Goal: Task Accomplishment & Management: Manage account settings

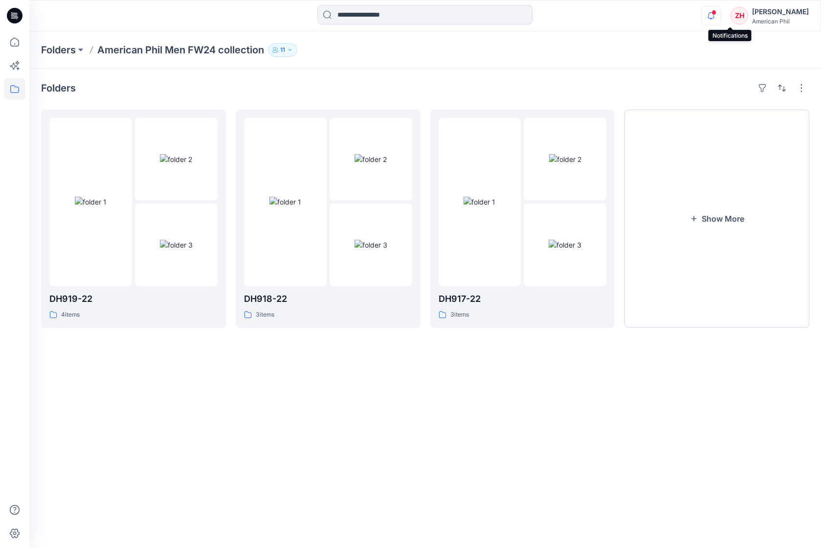
click at [721, 13] on icon "button" at bounding box center [711, 16] width 19 height 20
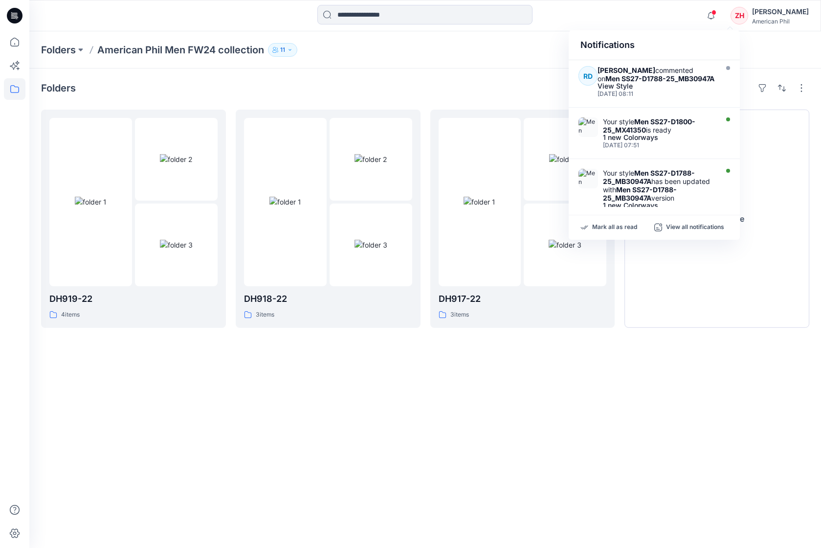
click at [117, 51] on p "American Phil Men FW24 collection" at bounding box center [180, 50] width 167 height 14
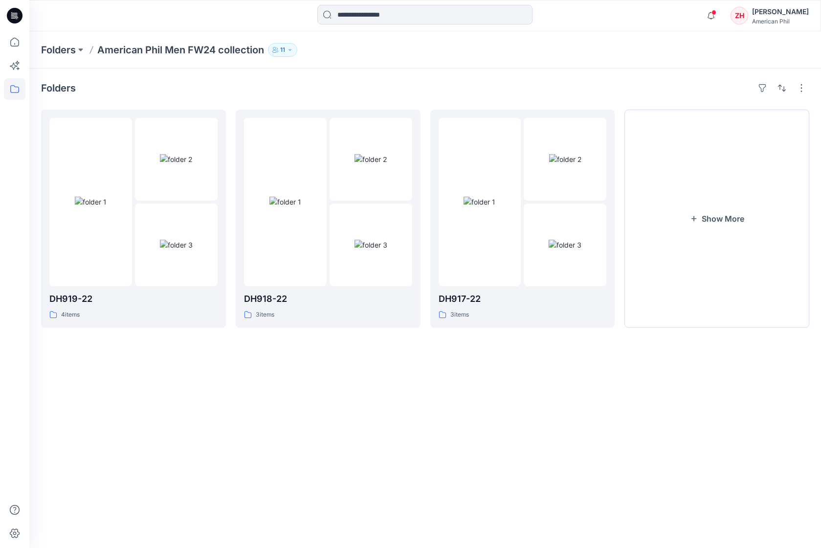
click at [65, 48] on p "Folders" at bounding box center [58, 50] width 35 height 14
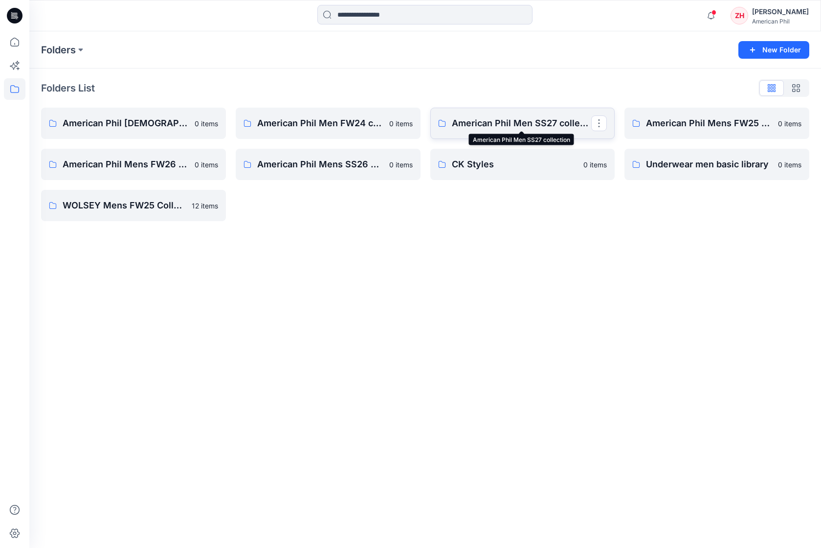
click at [535, 118] on p "American Phil Men SS27 collection" at bounding box center [522, 123] width 140 height 14
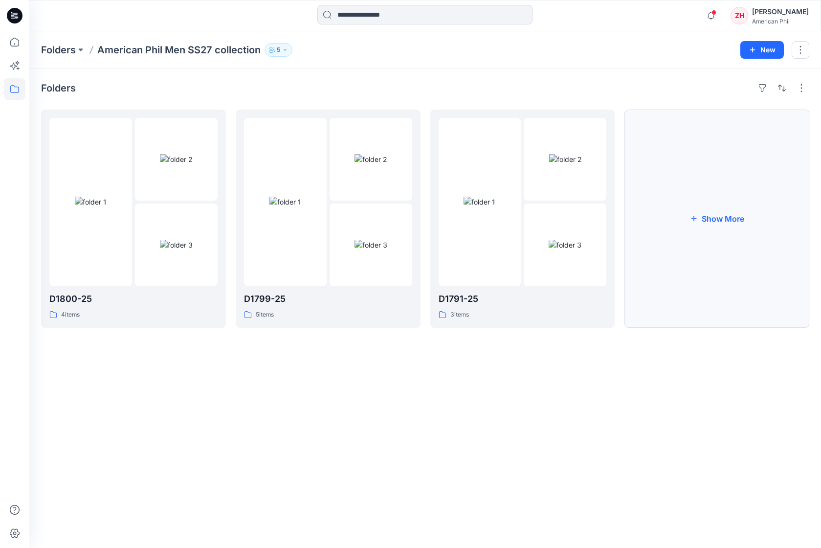
click at [701, 207] on button "Show More" at bounding box center [717, 219] width 185 height 218
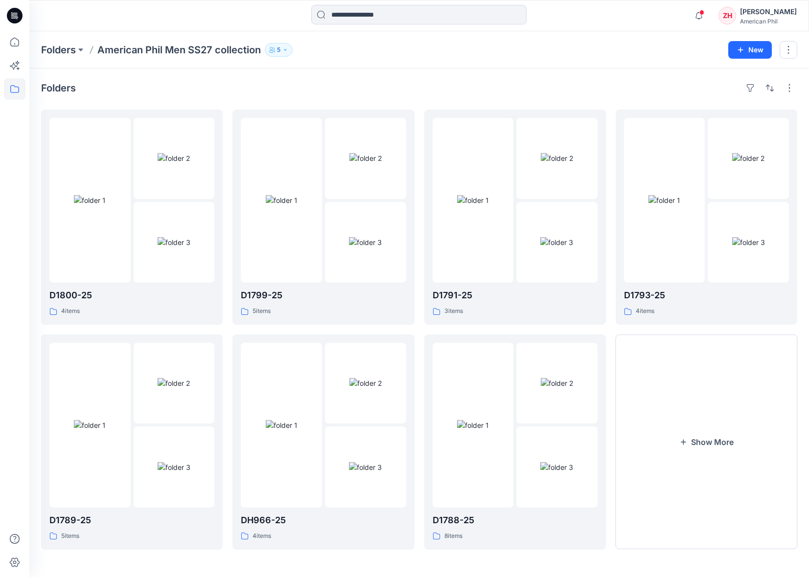
click at [536, 67] on div "Folders American Phil Men SS27 collection 5 New" at bounding box center [418, 49] width 779 height 37
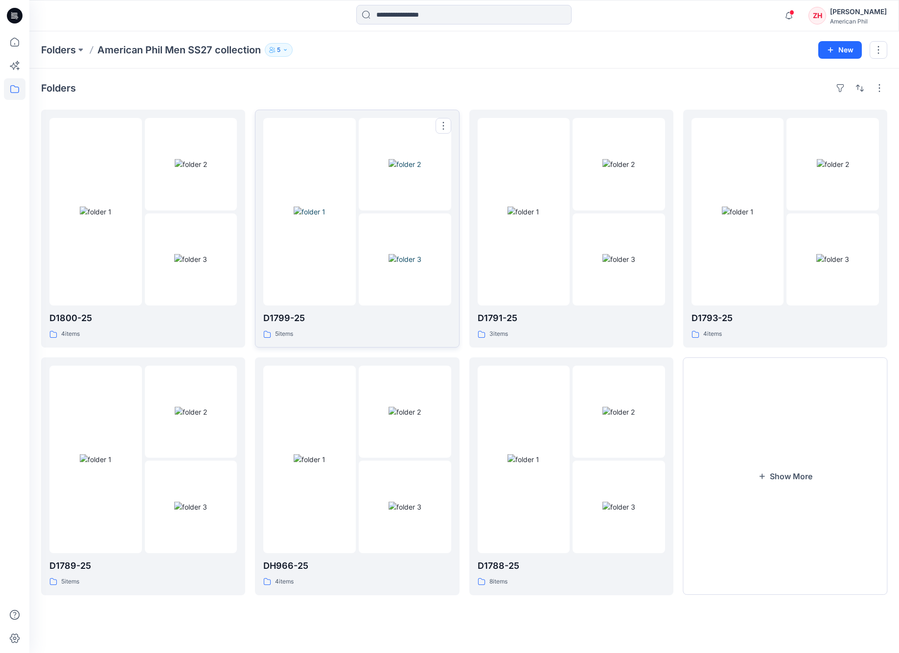
click at [325, 206] on img at bounding box center [310, 211] width 32 height 10
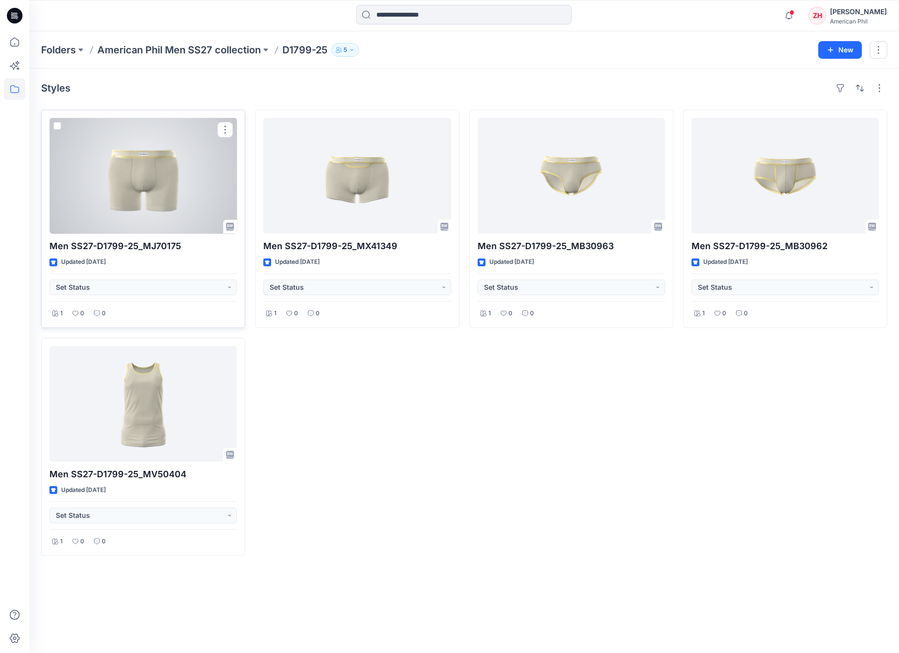
click at [182, 214] on div at bounding box center [142, 175] width 187 height 115
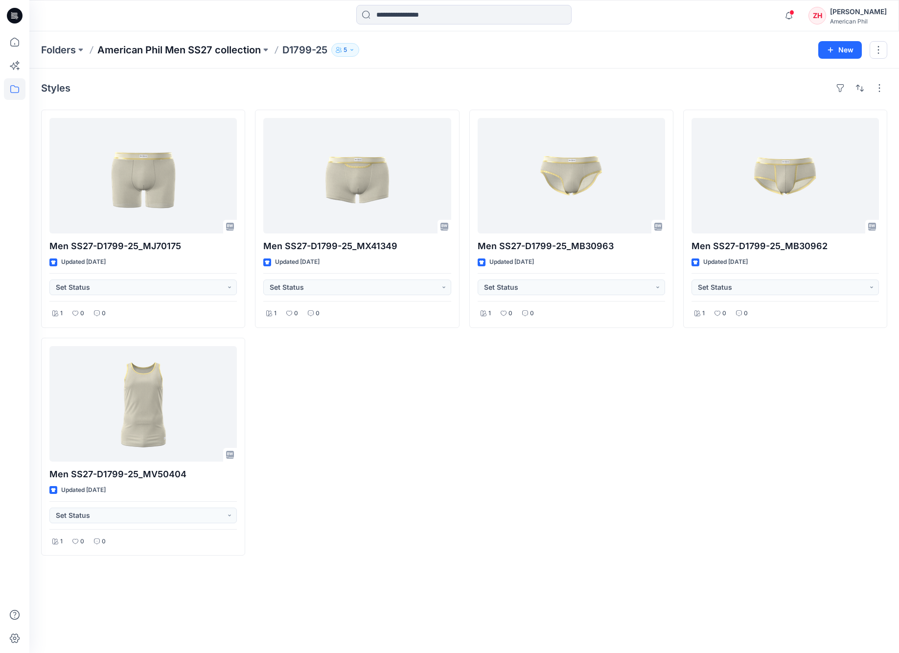
click at [253, 50] on p "American Phil Men SS27 collection" at bounding box center [178, 50] width 163 height 14
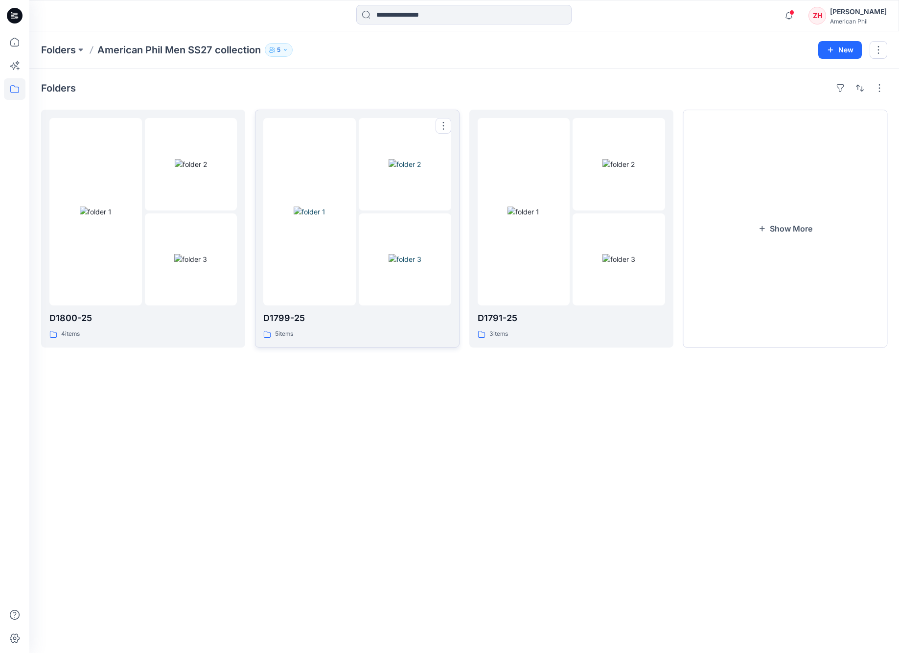
click at [325, 206] on img at bounding box center [310, 211] width 32 height 10
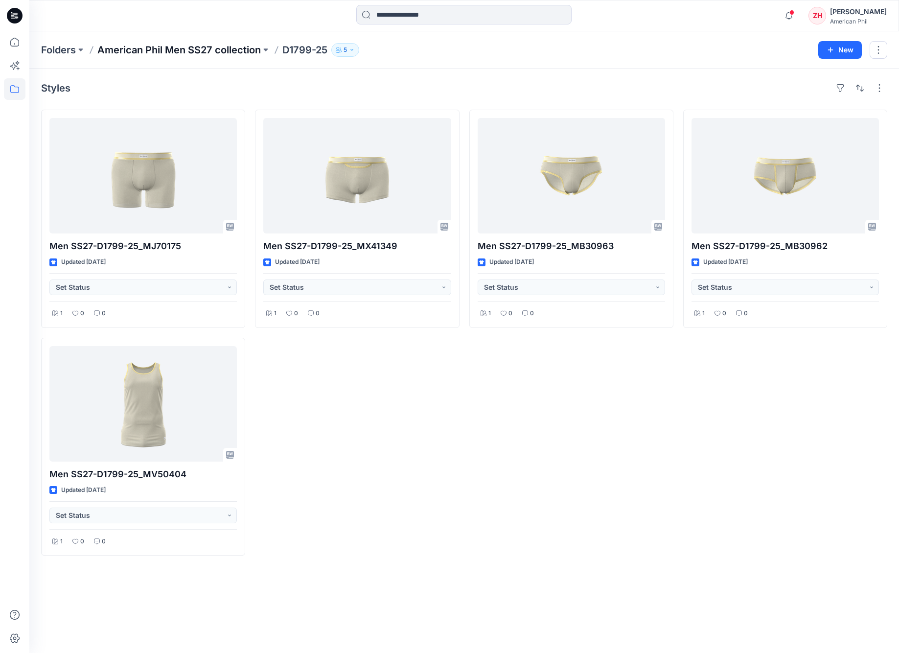
click at [228, 50] on p "American Phil Men SS27 collection" at bounding box center [178, 50] width 163 height 14
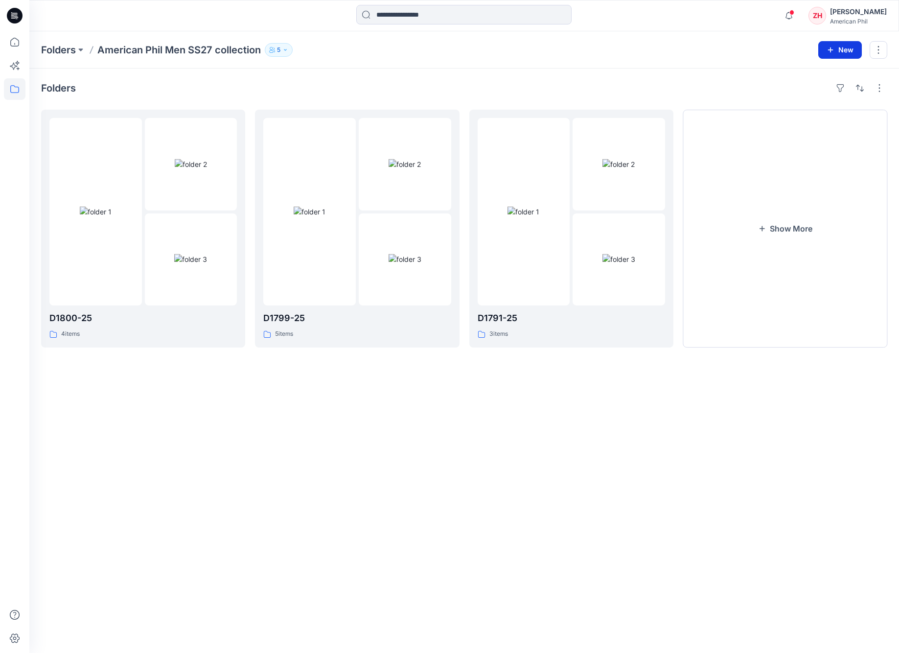
click at [821, 49] on button "New" at bounding box center [840, 50] width 44 height 18
click at [805, 93] on p "New Folder" at bounding box center [811, 93] width 36 height 10
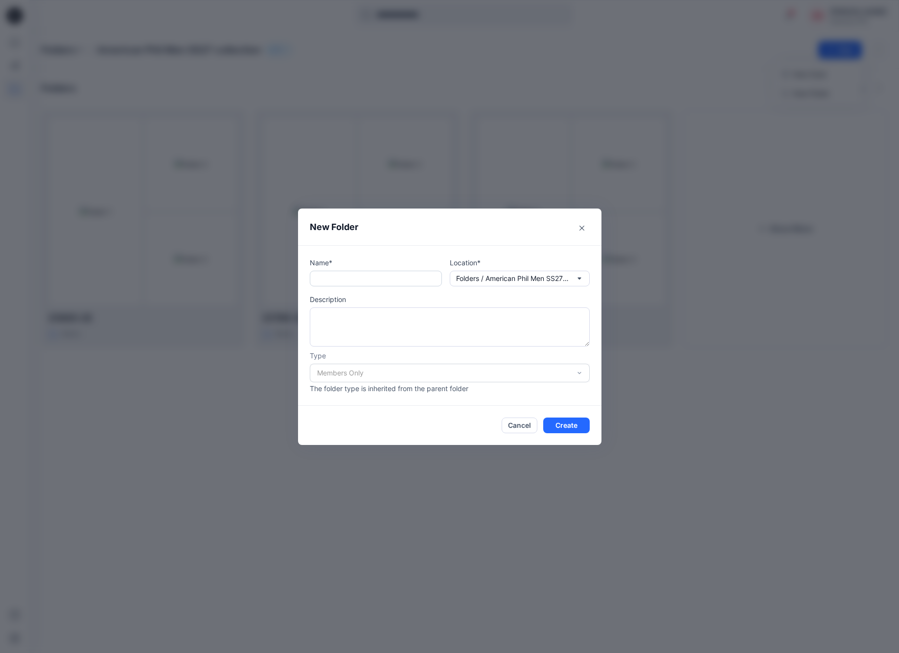
click at [350, 282] on input "text" at bounding box center [376, 279] width 132 height 16
type input "********"
click at [574, 424] on button "Create" at bounding box center [566, 425] width 46 height 16
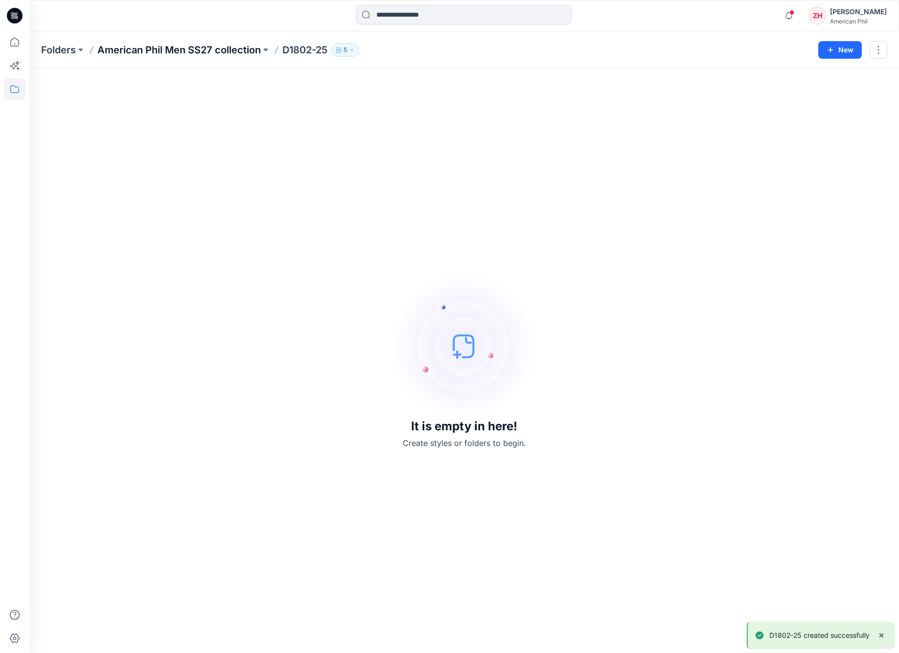
click at [211, 49] on p "American Phil Men SS27 collection" at bounding box center [178, 50] width 163 height 14
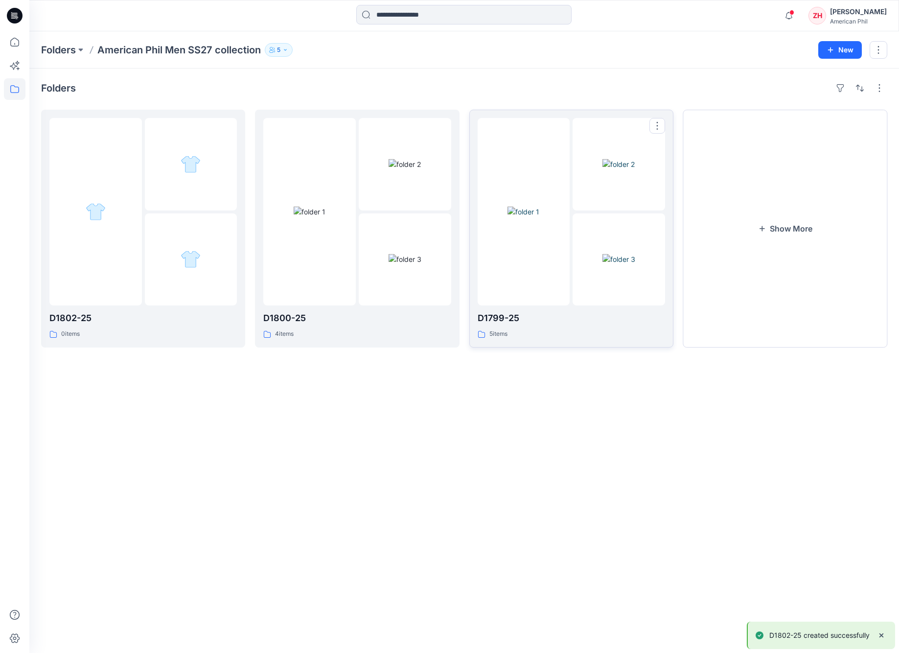
click at [500, 157] on div at bounding box center [523, 211] width 92 height 187
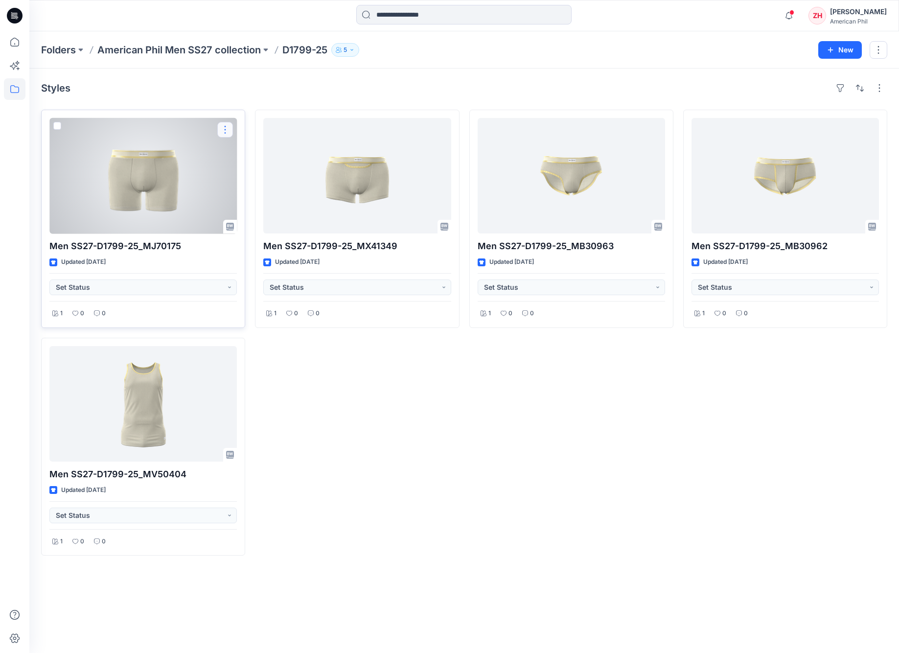
click at [228, 131] on button "button" at bounding box center [225, 130] width 16 height 16
click at [262, 150] on button "Edit" at bounding box center [272, 152] width 106 height 18
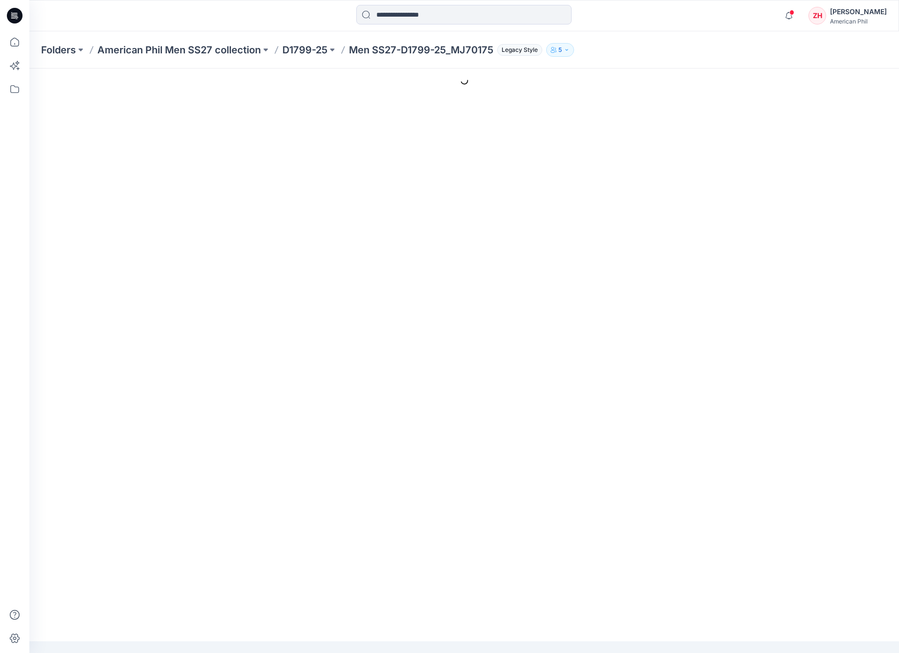
type input "**********"
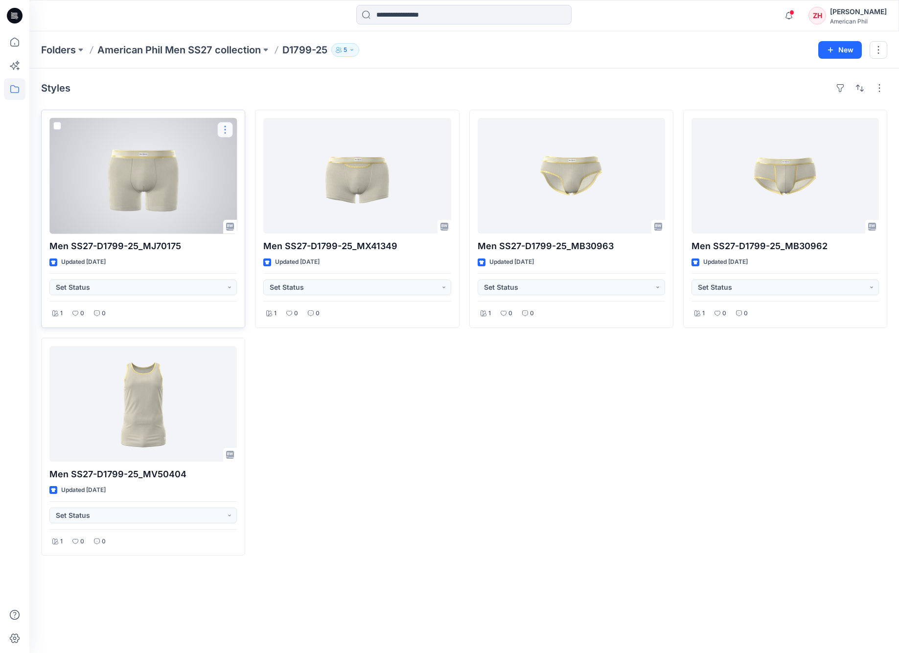
click at [227, 129] on button "button" at bounding box center [225, 130] width 16 height 16
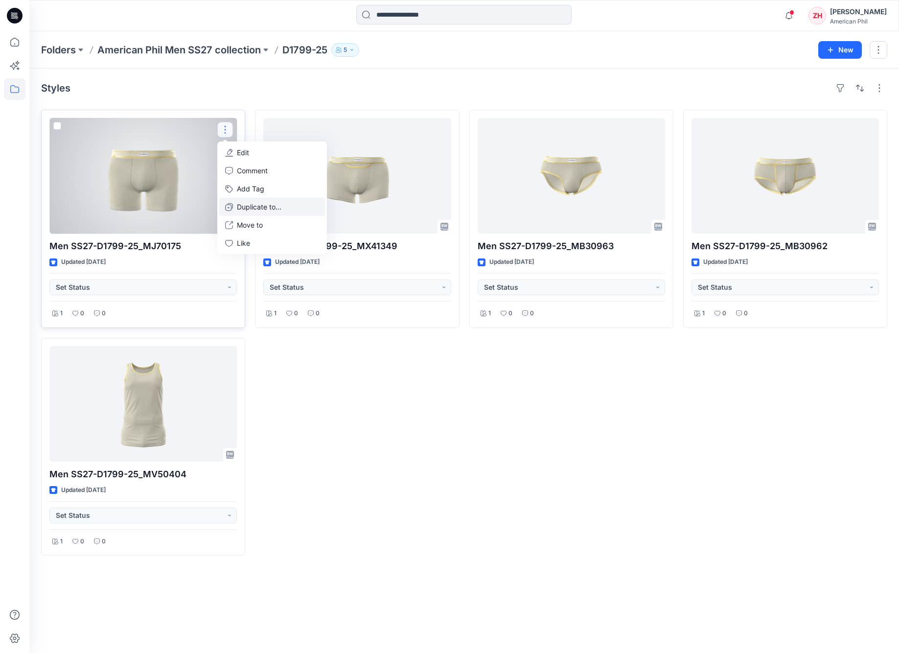
click at [271, 208] on p "Duplicate to..." at bounding box center [259, 207] width 45 height 10
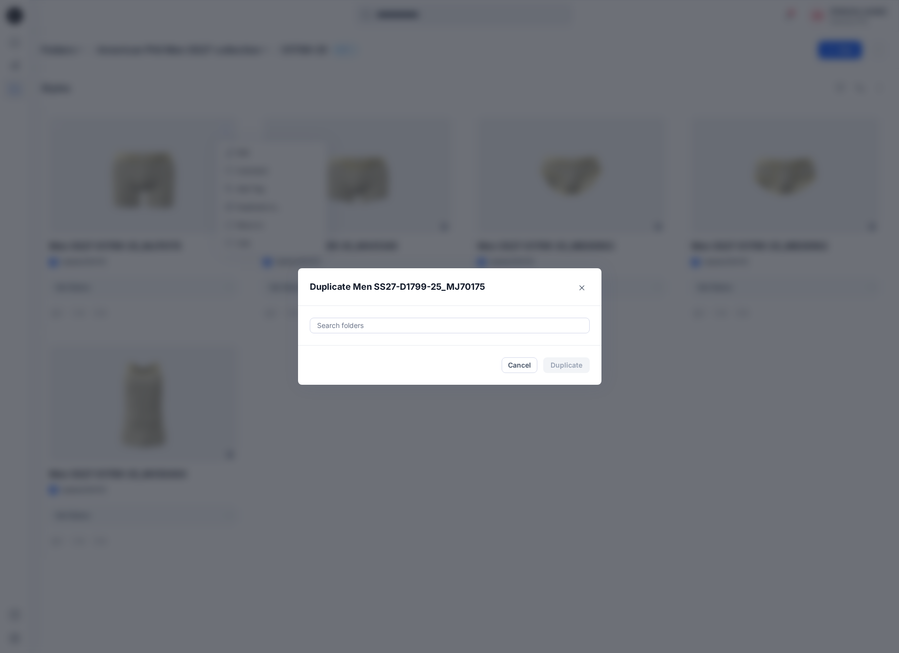
click at [438, 323] on div at bounding box center [449, 325] width 267 height 12
click at [328, 350] on div at bounding box center [324, 350] width 8 height 8
type input "*****"
click at [568, 372] on button "Duplicate" at bounding box center [566, 365] width 46 height 16
click at [575, 367] on button "Close" at bounding box center [574, 365] width 32 height 16
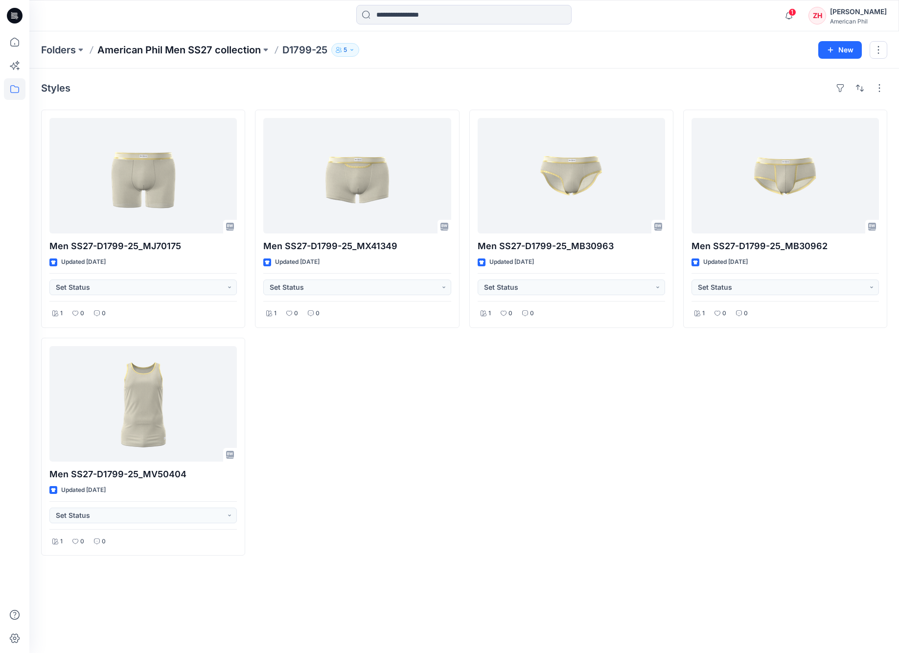
click at [229, 48] on p "American Phil Men SS27 collection" at bounding box center [178, 50] width 163 height 14
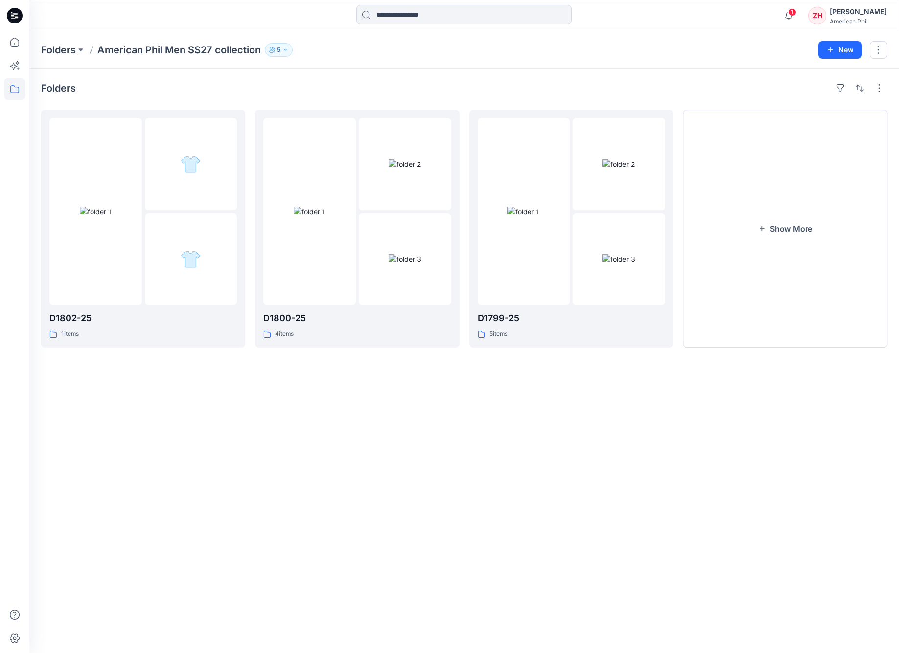
click at [693, 79] on div "Folders D1802-25 1 items D1800-25 4 items D1799-25 5 items Show More" at bounding box center [463, 360] width 869 height 584
click at [798, 13] on icon "button" at bounding box center [788, 16] width 19 height 20
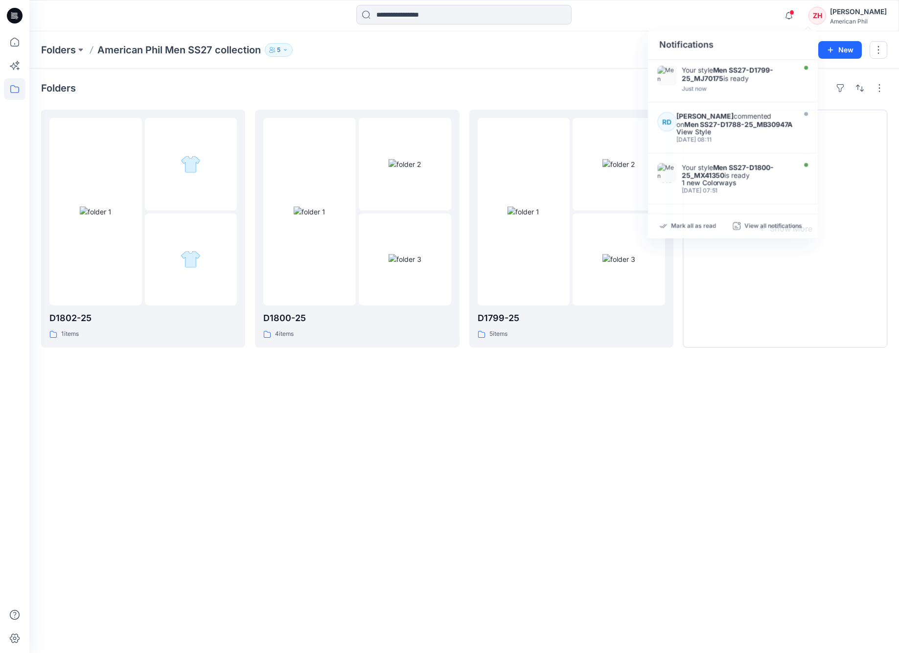
click at [731, 17] on div "Notifications Your style Men SS27-D1799-25_MJ70175 is ready Just now RD Richard…" at bounding box center [463, 16] width 869 height 22
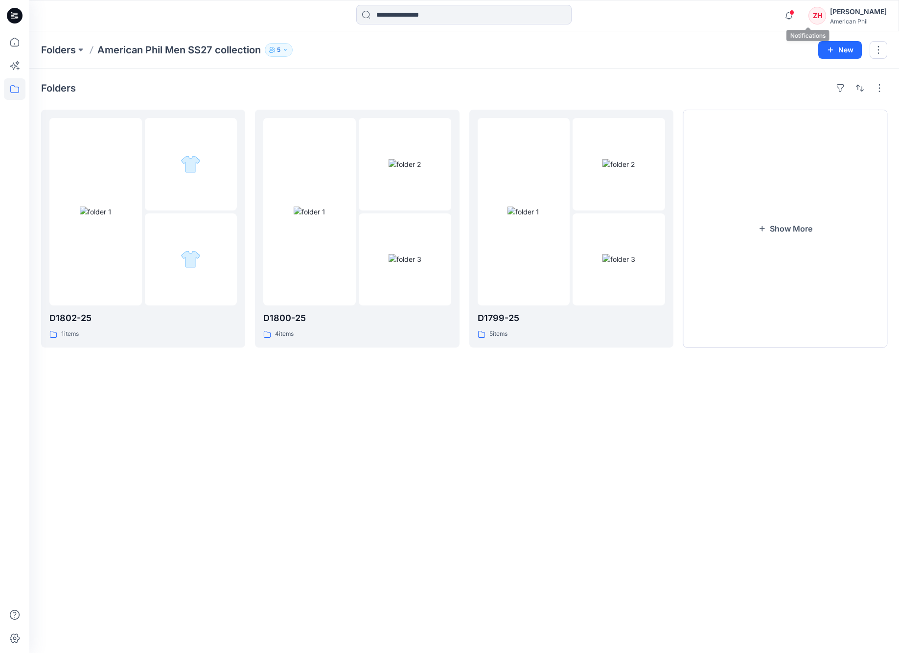
click at [794, 12] on span at bounding box center [791, 12] width 5 height 5
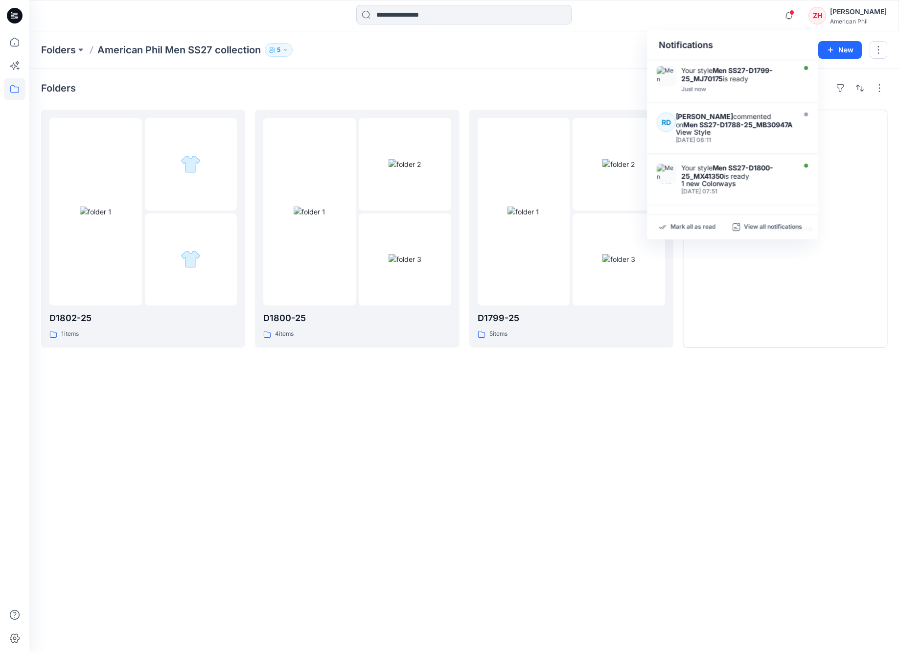
click at [771, 29] on div "Notifications Your style Men SS27-D1799-25_MJ70175 is ready Just now RD Richard…" at bounding box center [463, 15] width 869 height 31
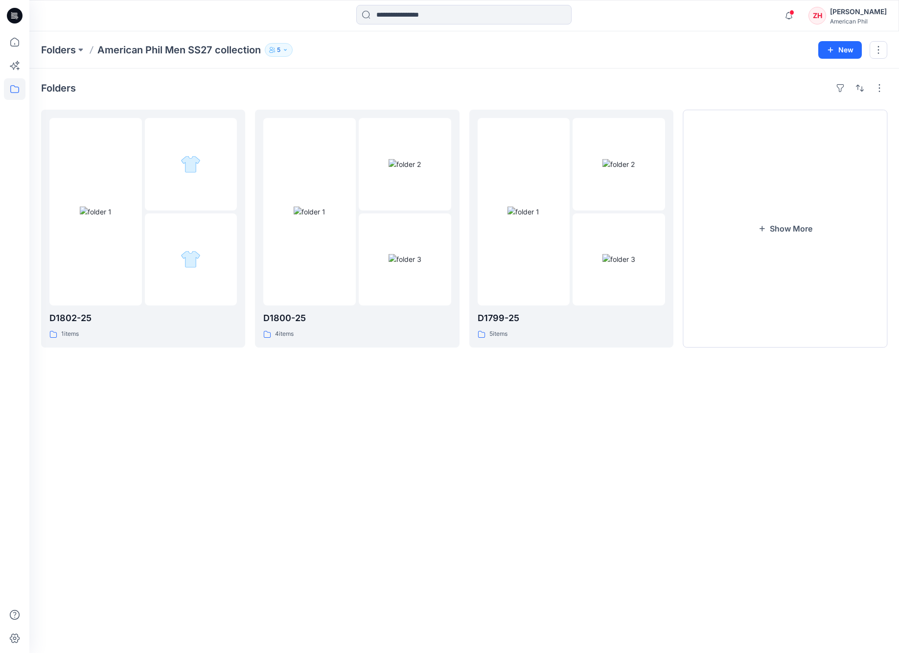
drag, startPoint x: 778, startPoint y: 26, endPoint x: 774, endPoint y: 23, distance: 5.2
click at [777, 25] on div "Notifications Your style Men SS27-D1799-25_MJ70175 is ready Just now RD Richard…" at bounding box center [463, 15] width 869 height 31
click at [791, 200] on button "Show More" at bounding box center [785, 229] width 204 height 238
drag, startPoint x: 0, startPoint y: 0, endPoint x: 727, endPoint y: 34, distance: 728.2
click at [732, 41] on div "Folders American Phil Men SS27 collection 5 New" at bounding box center [463, 49] width 869 height 37
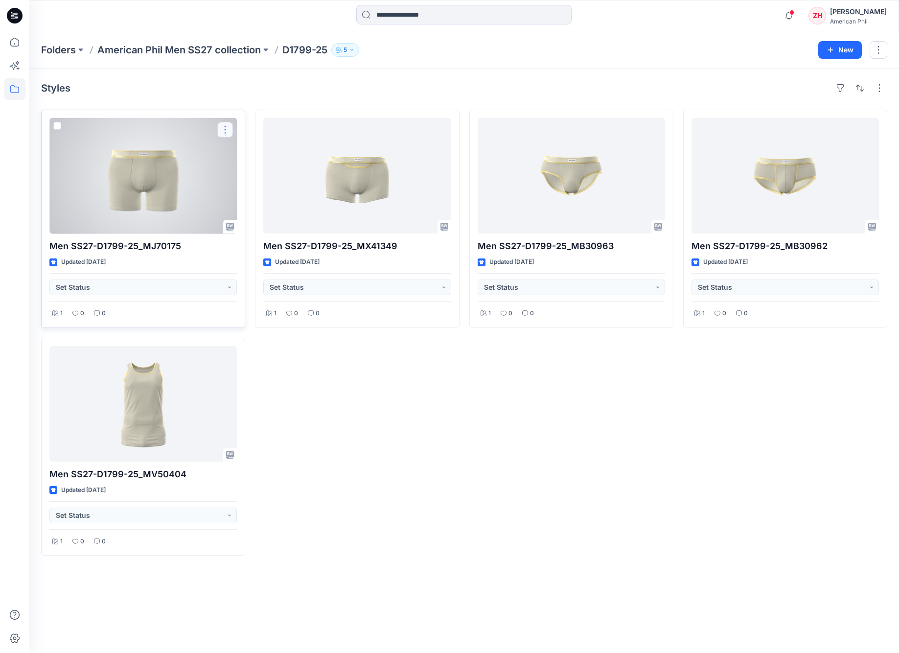
click at [229, 129] on button "button" at bounding box center [225, 130] width 16 height 16
click at [256, 152] on button "Edit" at bounding box center [272, 152] width 106 height 18
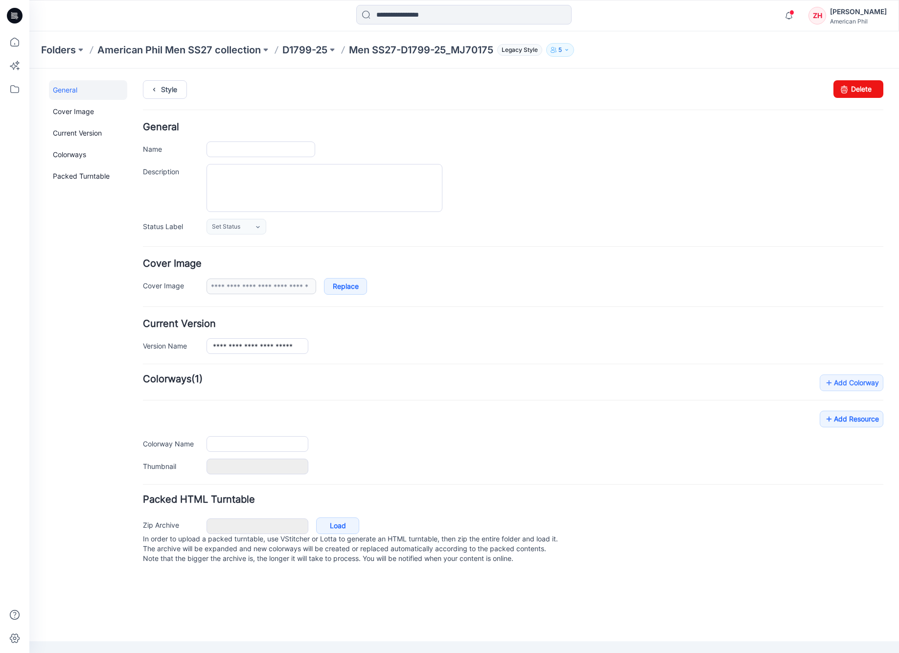
type input "**********"
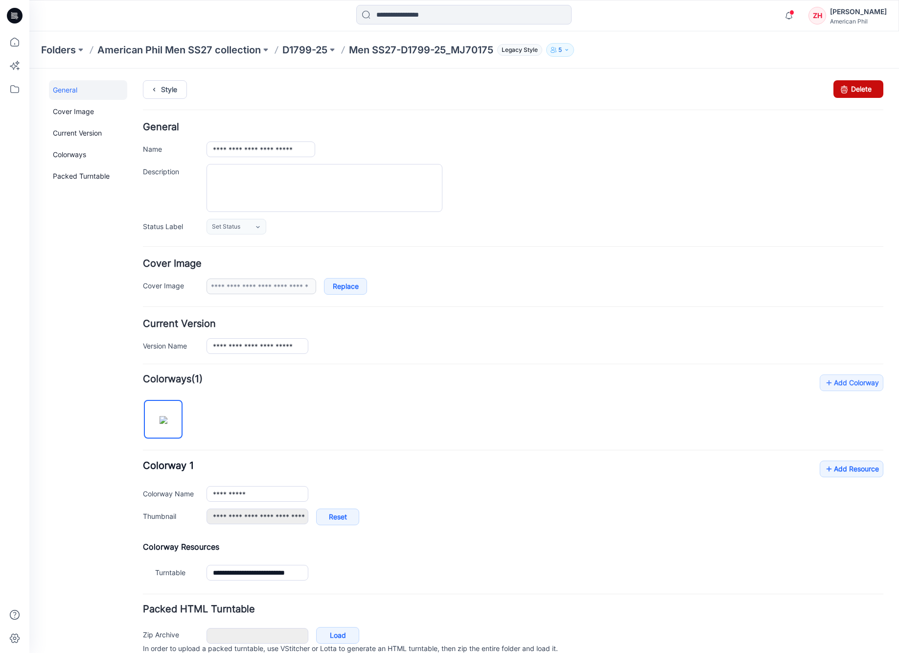
click at [847, 90] on link "Delete" at bounding box center [858, 89] width 50 height 18
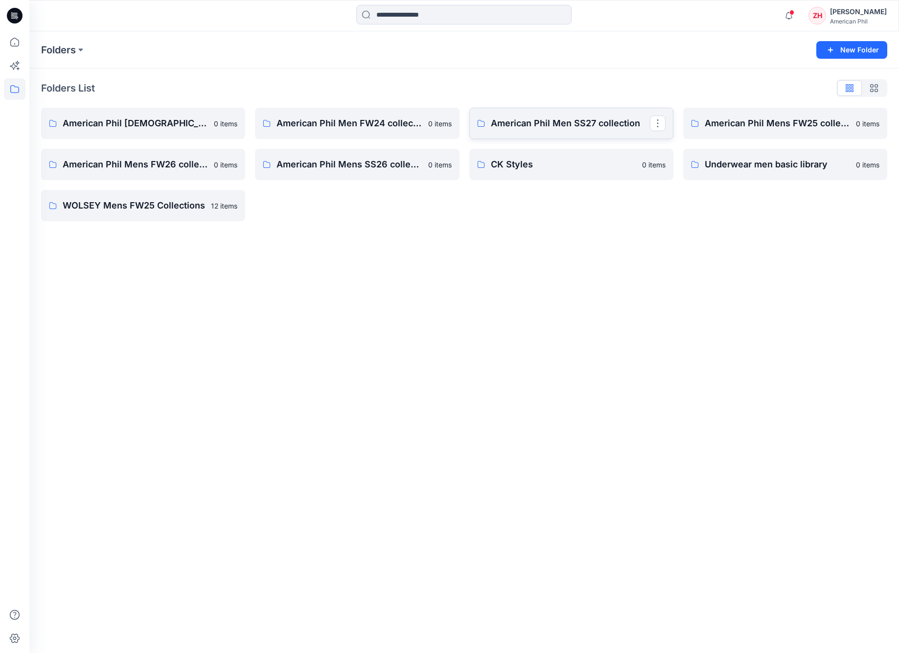
click at [588, 114] on link "American Phil Men SS27 collection" at bounding box center [571, 123] width 204 height 31
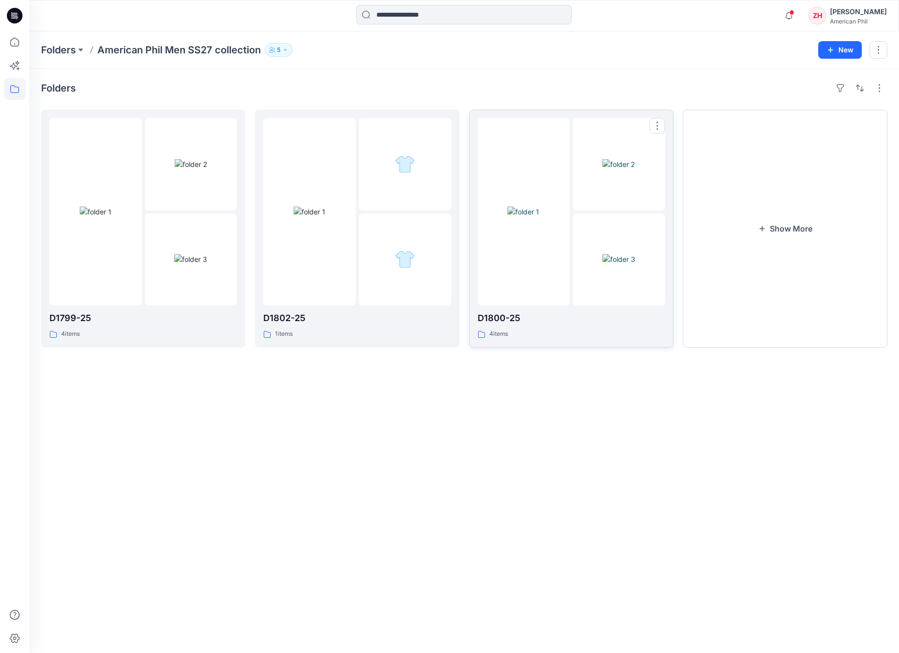
click at [557, 147] on div at bounding box center [523, 211] width 92 height 187
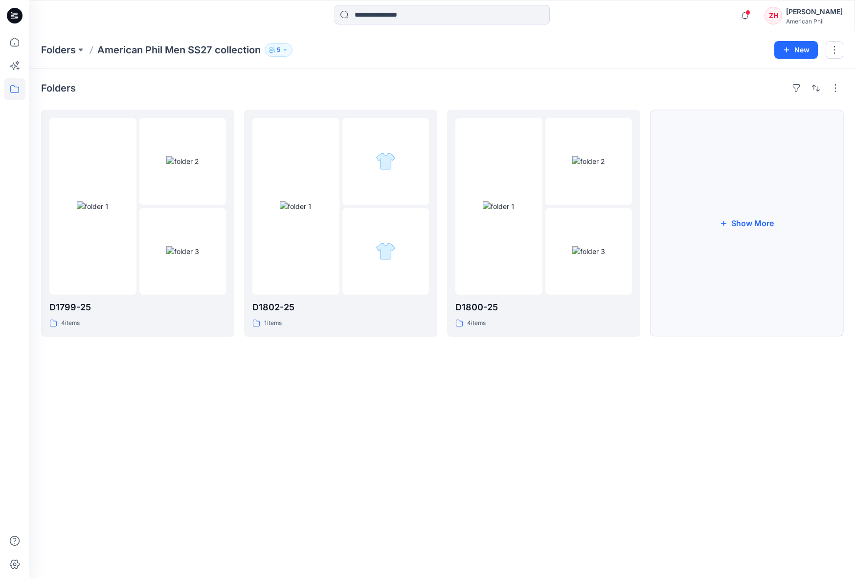
click at [724, 182] on button "Show More" at bounding box center [746, 223] width 193 height 227
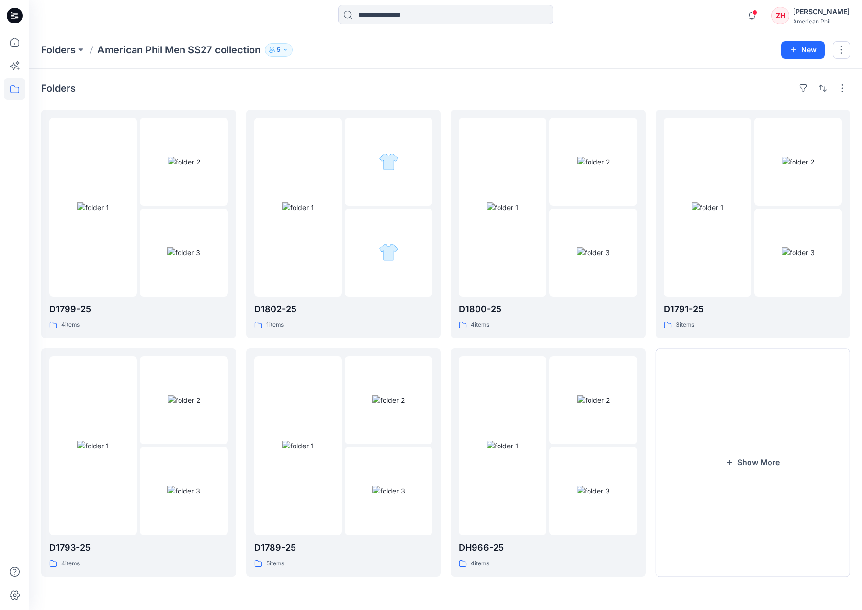
click at [690, 59] on div "Folders American Phil Men SS27 collection 5 New" at bounding box center [445, 49] width 833 height 37
click at [683, 57] on div "Folders American Phil Men SS27 collection 5 New" at bounding box center [445, 49] width 833 height 37
click at [683, 60] on div "Folders American Phil Men SS27 collection 5 New" at bounding box center [445, 49] width 833 height 37
click at [671, 54] on div "Folders American Phil Men SS27 collection 5" at bounding box center [407, 50] width 733 height 14
click at [707, 40] on div "Folders American Phil Men SS27 collection 5 New" at bounding box center [445, 49] width 833 height 37
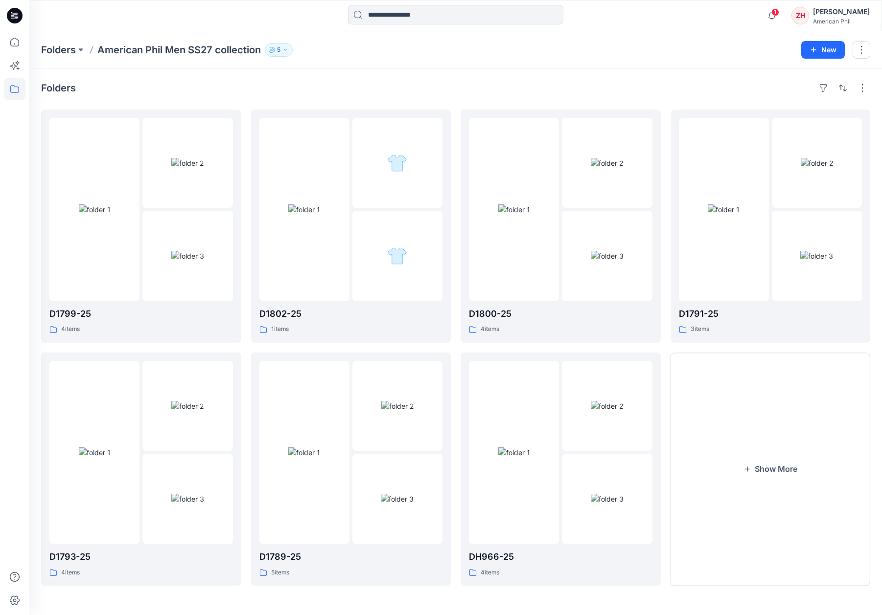
click at [701, 19] on div "1 Notifications Your style Men SS27-D1799-25_MJ70175 is ready 2 minutes ago RD …" at bounding box center [455, 16] width 852 height 22
click at [684, 31] on div "Folders American Phil Men SS27 collection 5 New" at bounding box center [455, 49] width 852 height 37
click at [687, 34] on div "Folders American Phil Men SS27 collection 5 New" at bounding box center [455, 49] width 852 height 37
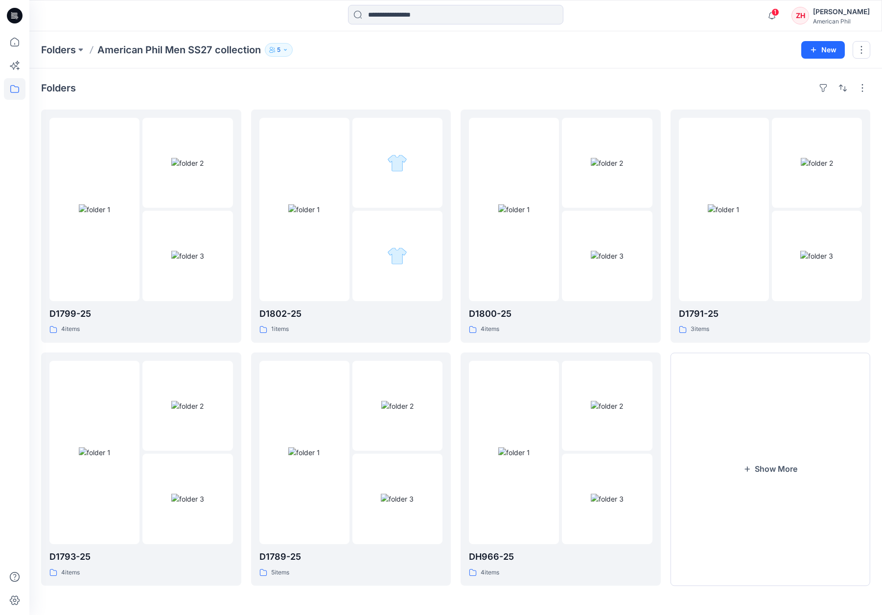
click at [700, 32] on div "Folders American Phil Men SS27 collection 5 New" at bounding box center [455, 49] width 852 height 37
click at [532, 205] on img at bounding box center [516, 210] width 32 height 10
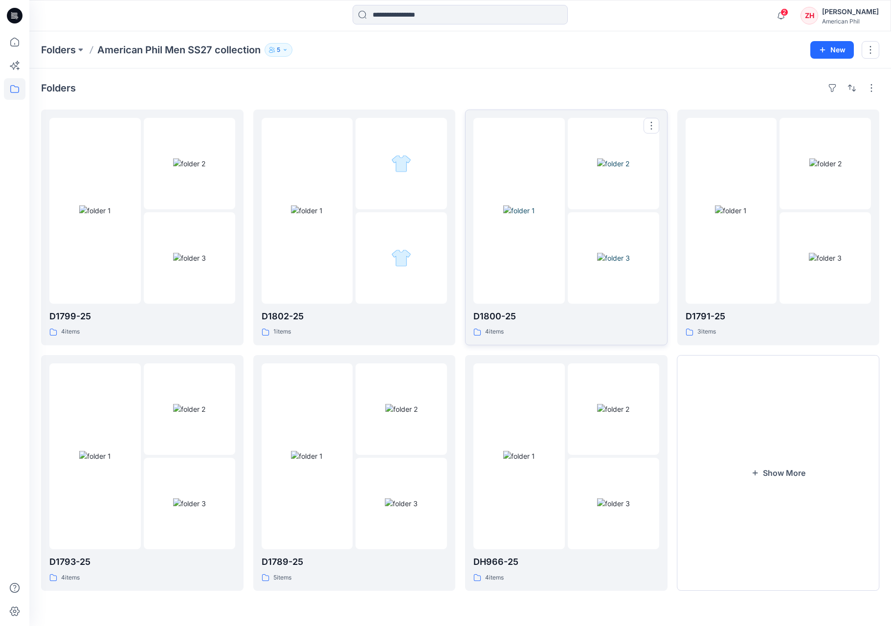
click at [482, 260] on div at bounding box center [519, 211] width 91 height 186
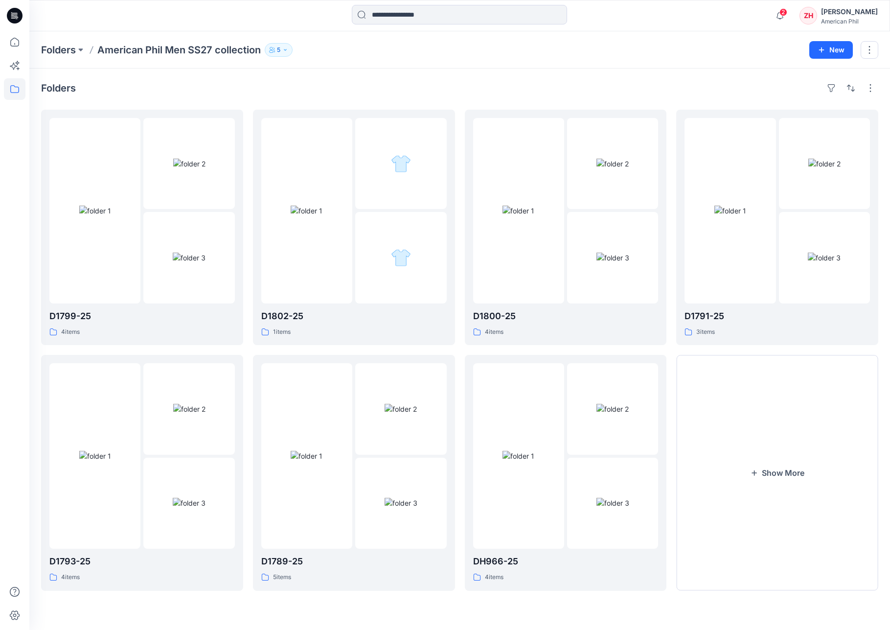
click at [551, 69] on div "Folders D1799-25 4 items D1793-25 4 items D1802-25 1 items D1789-25 5 items D18…" at bounding box center [459, 348] width 860 height 561
click at [556, 68] on div "Folders D1799-25 4 items D1793-25 4 items D1802-25 1 items D1789-25 5 items D18…" at bounding box center [459, 348] width 860 height 561
click at [566, 155] on div at bounding box center [565, 210] width 185 height 185
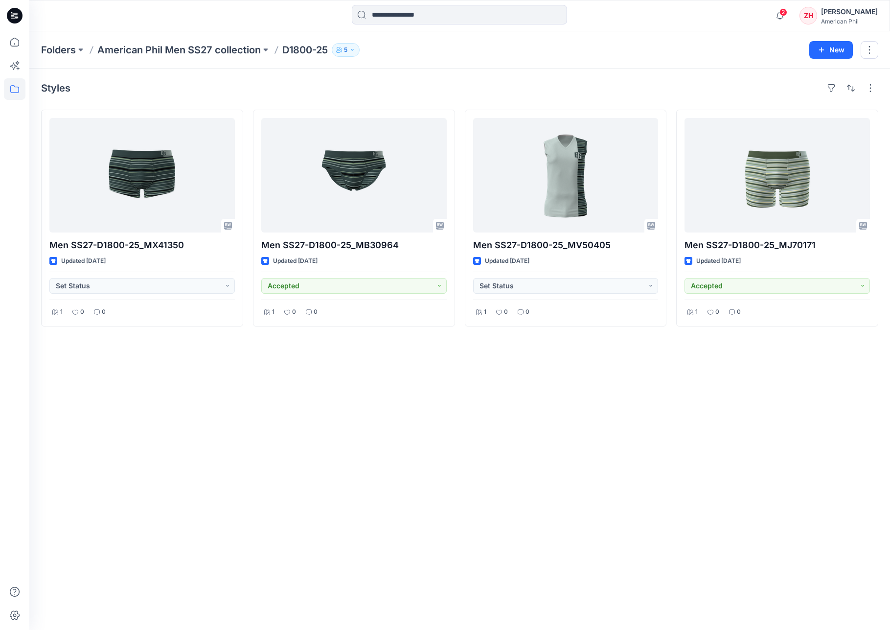
click at [619, 72] on div "Styles Men SS27-D1800-25_MX41350 Updated 3 days ago Set Status 1 0 0 Men SS27-D…" at bounding box center [459, 348] width 860 height 561
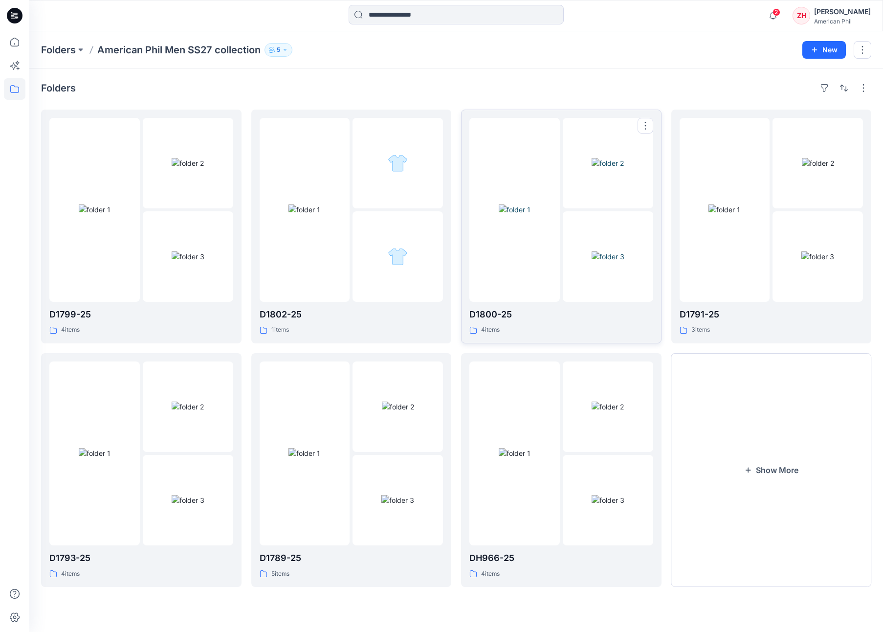
click at [531, 204] on img at bounding box center [515, 209] width 32 height 10
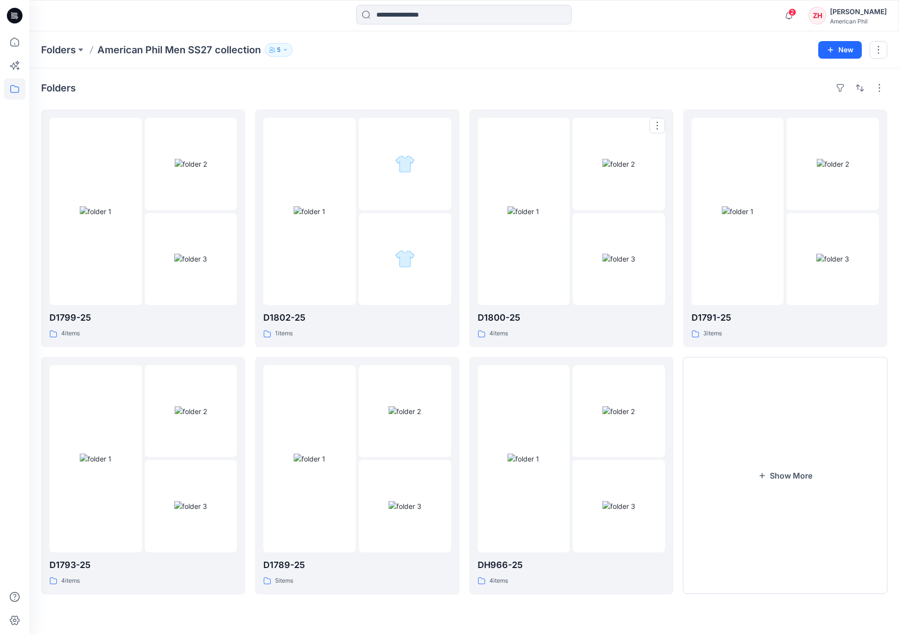
drag, startPoint x: 597, startPoint y: 104, endPoint x: 608, endPoint y: 103, distance: 10.3
click at [598, 104] on div "Folders D1799-25 4 items D1793-25 4 items D1802-25 1 items D1789-25 5 items D18…" at bounding box center [463, 351] width 869 height 567
click at [534, 207] on img at bounding box center [528, 212] width 32 height 10
click at [112, 218] on img at bounding box center [96, 212] width 32 height 10
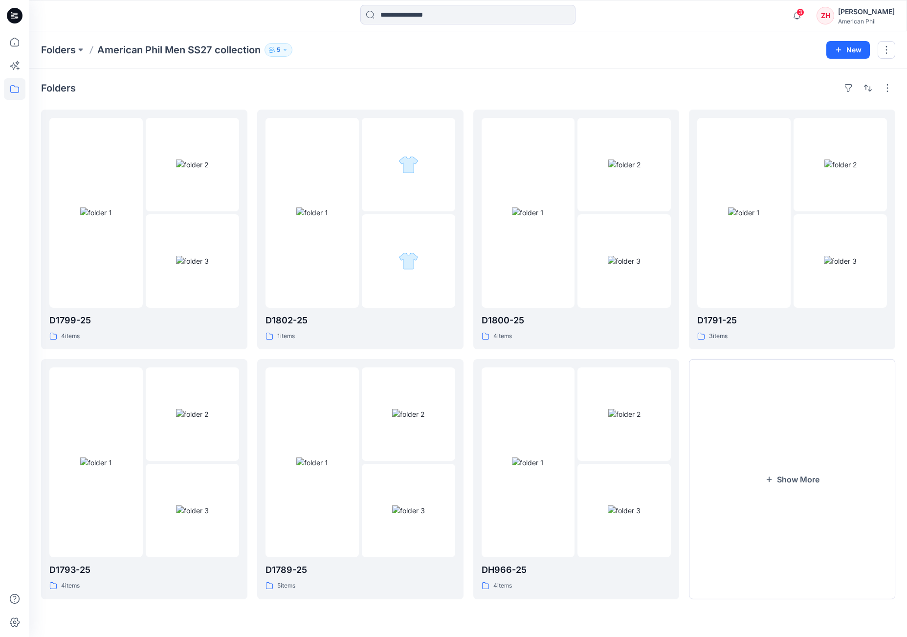
drag, startPoint x: 197, startPoint y: 84, endPoint x: 193, endPoint y: 81, distance: 5.2
click at [197, 83] on div "Folders" at bounding box center [468, 88] width 855 height 16
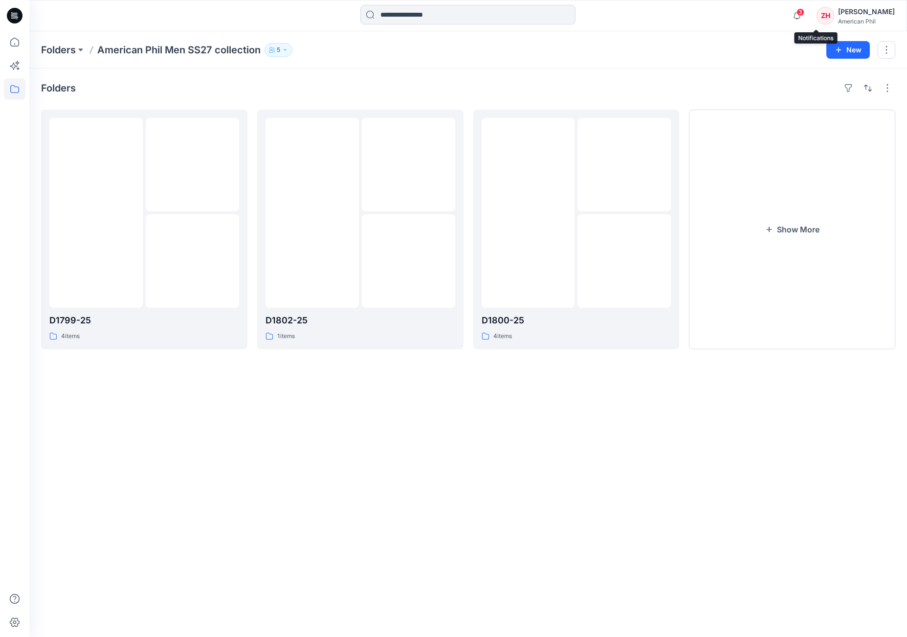
click at [805, 14] on span "3" at bounding box center [801, 12] width 8 height 8
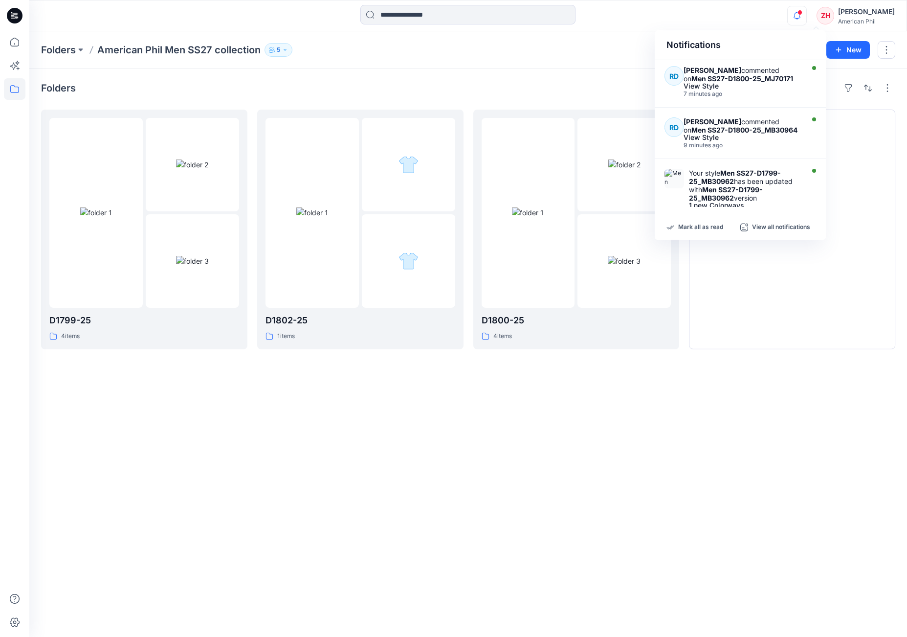
click at [670, 22] on div at bounding box center [468, 16] width 439 height 22
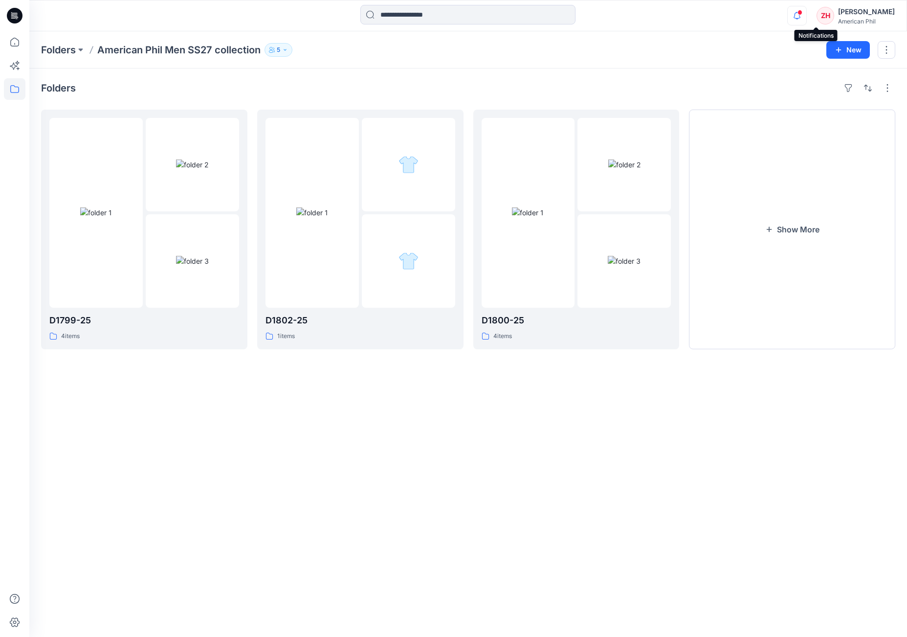
click at [807, 15] on icon "button" at bounding box center [797, 16] width 19 height 20
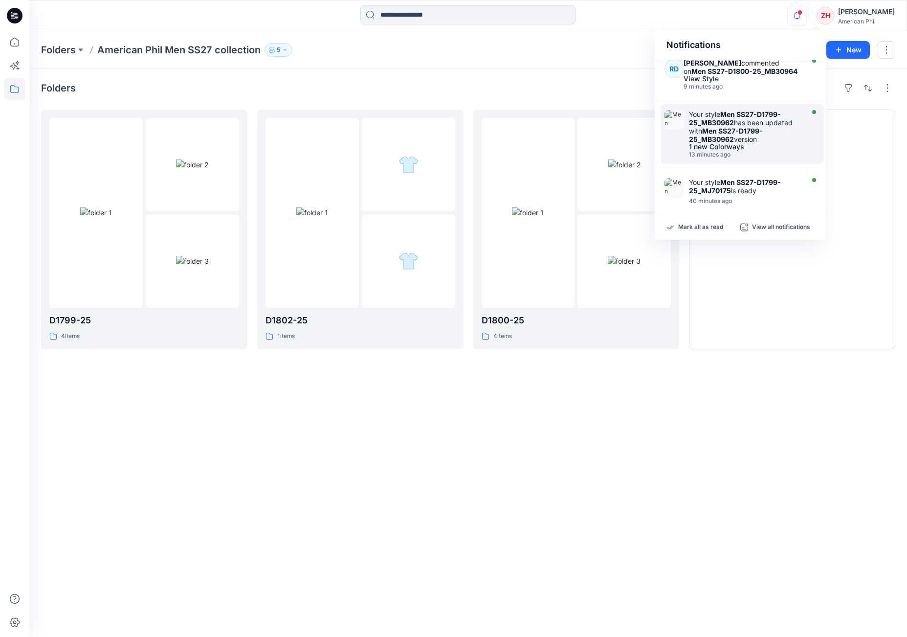
scroll to position [139, 0]
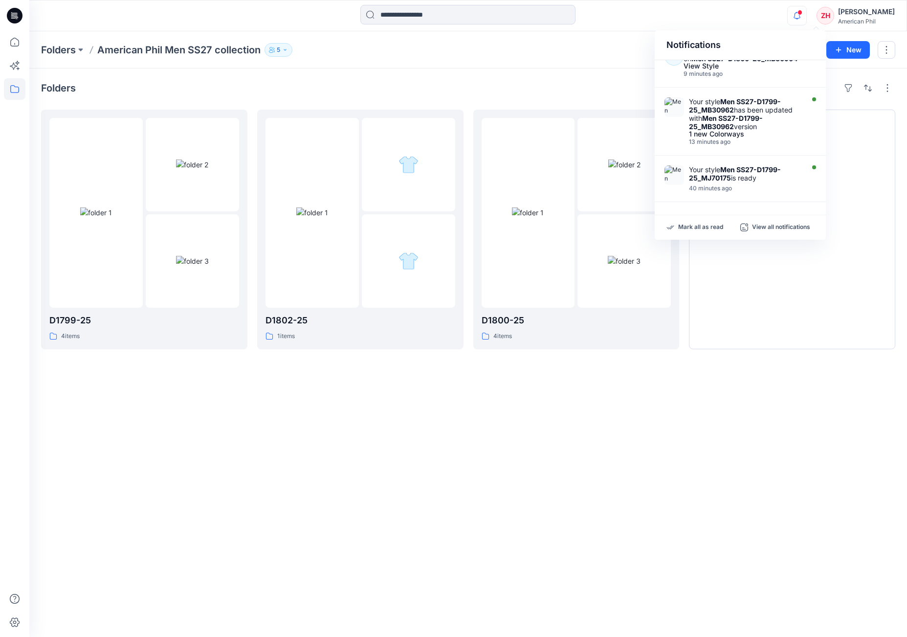
click at [515, 70] on div "Folders D1799-25 4 items D1802-25 1 items D1800-25 4 items Show More" at bounding box center [468, 352] width 878 height 568
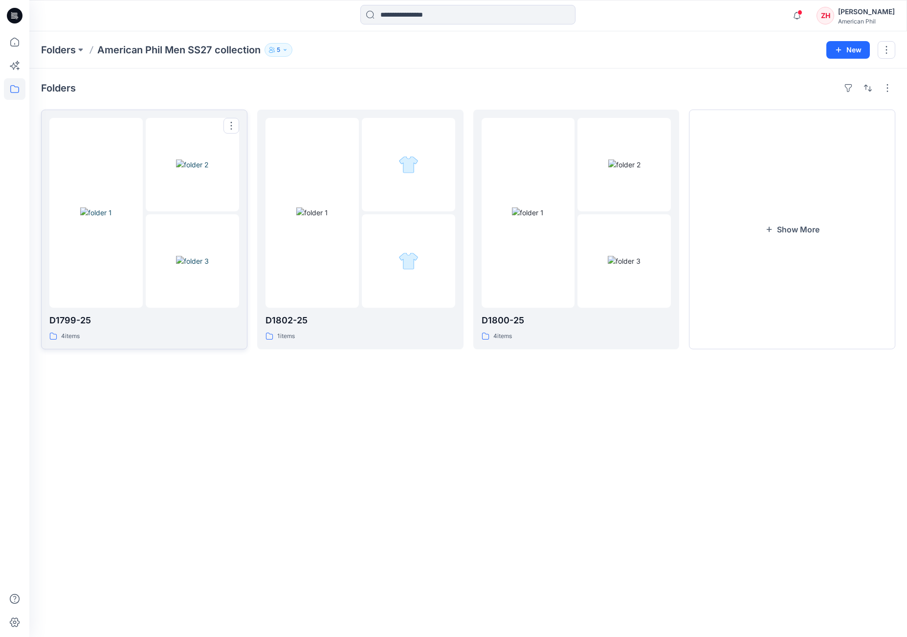
click at [186, 159] on img at bounding box center [192, 164] width 32 height 10
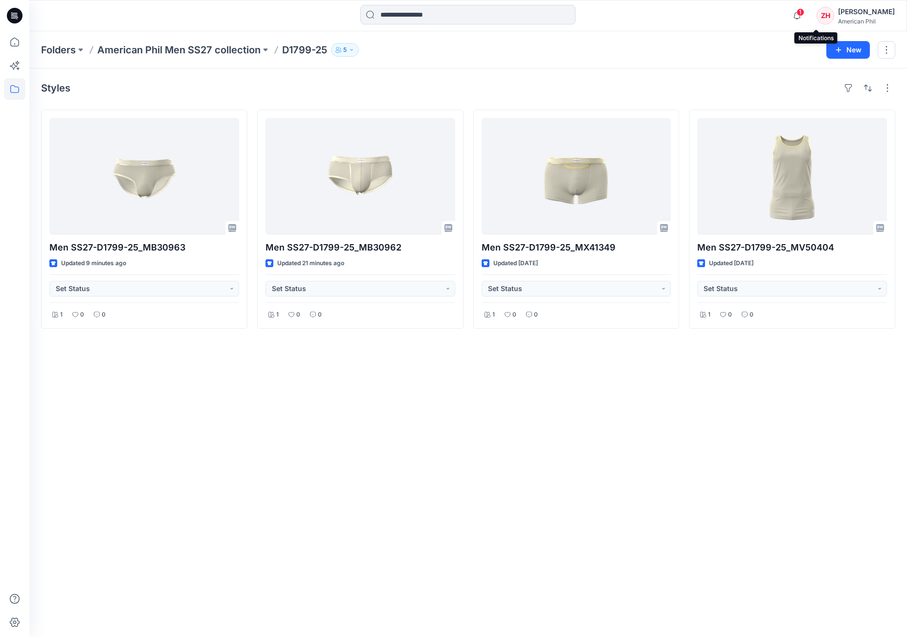
click at [805, 14] on span "1" at bounding box center [801, 12] width 8 height 8
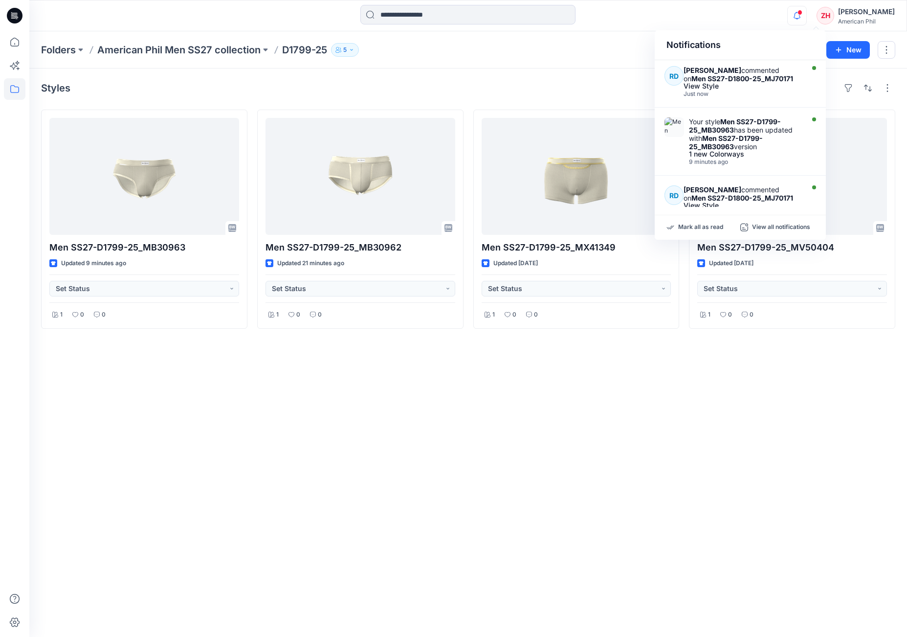
click at [736, 24] on div "Notifications RD Richard Dromard commented on Men SS27-D1800-25_MJ70171 View St…" at bounding box center [468, 16] width 878 height 22
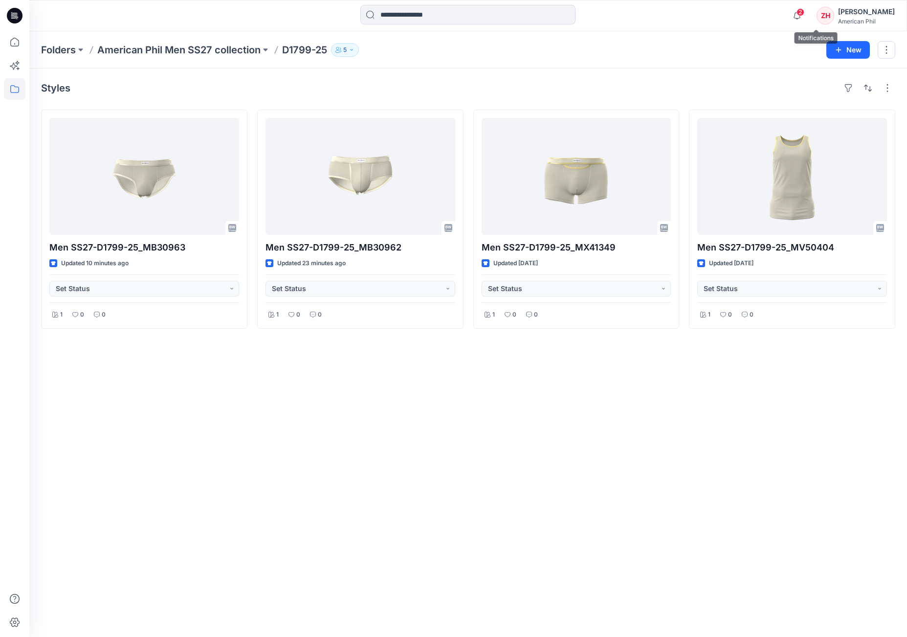
click at [805, 13] on span "2" at bounding box center [801, 12] width 8 height 8
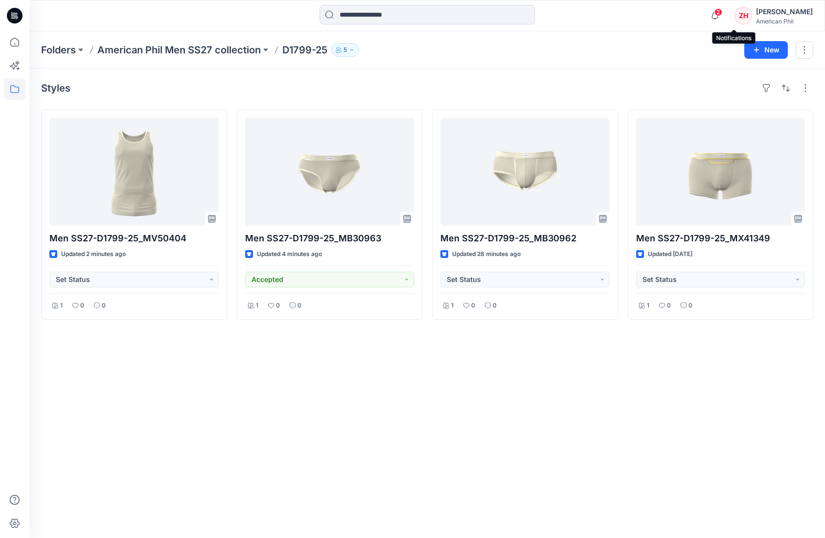
click at [722, 14] on span "2" at bounding box center [718, 12] width 8 height 8
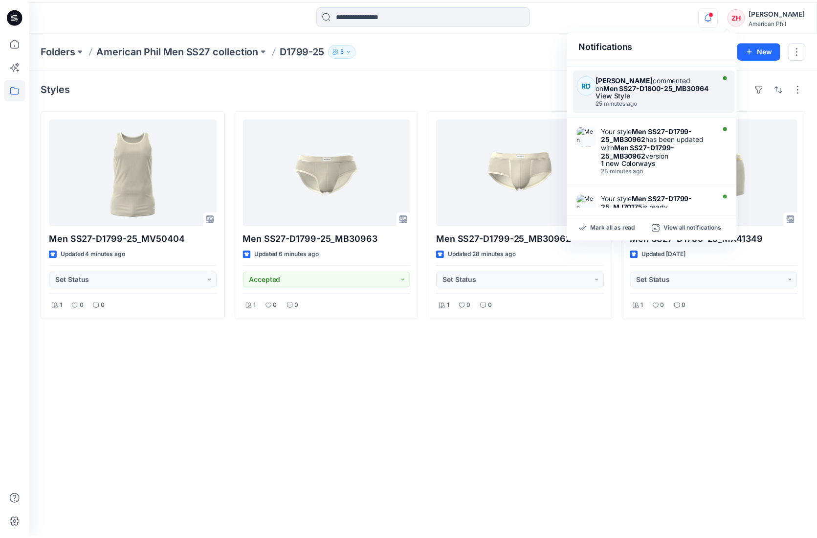
scroll to position [420, 0]
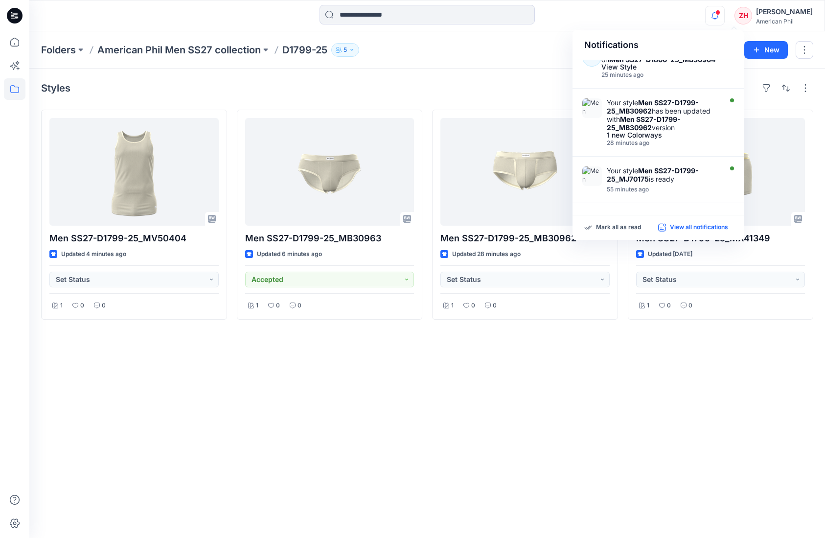
click at [689, 224] on p "View all notifications" at bounding box center [699, 227] width 58 height 9
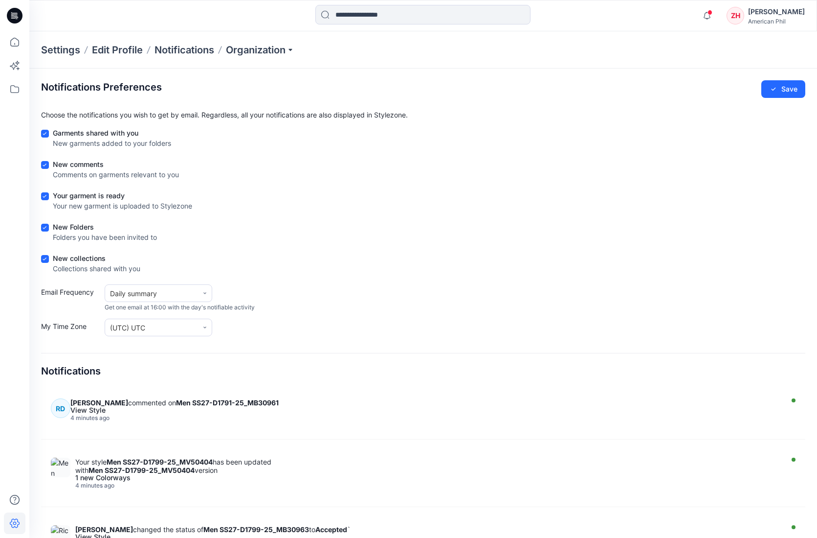
scroll to position [13, 0]
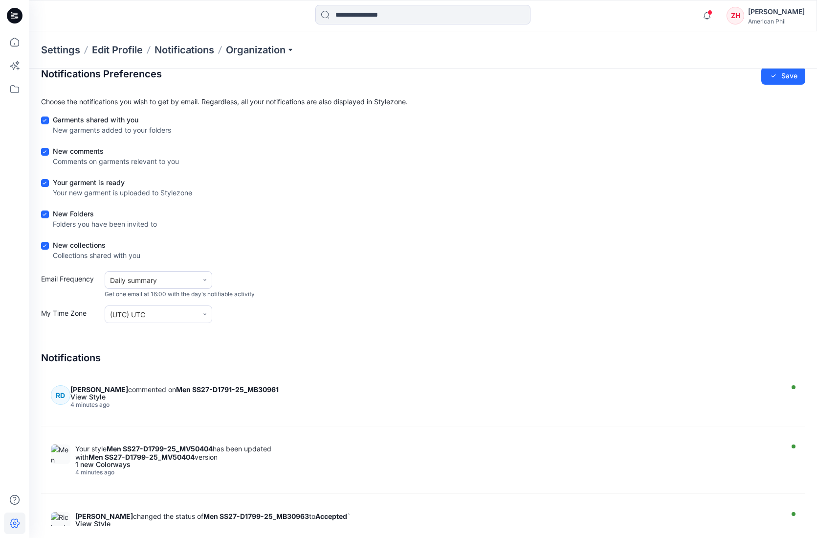
click at [680, 356] on div "Notifications" at bounding box center [423, 353] width 765 height 28
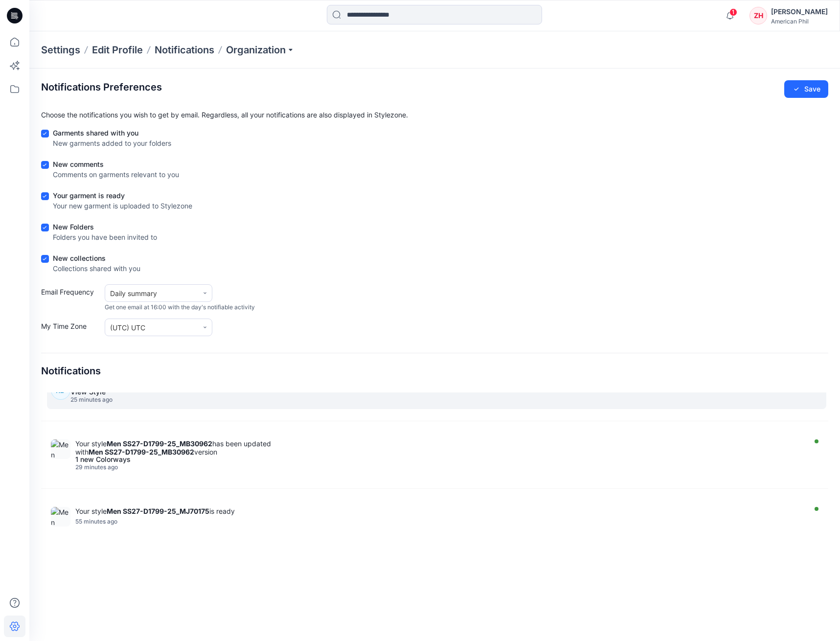
scroll to position [403, 0]
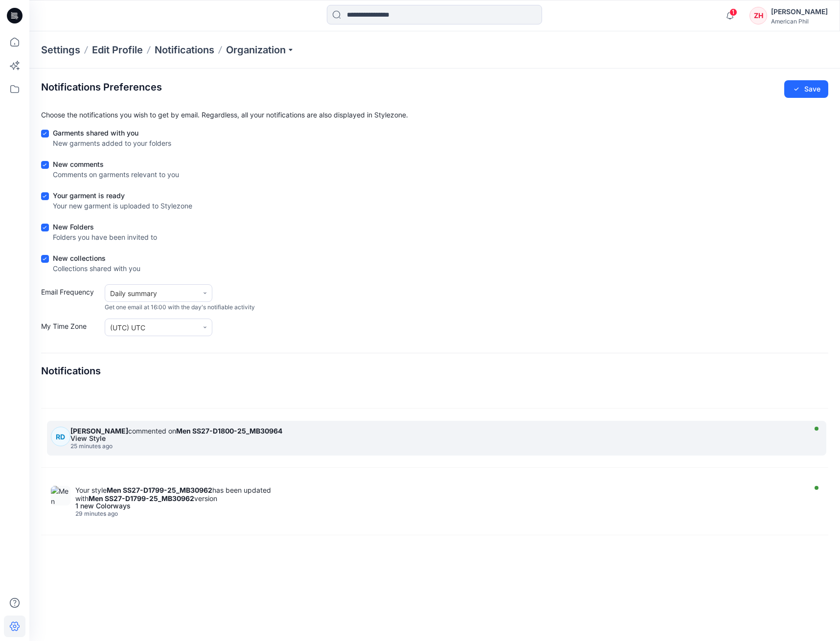
click at [250, 440] on div "View Style" at bounding box center [436, 438] width 732 height 7
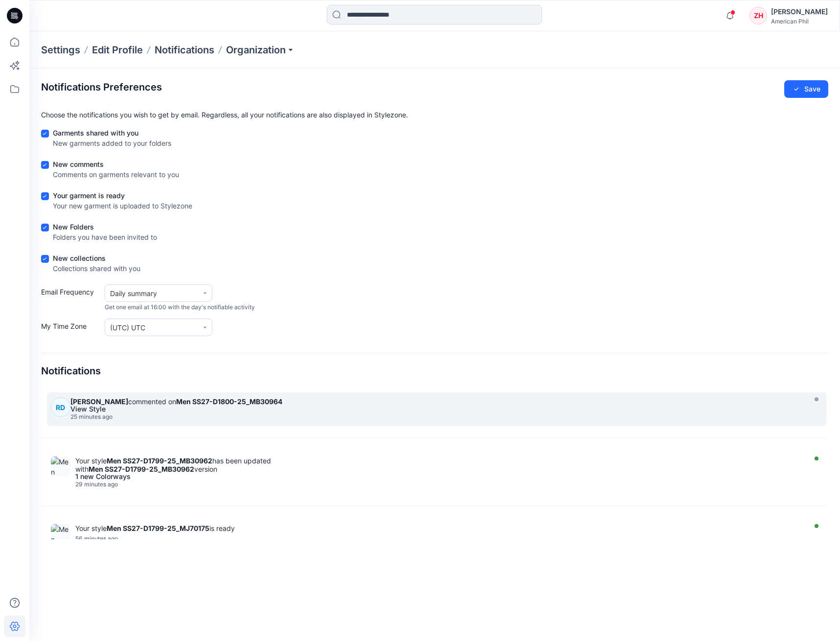
scroll to position [497, 0]
click at [356, 415] on div "Richard Dromard commented on Men SS27-D1800-25_MB30964 View Style 25 minutes ago" at bounding box center [438, 410] width 737 height 23
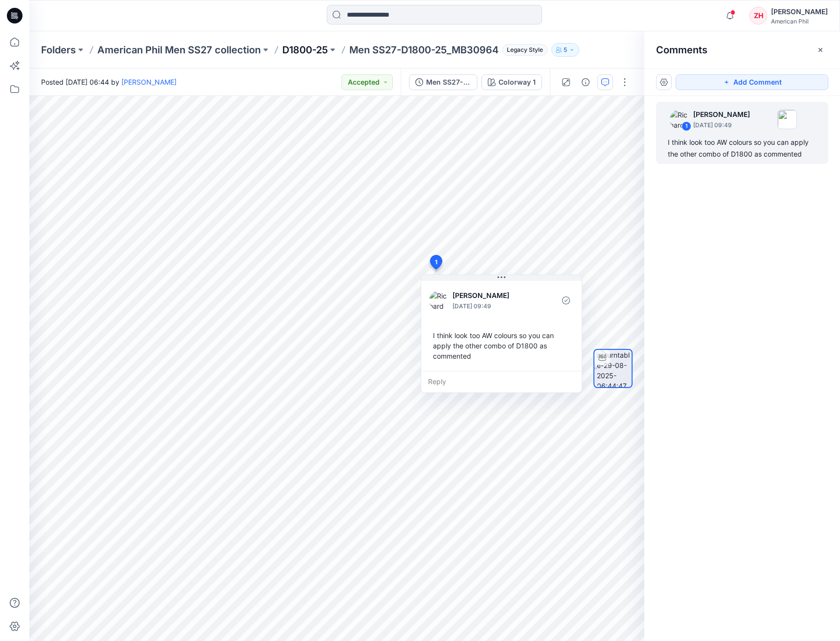
click at [317, 50] on p "D1800-25" at bounding box center [304, 50] width 45 height 14
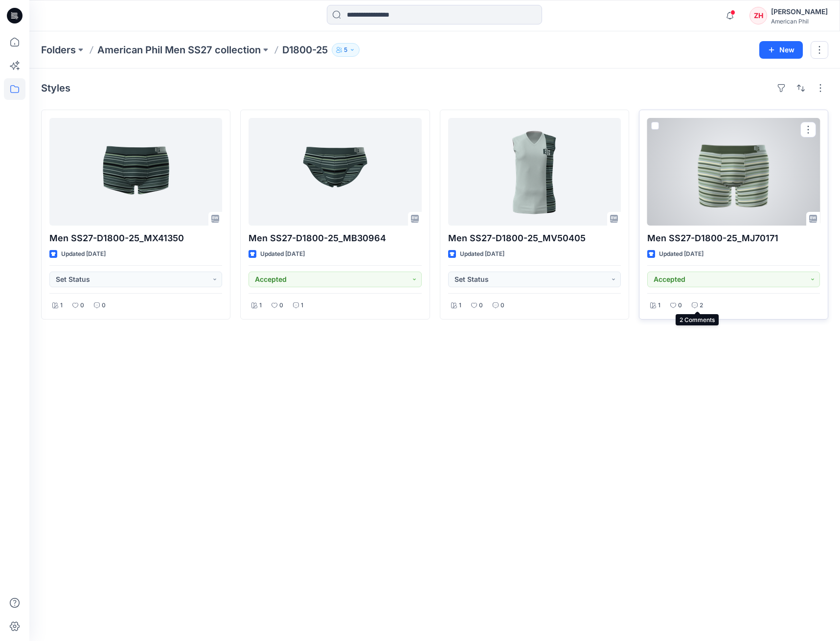
click at [698, 303] on div "2" at bounding box center [697, 305] width 17 height 12
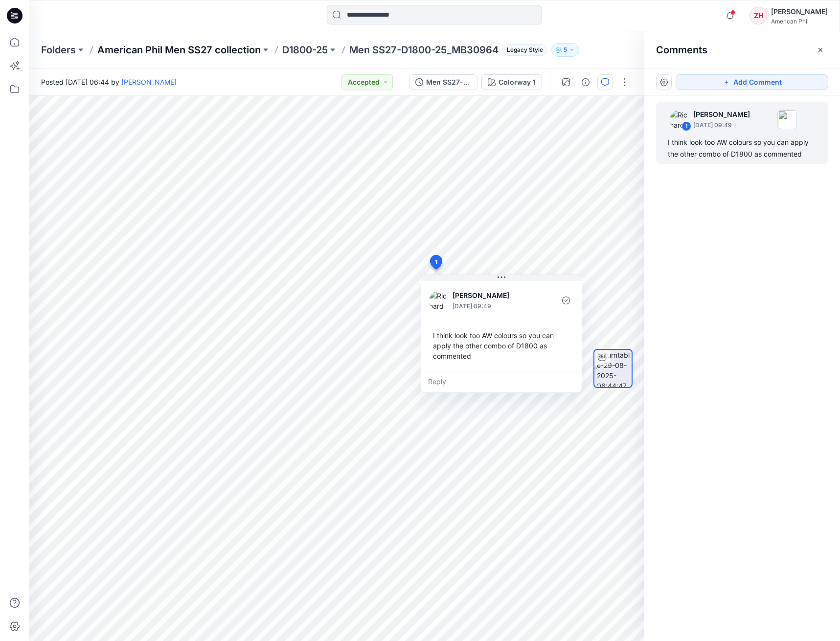
click at [246, 50] on p "American Phil Men SS27 collection" at bounding box center [178, 50] width 163 height 14
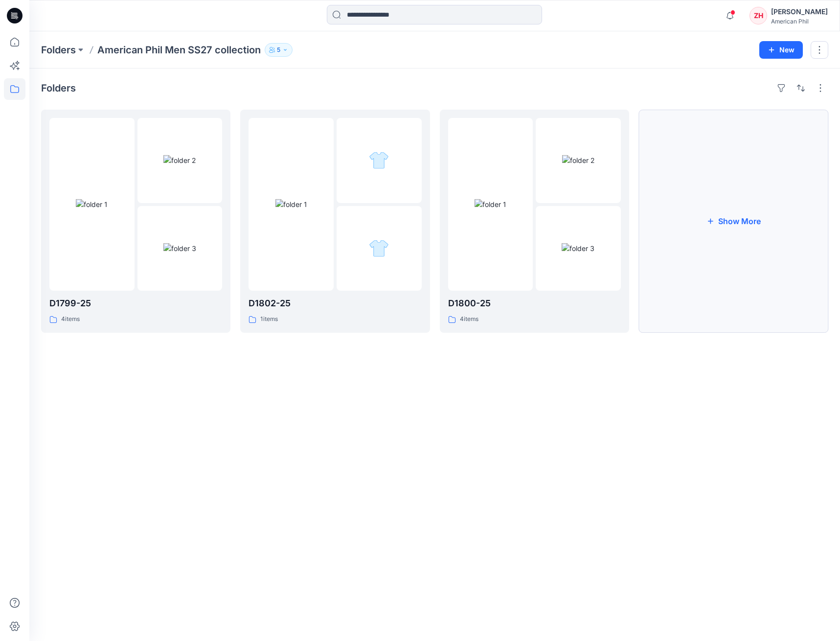
click at [729, 192] on button "Show More" at bounding box center [733, 221] width 189 height 223
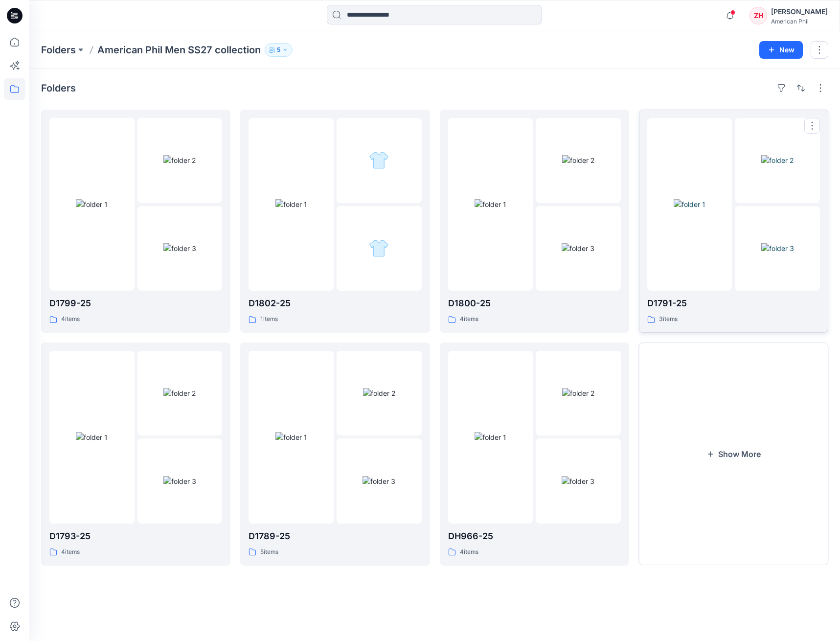
click at [681, 134] on div at bounding box center [689, 204] width 85 height 173
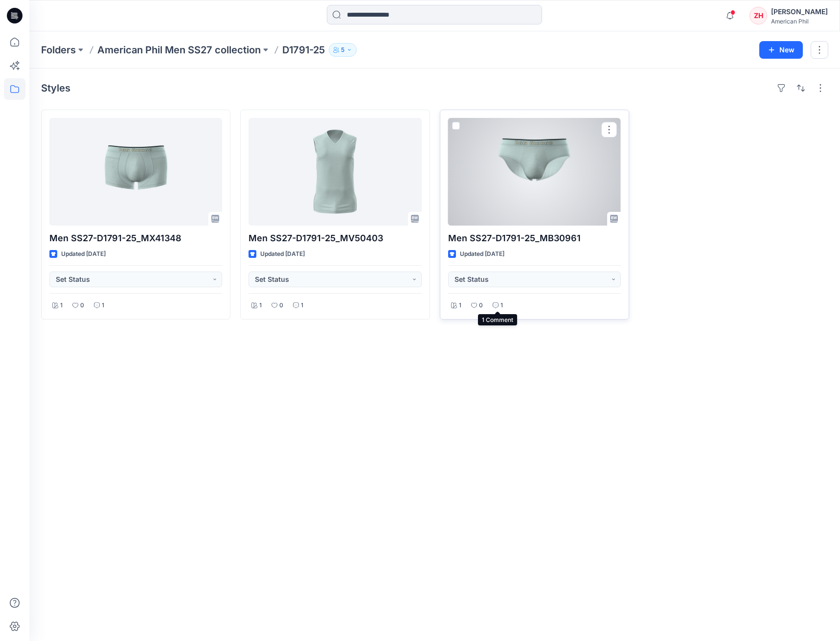
click at [501, 304] on p "1" at bounding box center [501, 305] width 2 height 10
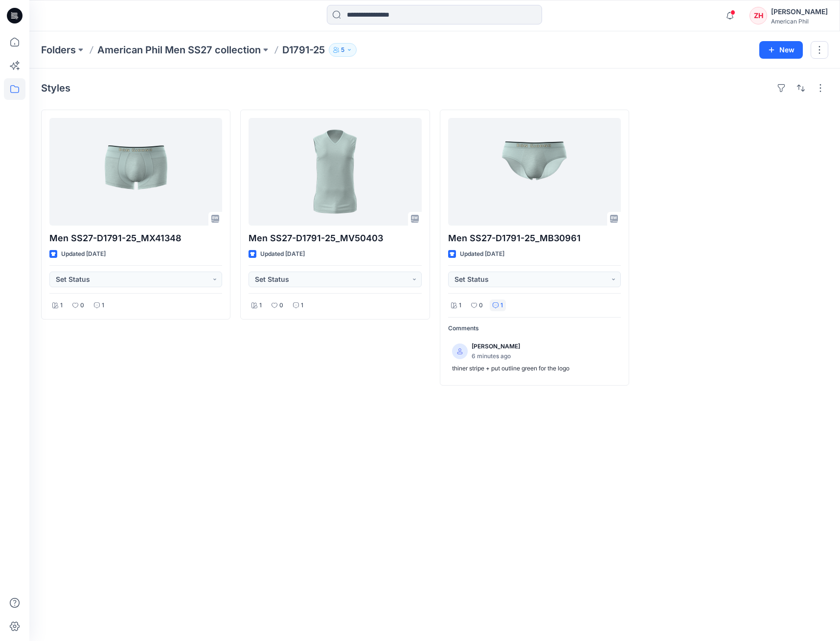
click at [370, 342] on div "Men SS27-D1791-25_MV50403 Updated 3 days ago Set Status 1 0 1" at bounding box center [334, 248] width 189 height 276
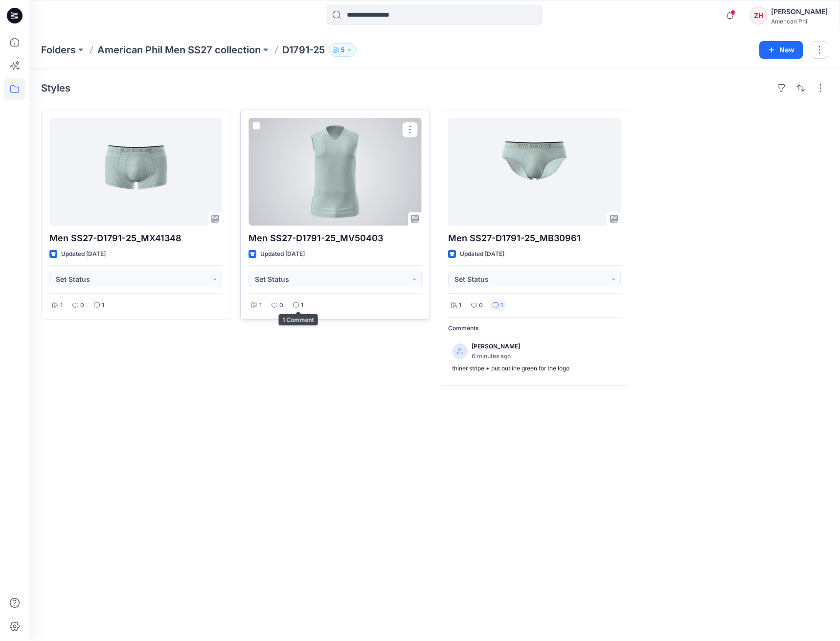
click at [303, 304] on div "1" at bounding box center [298, 305] width 16 height 12
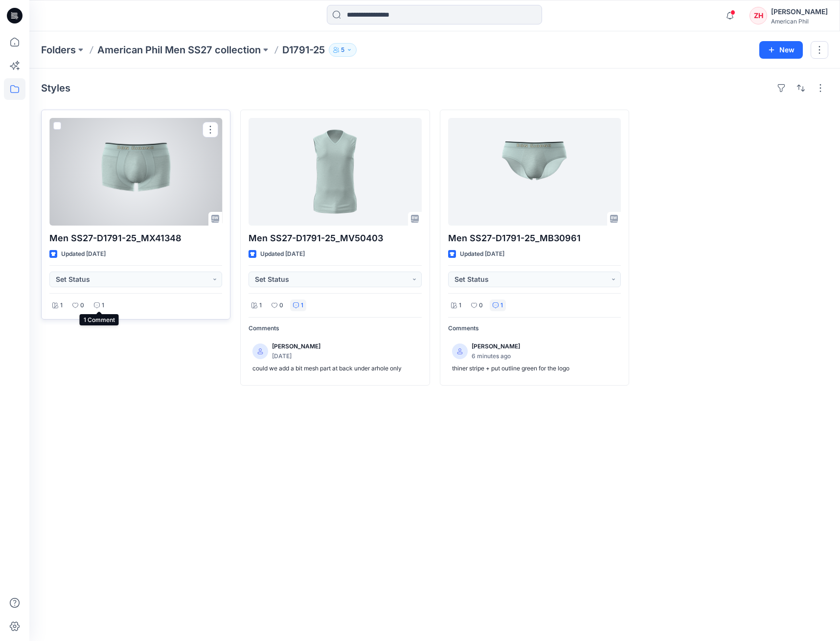
click at [98, 302] on icon at bounding box center [97, 305] width 6 height 6
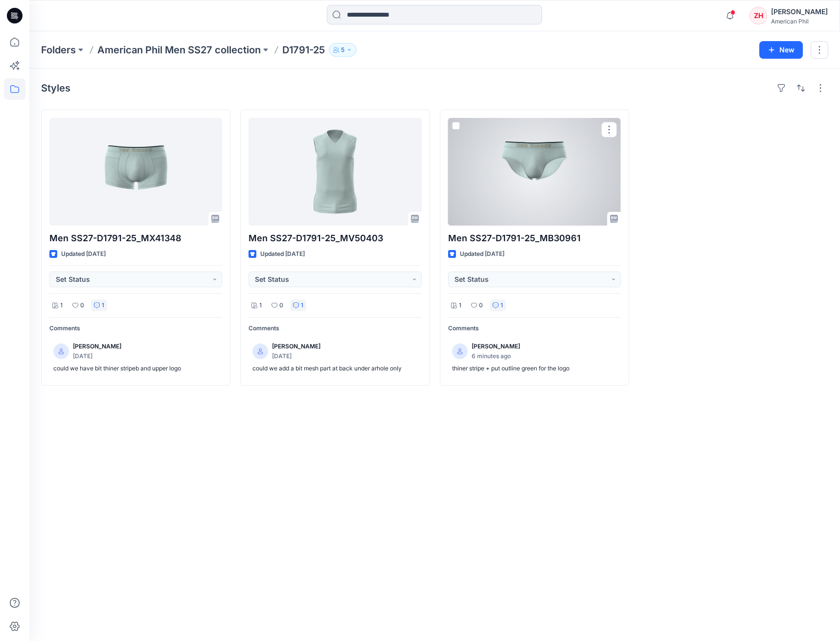
click at [560, 162] on div at bounding box center [534, 172] width 173 height 108
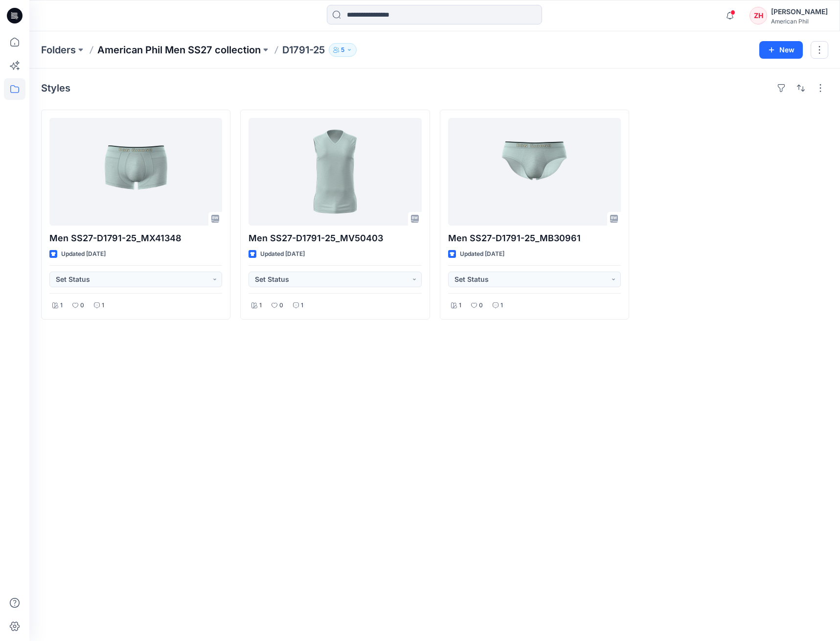
click at [229, 54] on p "American Phil Men SS27 collection" at bounding box center [178, 50] width 163 height 14
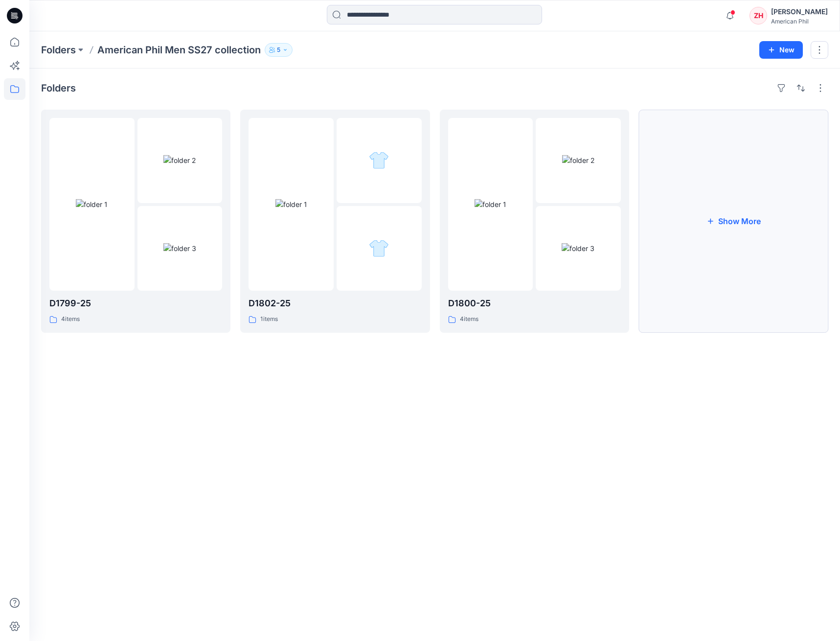
click at [745, 207] on button "Show More" at bounding box center [733, 221] width 189 height 223
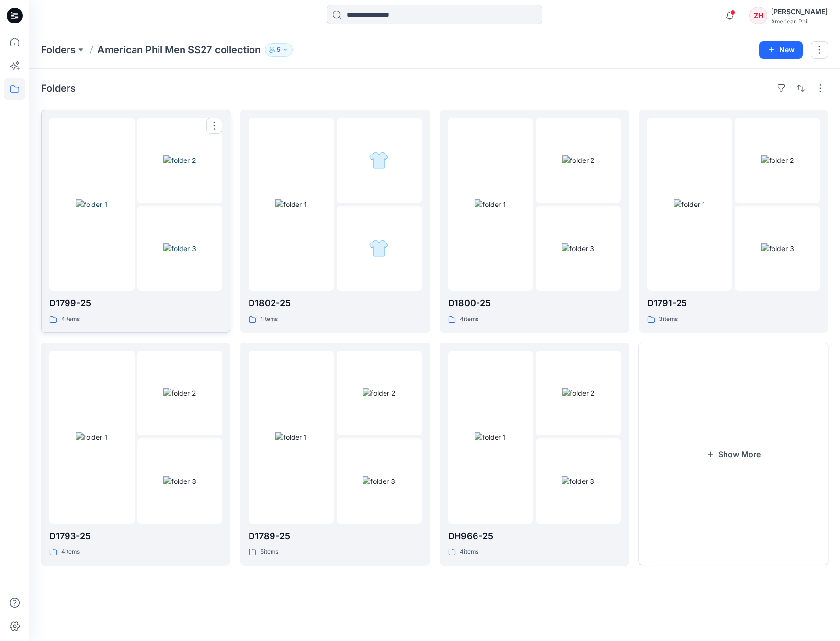
click at [140, 203] on div at bounding box center [179, 204] width 85 height 173
click at [739, 15] on icon "button" at bounding box center [730, 16] width 19 height 20
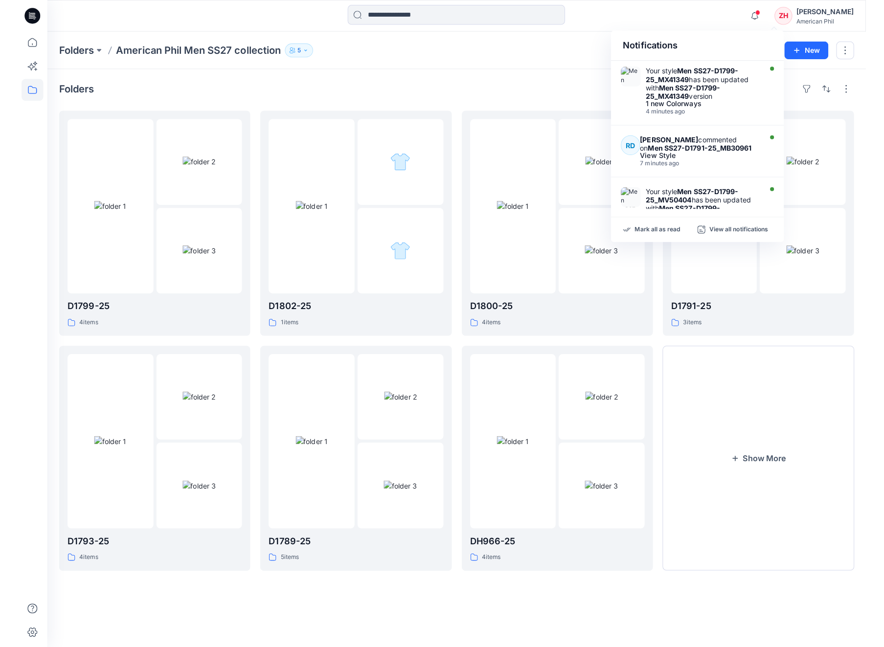
scroll to position [10, 0]
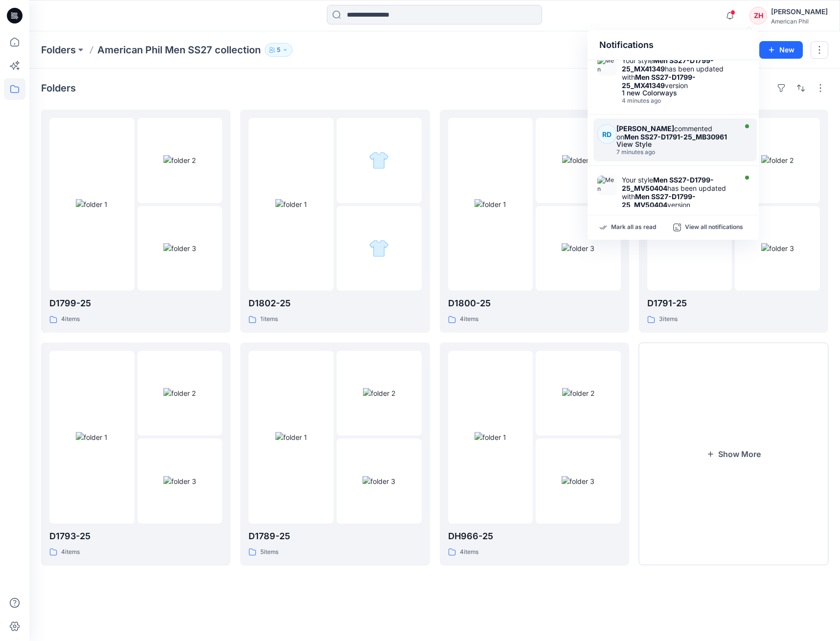
click at [701, 136] on strong "Men SS27-D1791-25_MB30961" at bounding box center [675, 137] width 103 height 8
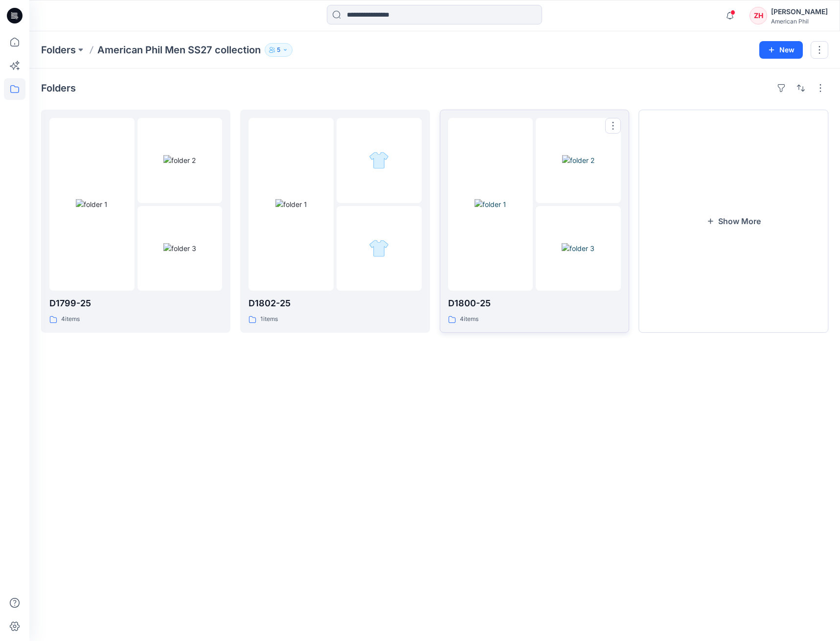
click at [591, 165] on img at bounding box center [578, 160] width 32 height 10
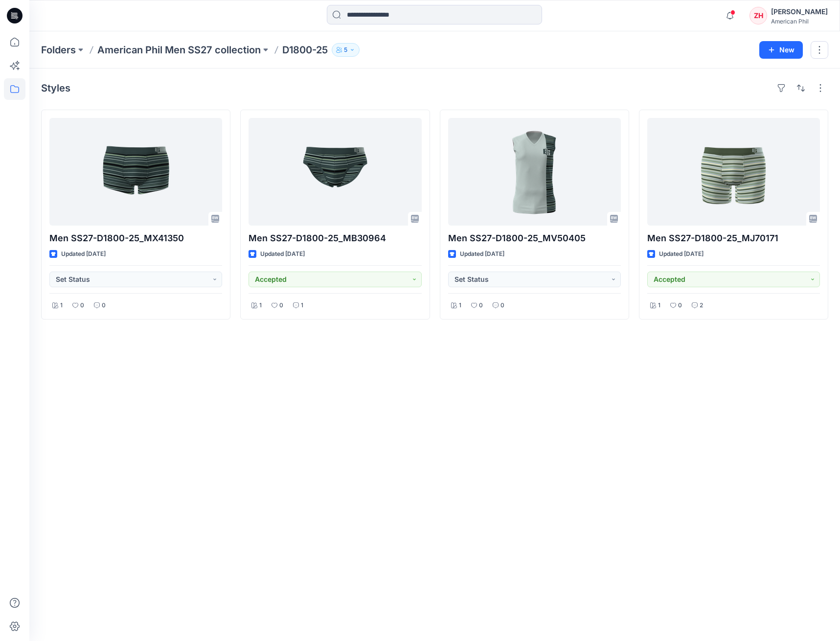
click at [656, 61] on div "Folders American Phil Men SS27 collection D1800-25 5 New" at bounding box center [434, 49] width 811 height 37
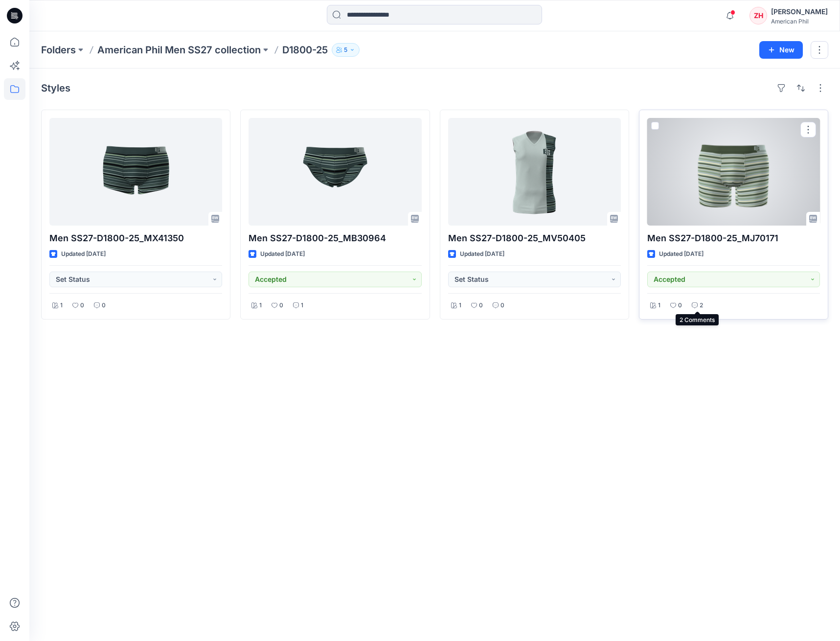
click at [698, 304] on div "2" at bounding box center [697, 305] width 17 height 12
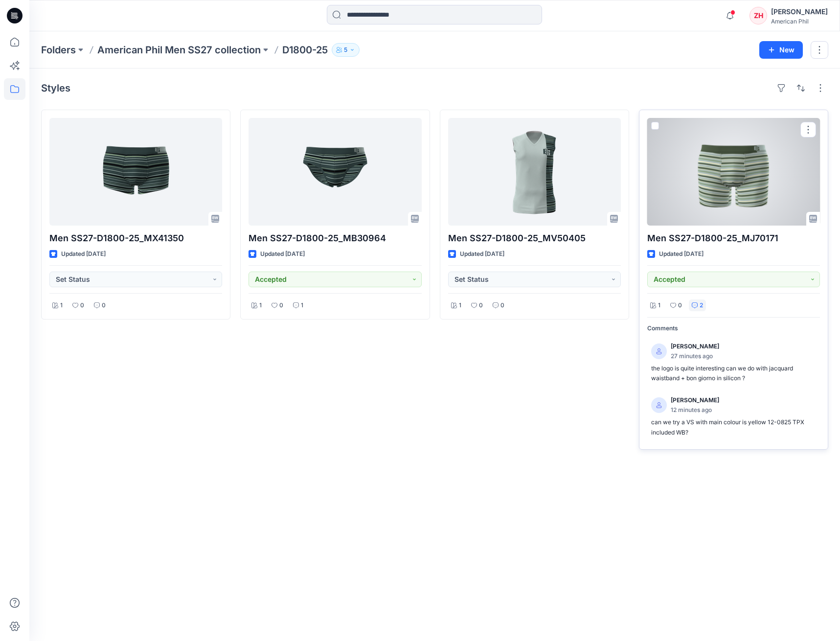
click at [739, 173] on div at bounding box center [733, 172] width 173 height 108
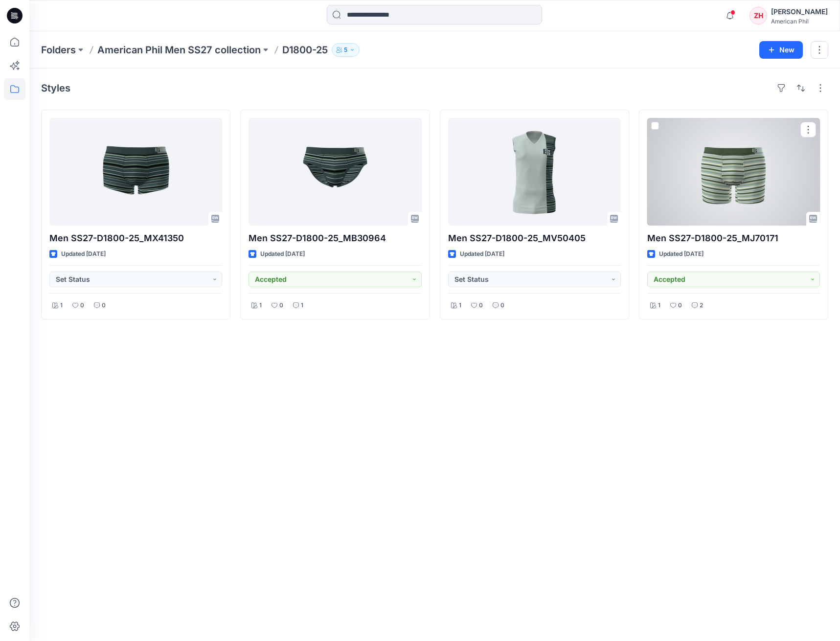
click at [732, 183] on div at bounding box center [733, 172] width 173 height 108
click at [759, 169] on div at bounding box center [733, 172] width 173 height 108
drag, startPoint x: 747, startPoint y: 199, endPoint x: 709, endPoint y: 189, distance: 39.9
click at [747, 199] on div at bounding box center [733, 172] width 173 height 108
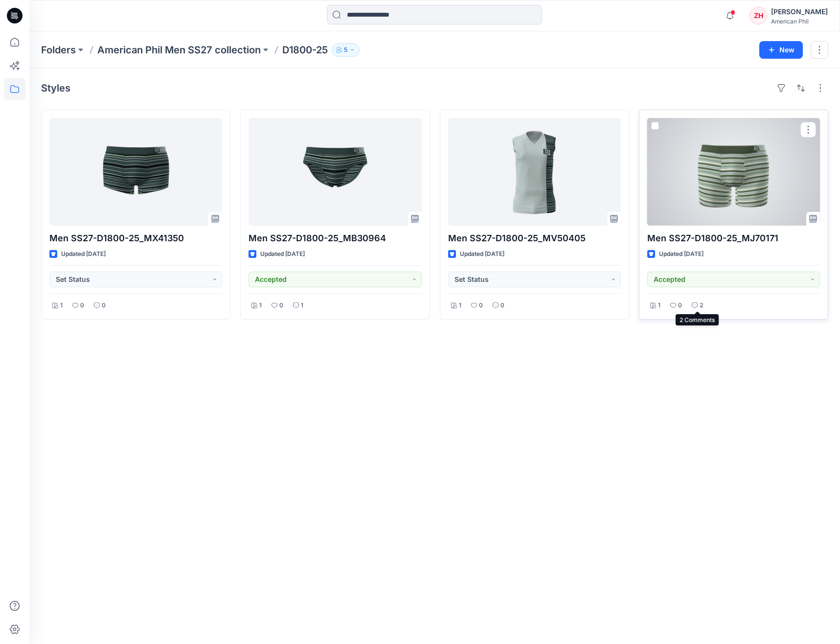
click at [702, 306] on p "2" at bounding box center [701, 305] width 3 height 10
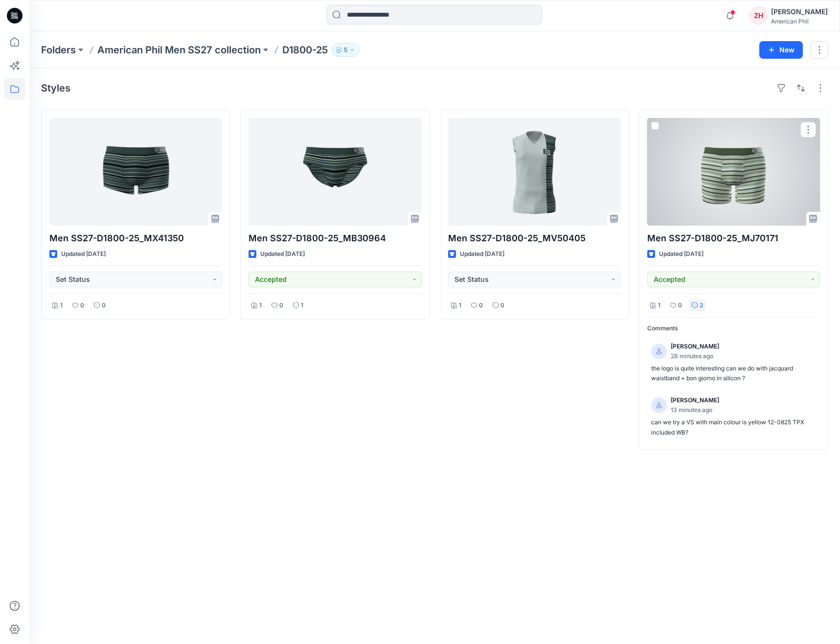
drag, startPoint x: 732, startPoint y: 411, endPoint x: 739, endPoint y: 408, distance: 7.7
click at [733, 410] on div "Richard Dromard 13 minutes ago" at bounding box center [733, 405] width 165 height 20
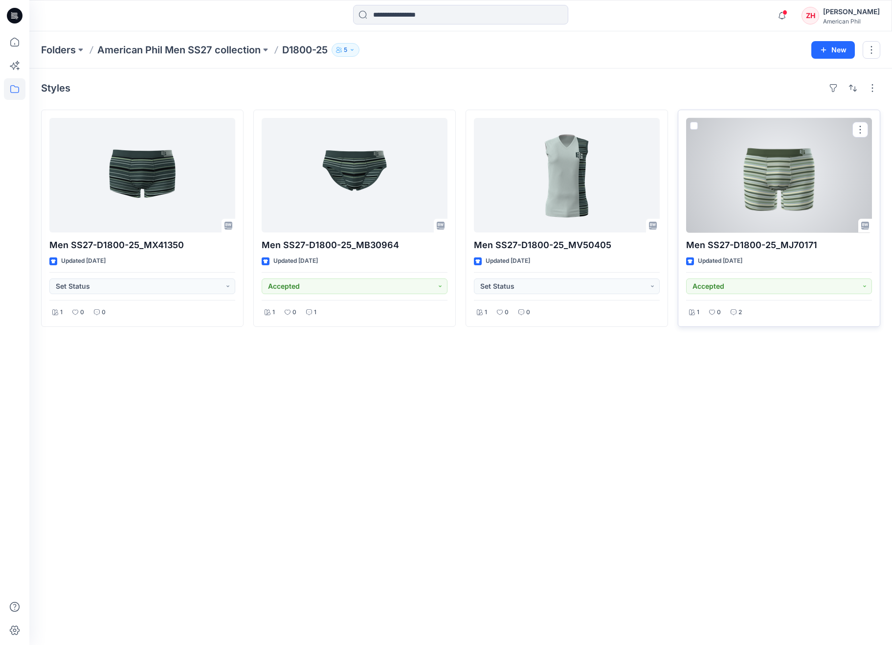
click at [787, 154] on div at bounding box center [779, 175] width 186 height 114
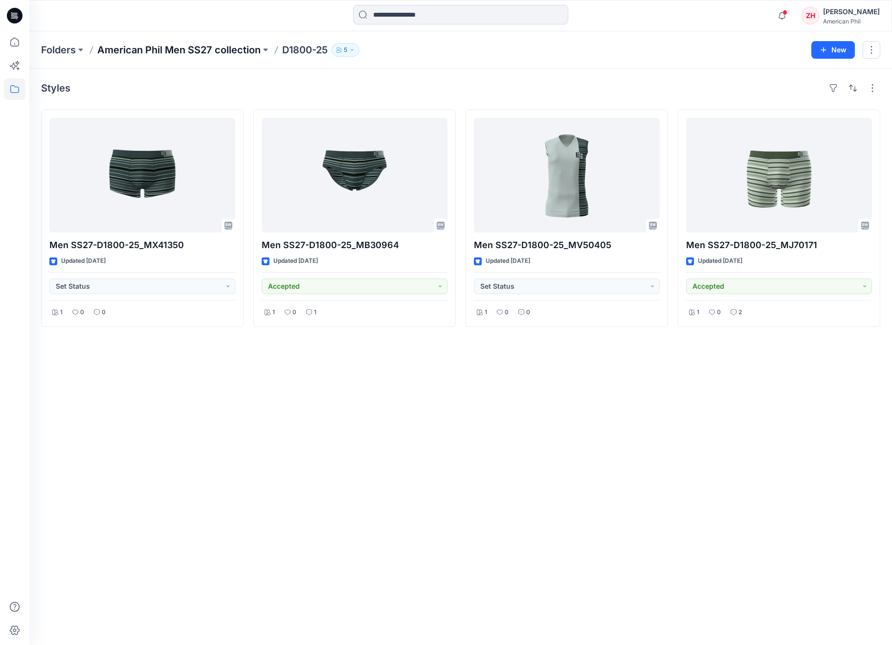
click at [181, 48] on p "American Phil Men SS27 collection" at bounding box center [178, 50] width 163 height 14
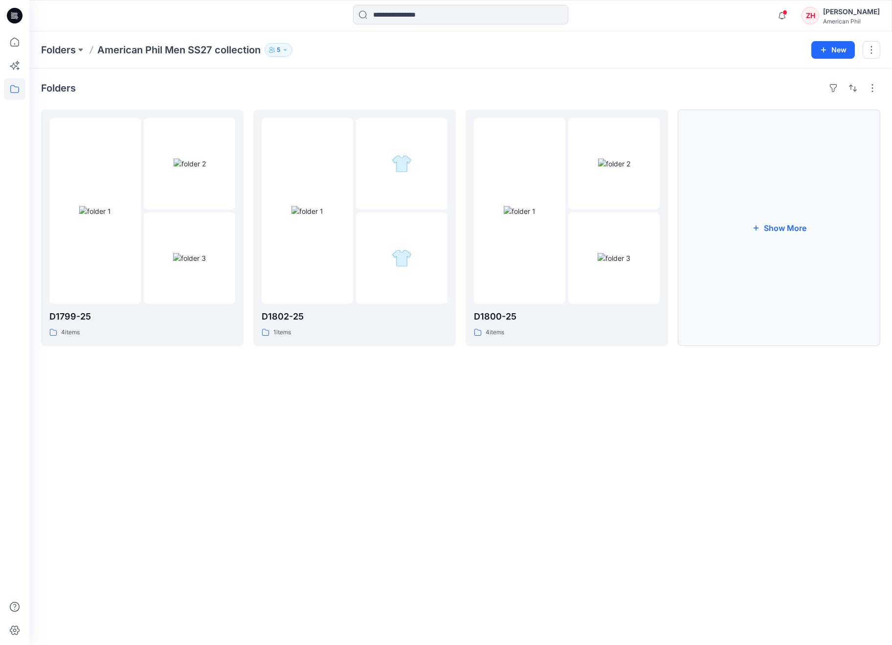
click at [769, 212] on button "Show More" at bounding box center [779, 228] width 203 height 236
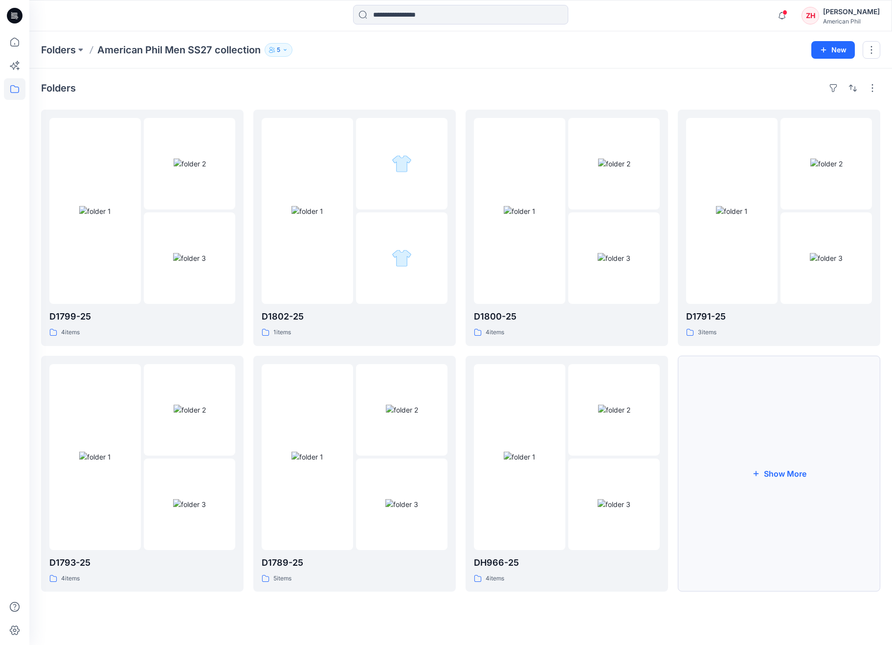
click at [814, 446] on button "Show More" at bounding box center [779, 474] width 203 height 236
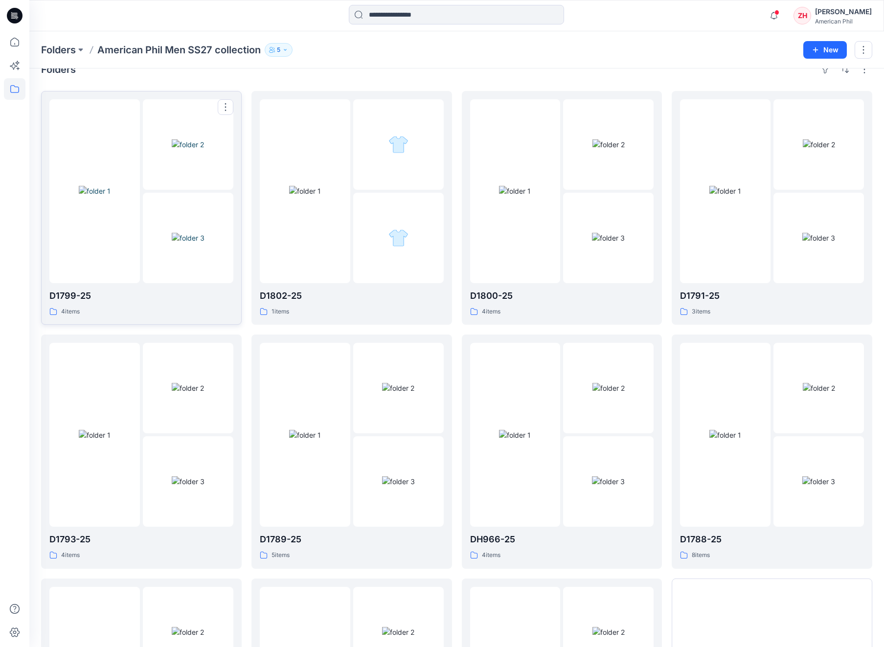
scroll to position [43, 0]
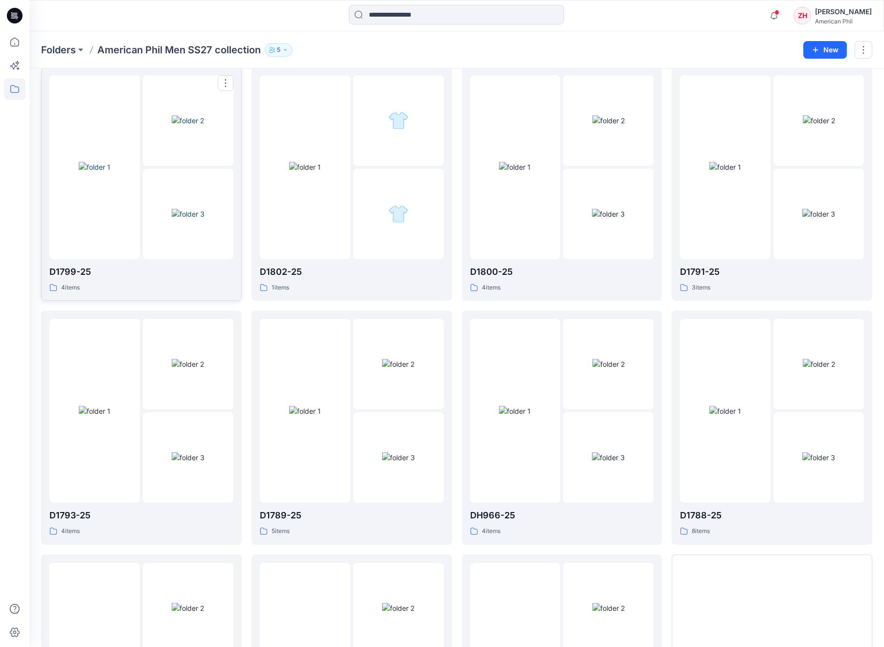
click at [111, 172] on img at bounding box center [95, 167] width 32 height 10
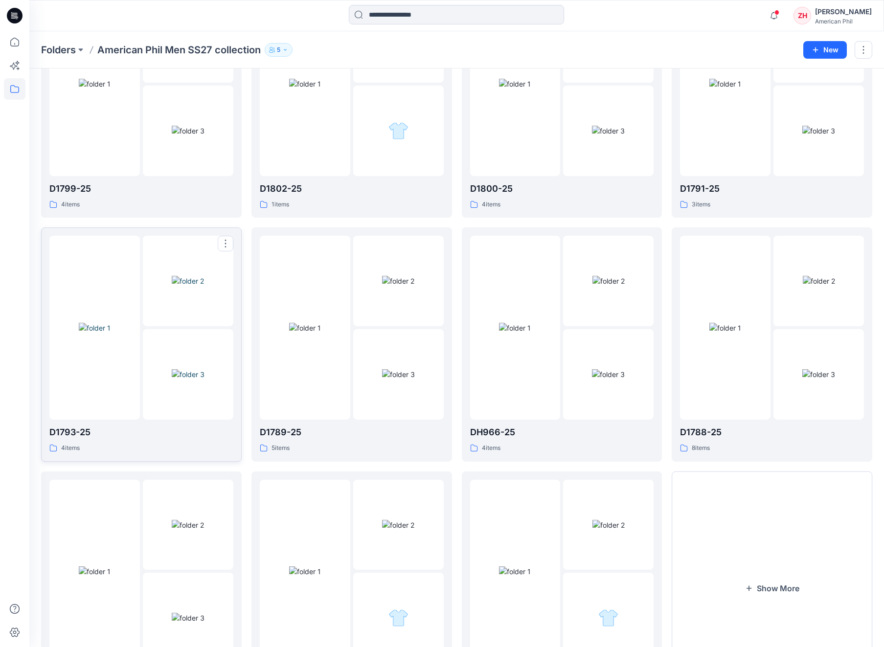
scroll to position [210, 0]
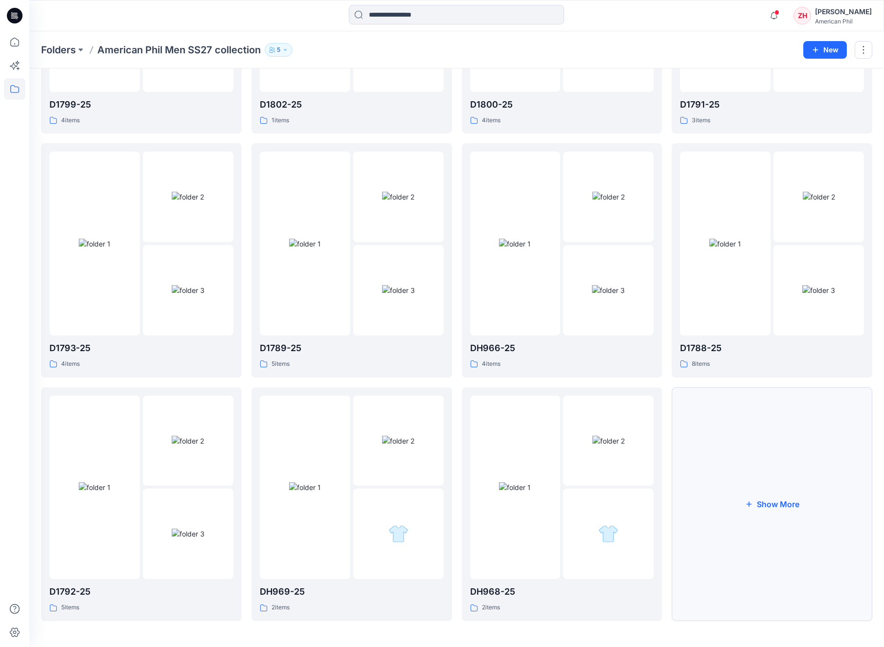
click at [706, 459] on button "Show More" at bounding box center [772, 504] width 201 height 234
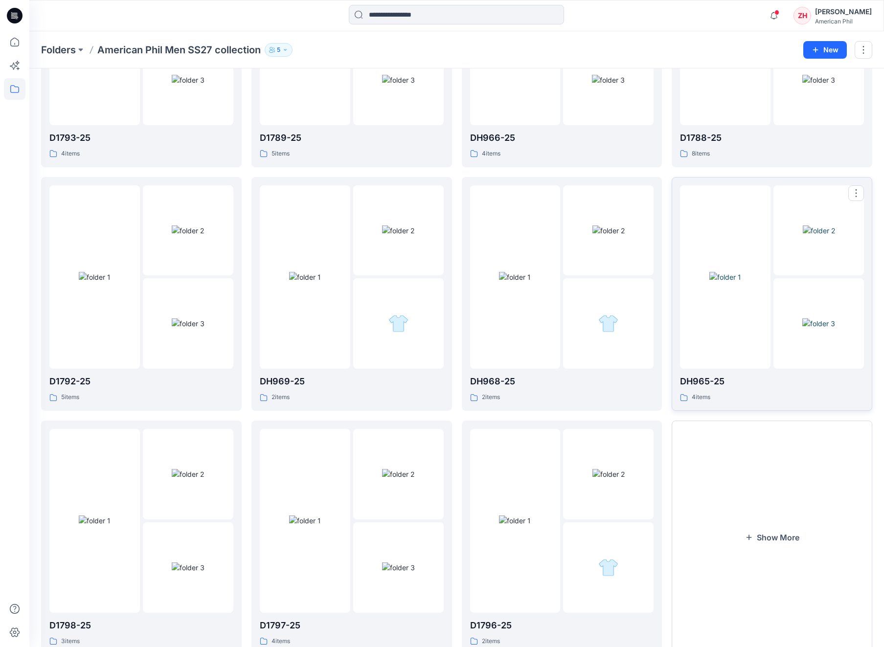
scroll to position [453, 0]
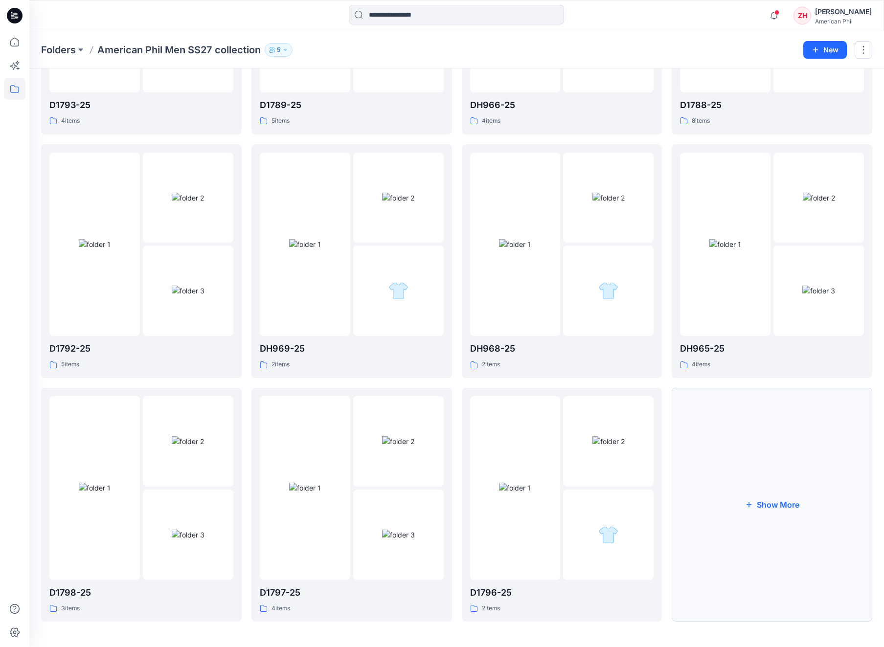
click at [768, 484] on button "Show More" at bounding box center [772, 505] width 201 height 234
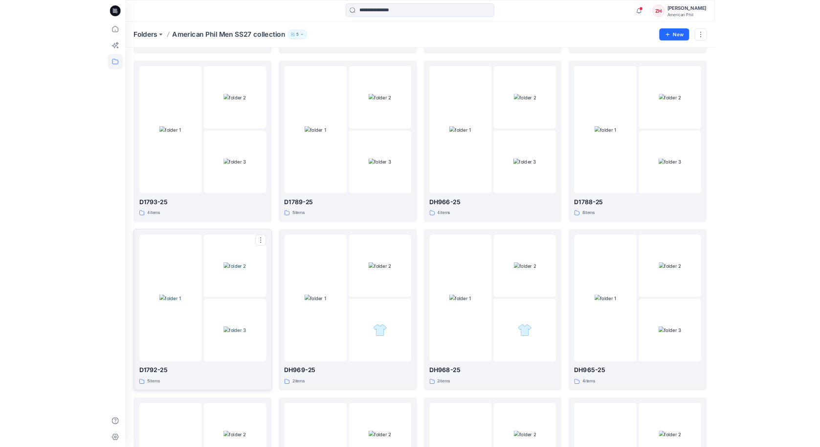
scroll to position [0, 0]
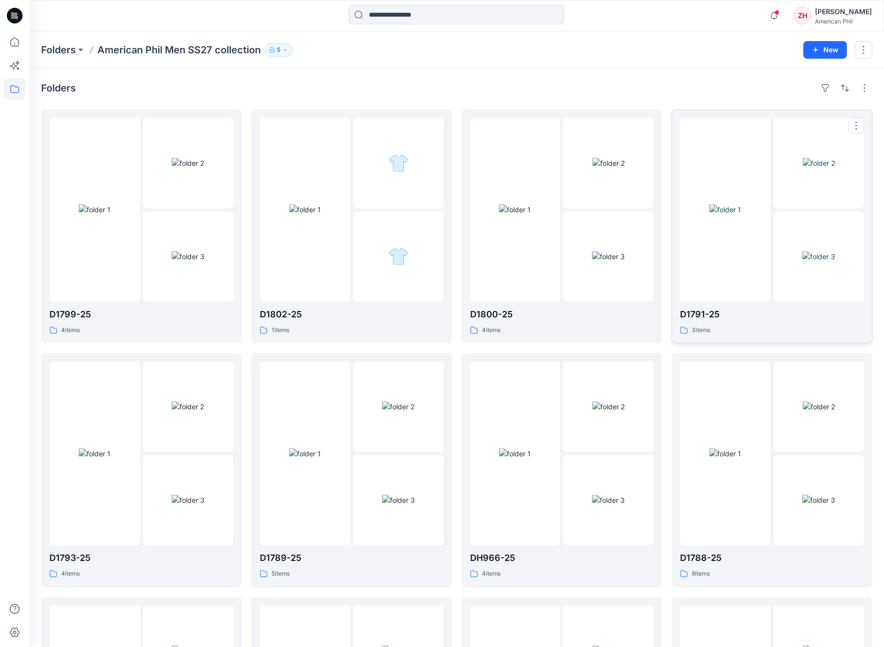
click at [726, 204] on img at bounding box center [725, 209] width 32 height 10
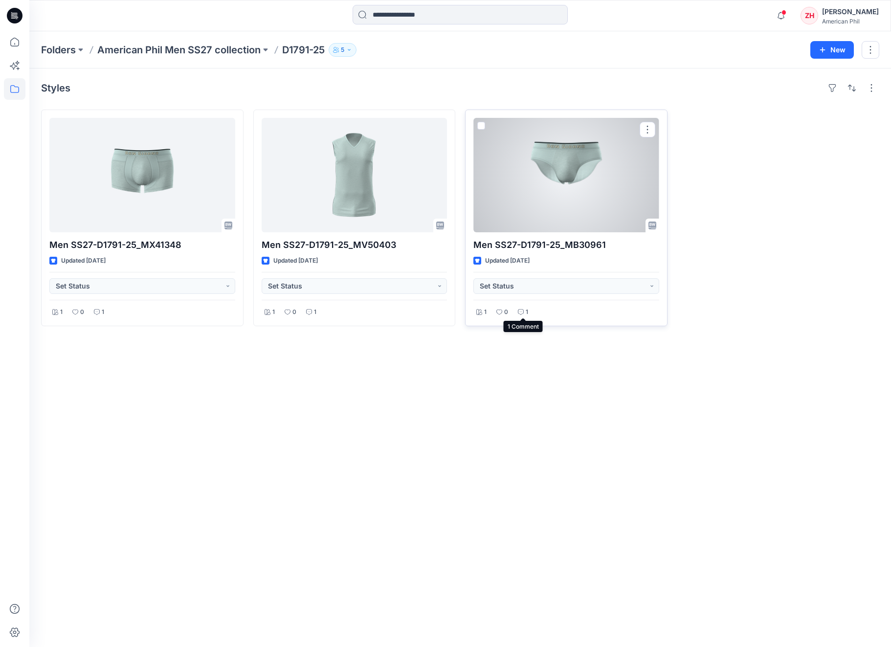
click at [527, 310] on p "1" at bounding box center [527, 312] width 2 height 10
click at [542, 361] on p "11 minutes ago" at bounding box center [521, 363] width 48 height 10
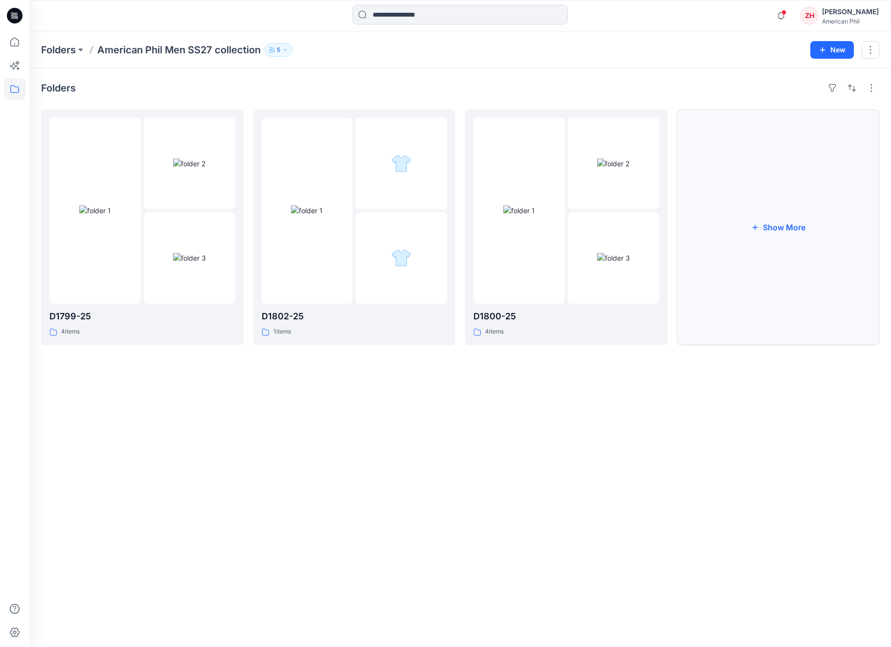
click at [760, 204] on button "Show More" at bounding box center [779, 228] width 203 height 236
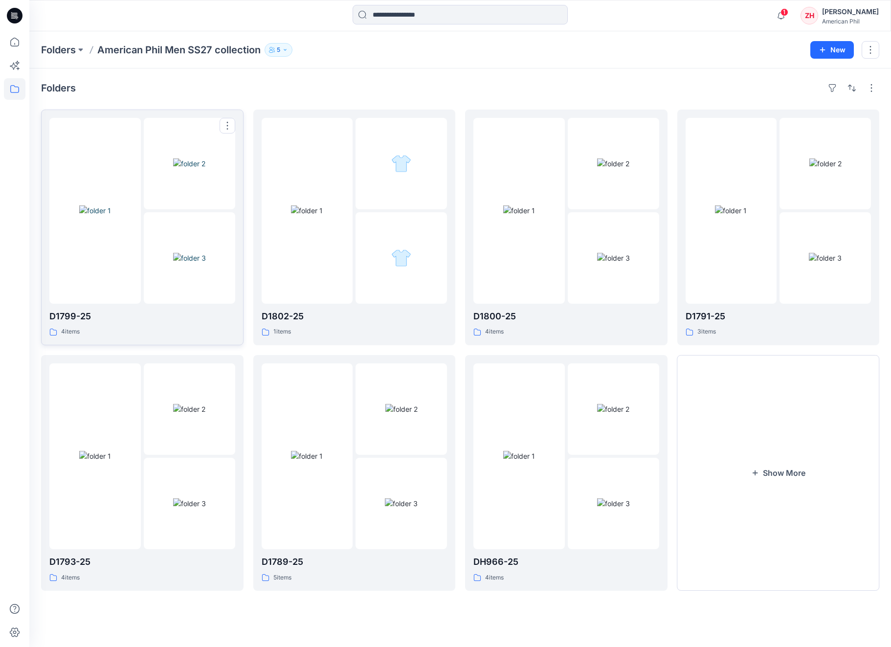
click at [184, 169] on img at bounding box center [189, 163] width 32 height 10
click at [611, 163] on img at bounding box center [613, 163] width 32 height 10
click at [629, 38] on div "Folders American Phil Men SS27 collection 5 New" at bounding box center [460, 49] width 862 height 37
drag, startPoint x: 795, startPoint y: 13, endPoint x: 791, endPoint y: 5, distance: 9.0
click at [791, 12] on icon "button" at bounding box center [781, 16] width 19 height 20
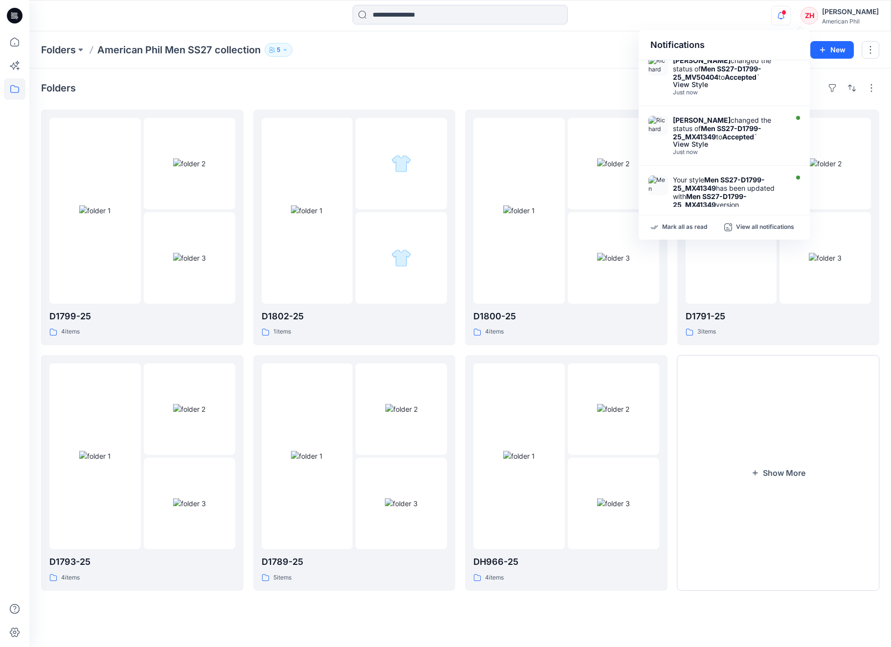
click at [756, 30] on div "Notifications" at bounding box center [724, 45] width 171 height 30
click at [559, 70] on div "Folders American Phil Men SS27 collection 5 New Folders D1799-25 4 items D1793-…" at bounding box center [460, 339] width 862 height 616
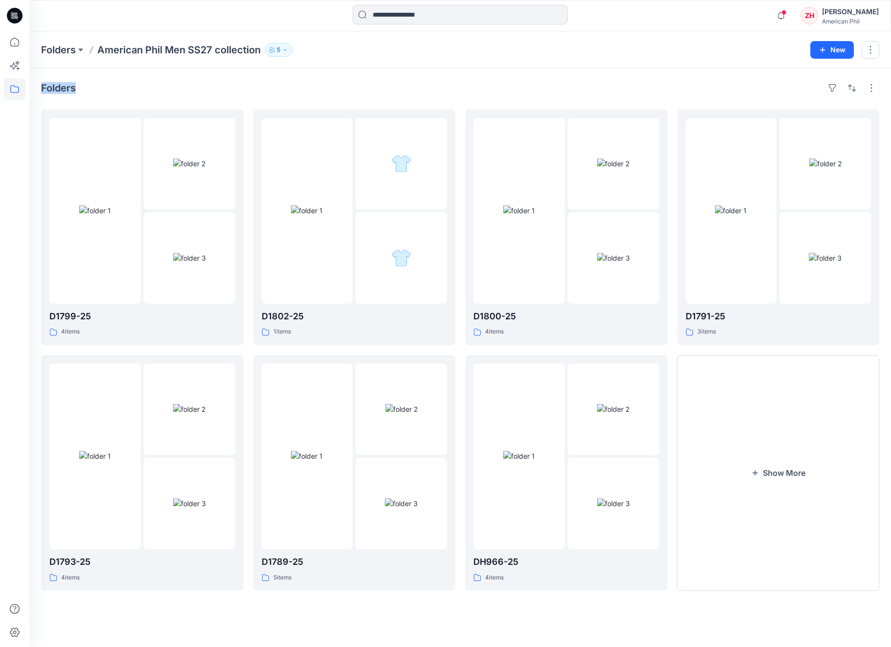
click at [634, 78] on div "Folders D1799-25 4 items D1793-25 4 items D1802-25 1 items D1789-25 5 items D18…" at bounding box center [460, 357] width 862 height 579
click at [662, 65] on div "Folders American Phil Men SS27 collection 5 New" at bounding box center [460, 49] width 862 height 37
click at [669, 53] on div "Folders American Phil Men SS27 collection 5" at bounding box center [422, 50] width 762 height 14
click at [731, 210] on img at bounding box center [731, 210] width 32 height 10
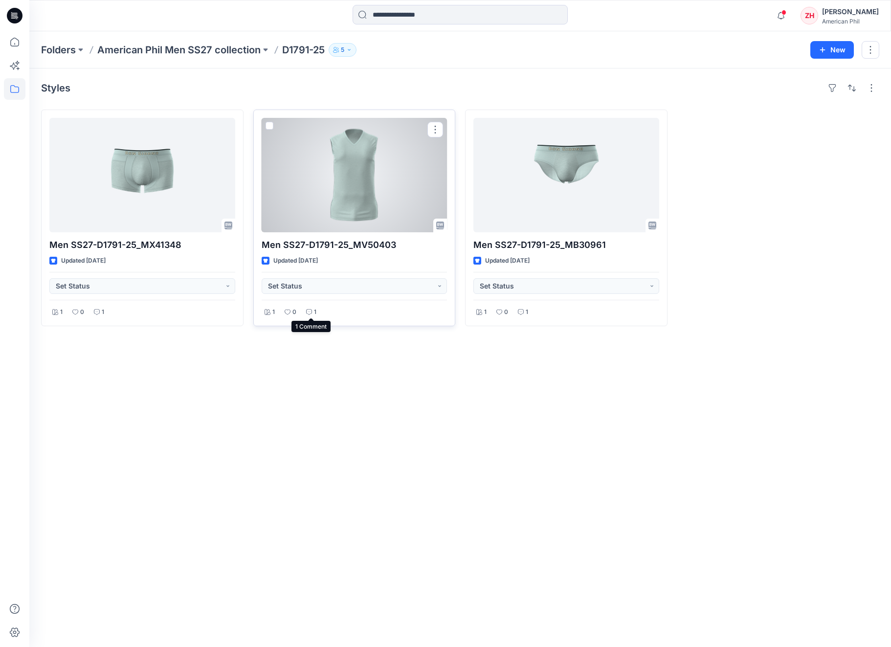
click at [314, 311] on p "1" at bounding box center [315, 312] width 2 height 10
click at [419, 189] on div at bounding box center [355, 175] width 186 height 114
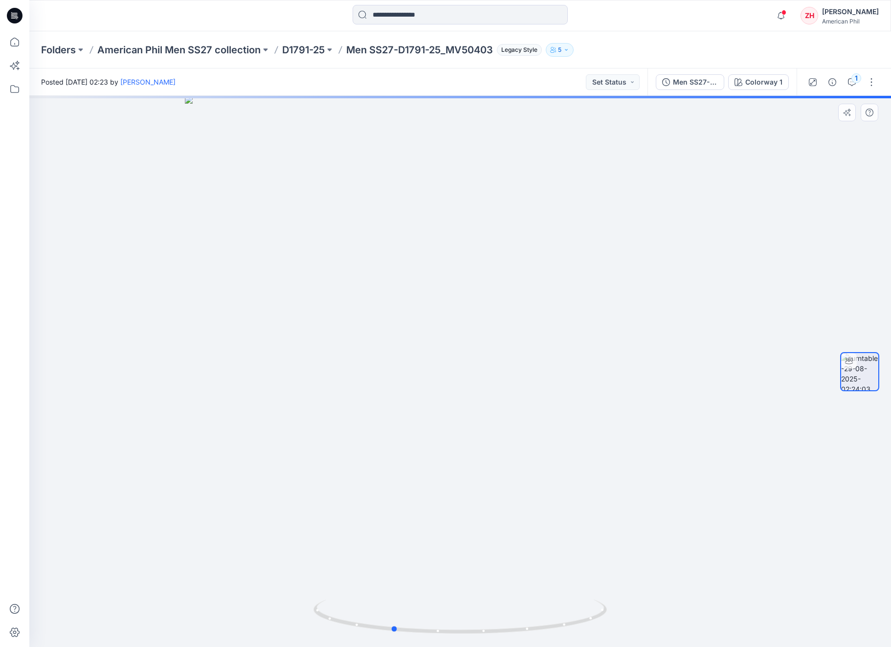
drag, startPoint x: 503, startPoint y: 347, endPoint x: 435, endPoint y: 342, distance: 68.2
click at [435, 342] on div at bounding box center [460, 371] width 862 height 551
click at [824, 81] on div "1" at bounding box center [857, 78] width 10 height 10
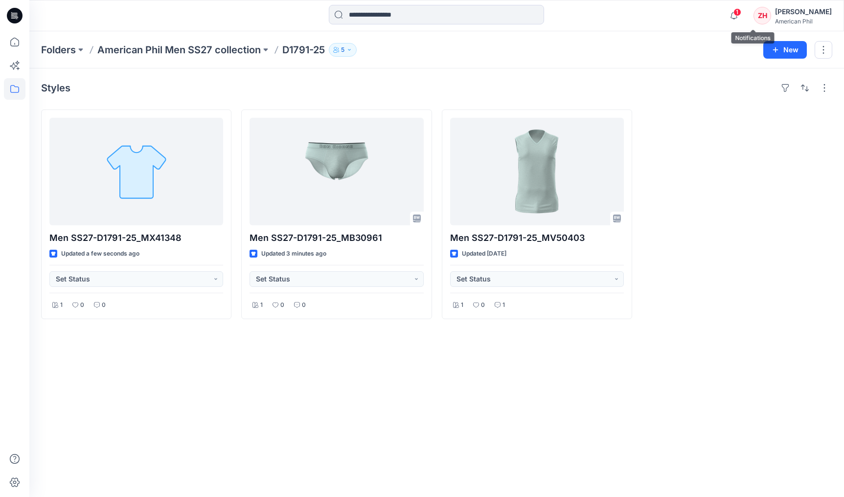
drag, startPoint x: 752, startPoint y: 12, endPoint x: 756, endPoint y: 9, distance: 5.2
click at [743, 12] on icon "button" at bounding box center [733, 16] width 19 height 20
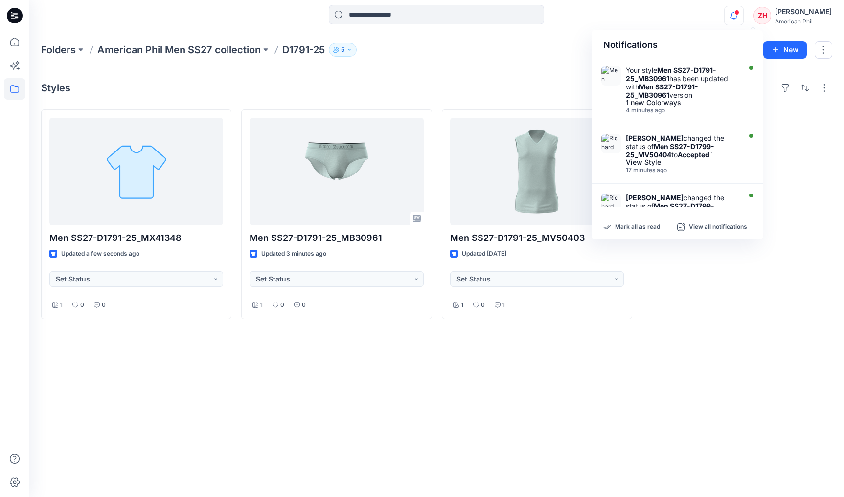
click at [706, 15] on div "Notifications Your style Men SS27-D1791-25_MB30961 has been updated with Men SS…" at bounding box center [436, 16] width 814 height 22
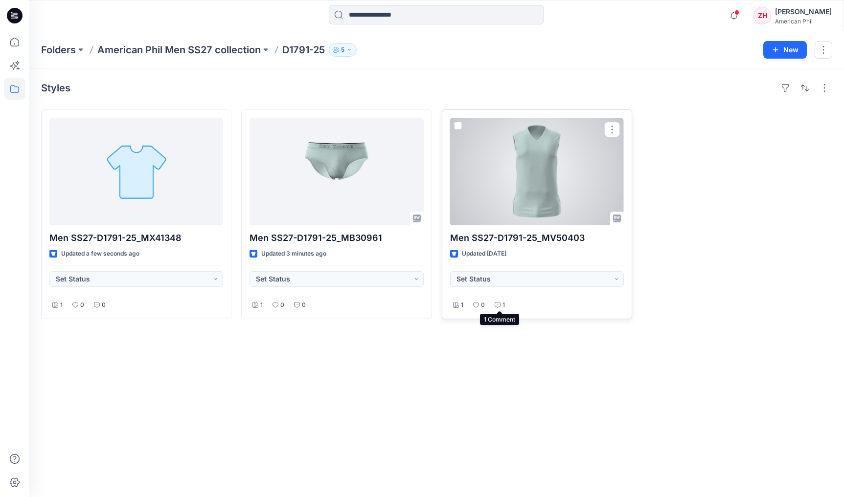
click at [502, 305] on p "1" at bounding box center [503, 305] width 2 height 10
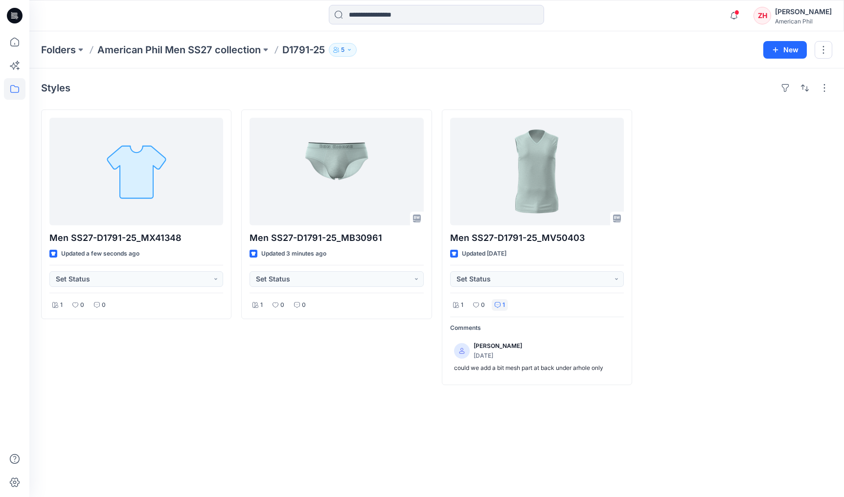
click at [721, 293] on div at bounding box center [737, 248] width 190 height 276
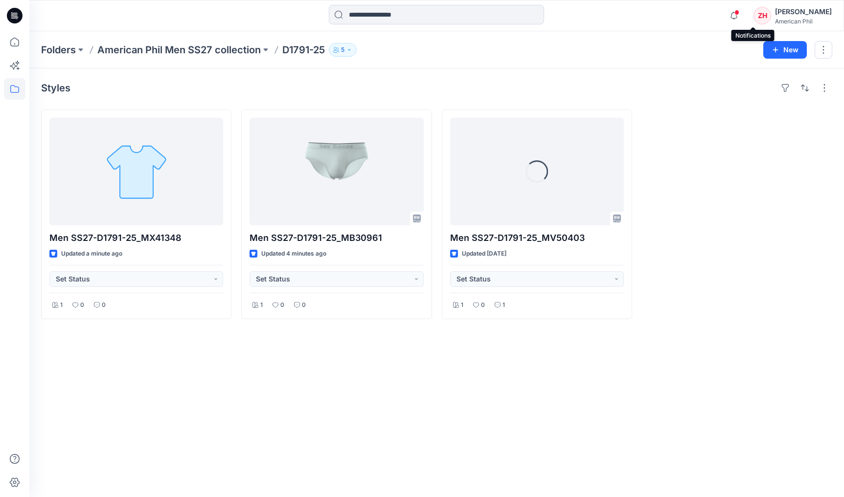
click at [739, 13] on span at bounding box center [736, 12] width 5 height 5
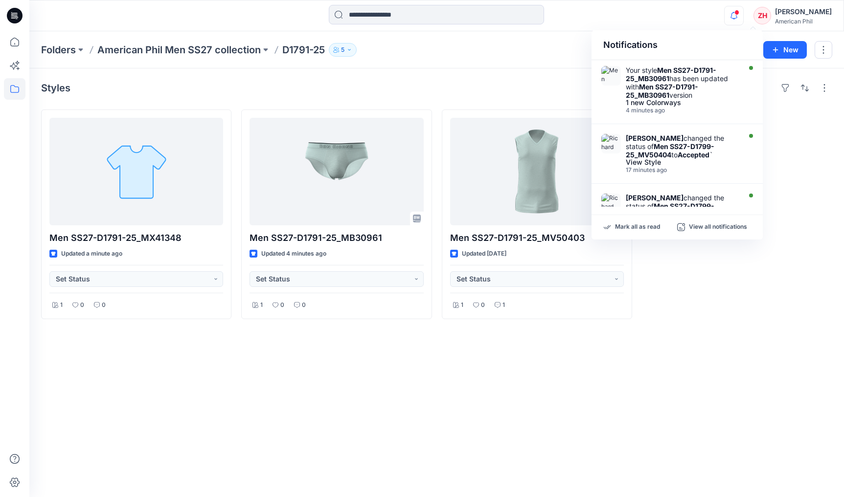
click at [716, 15] on div "Notifications Your style Men SS27-D1791-25_MB30961 has been updated with Men SS…" at bounding box center [436, 16] width 814 height 22
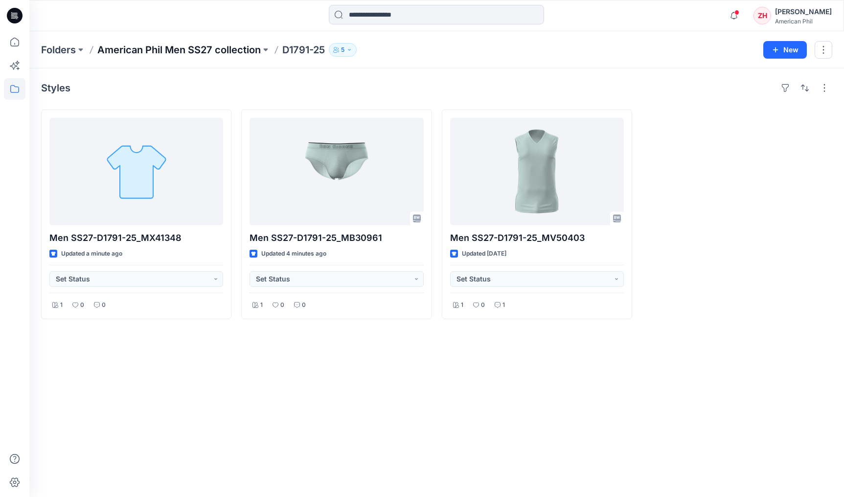
click at [223, 46] on p "American Phil Men SS27 collection" at bounding box center [178, 50] width 163 height 14
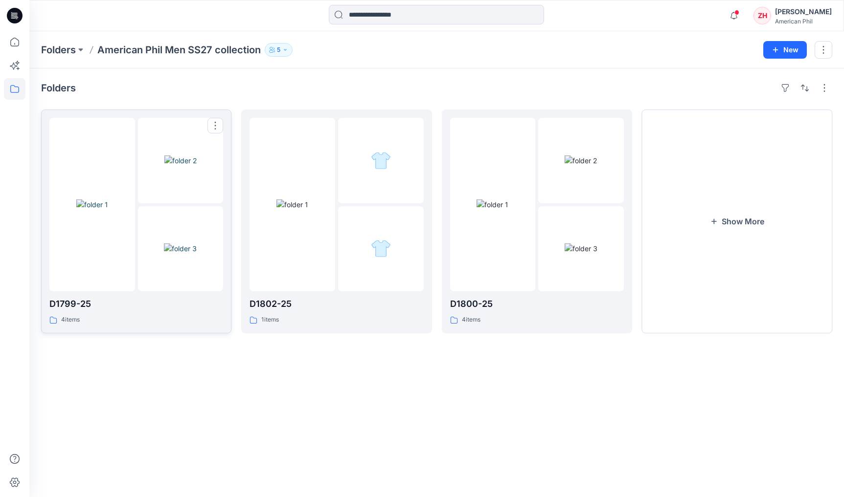
click at [115, 161] on div at bounding box center [92, 205] width 86 height 174
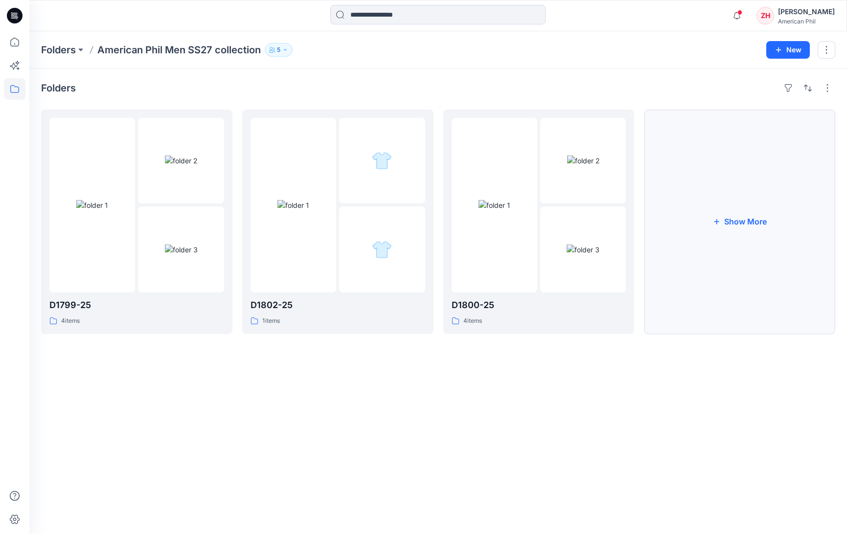
click at [763, 227] on button "Show More" at bounding box center [739, 222] width 191 height 225
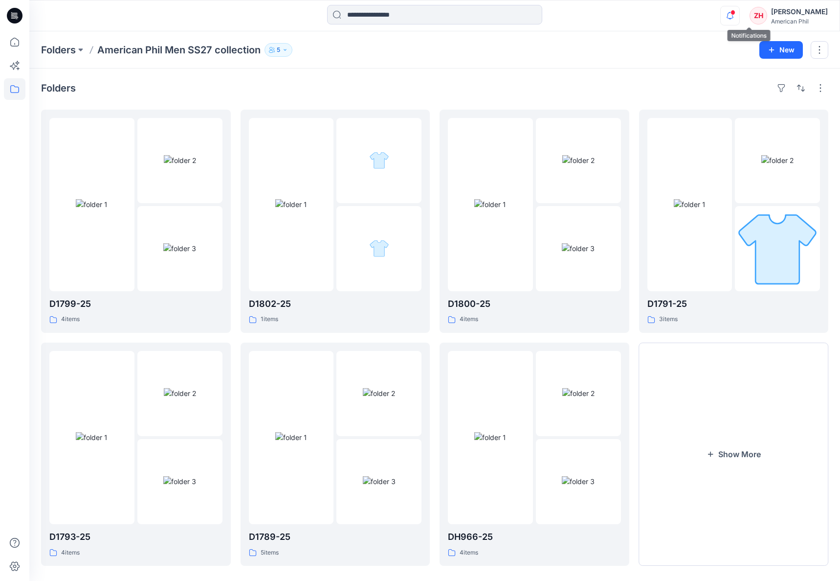
drag, startPoint x: 751, startPoint y: 13, endPoint x: 745, endPoint y: 11, distance: 6.8
click at [736, 14] on span at bounding box center [733, 12] width 5 height 5
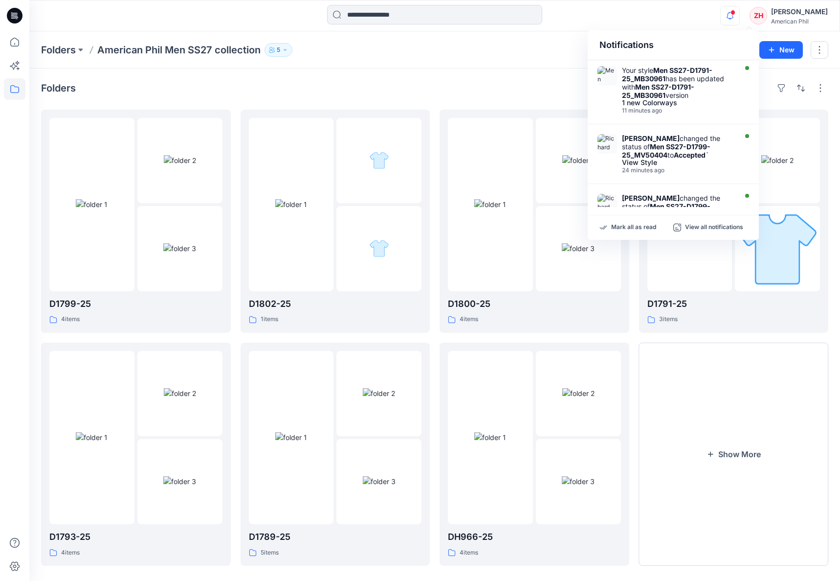
click at [685, 18] on div "Notifications Your style Men SS27-D1791-25_MB30961 has been updated with Men SS…" at bounding box center [434, 16] width 811 height 22
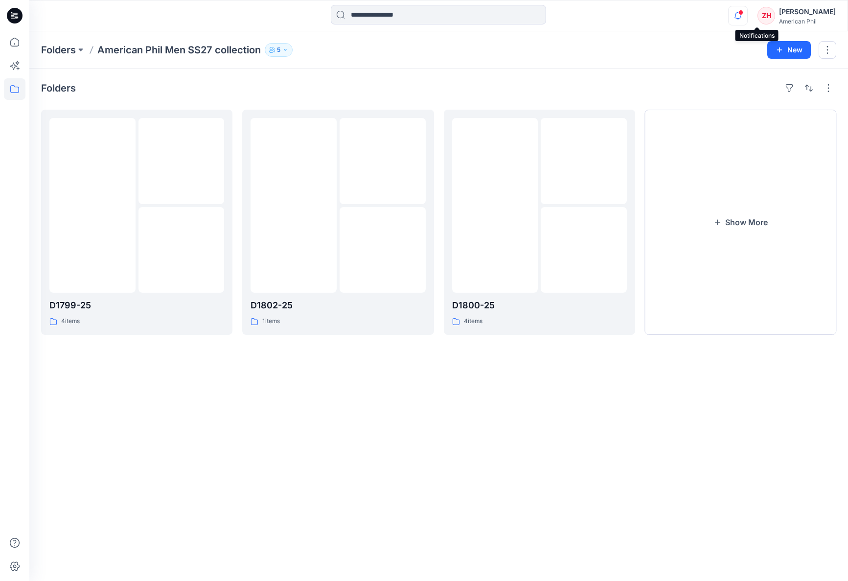
click at [747, 14] on icon "button" at bounding box center [737, 16] width 19 height 20
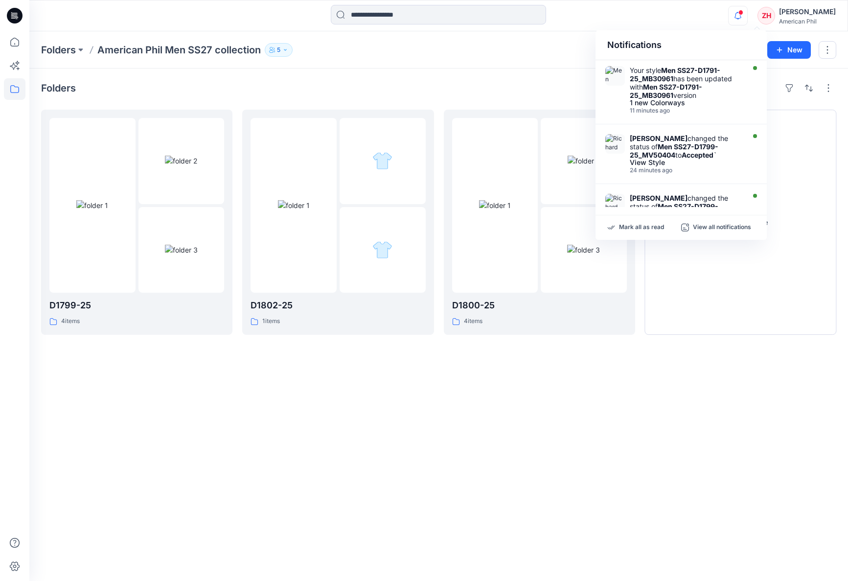
click at [716, 24] on div "Notifications Your style Men SS27-D1791-25_MB30961 has been updated with Men SS…" at bounding box center [438, 16] width 818 height 22
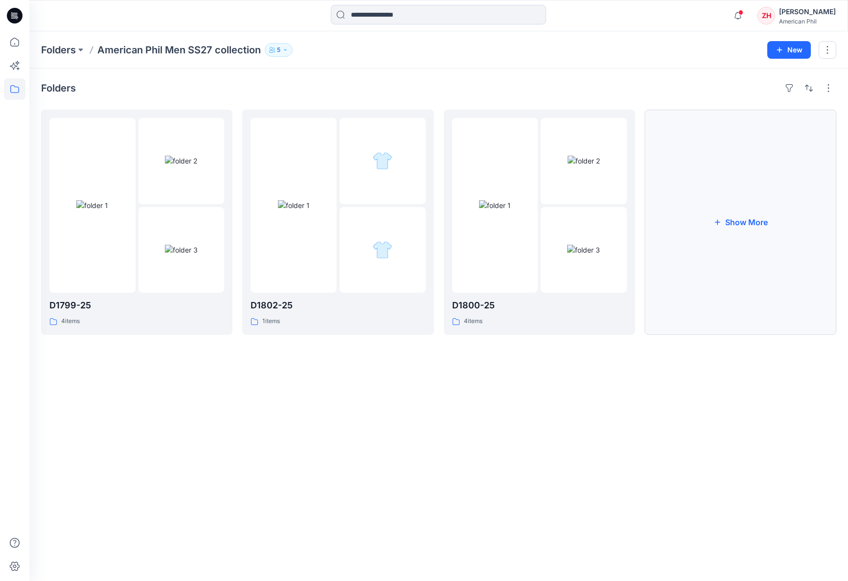
click at [749, 201] on button "Show More" at bounding box center [740, 222] width 191 height 225
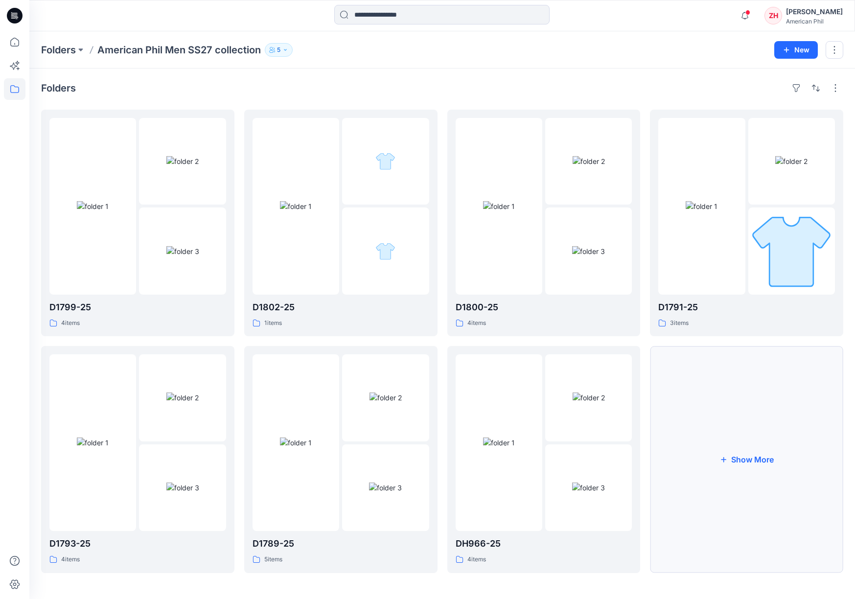
click at [765, 468] on button "Show More" at bounding box center [746, 459] width 193 height 226
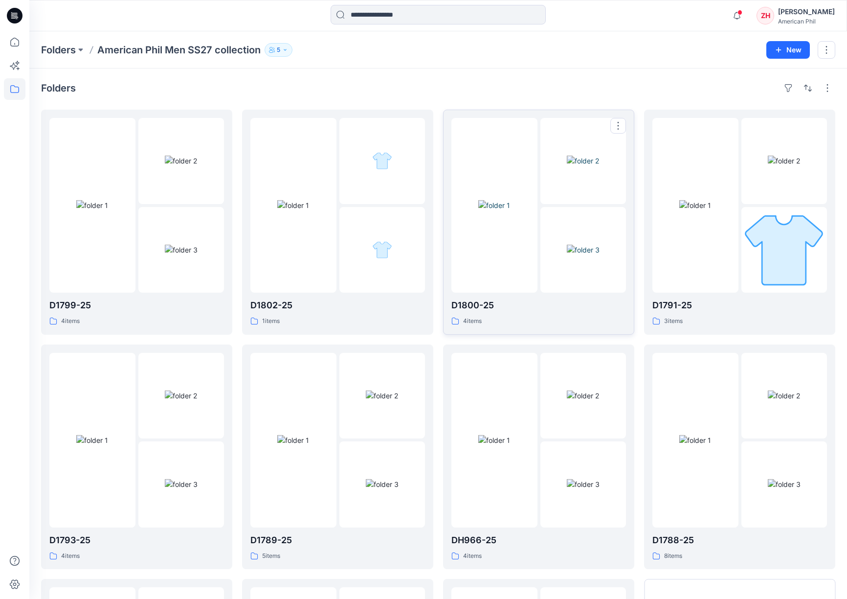
scroll to position [231, 0]
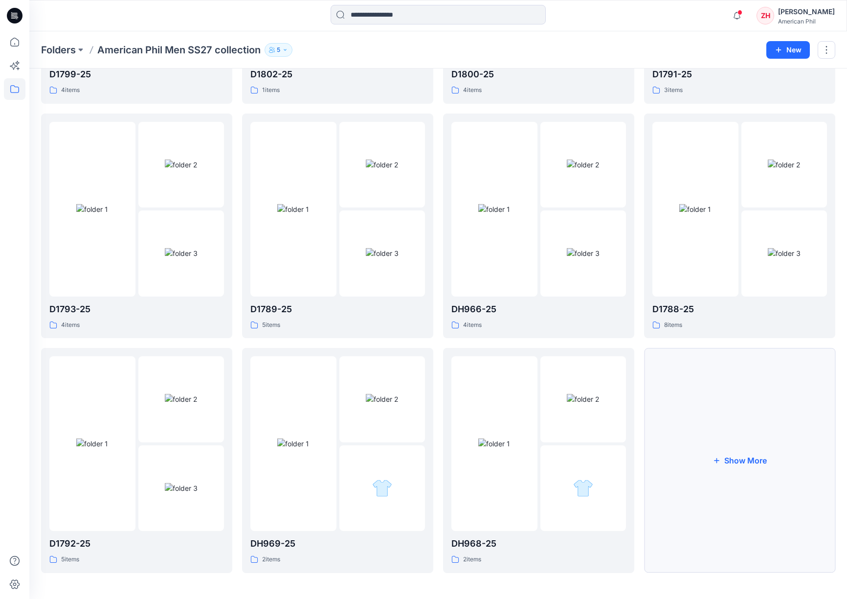
click at [736, 455] on button "Show More" at bounding box center [739, 460] width 191 height 225
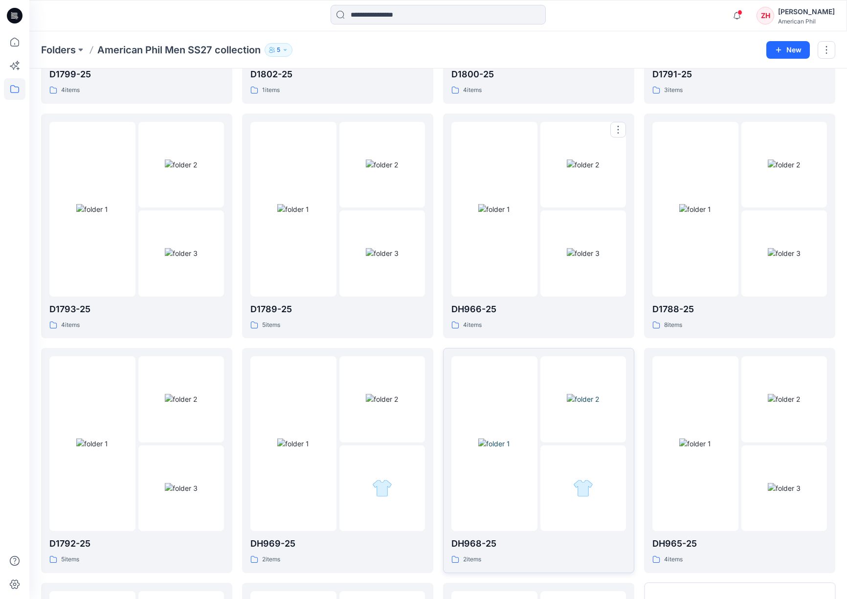
scroll to position [465, 0]
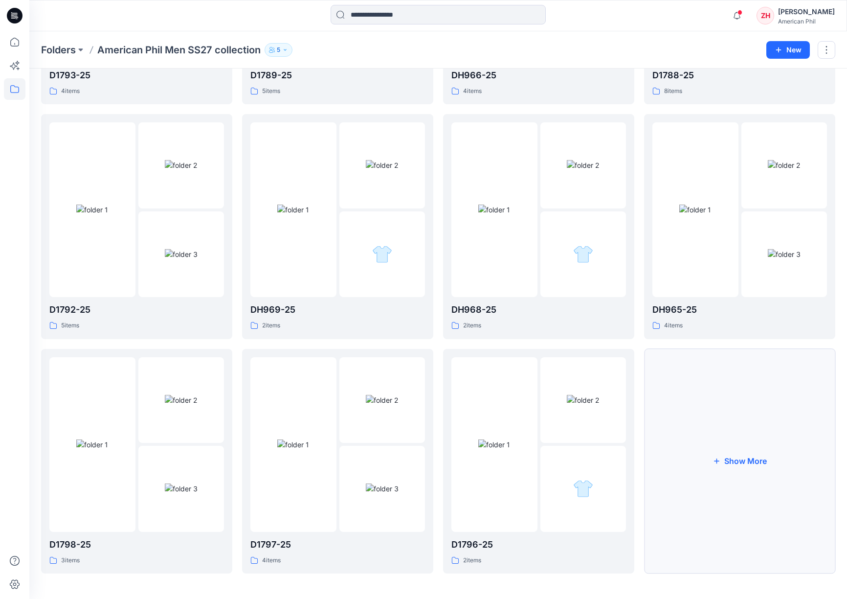
click at [704, 433] on button "Show More" at bounding box center [739, 461] width 191 height 225
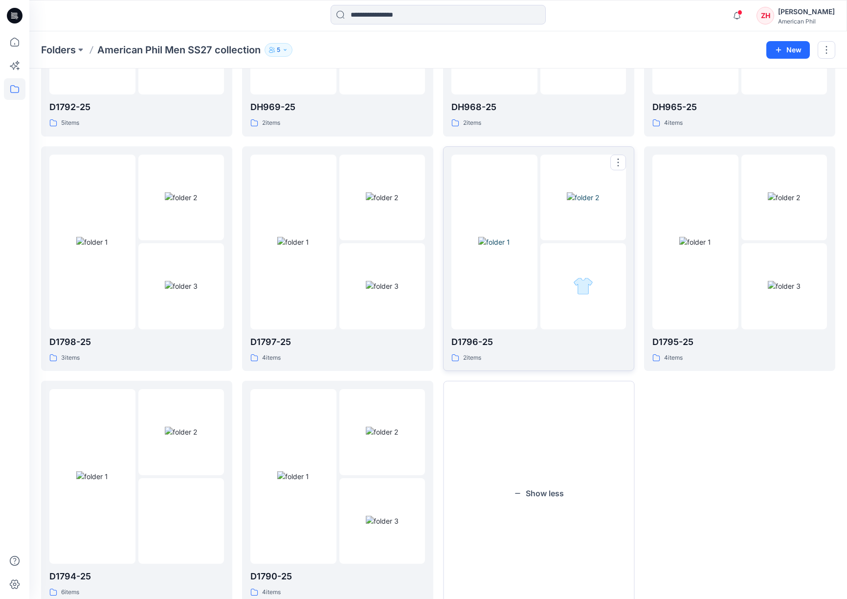
scroll to position [699, 0]
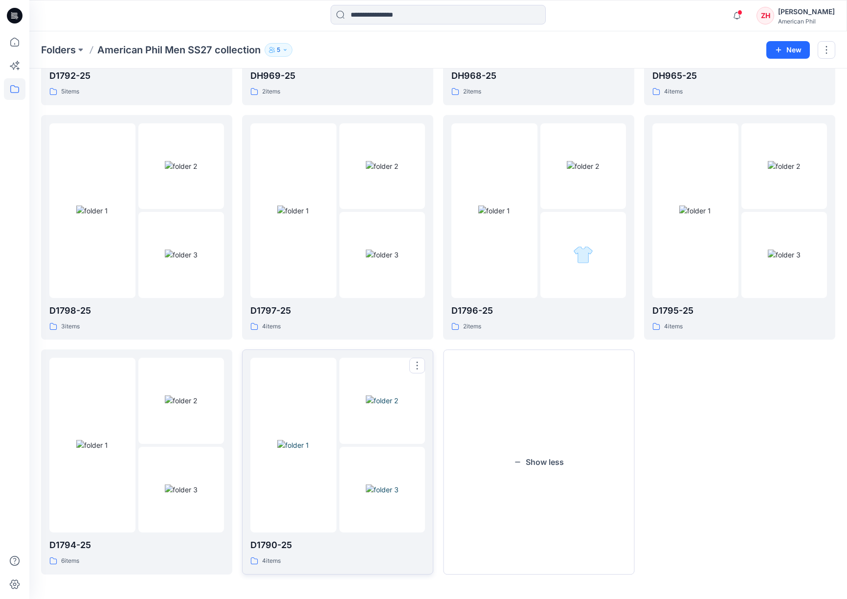
click at [314, 382] on div at bounding box center [293, 445] width 86 height 175
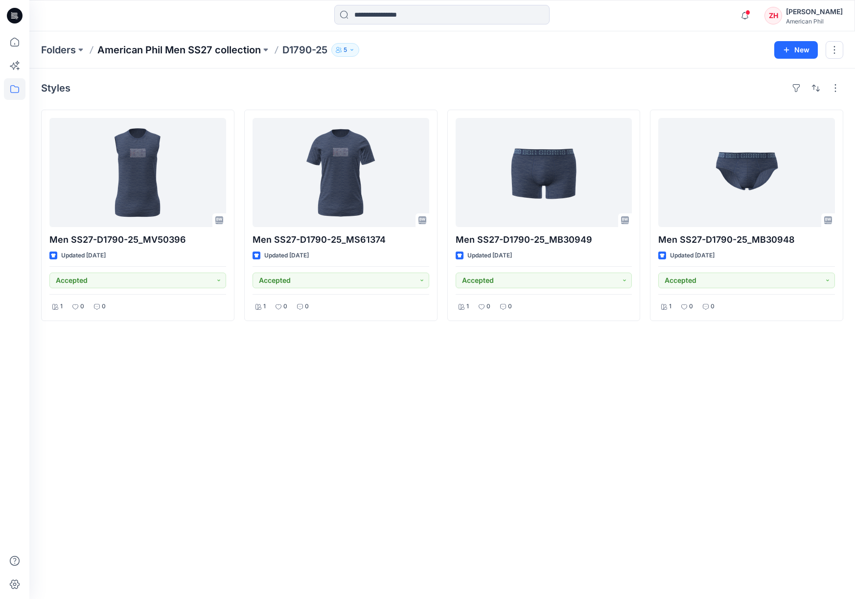
click at [209, 46] on p "American Phil Men SS27 collection" at bounding box center [178, 50] width 163 height 14
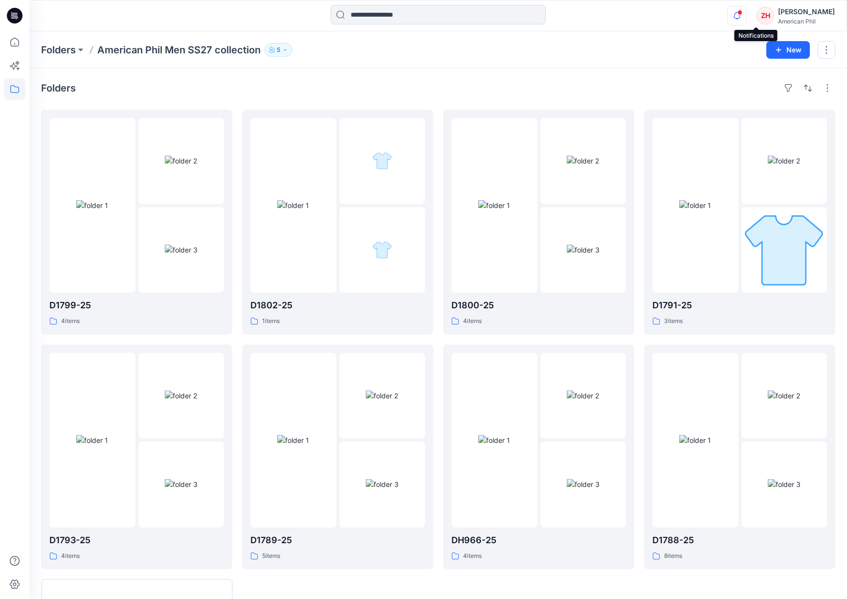
click at [746, 15] on icon "button" at bounding box center [737, 16] width 19 height 20
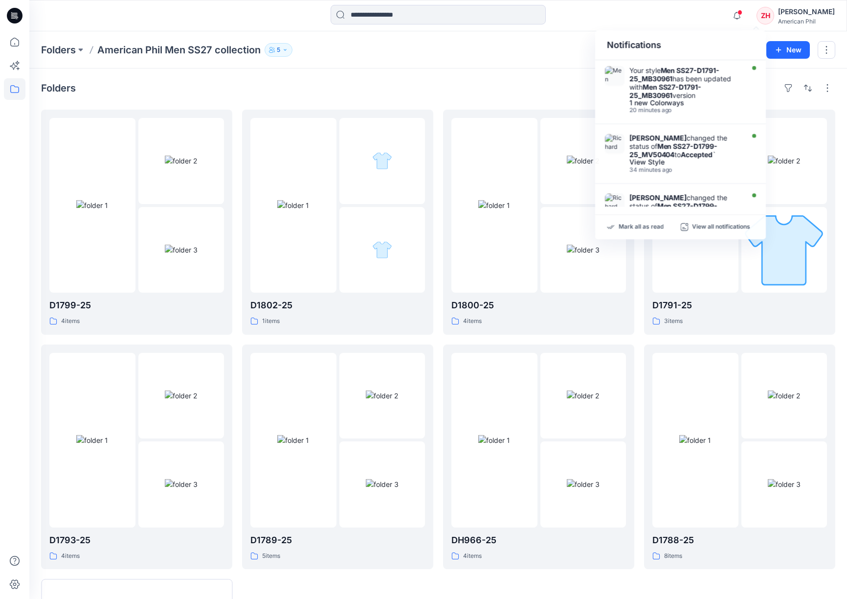
drag, startPoint x: 721, startPoint y: 24, endPoint x: 724, endPoint y: 21, distance: 5.2
click at [721, 24] on div "Notifications Your style Men SS27-D1791-25_MB30961 has been updated with Men SS…" at bounding box center [437, 16] width 817 height 22
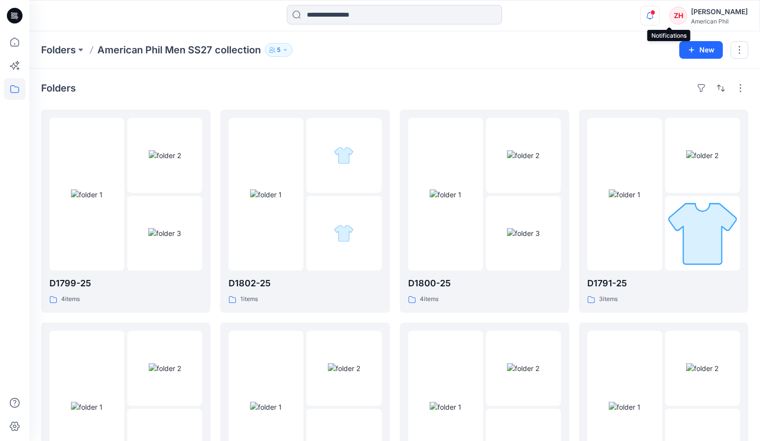
drag, startPoint x: 668, startPoint y: 13, endPoint x: 664, endPoint y: 9, distance: 5.2
click at [659, 13] on icon "button" at bounding box center [649, 16] width 19 height 20
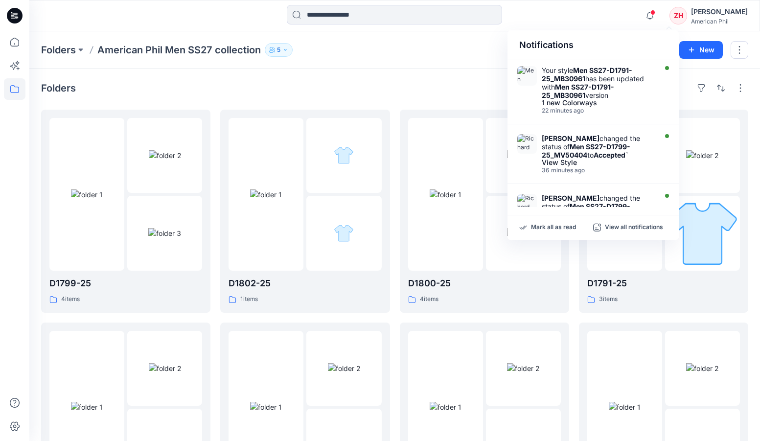
click at [654, 7] on div "Notifications Your style Men SS27-D1791-25_MB30961 has been updated with Men SS…" at bounding box center [394, 16] width 730 height 22
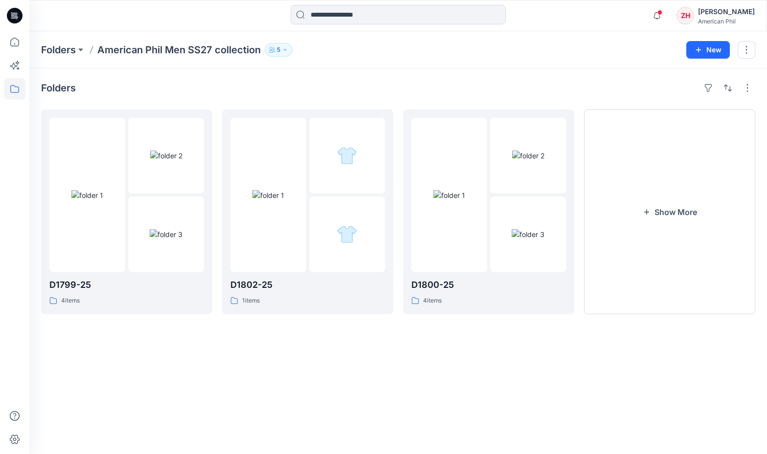
click at [636, 36] on div "Folders American Phil Men SS27 collection 5 New" at bounding box center [398, 49] width 738 height 37
drag, startPoint x: 586, startPoint y: 42, endPoint x: 615, endPoint y: 97, distance: 62.2
click at [586, 43] on div "Folders American Phil Men SS27 collection 5 New" at bounding box center [398, 49] width 738 height 37
click at [662, 181] on button "Show More" at bounding box center [669, 212] width 171 height 205
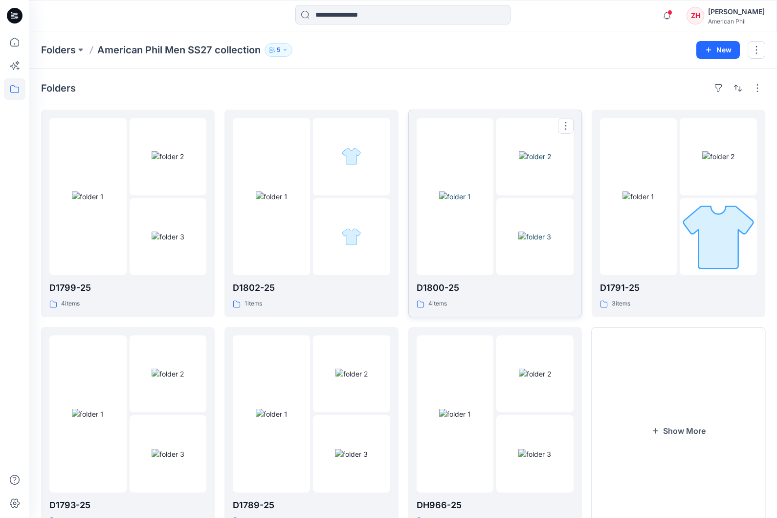
scroll to position [43, 0]
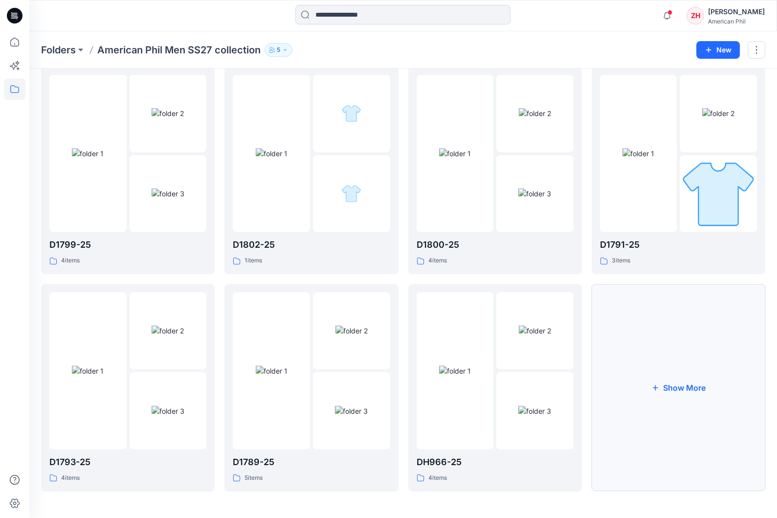
click at [728, 368] on button "Show More" at bounding box center [679, 387] width 174 height 207
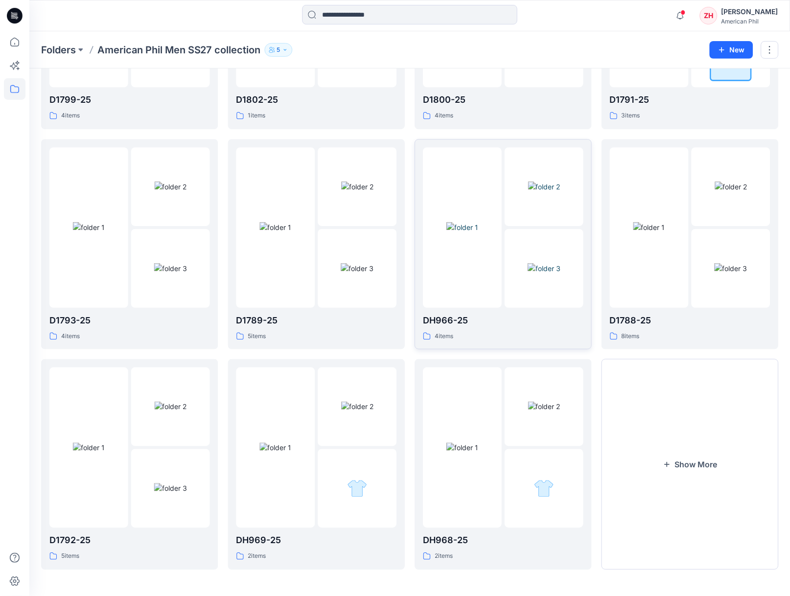
scroll to position [190, 0]
drag, startPoint x: 709, startPoint y: 454, endPoint x: 667, endPoint y: 321, distance: 139.6
click at [709, 454] on button "Show More" at bounding box center [689, 465] width 177 height 210
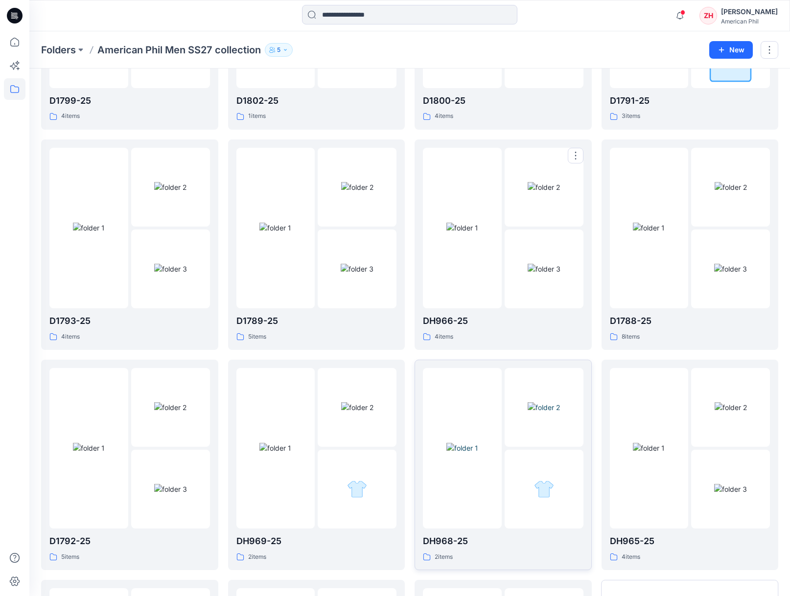
scroll to position [410, 0]
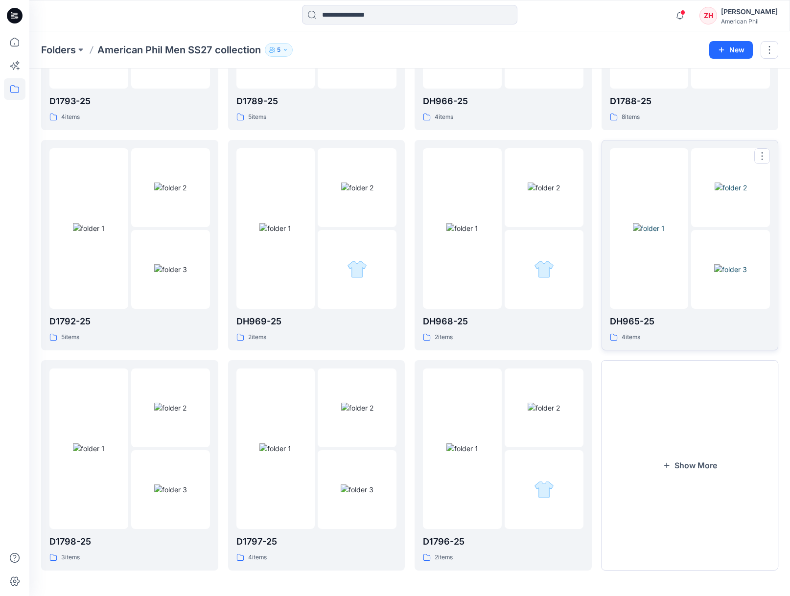
click at [637, 161] on div at bounding box center [649, 228] width 79 height 160
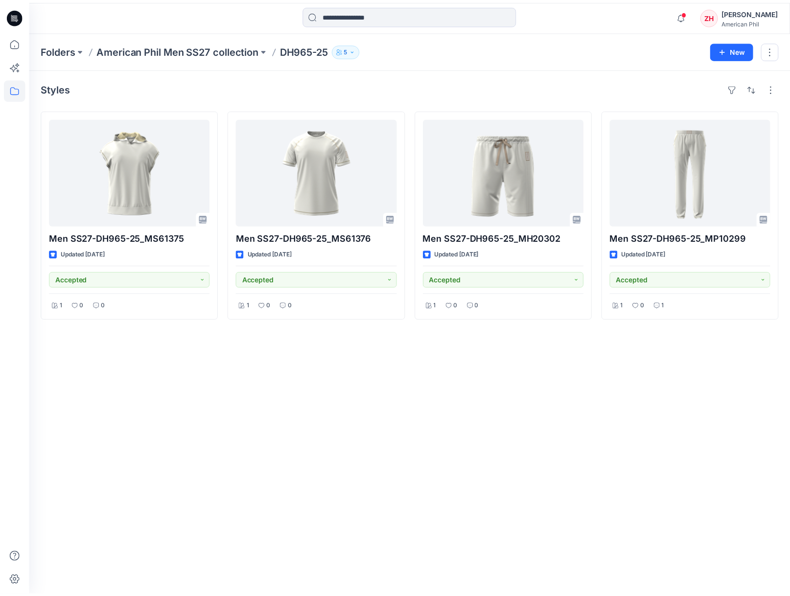
scroll to position [410, 0]
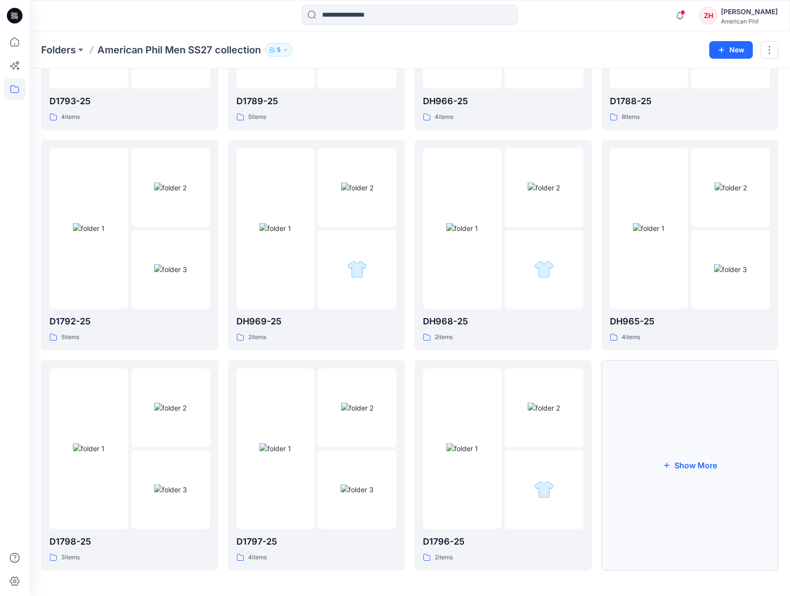
click at [712, 414] on button "Show More" at bounding box center [689, 465] width 177 height 210
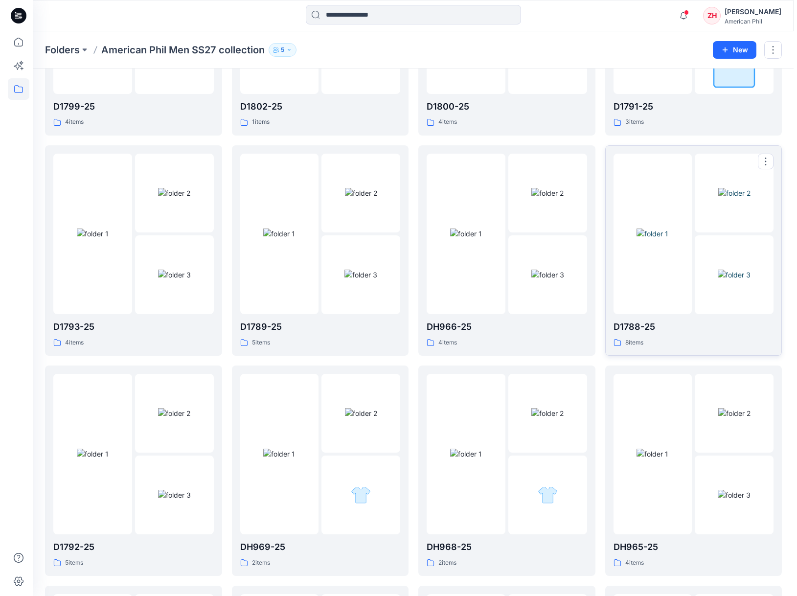
scroll to position [0, 0]
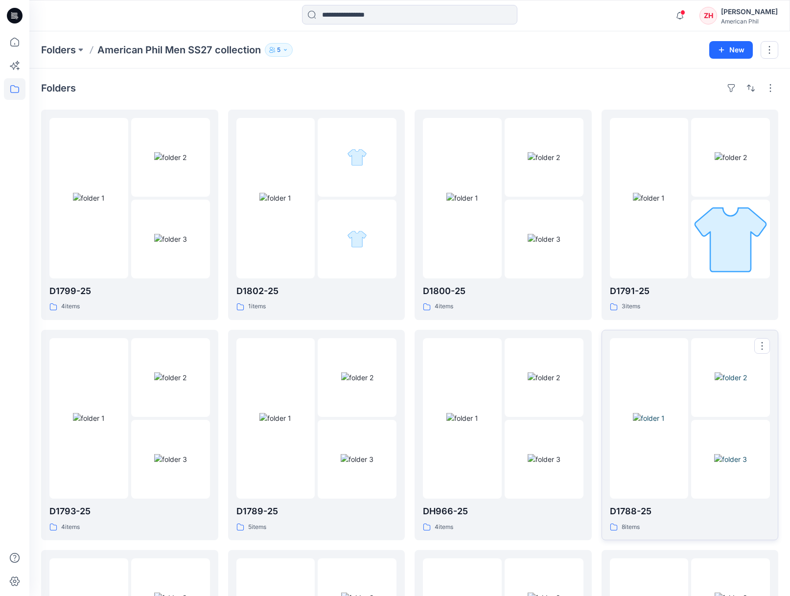
click at [664, 413] on img at bounding box center [649, 418] width 32 height 10
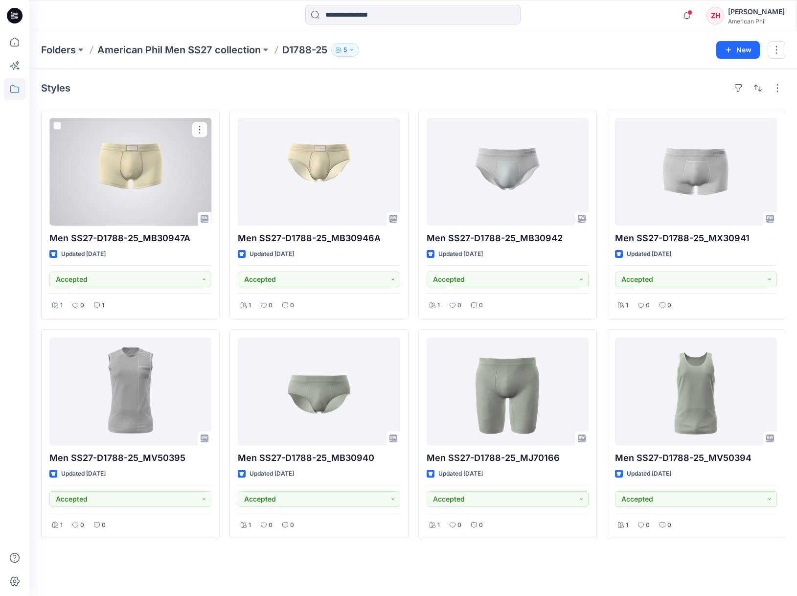
click at [161, 165] on div at bounding box center [130, 172] width 162 height 108
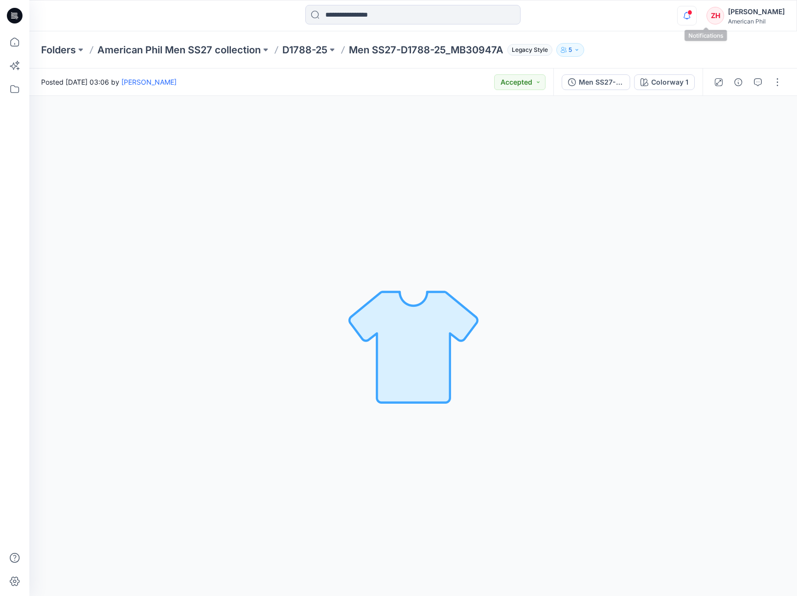
click at [696, 12] on icon "button" at bounding box center [687, 16] width 19 height 20
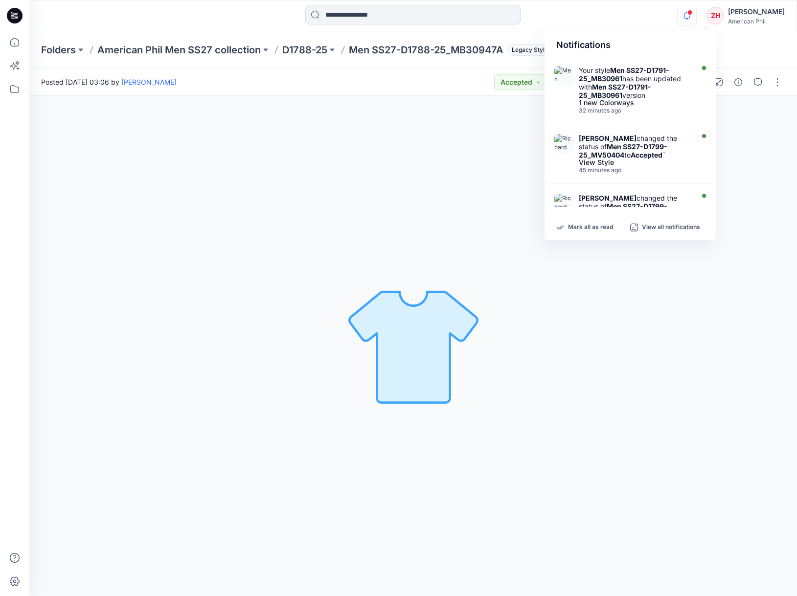
click at [671, 19] on div "Notifications Your style Men SS27-D1791-25_MB30961 has been updated with Men SS…" at bounding box center [412, 16] width 767 height 22
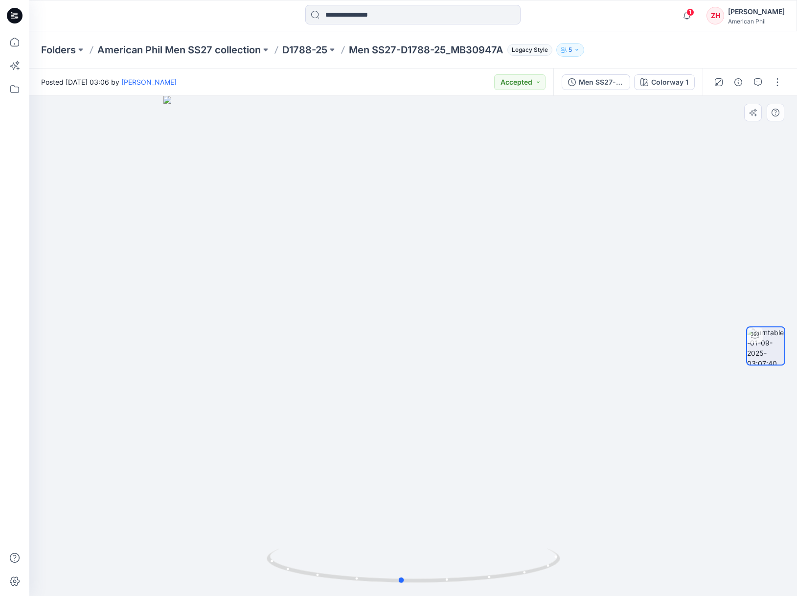
drag, startPoint x: 607, startPoint y: 483, endPoint x: 596, endPoint y: 466, distance: 20.4
click at [596, 467] on div at bounding box center [413, 346] width 768 height 500
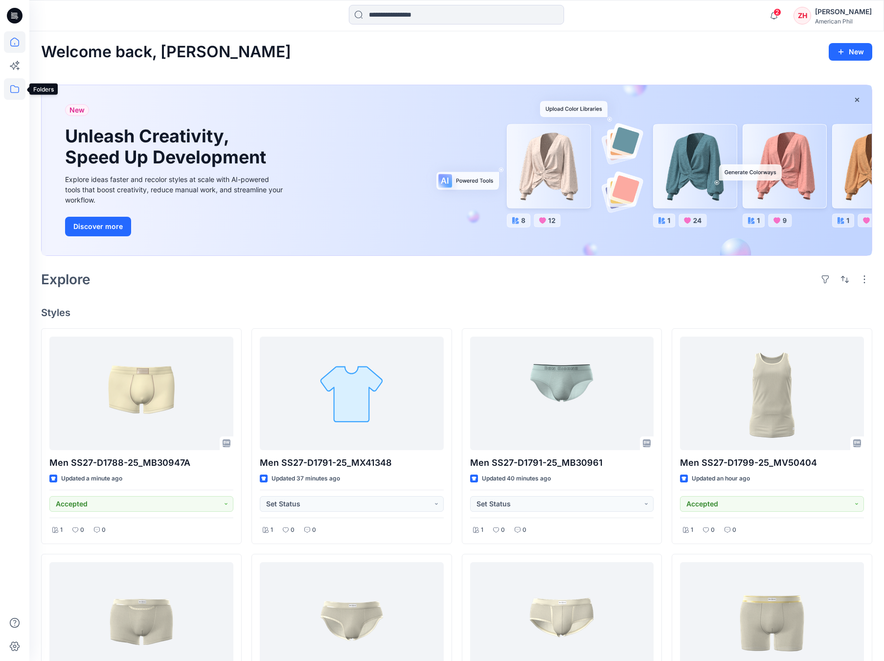
click at [21, 91] on icon at bounding box center [15, 89] width 22 height 22
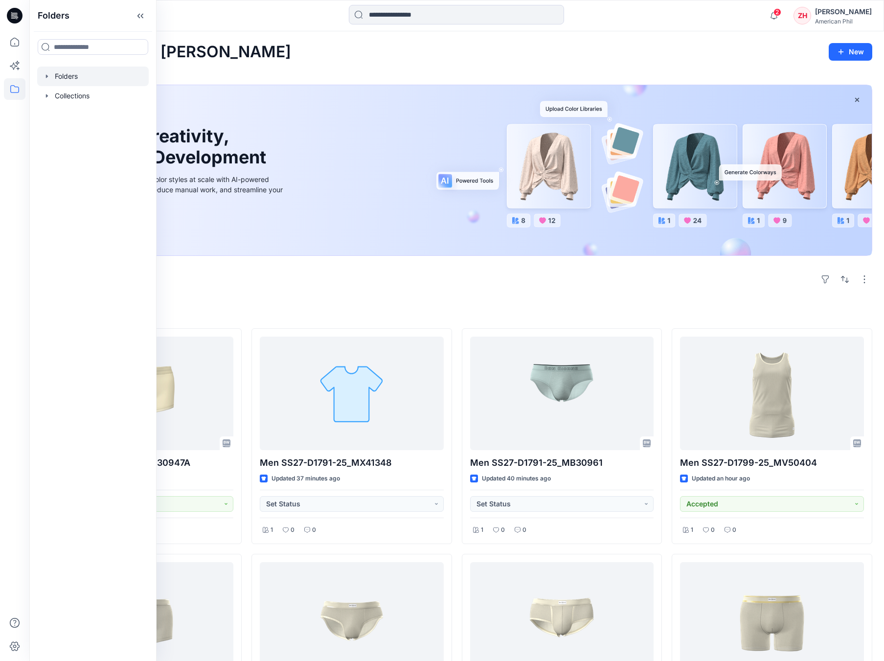
click at [60, 77] on div at bounding box center [93, 77] width 112 height 20
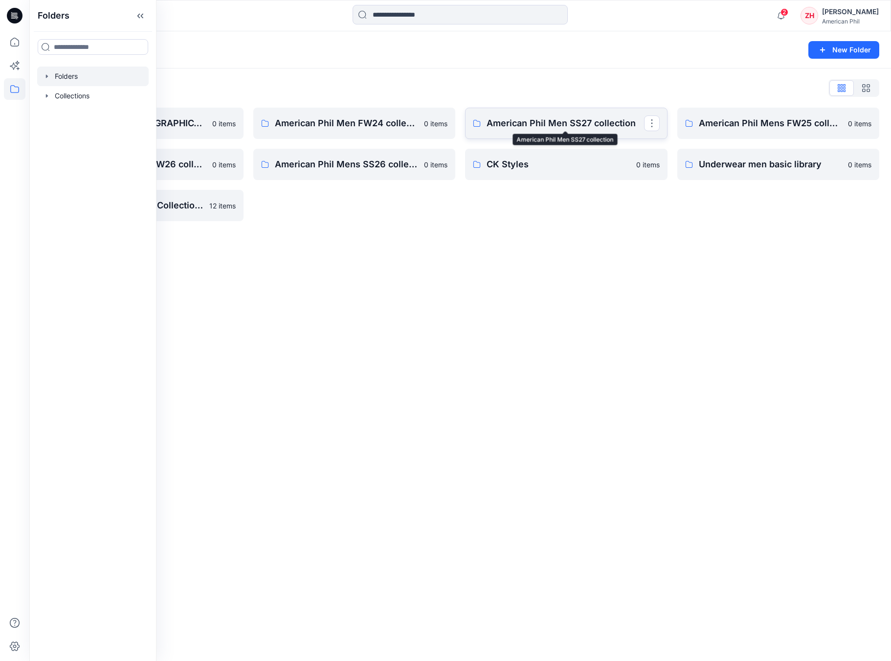
click at [588, 128] on p "American Phil Men SS27 collection" at bounding box center [566, 123] width 158 height 14
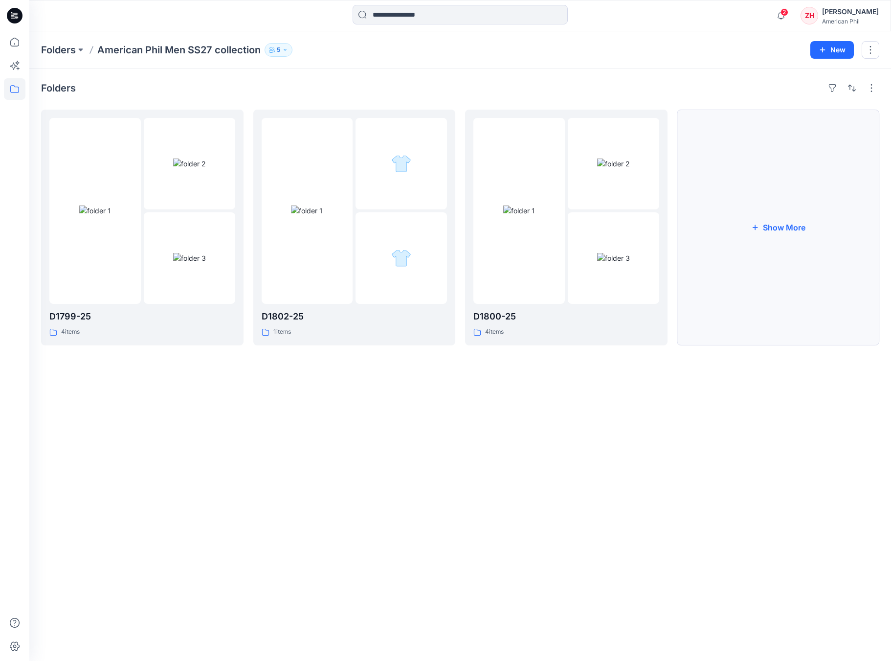
click at [740, 217] on button "Show More" at bounding box center [779, 228] width 203 height 236
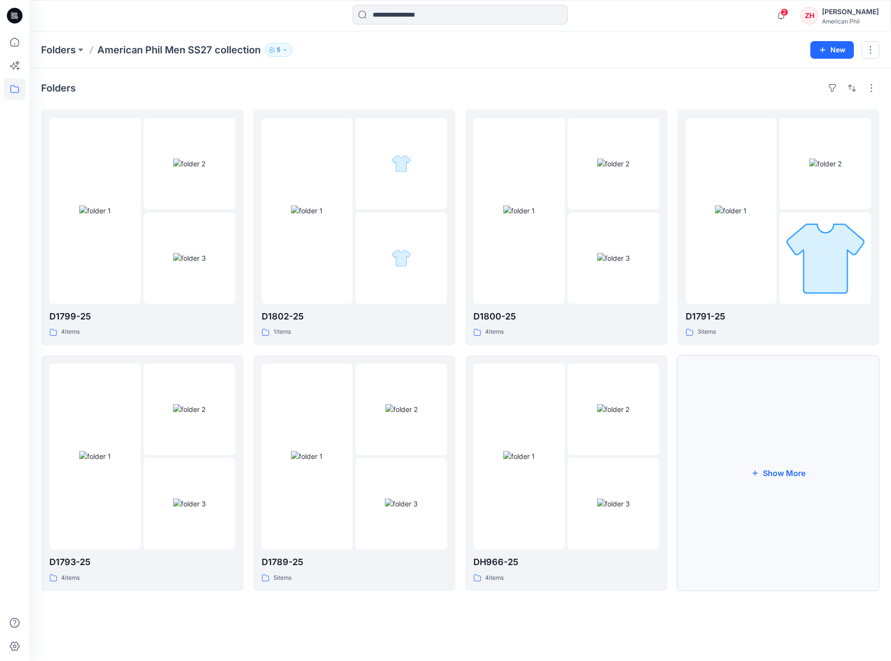
click at [799, 468] on button "Show More" at bounding box center [779, 473] width 203 height 236
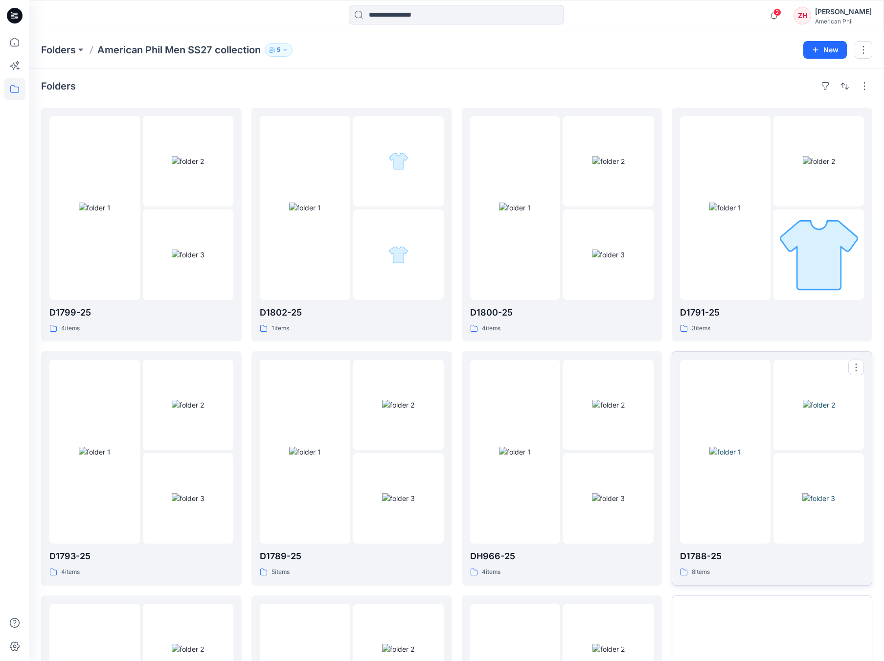
scroll to position [196, 0]
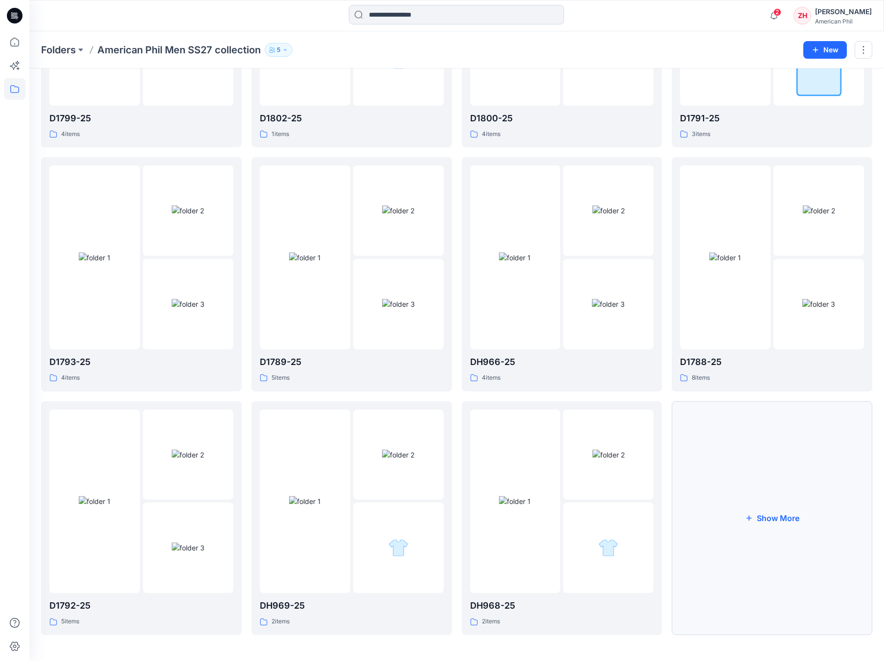
click at [779, 472] on button "Show More" at bounding box center [772, 518] width 201 height 234
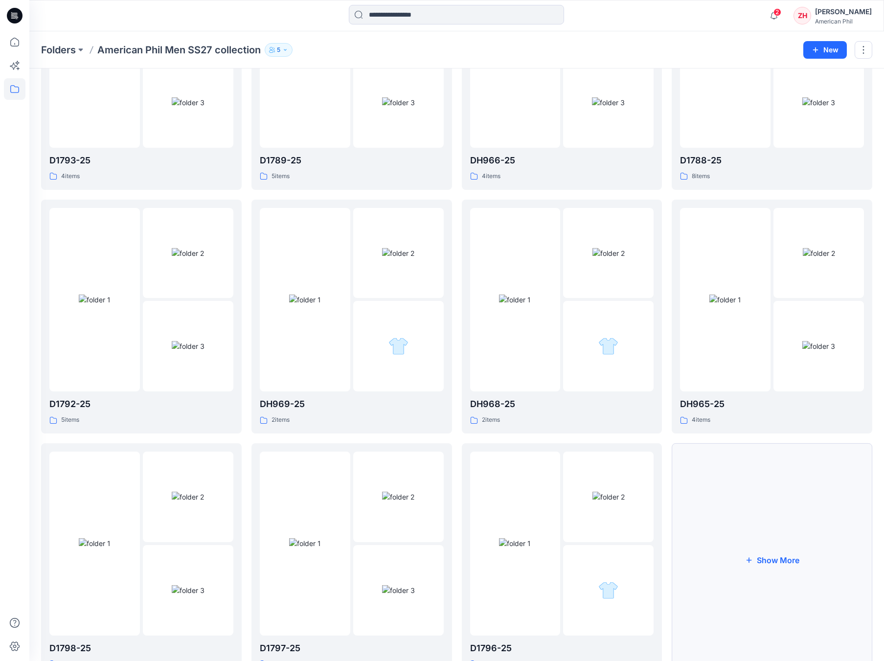
click at [785, 522] on button "Show More" at bounding box center [772, 560] width 201 height 234
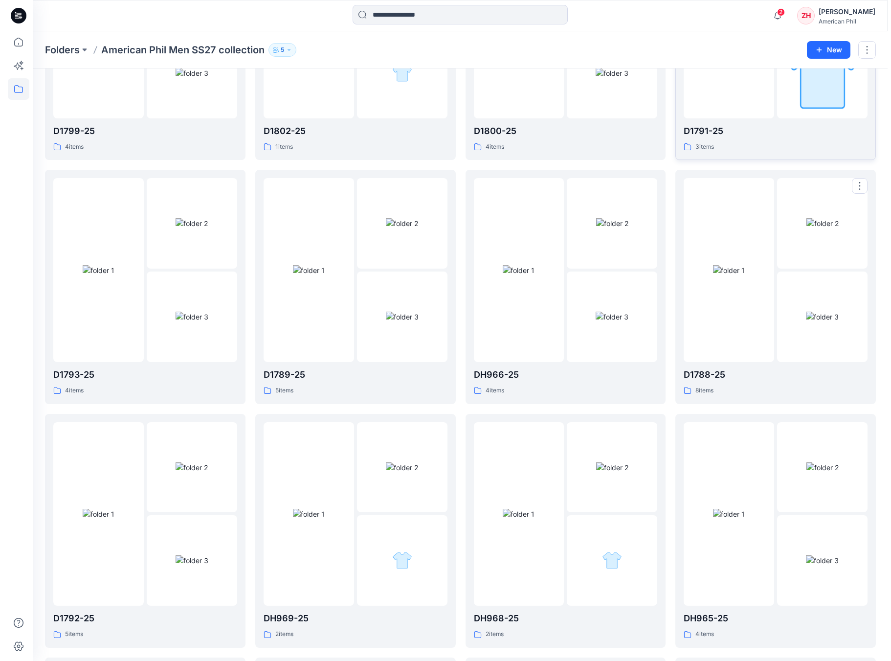
scroll to position [0, 0]
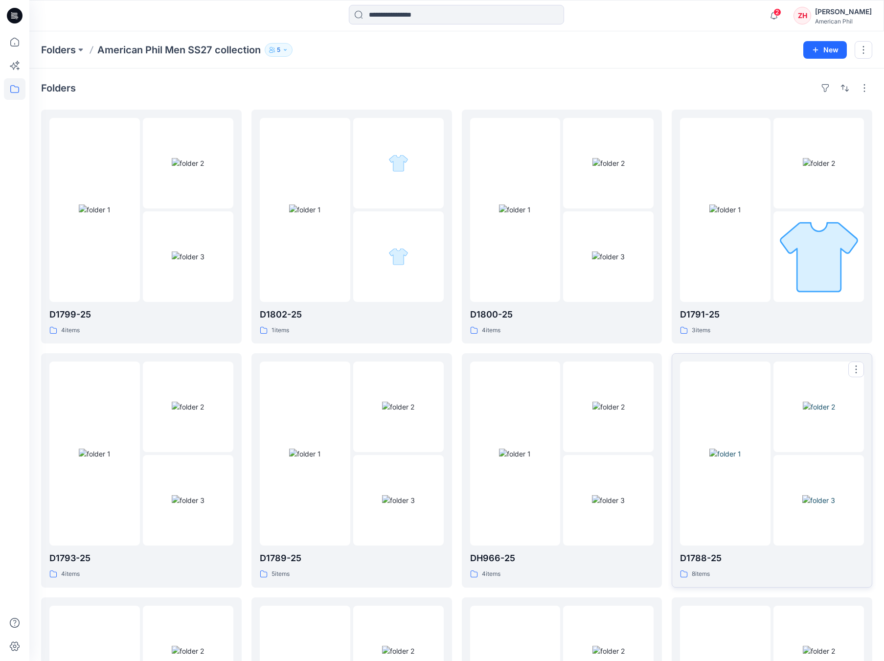
click at [744, 369] on div at bounding box center [725, 454] width 90 height 184
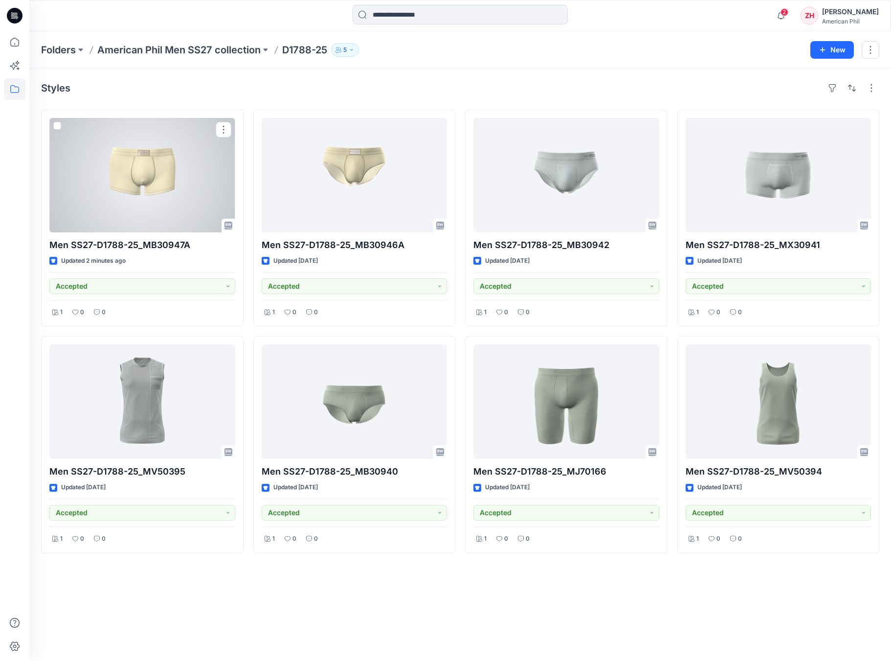
click at [181, 171] on div at bounding box center [142, 175] width 186 height 114
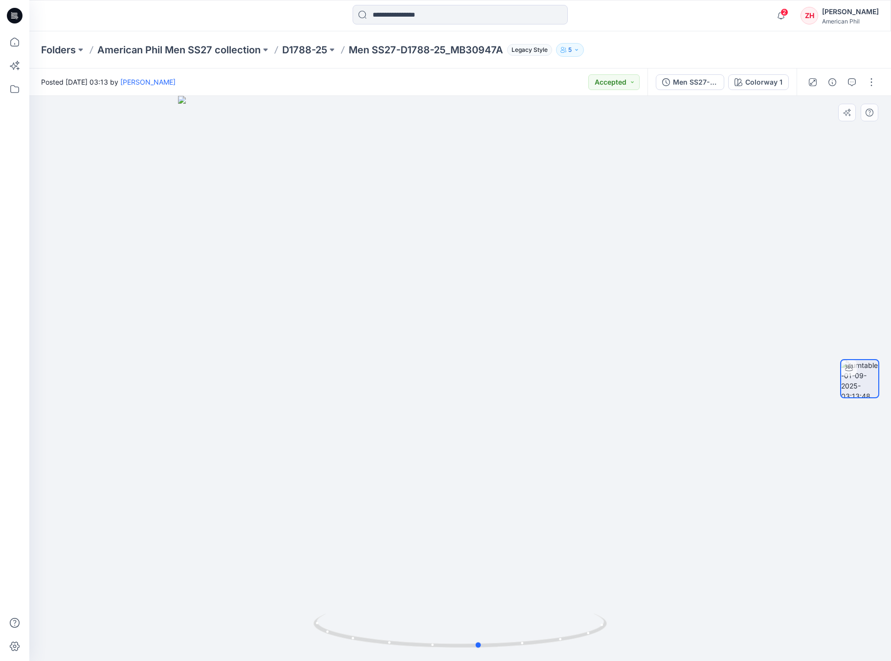
drag, startPoint x: 649, startPoint y: 444, endPoint x: 375, endPoint y: 397, distance: 278.3
click at [375, 397] on div at bounding box center [460, 378] width 862 height 565
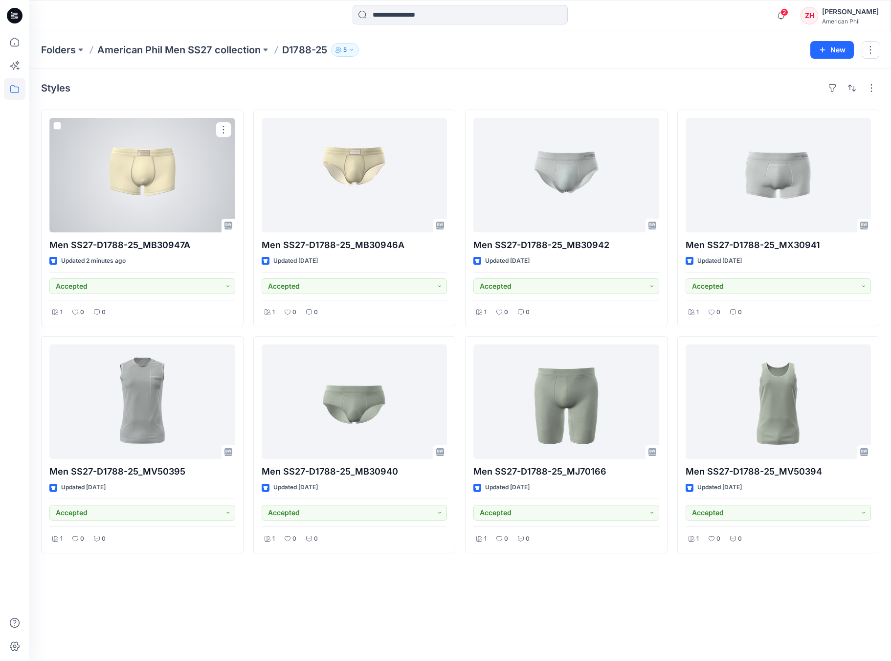
click at [177, 179] on div at bounding box center [142, 175] width 186 height 114
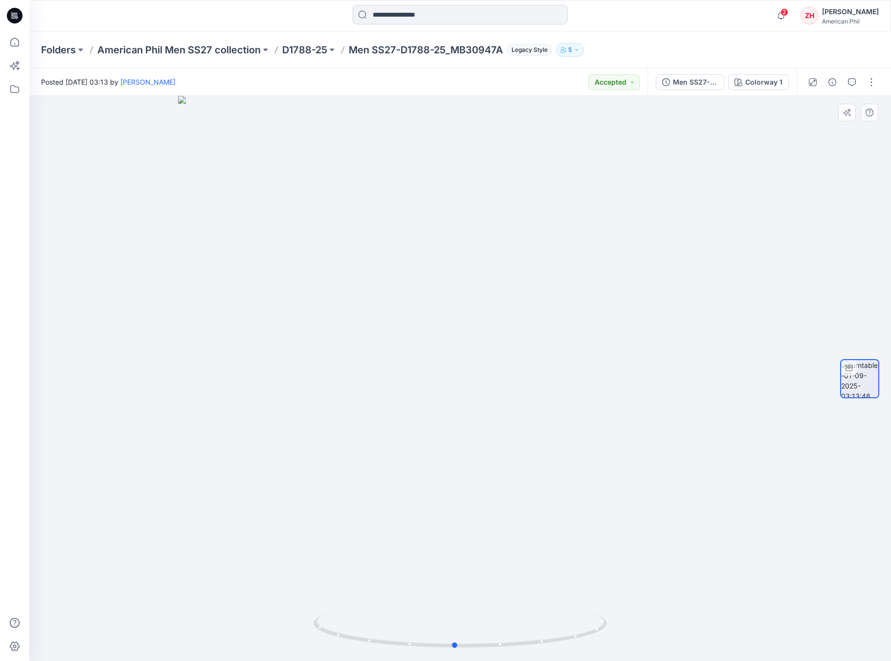
drag, startPoint x: 615, startPoint y: 300, endPoint x: 624, endPoint y: 294, distance: 11.0
click at [624, 294] on div at bounding box center [460, 378] width 862 height 565
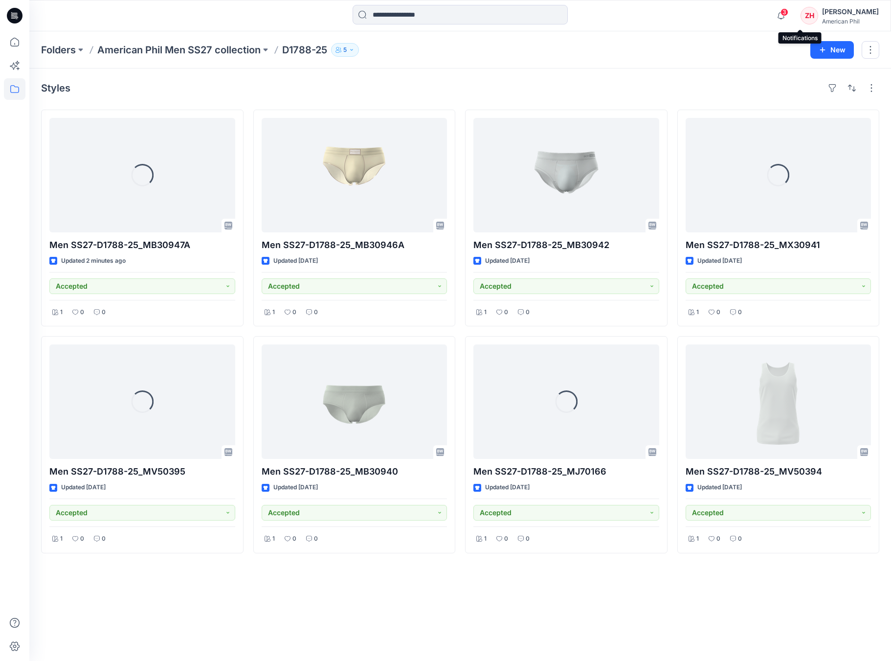
click at [789, 15] on span "3" at bounding box center [785, 12] width 8 height 8
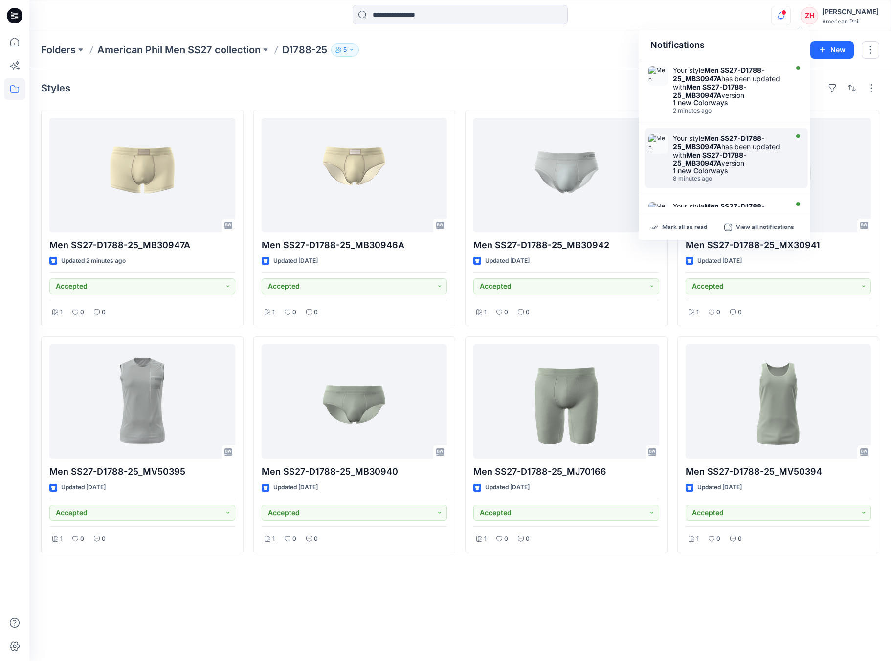
click at [736, 161] on div "Your style Men SS27-D1788-25_MB30947A has been updated with Men SS27-D1788-25_M…" at bounding box center [729, 150] width 113 height 33
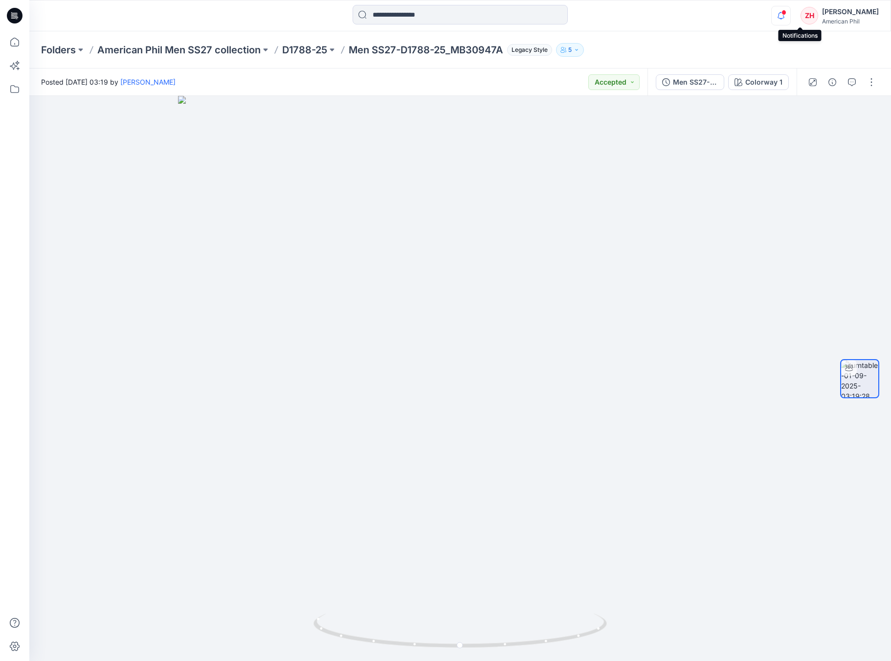
click at [791, 16] on icon "button" at bounding box center [781, 16] width 19 height 20
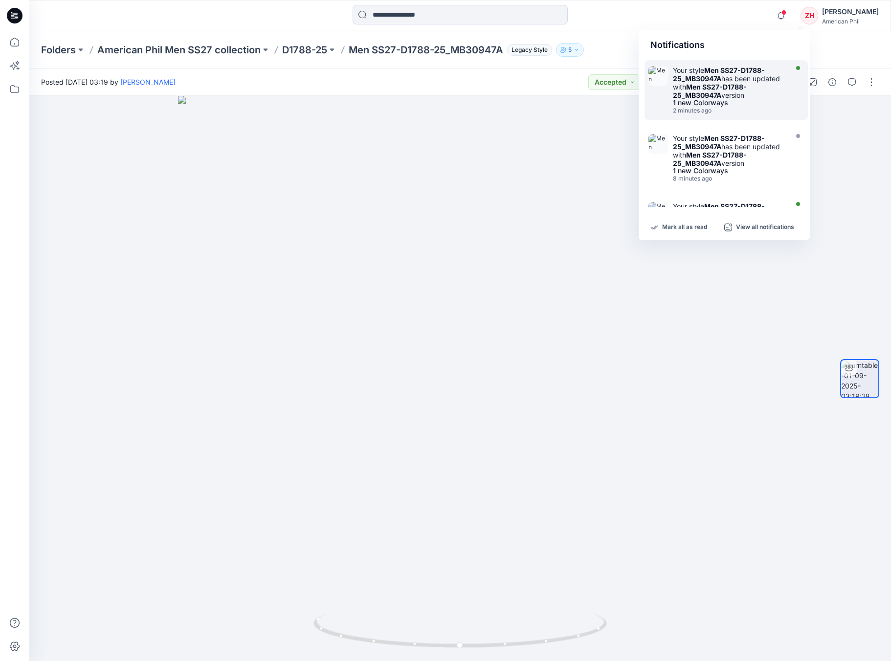
click at [751, 86] on div "Your style Men SS27-D1788-25_MB30947A has been updated with Men SS27-D1788-25_M…" at bounding box center [729, 82] width 113 height 33
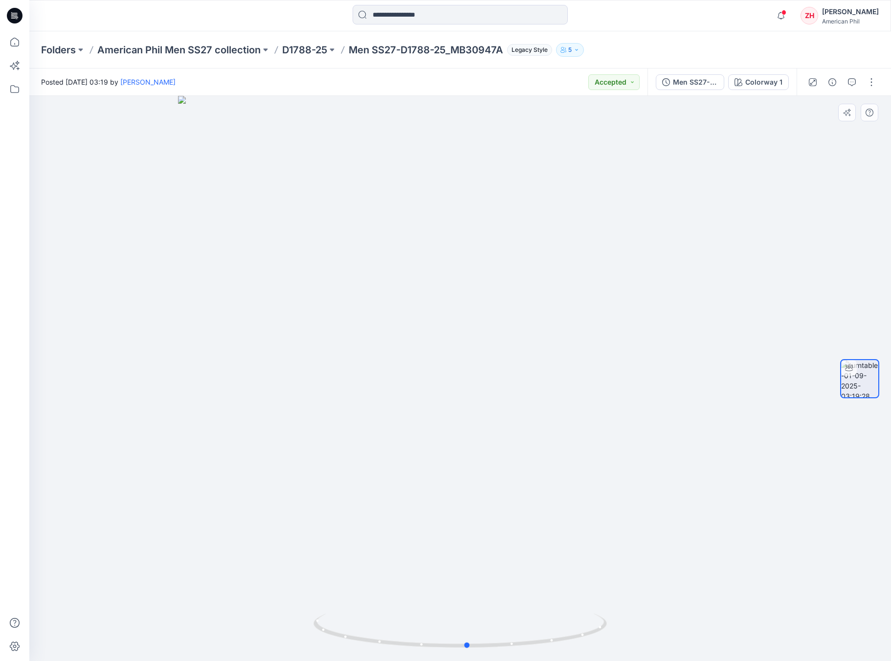
drag, startPoint x: 637, startPoint y: 458, endPoint x: 612, endPoint y: 429, distance: 38.8
click at [596, 439] on div at bounding box center [460, 378] width 862 height 565
drag, startPoint x: 742, startPoint y: 22, endPoint x: 552, endPoint y: 4, distance: 190.6
click at [739, 23] on div "Notifications Your style Men SS27-D1788-25_MB30947A has been updated with Men S…" at bounding box center [459, 16] width 861 height 22
click at [148, 50] on p "American Phil Men SS27 collection" at bounding box center [178, 50] width 163 height 14
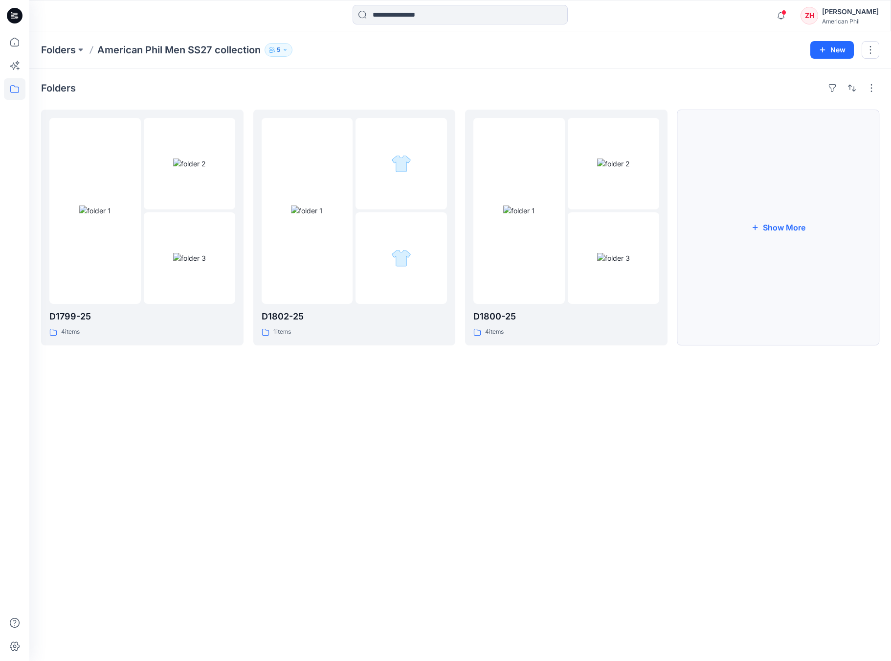
click at [799, 173] on button "Show More" at bounding box center [779, 228] width 203 height 236
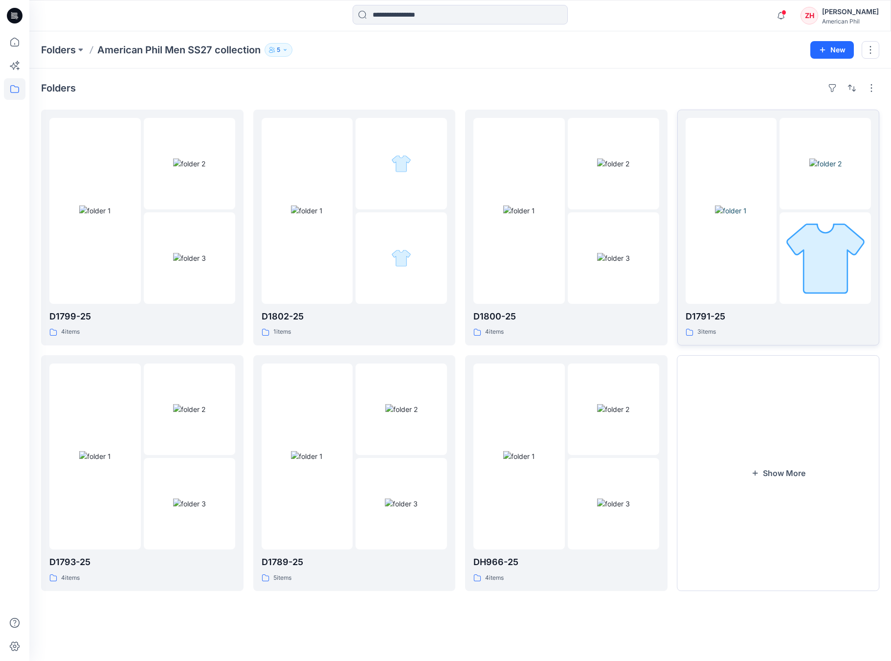
drag, startPoint x: 793, startPoint y: 477, endPoint x: 775, endPoint y: 271, distance: 207.2
click at [793, 477] on button "Show More" at bounding box center [779, 473] width 203 height 236
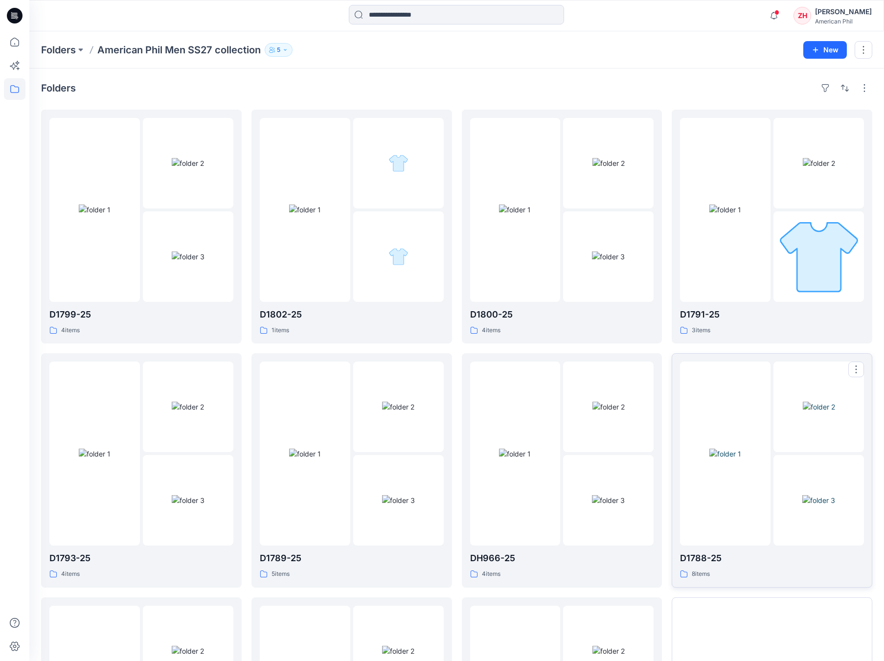
click at [739, 400] on div at bounding box center [725, 454] width 90 height 184
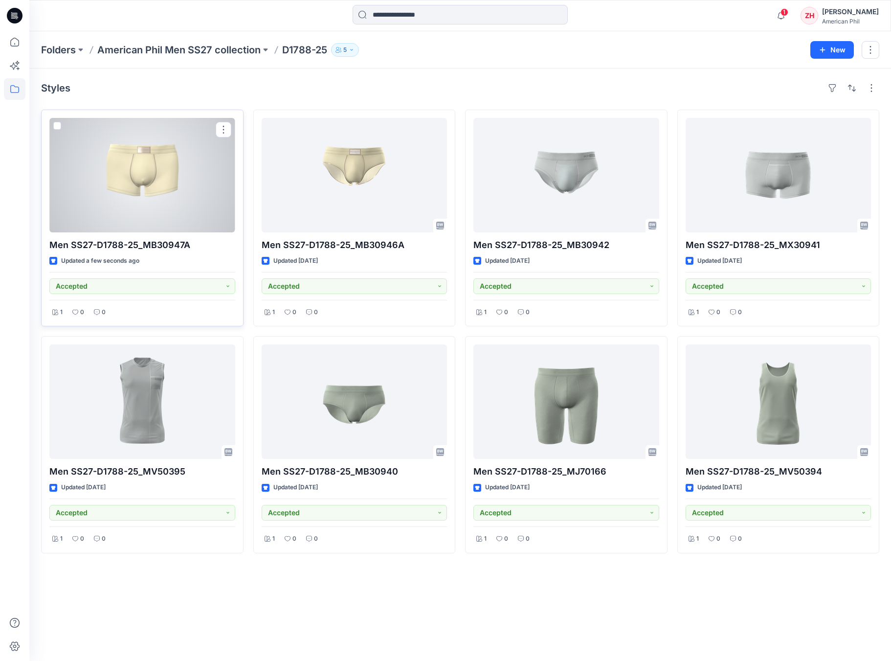
click at [174, 177] on div at bounding box center [142, 175] width 186 height 114
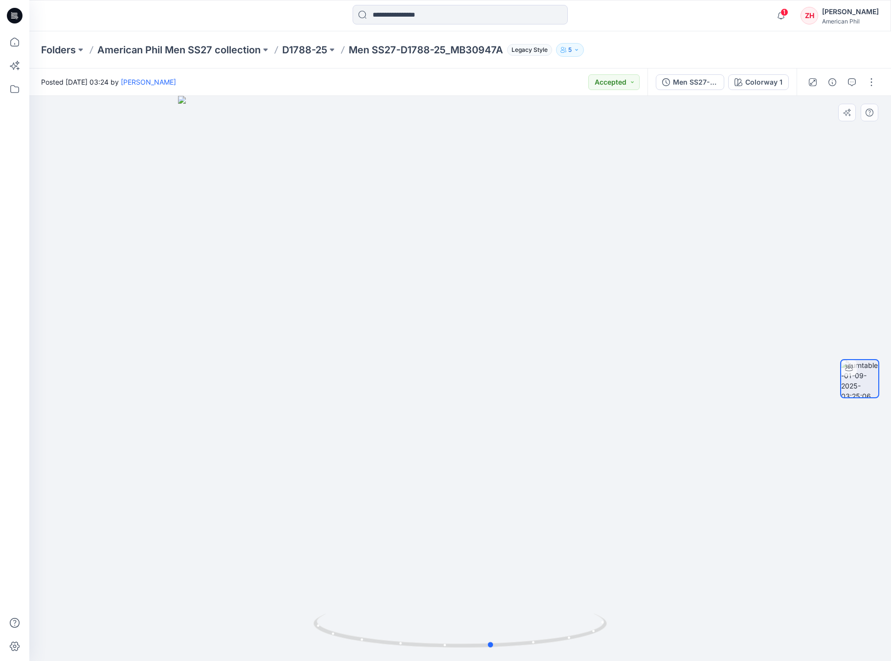
drag, startPoint x: 631, startPoint y: 475, endPoint x: 377, endPoint y: 466, distance: 254.1
click at [377, 466] on div at bounding box center [460, 378] width 862 height 565
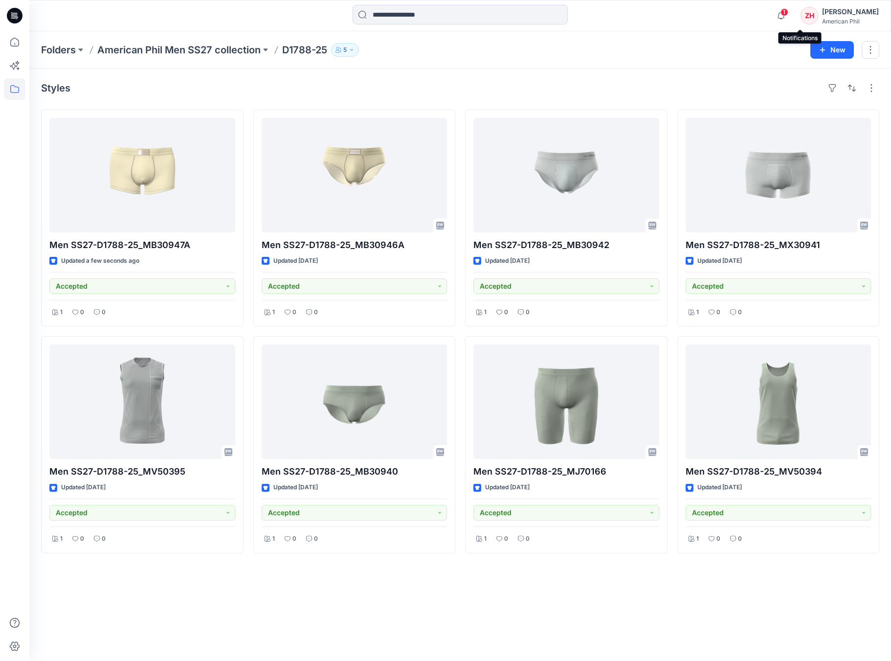
click at [789, 14] on span "1" at bounding box center [785, 12] width 8 height 8
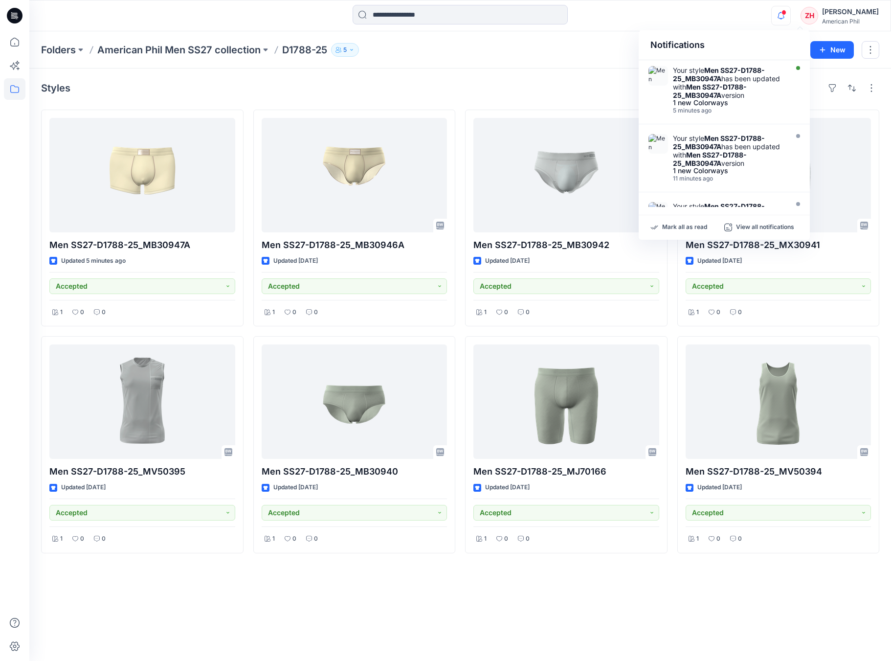
click at [769, 18] on div "Notifications Your style Men SS27-D1788-25_MB30947A has been updated with Men S…" at bounding box center [459, 16] width 861 height 22
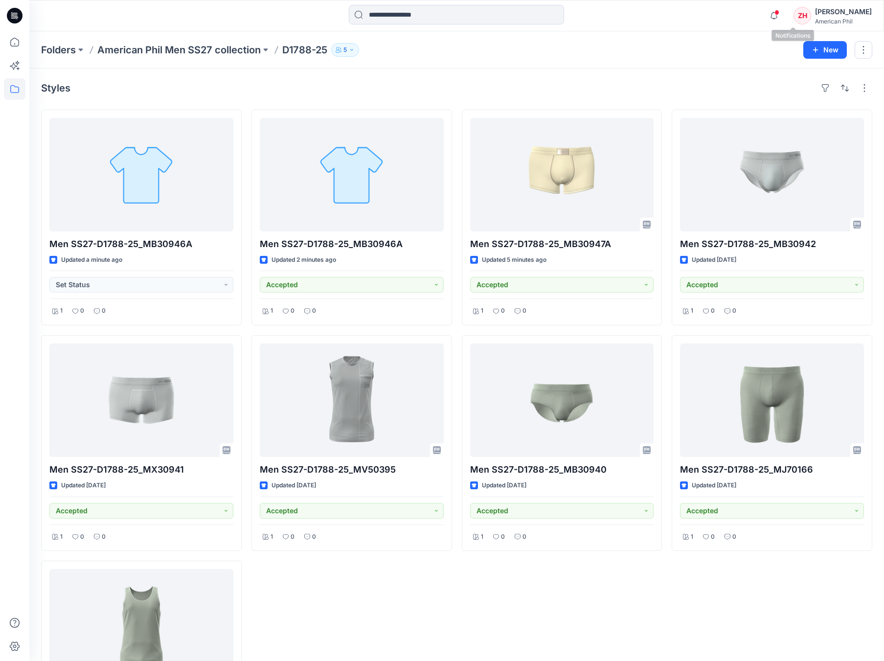
click at [779, 15] on span at bounding box center [776, 12] width 5 height 5
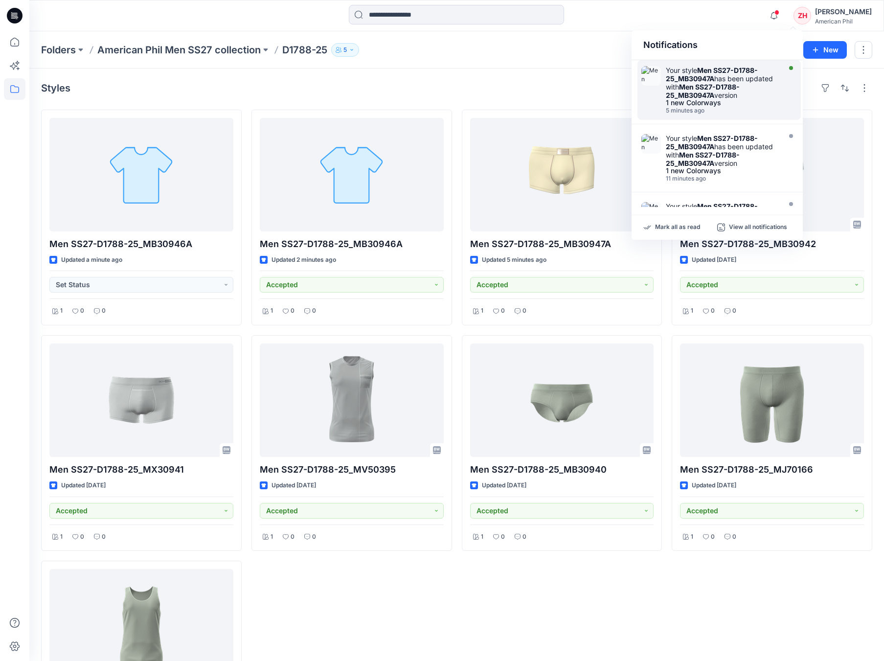
click at [739, 69] on strong "Men SS27-D1788-25_MB30947A" at bounding box center [712, 74] width 92 height 17
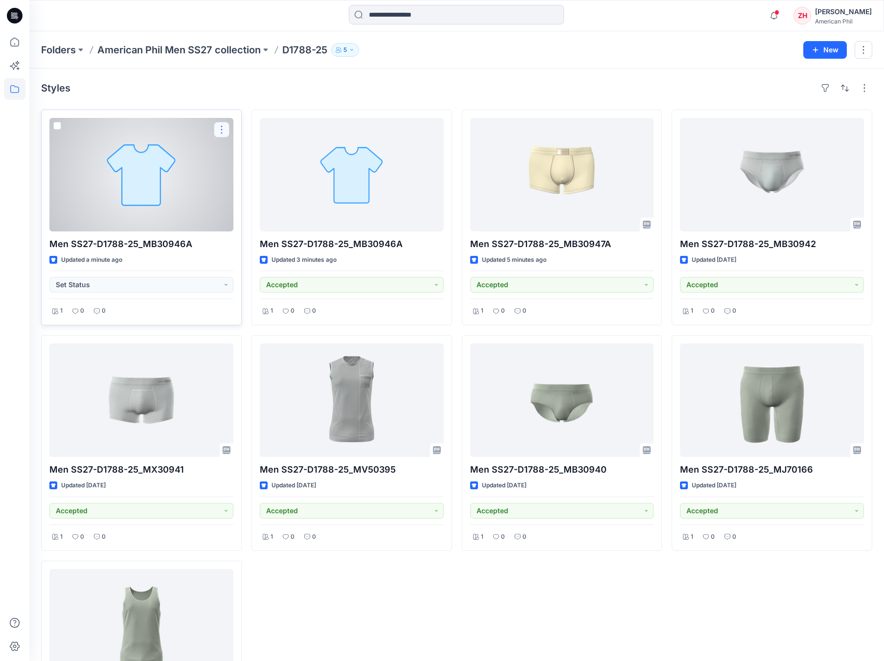
click at [226, 131] on button "button" at bounding box center [222, 130] width 16 height 16
click at [255, 158] on button "Edit" at bounding box center [269, 152] width 106 height 18
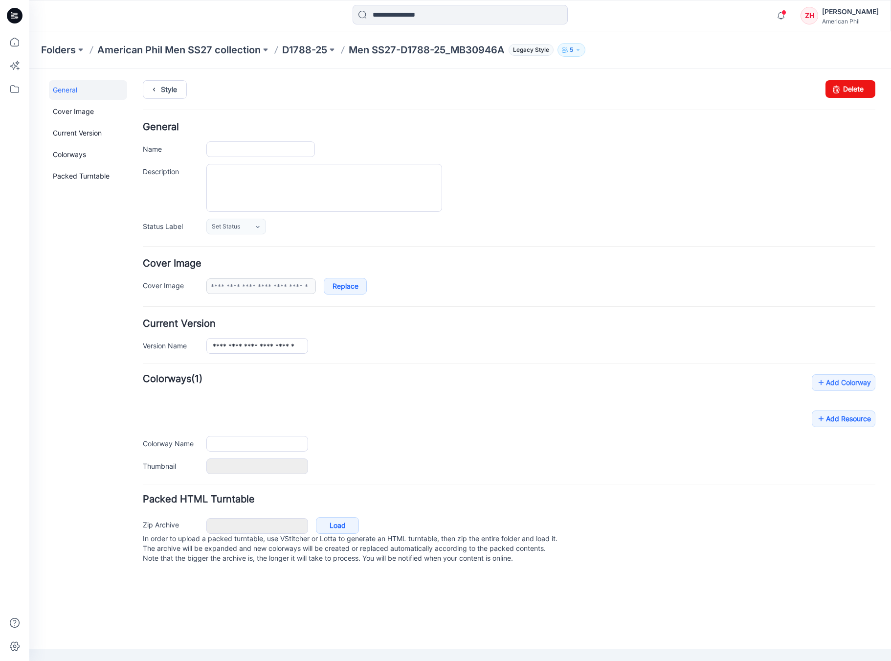
type input "**********"
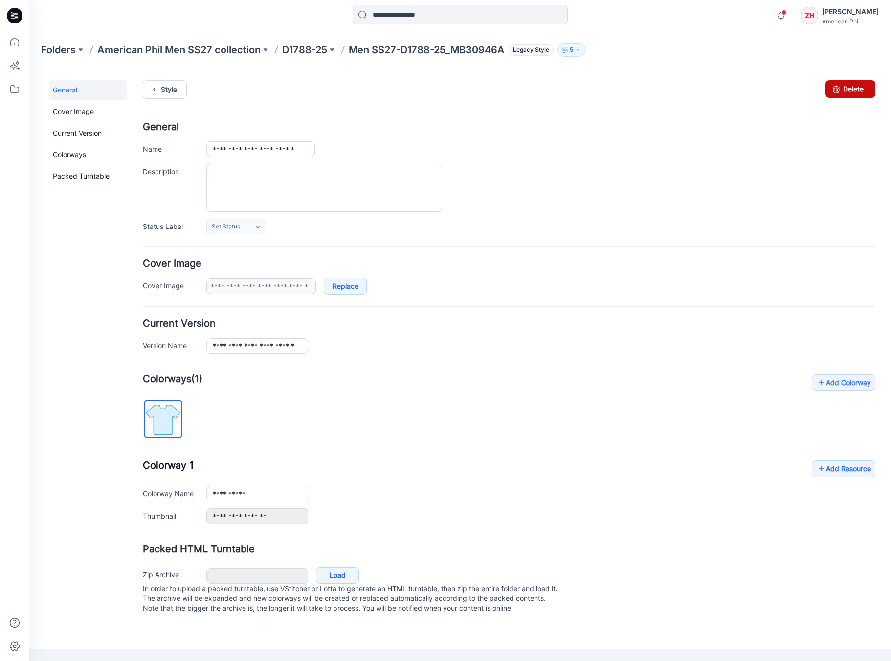
click at [859, 92] on link "Delete" at bounding box center [851, 89] width 50 height 18
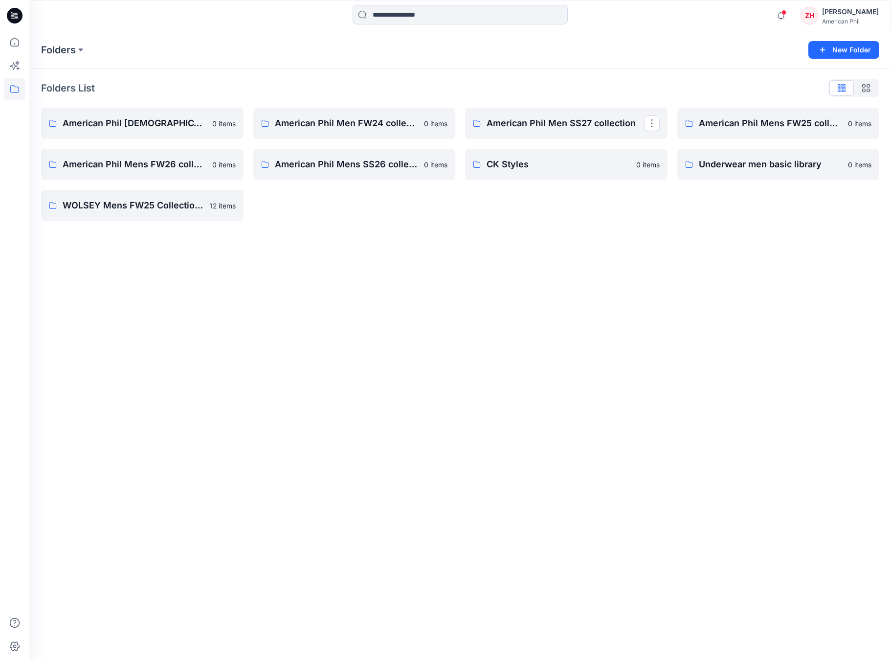
click at [531, 112] on link "American Phil Men SS27 collection" at bounding box center [566, 123] width 203 height 31
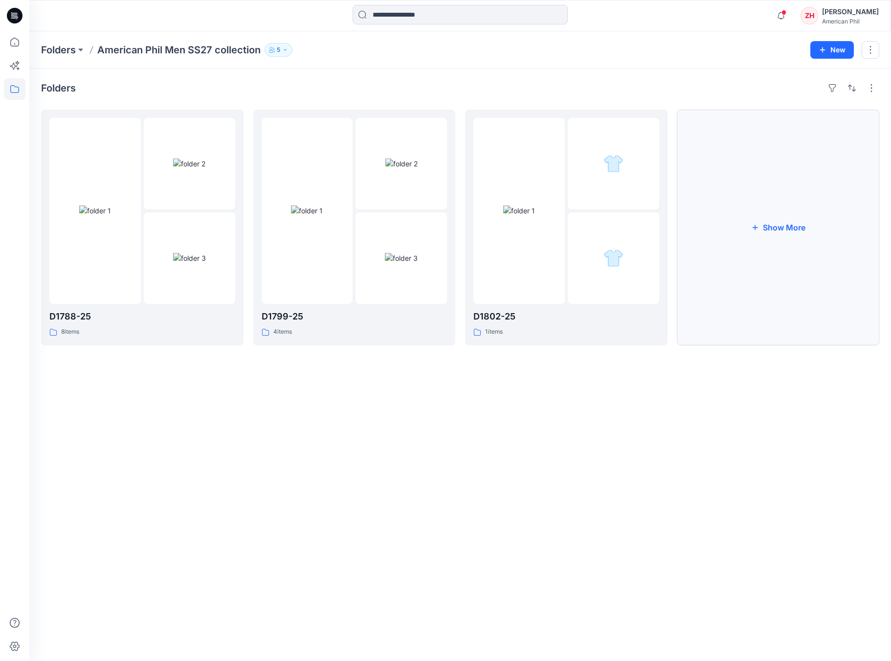
click at [764, 192] on button "Show More" at bounding box center [779, 228] width 203 height 236
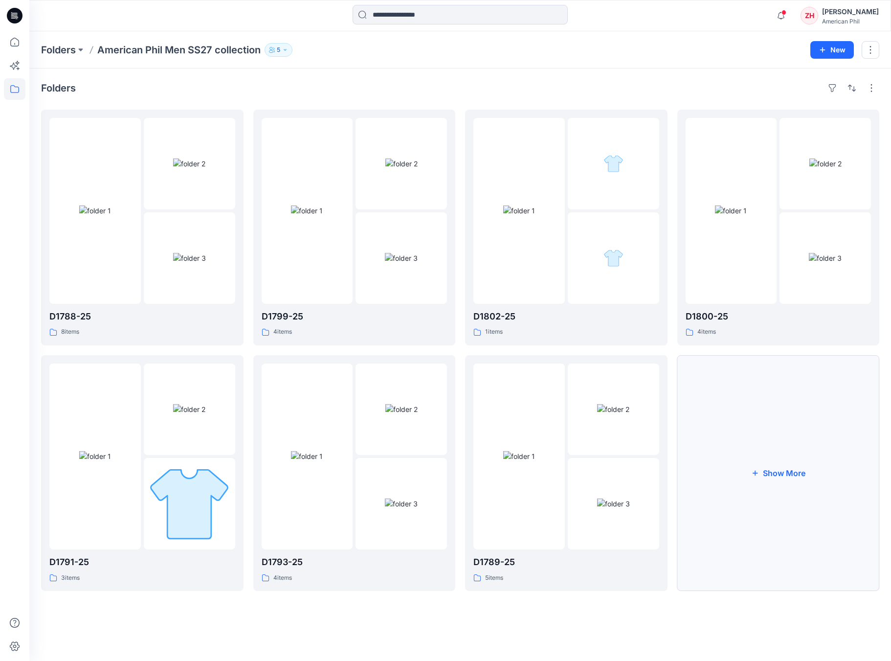
click at [736, 380] on button "Show More" at bounding box center [779, 473] width 203 height 236
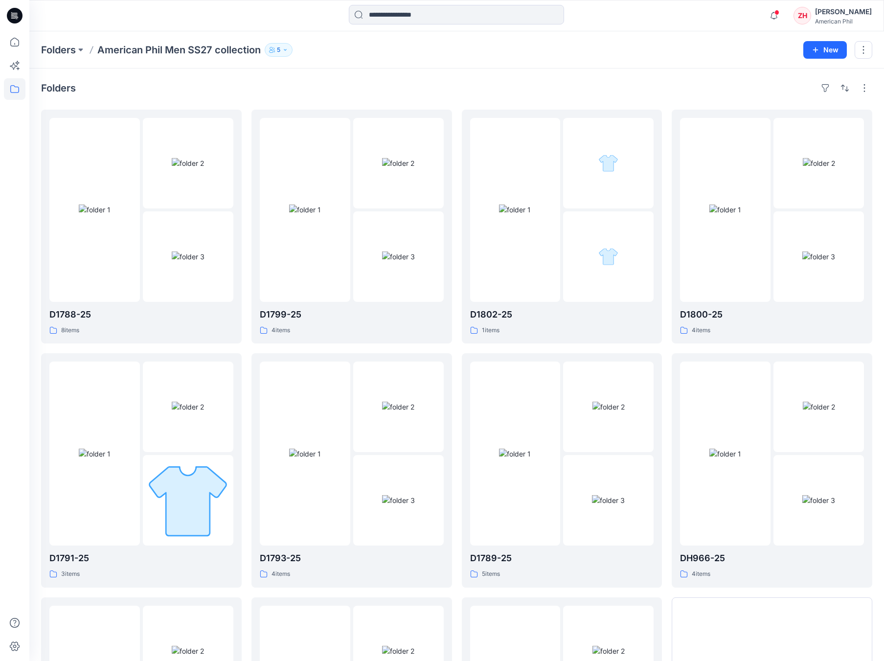
scroll to position [196, 0]
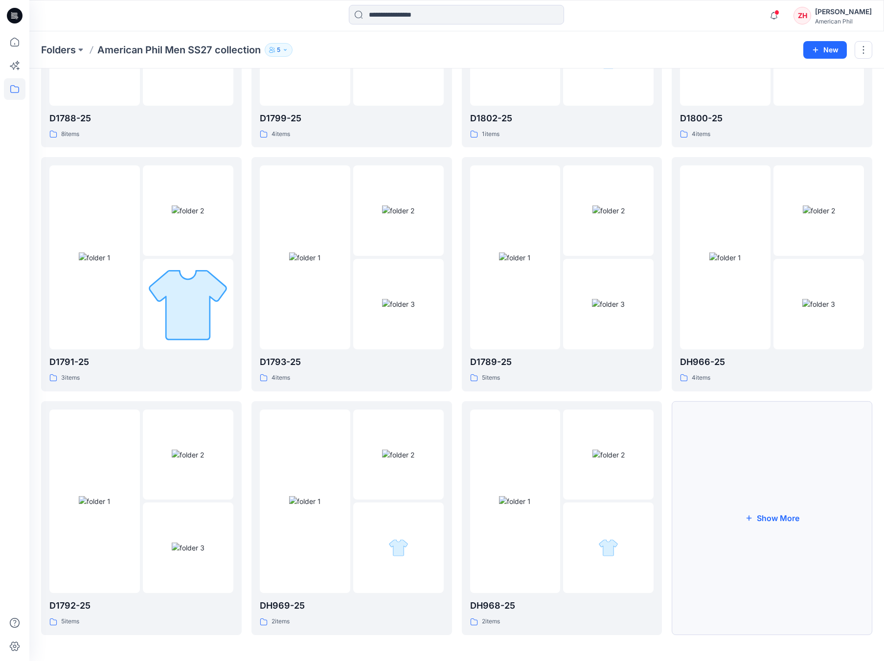
click at [799, 510] on button "Show More" at bounding box center [772, 518] width 201 height 234
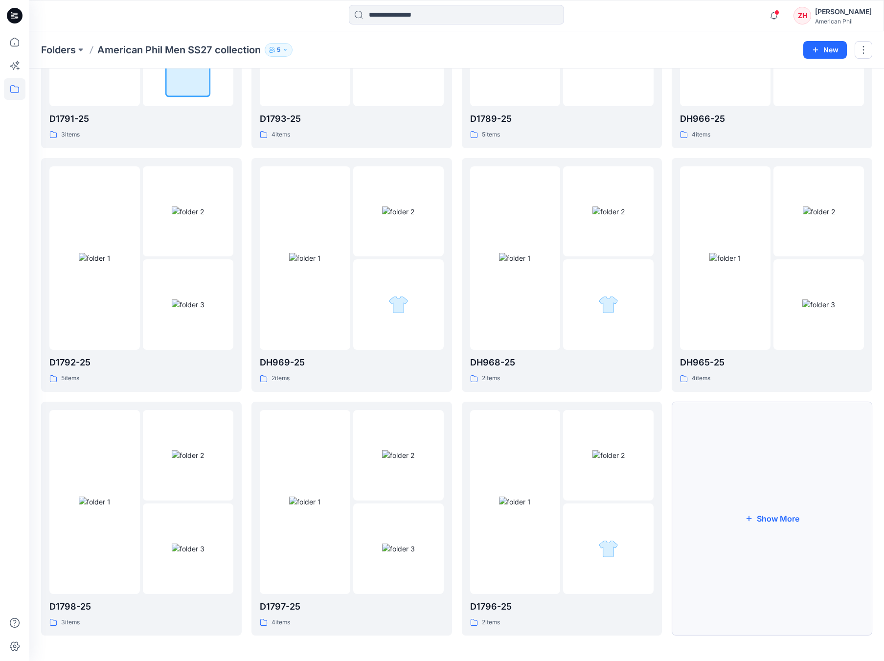
click at [805, 474] on button "Show More" at bounding box center [772, 519] width 201 height 234
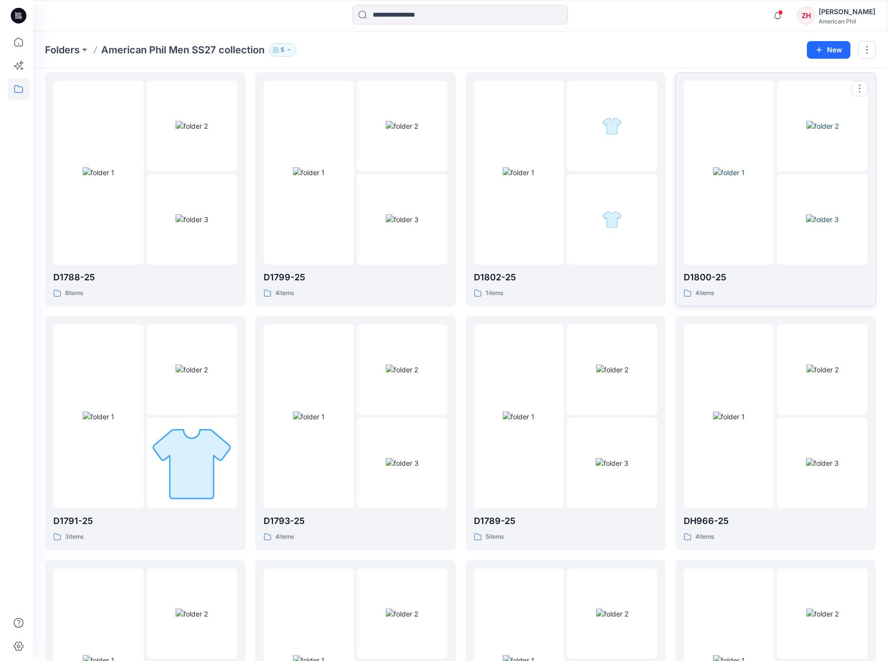
scroll to position [0, 0]
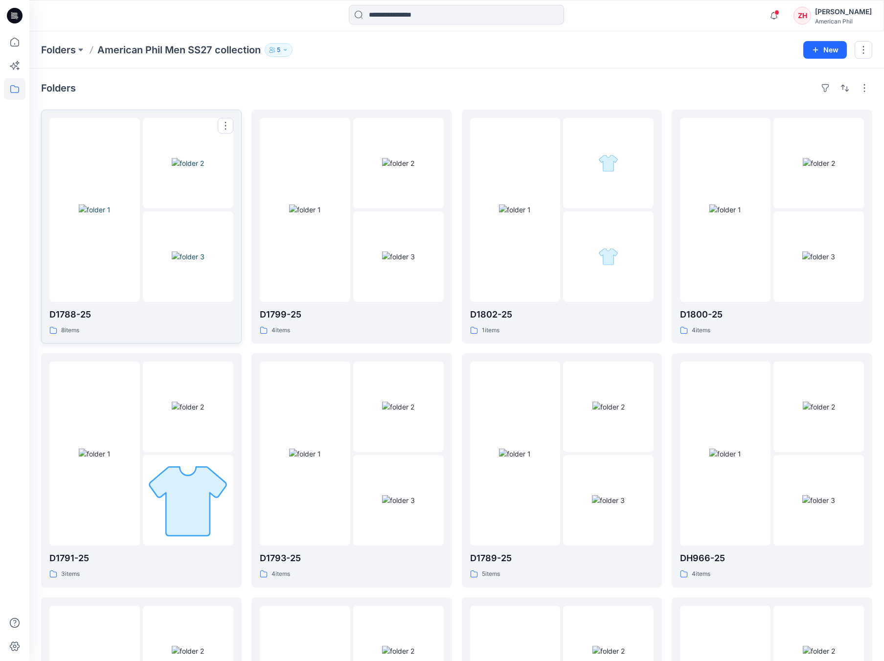
click at [111, 204] on img at bounding box center [95, 209] width 32 height 10
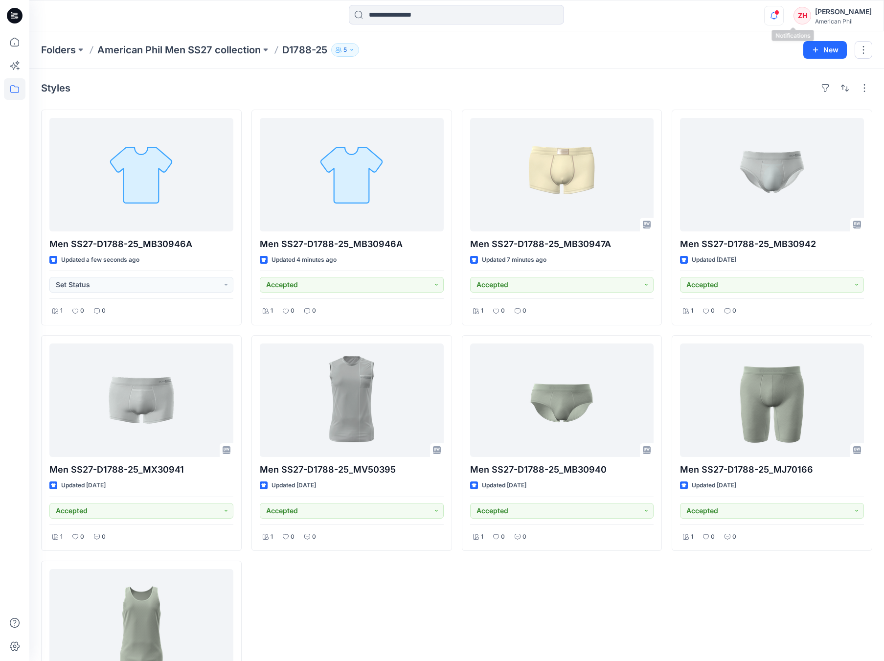
click at [783, 17] on icon "button" at bounding box center [774, 16] width 19 height 20
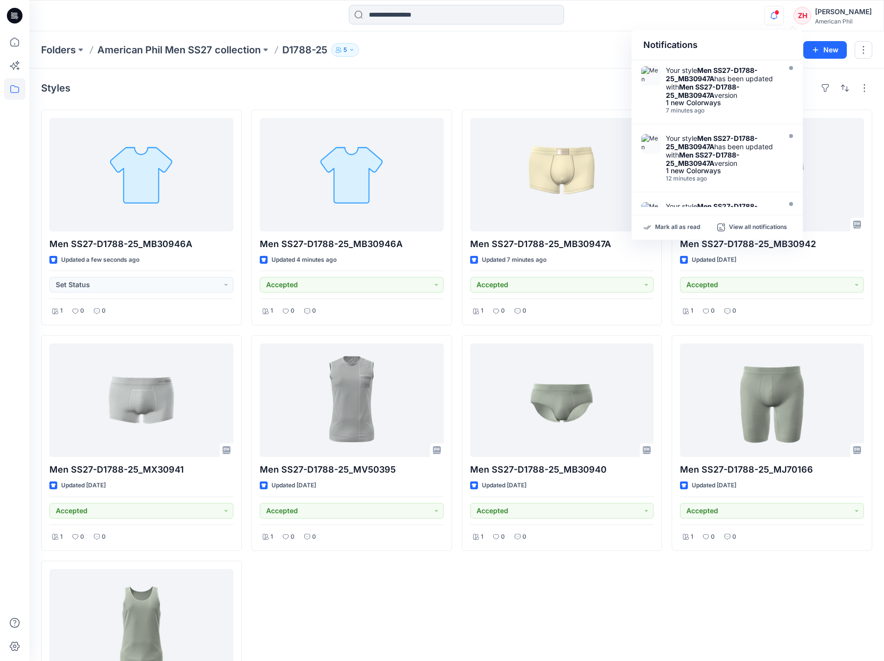
click at [758, 13] on div "Notifications Your style Men SS27-D1788-25_MB30947A has been updated with Men S…" at bounding box center [456, 16] width 854 height 22
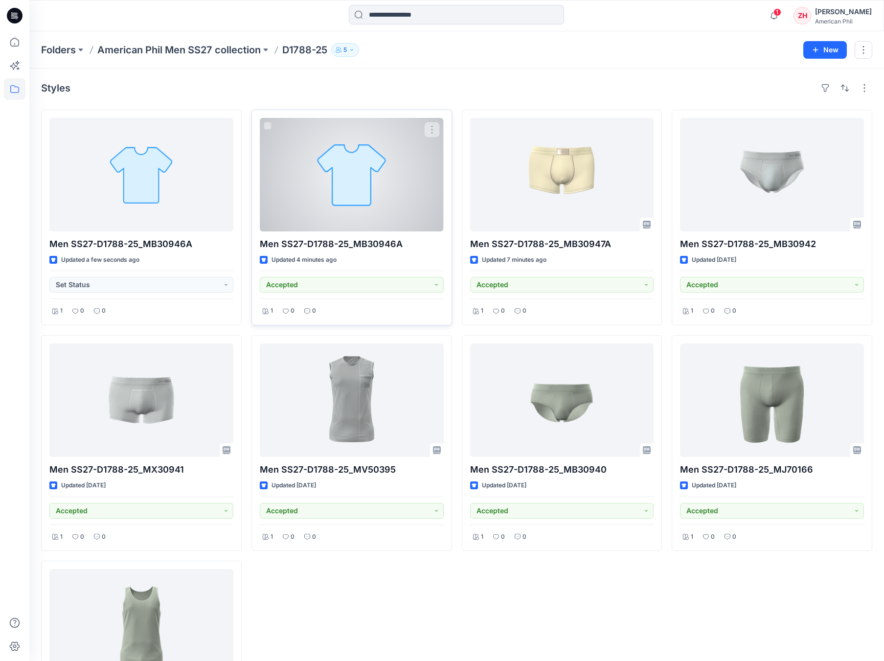
click at [355, 173] on div at bounding box center [352, 174] width 184 height 113
click at [434, 130] on button "button" at bounding box center [432, 130] width 16 height 16
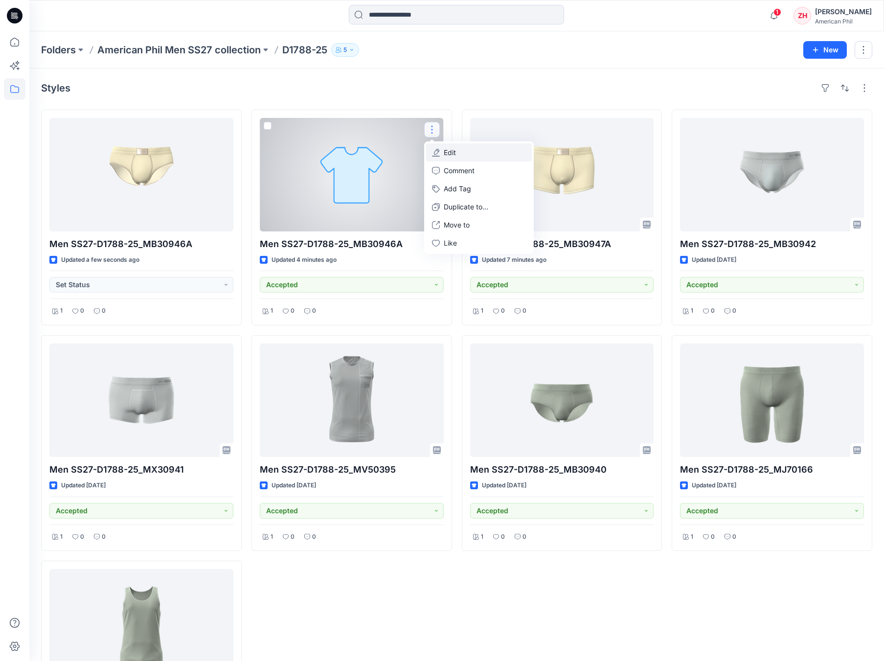
click at [477, 154] on button "Edit" at bounding box center [479, 152] width 106 height 18
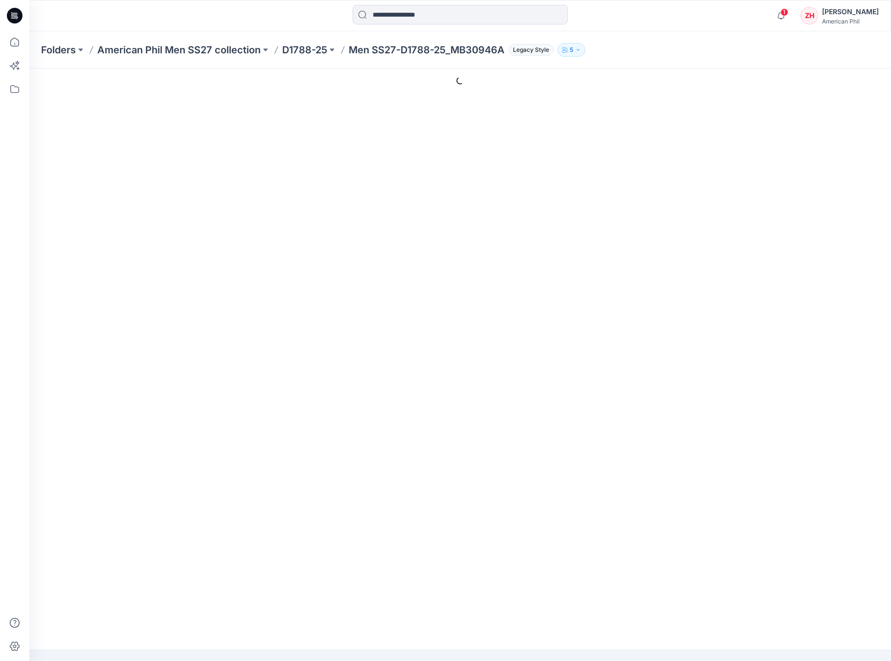
type input "**********"
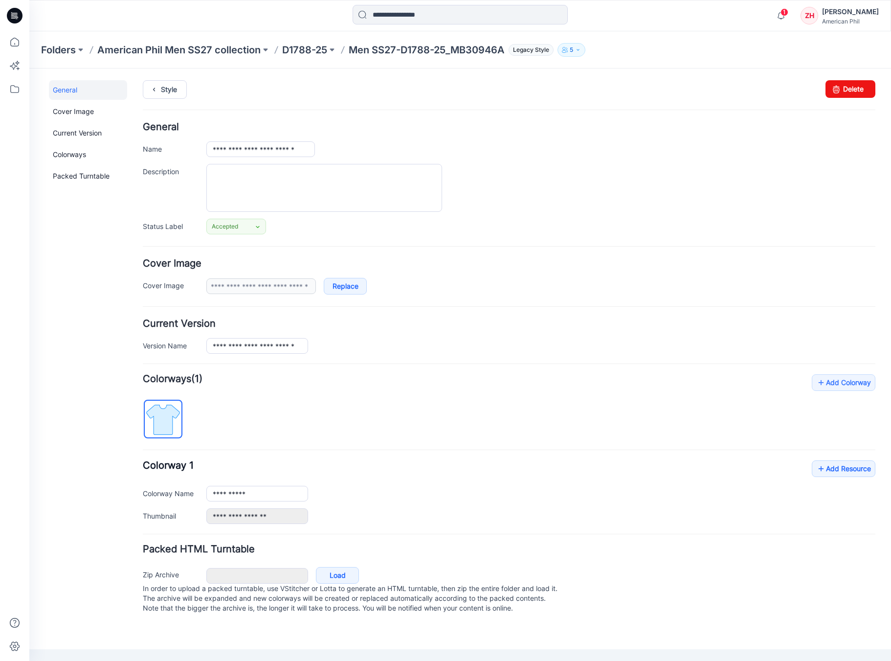
click at [857, 90] on link "Delete" at bounding box center [851, 89] width 50 height 18
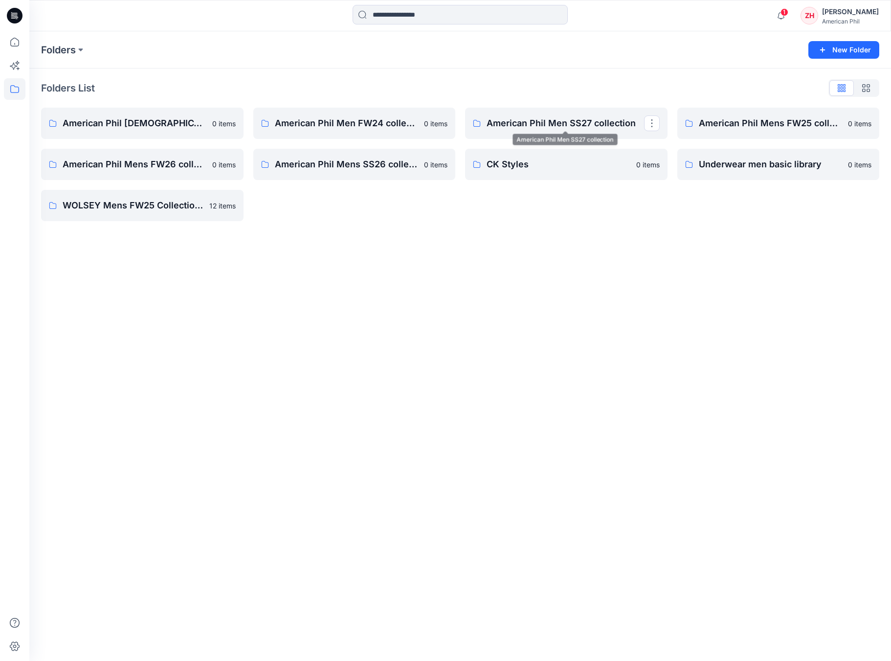
click at [606, 124] on p "American Phil Men SS27 collection" at bounding box center [566, 123] width 158 height 14
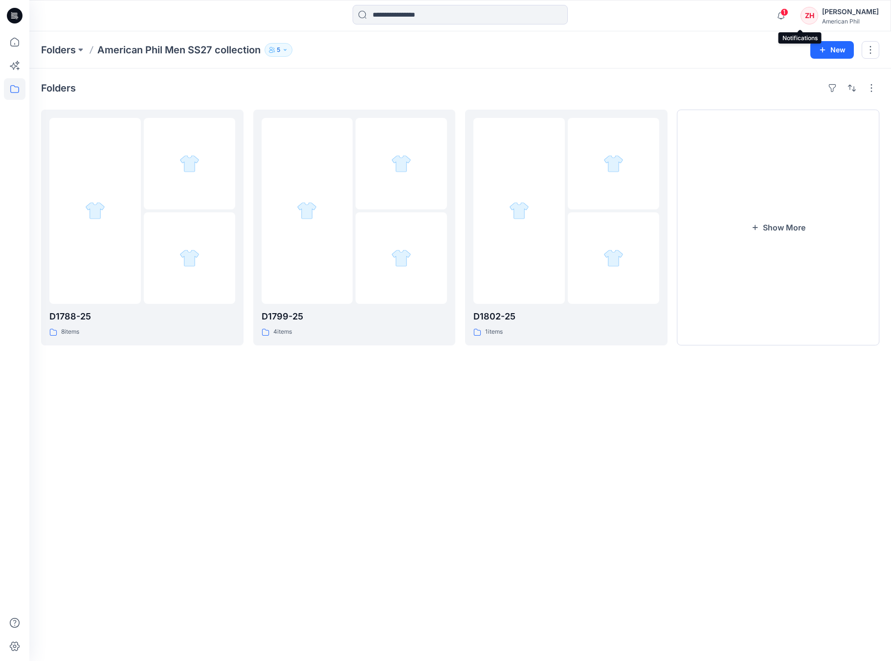
click at [789, 14] on span "1" at bounding box center [785, 12] width 8 height 8
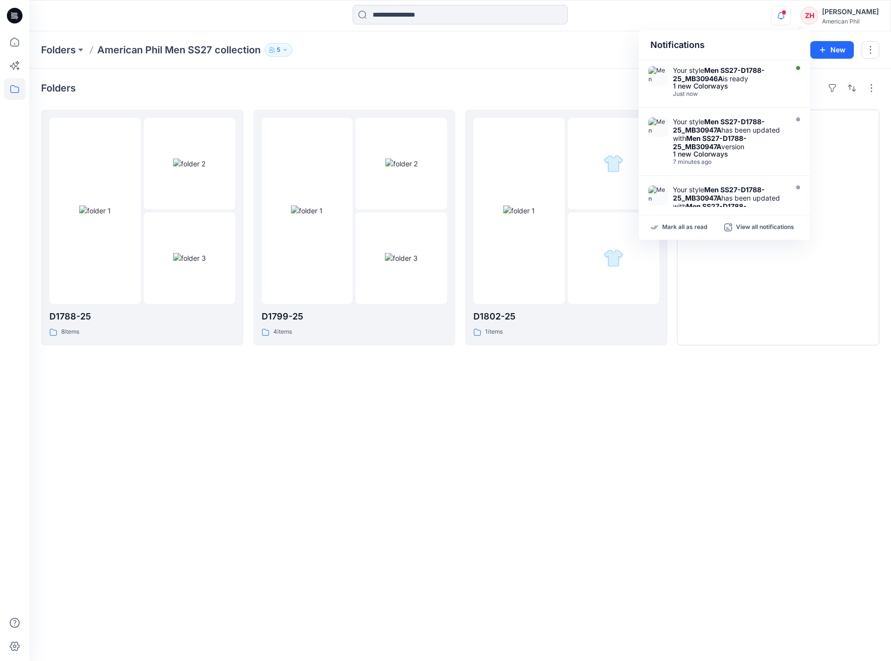
click at [727, 25] on div "Notifications Your style Men SS27-D1788-25_MB30946A is ready 1 new Colorways Ju…" at bounding box center [459, 16] width 861 height 22
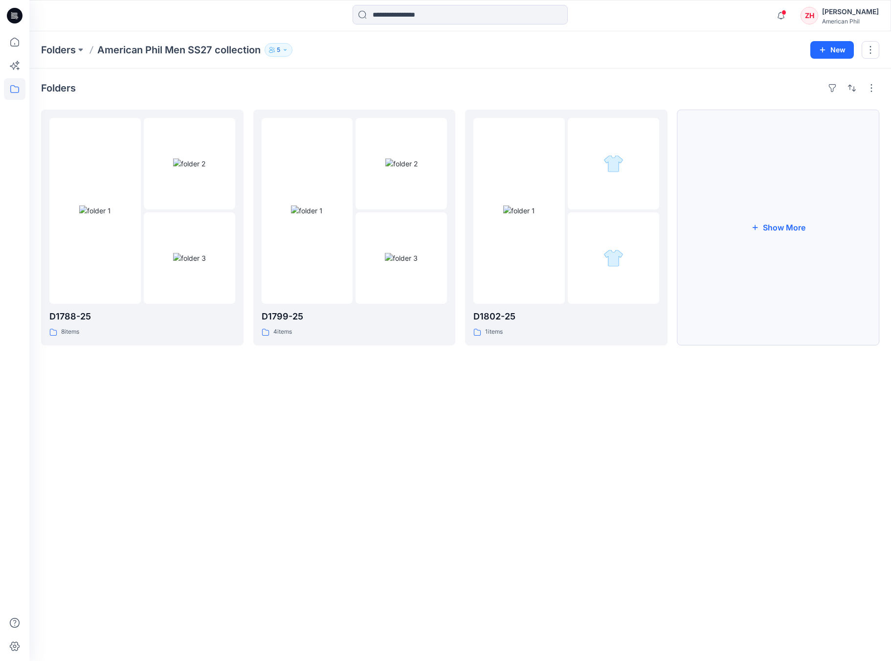
click at [792, 208] on button "Show More" at bounding box center [779, 228] width 203 height 236
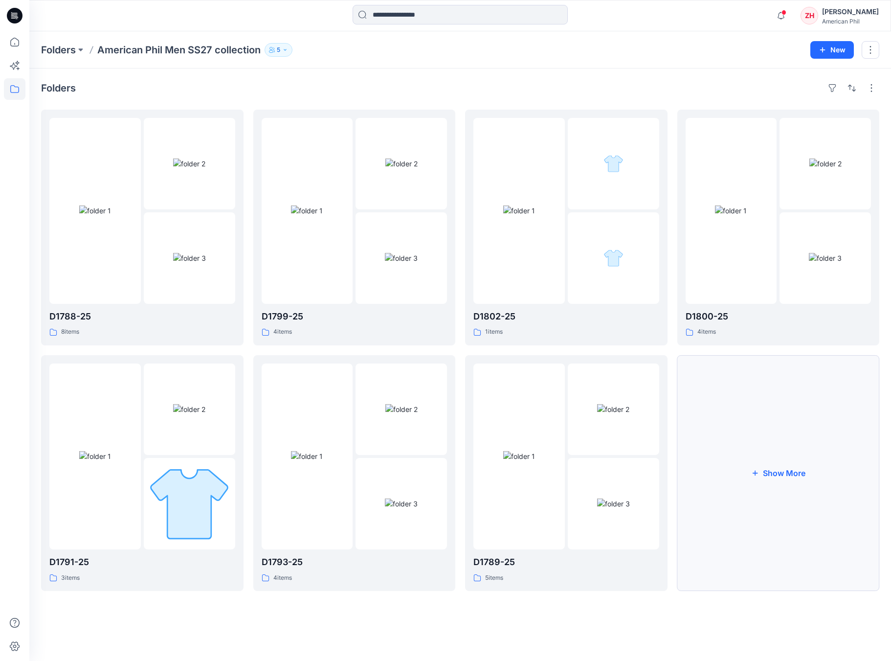
click at [749, 393] on button "Show More" at bounding box center [779, 473] width 203 height 236
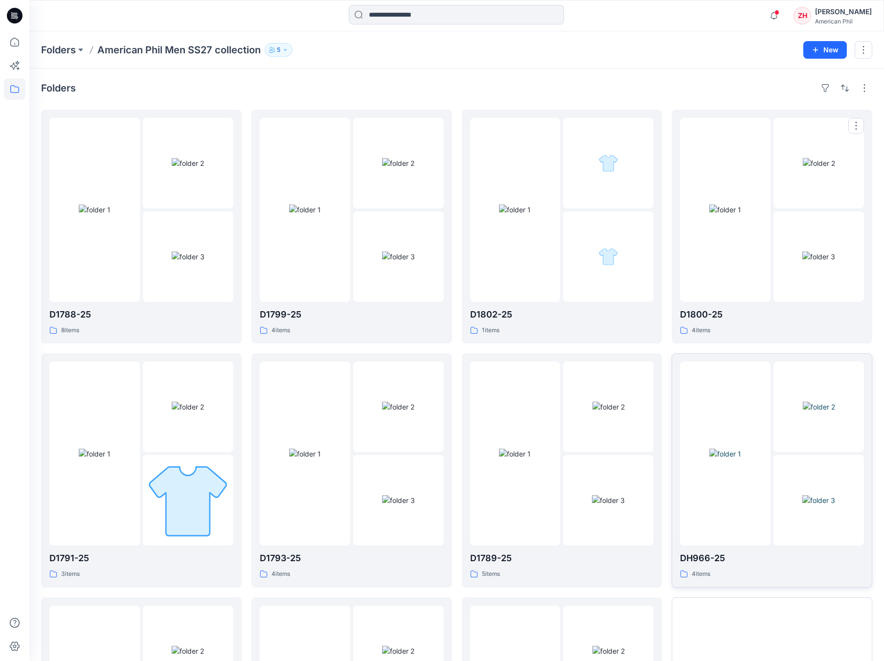
scroll to position [196, 0]
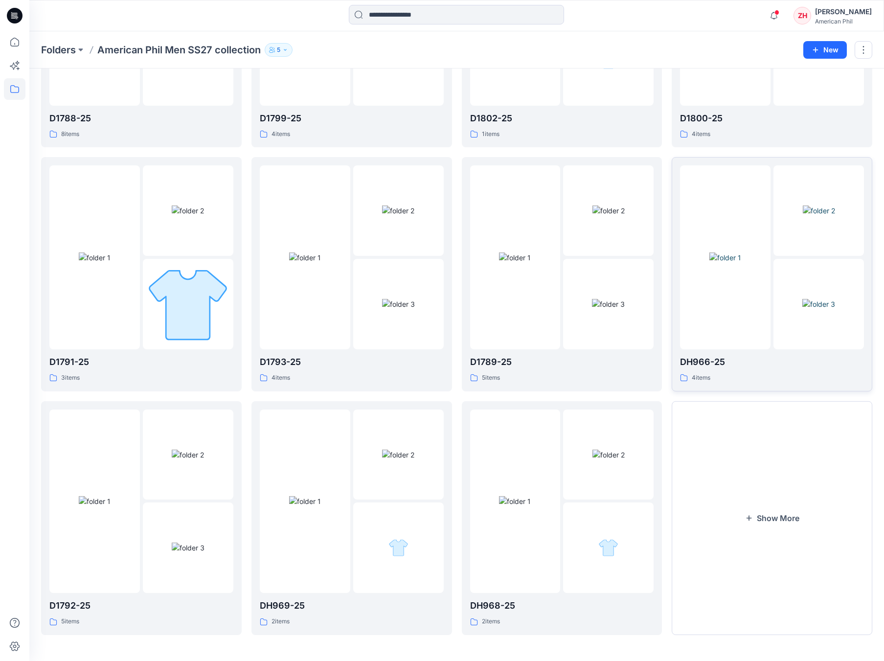
drag, startPoint x: 745, startPoint y: 451, endPoint x: 724, endPoint y: 330, distance: 123.0
click at [744, 451] on button "Show More" at bounding box center [772, 518] width 201 height 234
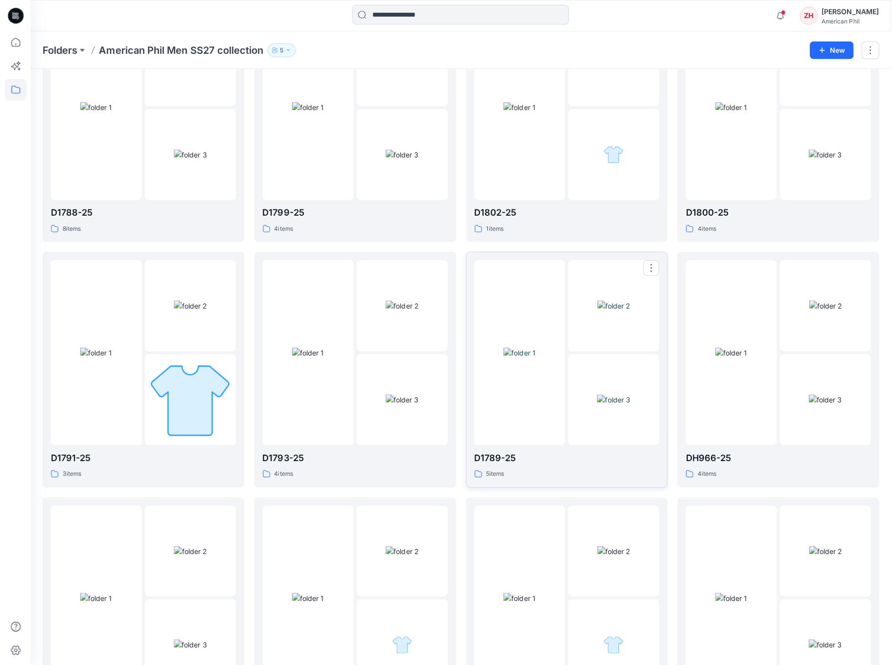
scroll to position [0, 0]
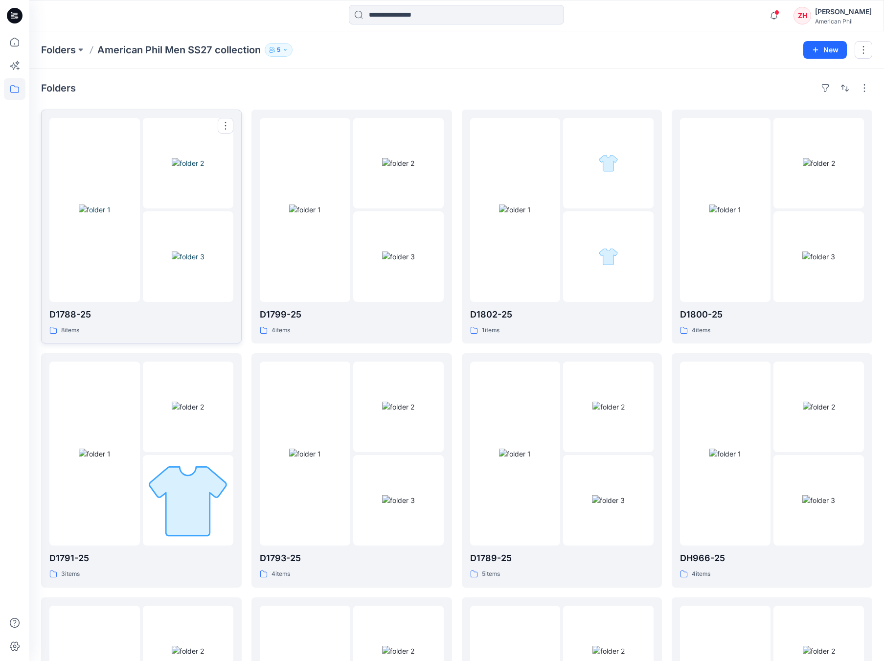
click at [111, 204] on img at bounding box center [95, 209] width 32 height 10
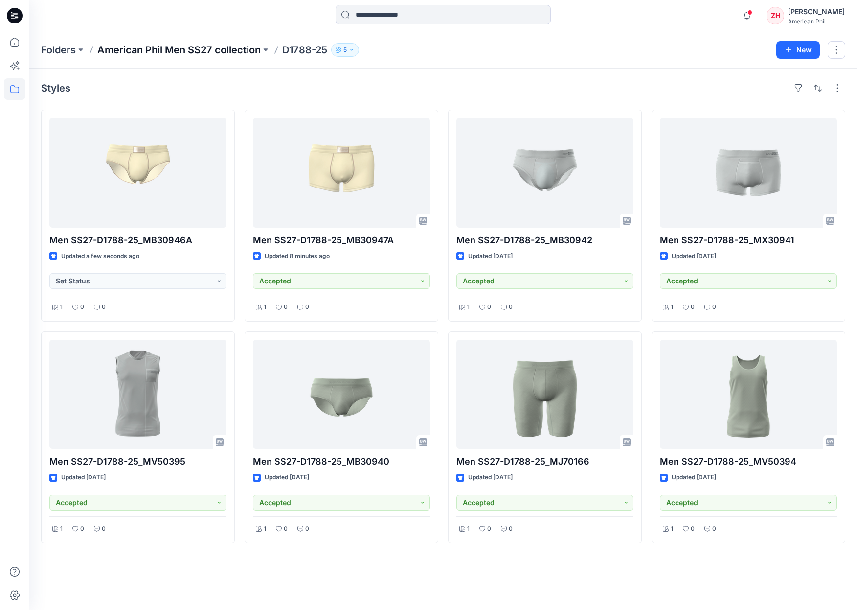
click at [236, 50] on p "American Phil Men SS27 collection" at bounding box center [178, 50] width 163 height 14
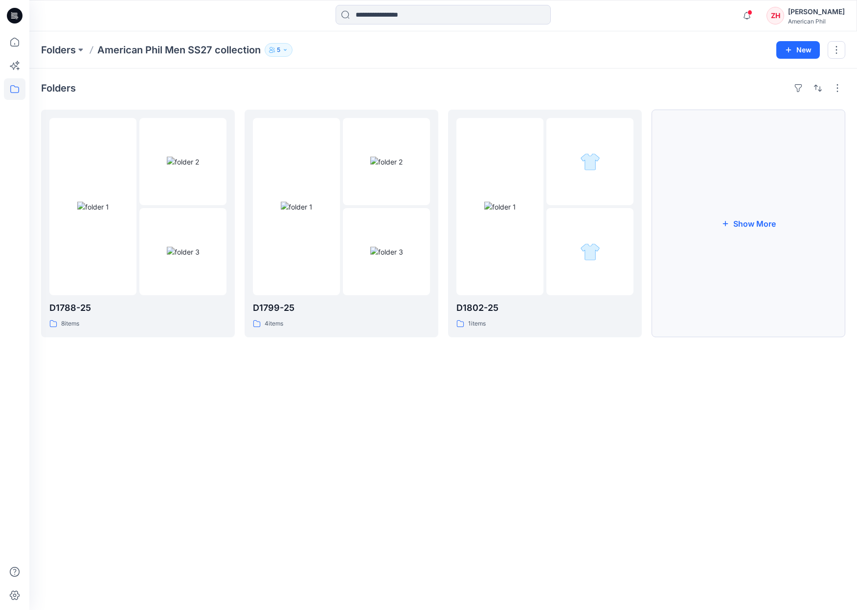
click at [781, 220] on button "Show More" at bounding box center [749, 223] width 194 height 227
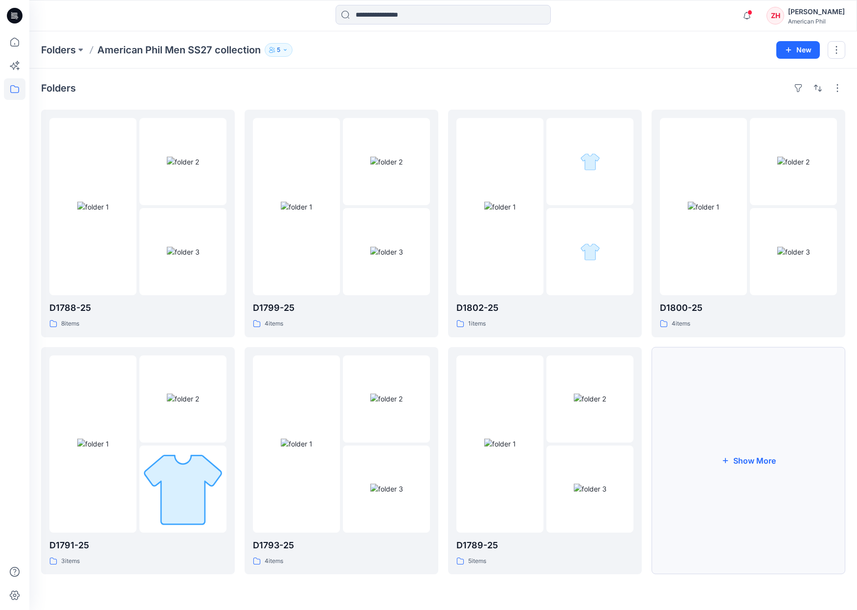
click at [764, 484] on button "Show More" at bounding box center [749, 460] width 194 height 227
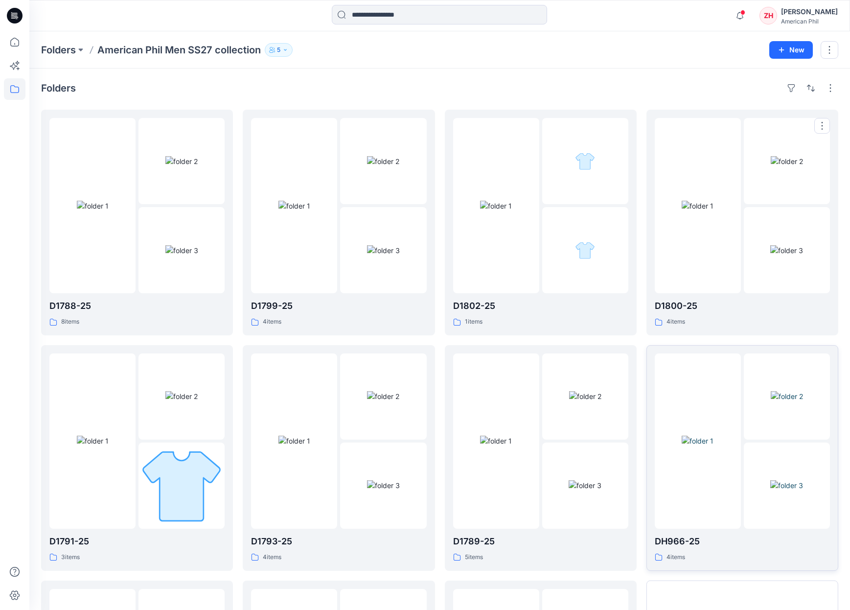
scroll to position [222, 0]
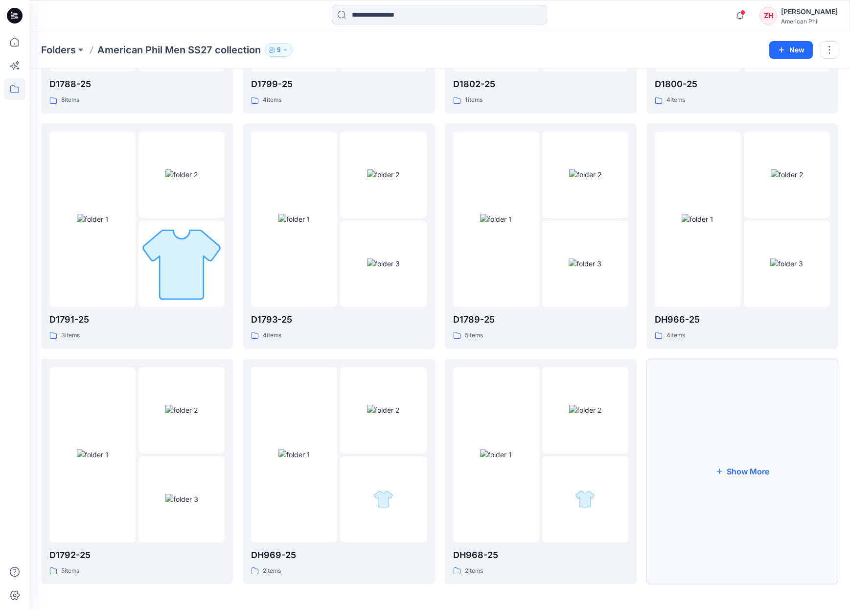
click at [760, 452] on button "Show More" at bounding box center [742, 472] width 192 height 226
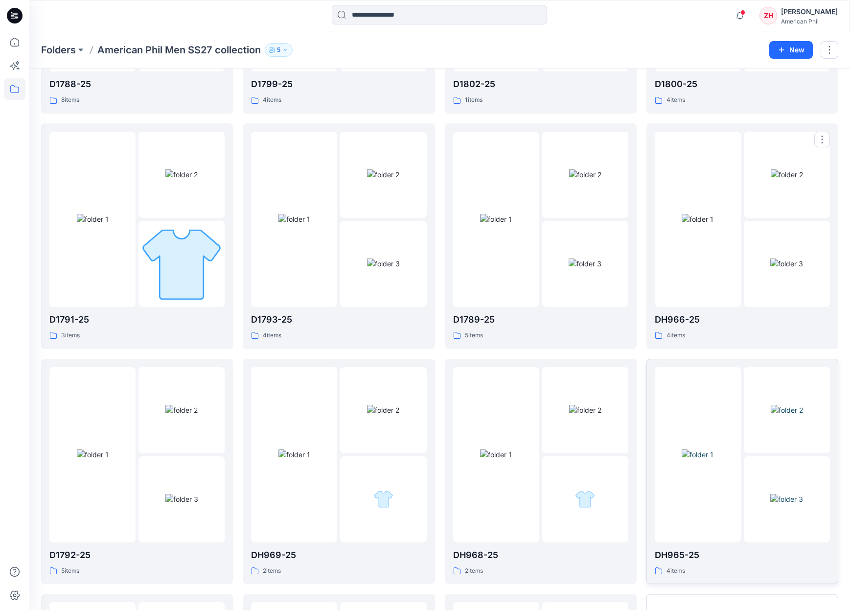
scroll to position [456, 0]
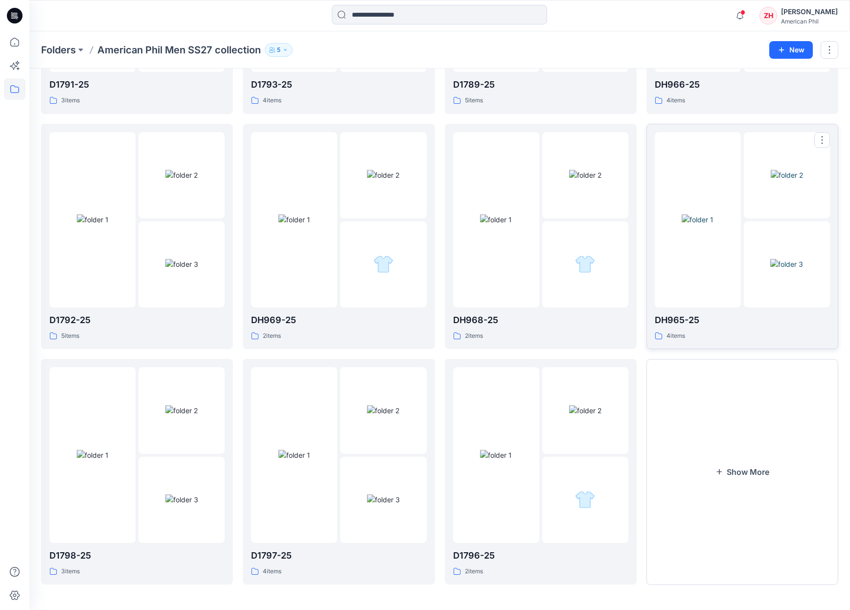
click at [710, 174] on div at bounding box center [698, 219] width 86 height 175
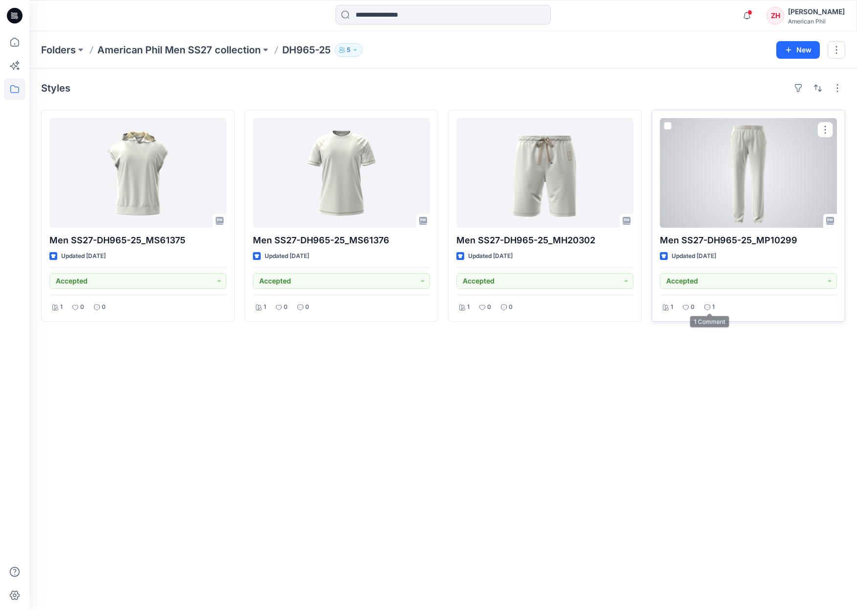
click at [711, 305] on div "1" at bounding box center [709, 307] width 16 height 12
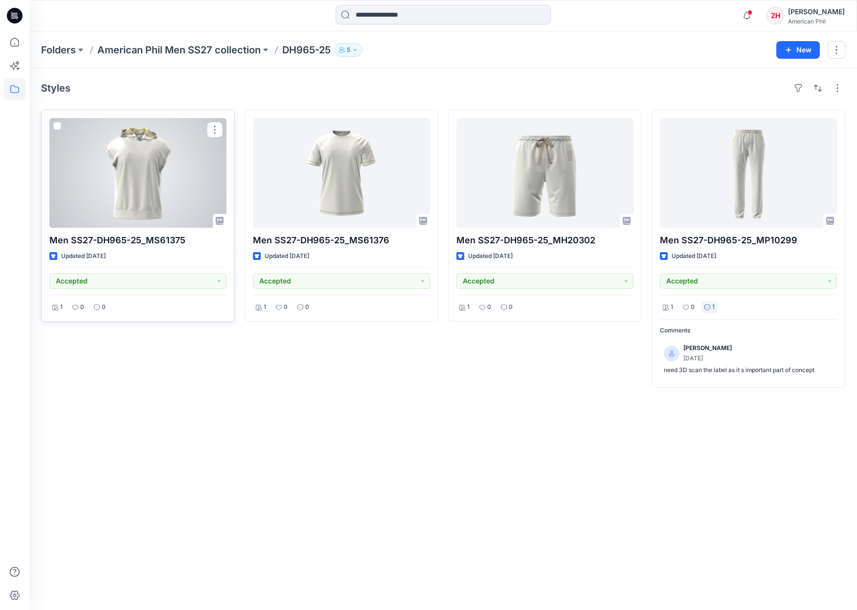
click at [158, 169] on div at bounding box center [137, 173] width 177 height 110
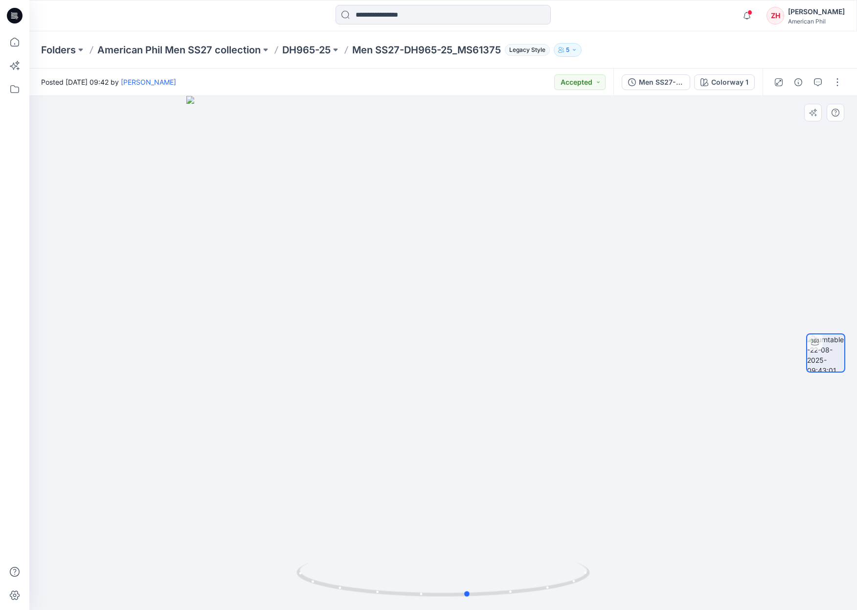
drag, startPoint x: 582, startPoint y: 308, endPoint x: 316, endPoint y: 286, distance: 266.5
click at [313, 288] on div at bounding box center [443, 353] width 828 height 514
click at [253, 50] on p "American Phil Men SS27 collection" at bounding box center [178, 50] width 163 height 14
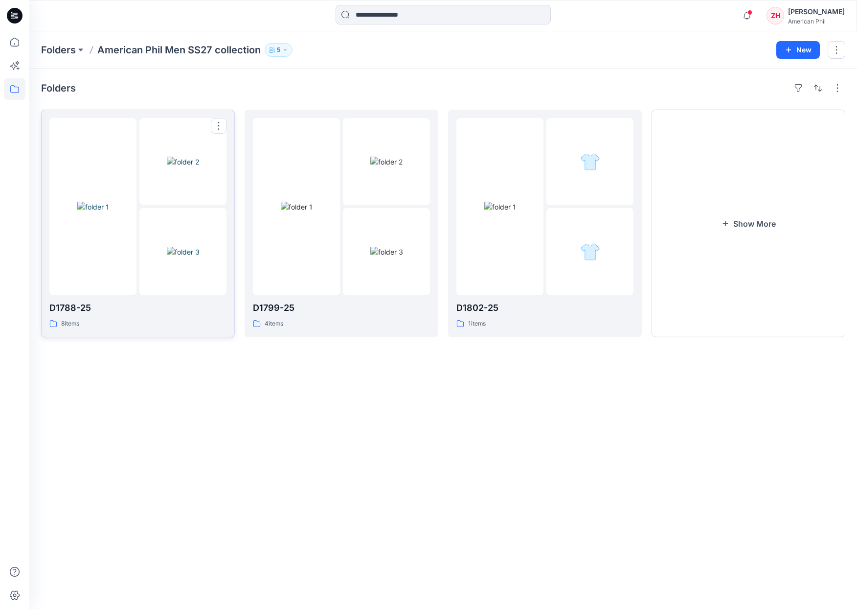
click at [181, 157] on img at bounding box center [183, 162] width 32 height 10
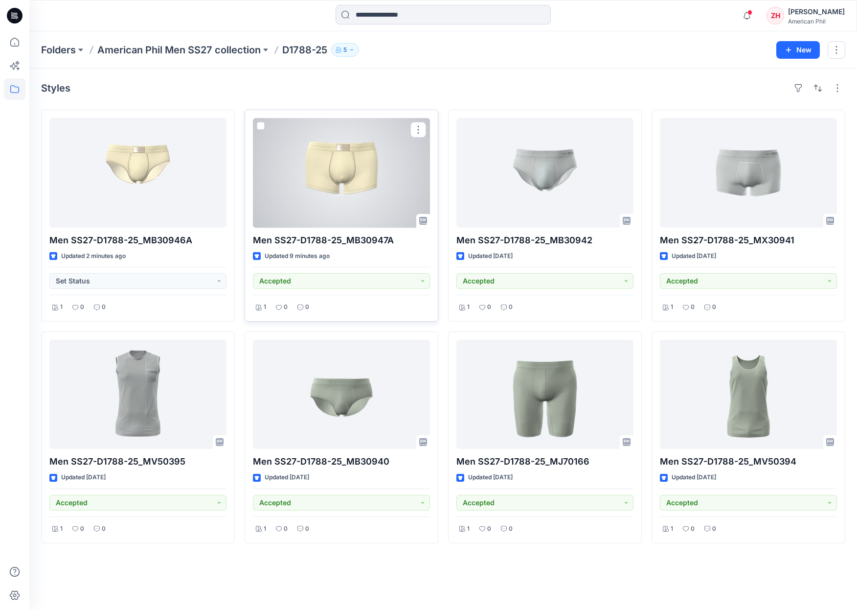
click at [331, 154] on div at bounding box center [341, 173] width 177 height 110
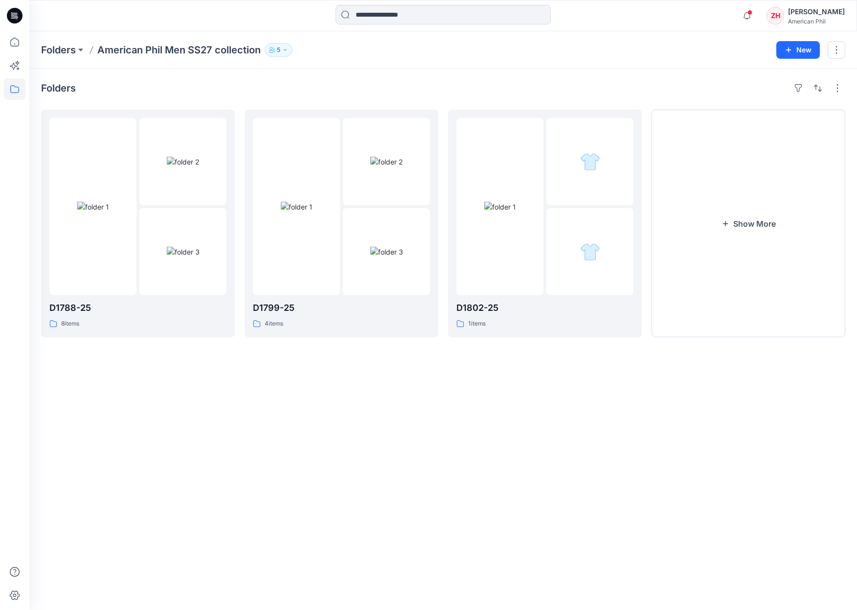
click at [167, 45] on p "American Phil Men SS27 collection" at bounding box center [178, 50] width 163 height 14
click at [701, 211] on button "Show More" at bounding box center [749, 223] width 194 height 227
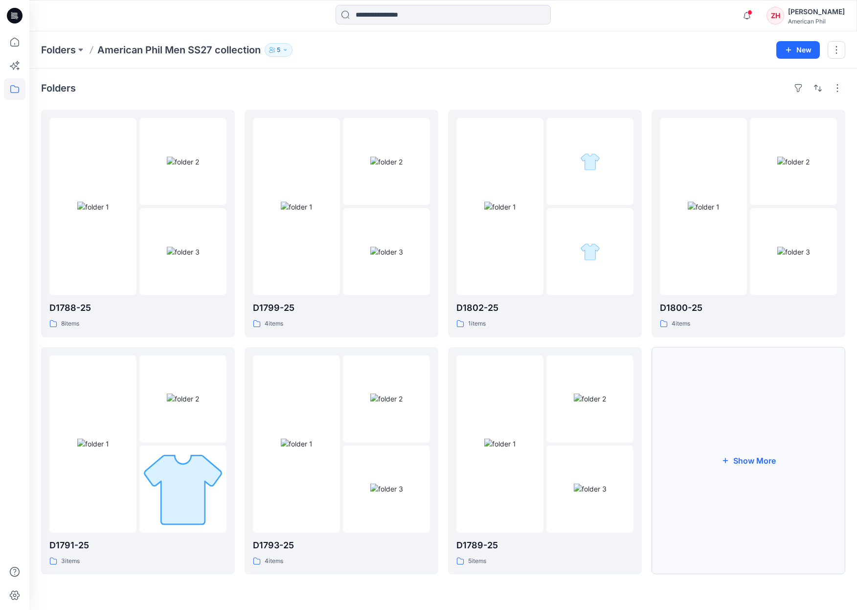
click at [791, 407] on button "Show More" at bounding box center [749, 460] width 194 height 227
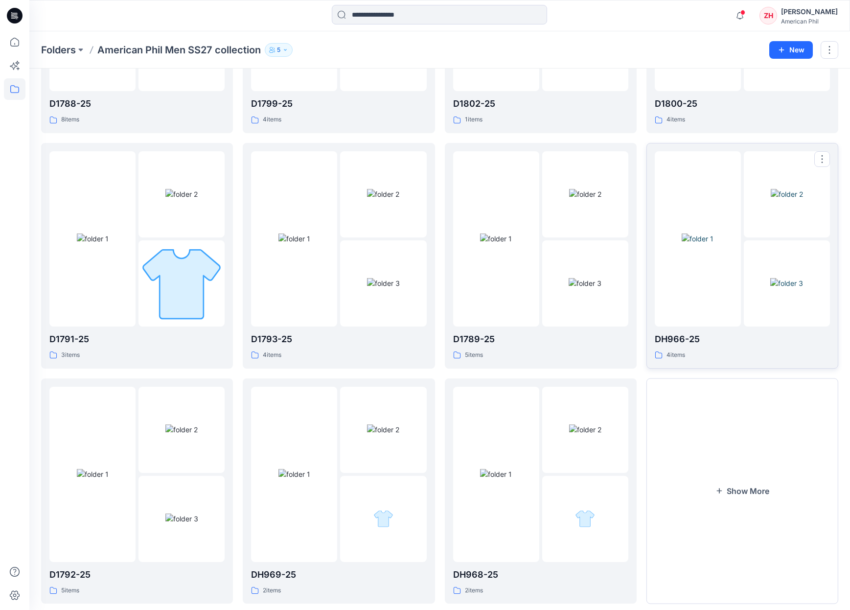
scroll to position [222, 0]
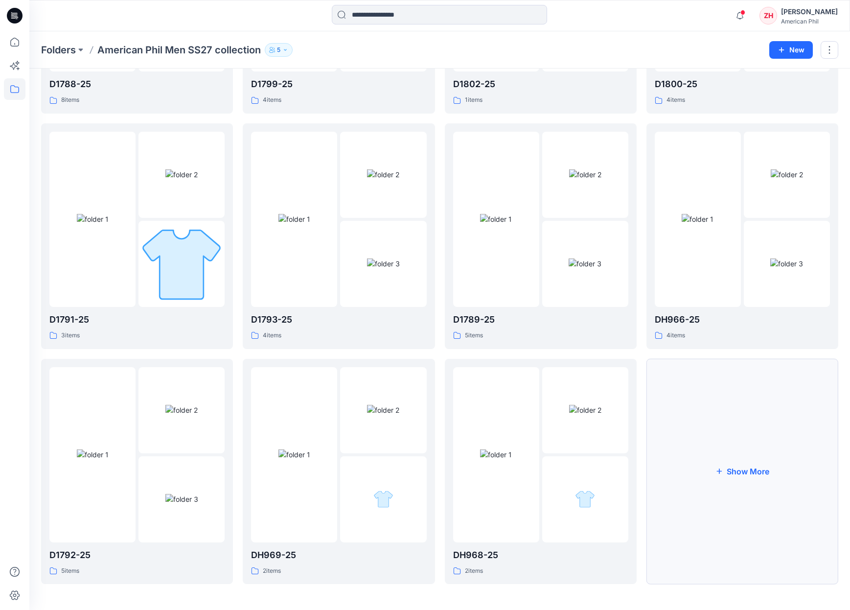
click at [689, 438] on button "Show More" at bounding box center [742, 472] width 192 height 226
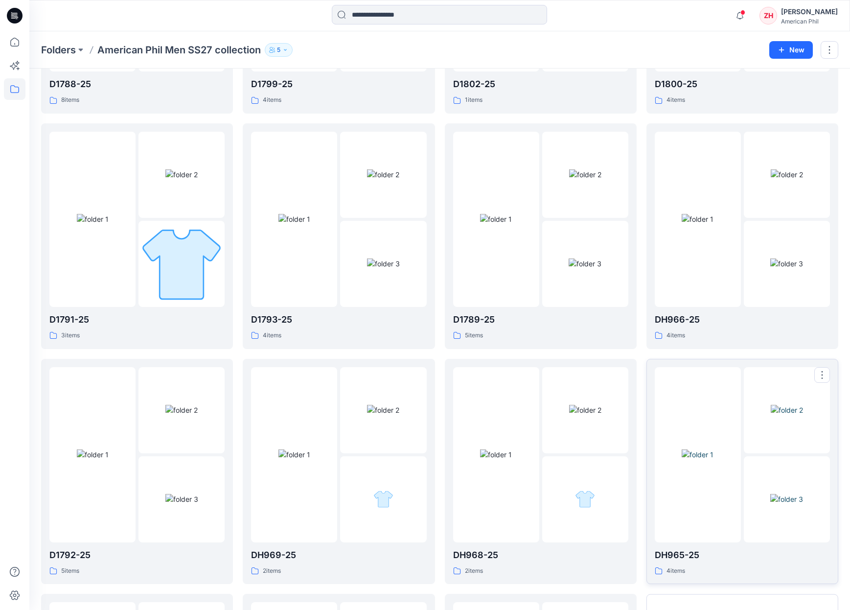
click at [710, 449] on img at bounding box center [697, 454] width 32 height 10
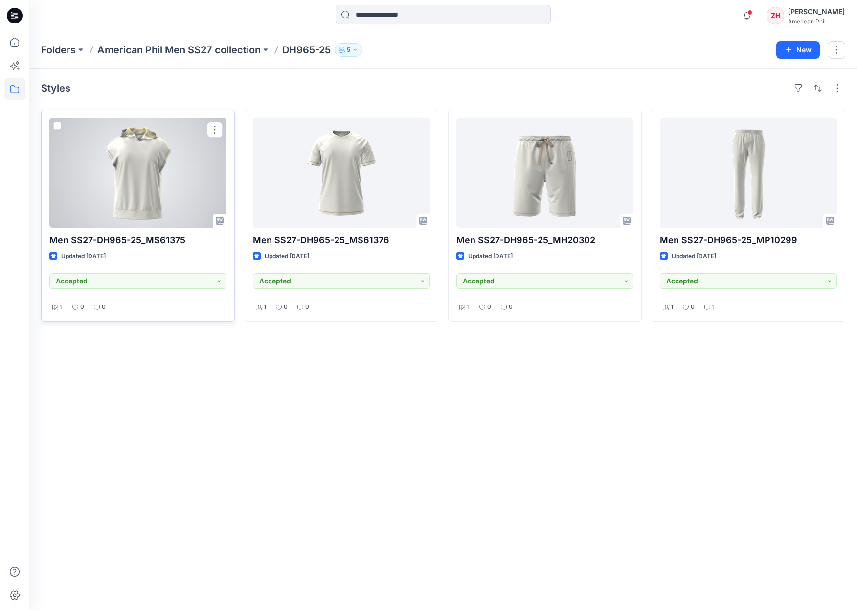
click at [197, 155] on div at bounding box center [137, 173] width 177 height 110
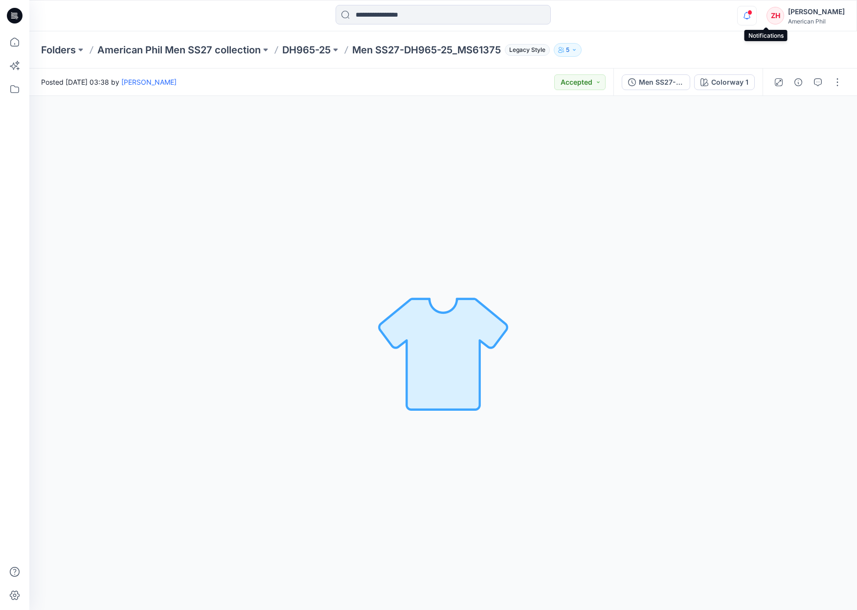
click at [750, 15] on icon "button" at bounding box center [747, 15] width 7 height 6
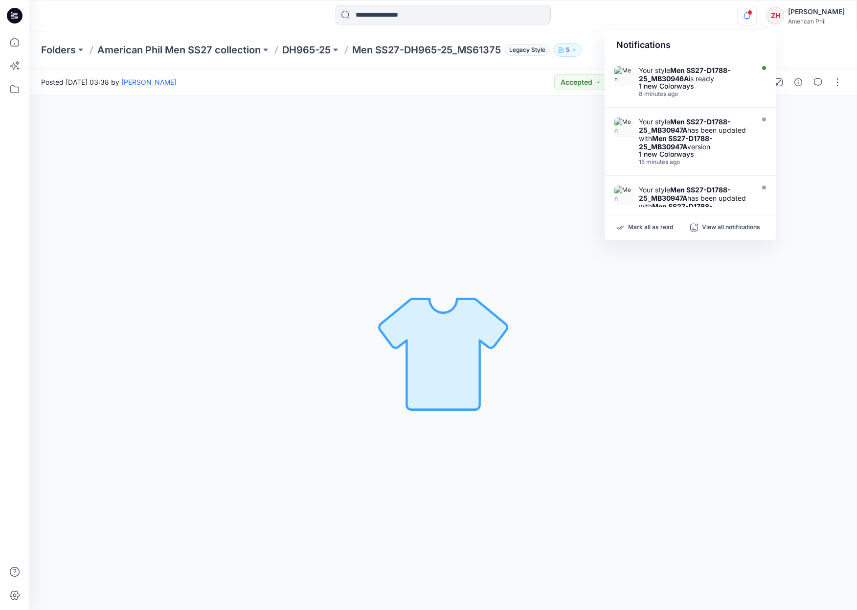
drag, startPoint x: 714, startPoint y: 30, endPoint x: 710, endPoint y: 26, distance: 5.6
click at [714, 30] on div "Notifications Your style Men SS27-D1788-25_MB30946A is ready 1 new Colorways 8 …" at bounding box center [443, 15] width 828 height 31
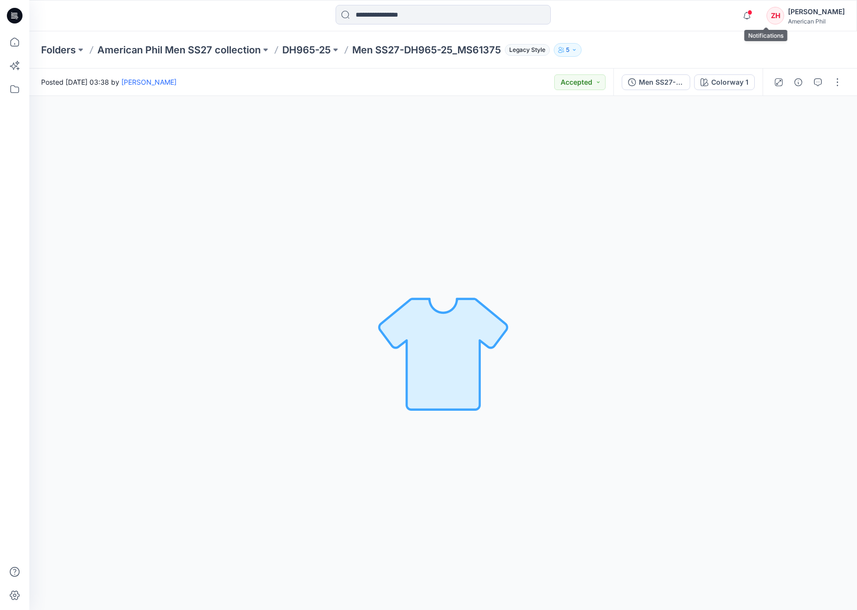
click at [756, 11] on icon "button" at bounding box center [747, 16] width 19 height 20
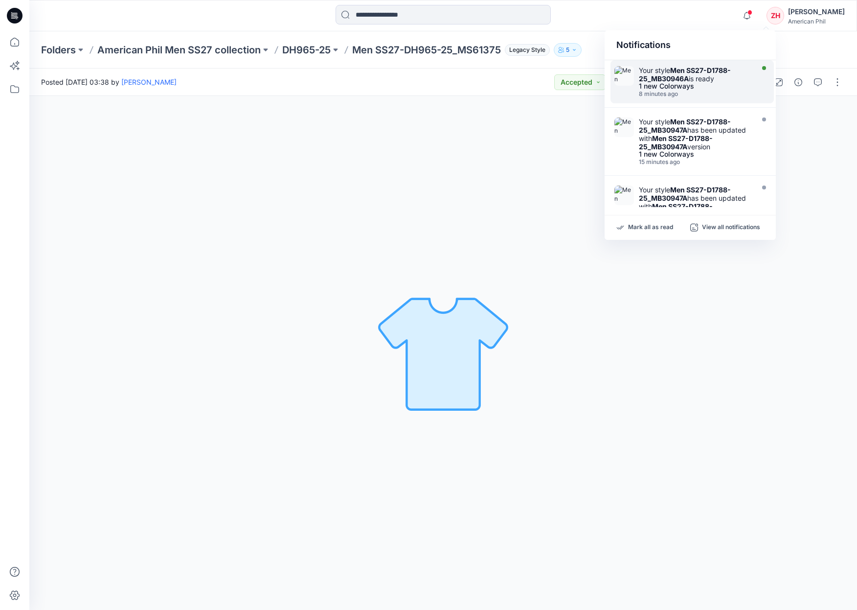
click at [741, 68] on div "Your style Men SS27-D1788-25_MB30946A is ready" at bounding box center [695, 74] width 113 height 17
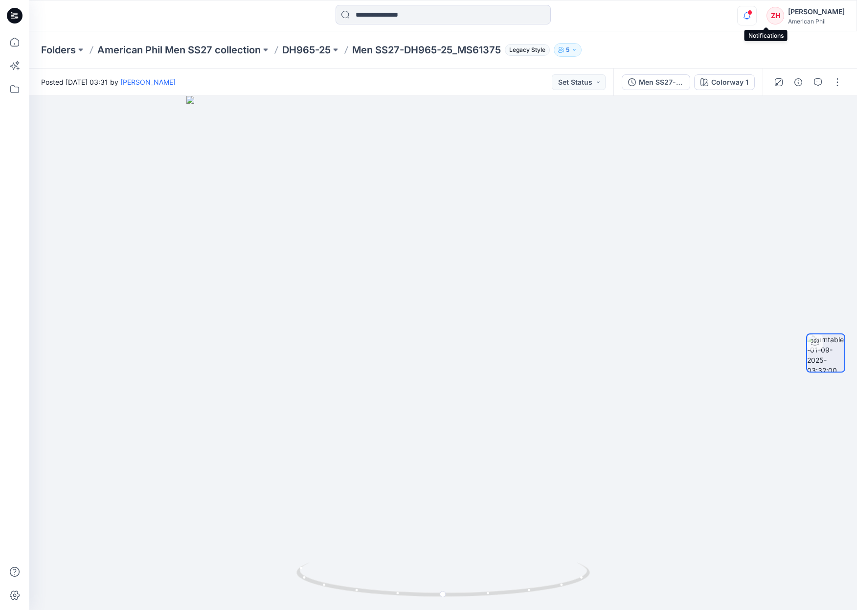
click at [756, 16] on icon "button" at bounding box center [747, 16] width 19 height 20
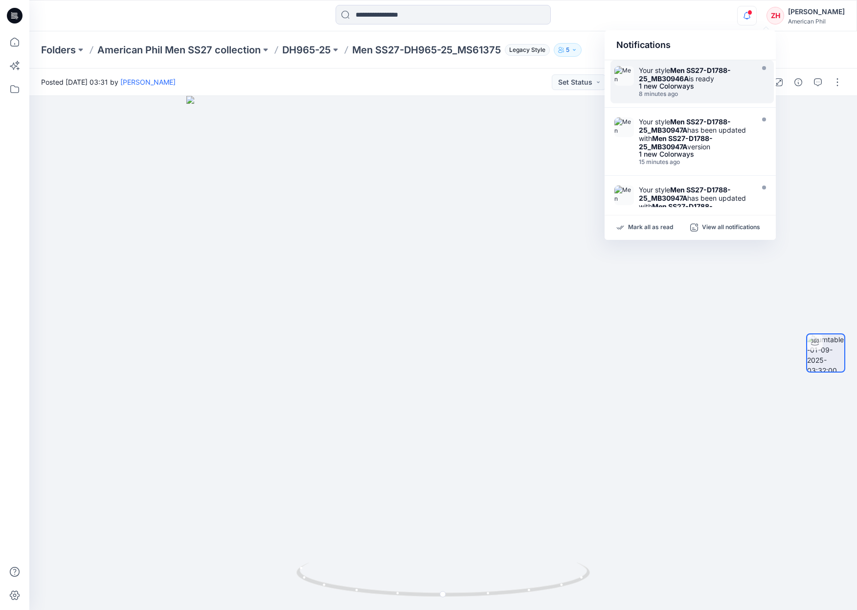
scroll to position [483, 0]
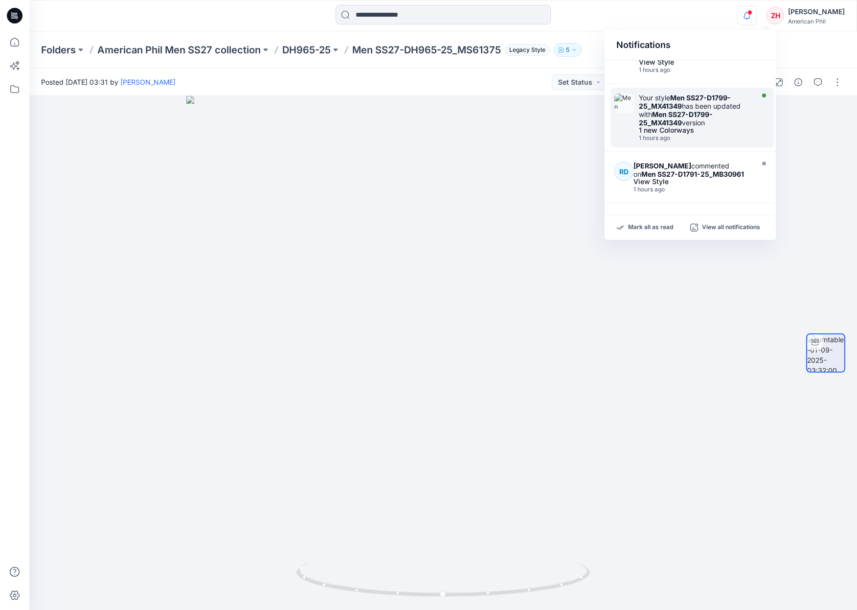
click at [742, 90] on div "Your style Men SS27-D1799-25_MX41349 has been updated with Men SS27-D1799-25_MX…" at bounding box center [692, 118] width 163 height 60
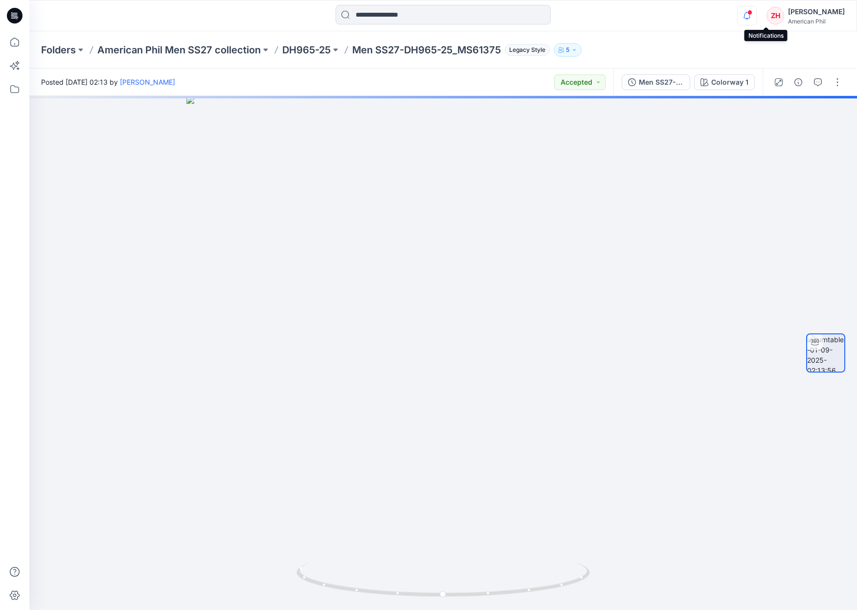
click at [756, 17] on icon "button" at bounding box center [747, 16] width 19 height 20
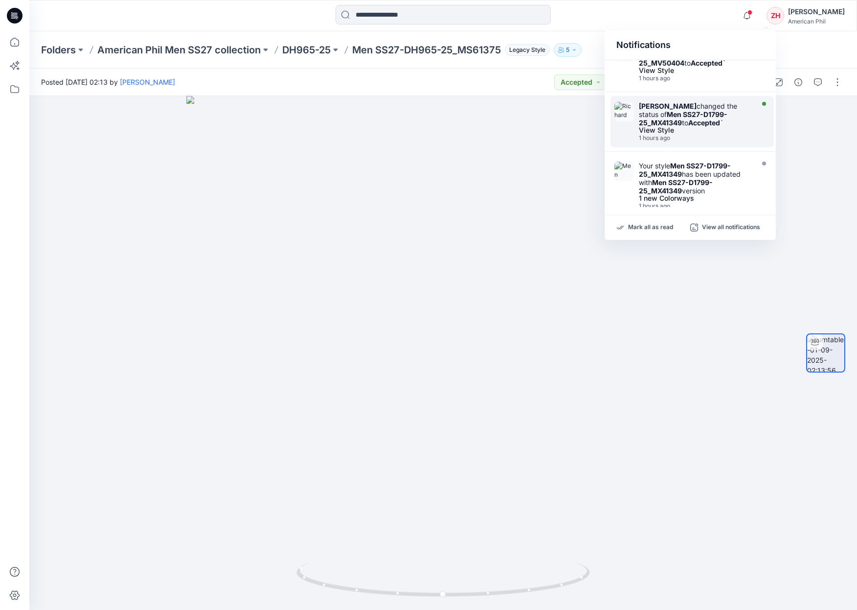
click at [716, 121] on strong "Accepted" at bounding box center [704, 122] width 32 height 8
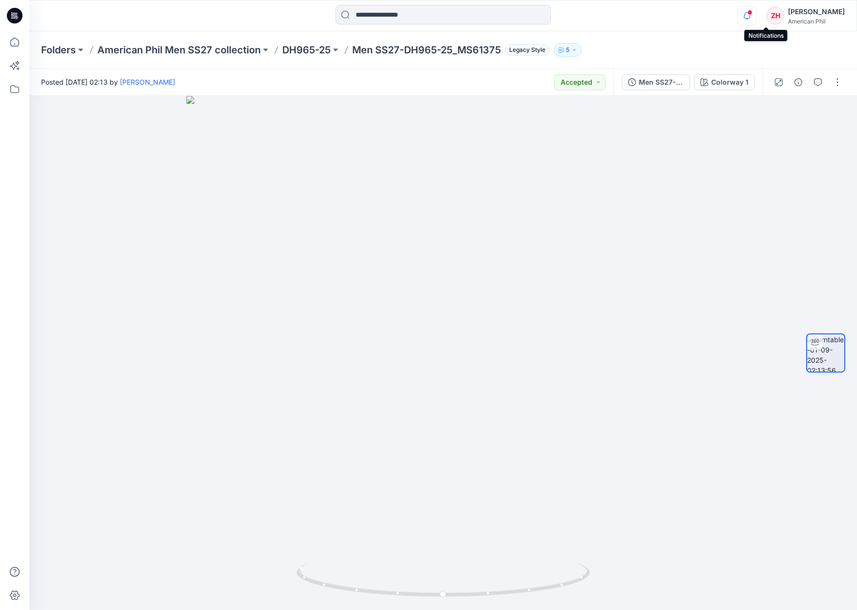
click at [756, 14] on icon "button" at bounding box center [747, 16] width 19 height 20
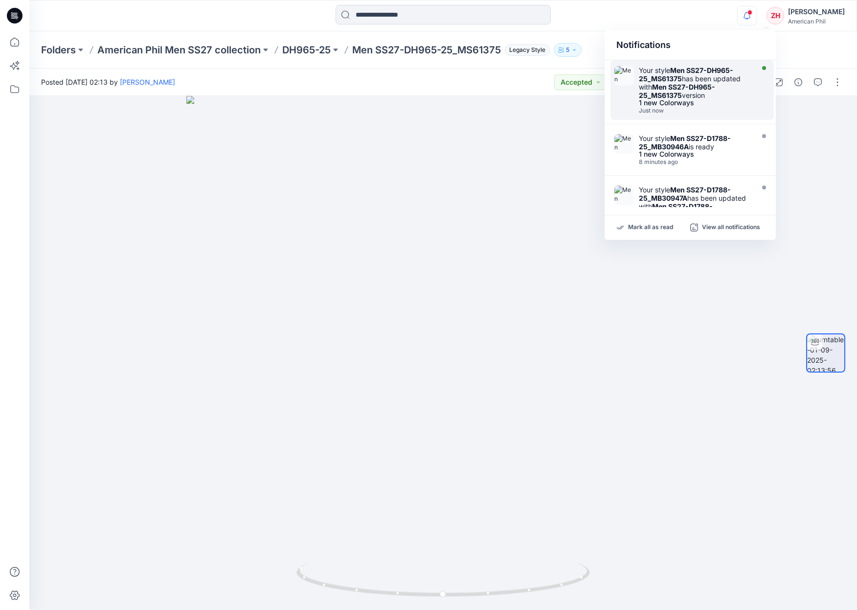
click at [709, 106] on div "1 new Colorways" at bounding box center [695, 102] width 113 height 7
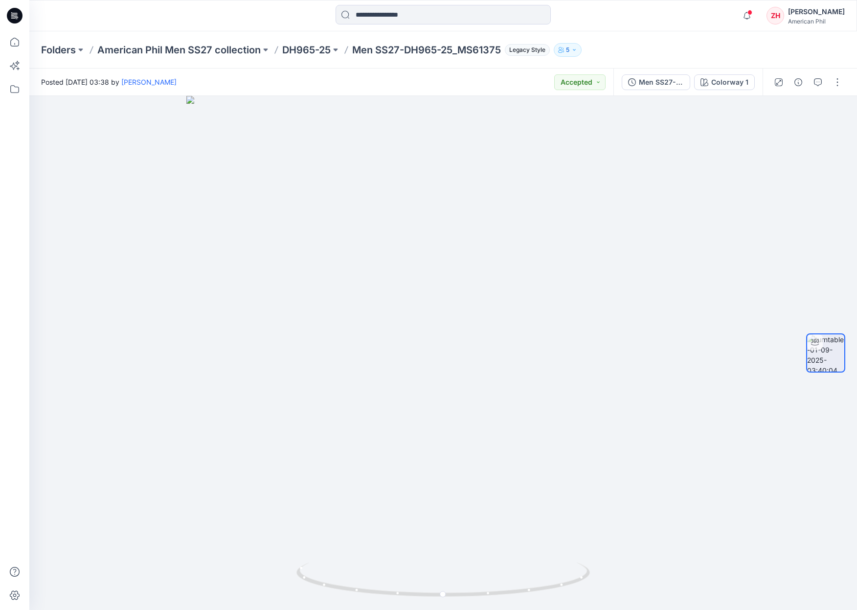
click at [320, 48] on p "DH965-25" at bounding box center [306, 50] width 48 height 14
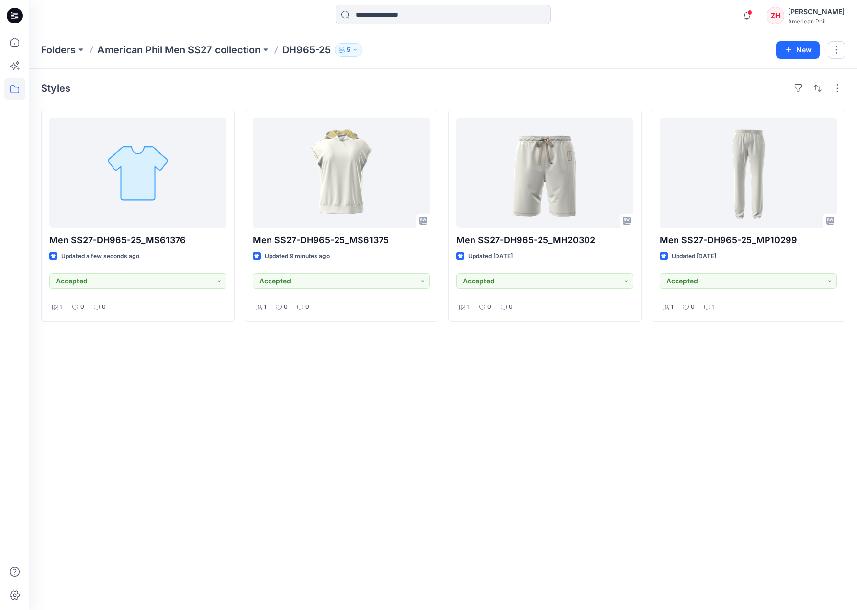
click at [722, 15] on div "Notifications Your style Men SS27-DH965-25_MS61375 has been updated with Men SS…" at bounding box center [442, 16] width 827 height 22
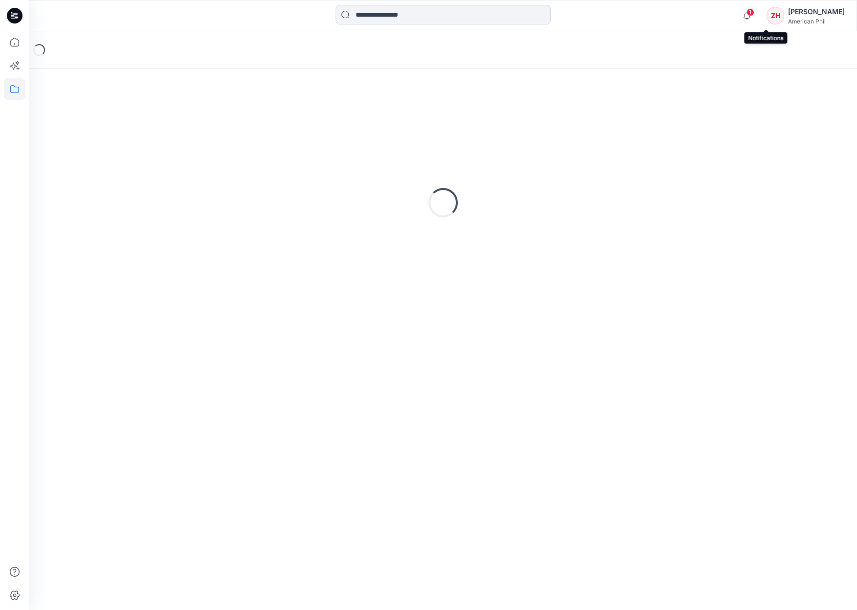
click at [754, 13] on span "1" at bounding box center [750, 12] width 8 height 8
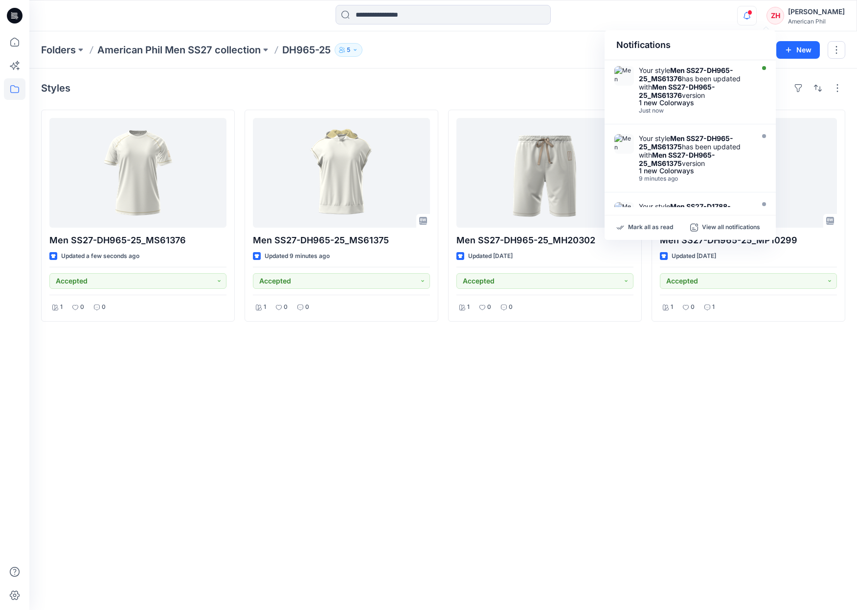
click at [742, 11] on div "Notifications Your style Men SS27-DH965-25_MS61376 has been updated with Men SS…" at bounding box center [442, 16] width 827 height 22
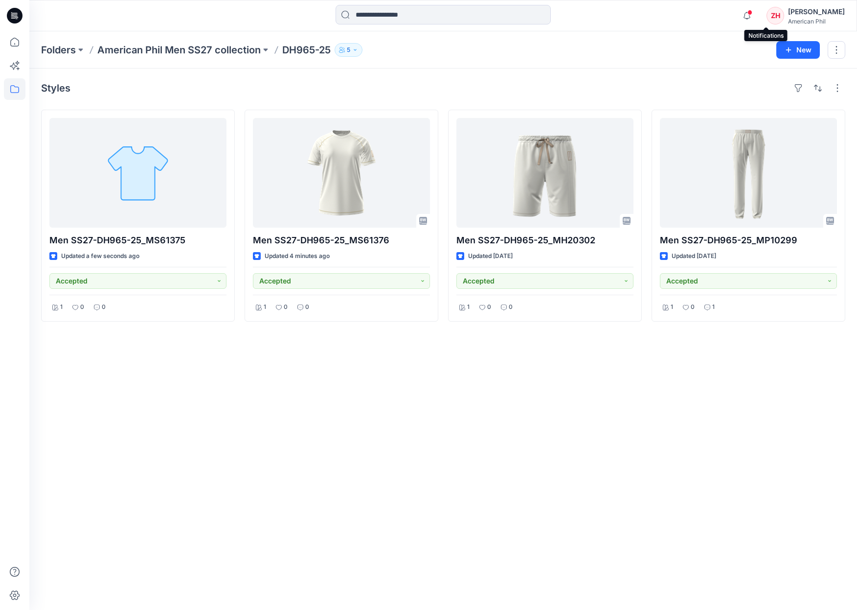
click at [752, 15] on span at bounding box center [749, 12] width 5 height 5
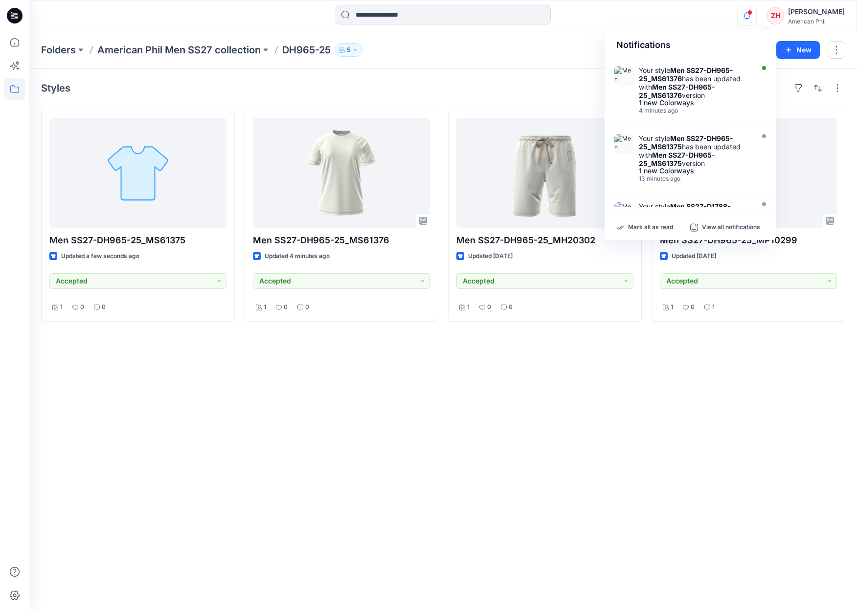
click at [737, 14] on div "Notifications Your style Men SS27-DH965-25_MS61376 has been updated with Men SS…" at bounding box center [442, 16] width 827 height 22
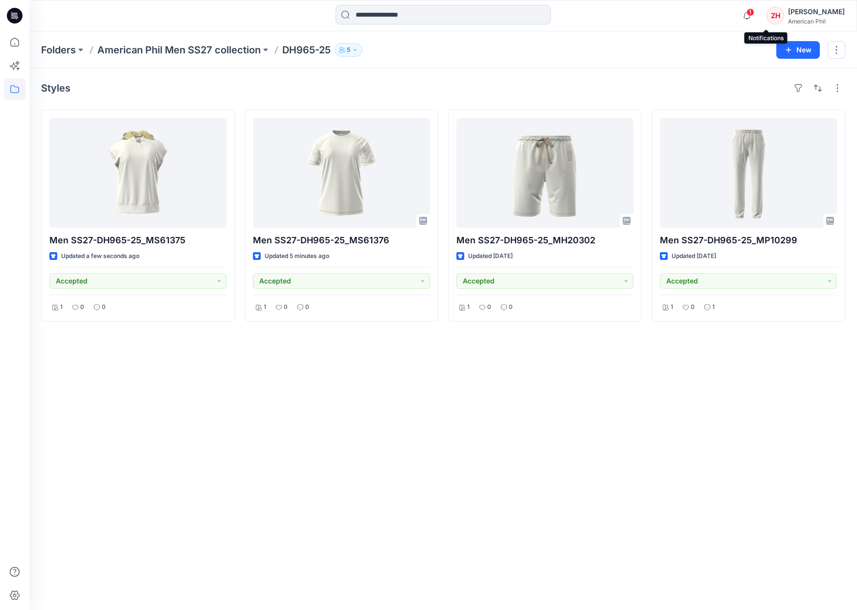
click at [753, 11] on div "1" at bounding box center [745, 10] width 16 height 8
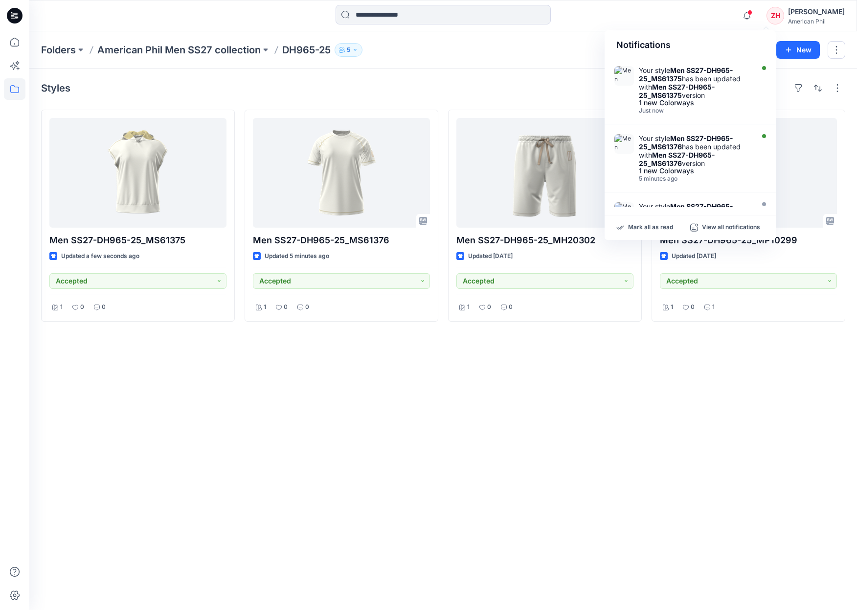
click at [587, 64] on div "Folders American Phil Men SS27 collection DH965-25 5 New" at bounding box center [443, 49] width 828 height 37
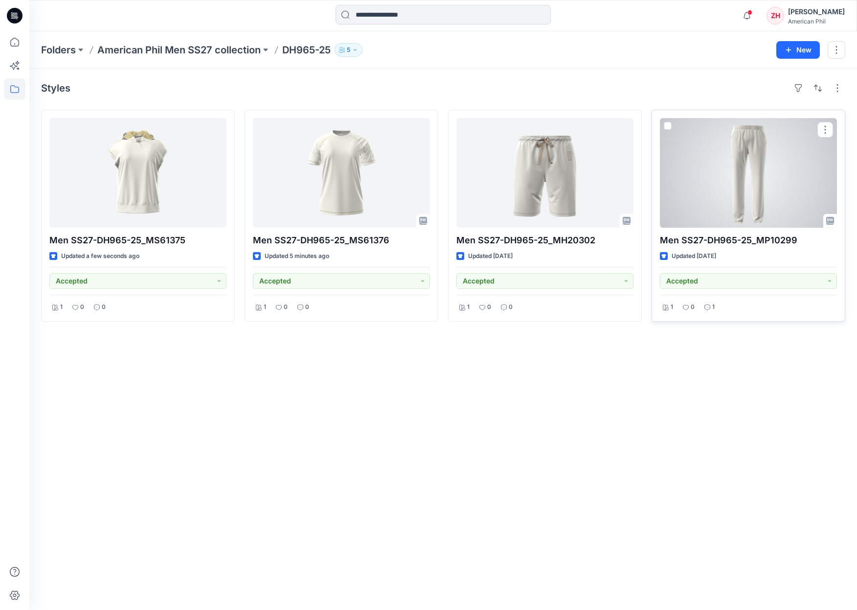
click at [751, 159] on div at bounding box center [748, 173] width 177 height 110
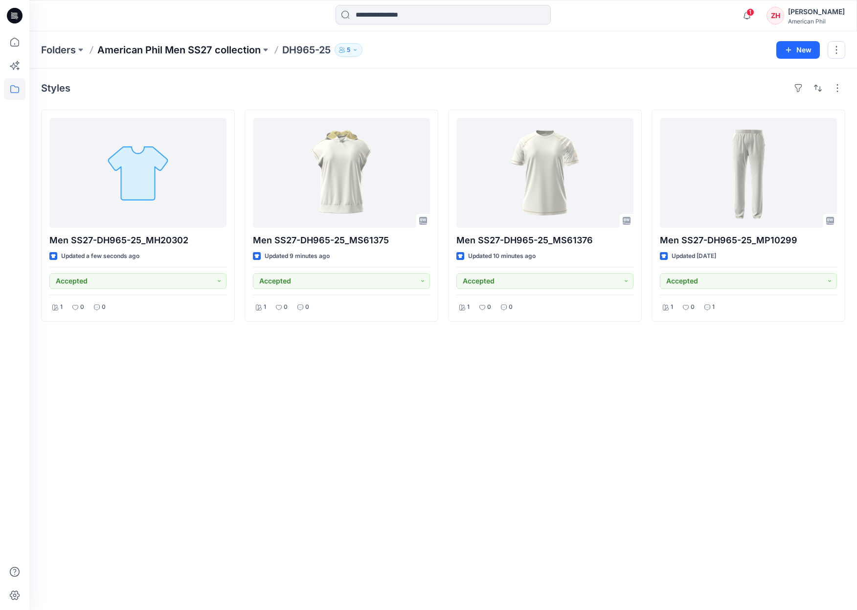
click at [250, 52] on p "American Phil Men SS27 collection" at bounding box center [178, 50] width 163 height 14
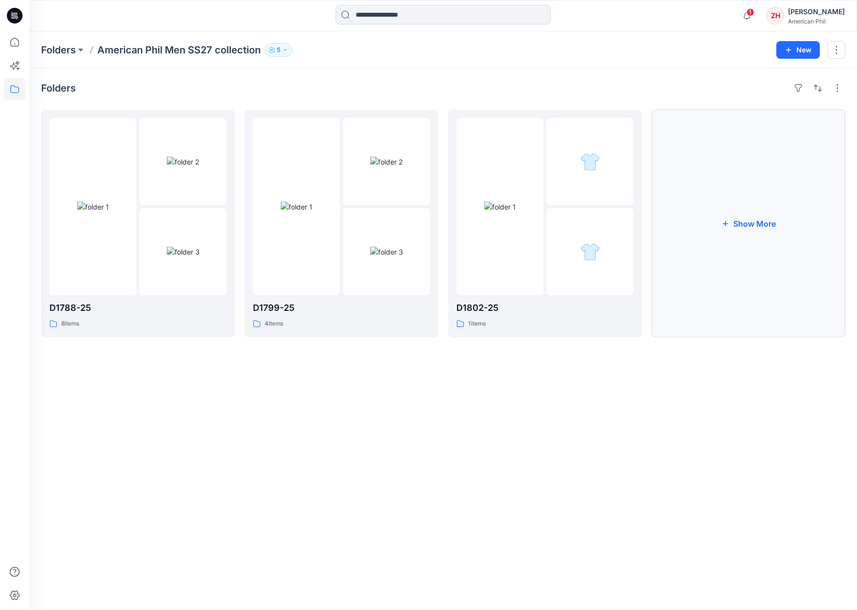
click at [790, 220] on button "Show More" at bounding box center [749, 223] width 194 height 227
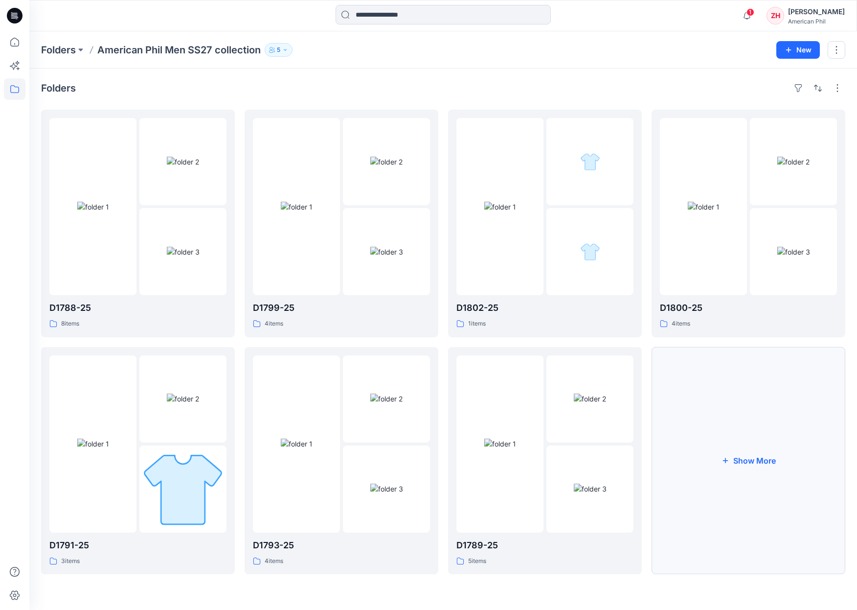
click at [737, 474] on button "Show More" at bounding box center [749, 460] width 194 height 227
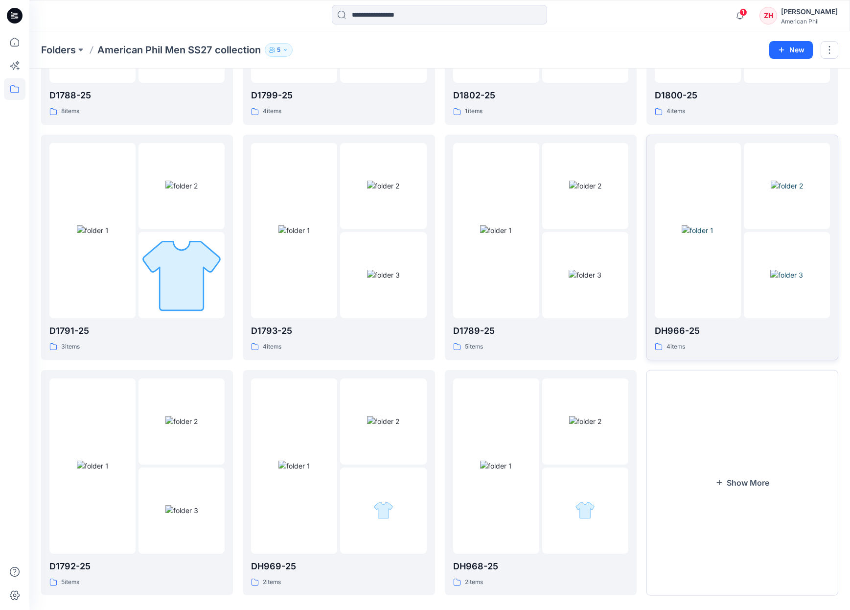
scroll to position [222, 0]
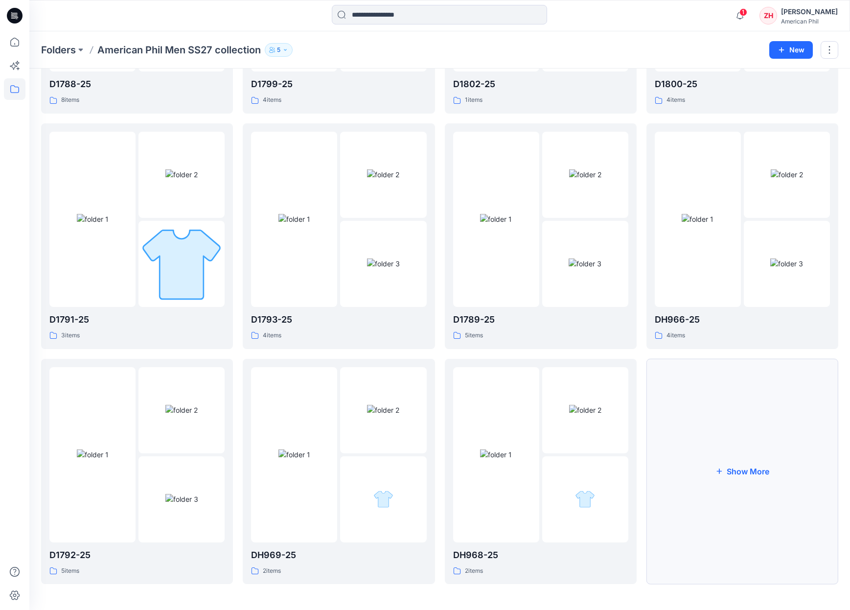
click at [735, 475] on button "Show More" at bounding box center [742, 472] width 192 height 226
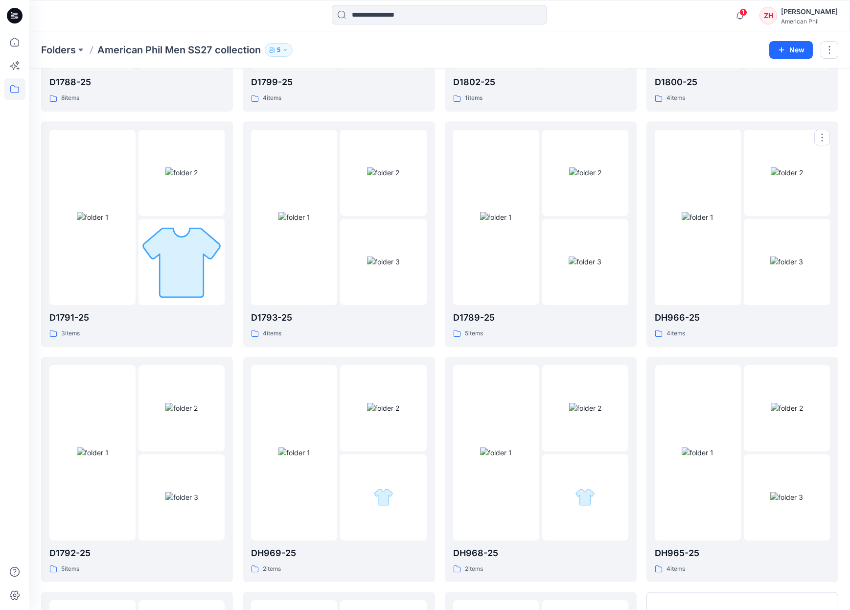
scroll to position [456, 0]
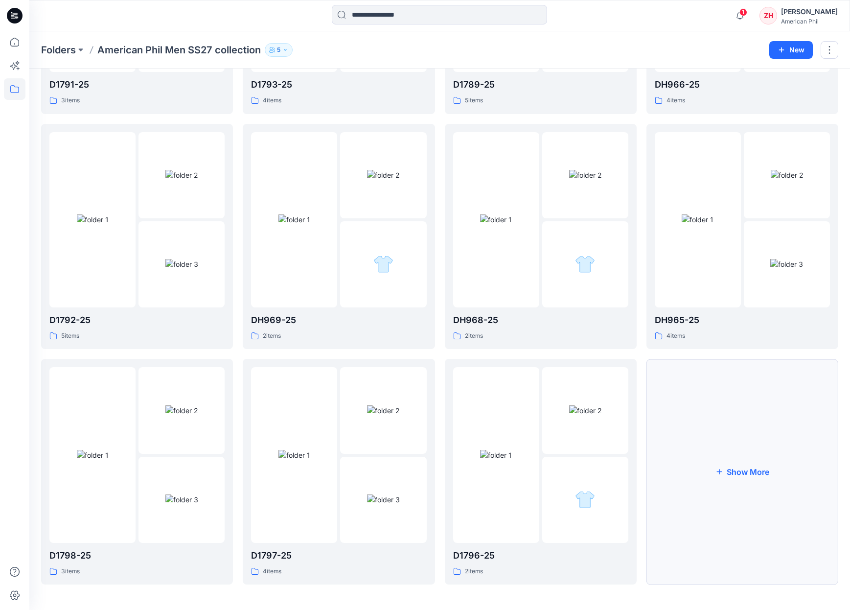
click at [722, 422] on button "Show More" at bounding box center [742, 472] width 192 height 226
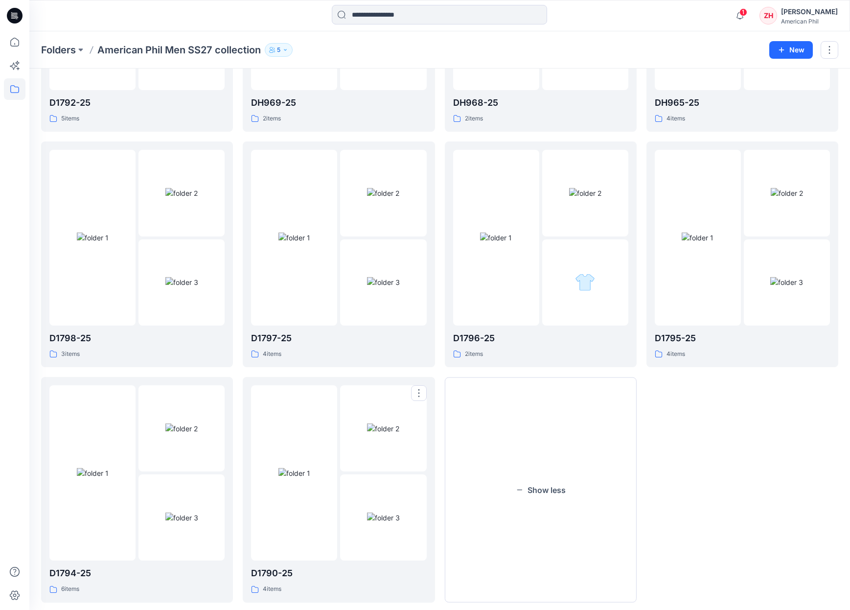
click at [304, 468] on img at bounding box center [294, 473] width 32 height 10
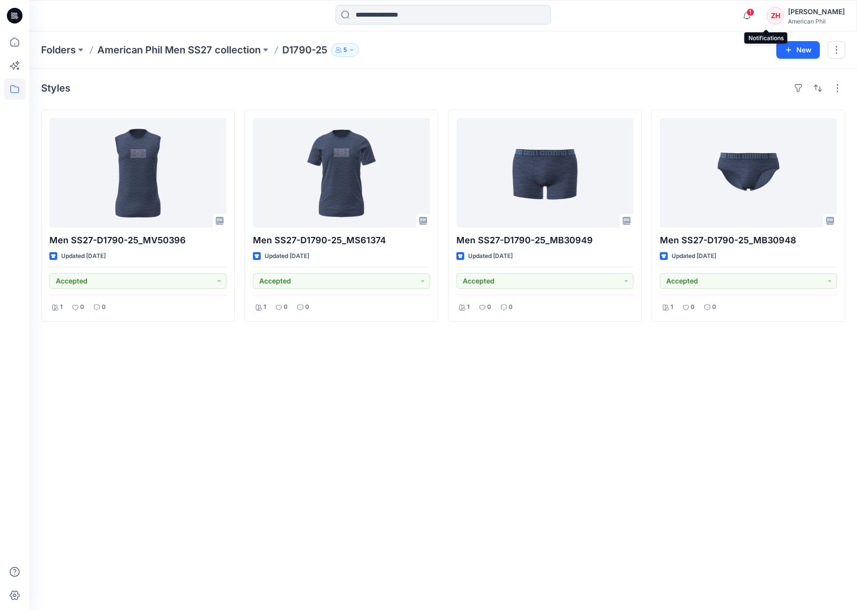
click at [754, 13] on span "1" at bounding box center [750, 12] width 8 height 8
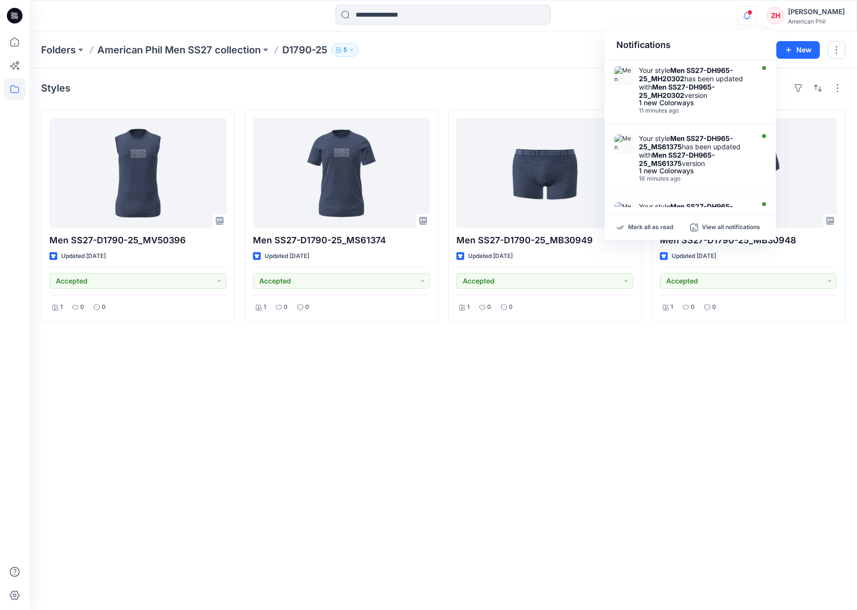
drag, startPoint x: 722, startPoint y: 21, endPoint x: 728, endPoint y: 19, distance: 6.7
click at [723, 21] on div "Notifications Your style Men SS27-DH965-25_MH20302 has been updated with Men SS…" at bounding box center [442, 16] width 827 height 22
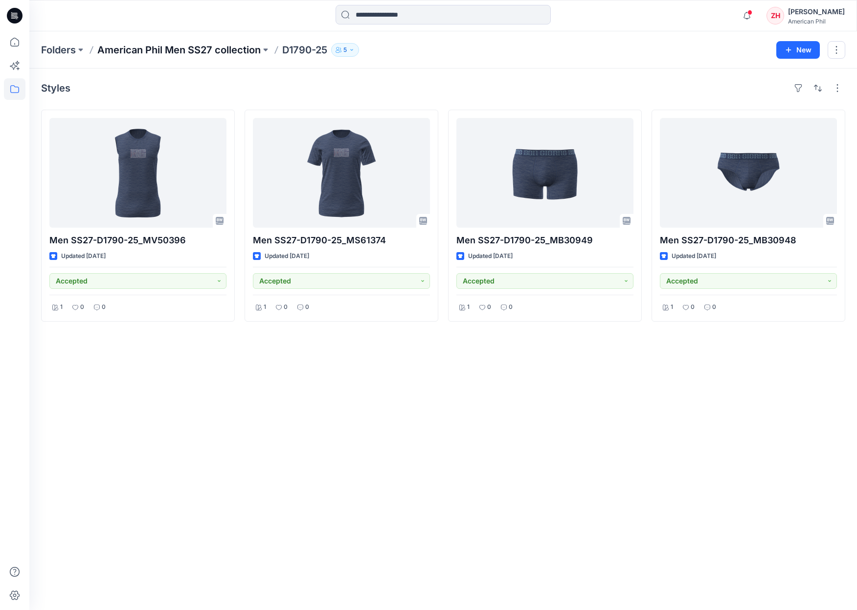
click at [261, 52] on p "American Phil Men SS27 collection" at bounding box center [178, 50] width 163 height 14
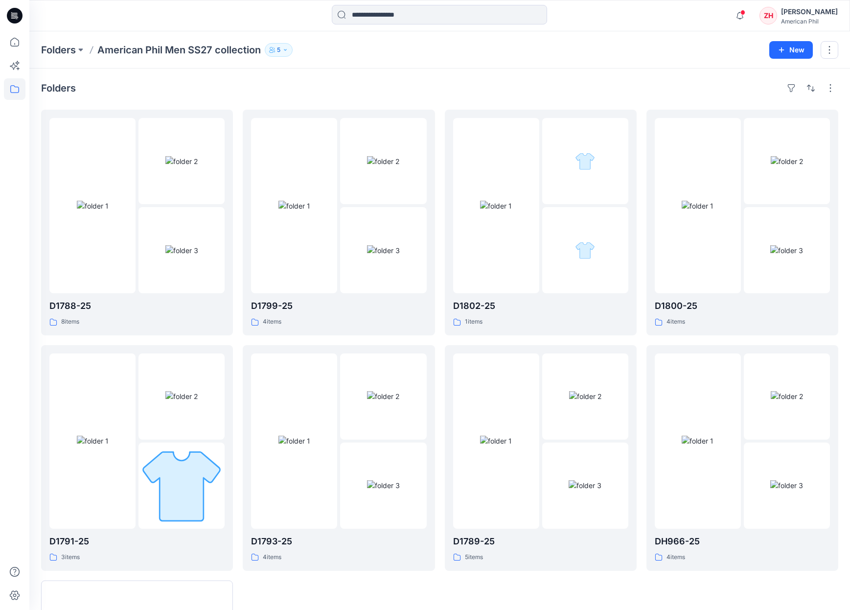
scroll to position [222, 0]
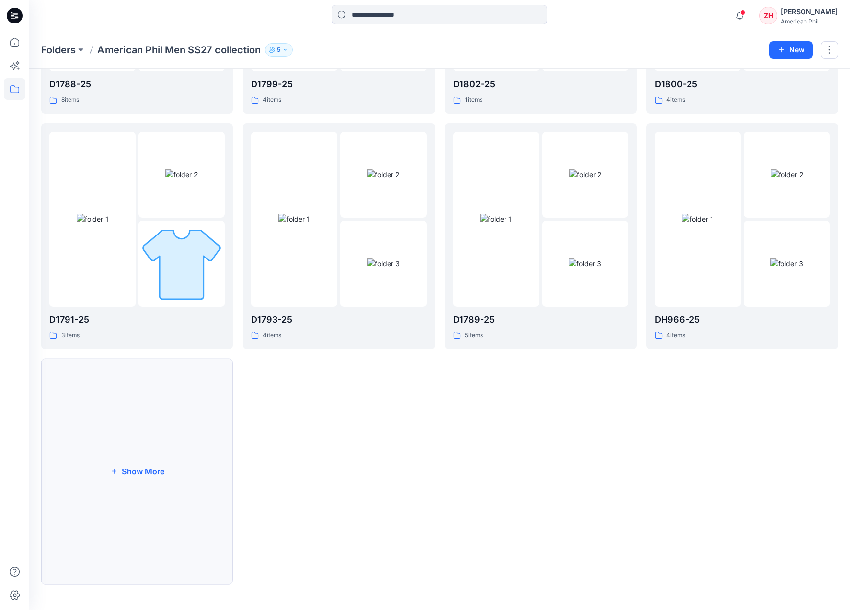
click at [183, 452] on button "Show More" at bounding box center [137, 472] width 192 height 226
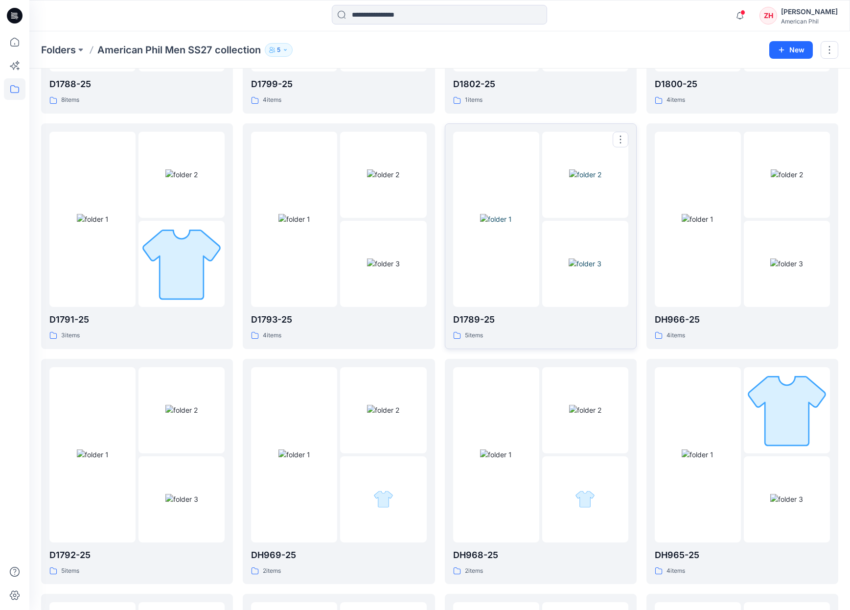
scroll to position [568, 0]
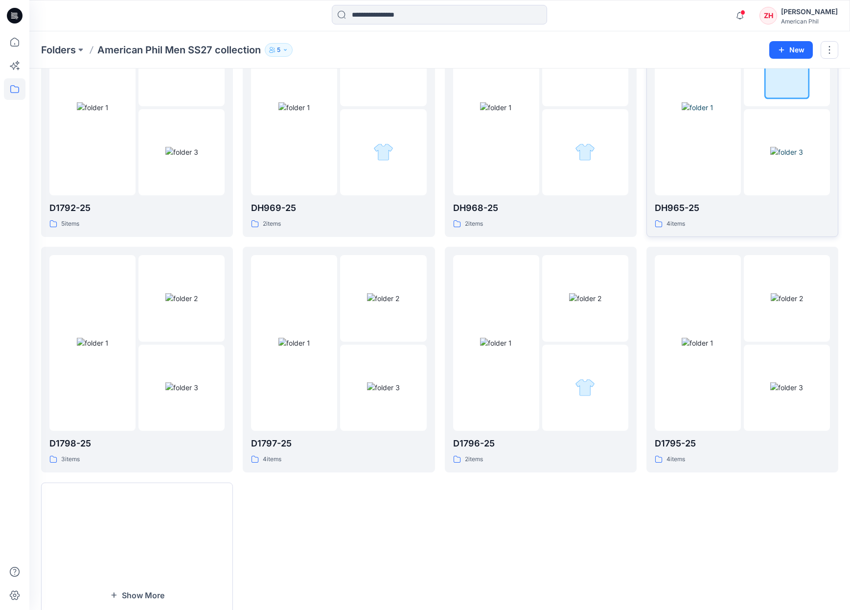
click at [711, 113] on img at bounding box center [697, 107] width 32 height 10
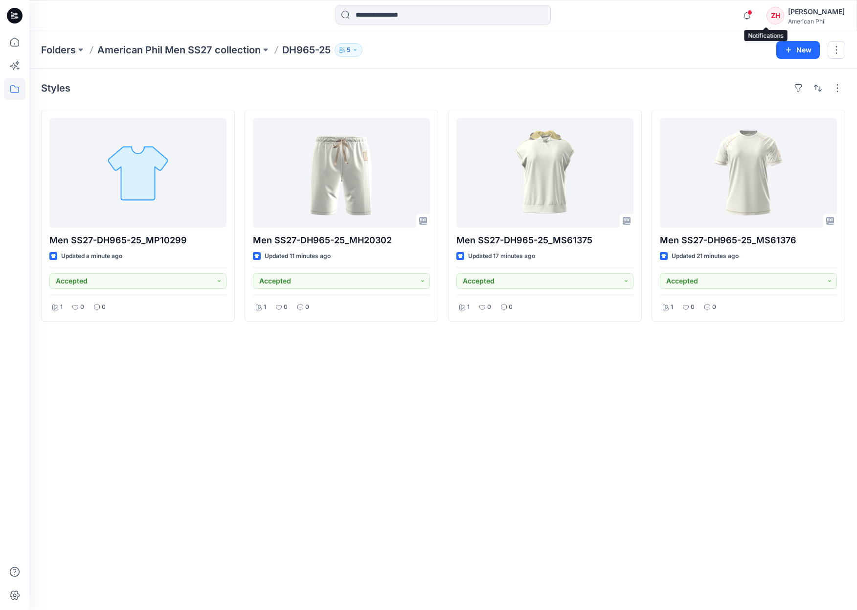
click at [752, 12] on span at bounding box center [749, 12] width 5 height 5
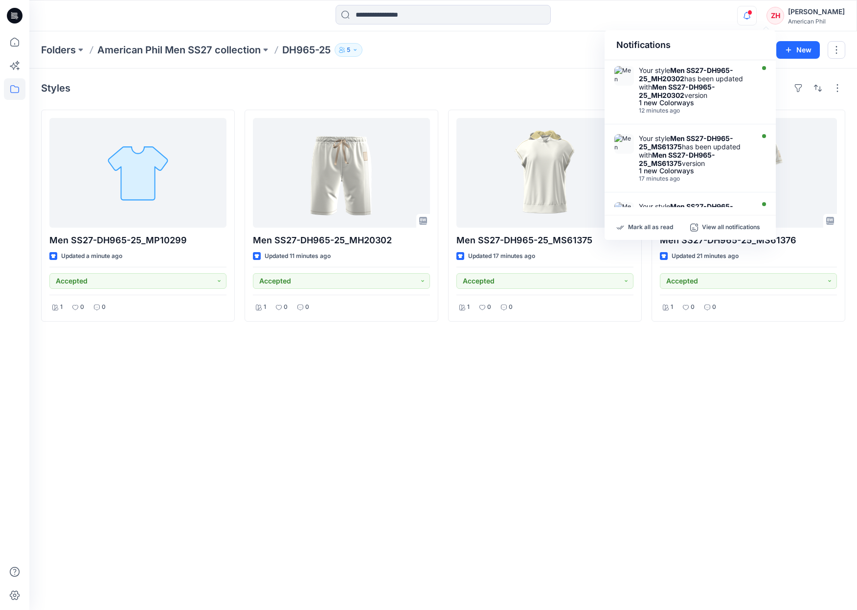
click at [714, 17] on div "Notifications Your style Men SS27-DH965-25_MH20302 has been updated with Men SS…" at bounding box center [442, 16] width 827 height 22
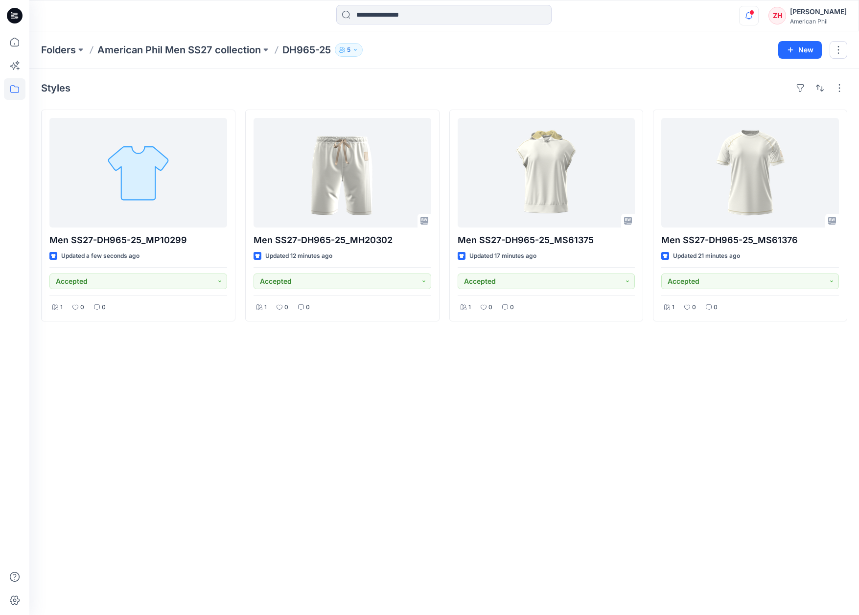
click at [758, 12] on icon "button" at bounding box center [748, 16] width 19 height 20
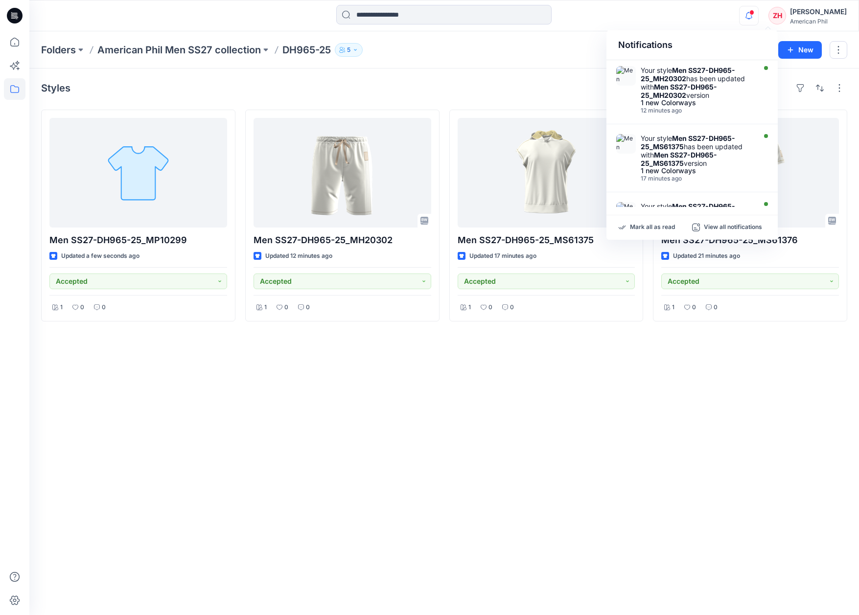
drag, startPoint x: 713, startPoint y: 23, endPoint x: 699, endPoint y: 0, distance: 26.6
click at [713, 23] on div "Notifications Your style Men SS27-DH965-25_MH20302 has been updated with Men SS…" at bounding box center [443, 16] width 829 height 22
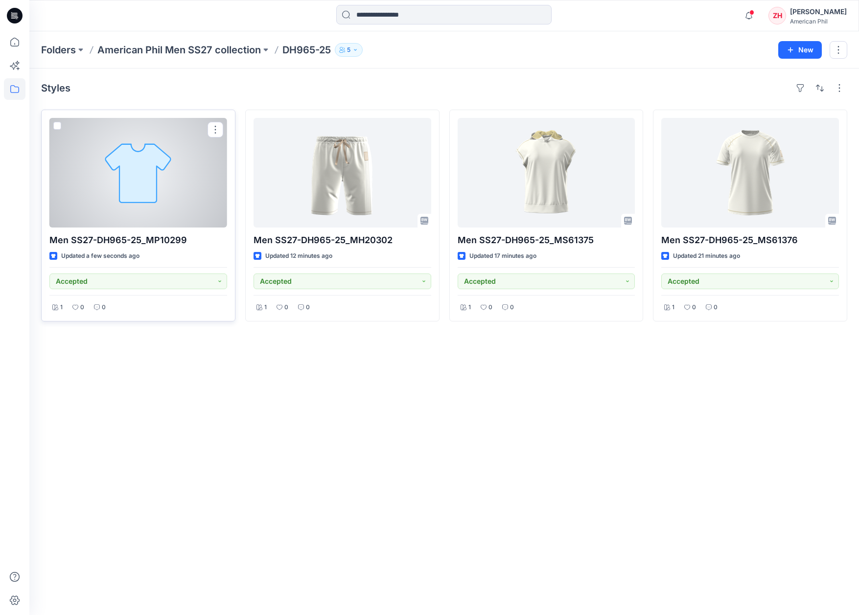
click at [157, 189] on div at bounding box center [138, 173] width 178 height 110
click at [185, 152] on div at bounding box center [138, 173] width 178 height 110
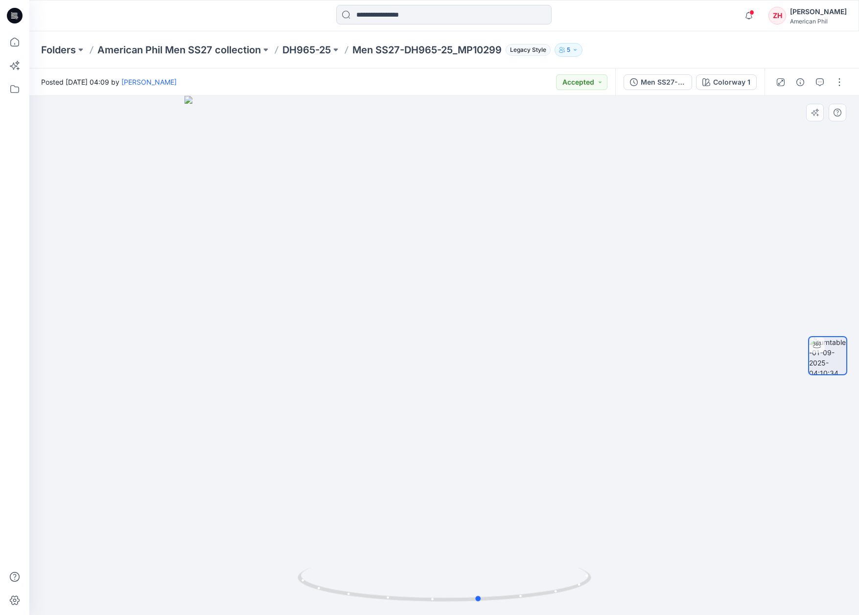
drag, startPoint x: 635, startPoint y: 276, endPoint x: 378, endPoint y: 263, distance: 257.7
click at [378, 263] on div at bounding box center [443, 355] width 829 height 519
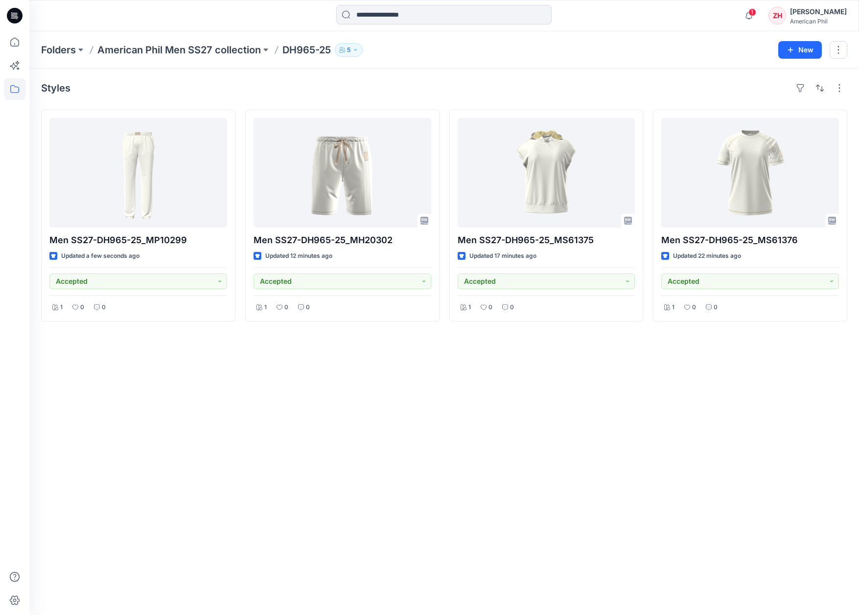
click at [233, 48] on p "American Phil Men SS27 collection" at bounding box center [178, 50] width 163 height 14
click at [190, 47] on p "American Phil Men SS27 collection" at bounding box center [178, 50] width 163 height 14
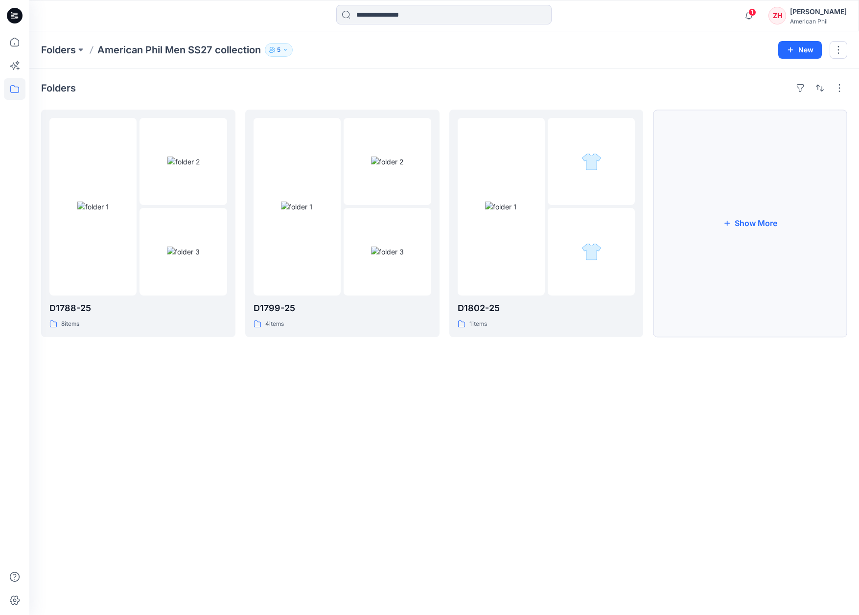
click at [785, 189] on button "Show More" at bounding box center [750, 223] width 194 height 227
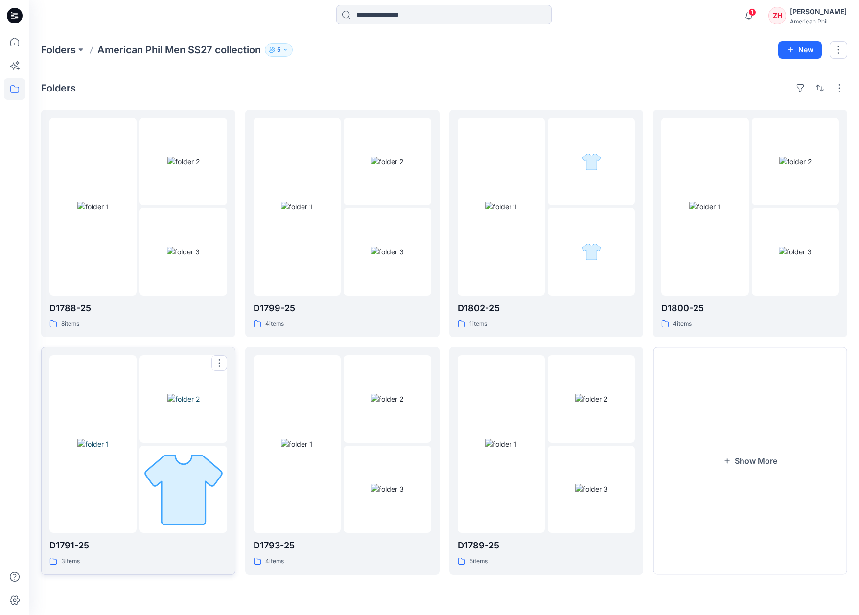
click at [104, 370] on div at bounding box center [92, 444] width 87 height 178
drag, startPoint x: 168, startPoint y: 374, endPoint x: 222, endPoint y: 339, distance: 63.6
click at [168, 394] on img at bounding box center [183, 399] width 32 height 10
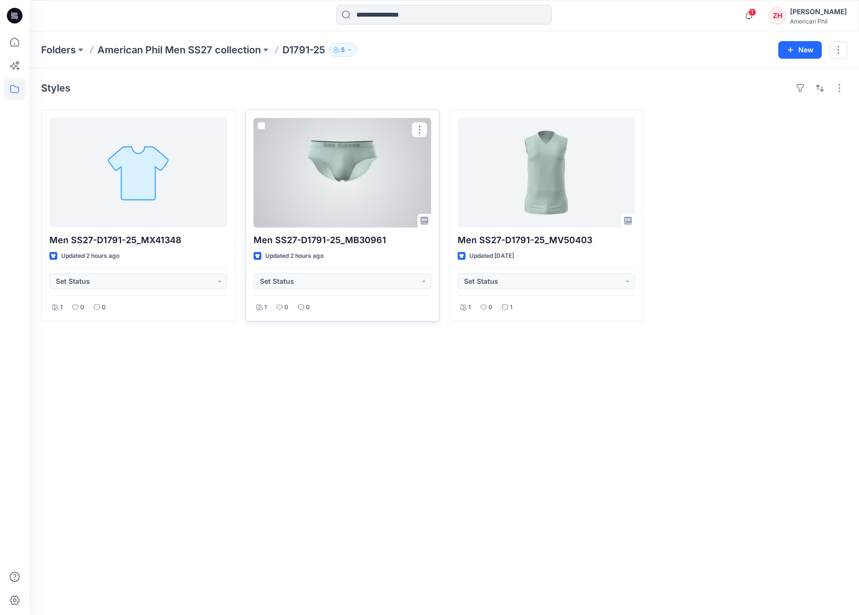
click at [245, 174] on div "Men SS27-D1791-25_MB30961 Updated 2 hours ago Set Status 1 0 0" at bounding box center [342, 216] width 194 height 212
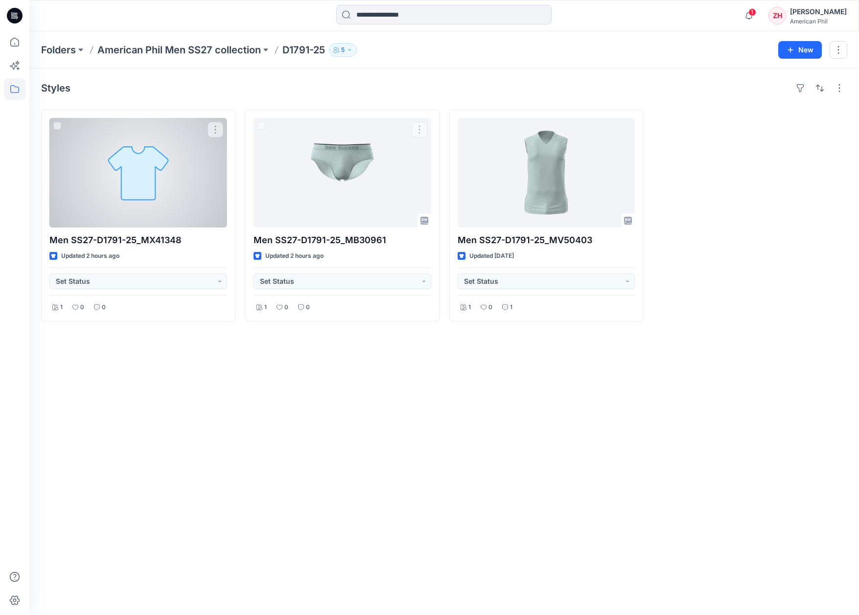
drag, startPoint x: 191, startPoint y: 176, endPoint x: 197, endPoint y: 173, distance: 5.9
click at [191, 176] on div at bounding box center [138, 173] width 178 height 110
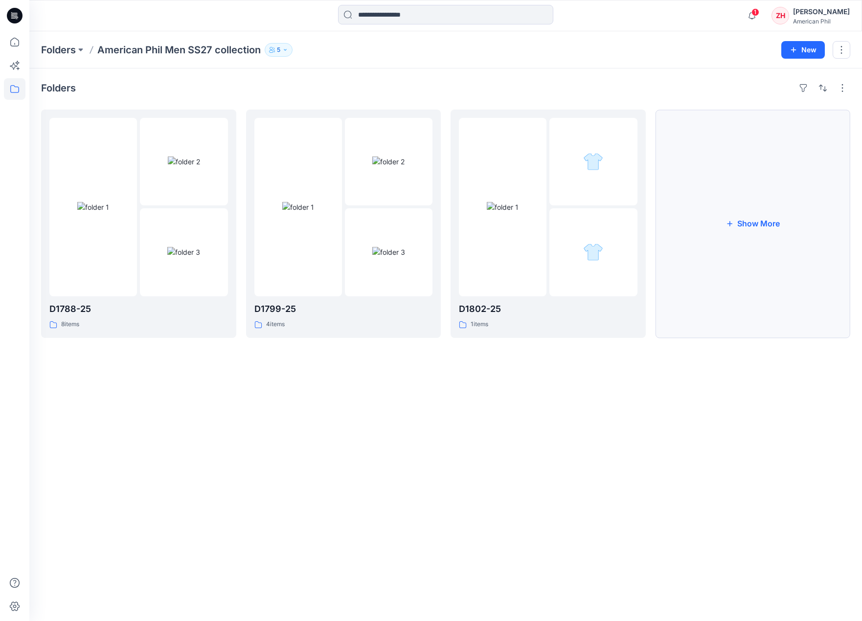
click at [761, 201] on button "Show More" at bounding box center [753, 224] width 195 height 228
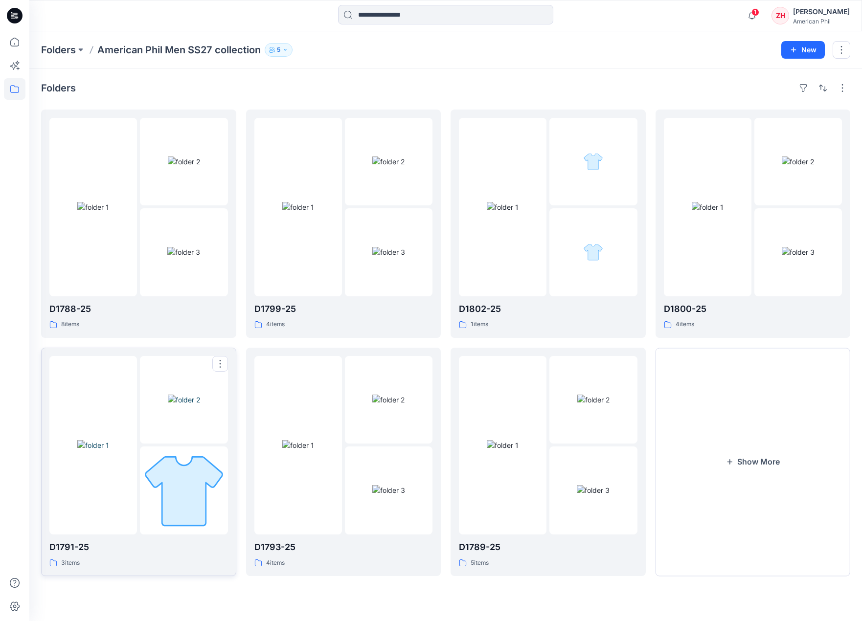
click at [109, 440] on img at bounding box center [93, 445] width 32 height 10
click at [779, 405] on button "Show More" at bounding box center [753, 462] width 195 height 228
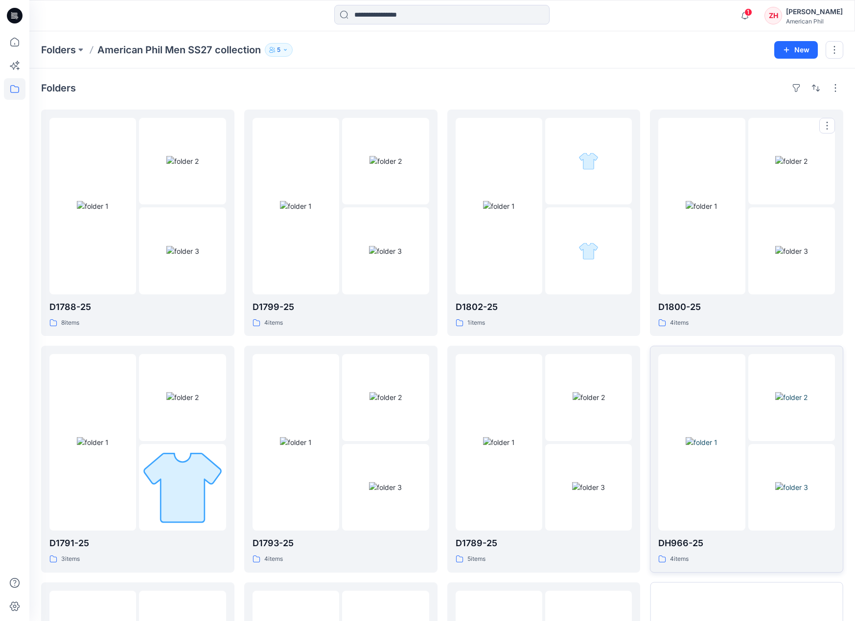
scroll to position [210, 0]
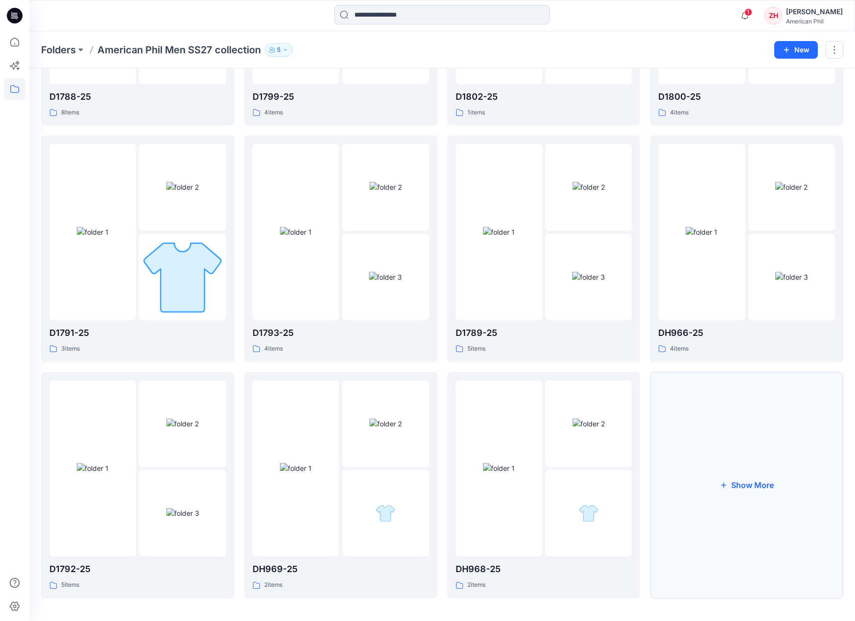
click at [730, 437] on button "Show More" at bounding box center [746, 485] width 193 height 226
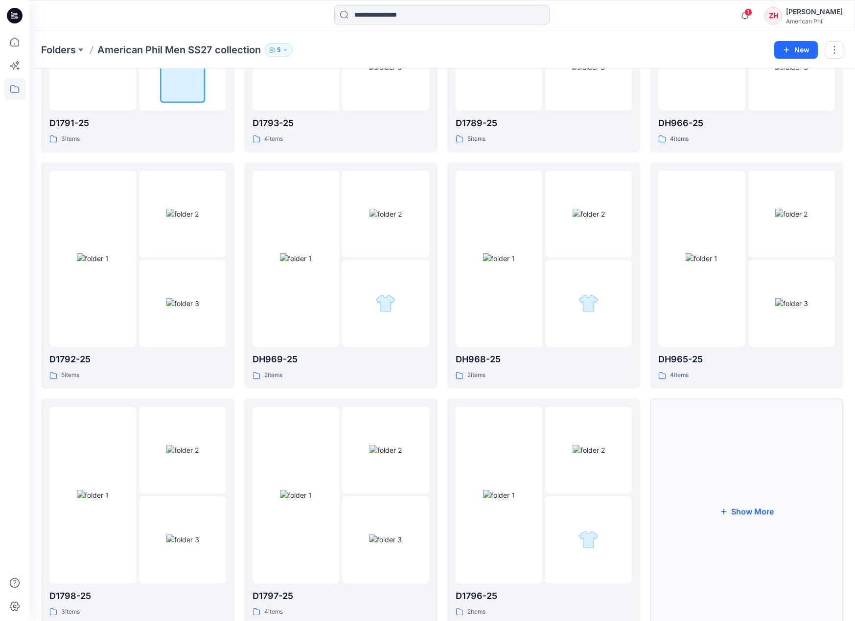
click at [721, 456] on button "Show More" at bounding box center [746, 512] width 193 height 226
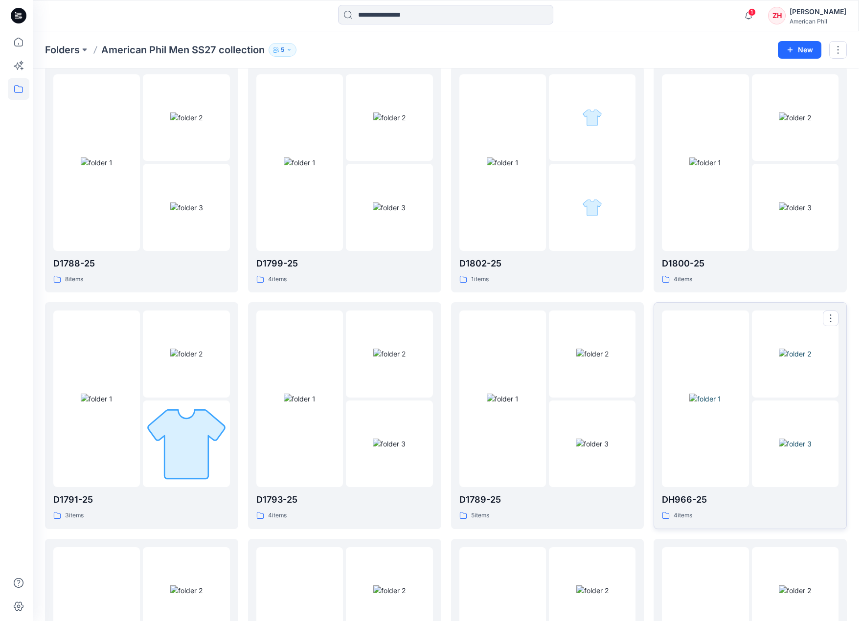
scroll to position [0, 0]
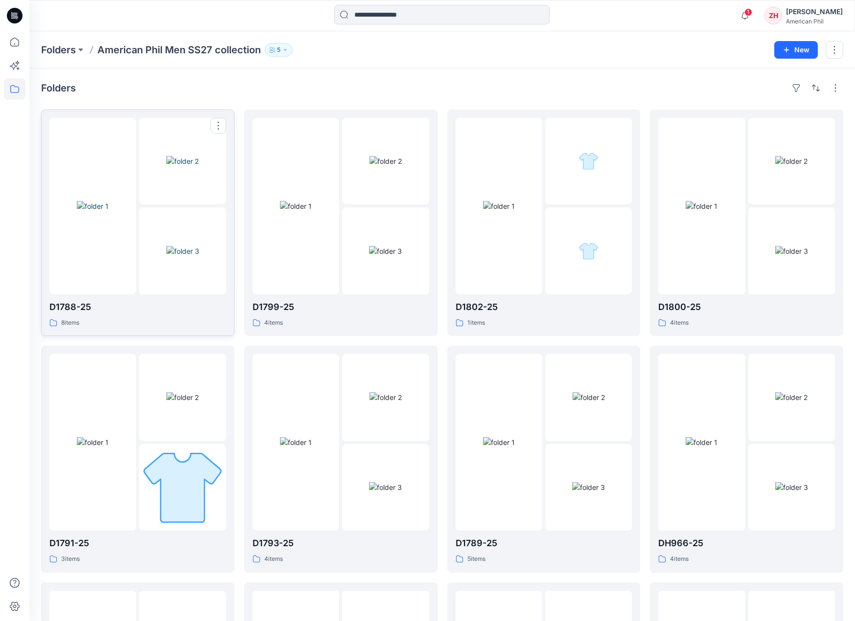
click at [109, 201] on img at bounding box center [93, 206] width 32 height 10
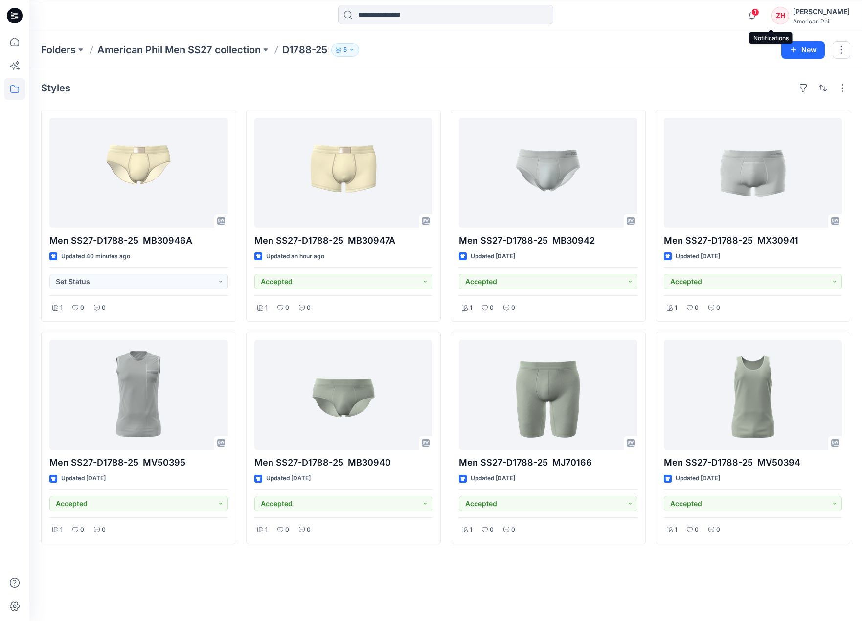
click at [759, 12] on span "1" at bounding box center [755, 12] width 8 height 8
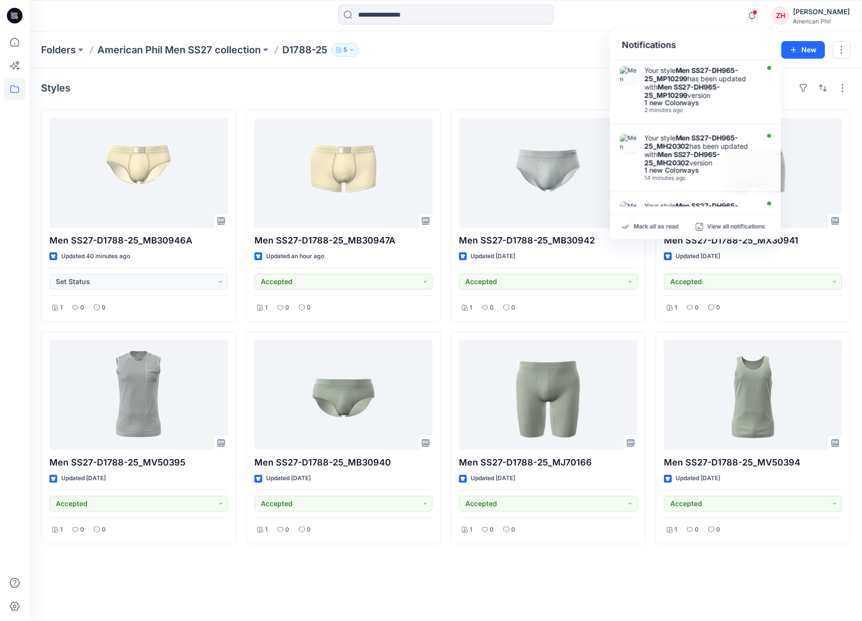
click at [684, 21] on div "Notifications Your style Men SS27-DH965-25_MP10299 has been updated with Men SS…" at bounding box center [445, 16] width 832 height 22
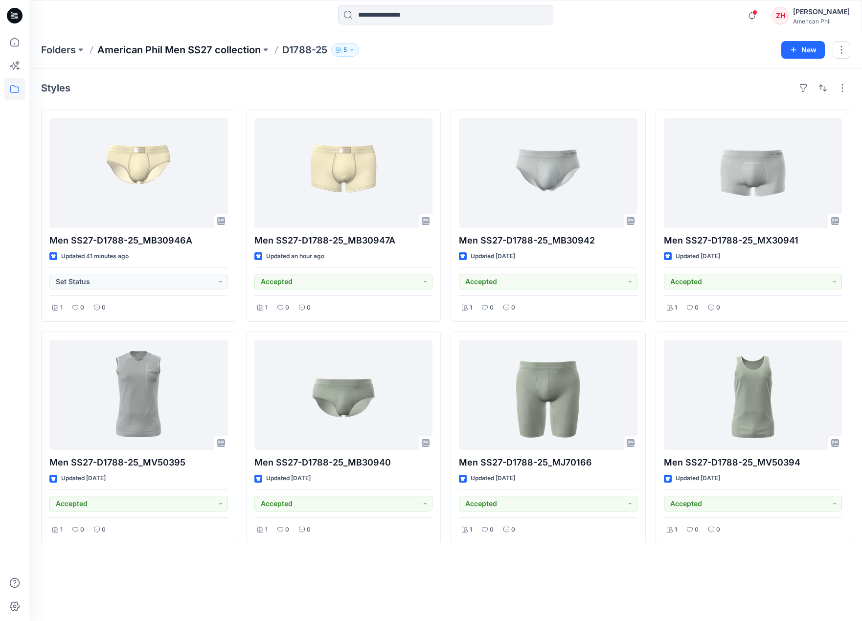
click at [231, 53] on p "American Phil Men SS27 collection" at bounding box center [178, 50] width 163 height 14
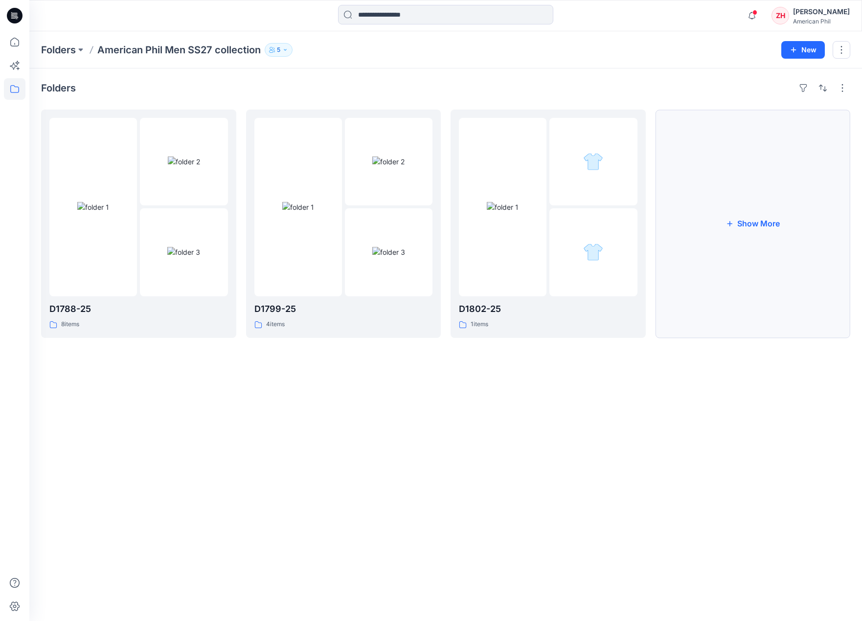
click at [781, 208] on button "Show More" at bounding box center [753, 224] width 195 height 228
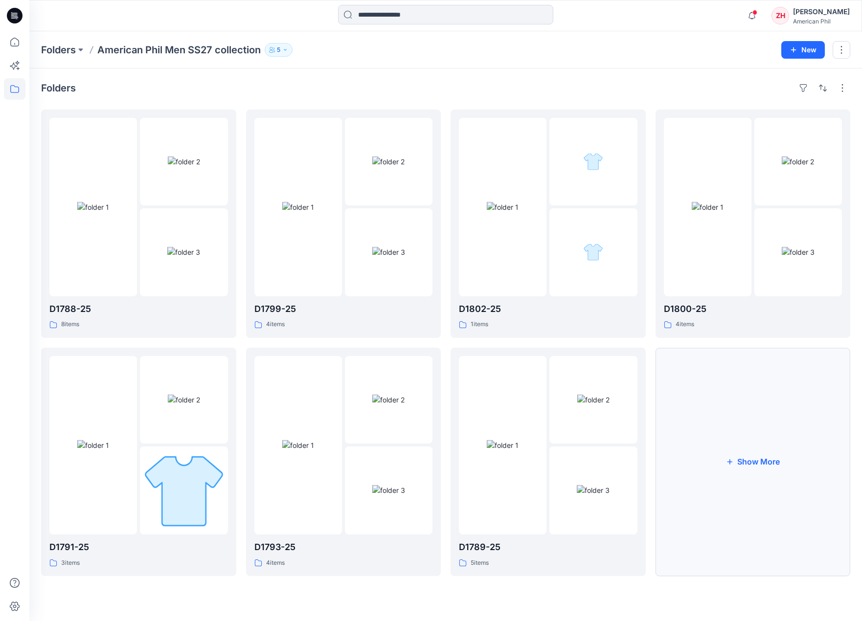
click at [797, 438] on button "Show More" at bounding box center [753, 462] width 195 height 228
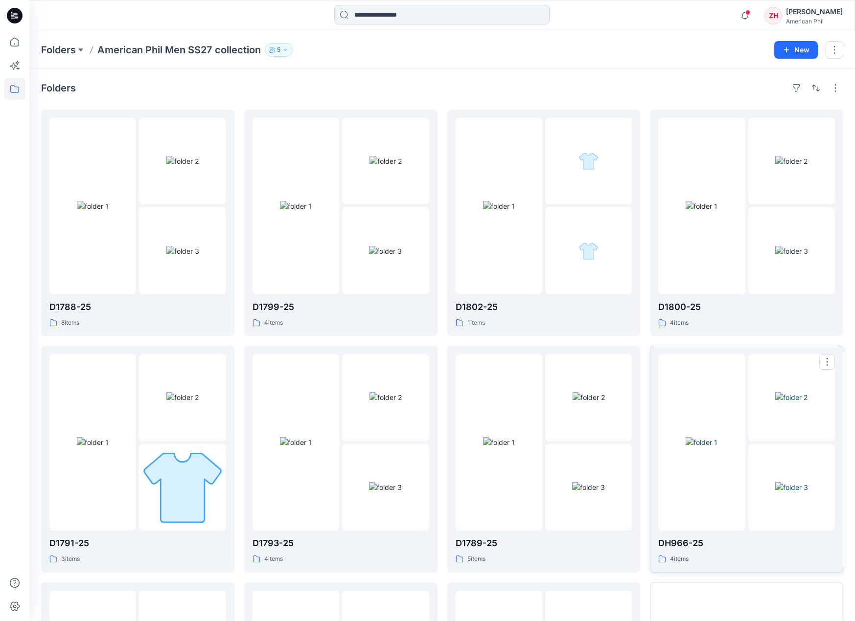
scroll to position [214, 0]
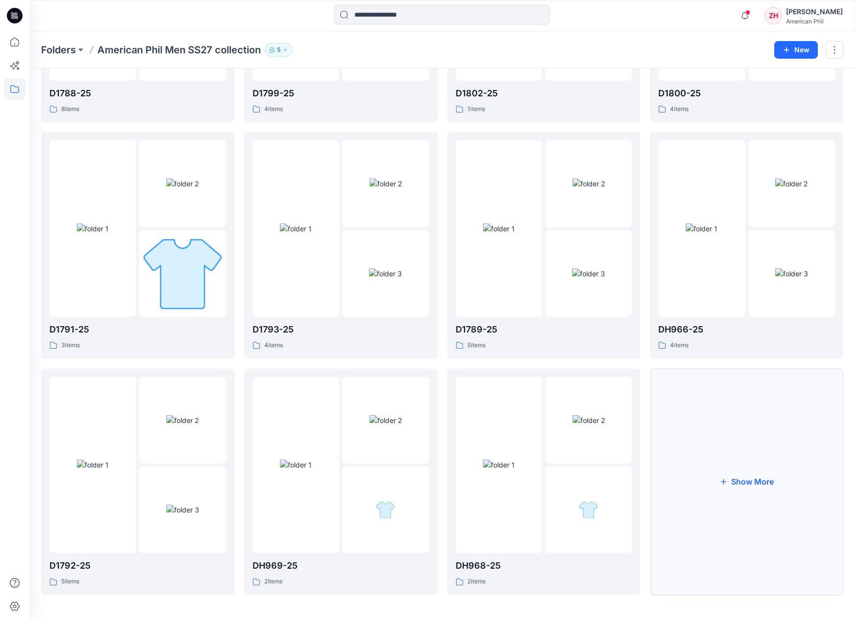
click at [764, 446] on button "Show More" at bounding box center [746, 482] width 193 height 226
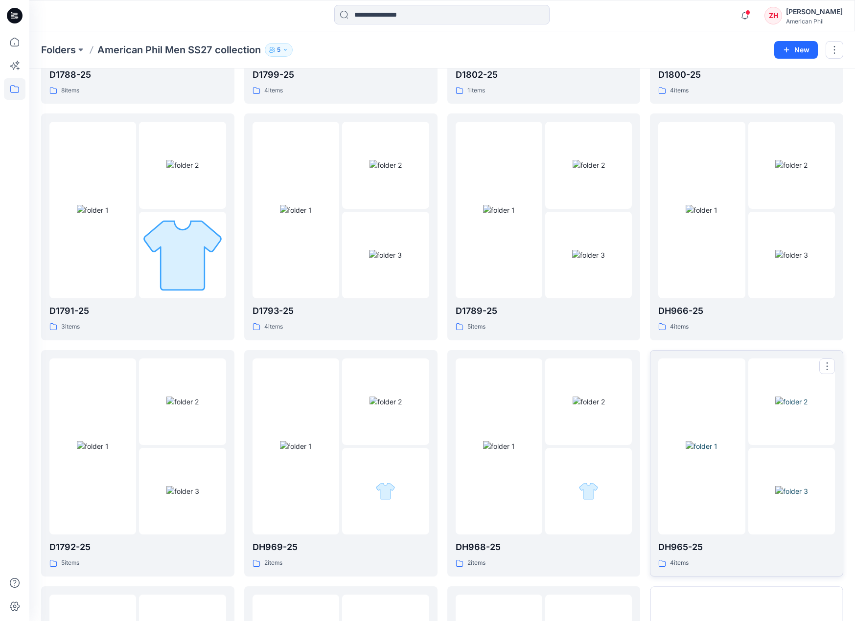
click at [736, 384] on div at bounding box center [701, 447] width 87 height 177
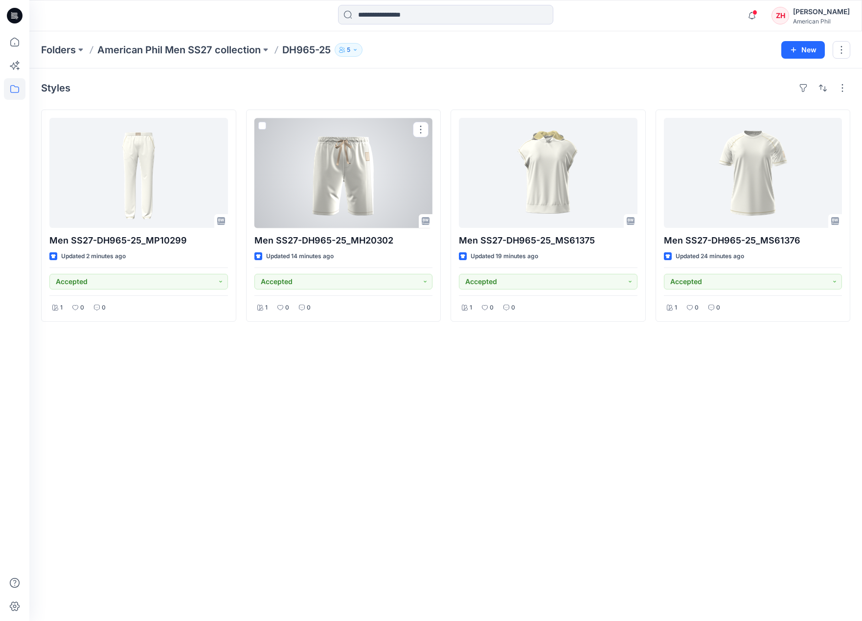
drag, startPoint x: 393, startPoint y: 191, endPoint x: 398, endPoint y: 191, distance: 4.9
click at [393, 192] on div at bounding box center [343, 173] width 179 height 110
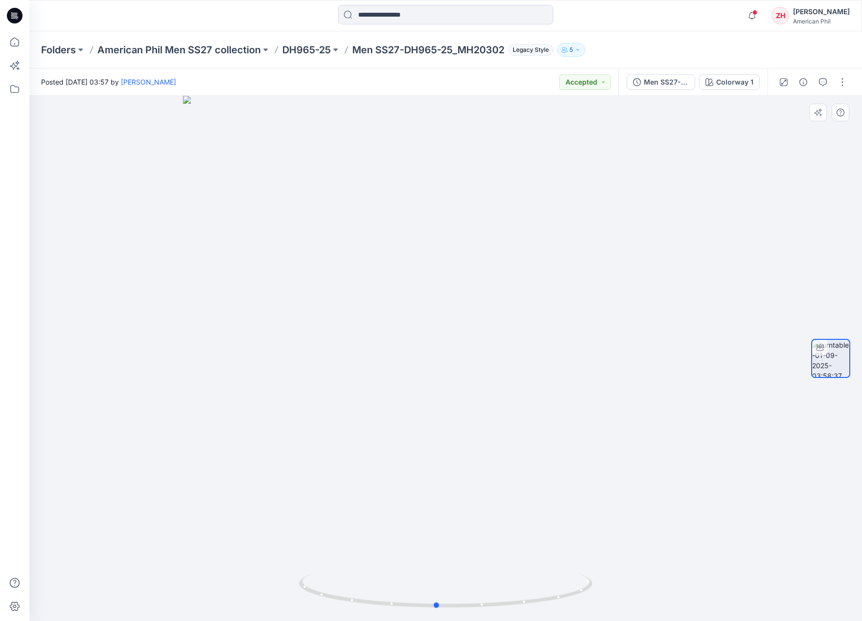
drag, startPoint x: 591, startPoint y: 394, endPoint x: 580, endPoint y: 386, distance: 14.1
click at [582, 388] on div at bounding box center [445, 358] width 833 height 525
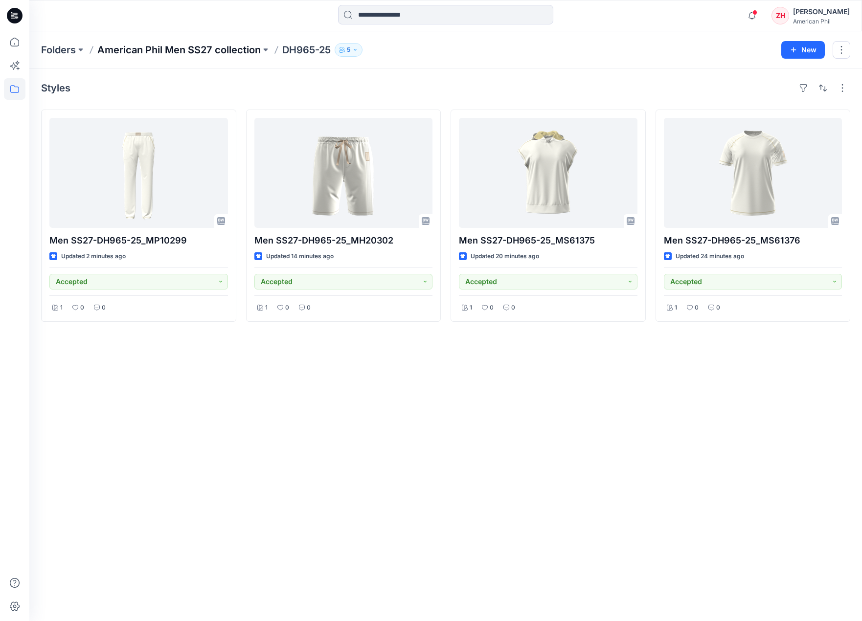
click at [129, 49] on p "American Phil Men SS27 collection" at bounding box center [178, 50] width 163 height 14
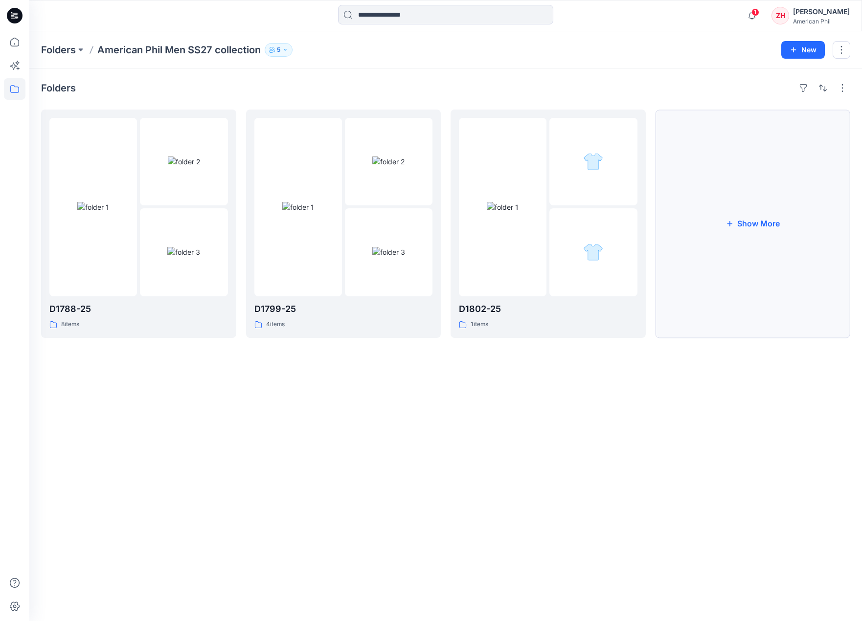
click at [728, 200] on button "Show More" at bounding box center [753, 224] width 195 height 228
click at [721, 158] on button "Show More" at bounding box center [753, 224] width 195 height 228
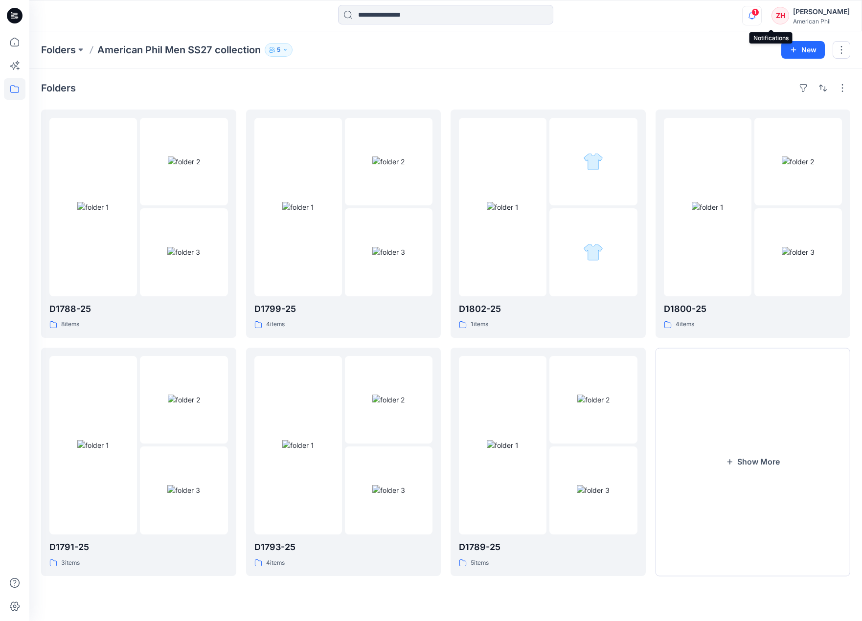
click at [761, 15] on icon "button" at bounding box center [752, 16] width 19 height 20
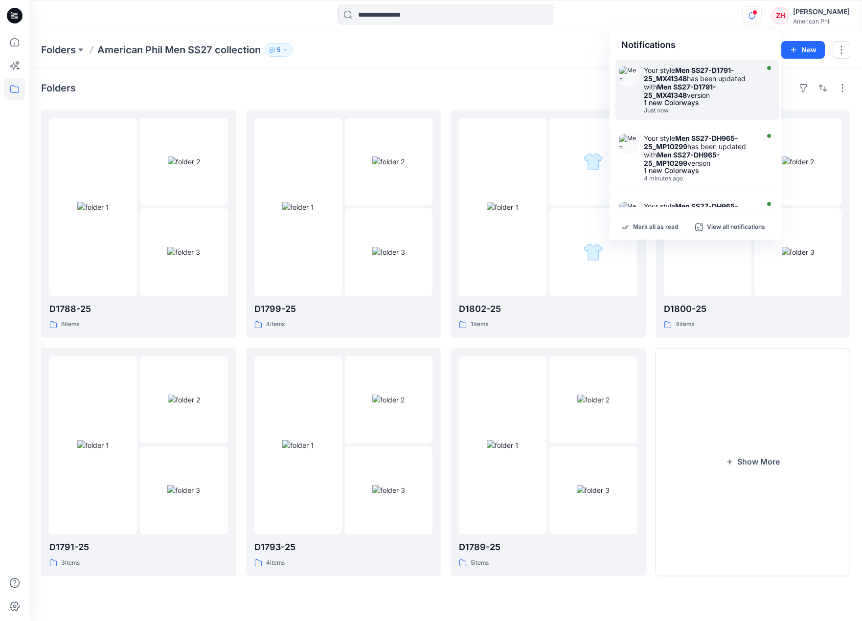
click at [747, 74] on div "Your style Men SS27-D1791-25_MX41348 has been updated with Men SS27-D1791-25_MX…" at bounding box center [700, 82] width 113 height 33
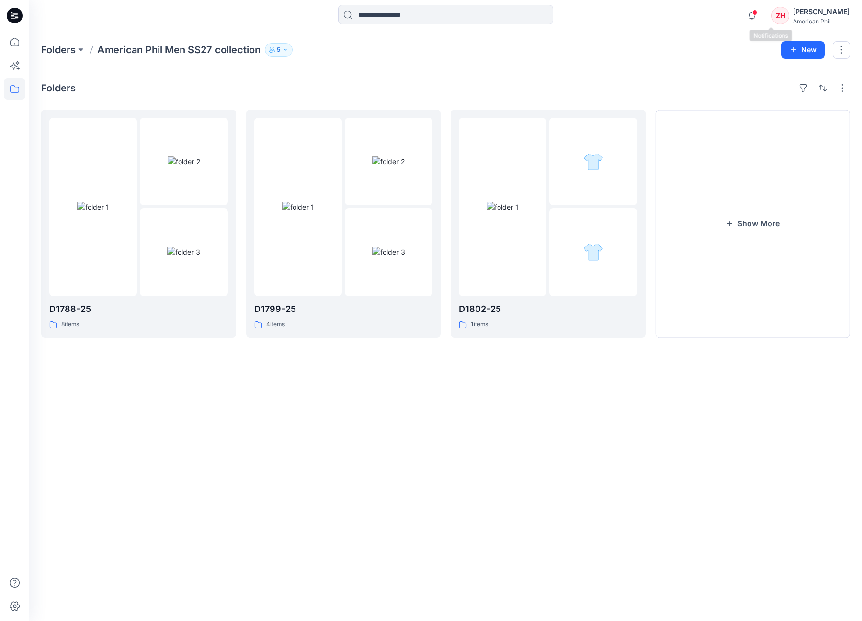
click at [757, 13] on span at bounding box center [754, 12] width 5 height 5
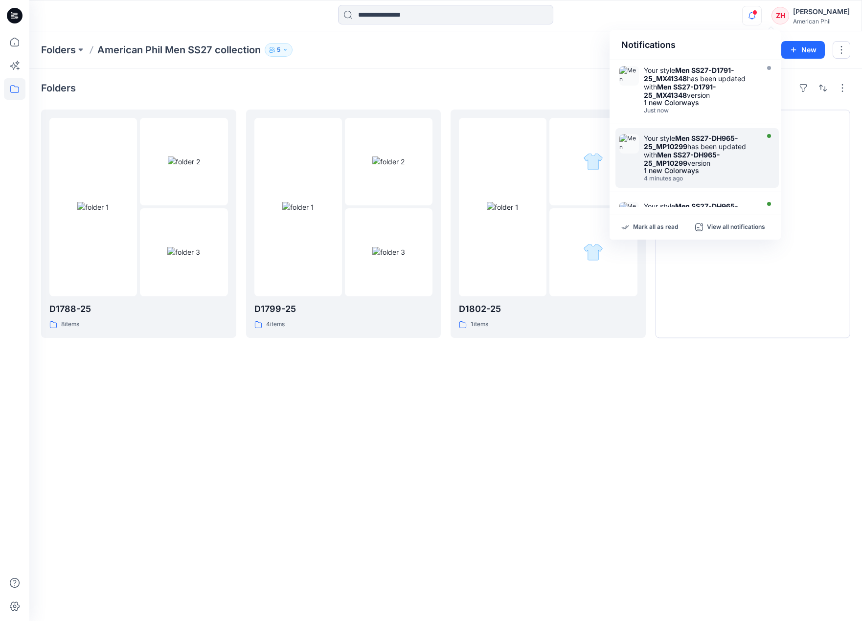
click at [748, 139] on div "Your style Men SS27-DH965-25_MP10299 has been updated with Men SS27-DH965-25_MP…" at bounding box center [700, 150] width 113 height 33
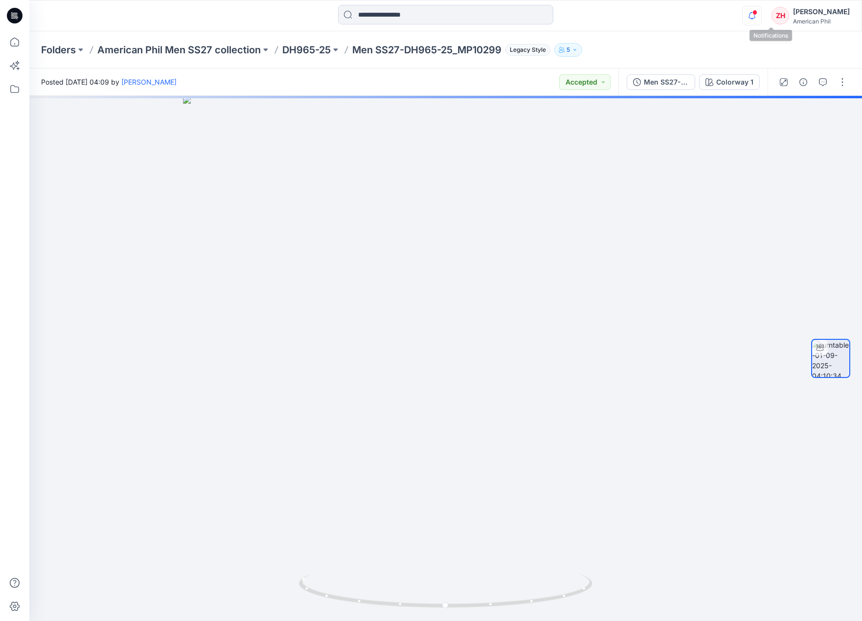
click at [761, 18] on icon "button" at bounding box center [752, 16] width 19 height 20
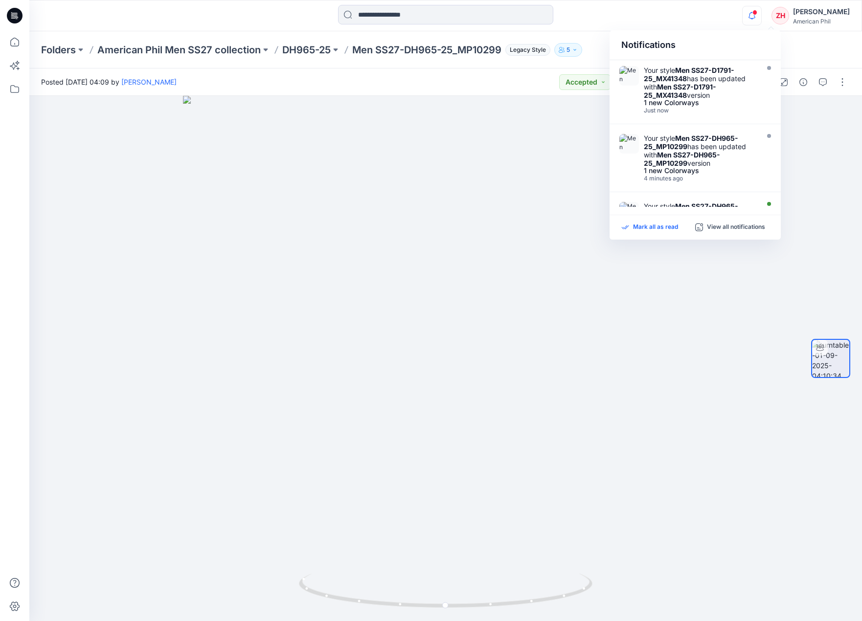
click at [668, 226] on p "Mark all as read" at bounding box center [655, 227] width 45 height 9
click at [745, 17] on div "Notifications Your style Men SS27-D1791-25_MX41348 has been updated with Men SS…" at bounding box center [445, 16] width 832 height 22
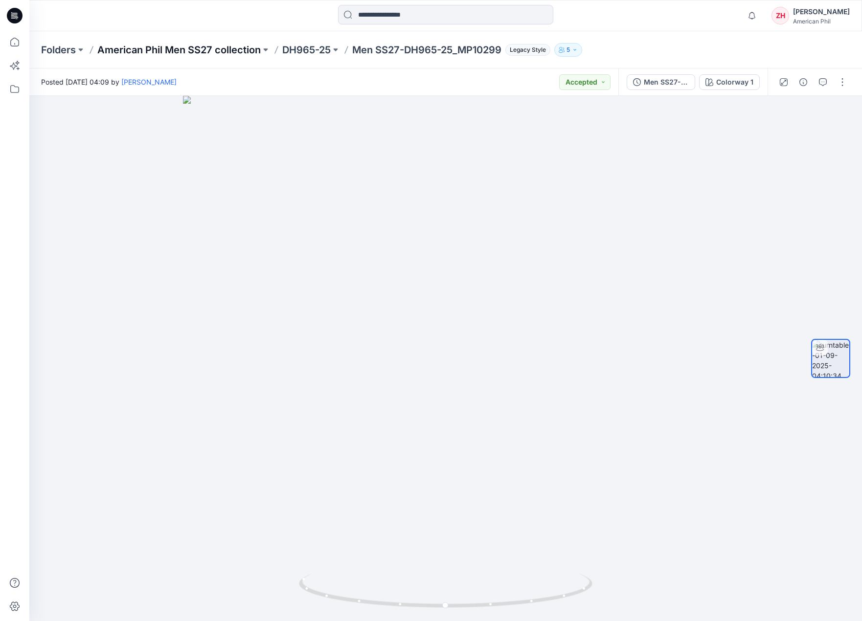
click at [133, 51] on p "American Phil Men SS27 collection" at bounding box center [178, 50] width 163 height 14
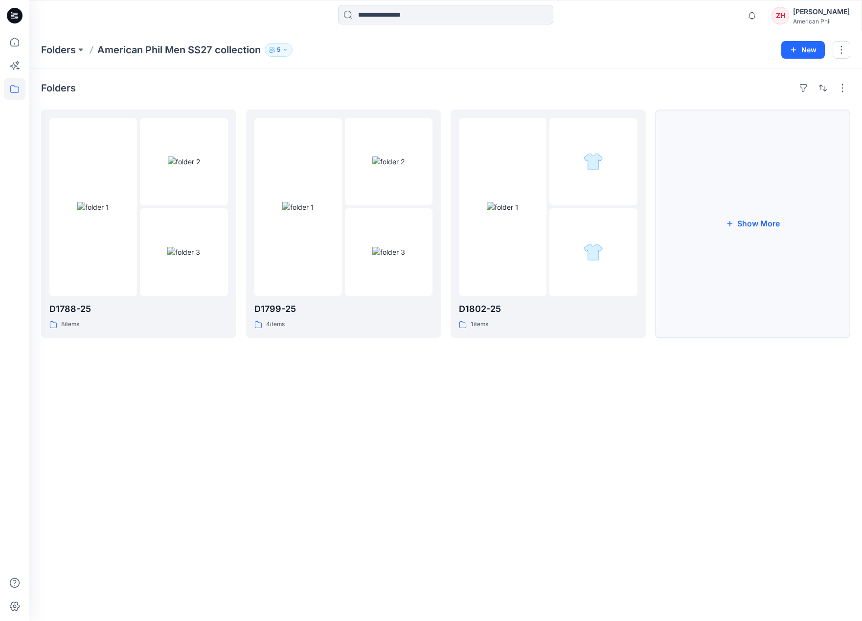
click at [766, 228] on button "Show More" at bounding box center [753, 224] width 195 height 228
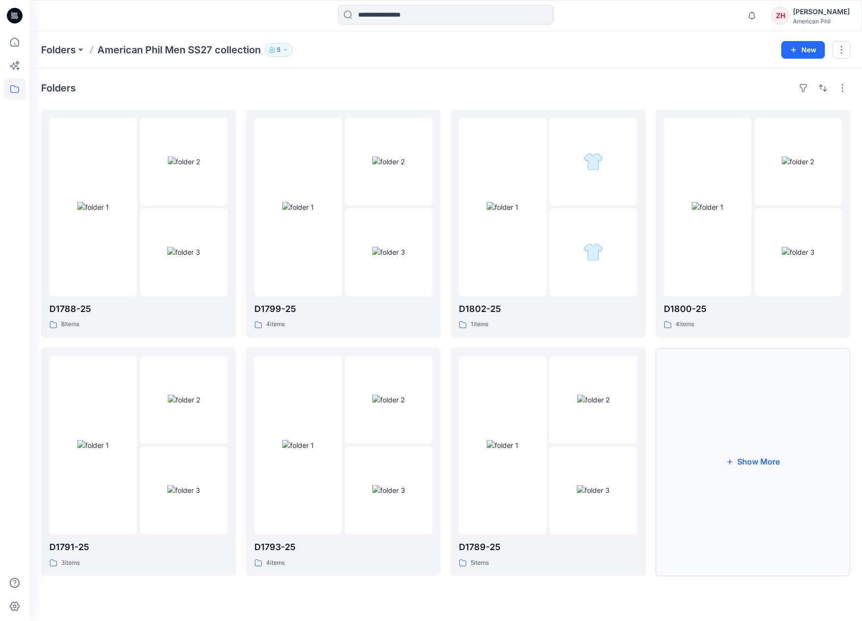
click at [742, 487] on button "Show More" at bounding box center [753, 462] width 195 height 228
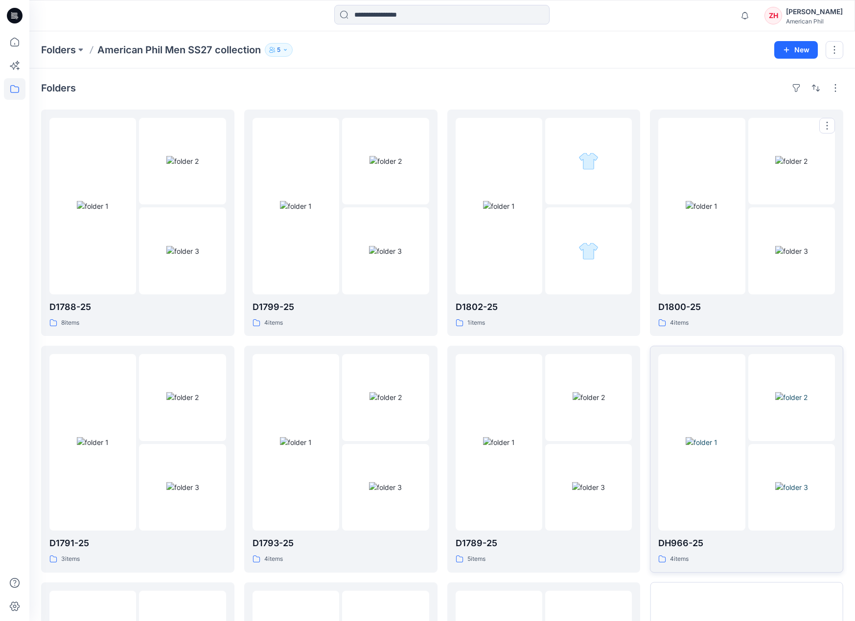
scroll to position [214, 0]
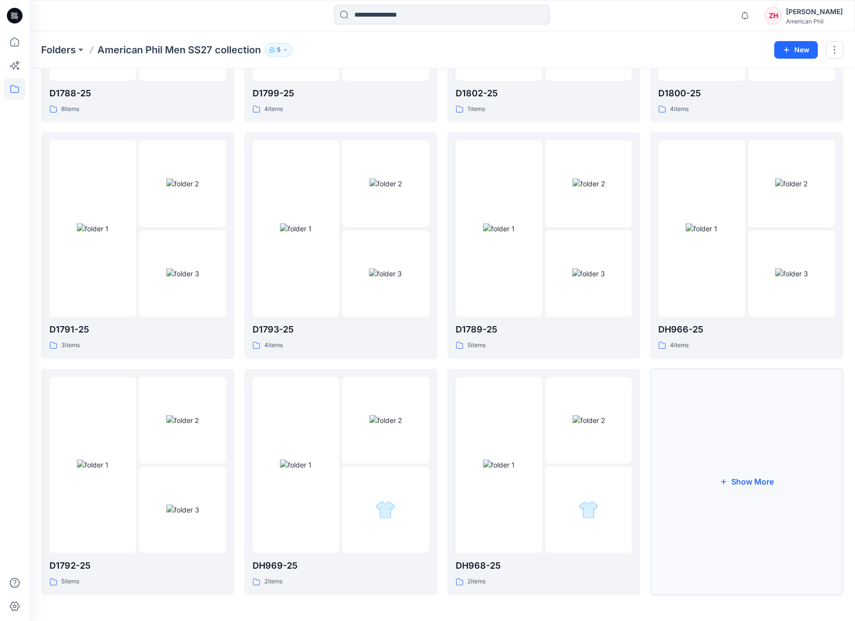
click at [730, 465] on button "Show More" at bounding box center [746, 482] width 193 height 226
click at [765, 514] on button "Show More" at bounding box center [746, 482] width 193 height 226
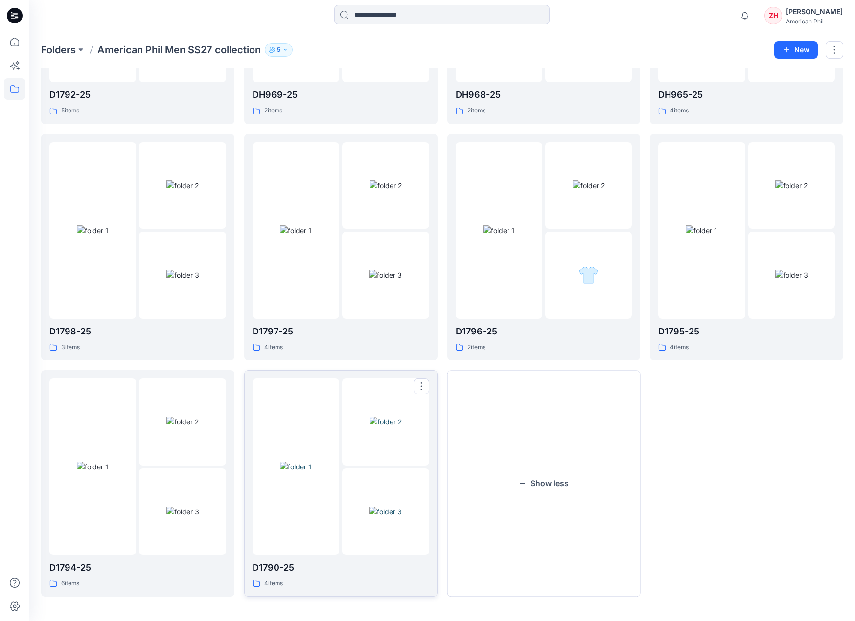
click at [330, 397] on div at bounding box center [295, 467] width 87 height 177
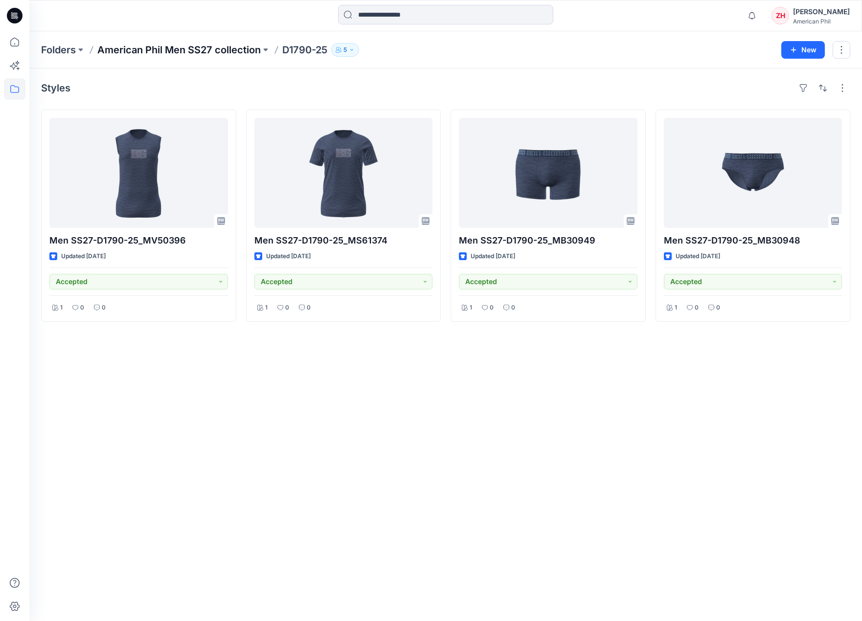
click at [226, 48] on p "American Phil Men SS27 collection" at bounding box center [178, 50] width 163 height 14
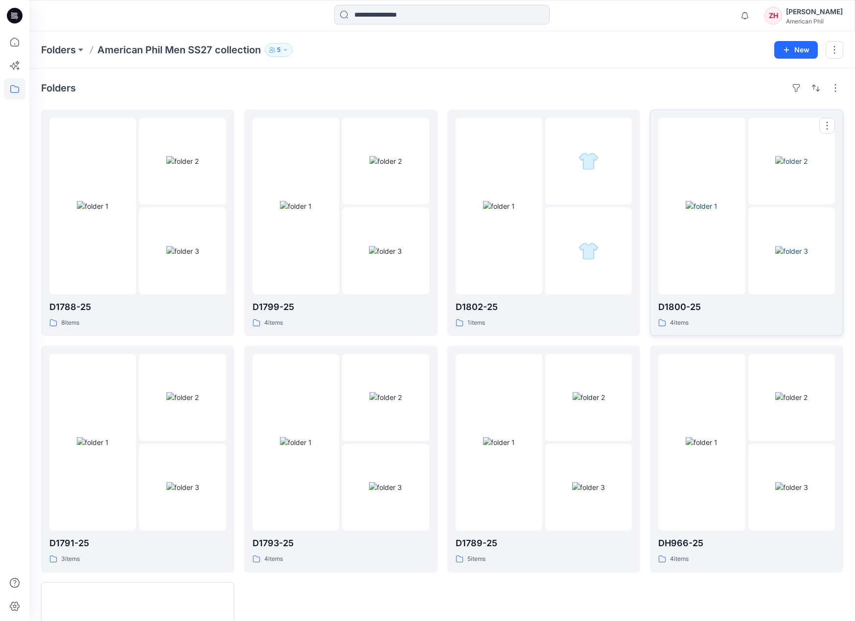
click at [714, 132] on div at bounding box center [701, 206] width 87 height 177
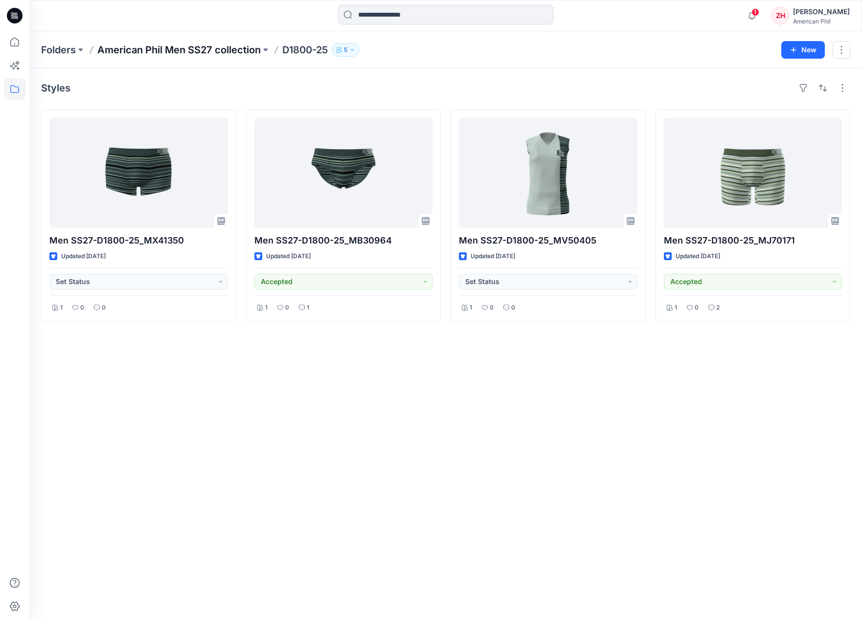
click at [237, 54] on p "American Phil Men SS27 collection" at bounding box center [178, 50] width 163 height 14
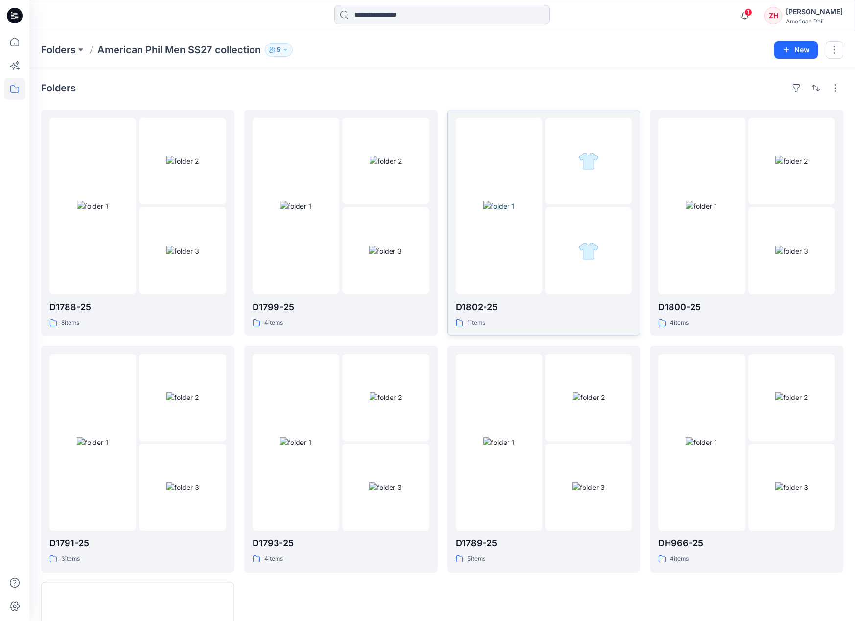
scroll to position [210, 0]
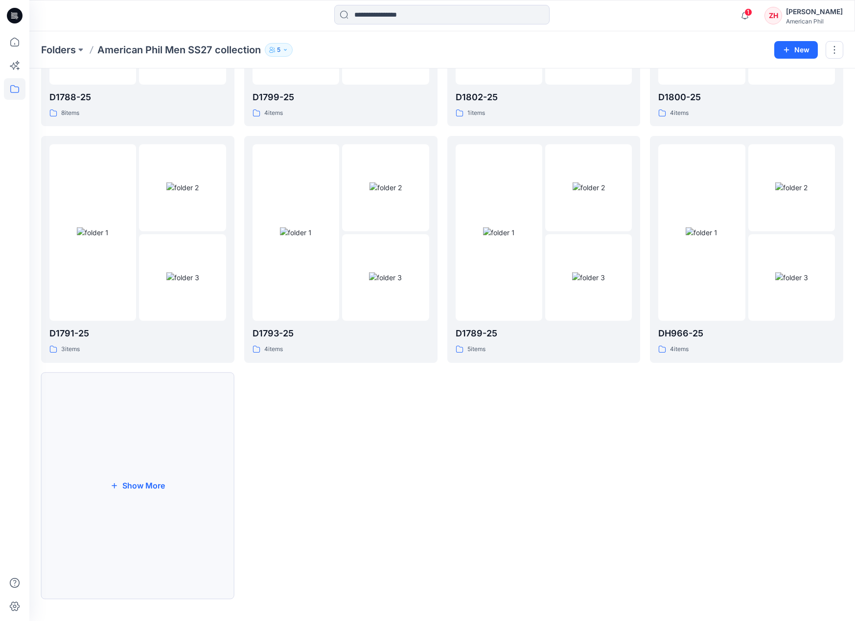
drag, startPoint x: 188, startPoint y: 440, endPoint x: 198, endPoint y: 438, distance: 10.6
click at [188, 440] on button "Show More" at bounding box center [137, 486] width 193 height 226
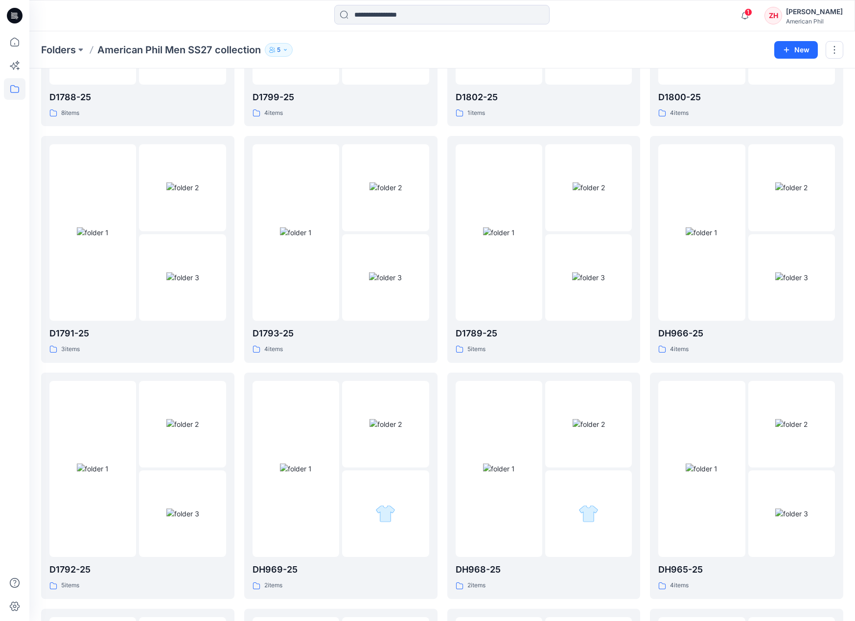
scroll to position [558, 0]
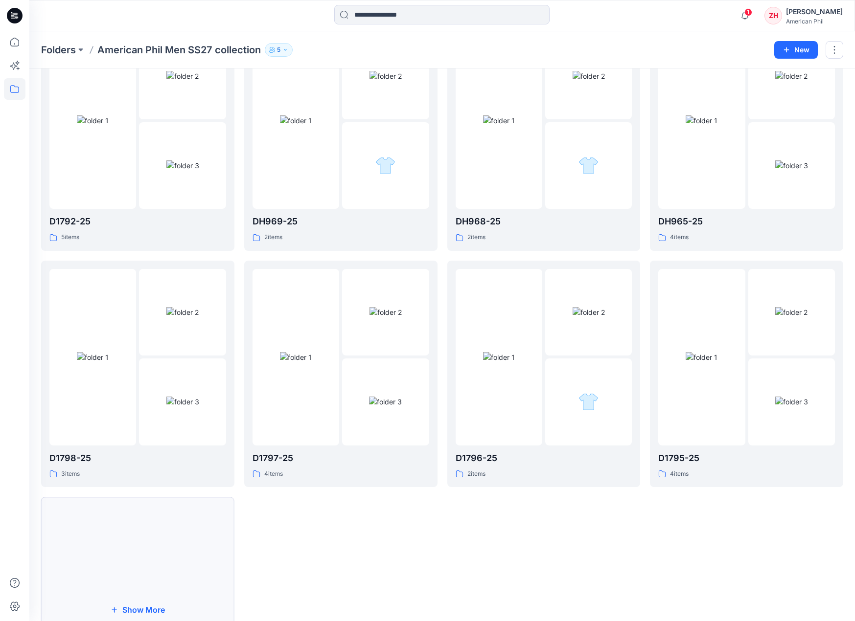
click at [136, 544] on button "Show More" at bounding box center [137, 610] width 193 height 226
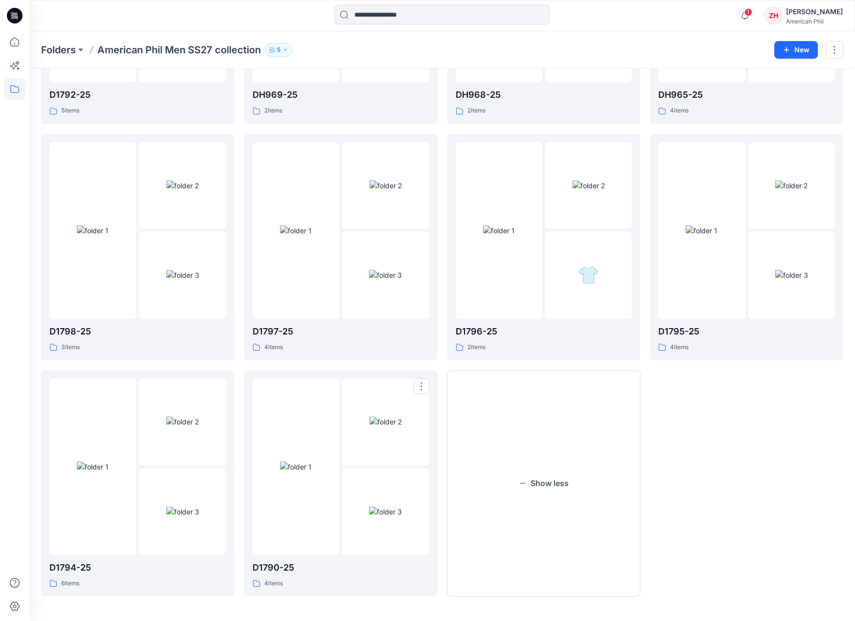
click at [312, 400] on div at bounding box center [295, 467] width 87 height 177
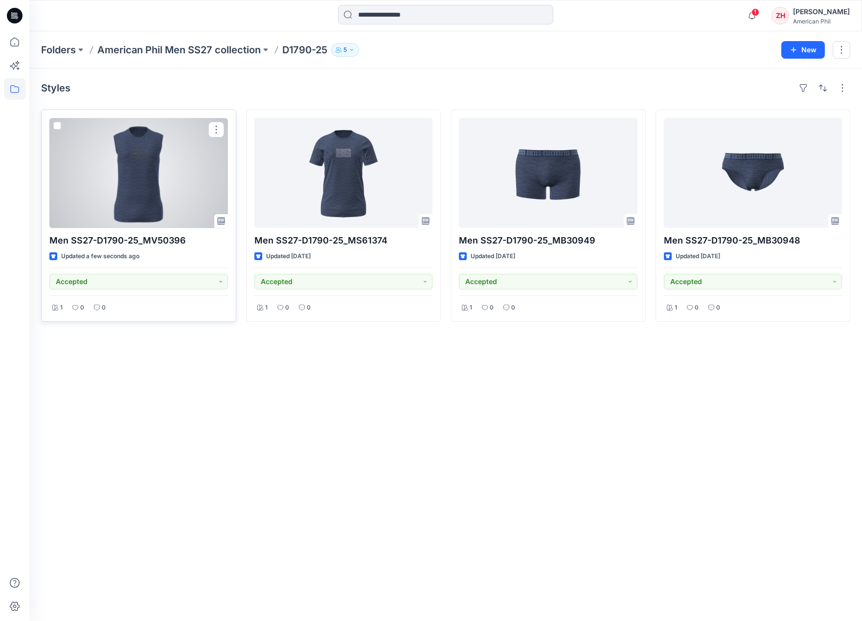
click at [198, 156] on div at bounding box center [138, 173] width 179 height 110
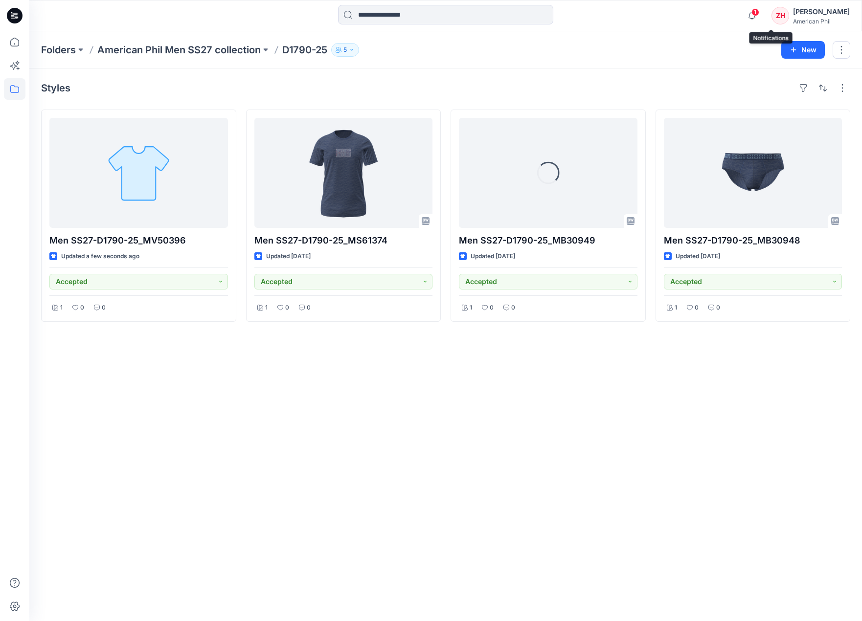
click at [759, 9] on span "1" at bounding box center [755, 12] width 8 height 8
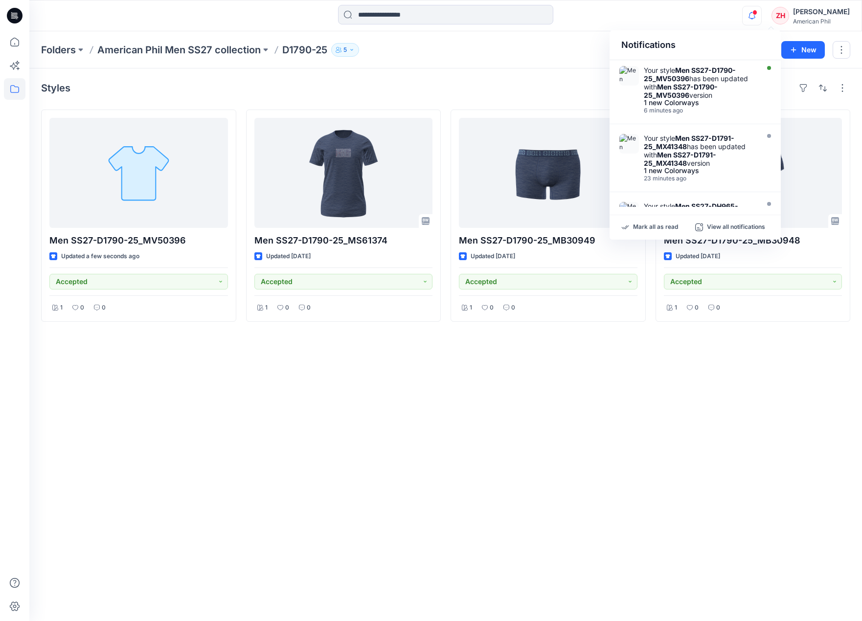
click at [731, 16] on div "Notifications Your style Men SS27-D1790-25_MV50396 has been updated with Men SS…" at bounding box center [445, 16] width 832 height 22
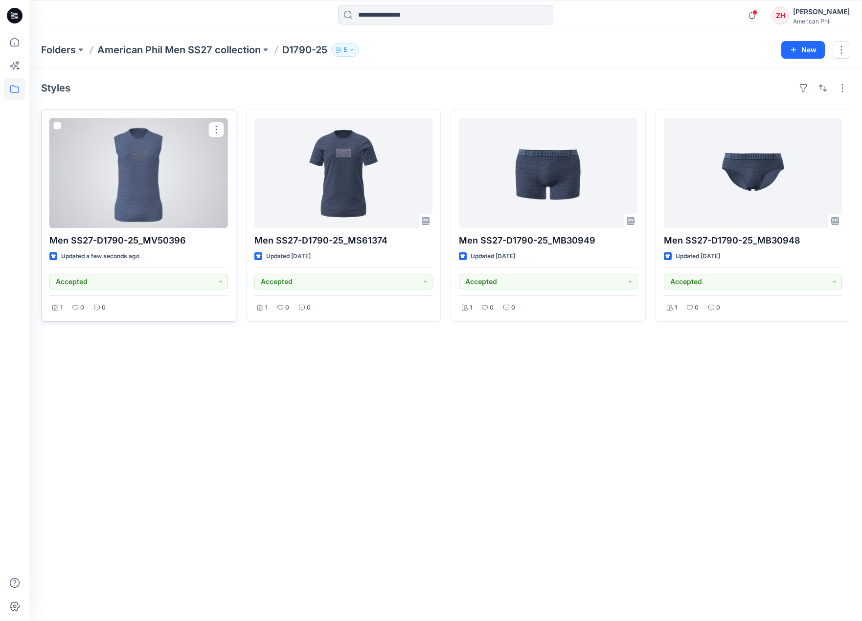
click at [175, 190] on div at bounding box center [138, 173] width 179 height 110
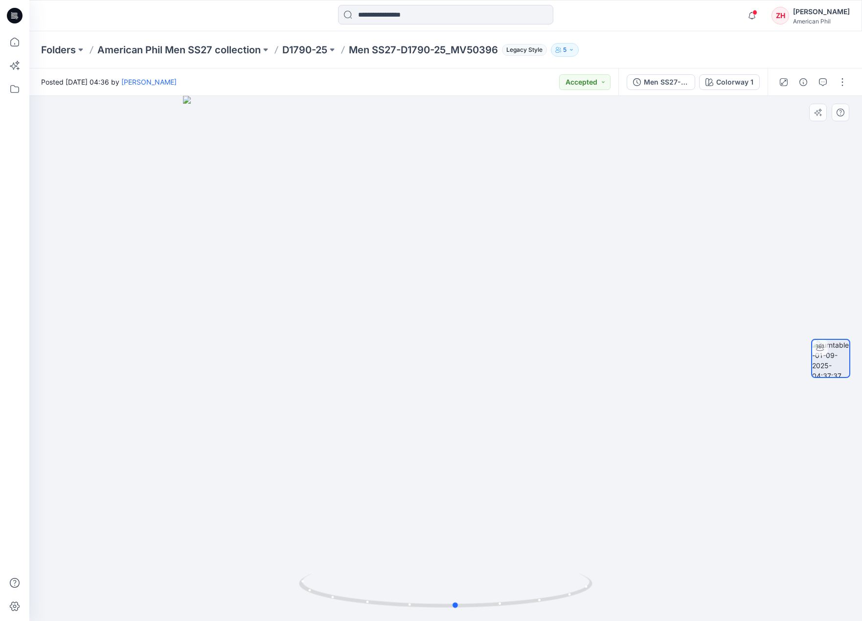
drag, startPoint x: 590, startPoint y: 325, endPoint x: 605, endPoint y: 330, distance: 16.1
click at [606, 331] on div at bounding box center [445, 358] width 833 height 525
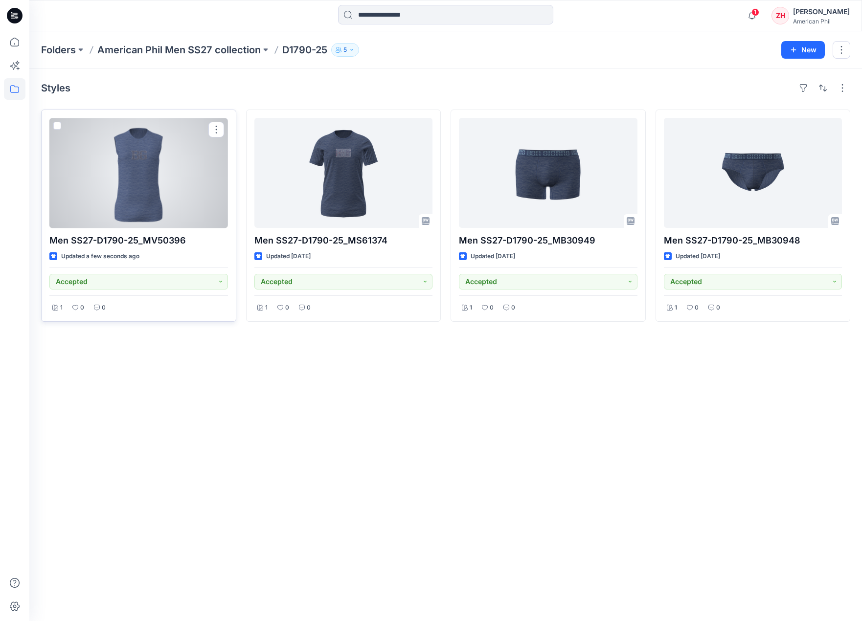
click at [138, 162] on div at bounding box center [138, 173] width 179 height 110
click at [171, 164] on div at bounding box center [138, 173] width 179 height 110
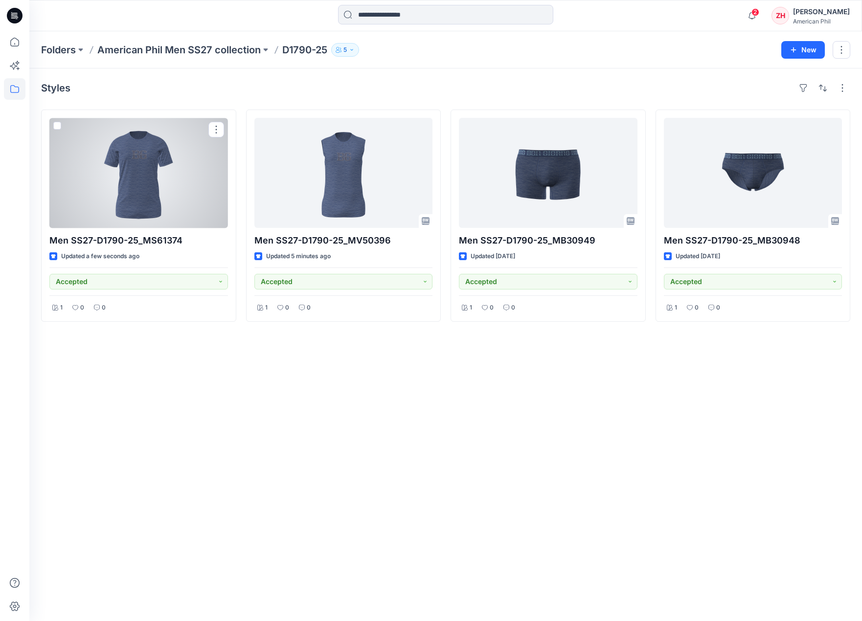
click at [181, 177] on div at bounding box center [138, 173] width 179 height 110
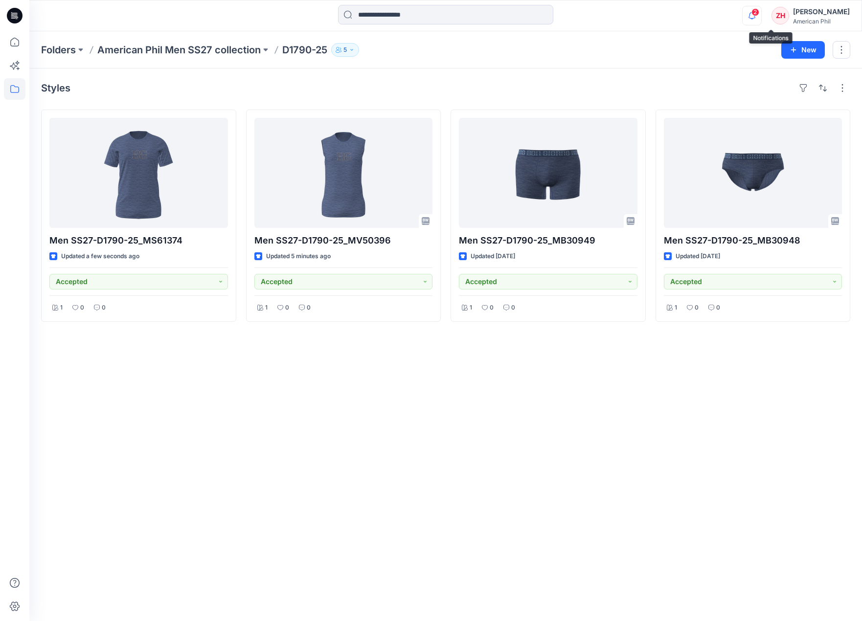
click at [761, 16] on icon "button" at bounding box center [752, 16] width 19 height 20
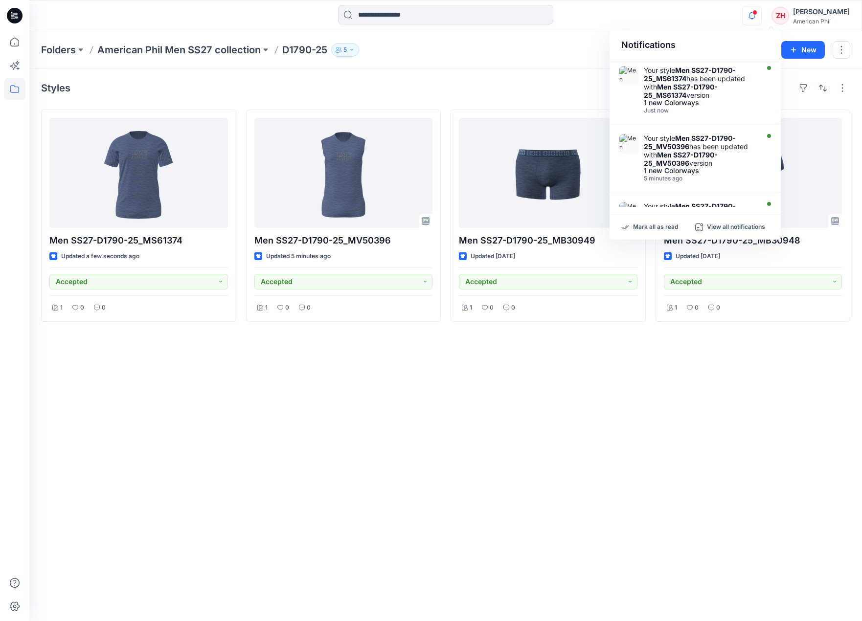
click at [694, 22] on div "Notifications Your style Men SS27-D1790-25_MS61374 has been updated with Men SS…" at bounding box center [445, 16] width 832 height 22
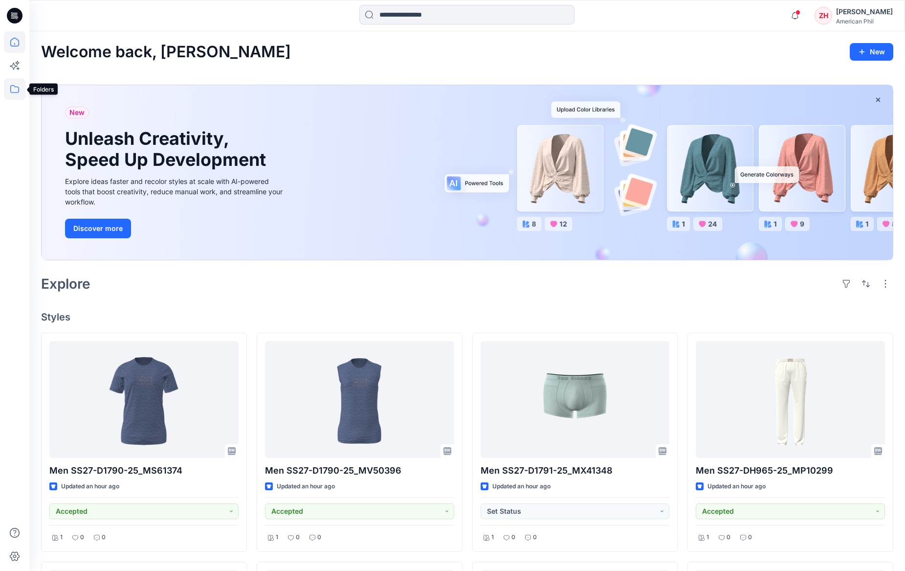
click at [13, 84] on icon at bounding box center [15, 89] width 22 height 22
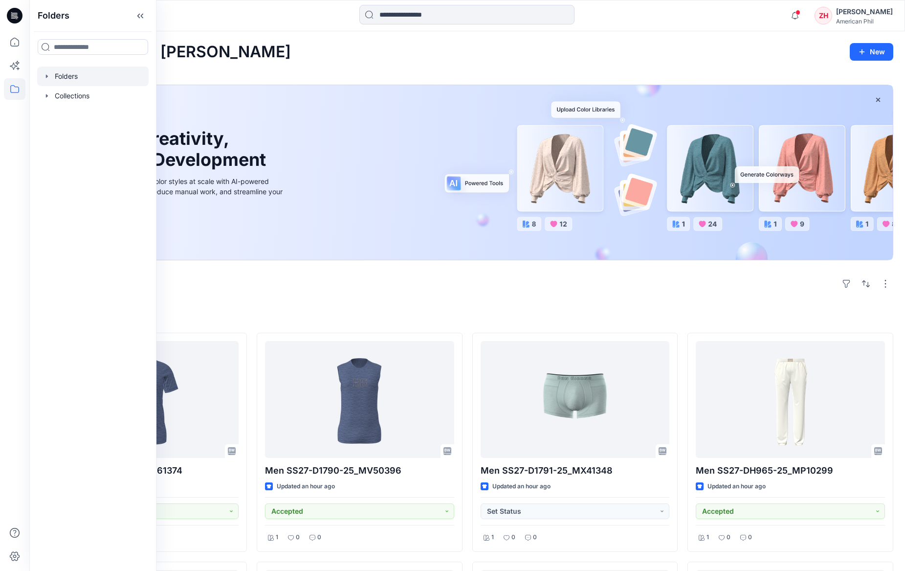
click at [70, 74] on div at bounding box center [93, 77] width 112 height 20
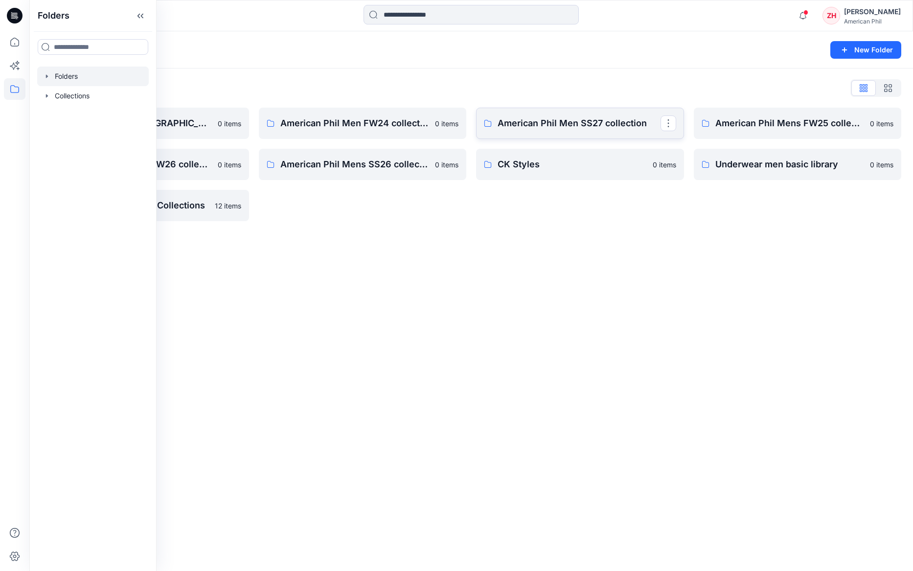
click at [572, 113] on link "American Phil Men SS27 collection" at bounding box center [580, 123] width 208 height 31
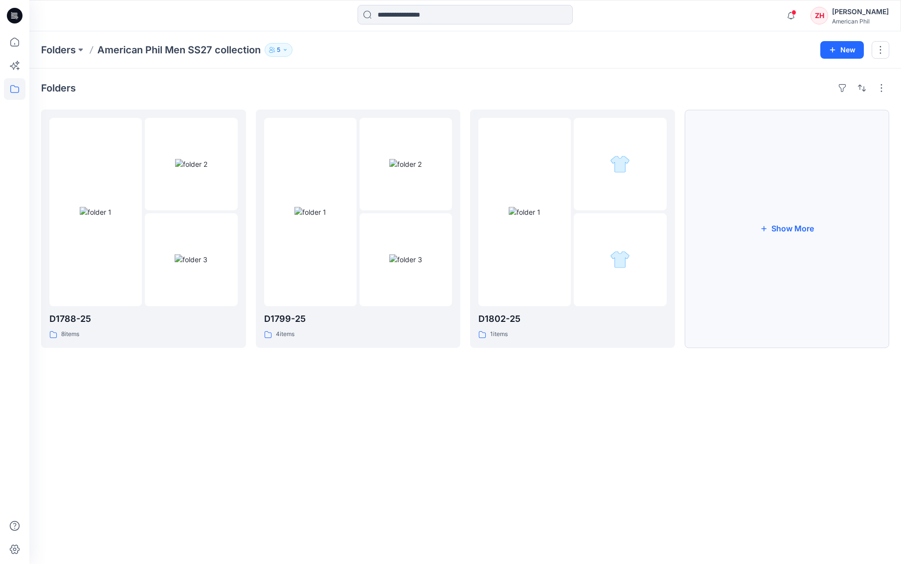
click at [765, 221] on button "Show More" at bounding box center [787, 229] width 205 height 238
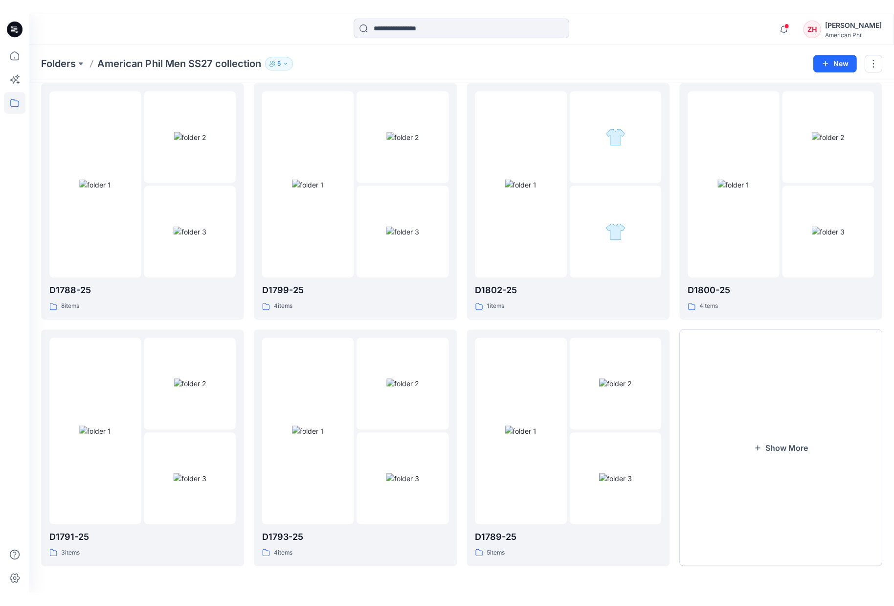
scroll to position [14, 0]
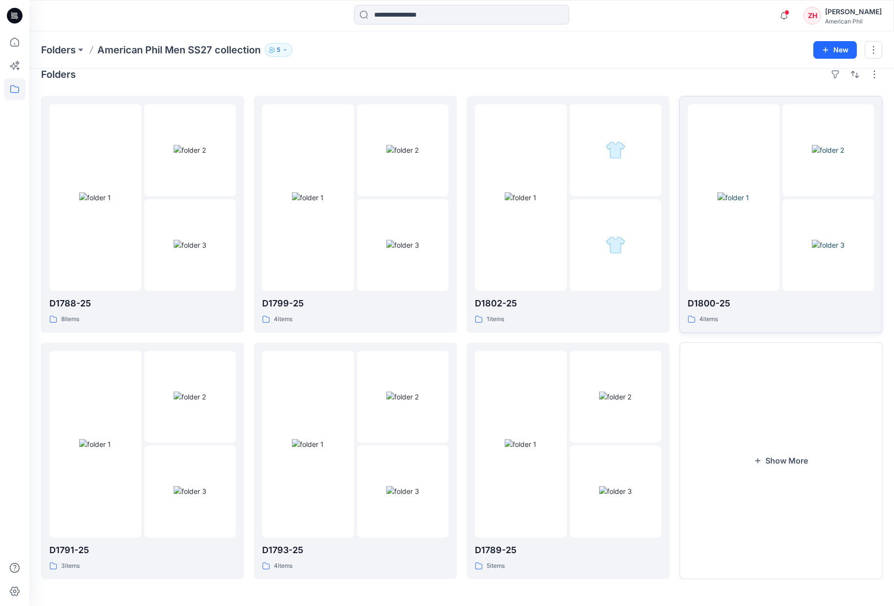
drag, startPoint x: 795, startPoint y: 421, endPoint x: 742, endPoint y: 308, distance: 125.2
click at [795, 421] on button "Show More" at bounding box center [780, 460] width 203 height 237
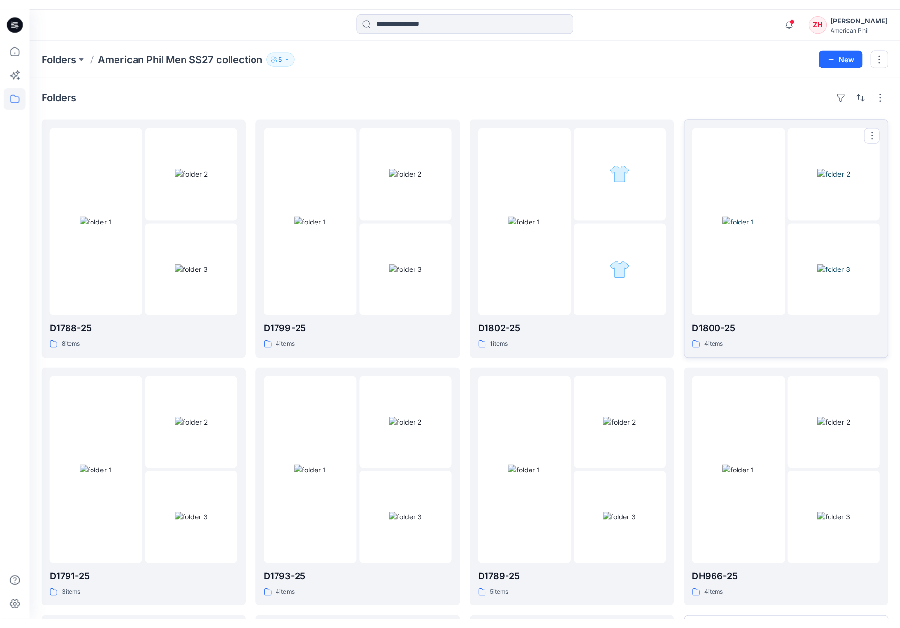
scroll to position [259, 0]
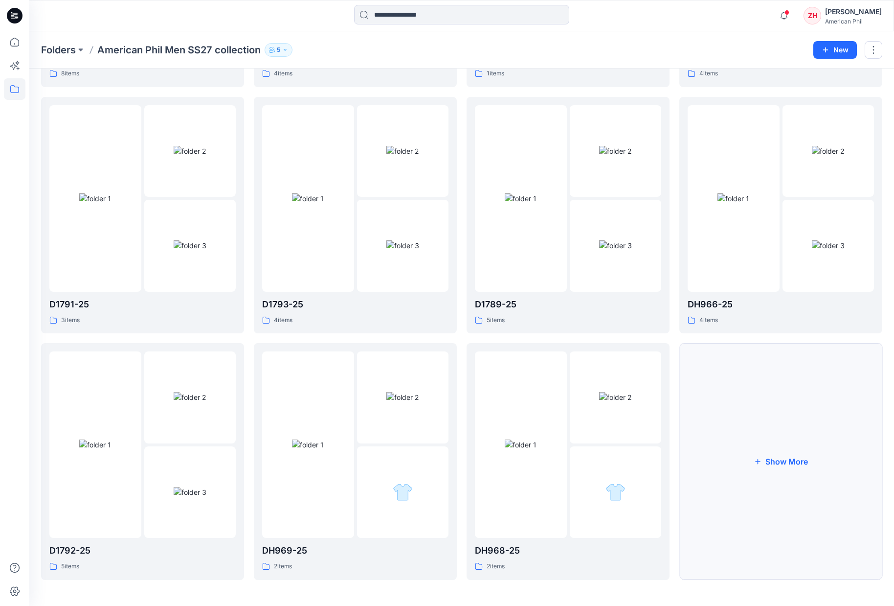
click at [795, 407] on button "Show More" at bounding box center [780, 461] width 203 height 237
click at [793, 6] on icon "button" at bounding box center [784, 16] width 19 height 20
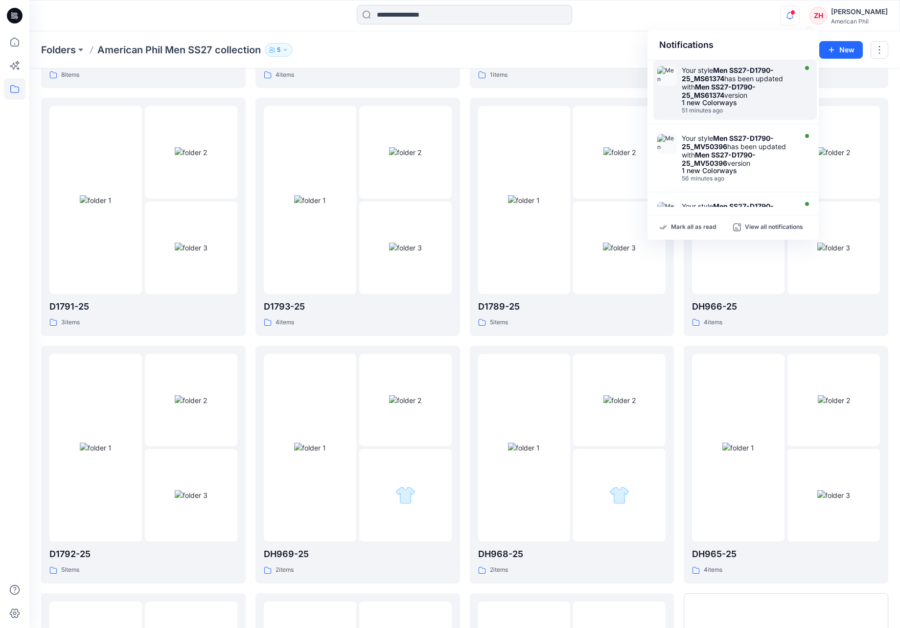
click at [727, 74] on strong "Men SS27-D1790-25_MS61374" at bounding box center [727, 74] width 92 height 17
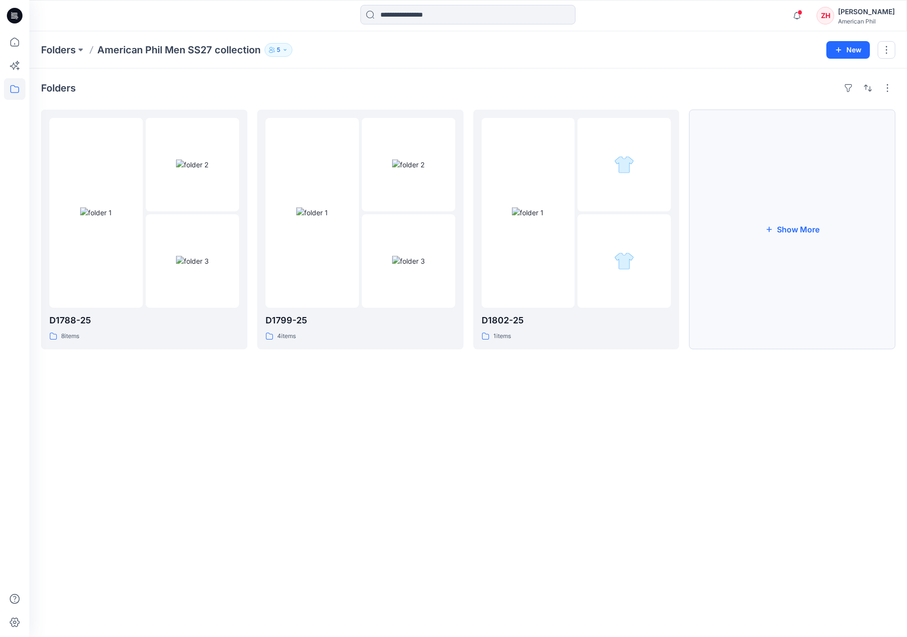
click at [801, 224] on button "Show More" at bounding box center [792, 230] width 206 height 240
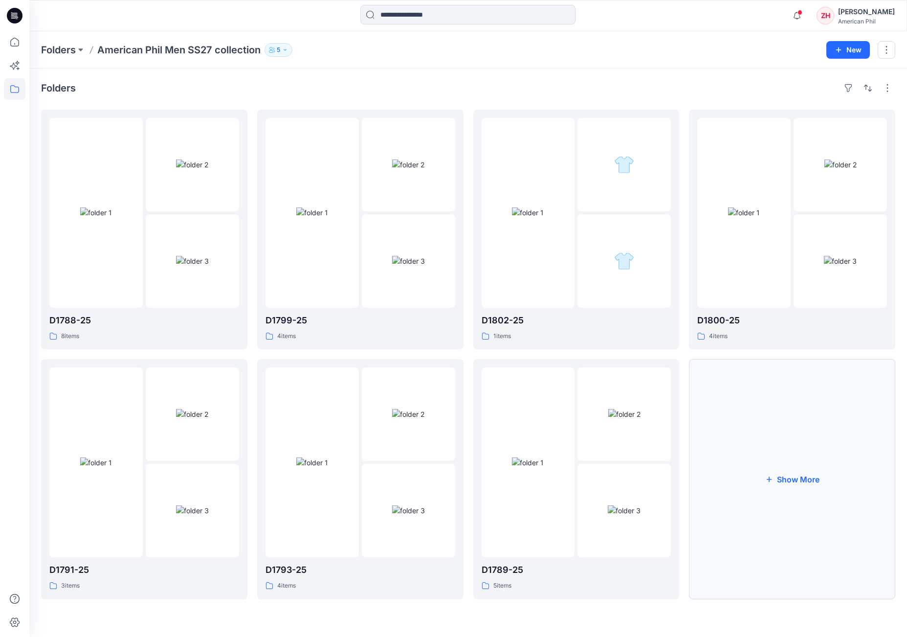
click at [835, 442] on button "Show More" at bounding box center [792, 479] width 206 height 240
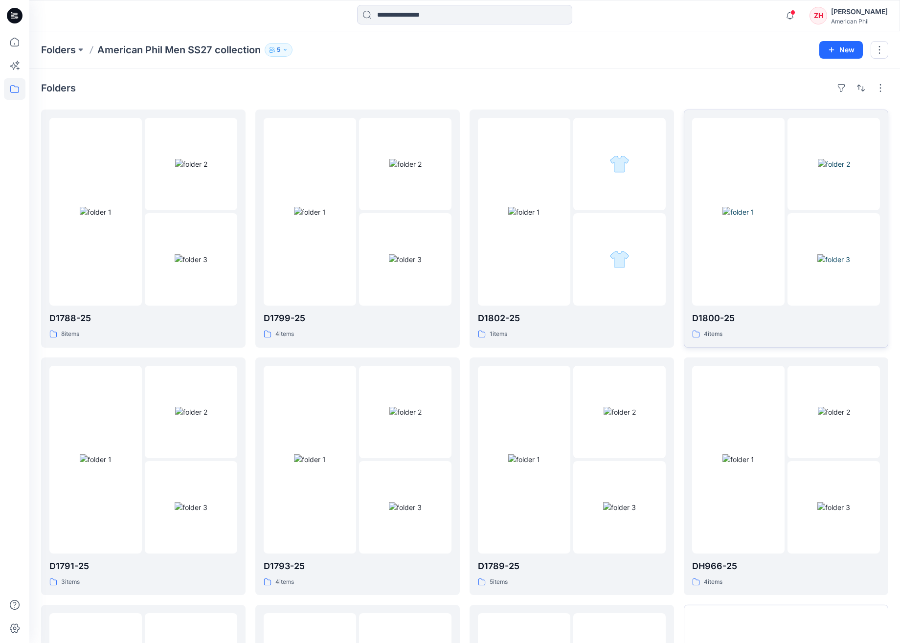
scroll to position [226, 0]
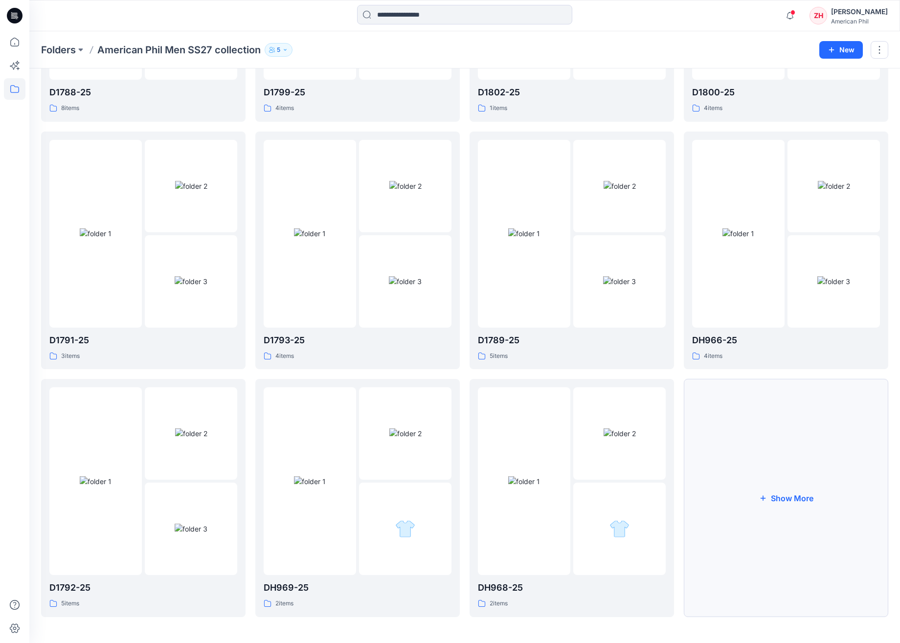
click at [816, 447] on button "Show More" at bounding box center [786, 498] width 204 height 238
click at [793, 449] on button "Show More" at bounding box center [786, 499] width 204 height 238
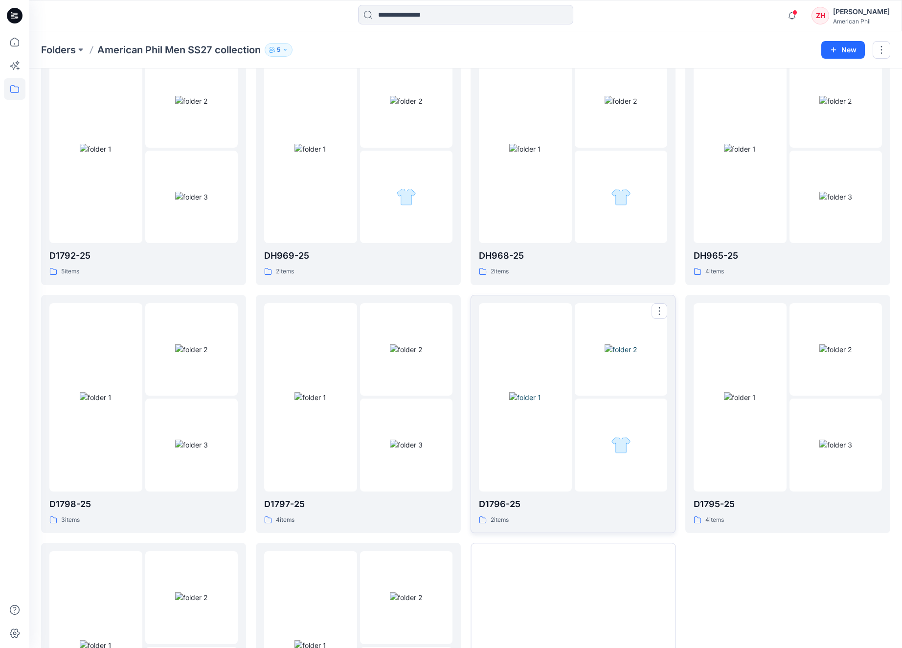
scroll to position [362, 0]
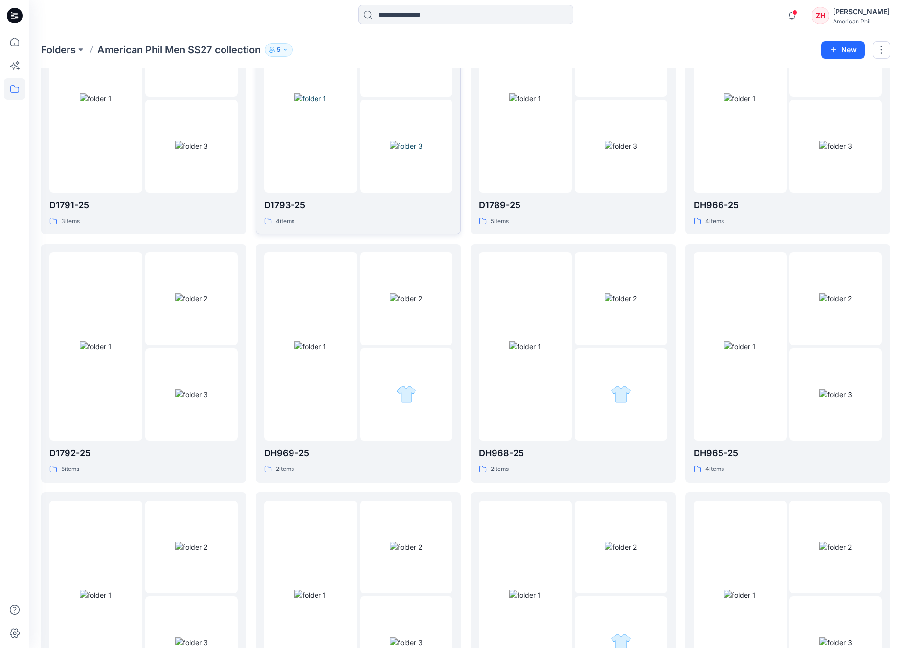
click at [326, 104] on img at bounding box center [310, 98] width 32 height 10
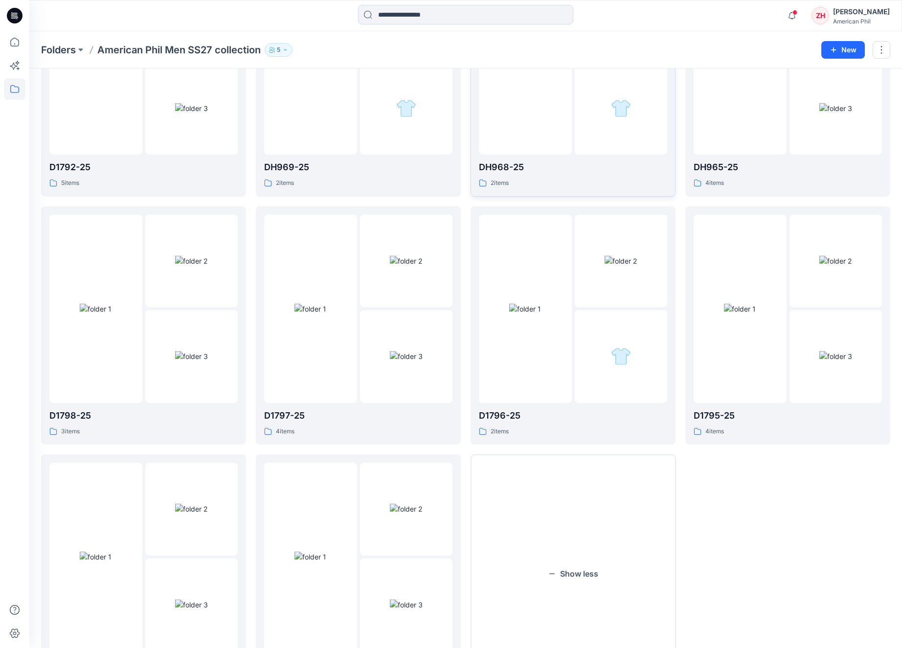
scroll to position [552, 0]
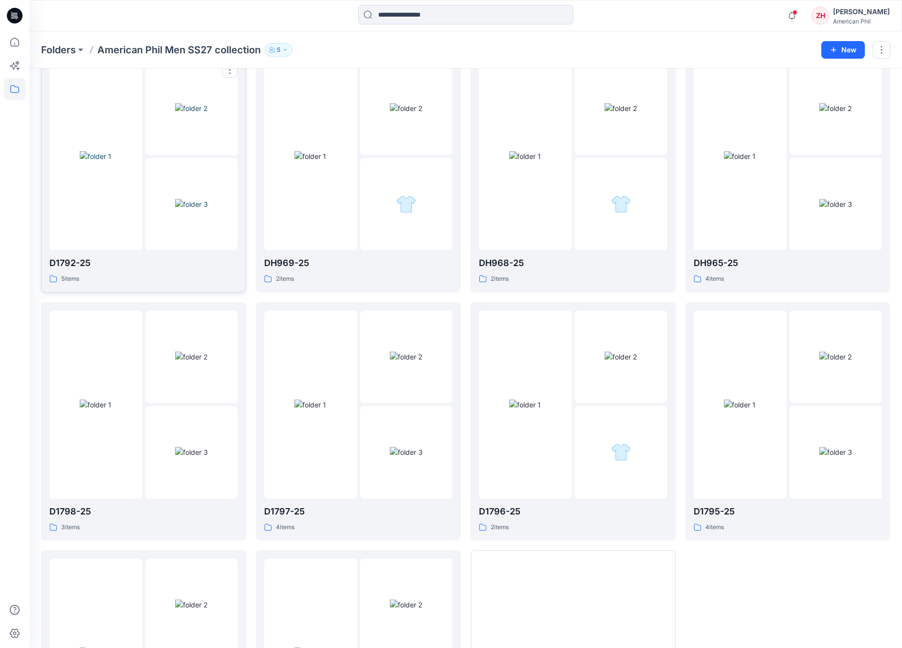
click at [105, 151] on img at bounding box center [96, 156] width 32 height 10
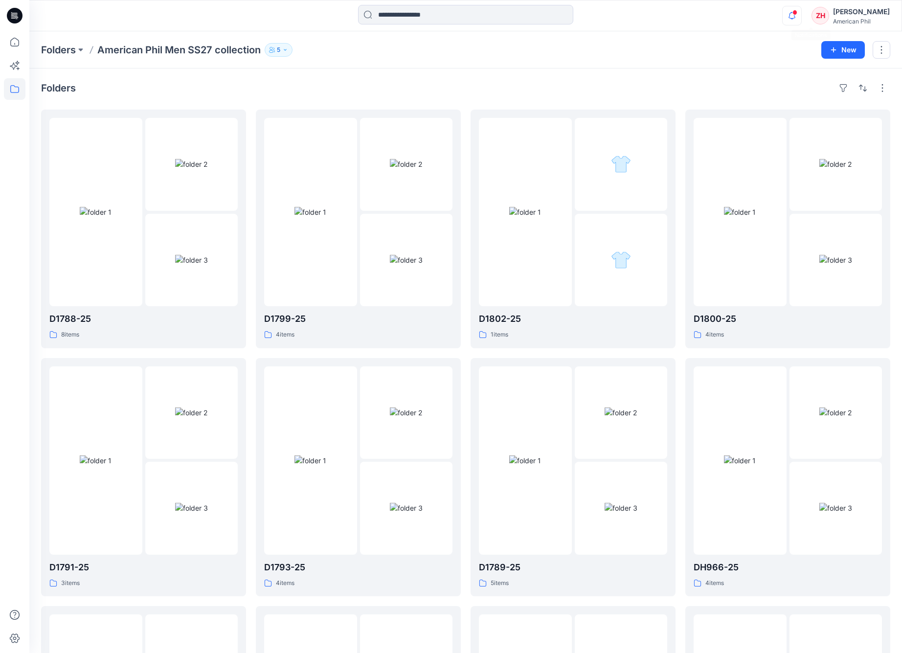
click at [801, 9] on icon "button" at bounding box center [792, 16] width 19 height 20
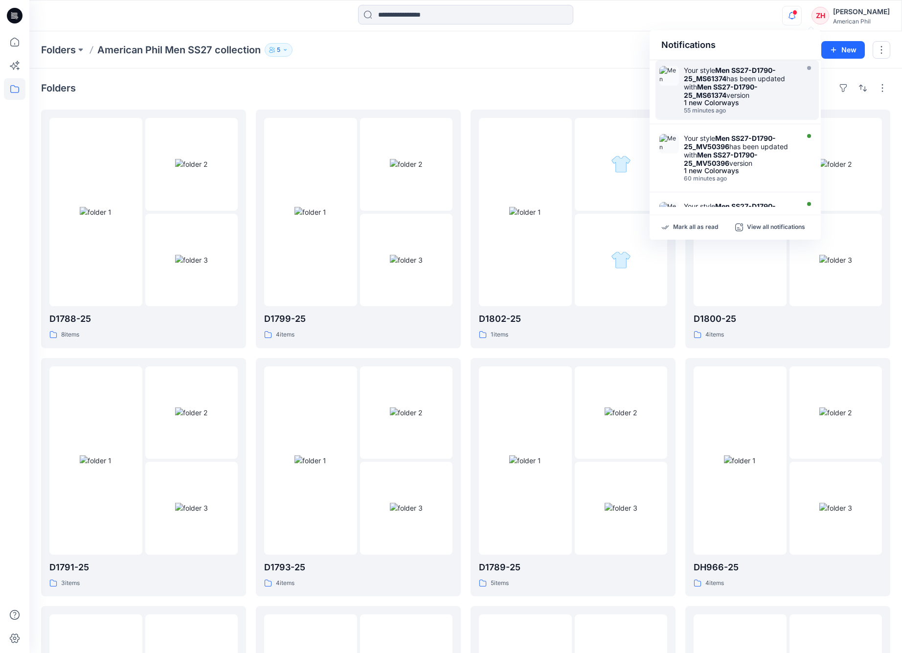
click at [793, 6] on div "Notifications Your style Men SS27-D1790-25_MS61374 has been updated with Men SS…" at bounding box center [465, 16] width 872 height 22
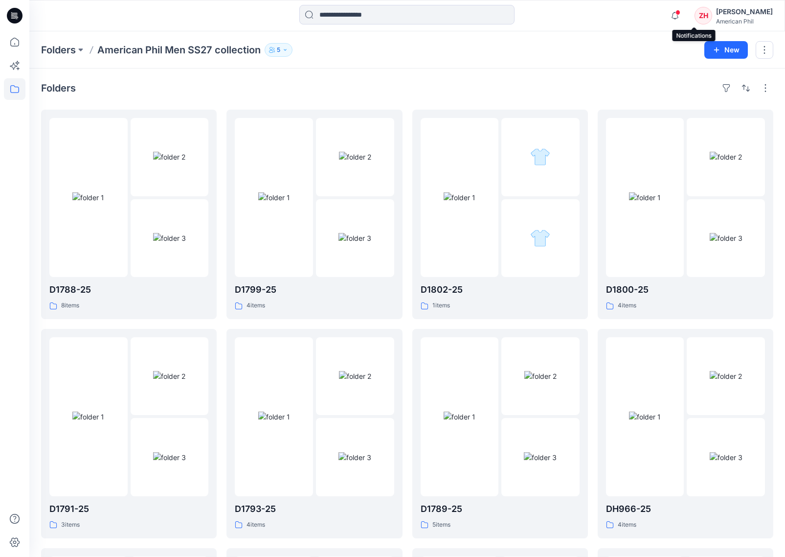
click at [684, 16] on icon "button" at bounding box center [675, 16] width 19 height 20
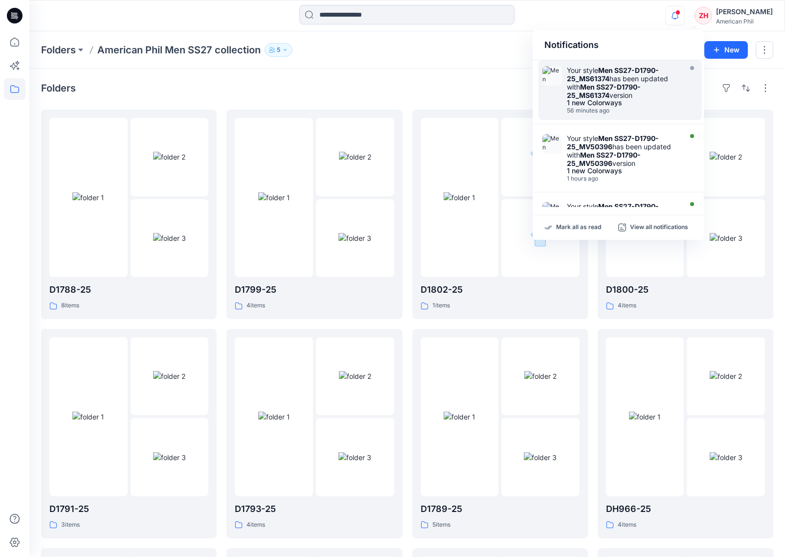
click at [675, 12] on div "Notifications Your style Men SS27-D1790-25_MS61374 has been updated with Men SS…" at bounding box center [406, 16] width 755 height 22
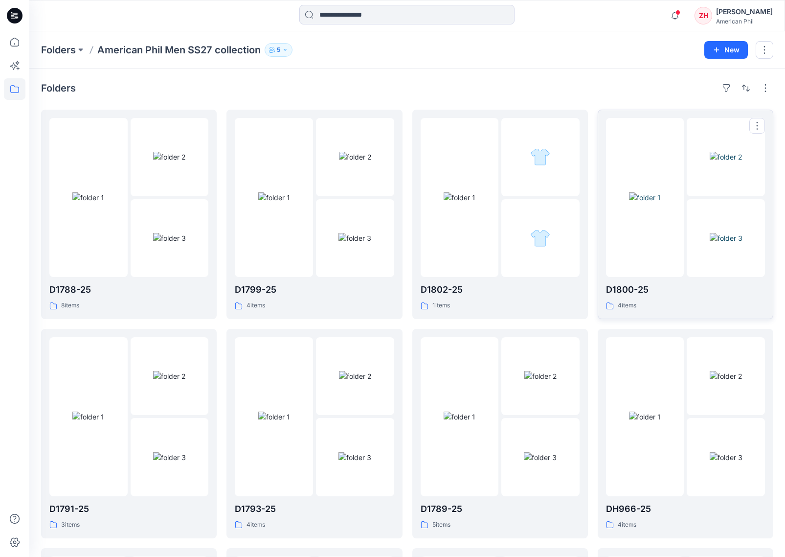
click at [738, 162] on img at bounding box center [726, 157] width 32 height 10
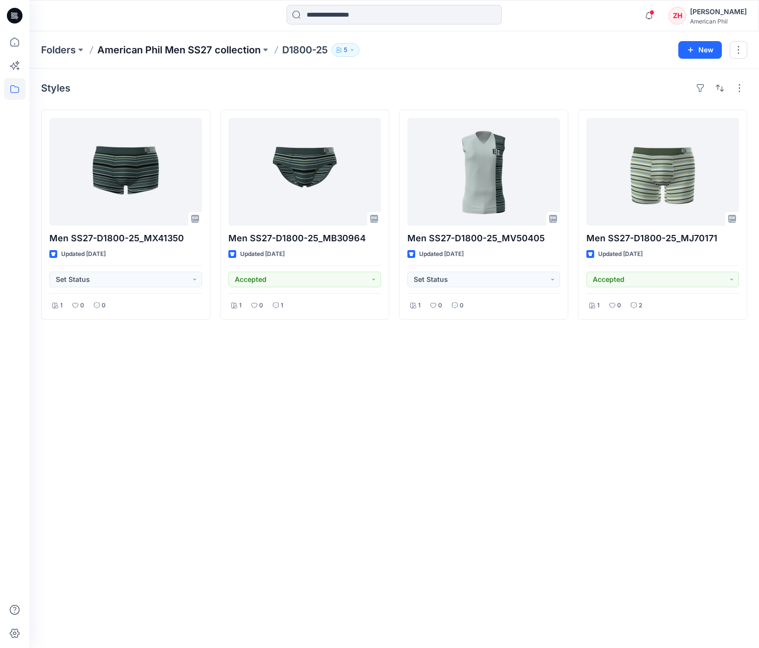
click at [207, 47] on p "American Phil Men SS27 collection" at bounding box center [178, 50] width 163 height 14
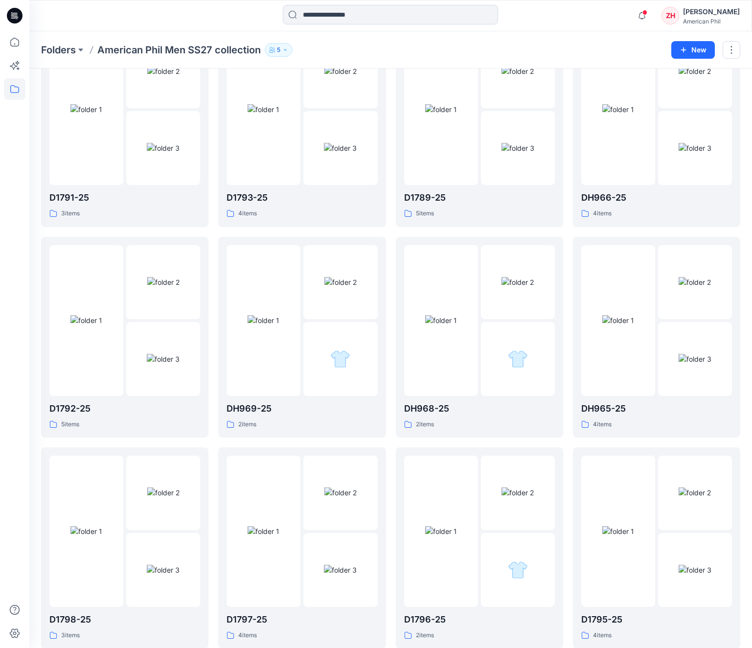
scroll to position [389, 0]
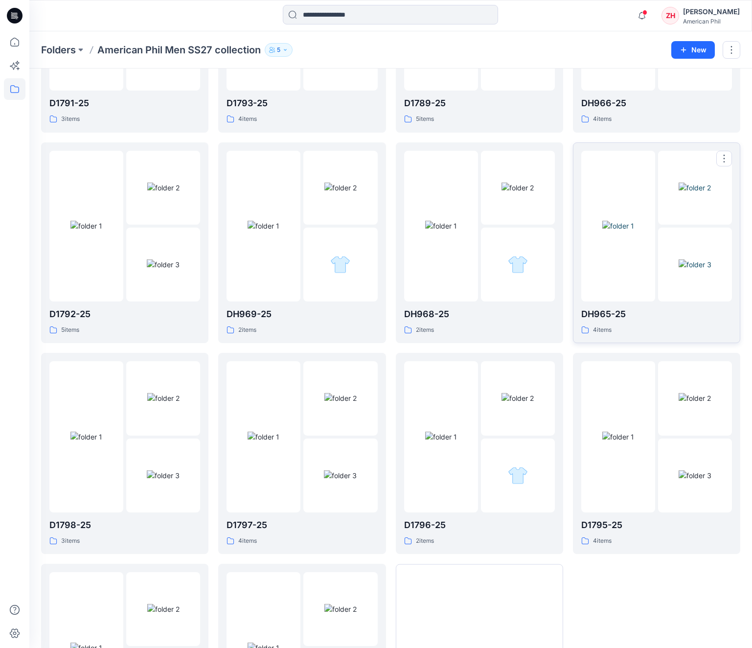
click at [629, 221] on img at bounding box center [618, 226] width 32 height 10
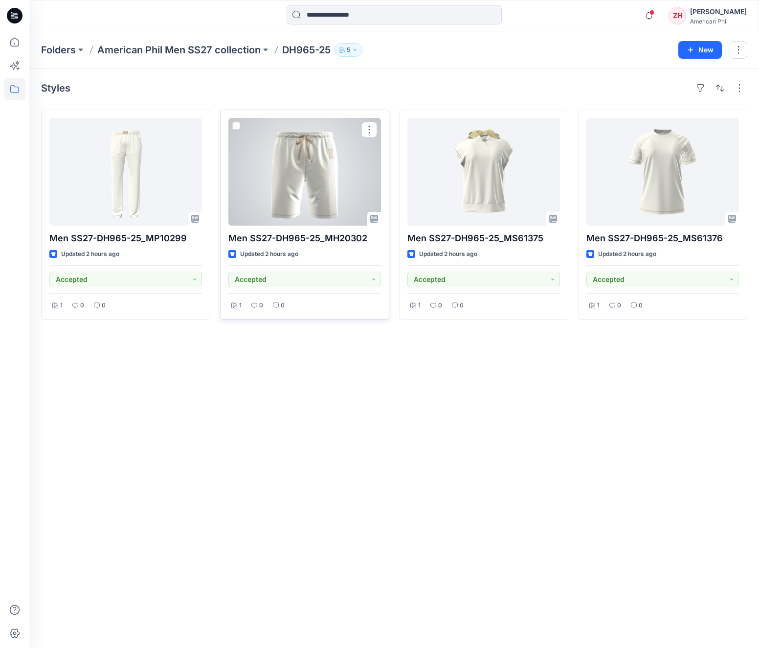
click at [290, 190] on div at bounding box center [304, 172] width 153 height 108
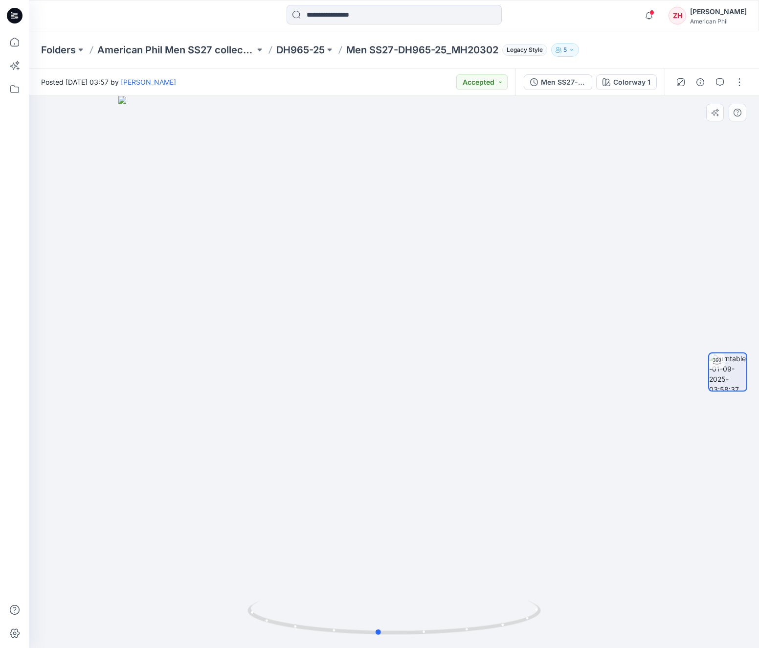
drag, startPoint x: 538, startPoint y: 271, endPoint x: 538, endPoint y: 305, distance: 33.8
click at [538, 305] on div at bounding box center [394, 372] width 730 height 552
drag, startPoint x: 511, startPoint y: 200, endPoint x: 370, endPoint y: 139, distance: 153.4
click at [509, 199] on div at bounding box center [394, 372] width 730 height 552
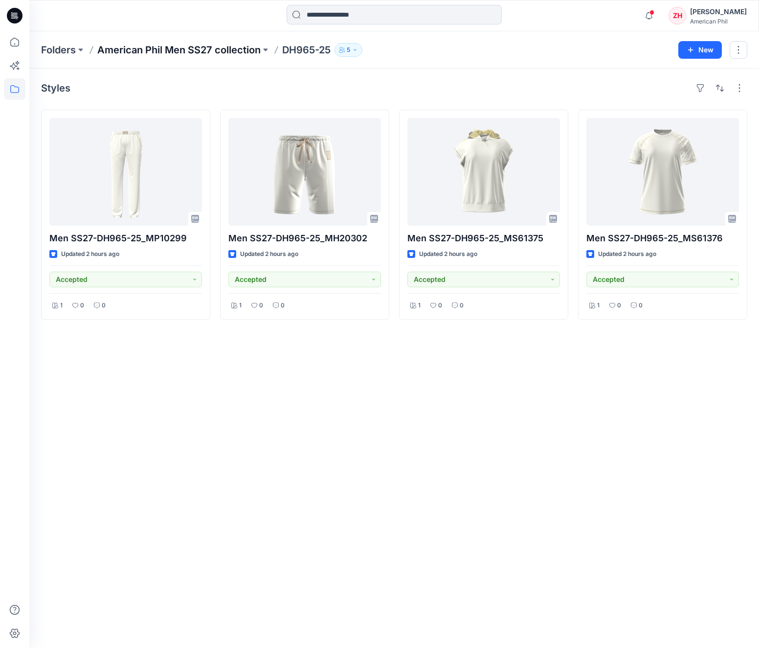
click at [242, 50] on p "American Phil Men SS27 collection" at bounding box center [178, 50] width 163 height 14
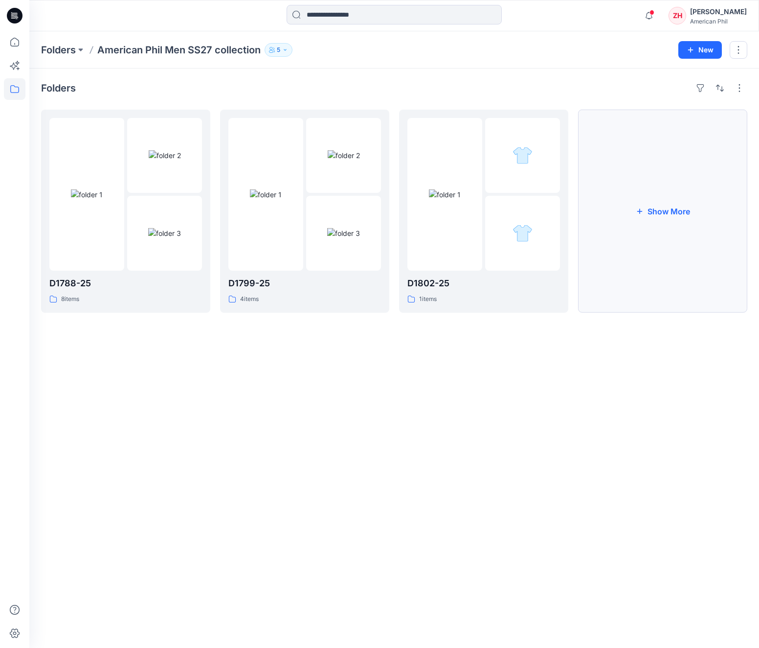
click at [678, 202] on button "Show More" at bounding box center [662, 211] width 169 height 203
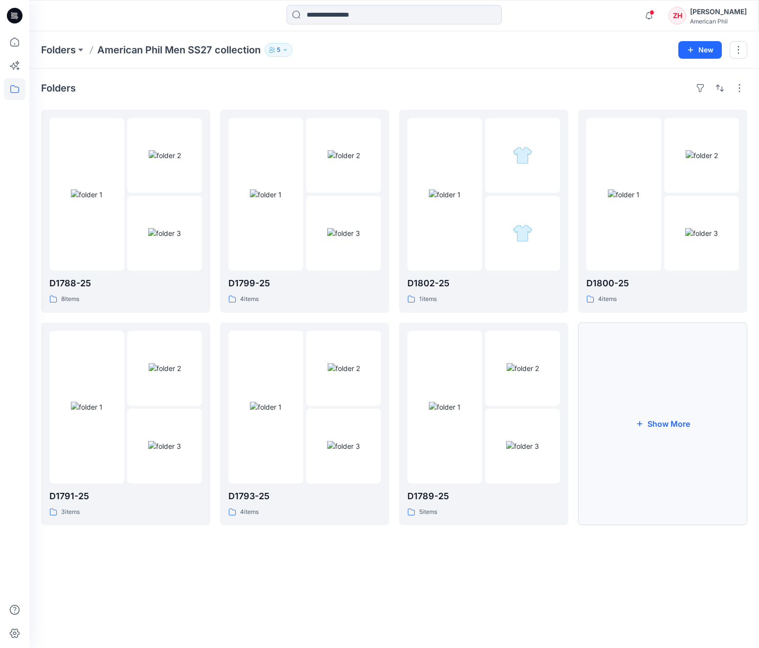
click at [687, 407] on button "Show More" at bounding box center [662, 423] width 169 height 203
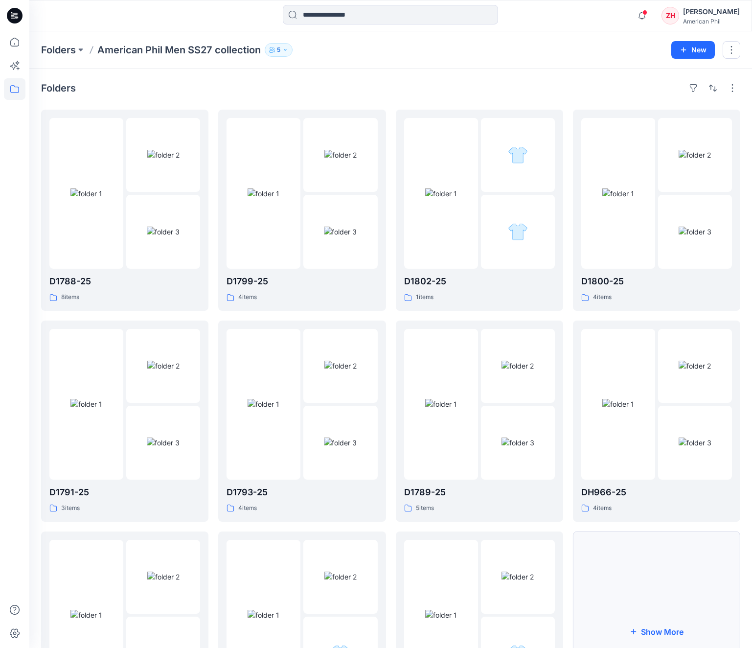
click at [667, 570] on button "Show More" at bounding box center [656, 631] width 167 height 201
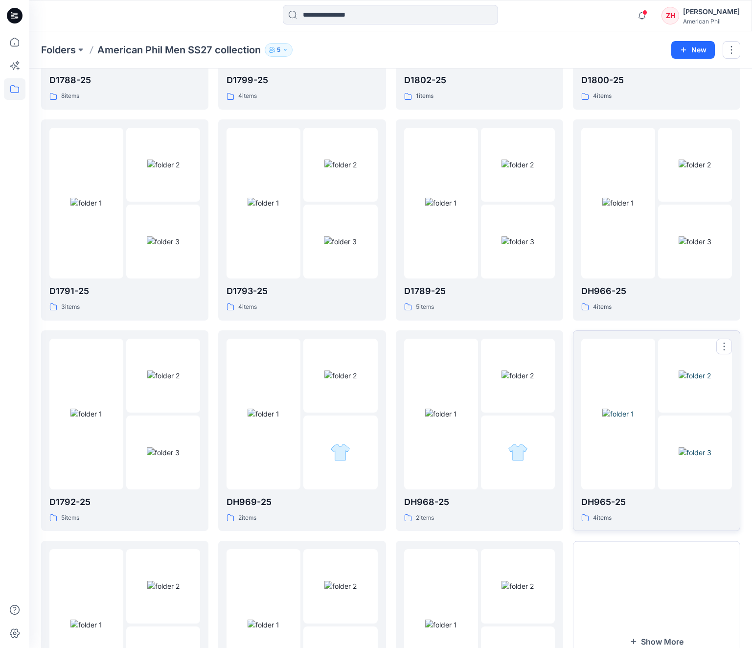
scroll to position [320, 0]
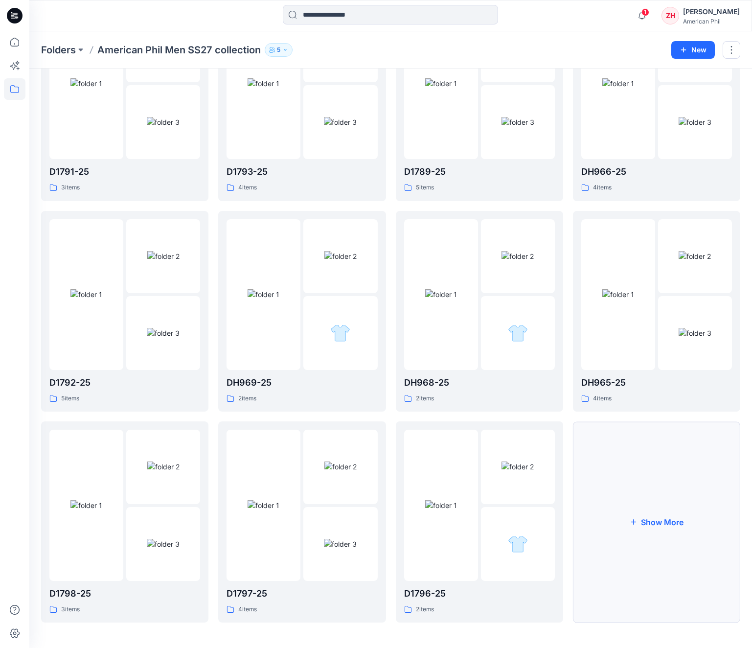
click at [708, 559] on button "Show More" at bounding box center [656, 521] width 167 height 201
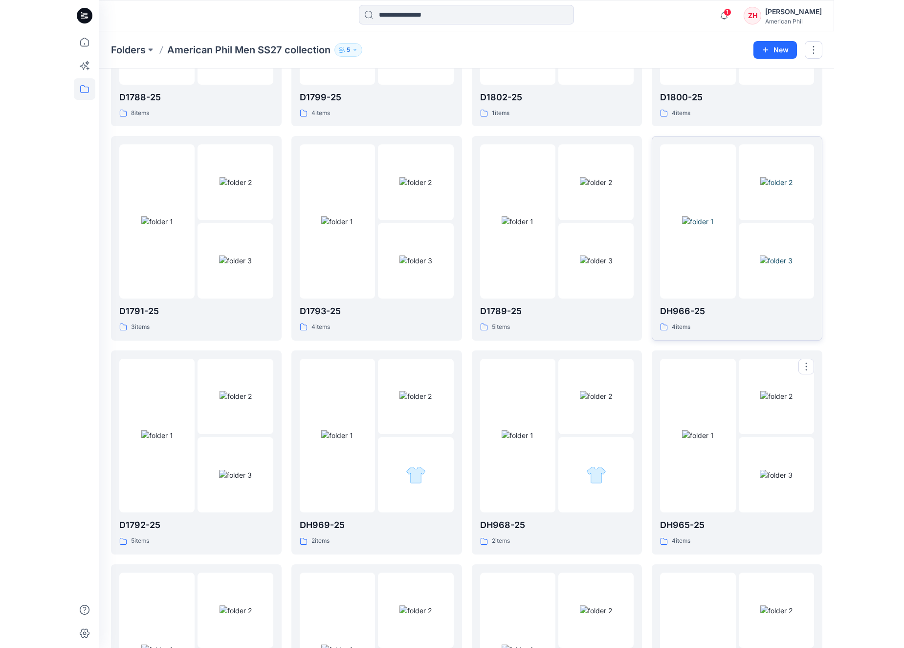
scroll to position [0, 0]
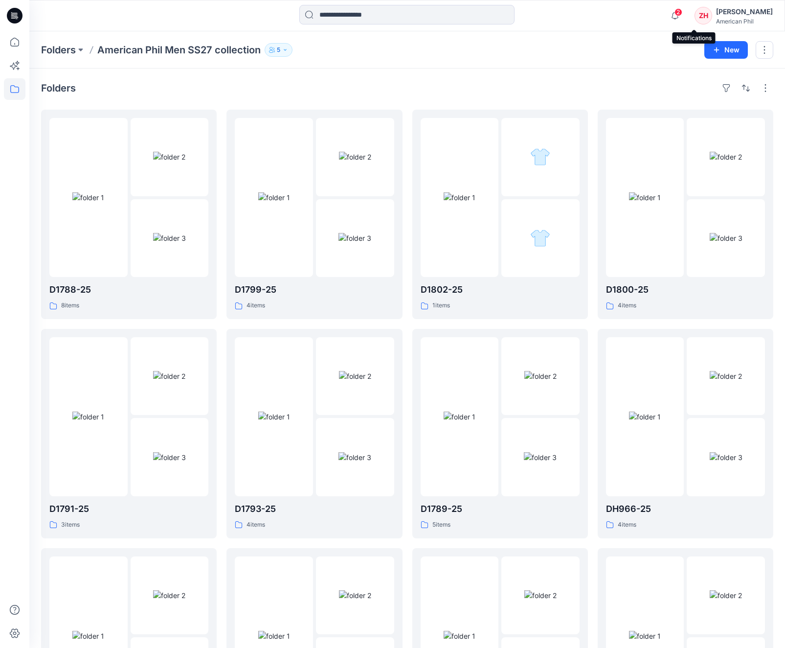
click at [682, 16] on span "2" at bounding box center [679, 12] width 8 height 8
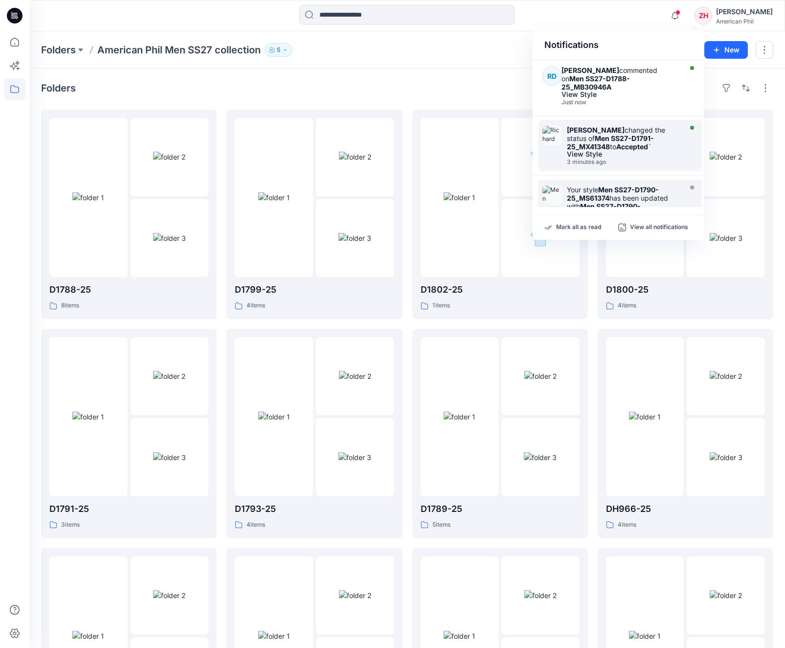
click at [651, 151] on div "View Style" at bounding box center [623, 154] width 113 height 7
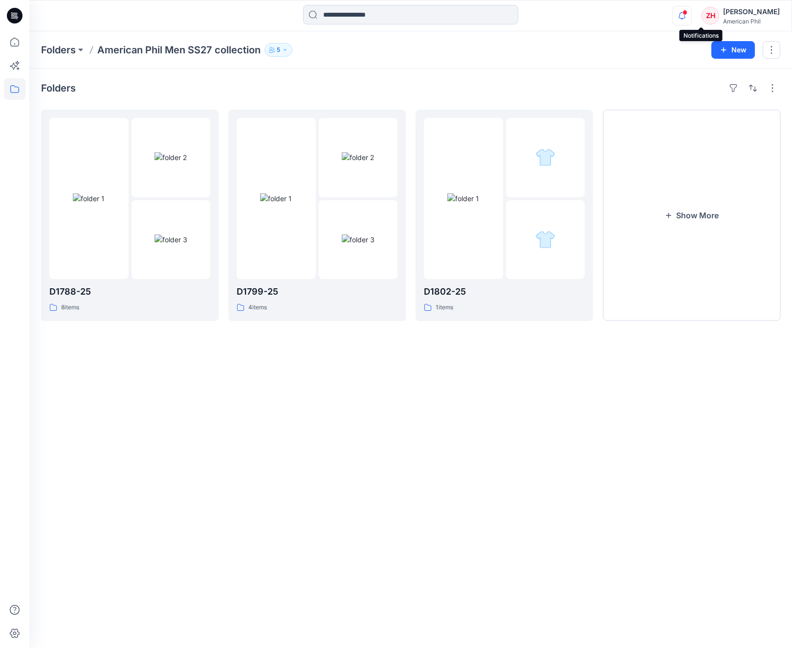
click at [692, 12] on icon "button" at bounding box center [682, 16] width 19 height 20
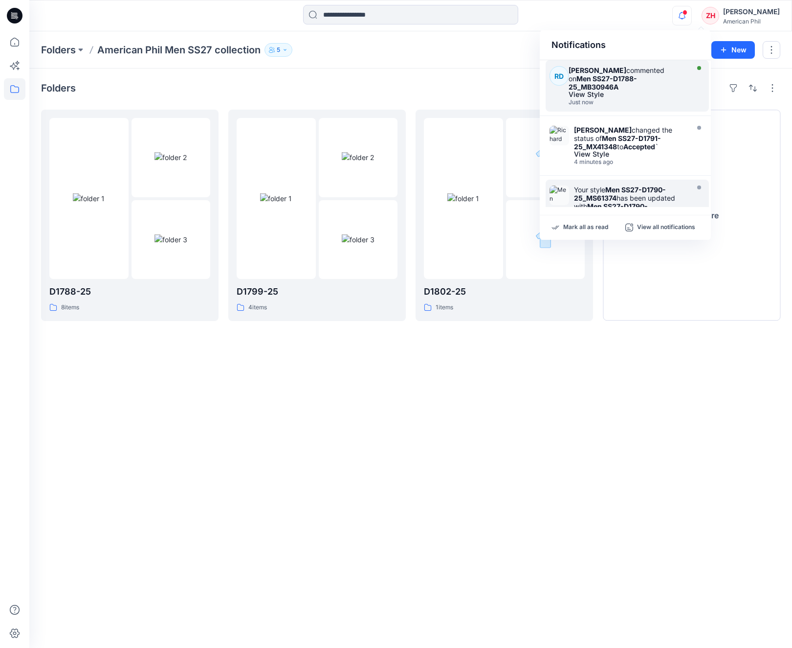
click at [657, 71] on div "[PERSON_NAME] commented on Men SS27-D1788-25_MB30946A" at bounding box center [627, 78] width 117 height 25
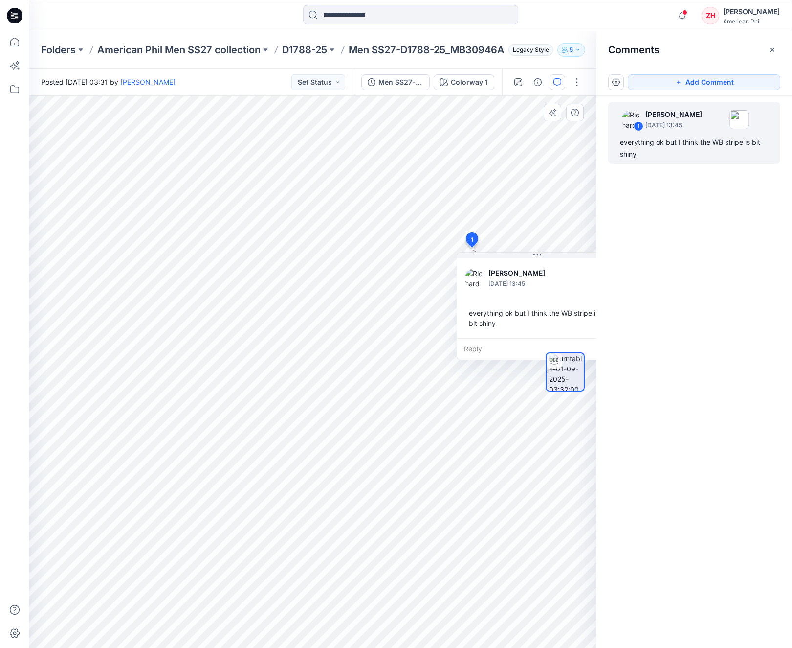
click at [552, 304] on div at bounding box center [565, 371] width 39 height 245
click at [498, 345] on div "Reply" at bounding box center [537, 349] width 160 height 22
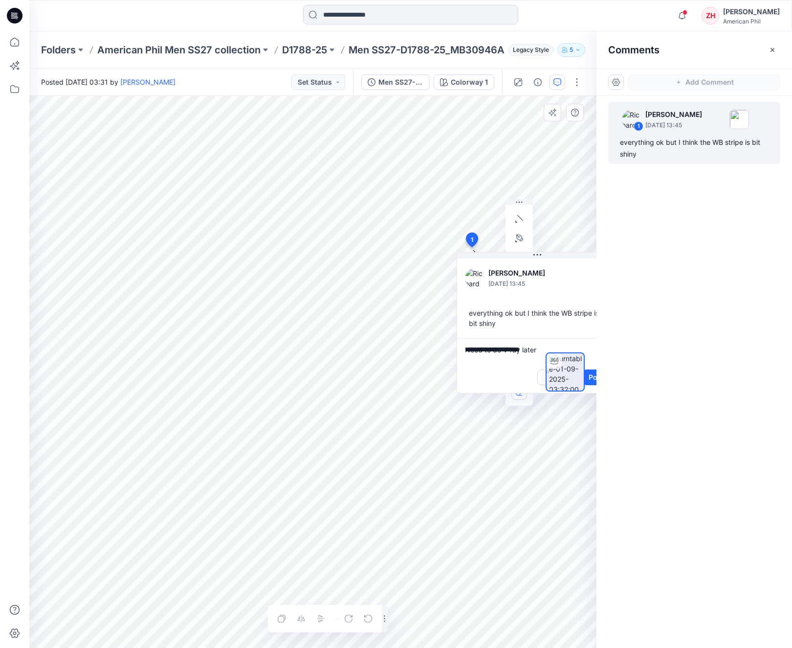
drag, startPoint x: 468, startPoint y: 349, endPoint x: 550, endPoint y: 351, distance: 82.2
click at [550, 351] on div "**********" at bounding box center [312, 372] width 567 height 552
click at [475, 238] on icon at bounding box center [473, 240] width 12 height 14
click at [543, 376] on div at bounding box center [565, 371] width 63 height 245
drag, startPoint x: 623, startPoint y: 368, endPoint x: 631, endPoint y: 365, distance: 7.9
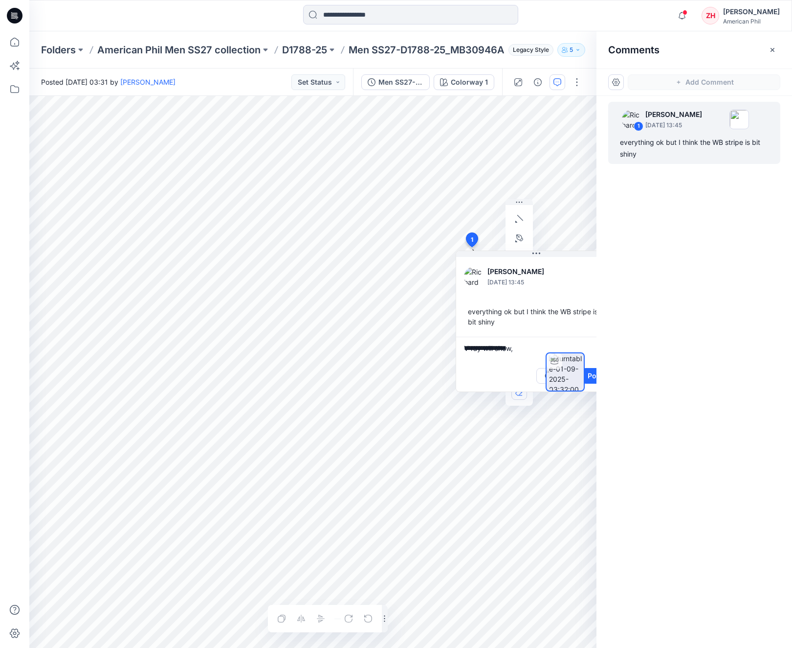
click at [623, 368] on div "1 Richard Dromard September 01, 2025 13:45 everything ok but I think the WB str…" at bounding box center [695, 354] width 196 height 516
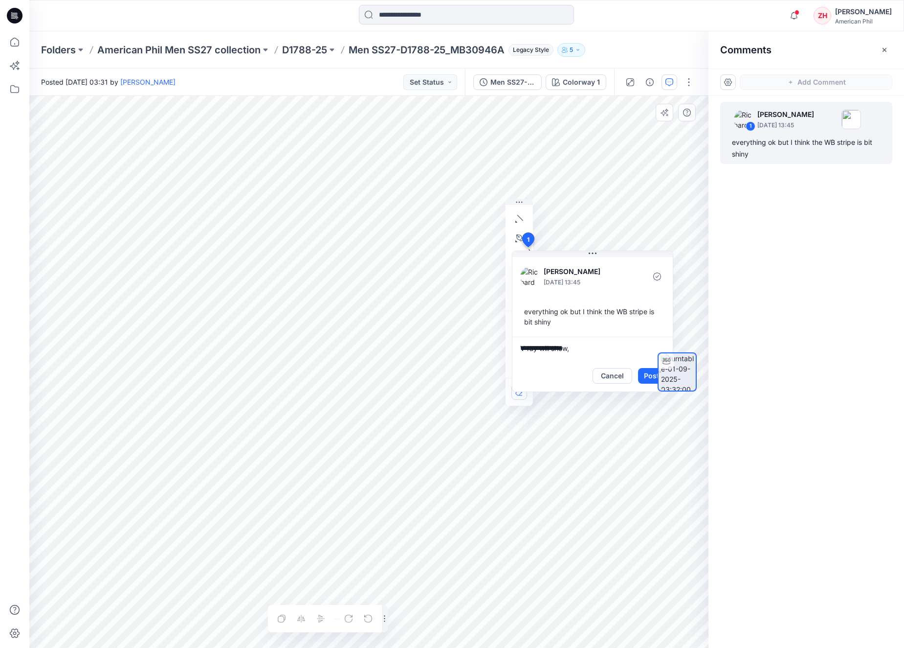
click at [580, 350] on textarea "**********" at bounding box center [593, 348] width 160 height 23
click at [521, 344] on textarea "**********" at bounding box center [593, 348] width 160 height 23
click at [634, 346] on textarea "**********" at bounding box center [593, 348] width 160 height 23
type textarea "**********"
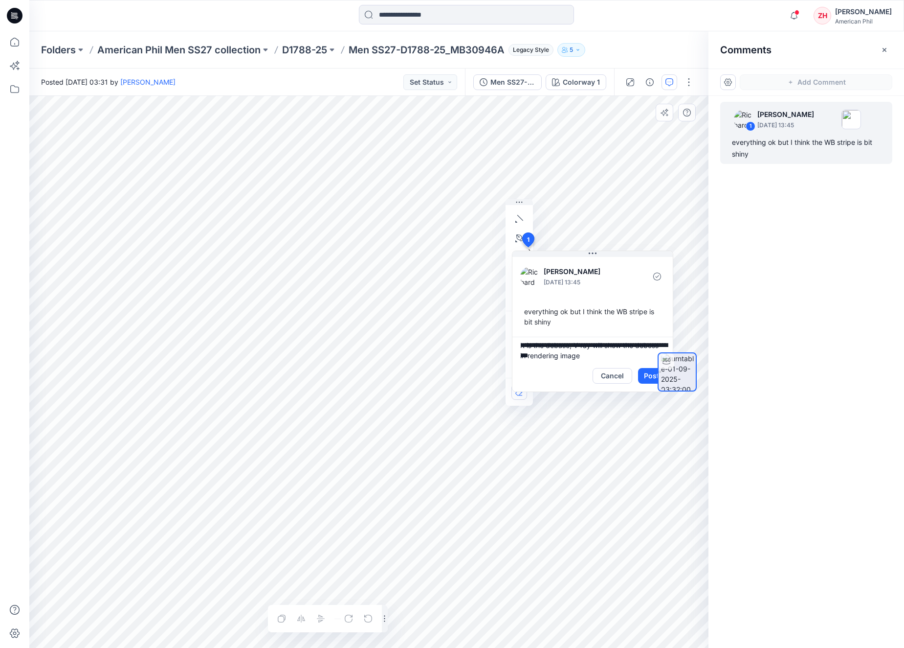
click at [652, 375] on div at bounding box center [677, 371] width 63 height 245
click at [651, 376] on div at bounding box center [677, 371] width 63 height 245
drag, startPoint x: 646, startPoint y: 373, endPoint x: 655, endPoint y: 373, distance: 8.3
click at [647, 374] on div at bounding box center [677, 371] width 63 height 245
click at [652, 374] on div at bounding box center [677, 371] width 63 height 245
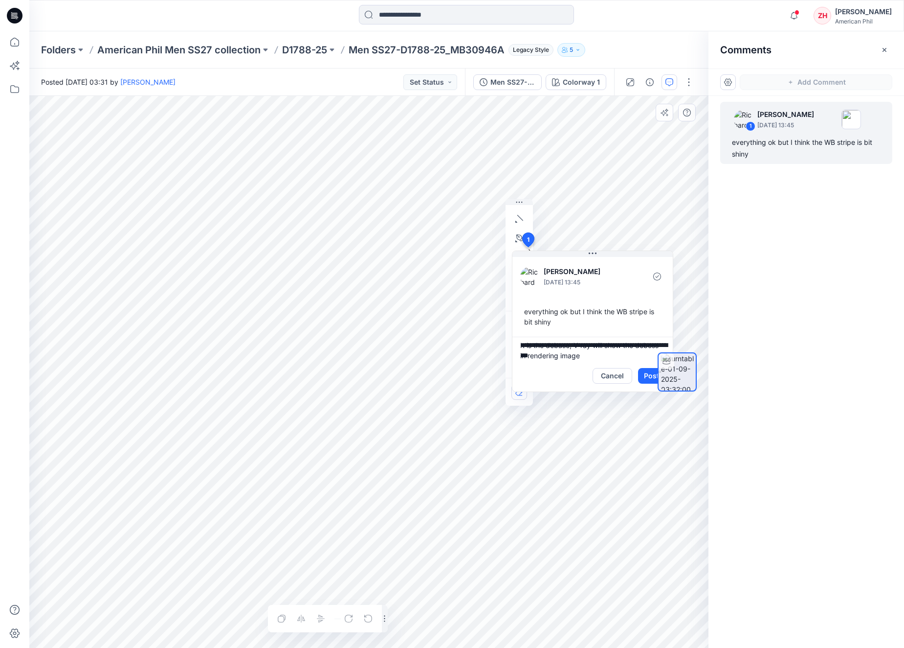
click at [526, 238] on icon at bounding box center [528, 240] width 12 height 14
click at [619, 372] on button "Cancel" at bounding box center [613, 376] width 40 height 16
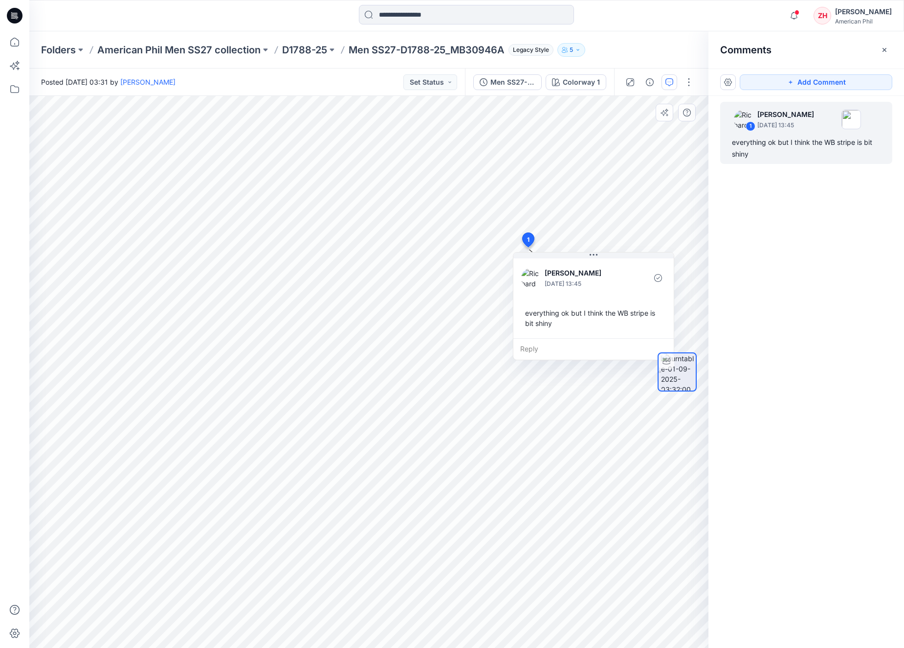
click at [524, 235] on g at bounding box center [528, 239] width 12 height 15
click at [572, 349] on div "Reply" at bounding box center [594, 349] width 160 height 22
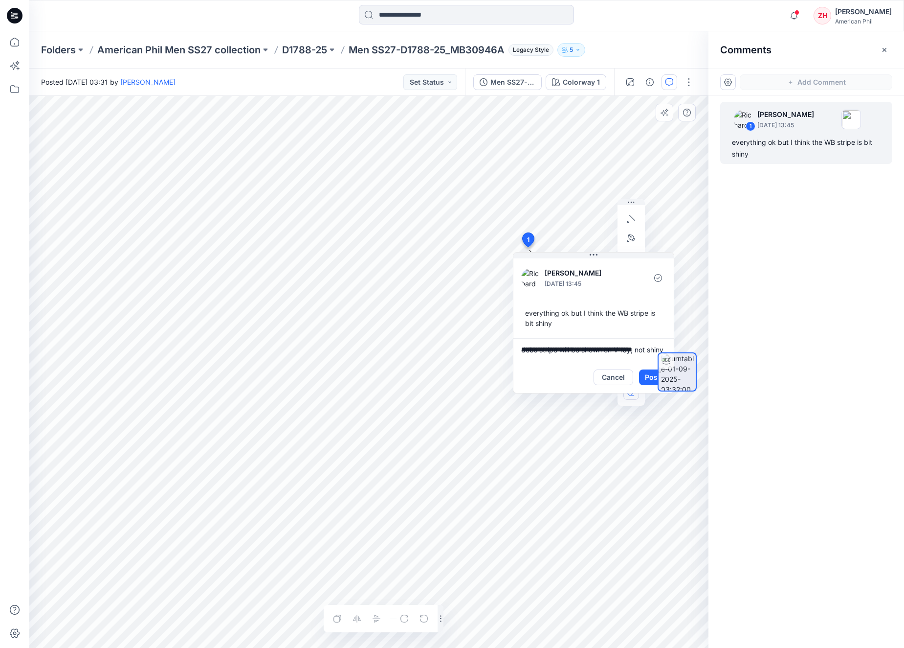
click at [649, 375] on div at bounding box center [677, 371] width 63 height 245
click at [653, 380] on div at bounding box center [677, 371] width 63 height 245
drag, startPoint x: 533, startPoint y: 348, endPoint x: 541, endPoint y: 368, distance: 21.5
click at [533, 348] on textarea "**********" at bounding box center [594, 349] width 160 height 23
type textarea "**********"
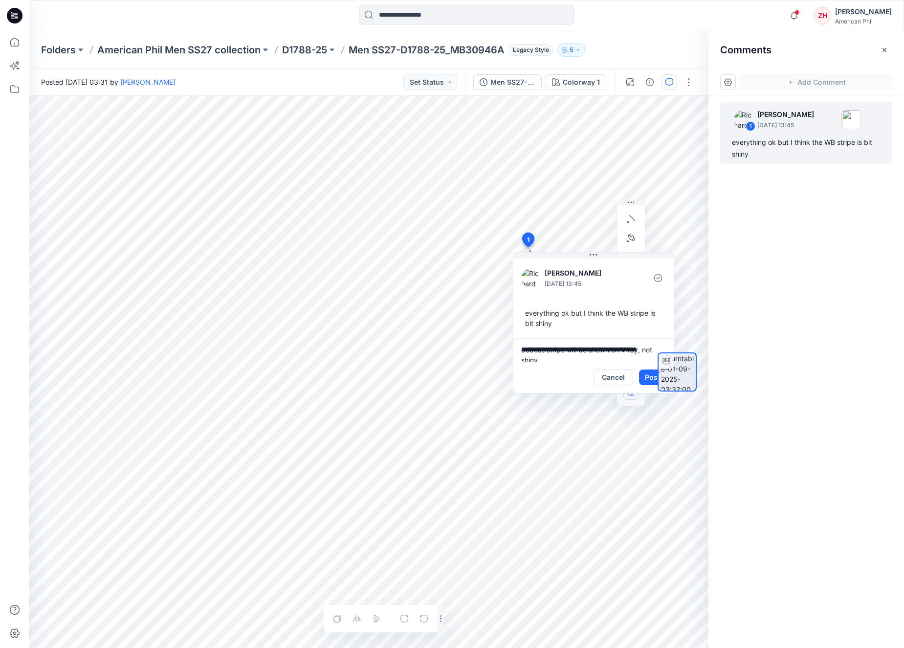
click at [507, 342] on div "**********" at bounding box center [368, 372] width 679 height 552
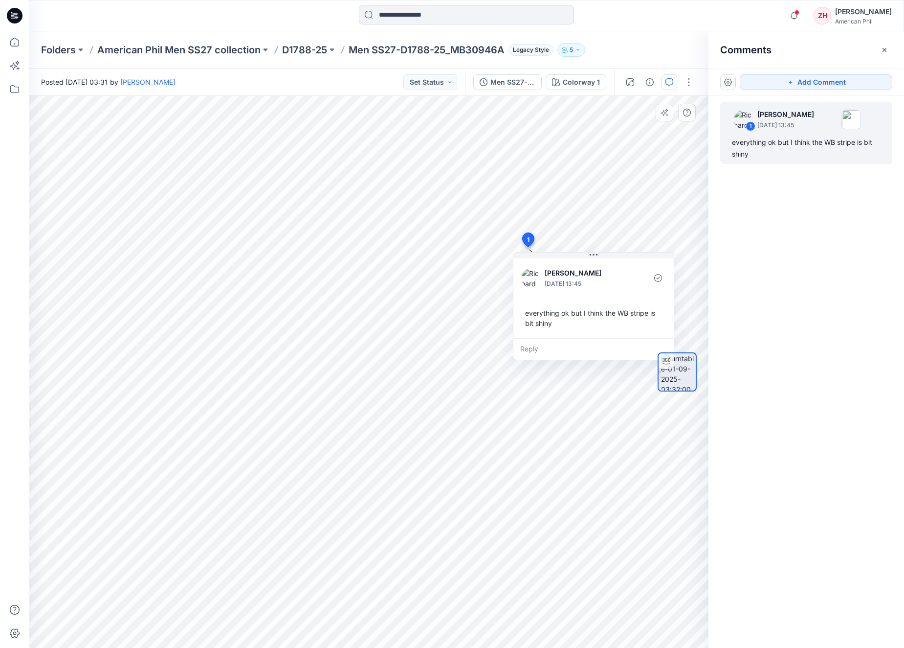
click at [554, 348] on div "Reply" at bounding box center [594, 349] width 160 height 22
type textarea "**********"
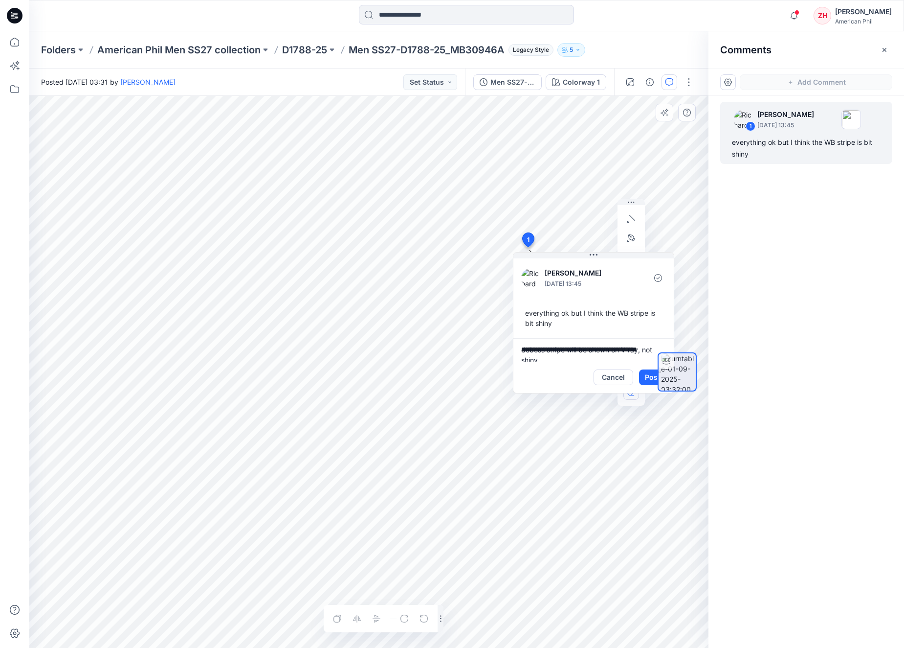
drag, startPoint x: 655, startPoint y: 374, endPoint x: 659, endPoint y: 377, distance: 5.0
click at [655, 375] on div at bounding box center [677, 371] width 63 height 245
click at [648, 377] on div at bounding box center [677, 371] width 63 height 245
click at [649, 377] on div at bounding box center [677, 371] width 63 height 245
drag, startPoint x: 658, startPoint y: 375, endPoint x: 653, endPoint y: 377, distance: 5.9
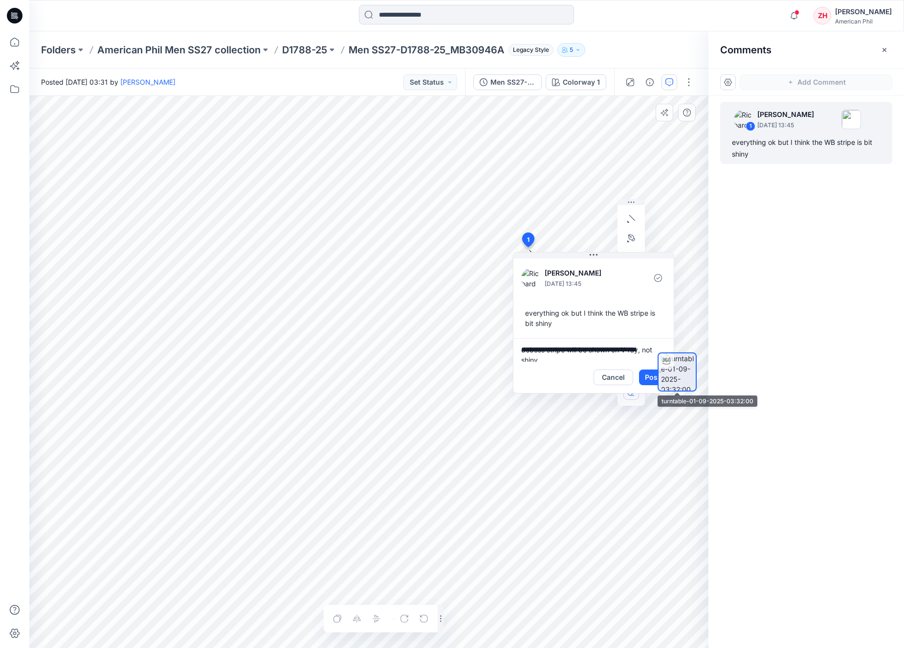
click at [657, 376] on div at bounding box center [677, 371] width 63 height 245
click at [653, 377] on div at bounding box center [677, 371] width 63 height 245
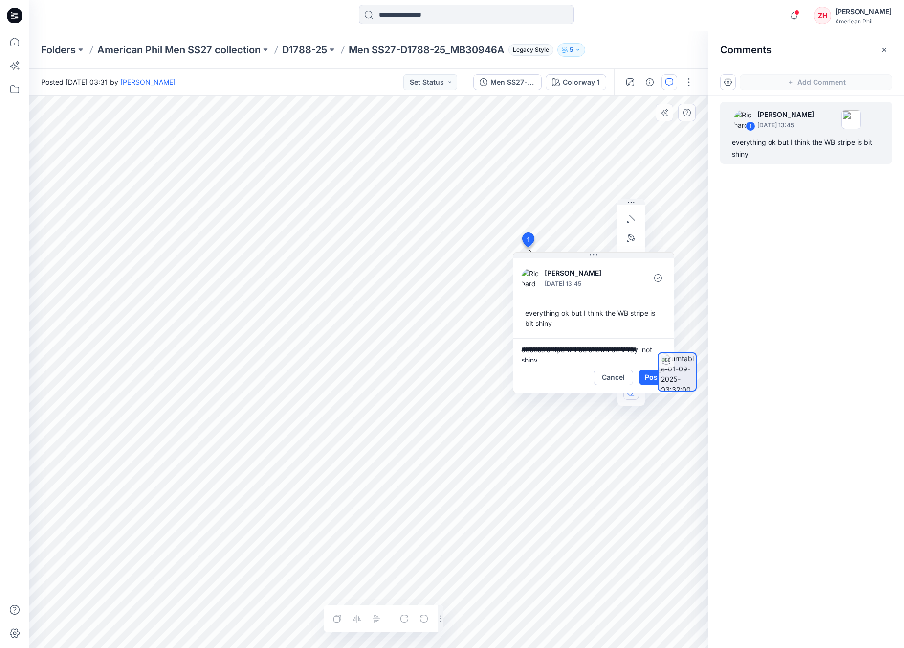
click at [552, 320] on div "everything ok but I think the WB stripe is bit shiny" at bounding box center [593, 318] width 145 height 28
drag, startPoint x: 643, startPoint y: 378, endPoint x: 650, endPoint y: 378, distance: 6.8
click at [643, 378] on button "Post" at bounding box center [652, 377] width 27 height 16
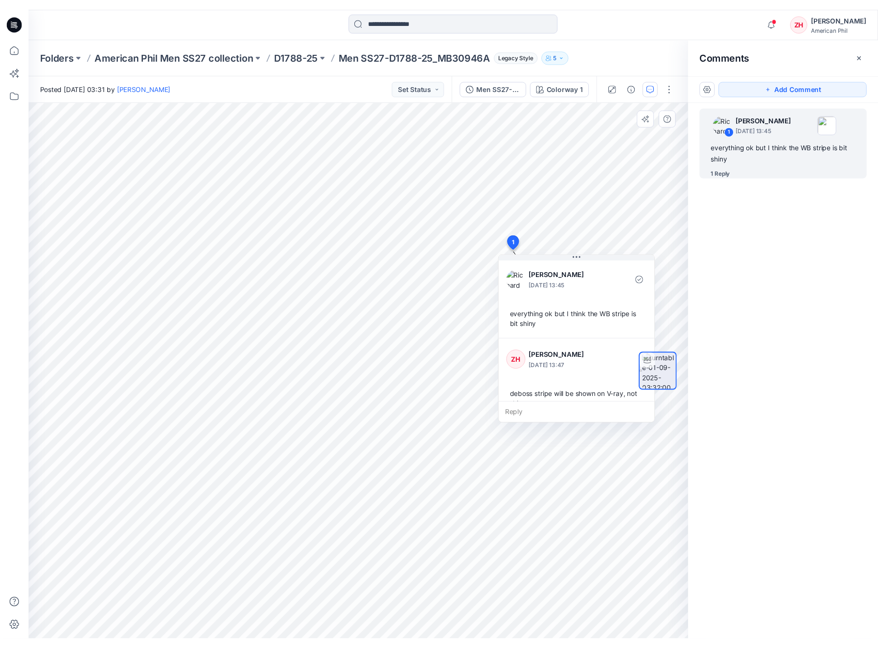
scroll to position [17, 0]
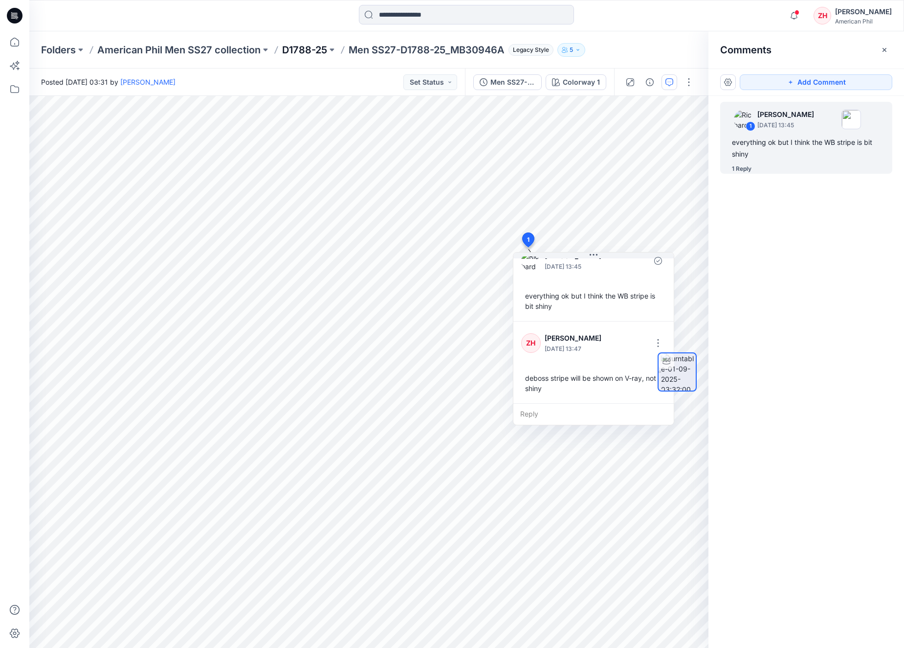
click at [311, 52] on p "D1788-25" at bounding box center [304, 50] width 45 height 14
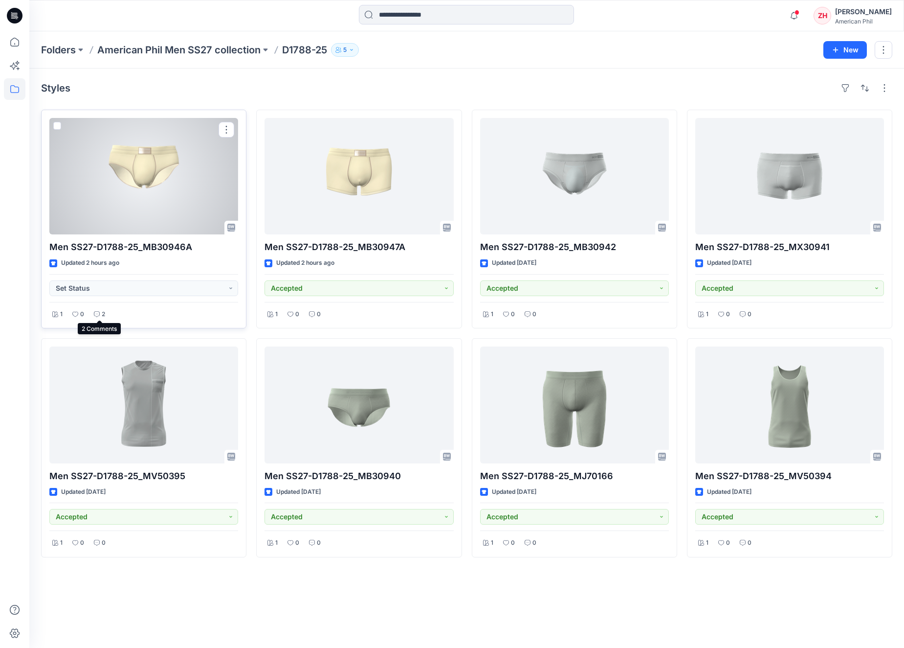
click at [98, 312] on icon at bounding box center [97, 314] width 6 height 6
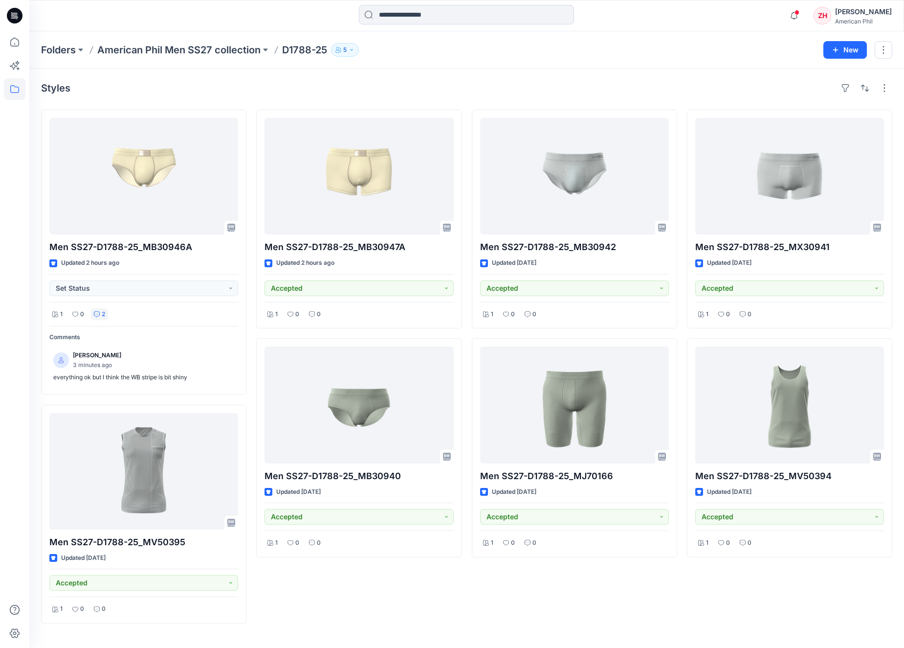
click at [227, 44] on p "American Phil Men SS27 collection" at bounding box center [178, 50] width 163 height 14
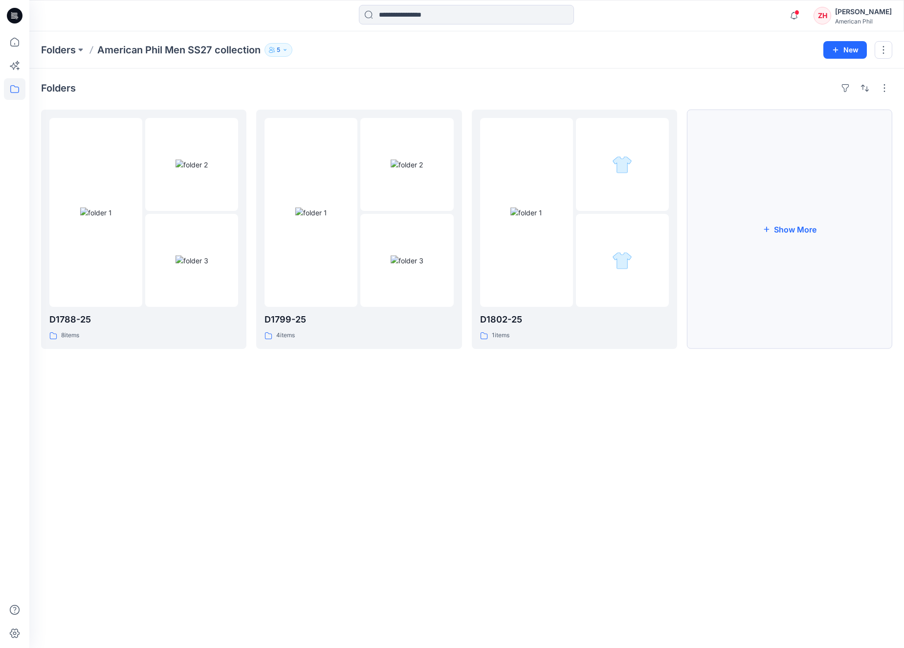
click at [813, 209] on button "Show More" at bounding box center [789, 229] width 205 height 239
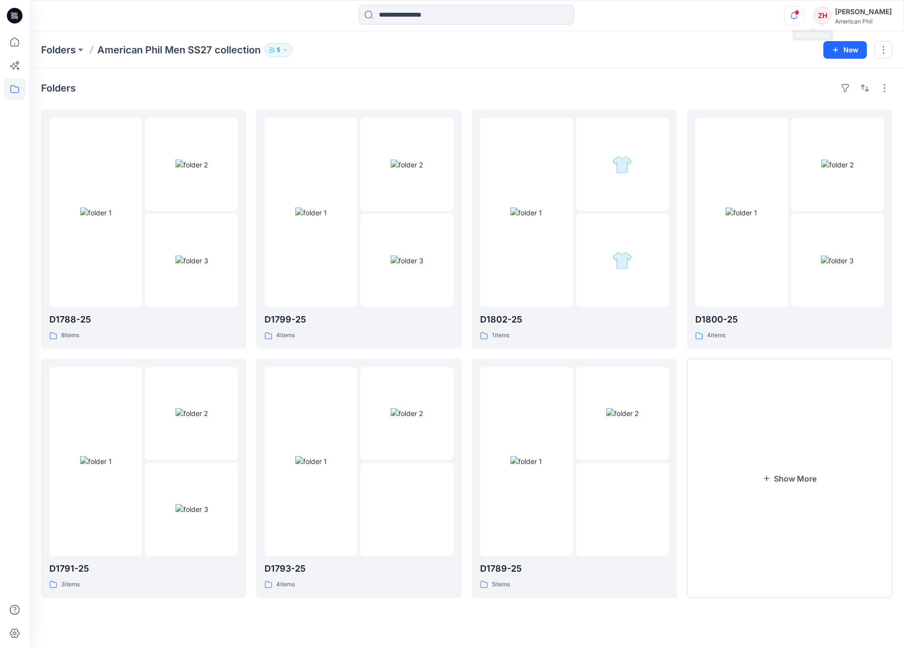
click at [804, 15] on icon "button" at bounding box center [794, 16] width 19 height 20
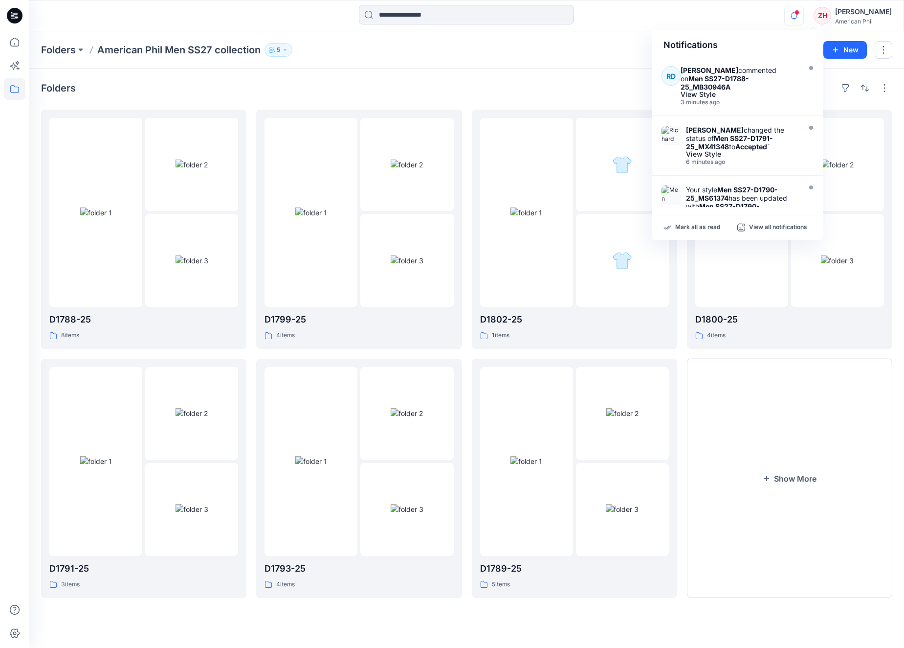
click at [690, 233] on div "Mark all as read View all notifications" at bounding box center [737, 227] width 171 height 24
click at [699, 226] on p "Mark all as read" at bounding box center [698, 227] width 45 height 9
click at [575, 52] on div "Folders American Phil Men SS27 collection 5" at bounding box center [428, 50] width 775 height 14
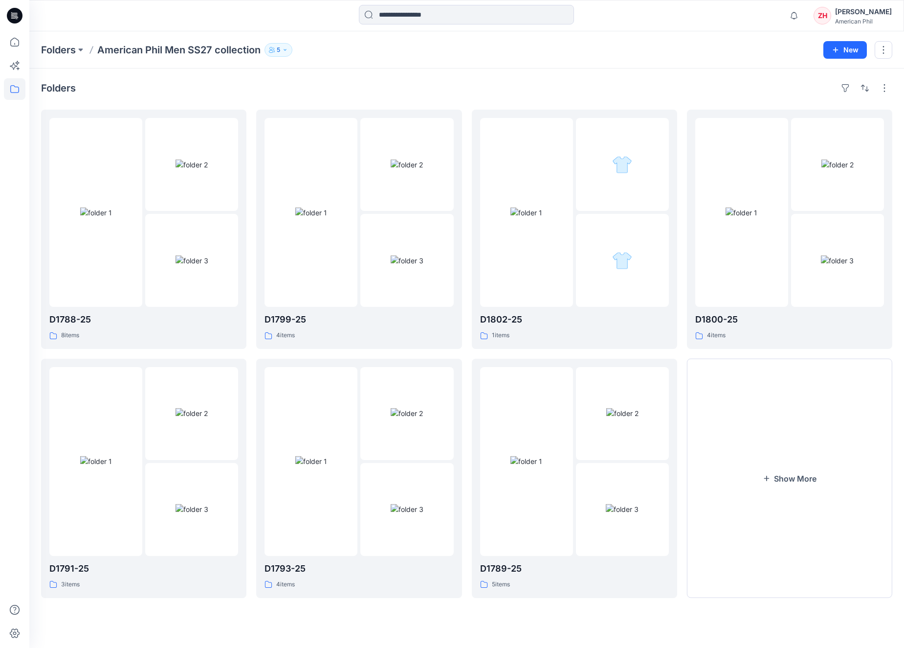
click at [767, 38] on div "Folders American Phil Men SS27 collection 5 New" at bounding box center [466, 49] width 875 height 37
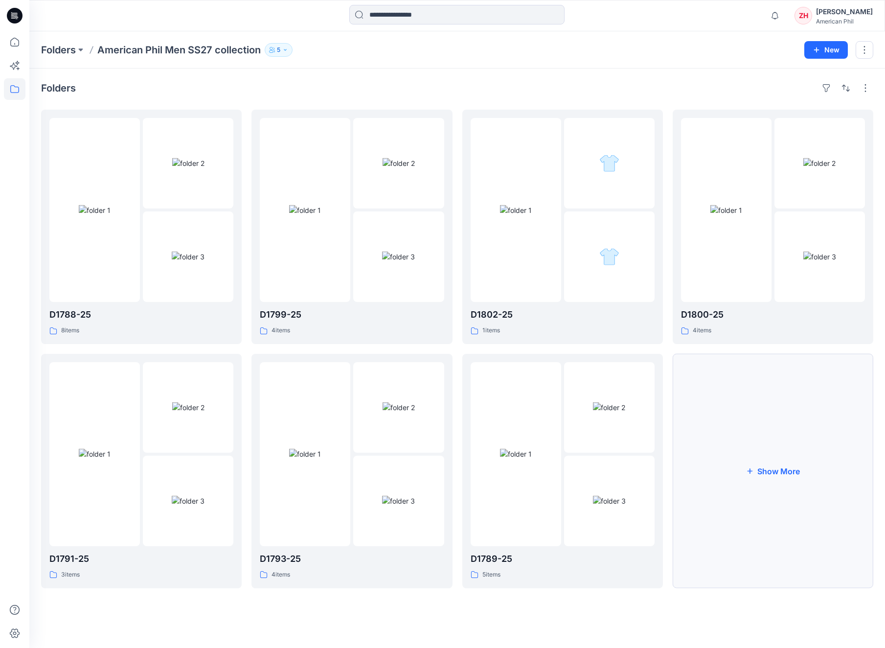
click at [824, 421] on button "Show More" at bounding box center [773, 471] width 201 height 234
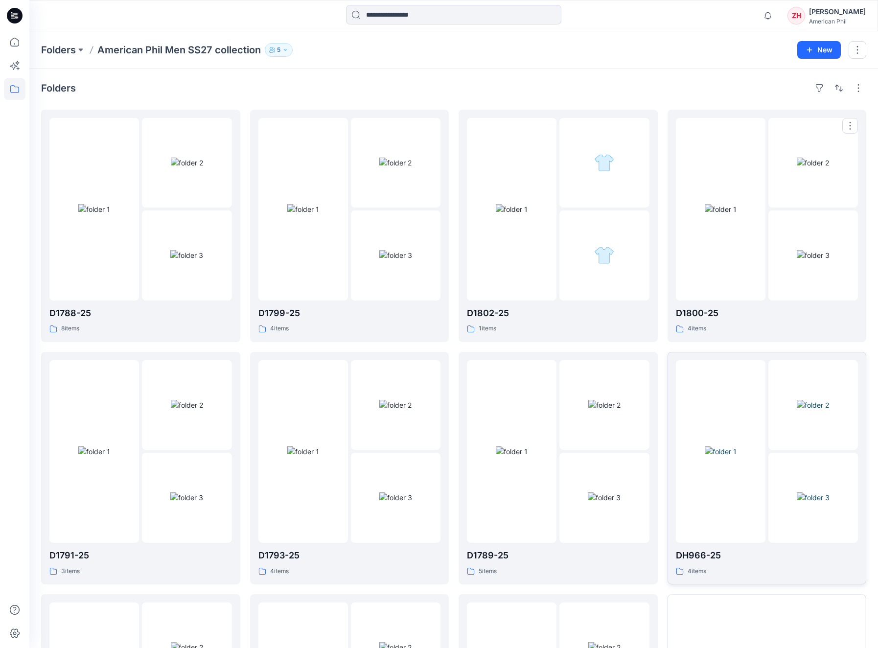
scroll to position [204, 0]
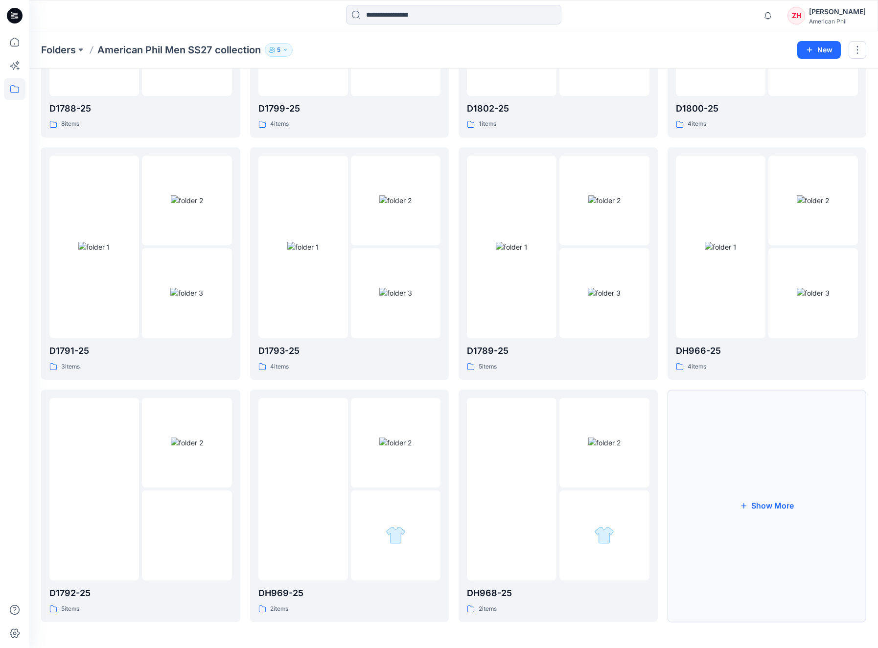
click at [785, 485] on button "Show More" at bounding box center [766, 505] width 199 height 232
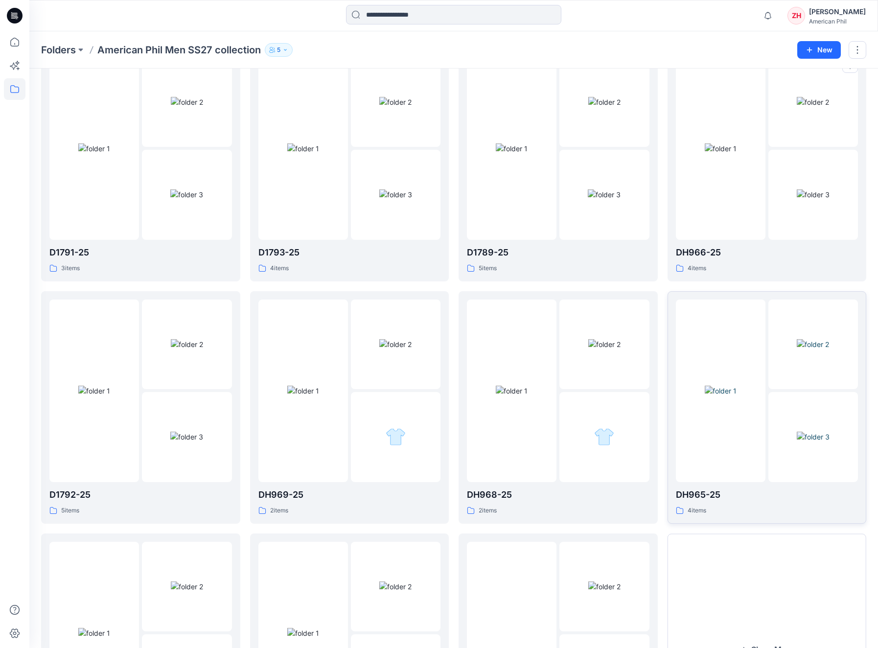
scroll to position [446, 0]
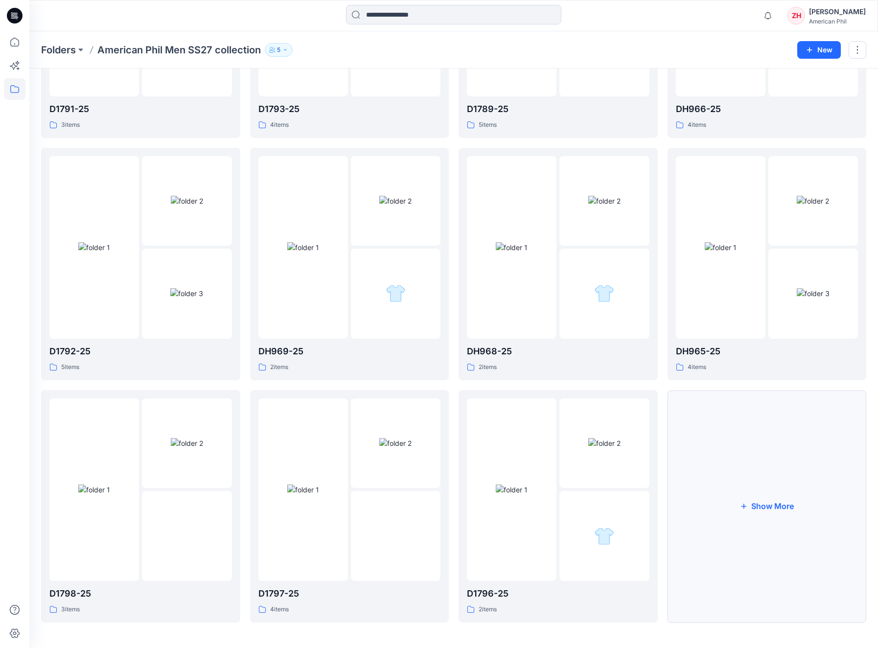
click at [787, 525] on button "Show More" at bounding box center [766, 506] width 199 height 232
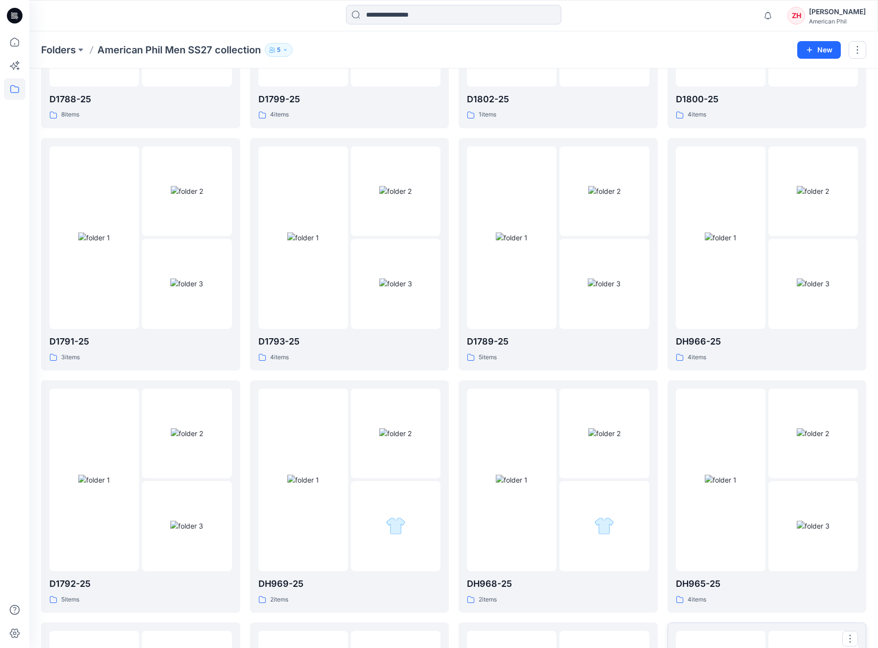
scroll to position [0, 0]
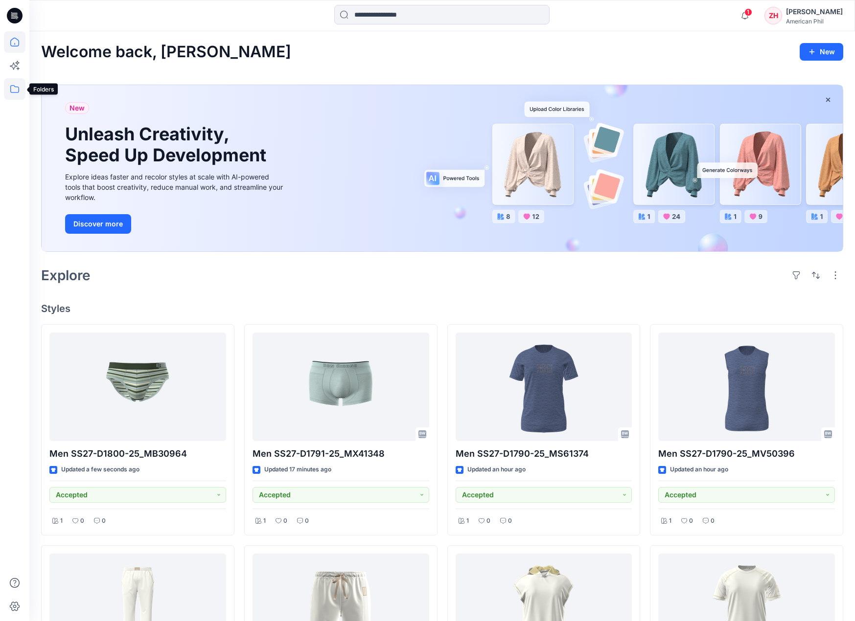
click at [20, 91] on icon at bounding box center [15, 89] width 22 height 22
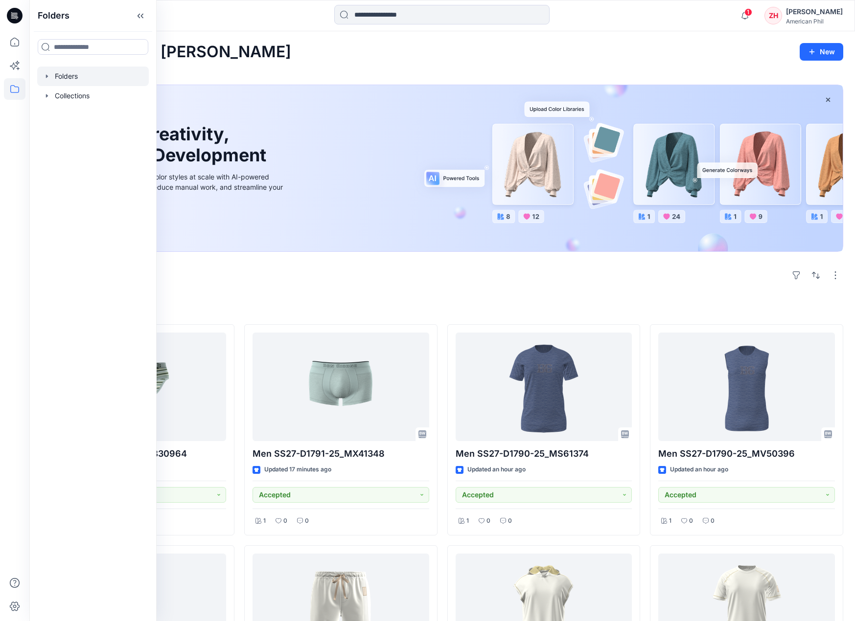
click at [115, 74] on div at bounding box center [93, 77] width 112 height 20
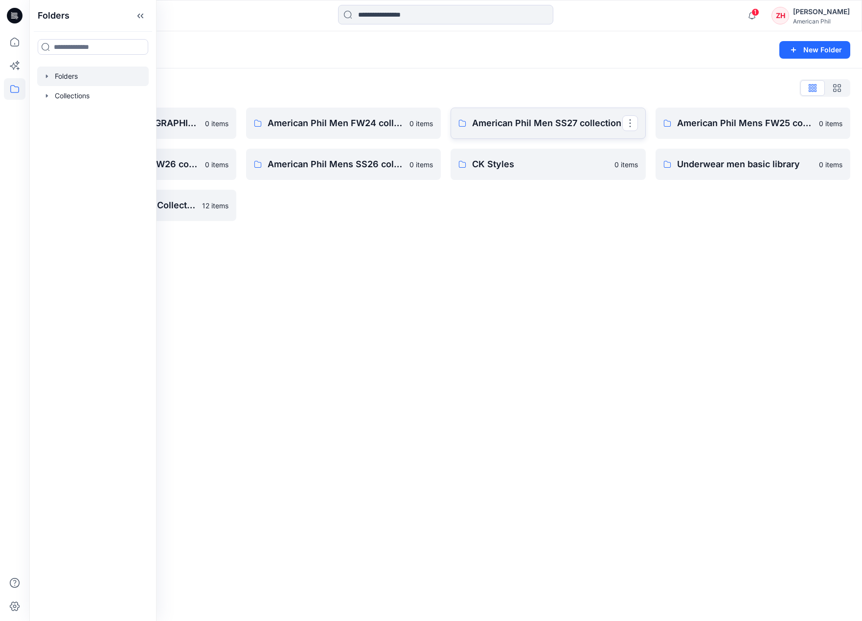
click at [571, 133] on link "American Phil Men SS27 collection" at bounding box center [548, 123] width 195 height 31
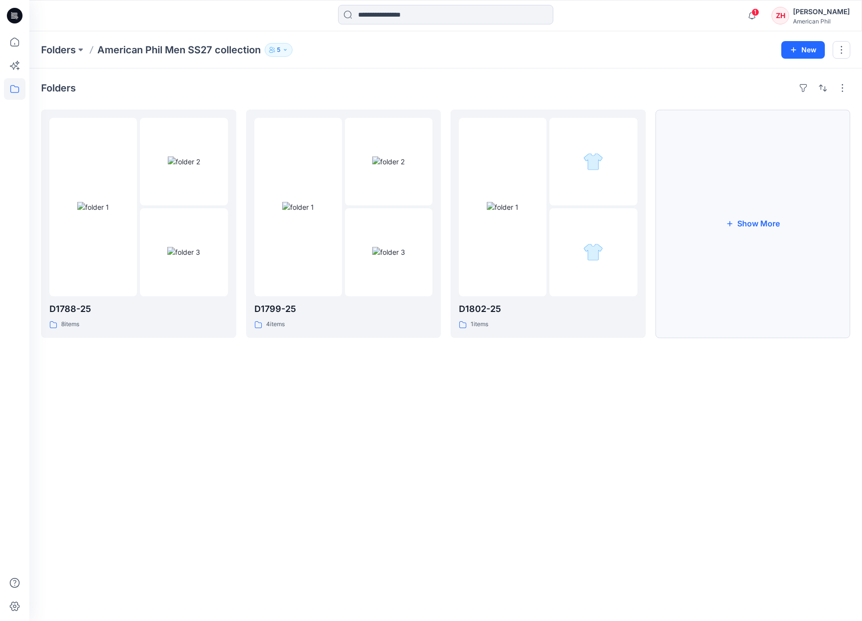
click at [721, 201] on button "Show More" at bounding box center [753, 224] width 195 height 228
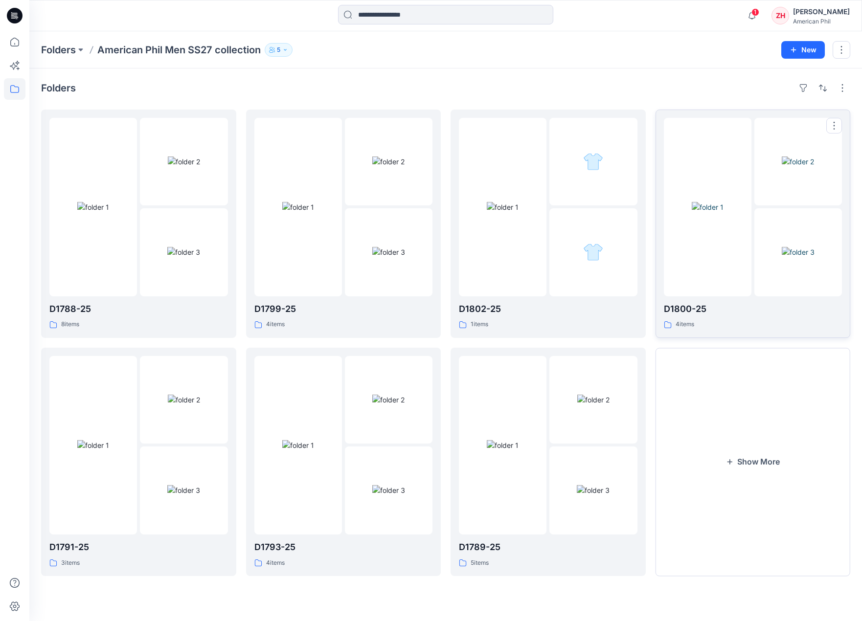
click at [724, 212] on img at bounding box center [708, 207] width 32 height 10
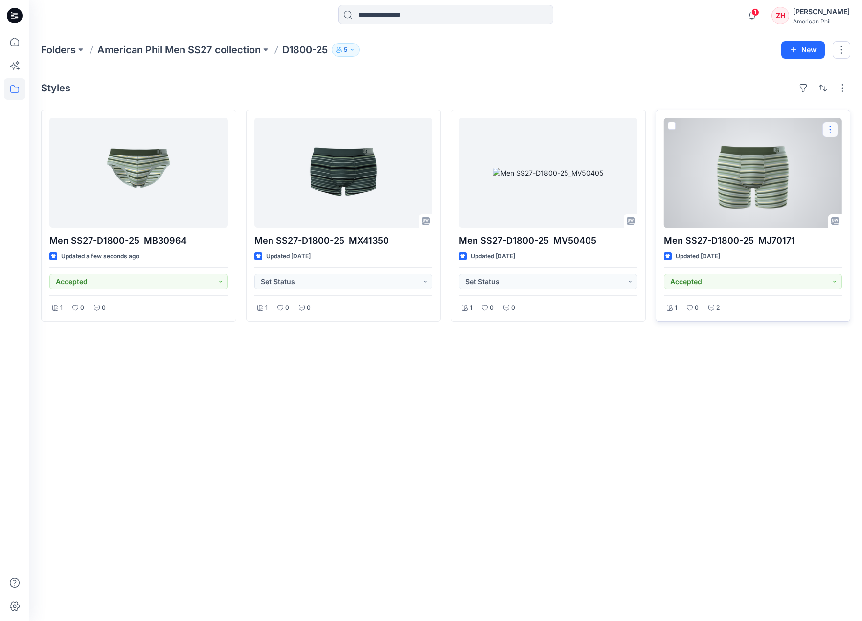
click at [832, 128] on button "button" at bounding box center [830, 130] width 16 height 16
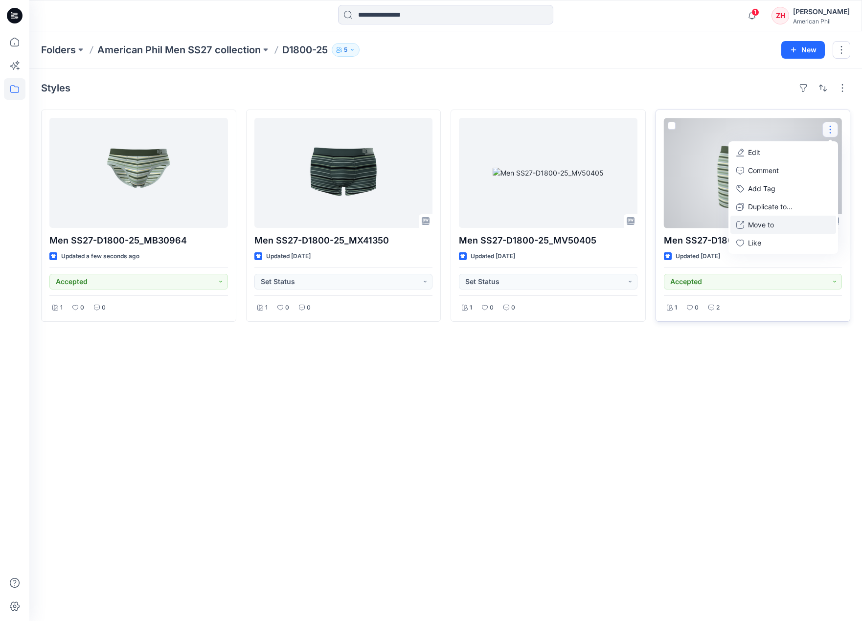
click at [801, 226] on button "Move to" at bounding box center [783, 225] width 106 height 18
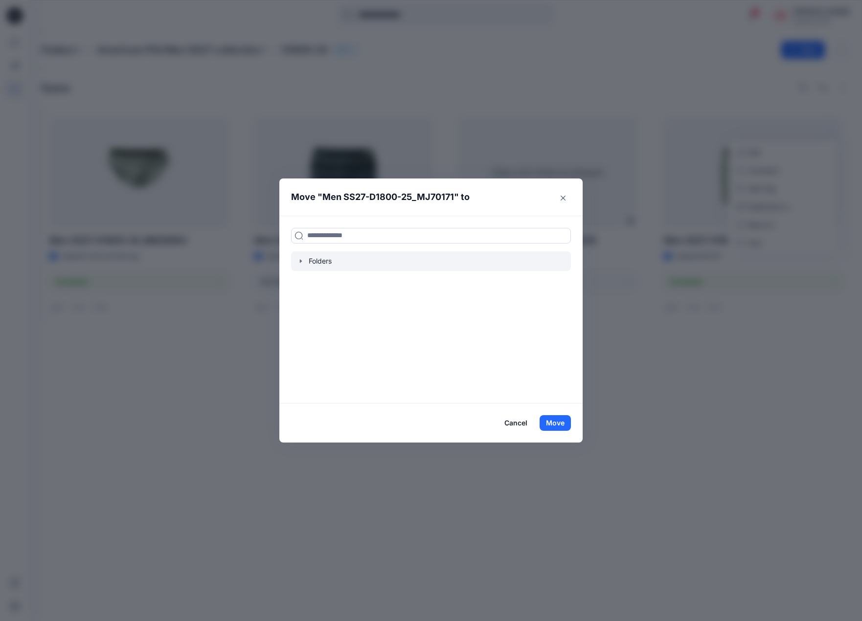
click at [382, 261] on div at bounding box center [431, 261] width 280 height 20
click at [394, 263] on div at bounding box center [431, 261] width 280 height 20
click at [325, 262] on div at bounding box center [431, 261] width 280 height 20
click at [396, 232] on input at bounding box center [431, 236] width 280 height 16
click at [561, 194] on button "Close" at bounding box center [563, 198] width 16 height 16
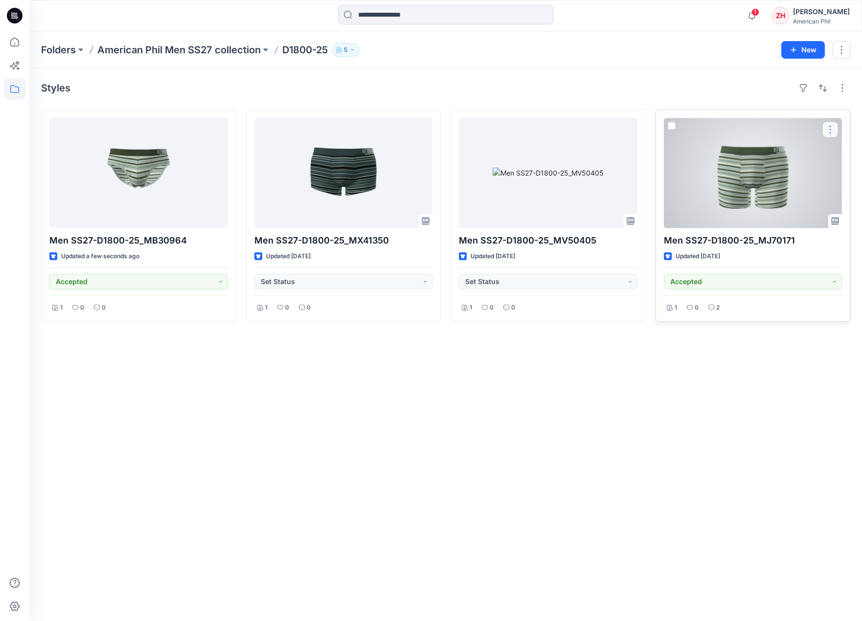
click at [836, 128] on button "button" at bounding box center [830, 130] width 16 height 16
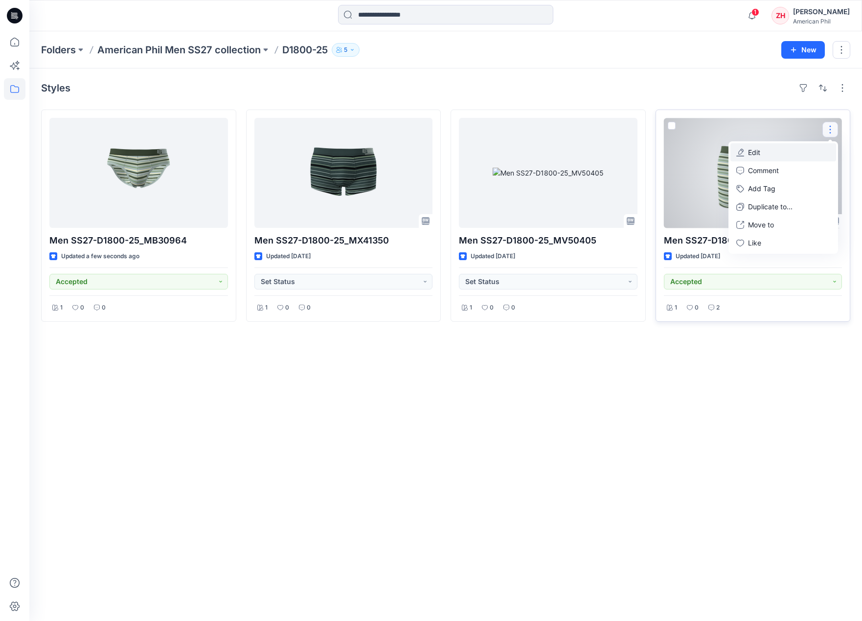
click at [779, 150] on button "Edit" at bounding box center [783, 152] width 106 height 18
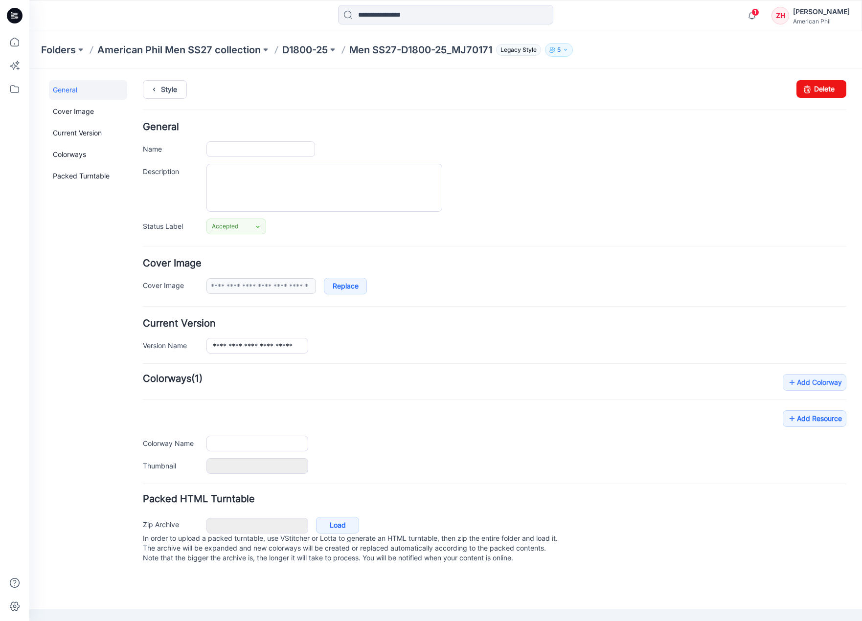
type input "**********"
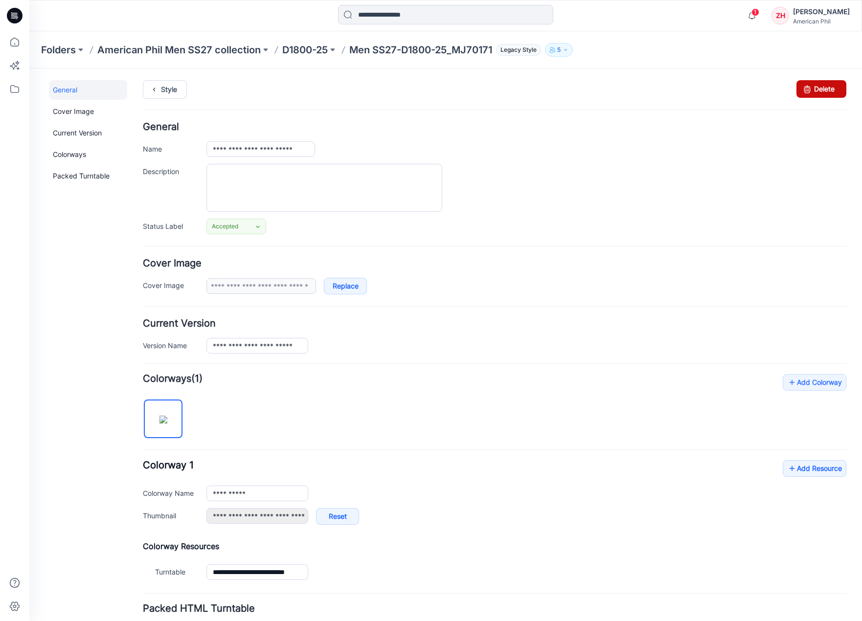
click at [823, 89] on link "Delete" at bounding box center [821, 89] width 50 height 18
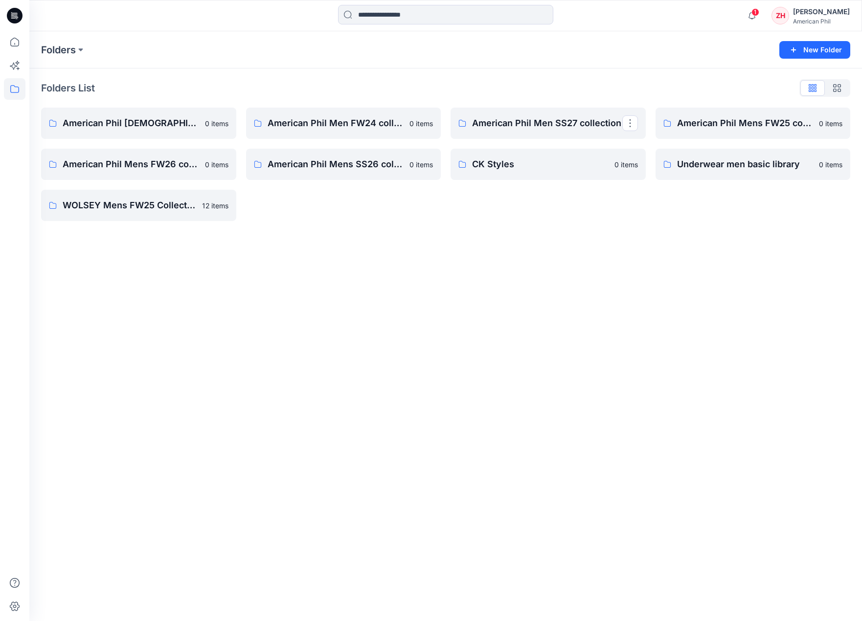
drag, startPoint x: 594, startPoint y: 119, endPoint x: 603, endPoint y: 114, distance: 9.8
click at [593, 119] on p "American Phil Men SS27 collection" at bounding box center [547, 123] width 150 height 14
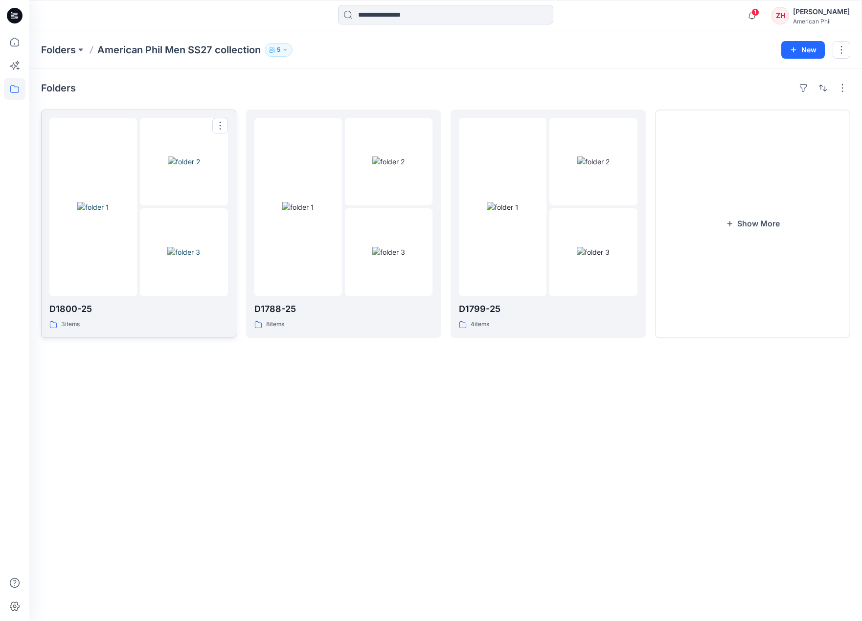
click at [103, 162] on div at bounding box center [93, 207] width 88 height 179
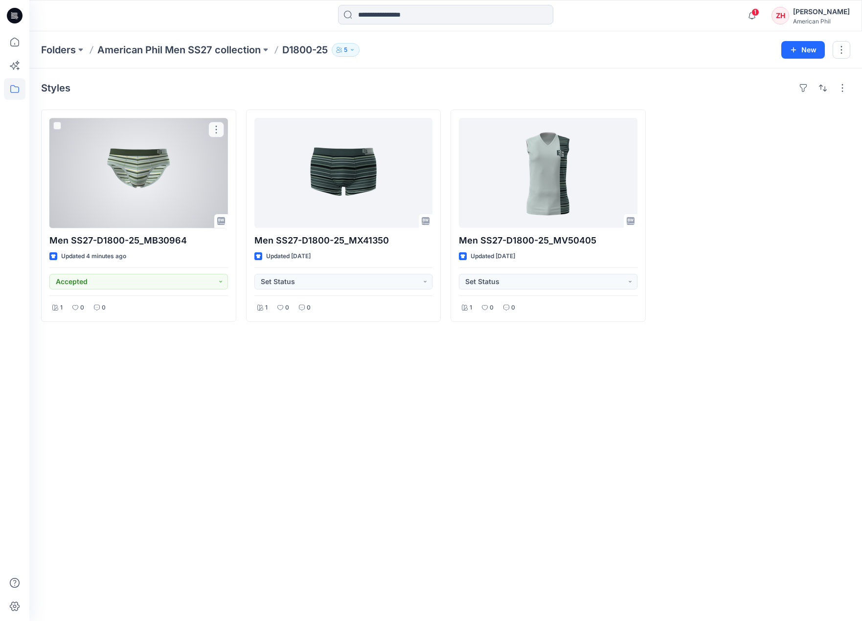
click at [168, 155] on div at bounding box center [138, 173] width 179 height 110
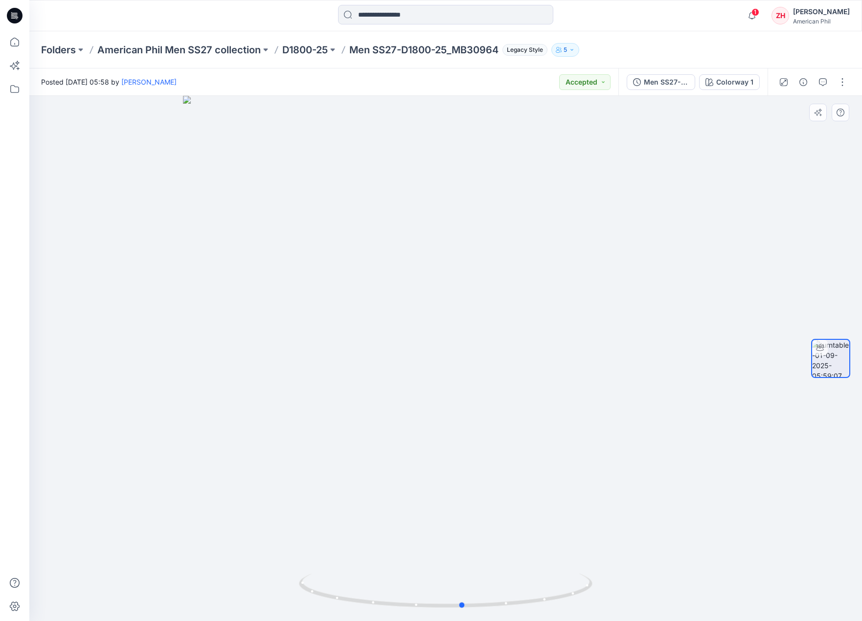
drag, startPoint x: 562, startPoint y: 297, endPoint x: 610, endPoint y: 312, distance: 50.3
click at [610, 312] on div at bounding box center [445, 358] width 833 height 525
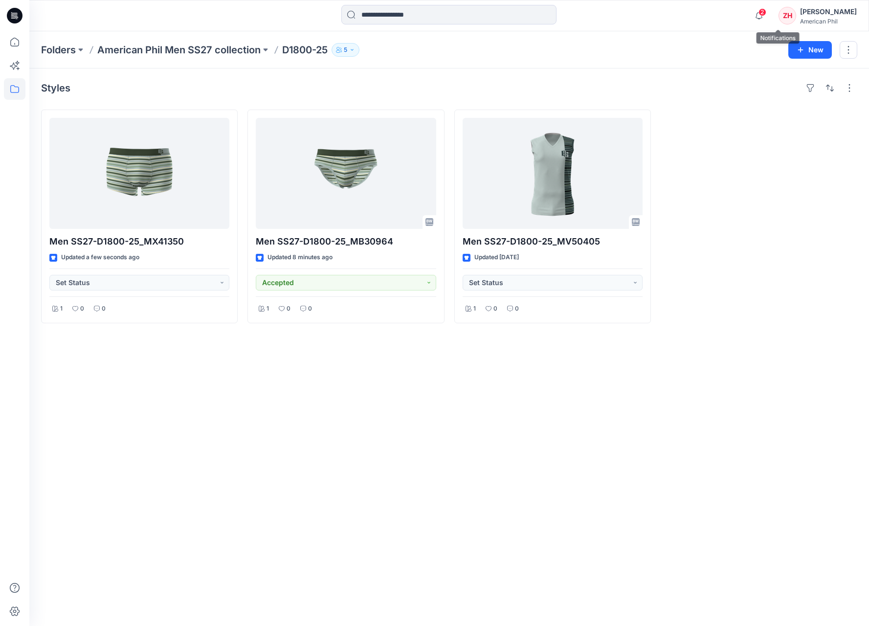
click at [767, 10] on span "2" at bounding box center [763, 12] width 8 height 8
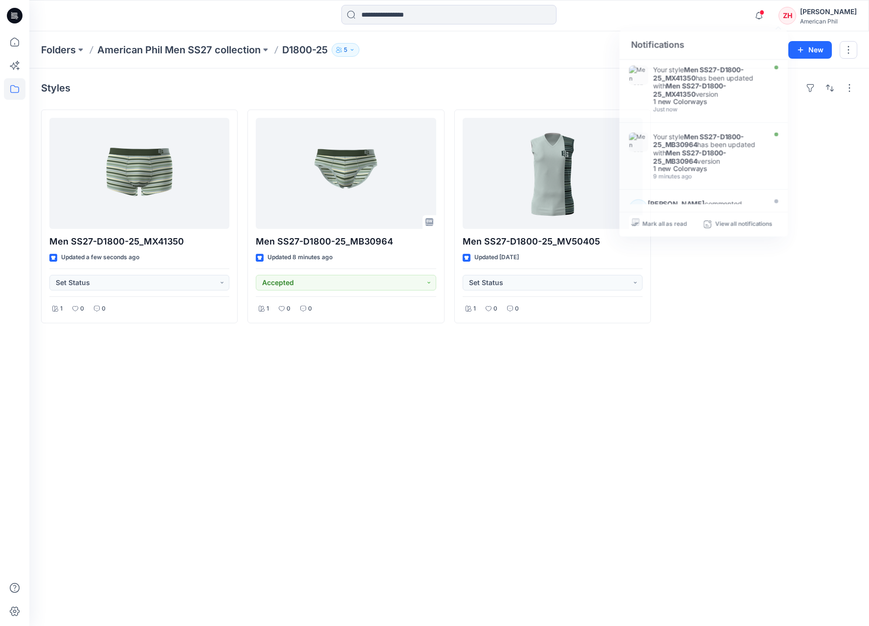
click at [733, 15] on div "Notifications Your style Men SS27-D1800-25_MX41350 has been updated with Men SS…" at bounding box center [448, 16] width 839 height 22
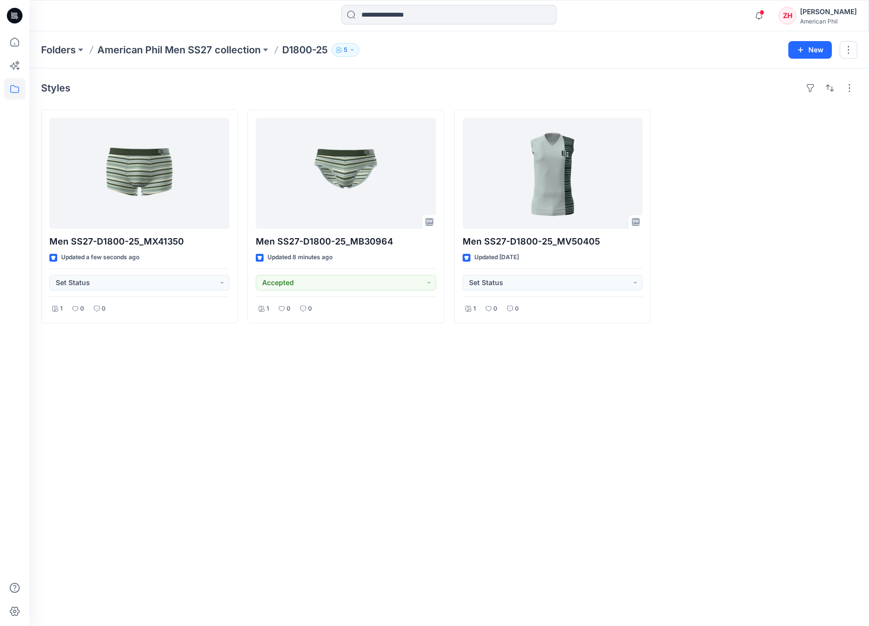
click at [706, 30] on div "Notifications Your style Men SS27-D1800-25_MX41350 has been updated with Men SS…" at bounding box center [449, 15] width 840 height 31
click at [769, 8] on icon "button" at bounding box center [759, 16] width 19 height 20
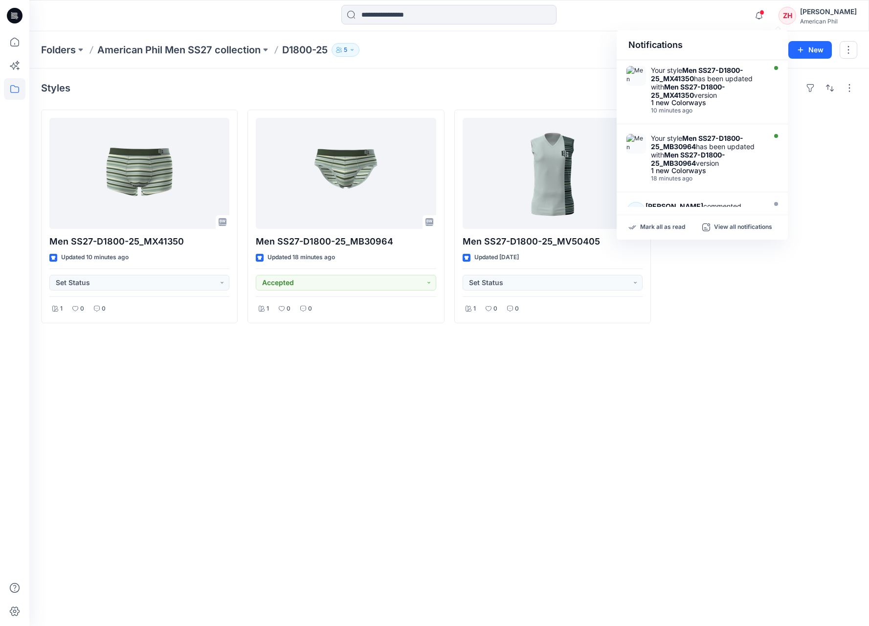
click at [742, 20] on div "Notifications Your style Men SS27-D1800-25_MX41350 has been updated with Men SS…" at bounding box center [448, 16] width 839 height 22
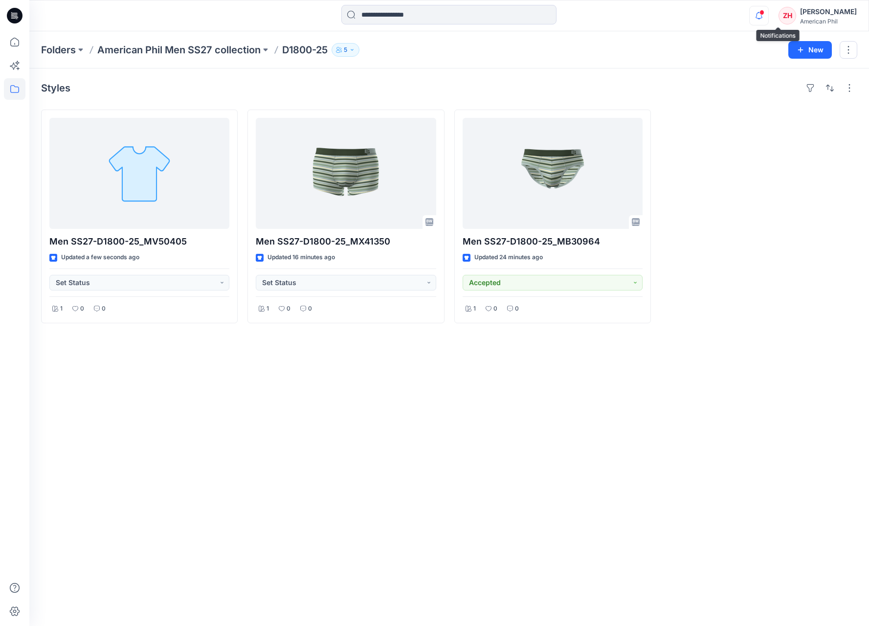
click at [769, 11] on icon "button" at bounding box center [759, 16] width 19 height 20
click at [769, 16] on icon "button" at bounding box center [759, 16] width 19 height 20
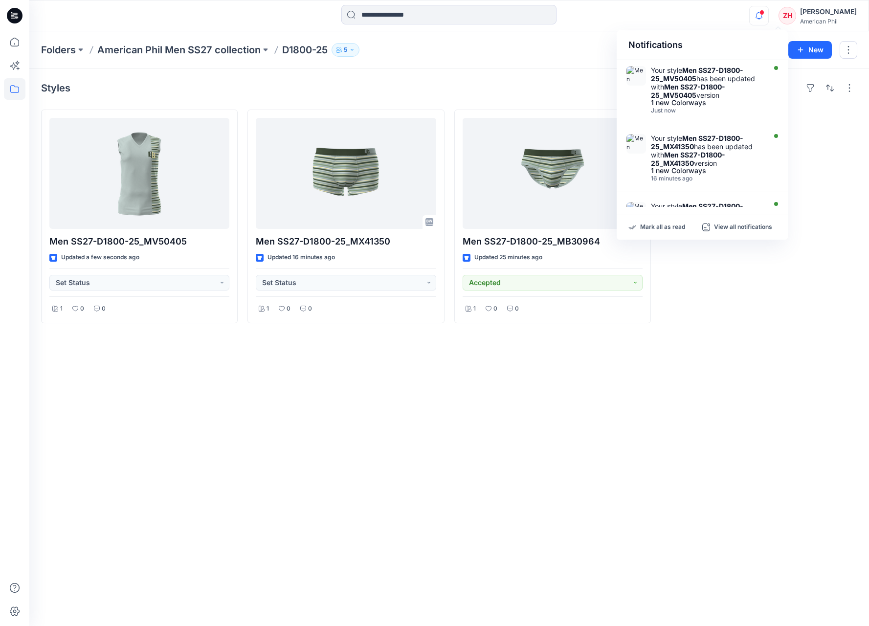
click at [752, 13] on div "Notifications Your style Men SS27-D1800-25_MV50405 has been updated with Men SS…" at bounding box center [448, 16] width 839 height 22
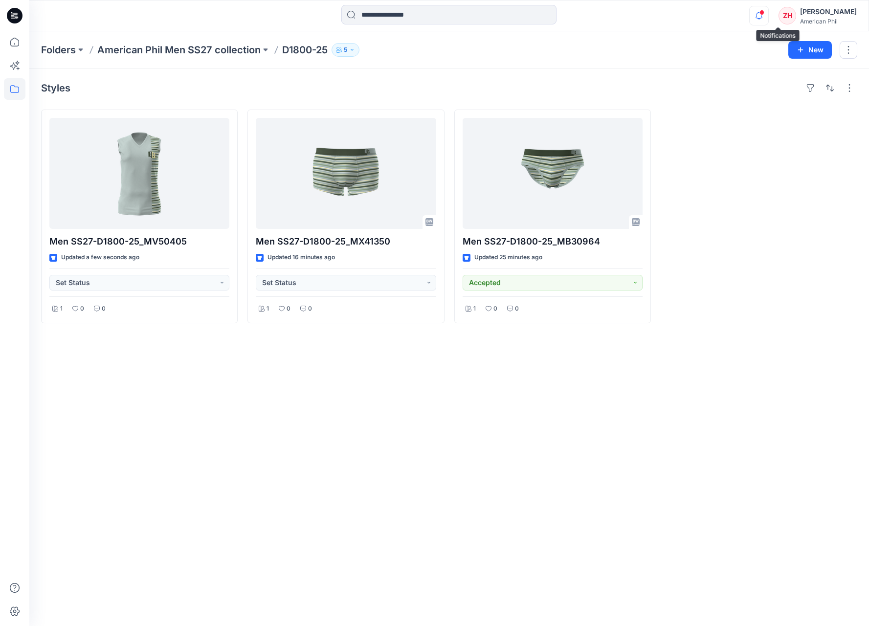
click at [769, 18] on icon "button" at bounding box center [759, 16] width 19 height 20
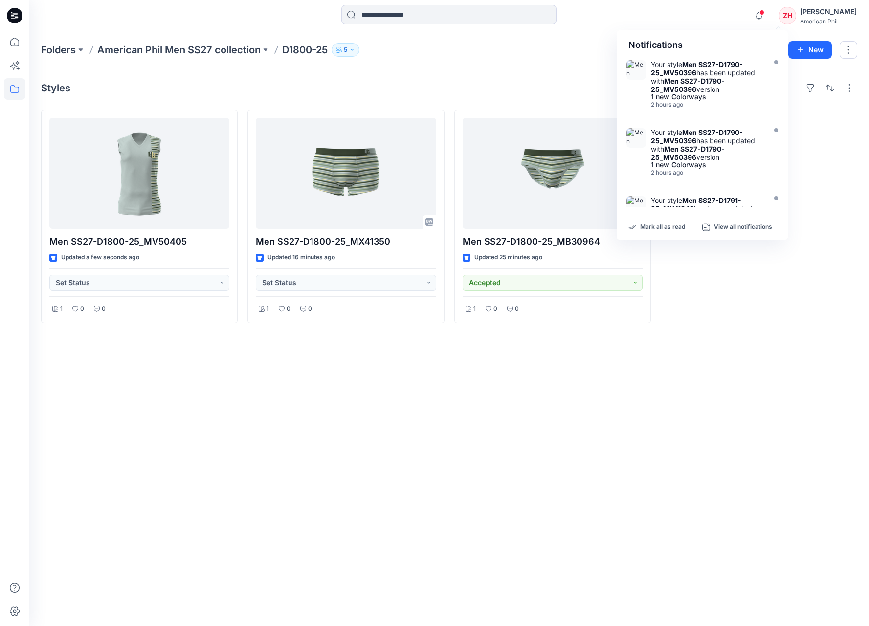
scroll to position [441, 0]
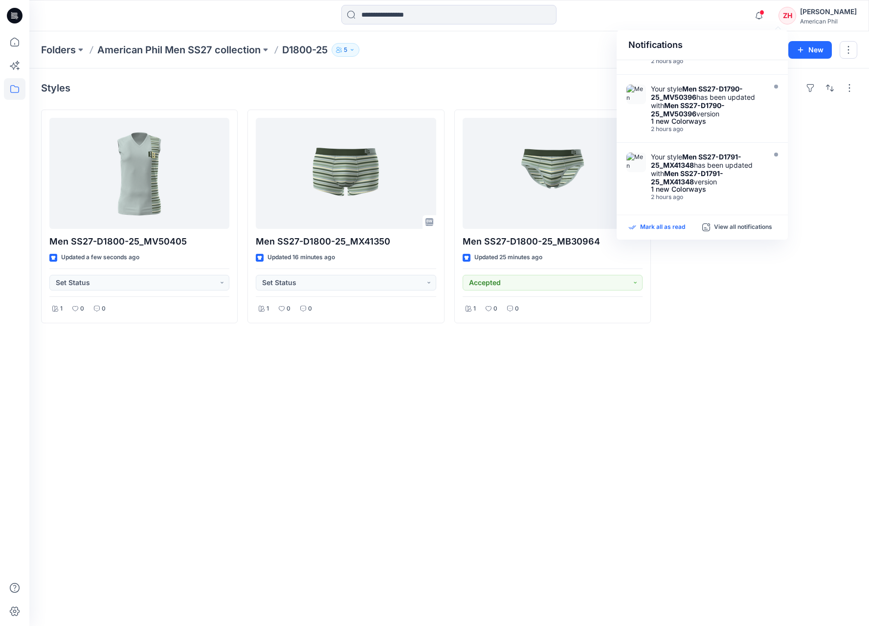
click at [656, 226] on p "Mark all as read" at bounding box center [662, 227] width 45 height 9
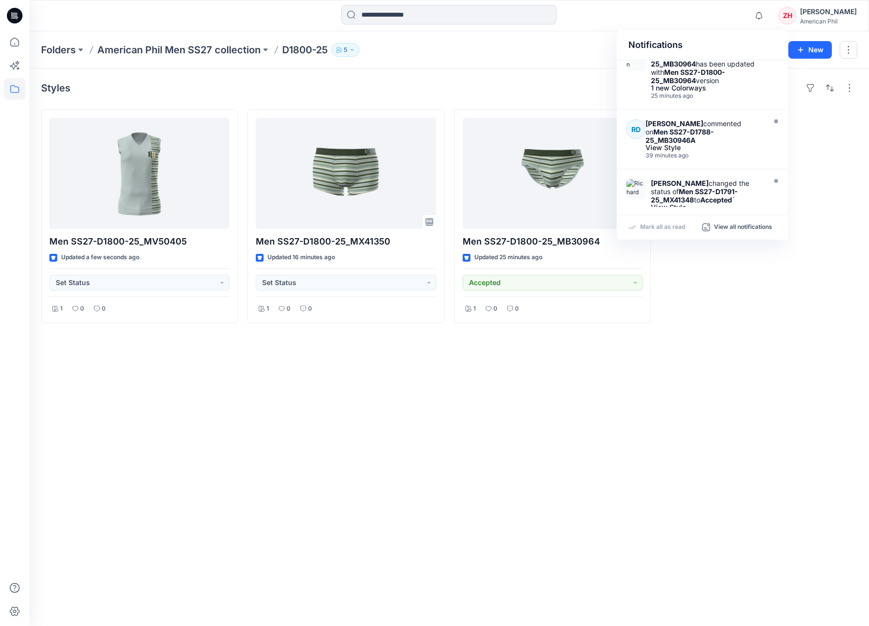
scroll to position [0, 0]
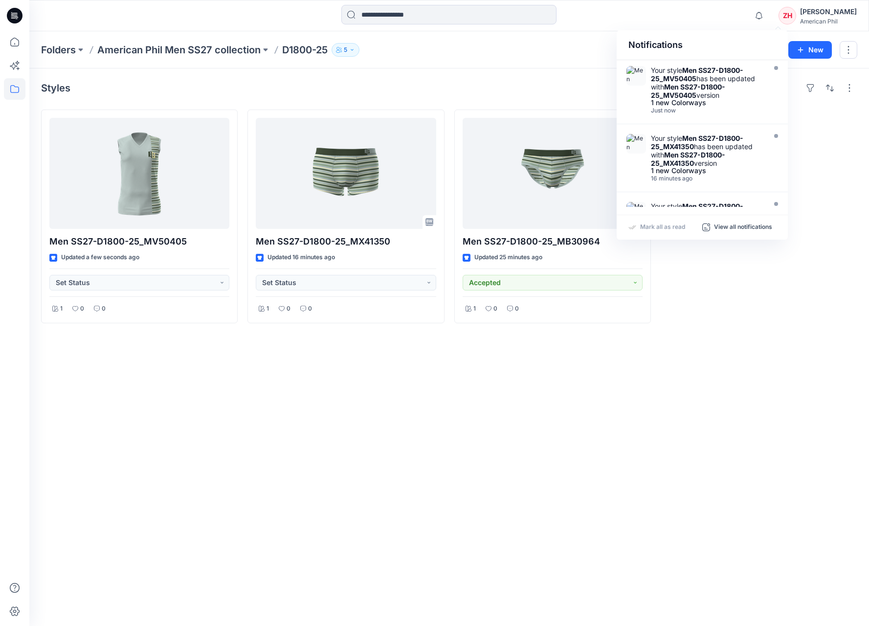
drag, startPoint x: 556, startPoint y: 80, endPoint x: 580, endPoint y: 80, distance: 24.5
click at [556, 79] on div "Styles Men SS27-D1800-25_MV50405 Updated a few seconds ago Set Status 1 0 0 Men…" at bounding box center [449, 347] width 840 height 558
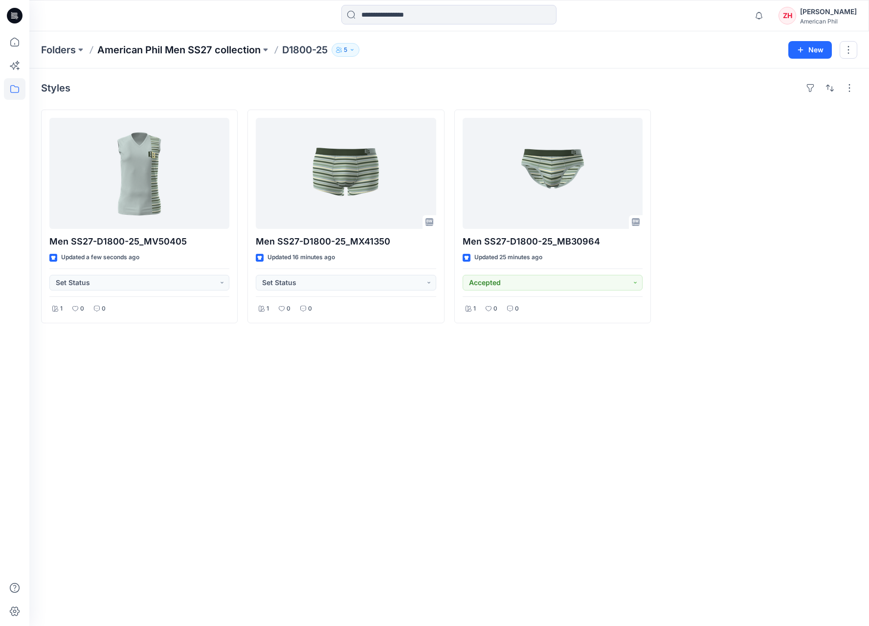
click at [202, 48] on p "American Phil Men SS27 collection" at bounding box center [178, 50] width 163 height 14
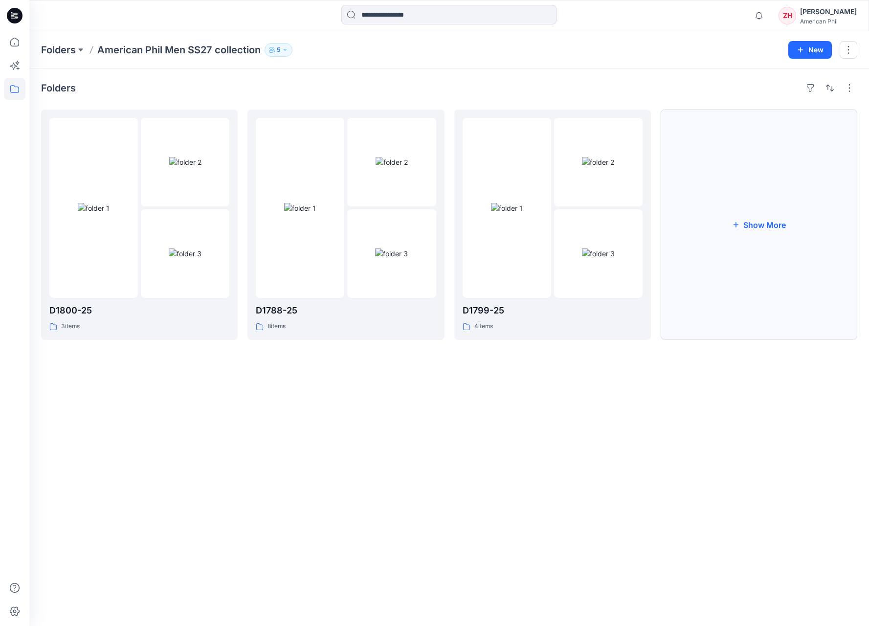
click at [759, 200] on button "Show More" at bounding box center [759, 225] width 197 height 230
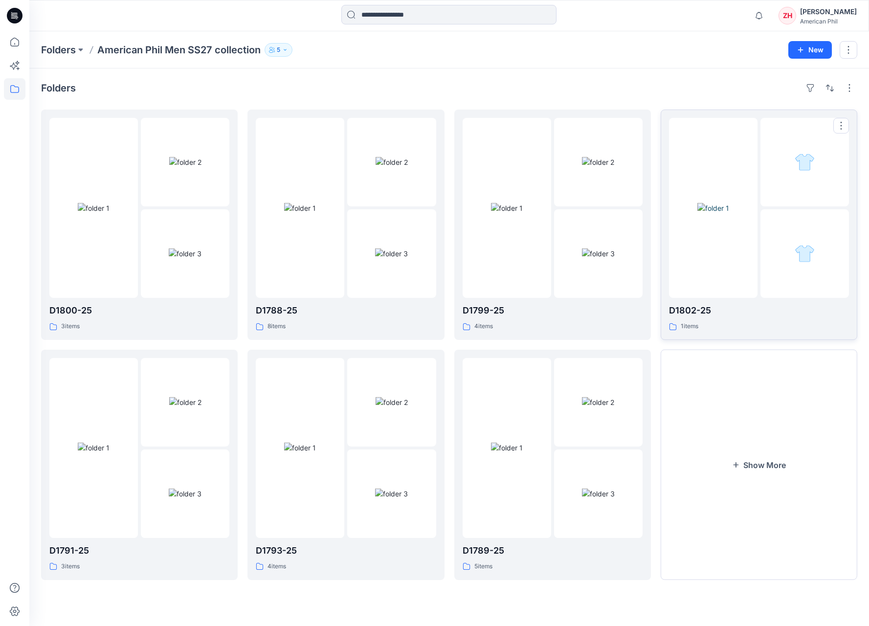
click at [742, 278] on div at bounding box center [713, 208] width 89 height 180
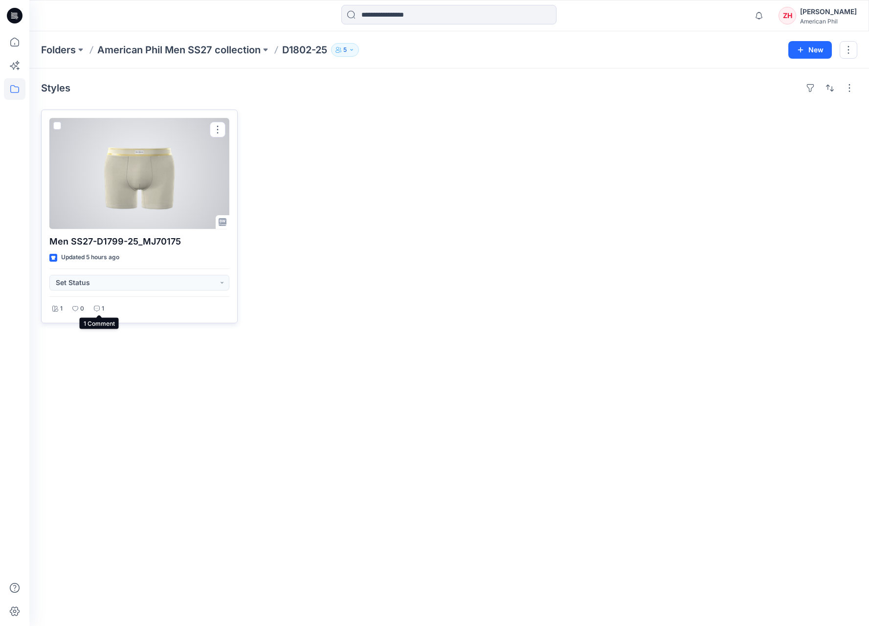
click at [103, 307] on p "1" at bounding box center [103, 309] width 2 height 10
click at [185, 206] on div at bounding box center [139, 173] width 180 height 111
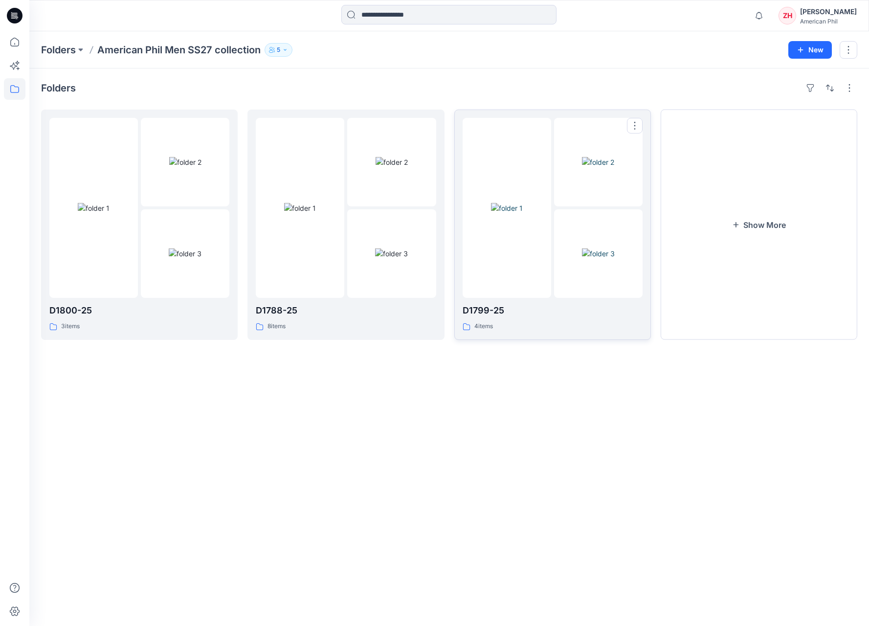
click at [491, 211] on img at bounding box center [507, 208] width 32 height 10
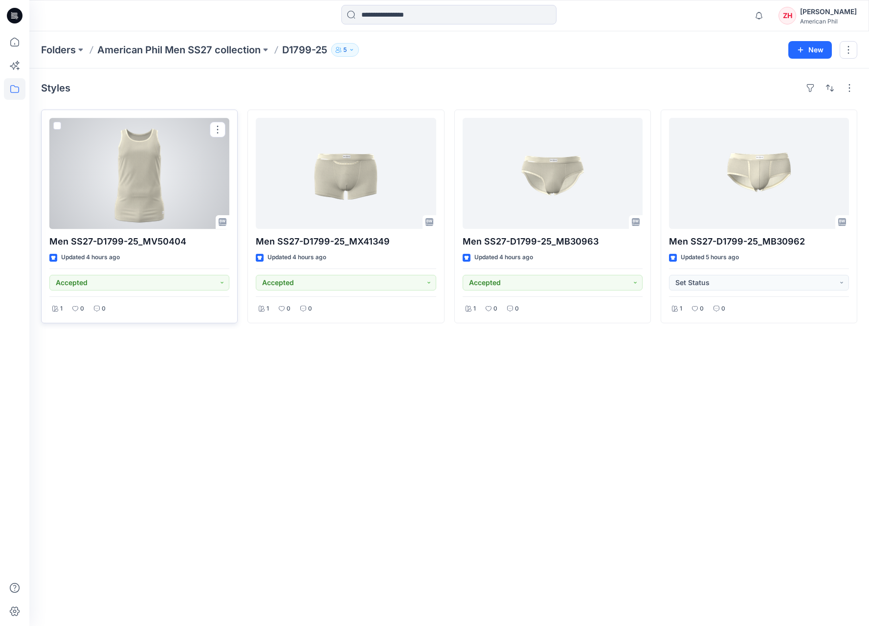
click at [171, 187] on div at bounding box center [139, 173] width 180 height 111
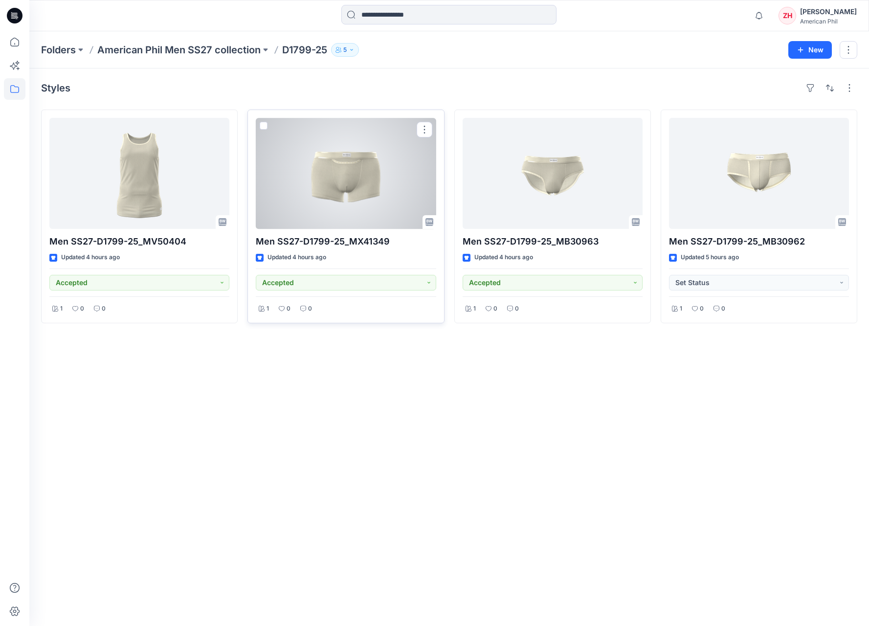
click at [324, 166] on div at bounding box center [346, 173] width 180 height 111
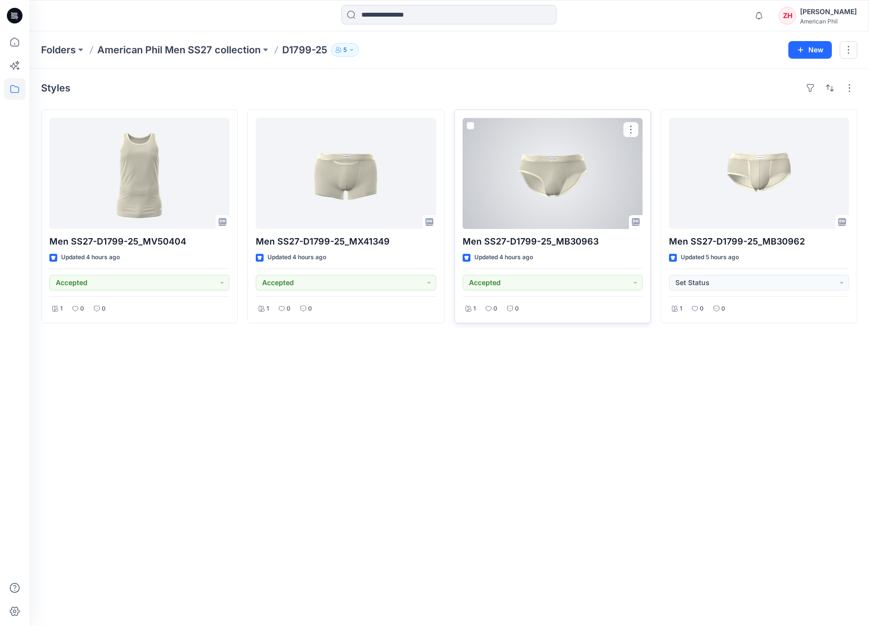
click at [565, 193] on div at bounding box center [553, 173] width 180 height 111
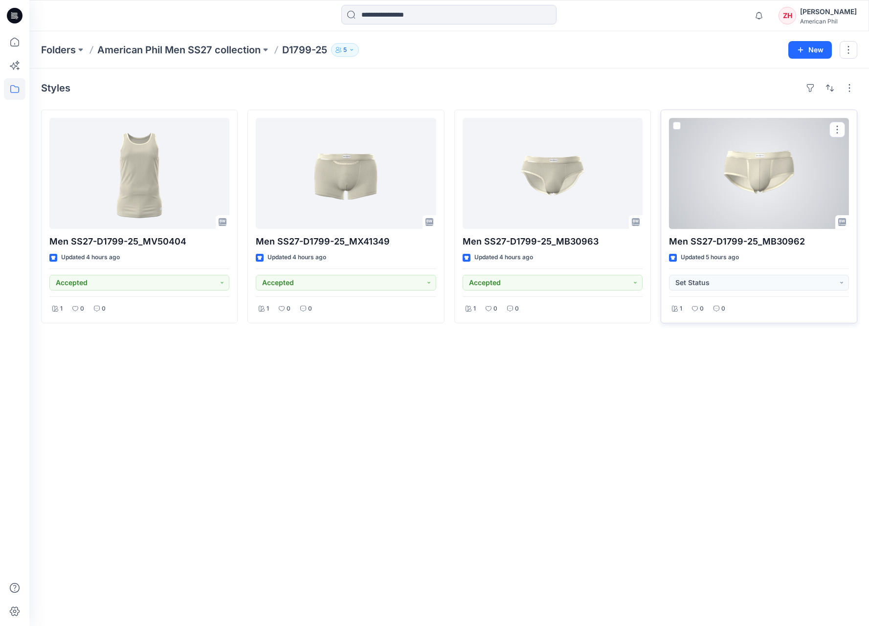
click at [692, 169] on div at bounding box center [759, 173] width 180 height 111
click at [742, 175] on div at bounding box center [759, 173] width 180 height 111
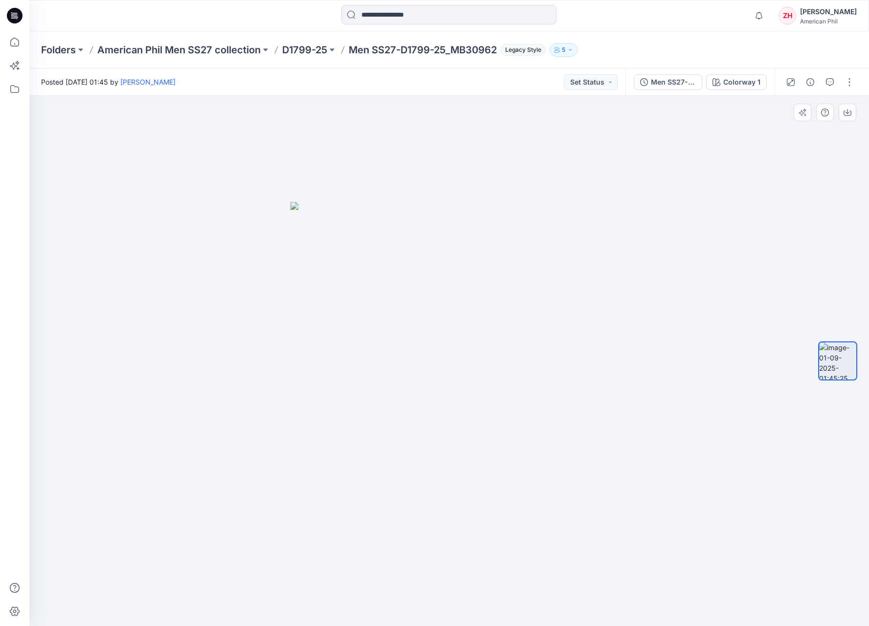
drag, startPoint x: 645, startPoint y: 342, endPoint x: 644, endPoint y: 283, distance: 59.7
click at [644, 283] on div at bounding box center [449, 361] width 840 height 530
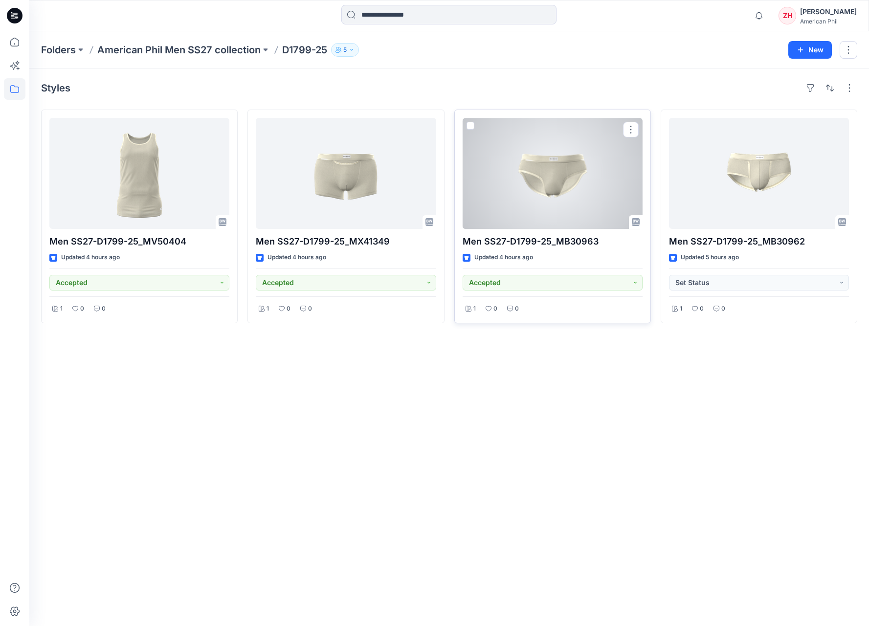
click at [570, 169] on div at bounding box center [553, 173] width 180 height 111
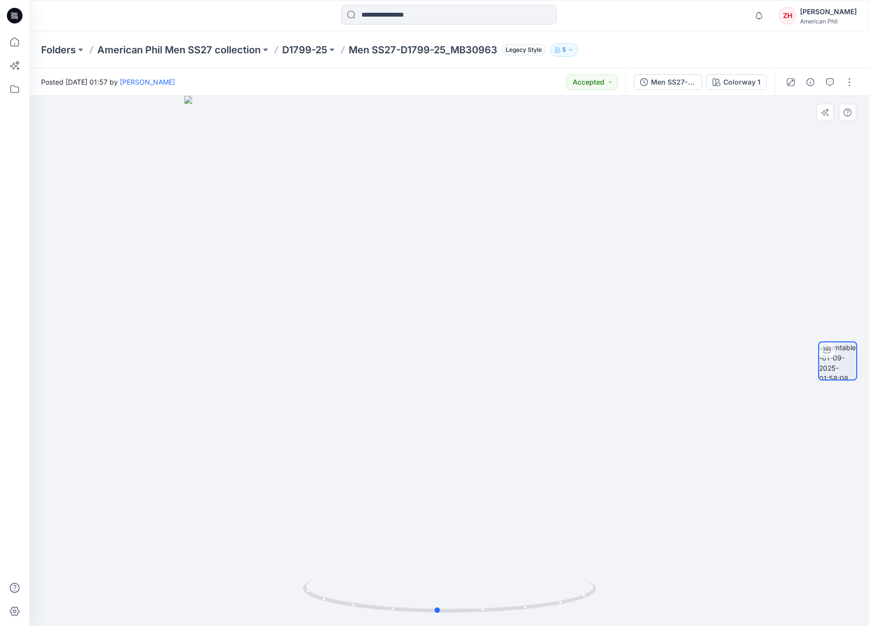
drag, startPoint x: 546, startPoint y: 196, endPoint x: 453, endPoint y: 158, distance: 100.3
click at [572, 188] on div at bounding box center [449, 361] width 840 height 530
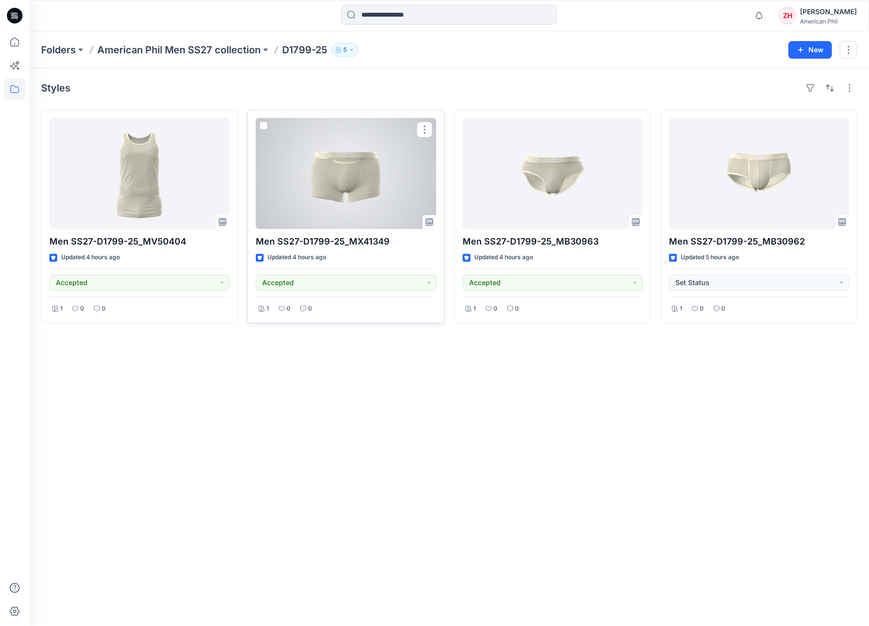
click at [368, 176] on div at bounding box center [346, 173] width 180 height 111
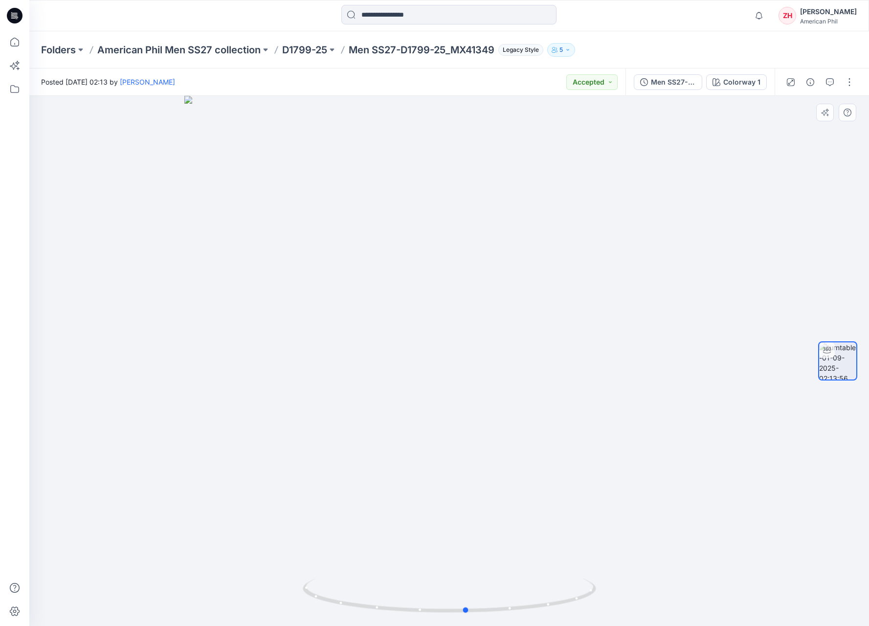
drag, startPoint x: 615, startPoint y: 259, endPoint x: 637, endPoint y: 232, distance: 34.8
click at [637, 232] on div at bounding box center [449, 361] width 840 height 530
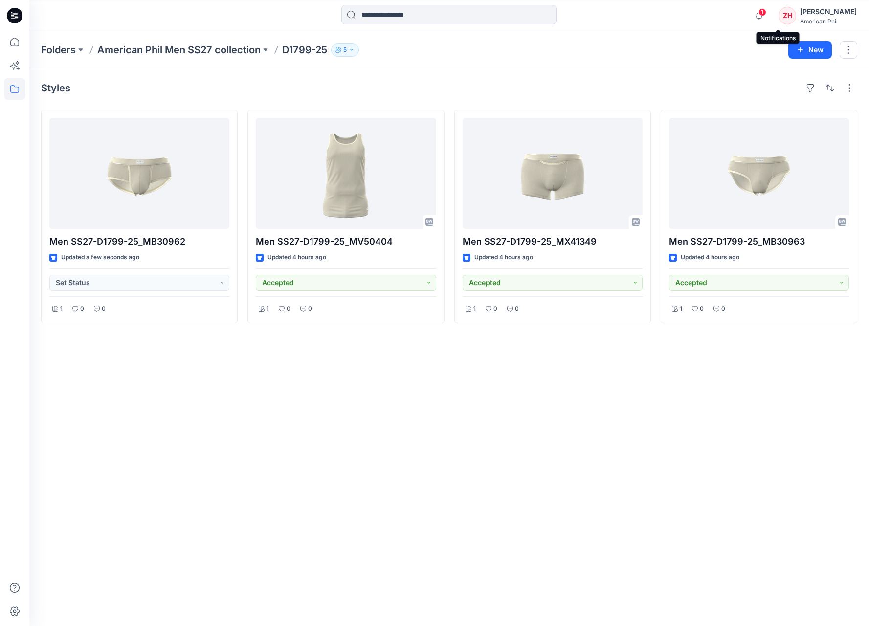
click at [767, 9] on span "1" at bounding box center [763, 12] width 8 height 8
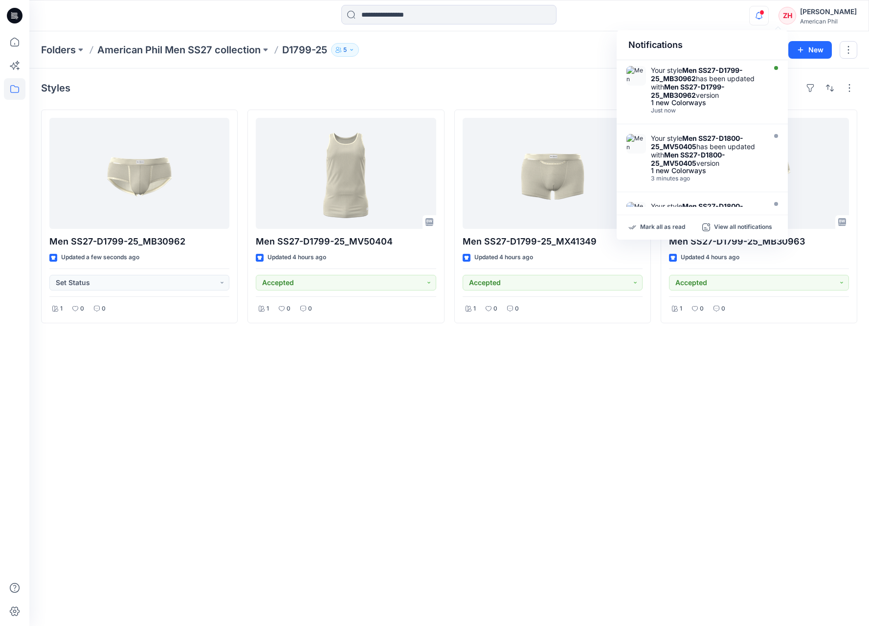
click at [747, 25] on div "Notifications Your style Men SS27-D1799-25_MB30962 has been updated with Men SS…" at bounding box center [448, 16] width 839 height 22
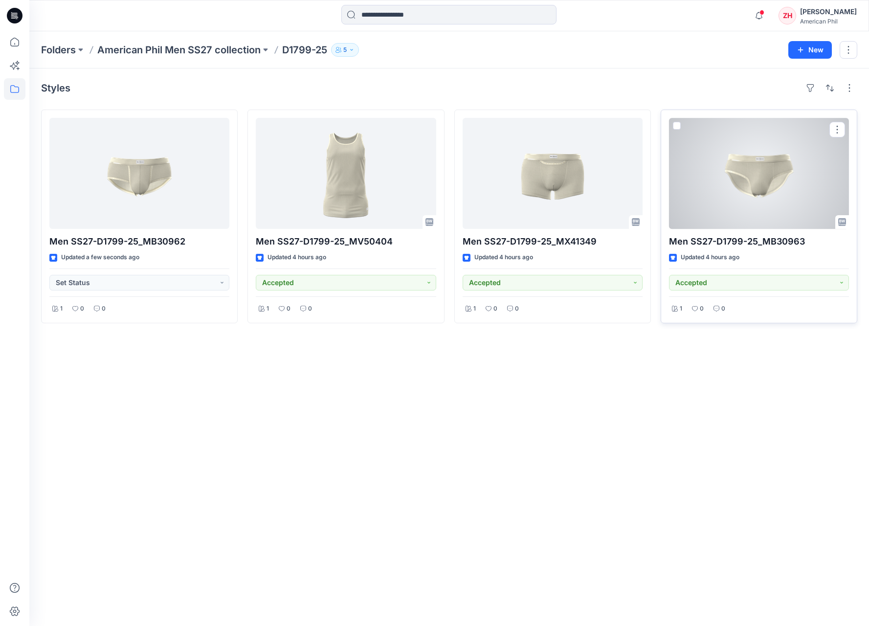
click at [775, 169] on div at bounding box center [759, 173] width 180 height 111
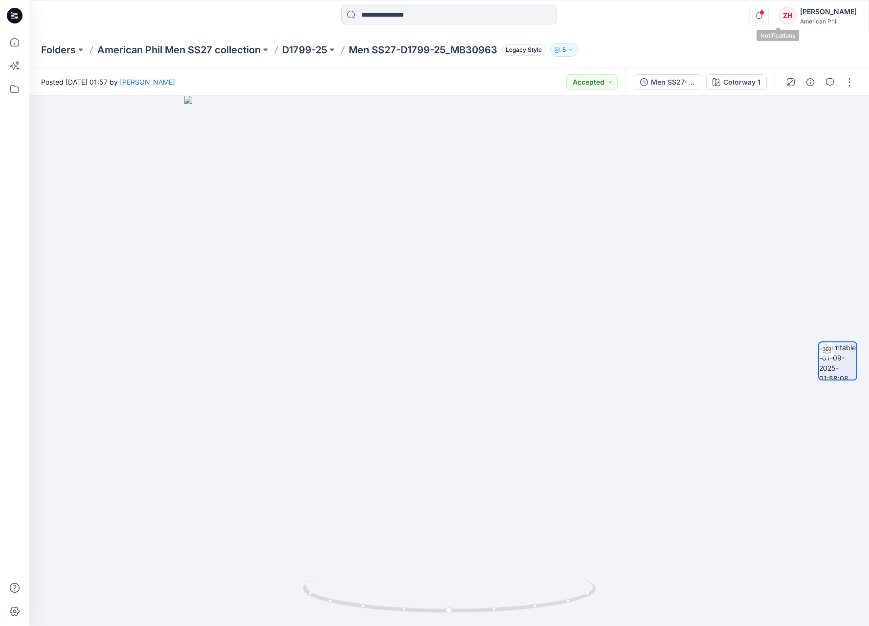
click at [769, 11] on icon "button" at bounding box center [759, 16] width 19 height 20
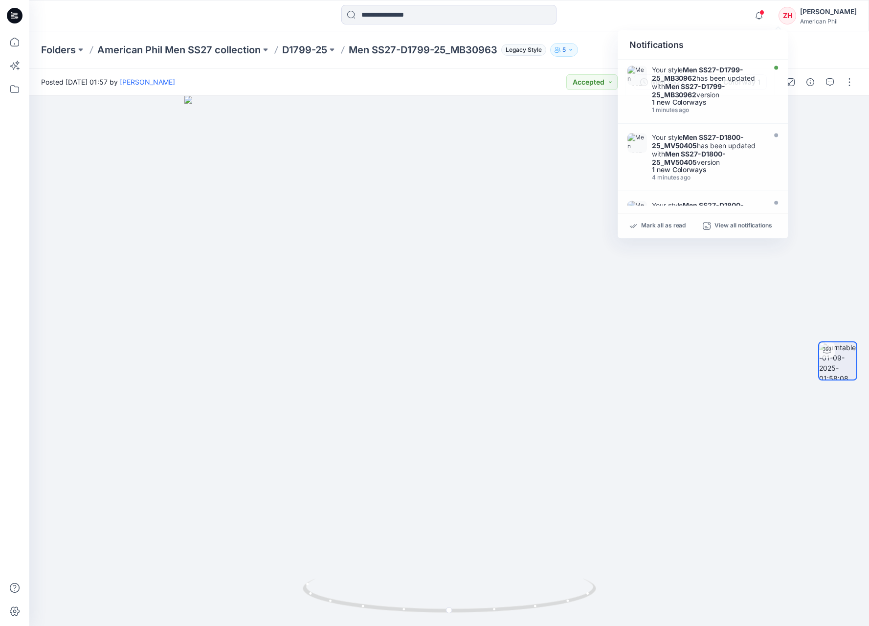
click at [748, 20] on div "Notifications Your style Men SS27-D1799-25_MB30962 has been updated with Men SS…" at bounding box center [448, 16] width 839 height 22
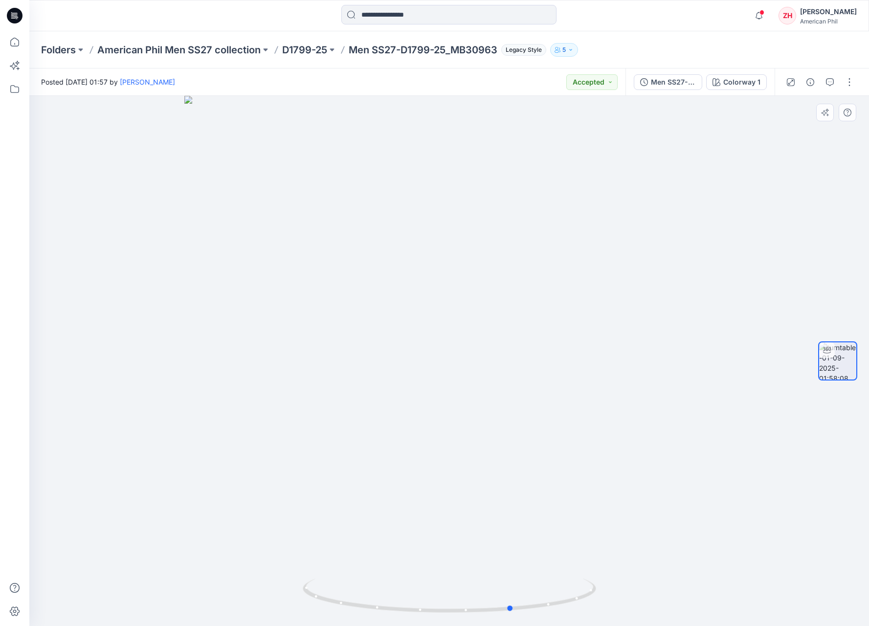
drag, startPoint x: 569, startPoint y: 402, endPoint x: 674, endPoint y: 401, distance: 104.7
click at [674, 401] on div at bounding box center [449, 361] width 840 height 530
drag, startPoint x: 618, startPoint y: 365, endPoint x: 498, endPoint y: 269, distance: 154.2
click at [574, 366] on div at bounding box center [449, 361] width 840 height 530
click at [211, 49] on p "American Phil Men SS27 collection" at bounding box center [178, 50] width 163 height 14
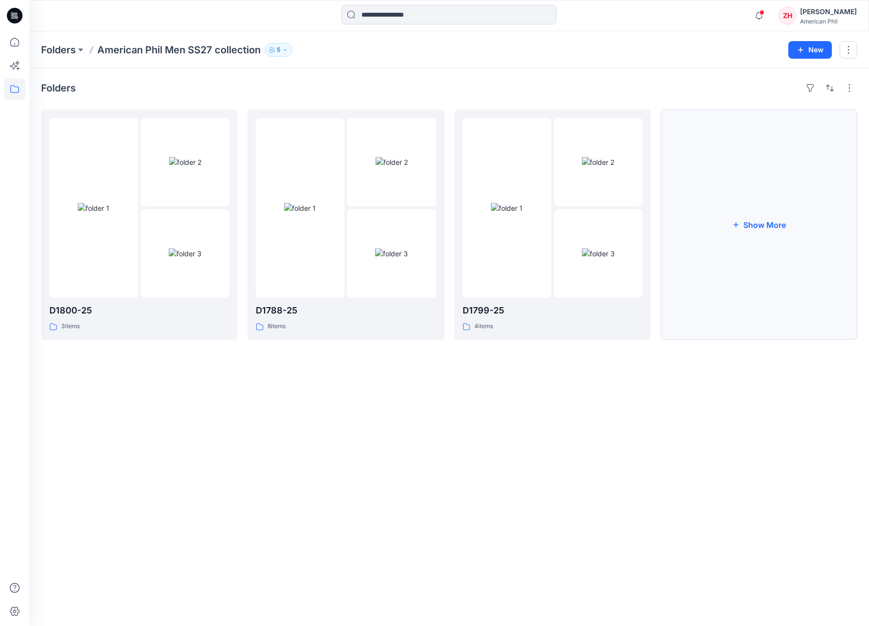
click at [769, 206] on button "Show More" at bounding box center [759, 225] width 197 height 230
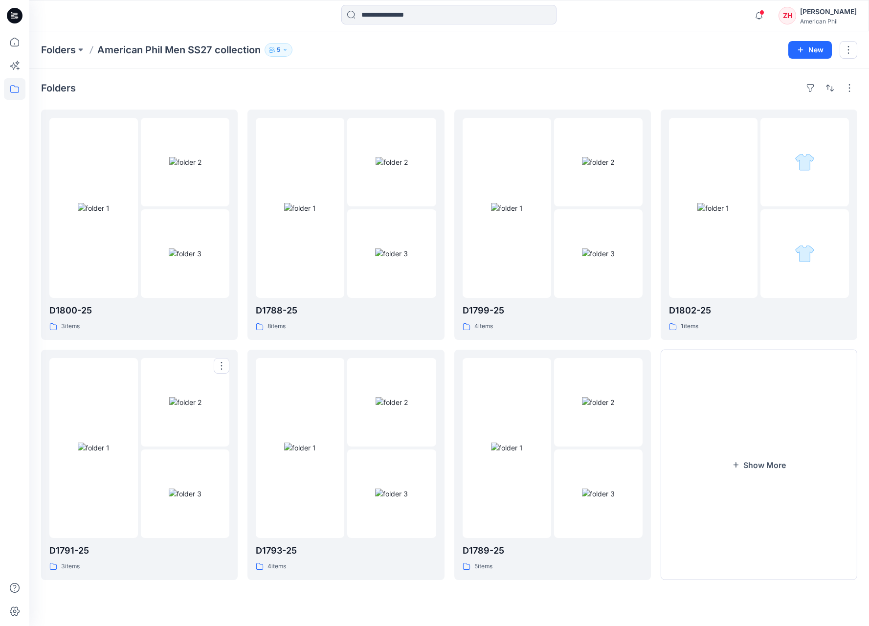
drag, startPoint x: 98, startPoint y: 392, endPoint x: 109, endPoint y: 389, distance: 10.7
click at [99, 392] on div at bounding box center [93, 448] width 89 height 180
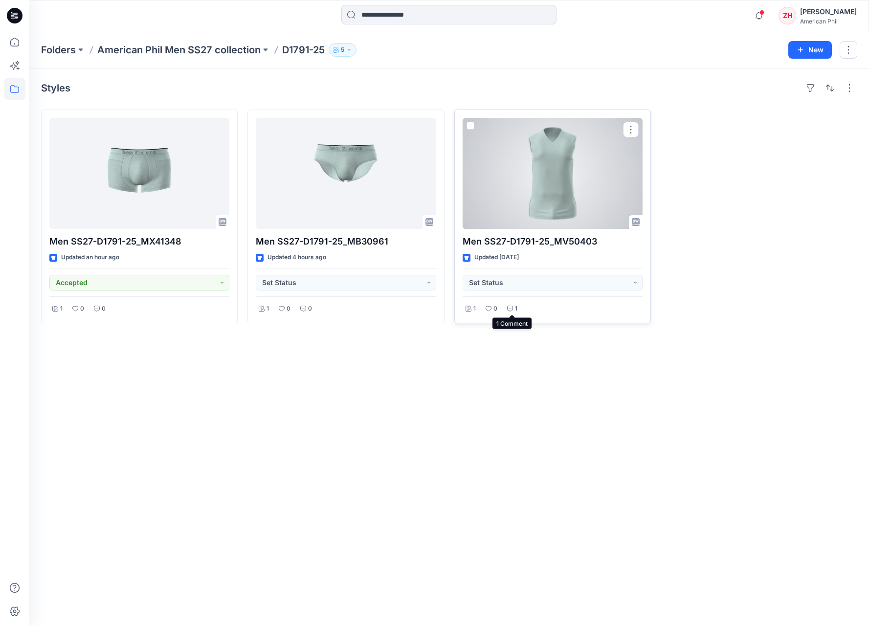
click at [516, 306] on p "1" at bounding box center [516, 309] width 2 height 10
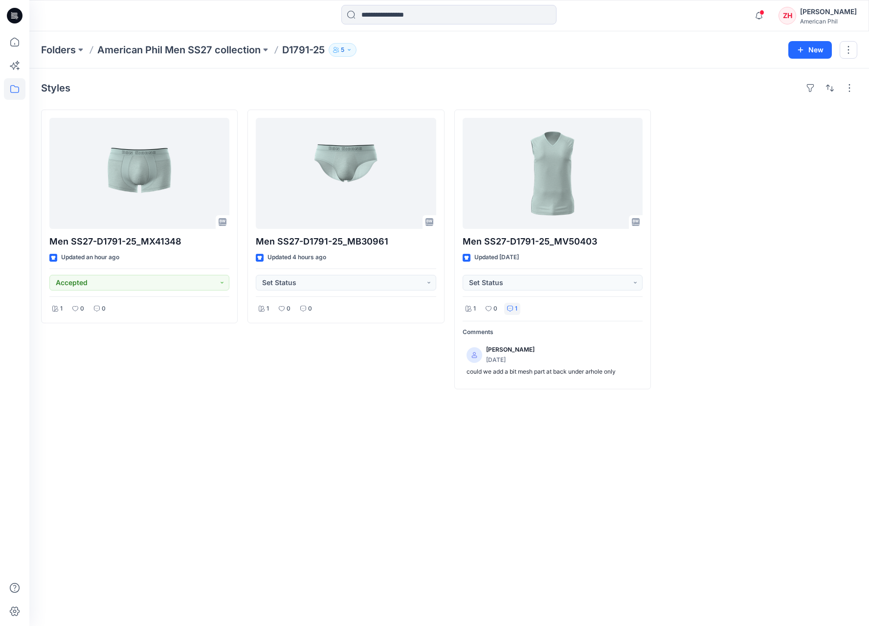
click at [687, 268] on div at bounding box center [759, 250] width 197 height 280
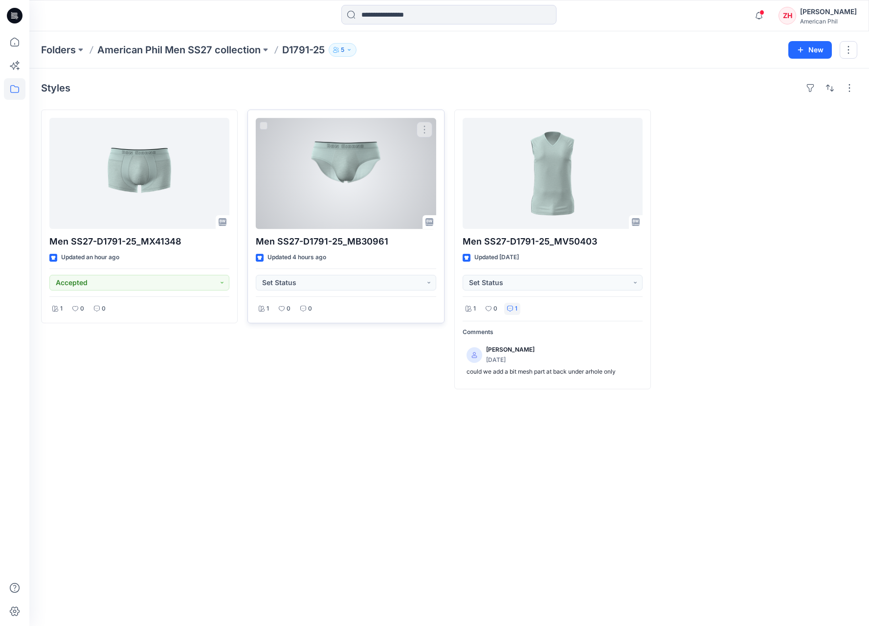
click at [353, 161] on div at bounding box center [346, 173] width 180 height 111
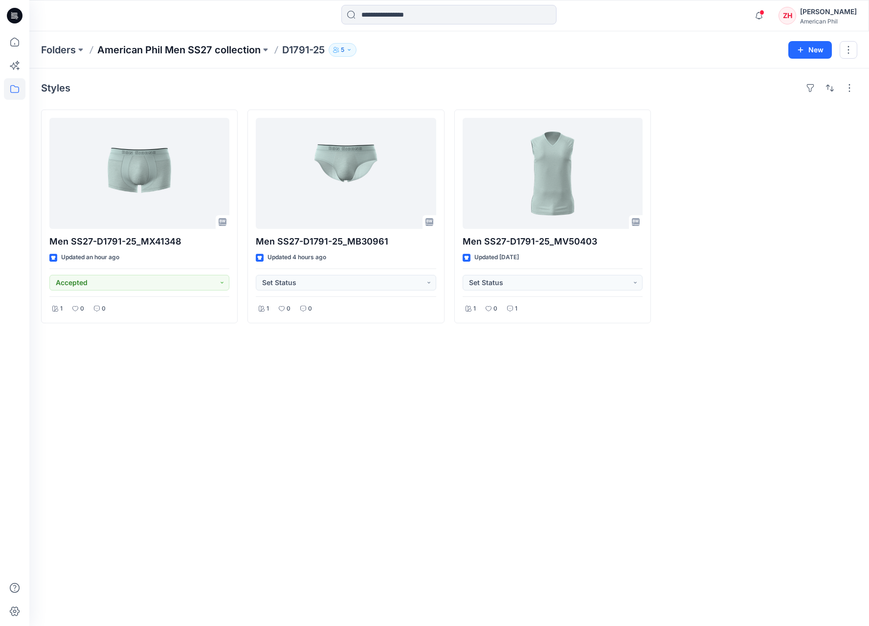
click at [181, 52] on p "American Phil Men SS27 collection" at bounding box center [178, 50] width 163 height 14
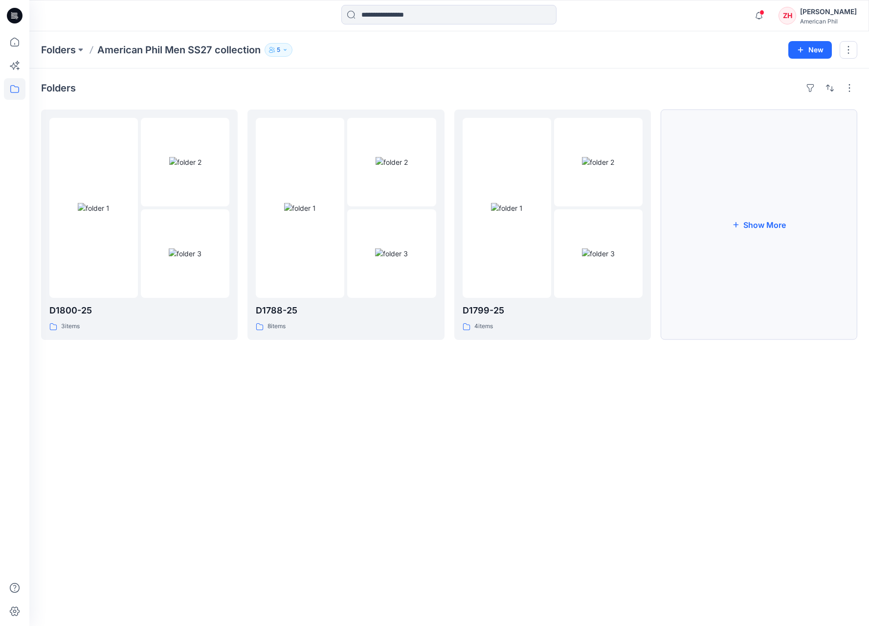
click at [792, 229] on button "Show More" at bounding box center [759, 225] width 197 height 230
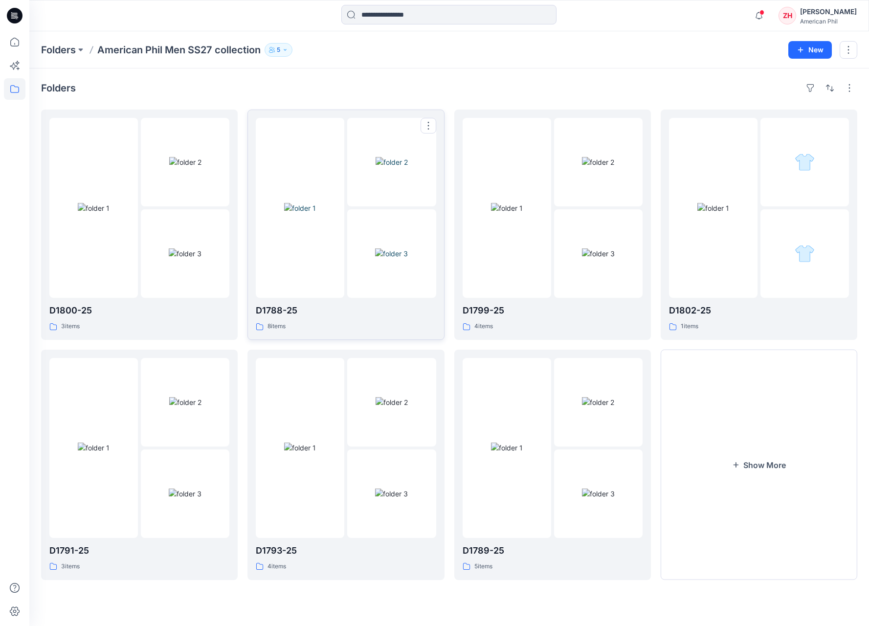
click at [376, 167] on img at bounding box center [392, 162] width 32 height 10
click at [765, 472] on button "Show More" at bounding box center [759, 465] width 197 height 230
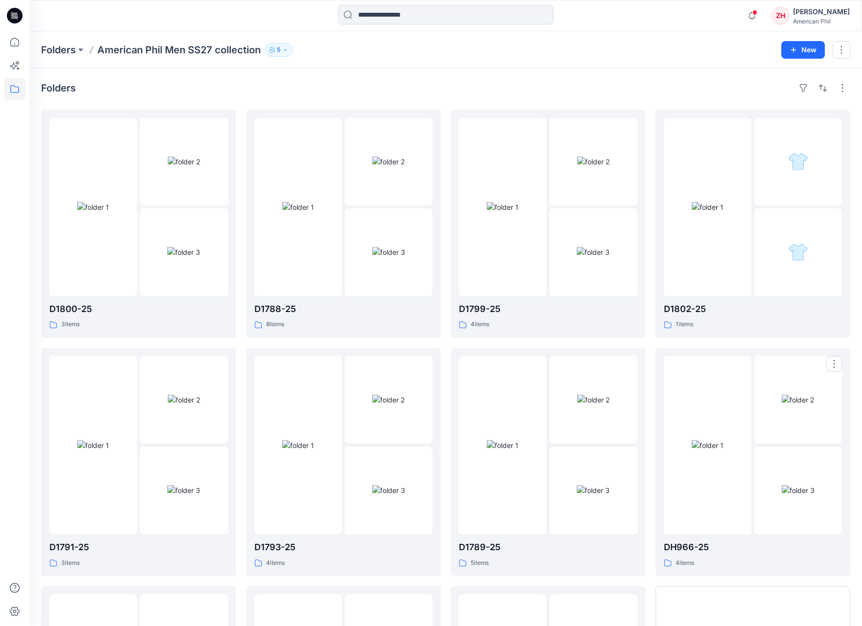
scroll to position [214, 0]
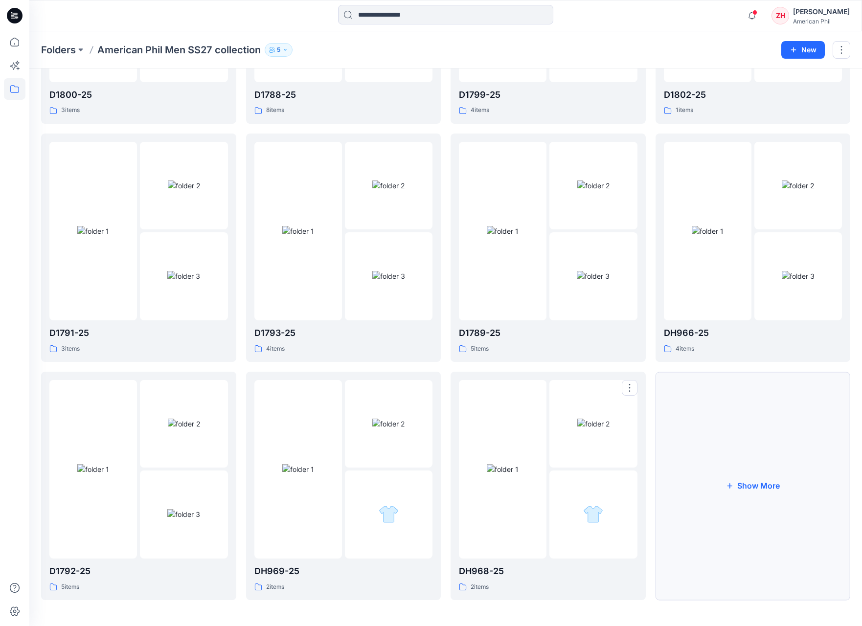
click at [691, 449] on button "Show More" at bounding box center [753, 486] width 195 height 228
click at [701, 296] on div at bounding box center [708, 231] width 88 height 179
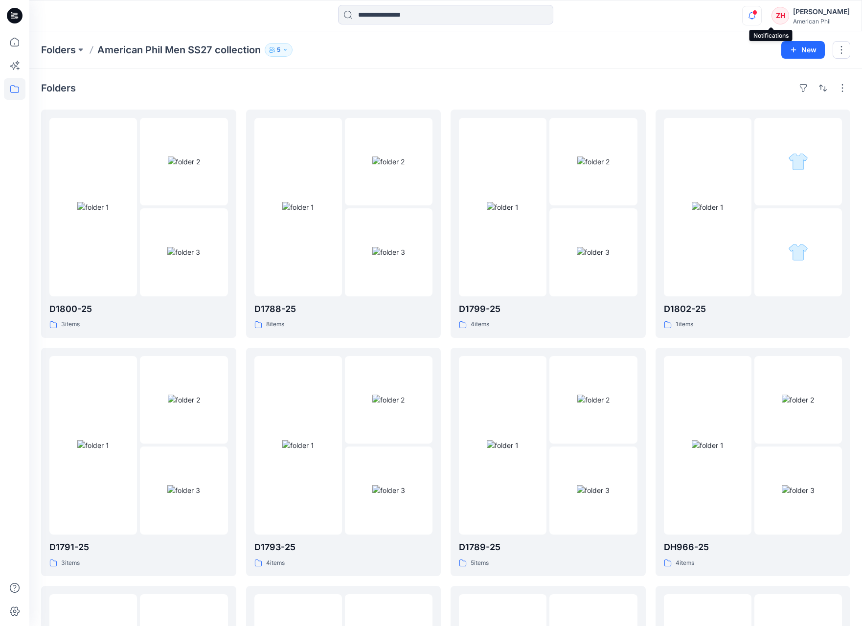
click at [761, 13] on icon "button" at bounding box center [752, 16] width 19 height 20
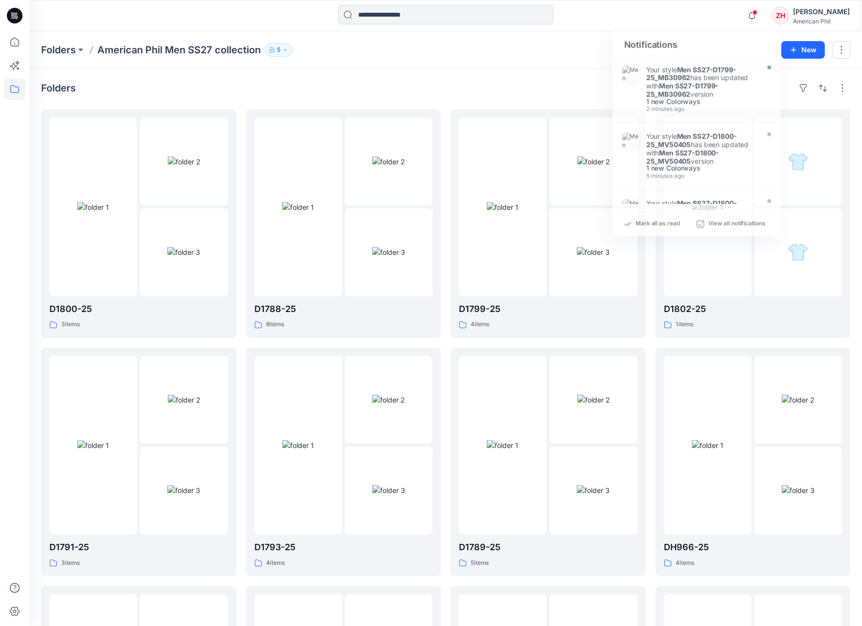
click at [737, 20] on div "Notifications Your style Men SS27-D1799-25_MB30962 has been updated with Men SS…" at bounding box center [445, 16] width 832 height 22
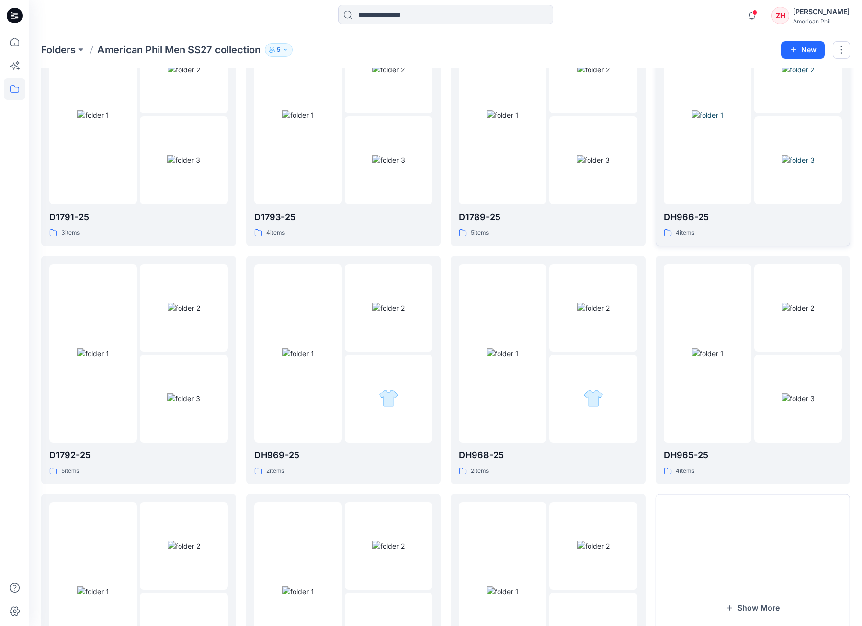
scroll to position [452, 0]
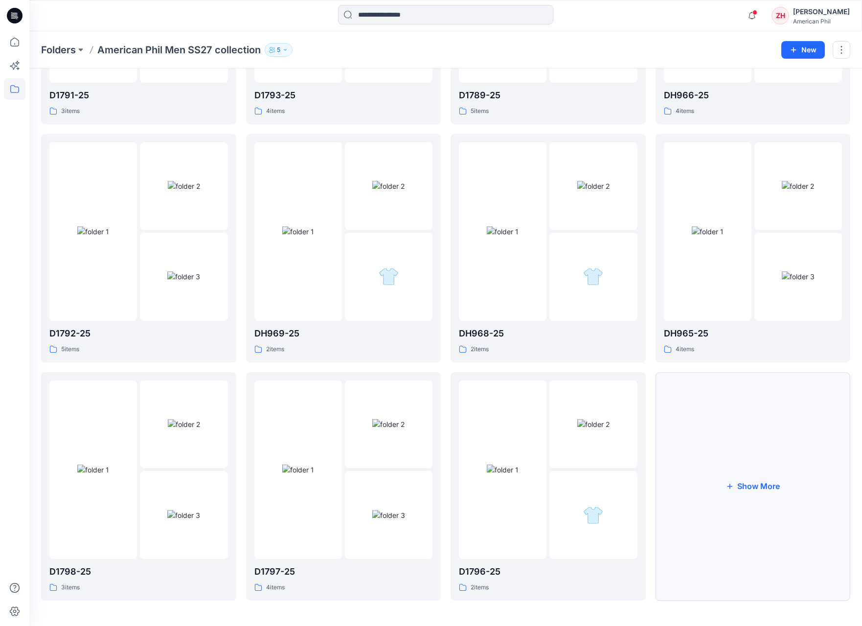
click at [745, 426] on button "Show More" at bounding box center [753, 486] width 195 height 228
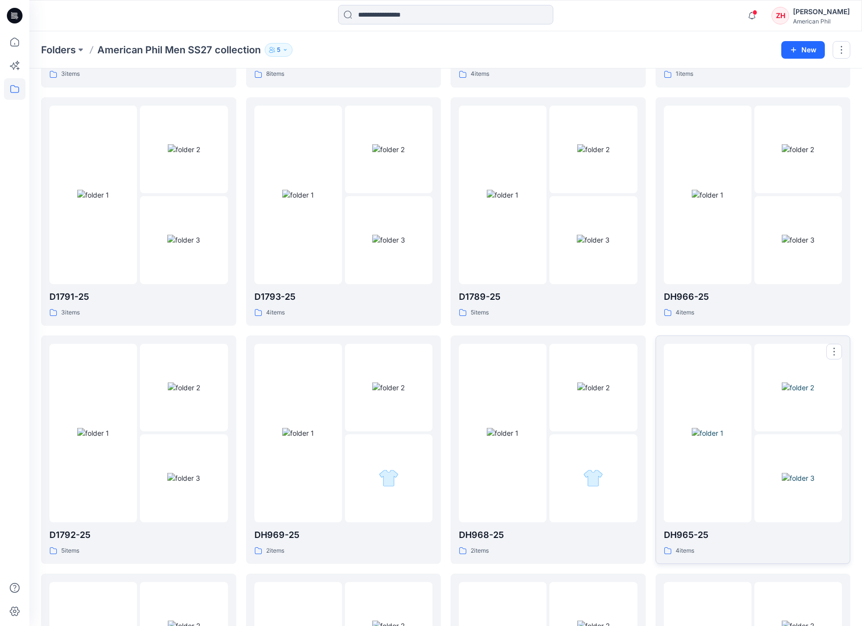
scroll to position [230, 0]
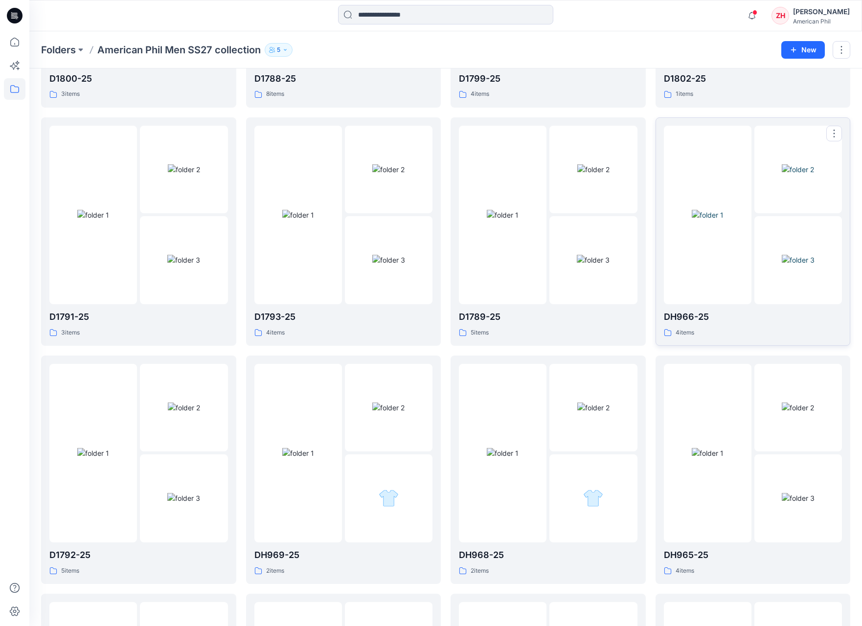
click at [692, 220] on img at bounding box center [708, 215] width 32 height 10
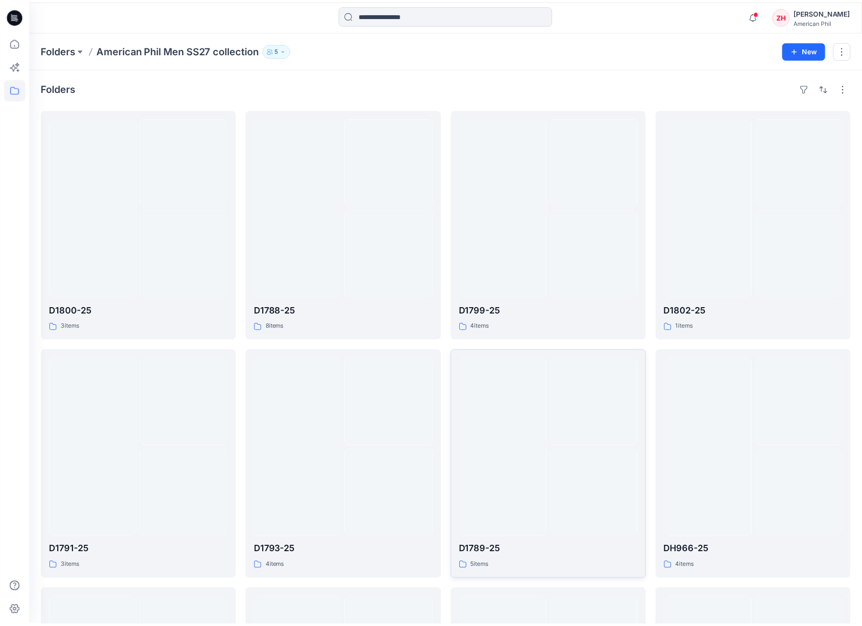
scroll to position [230, 0]
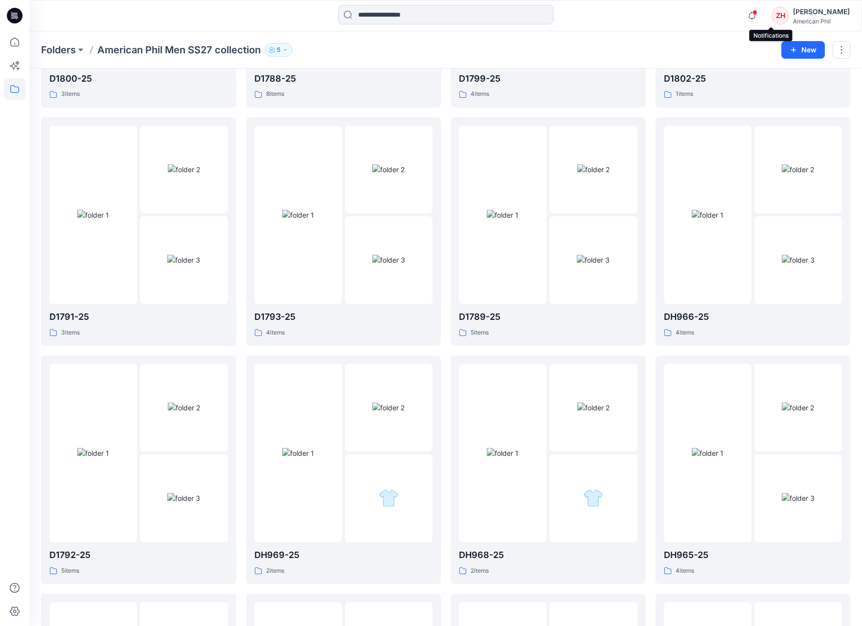
drag, startPoint x: 774, startPoint y: 12, endPoint x: 773, endPoint y: 28, distance: 16.2
click at [757, 12] on span at bounding box center [754, 12] width 5 height 5
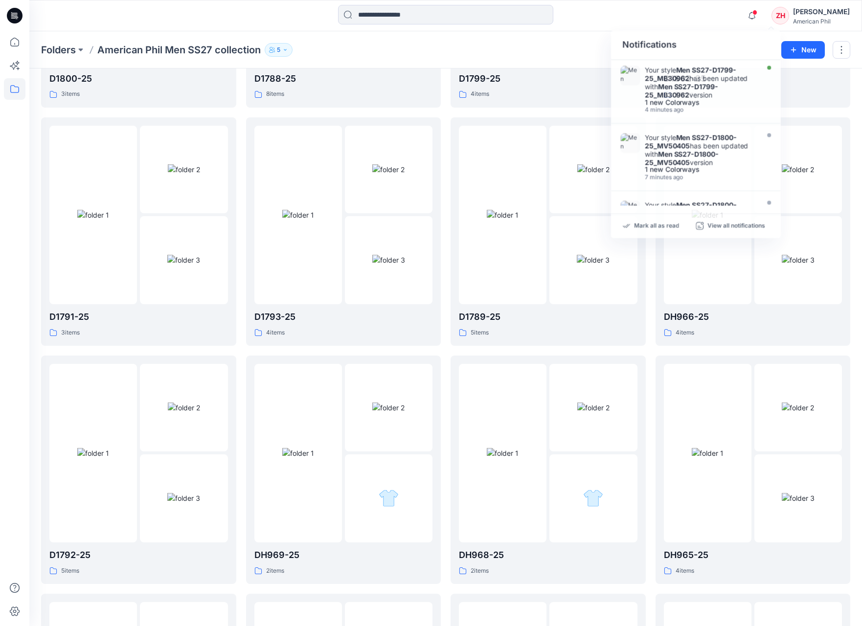
click at [681, 24] on div "Notifications Your style Men SS27-D1799-25_MB30962 has been updated with Men SS…" at bounding box center [445, 16] width 832 height 22
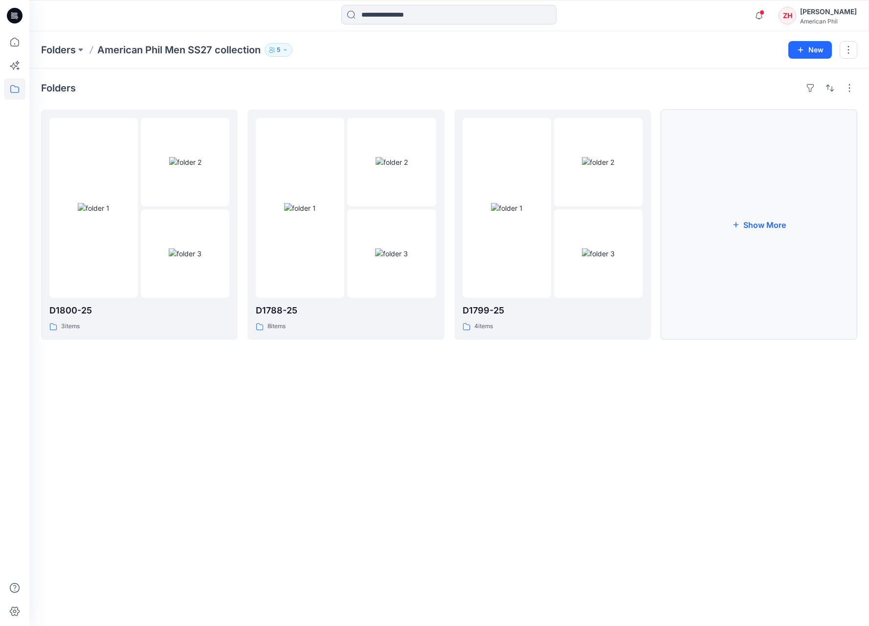
click at [757, 203] on button "Show More" at bounding box center [759, 225] width 197 height 230
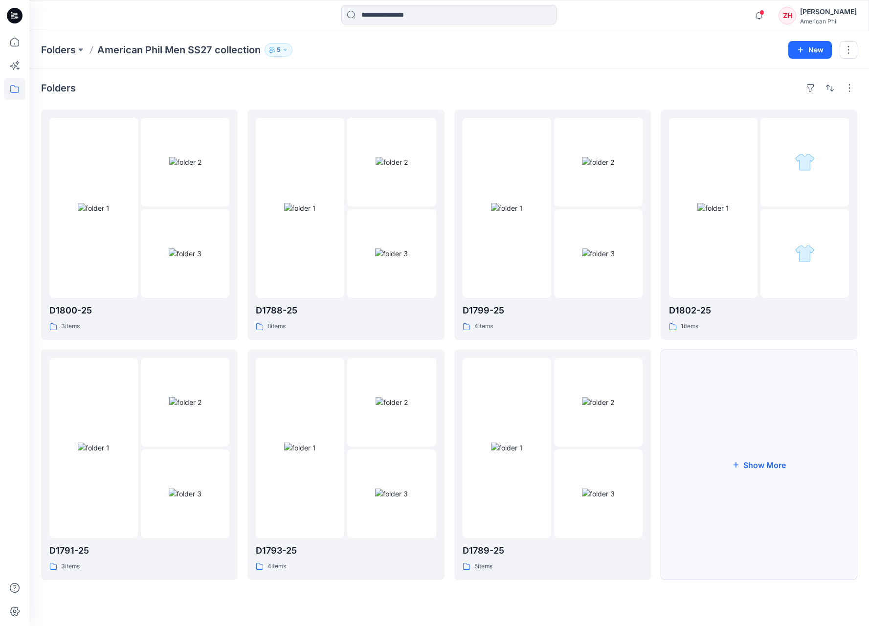
click at [765, 426] on button "Show More" at bounding box center [759, 465] width 197 height 230
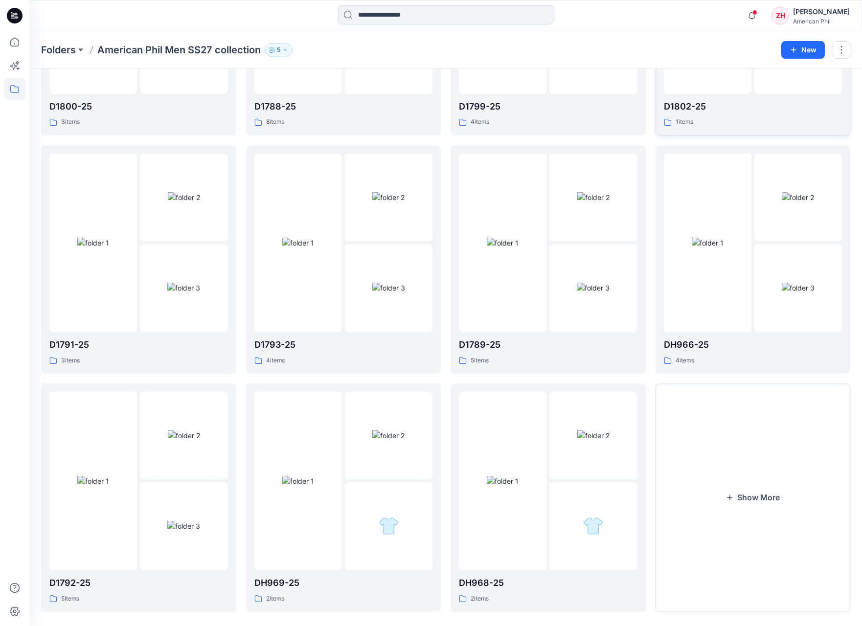
scroll to position [214, 0]
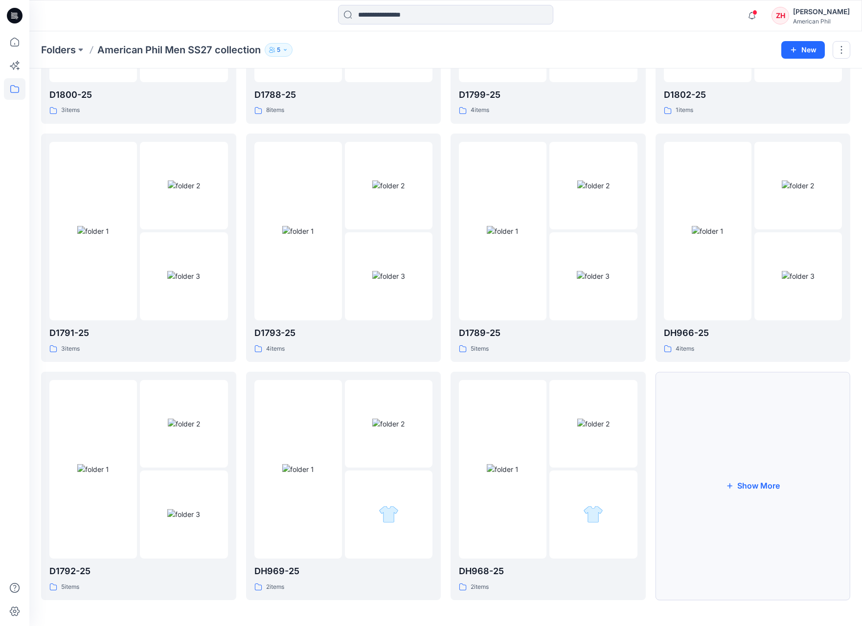
click at [757, 491] on button "Show More" at bounding box center [753, 486] width 195 height 228
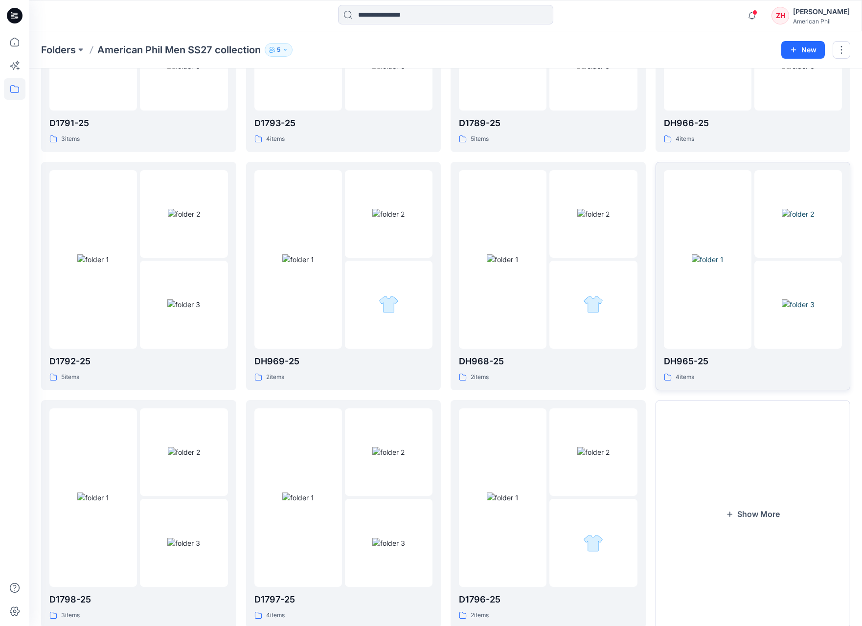
scroll to position [452, 0]
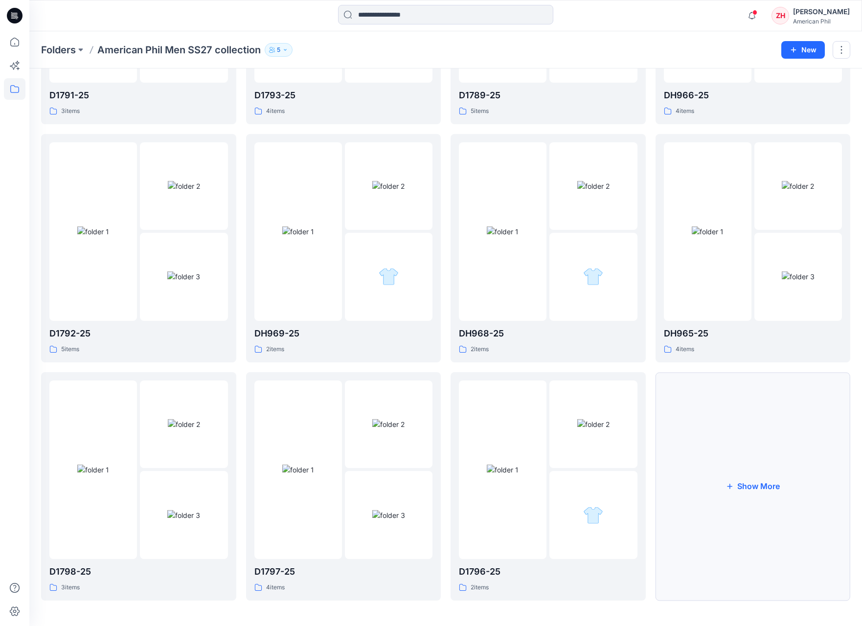
click at [755, 444] on button "Show More" at bounding box center [753, 486] width 195 height 228
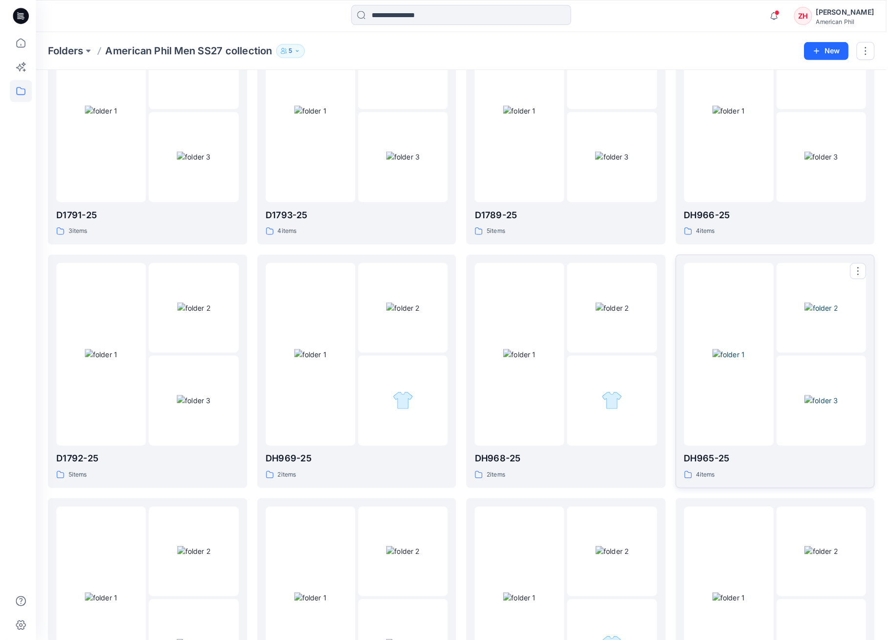
scroll to position [0, 0]
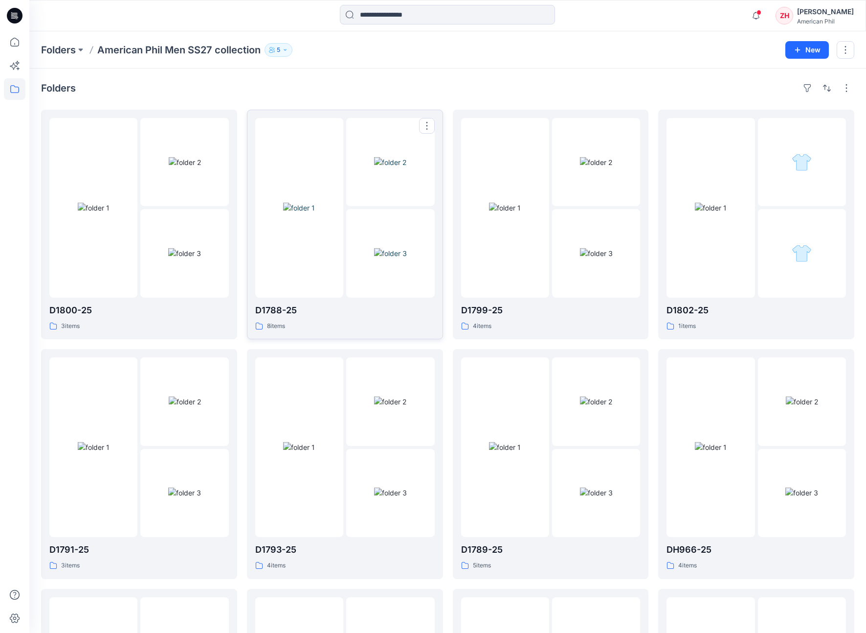
click at [301, 213] on img at bounding box center [299, 208] width 32 height 10
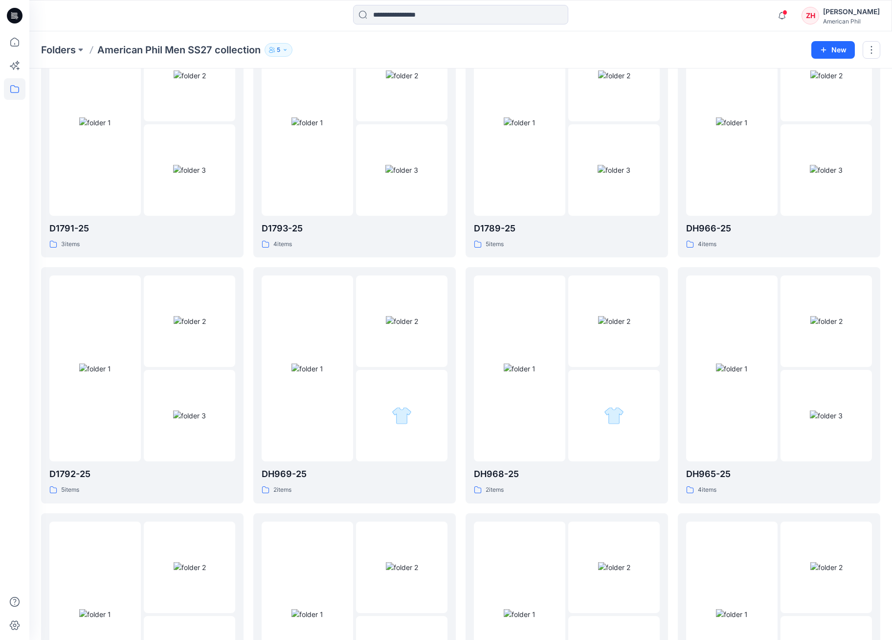
scroll to position [234, 0]
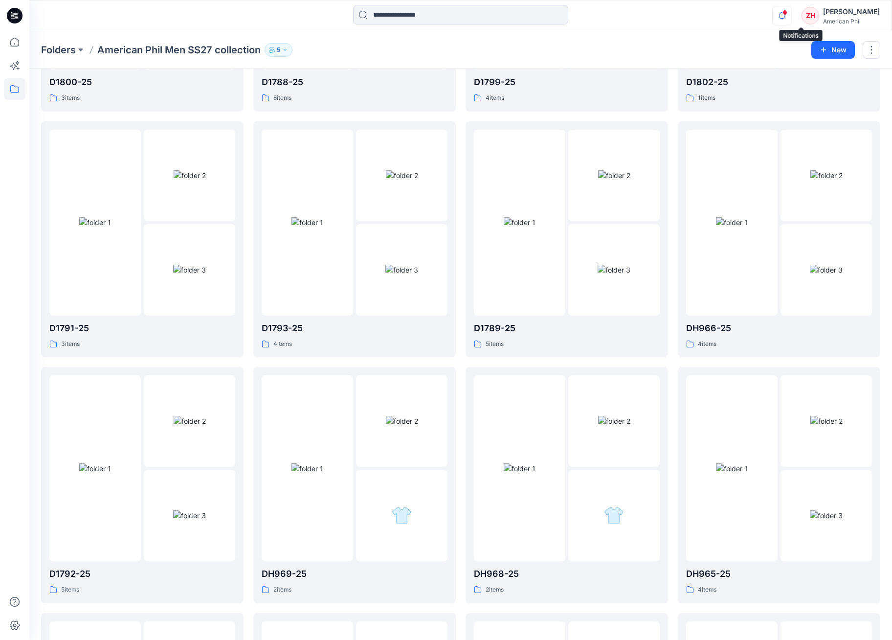
click at [791, 15] on icon "button" at bounding box center [782, 16] width 19 height 20
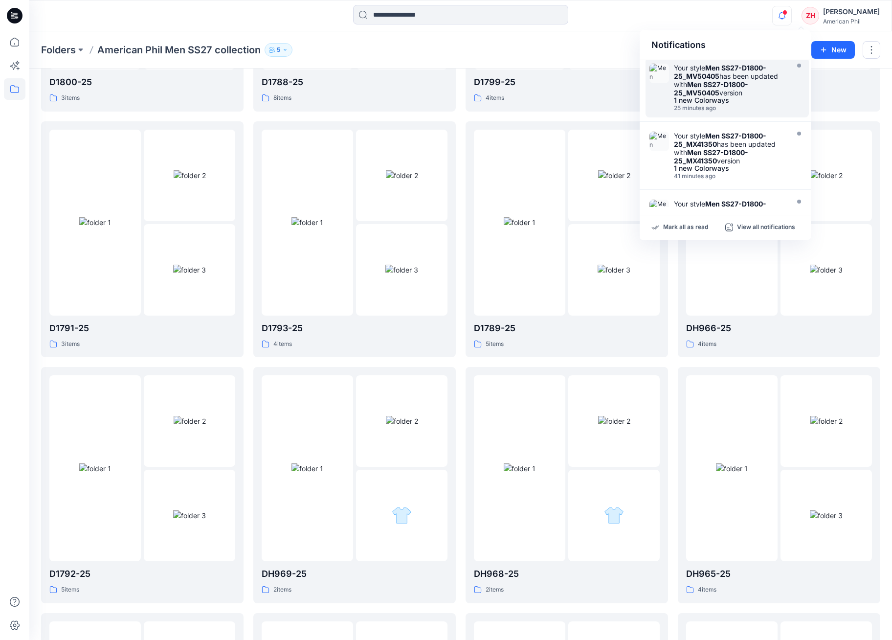
scroll to position [0, 0]
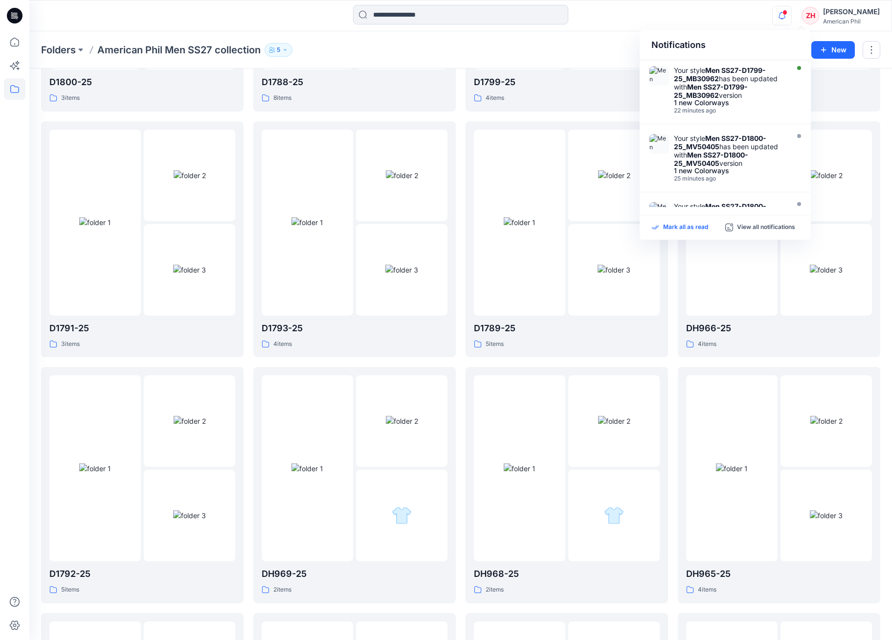
click at [679, 228] on p "Mark all as read" at bounding box center [685, 227] width 45 height 9
click at [848, 48] on button "New" at bounding box center [834, 50] width 44 height 18
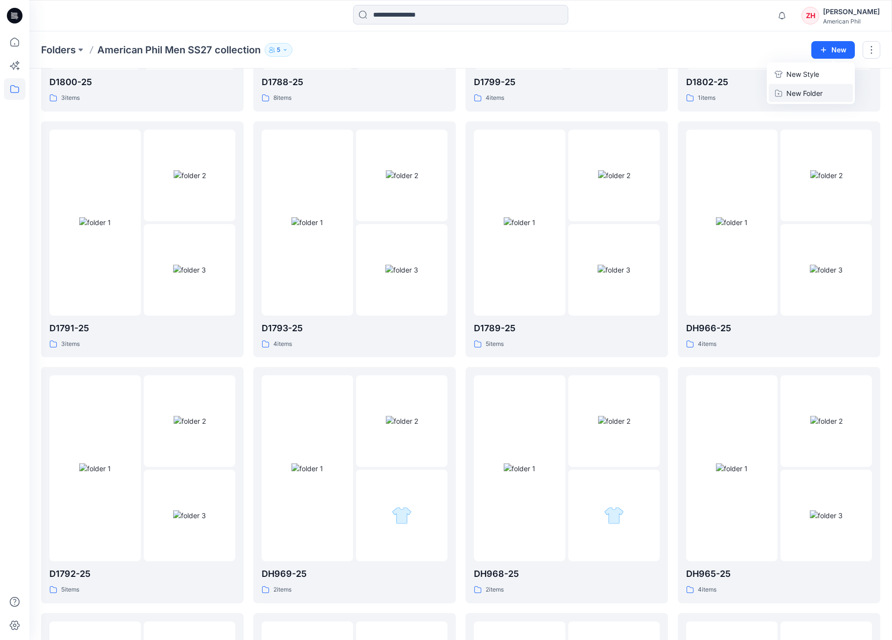
click at [801, 93] on p "New Folder" at bounding box center [805, 93] width 36 height 10
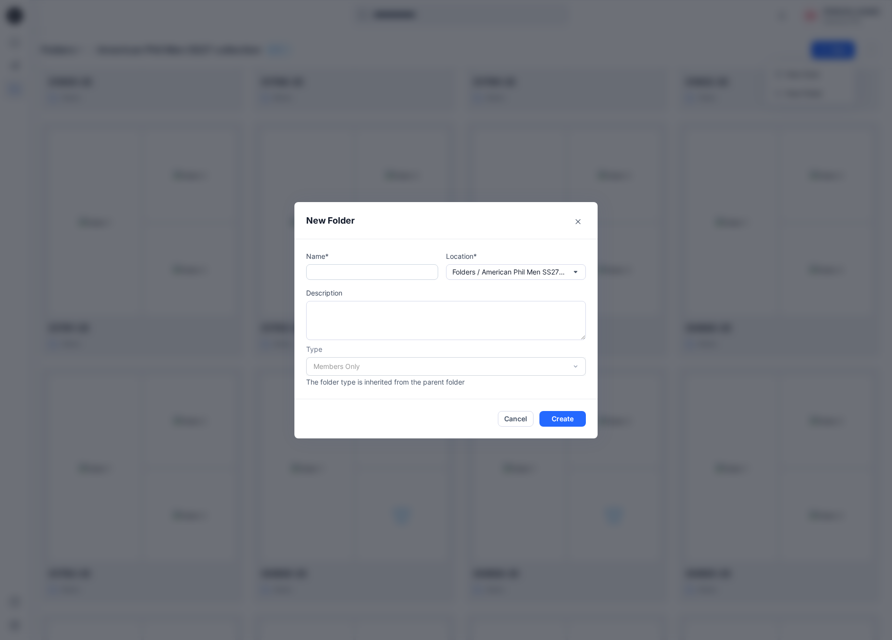
click at [388, 270] on input "text" at bounding box center [372, 272] width 132 height 16
type input "********"
click at [575, 422] on button "Create" at bounding box center [563, 419] width 46 height 16
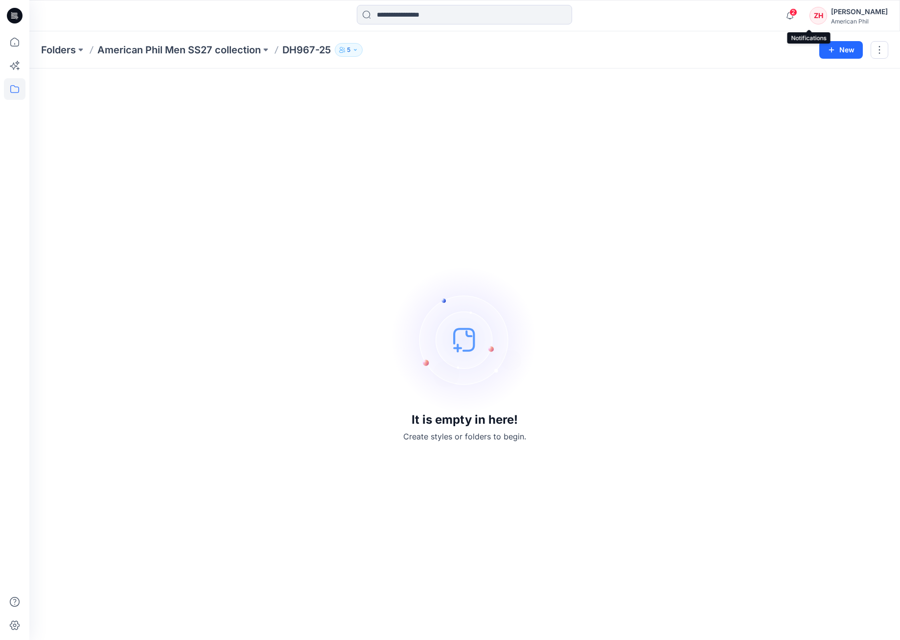
click at [797, 10] on span "2" at bounding box center [793, 12] width 8 height 8
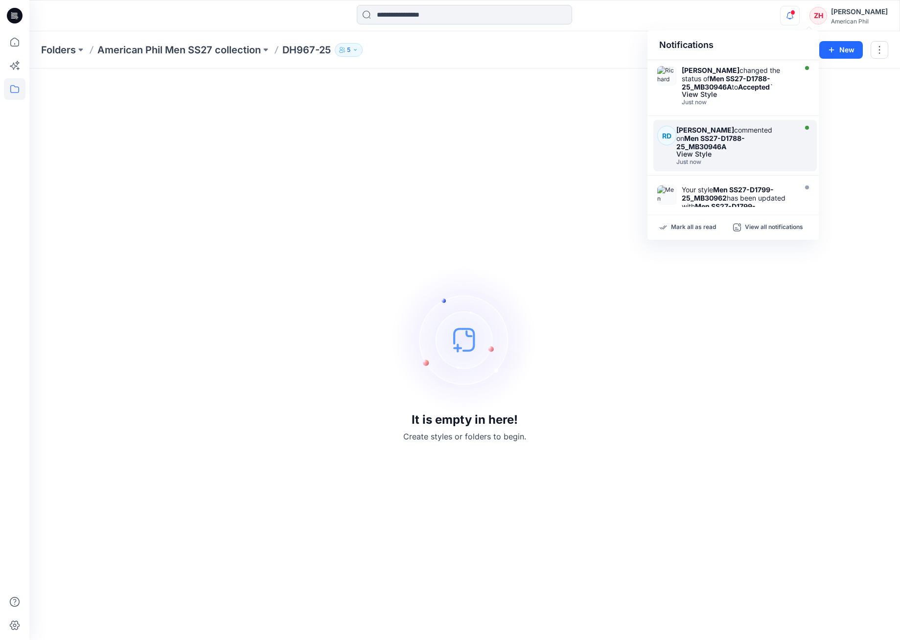
click at [750, 132] on div "[PERSON_NAME] commented on Men SS27-D1788-25_MB30946A" at bounding box center [734, 138] width 117 height 25
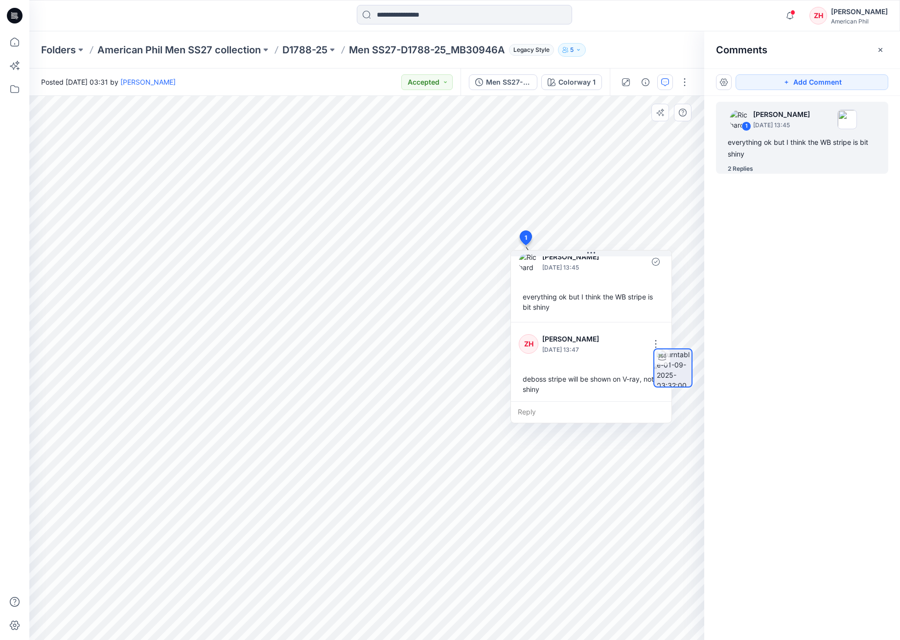
scroll to position [89, 0]
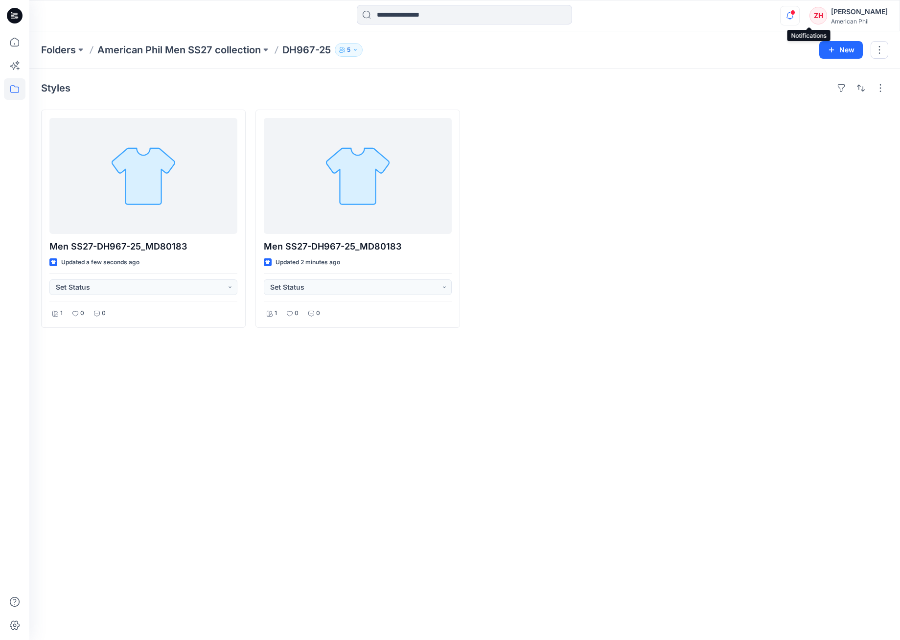
click at [799, 16] on icon "button" at bounding box center [789, 16] width 19 height 20
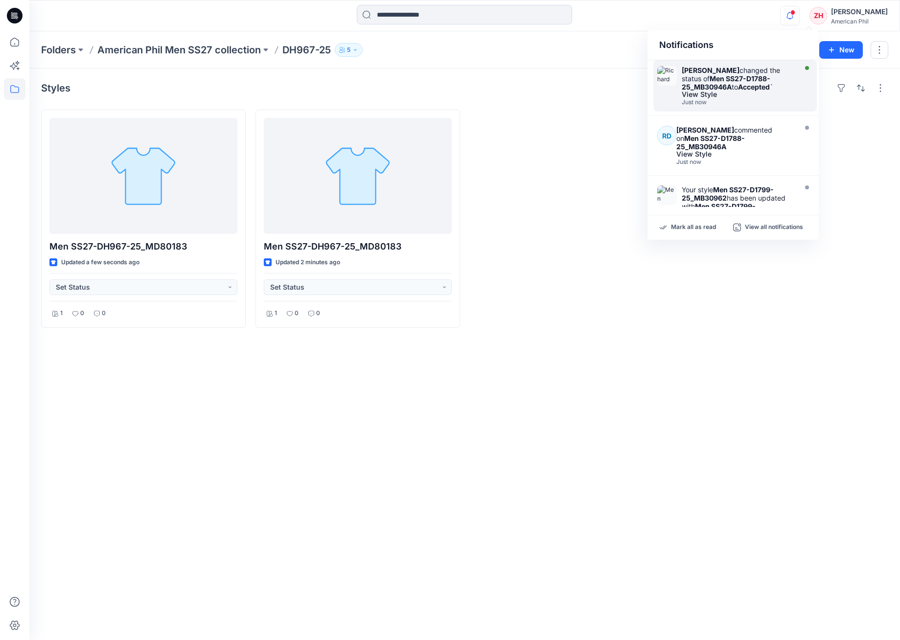
click at [749, 62] on div "[PERSON_NAME] changed the status of Men SS27-D1788-25_MB30946A to Accepted ` Vi…" at bounding box center [734, 85] width 163 height 51
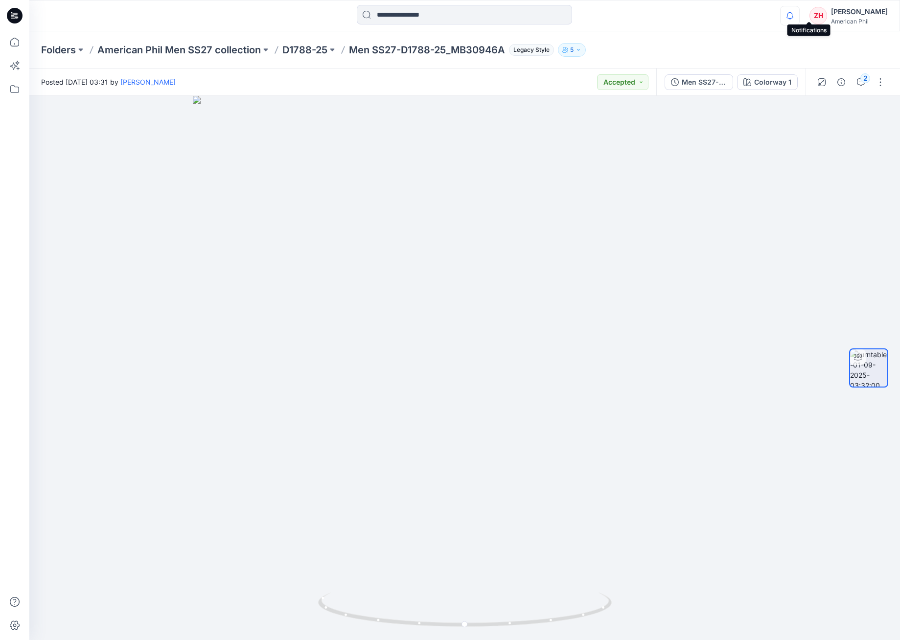
click at [799, 15] on icon "button" at bounding box center [789, 16] width 19 height 20
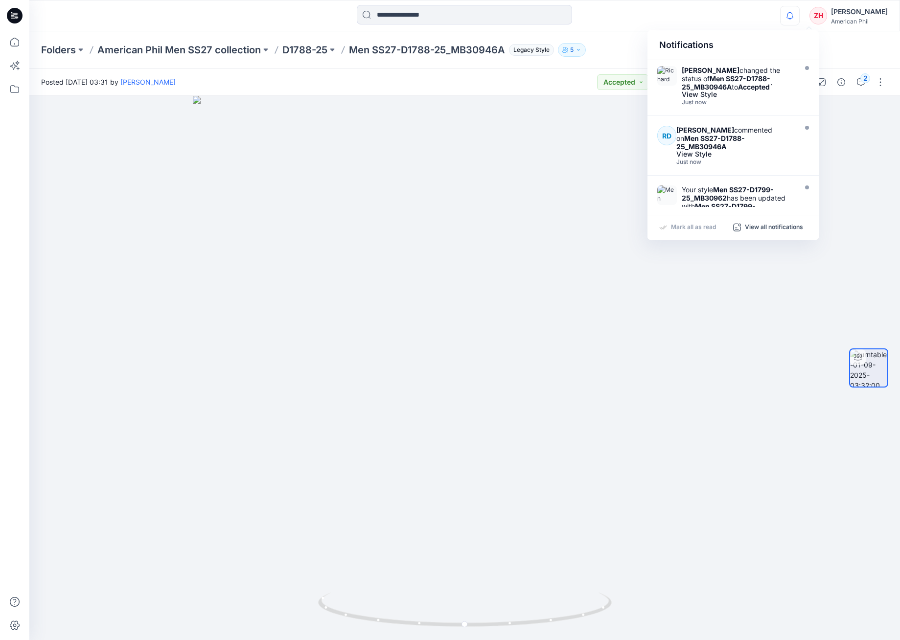
click at [771, 27] on div "Notifications [PERSON_NAME] changed the status of Men SS27-D1788-25_MB30946A to…" at bounding box center [464, 15] width 870 height 31
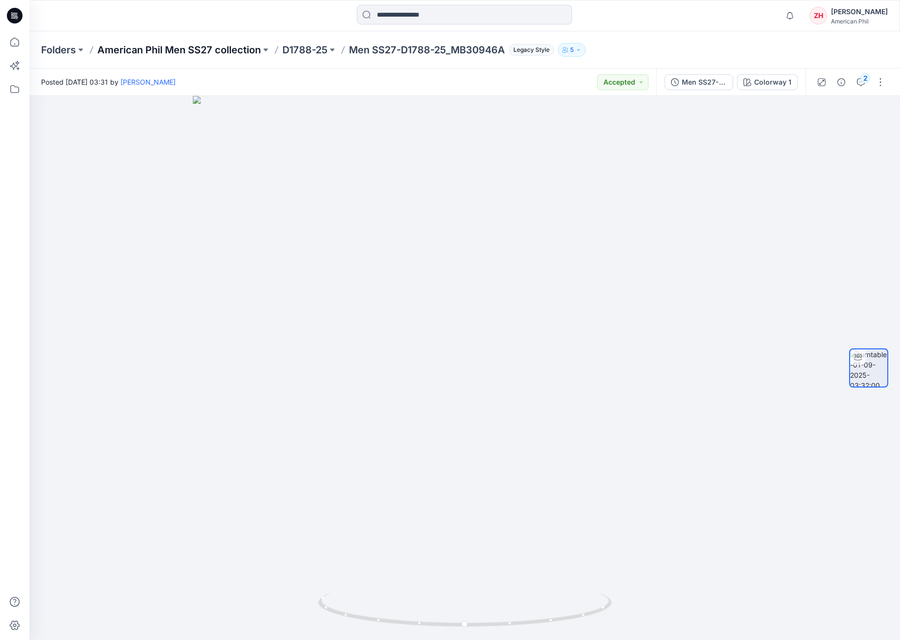
click at [226, 53] on p "American Phil Men SS27 collection" at bounding box center [178, 50] width 163 height 14
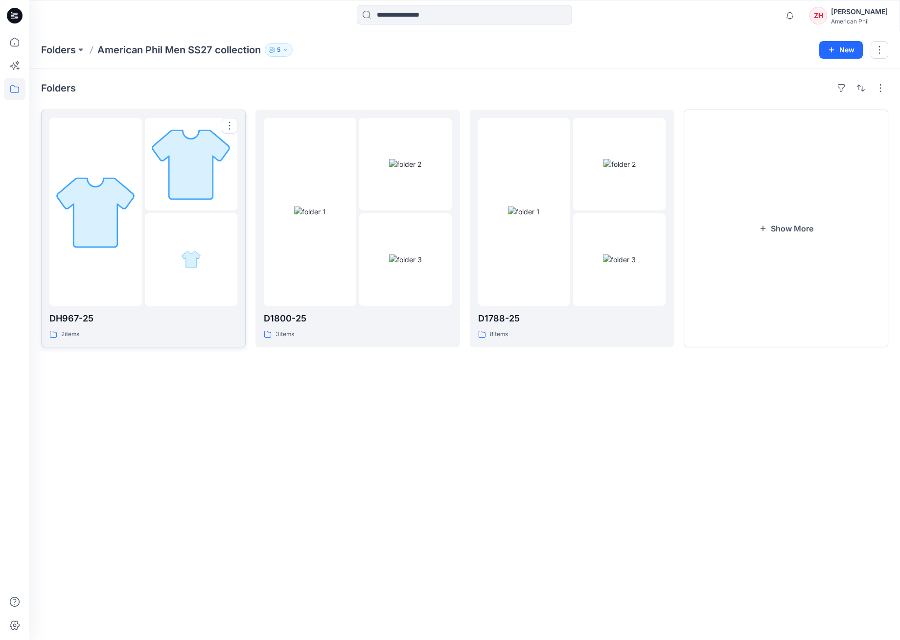
click at [102, 152] on div at bounding box center [95, 212] width 92 height 188
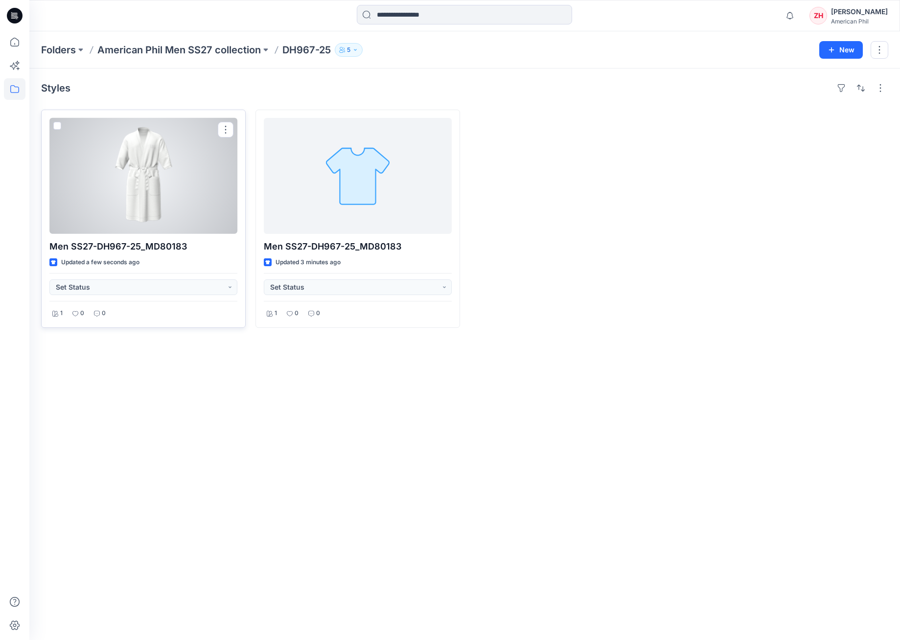
click at [157, 210] on div at bounding box center [143, 176] width 188 height 116
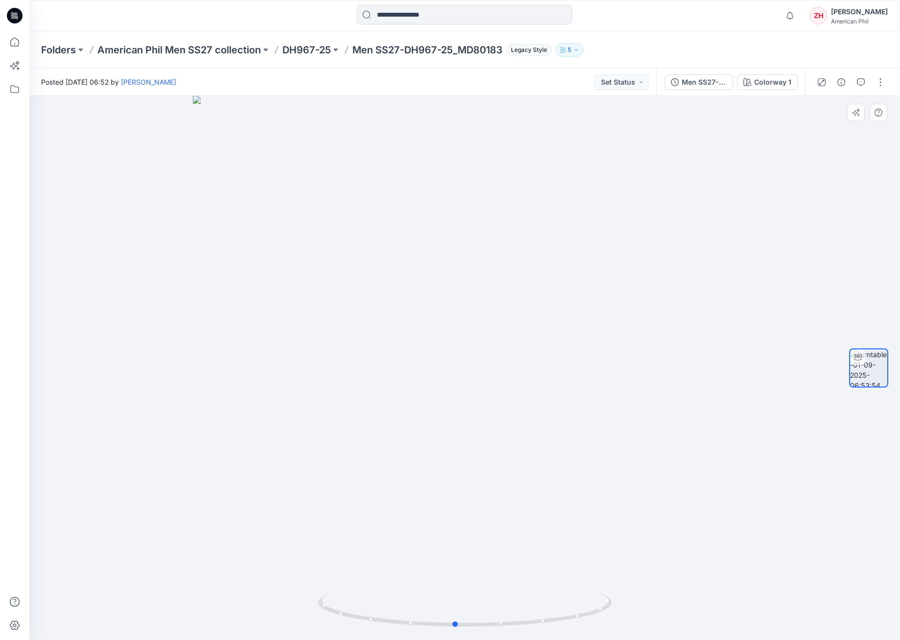
drag, startPoint x: 564, startPoint y: 327, endPoint x: 555, endPoint y: 231, distance: 96.3
click at [555, 330] on div at bounding box center [464, 368] width 870 height 544
drag, startPoint x: 622, startPoint y: 161, endPoint x: 583, endPoint y: 328, distance: 171.8
click at [583, 326] on img at bounding box center [430, 320] width 954 height 637
drag, startPoint x: 650, startPoint y: 499, endPoint x: 661, endPoint y: 548, distance: 50.2
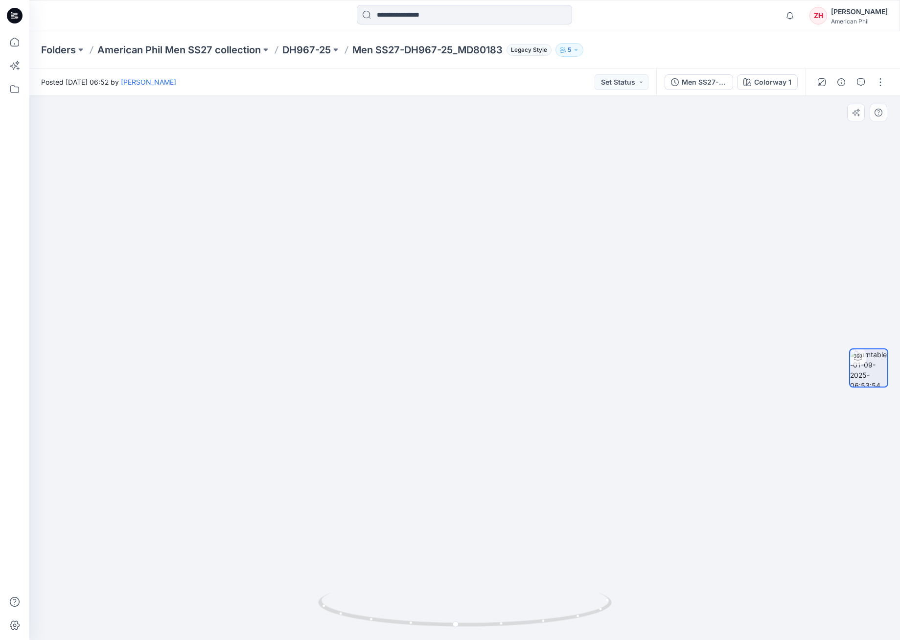
click at [661, 548] on img at bounding box center [439, 368] width 954 height 544
drag, startPoint x: 606, startPoint y: 550, endPoint x: 587, endPoint y: 534, distance: 25.0
click at [574, 548] on img at bounding box center [423, 362] width 954 height 555
drag, startPoint x: 661, startPoint y: 161, endPoint x: 693, endPoint y: 110, distance: 60.2
click at [693, 110] on img at bounding box center [479, 323] width 954 height 634
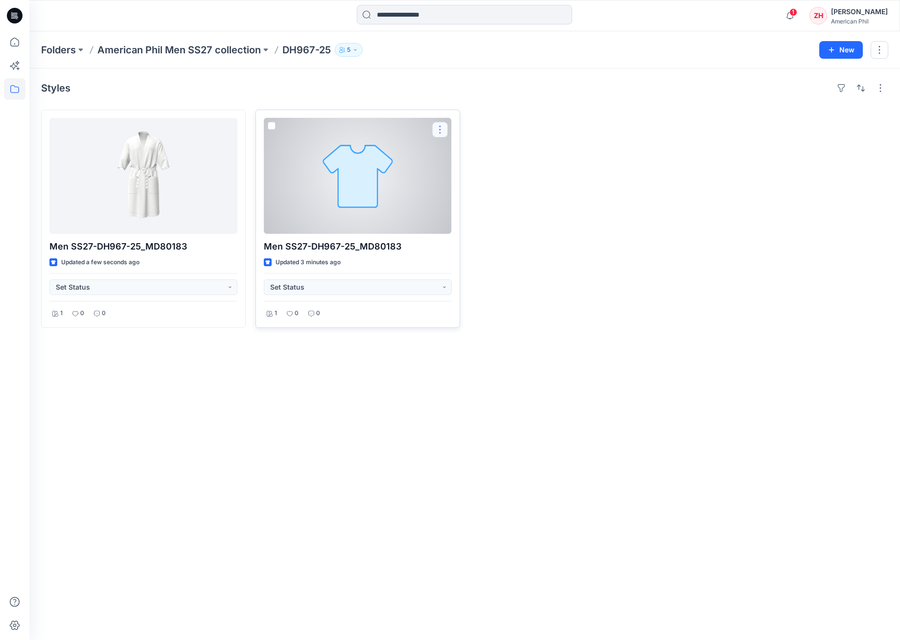
click at [446, 129] on button "button" at bounding box center [440, 130] width 16 height 16
click at [478, 153] on button "Edit" at bounding box center [487, 152] width 106 height 18
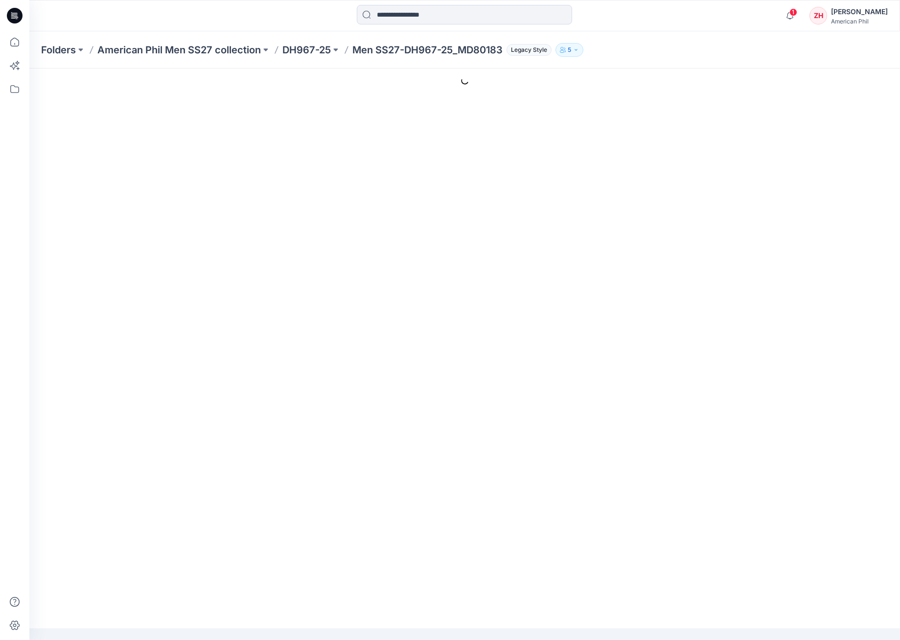
type input "**********"
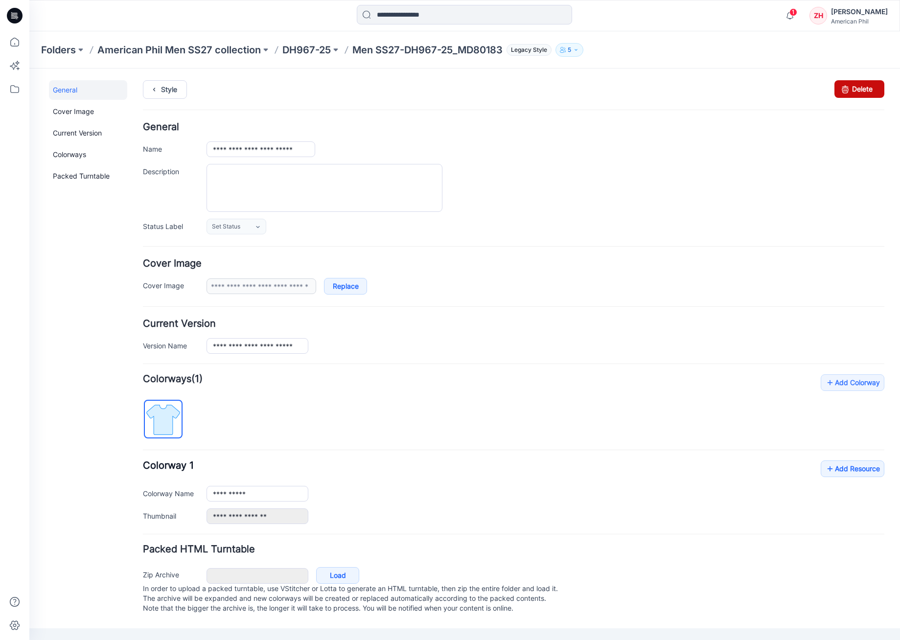
click at [879, 86] on link "Delete" at bounding box center [859, 89] width 50 height 18
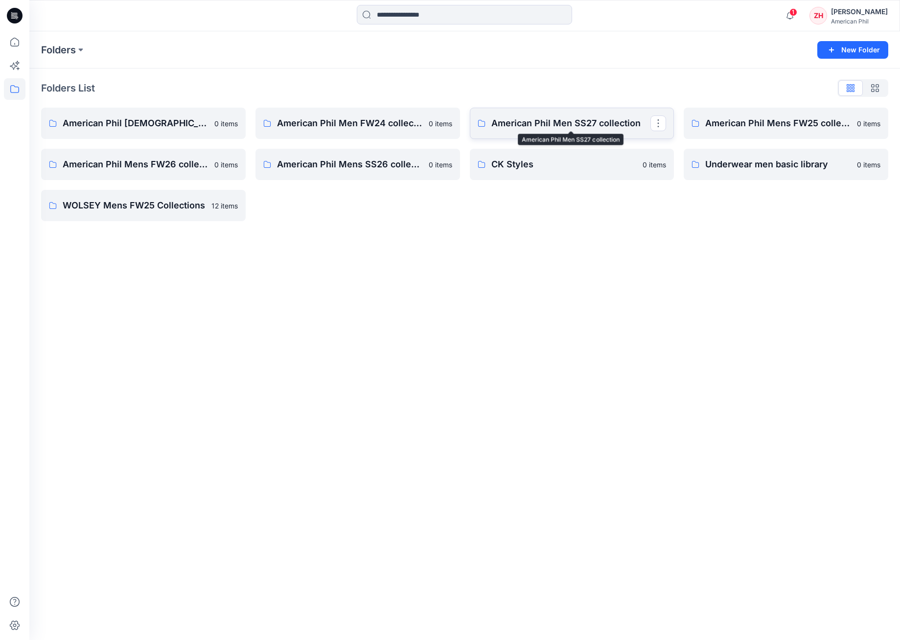
click at [594, 128] on p "American Phil Men SS27 collection" at bounding box center [570, 123] width 159 height 14
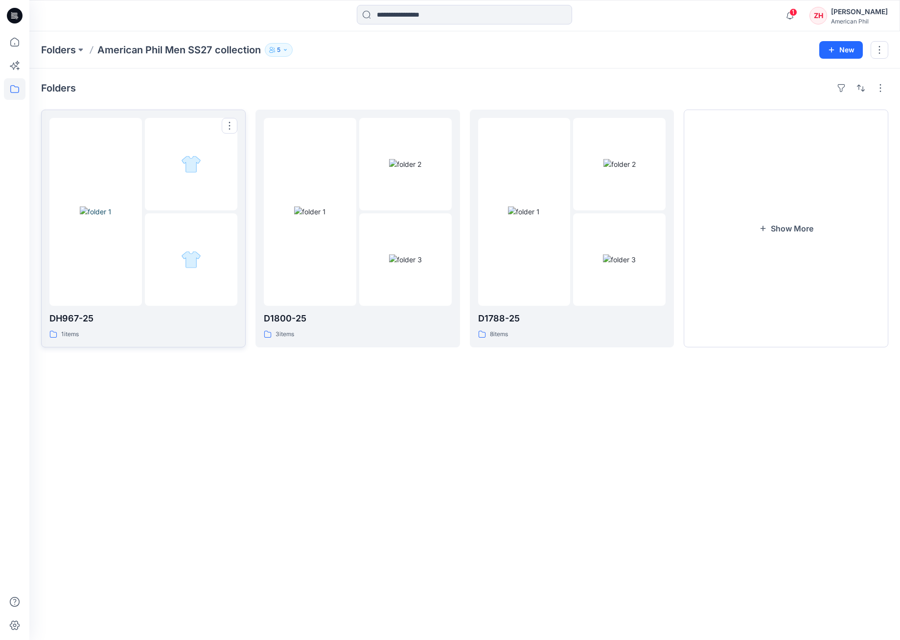
click at [123, 163] on div at bounding box center [95, 212] width 92 height 188
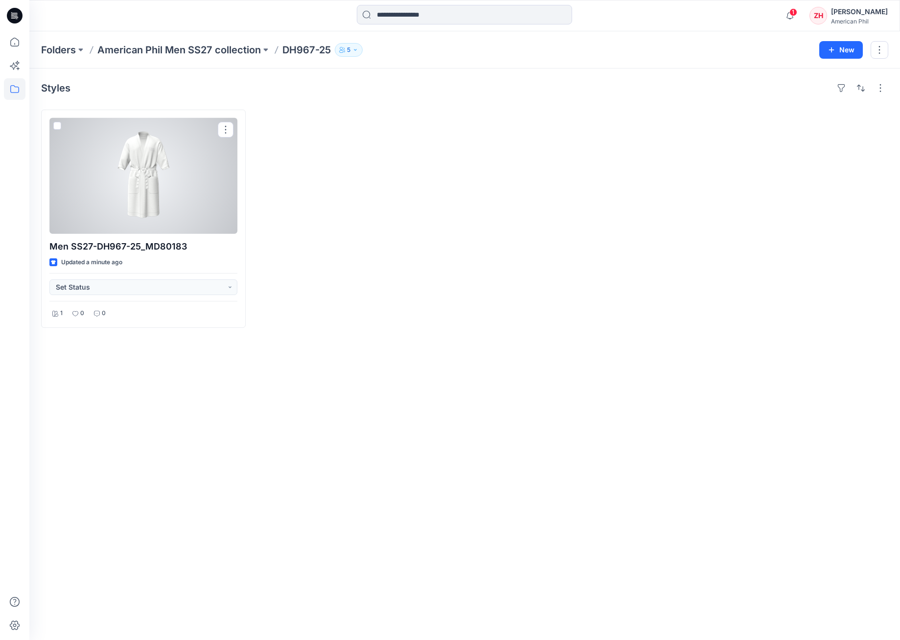
drag, startPoint x: 194, startPoint y: 139, endPoint x: 209, endPoint y: 138, distance: 15.7
click at [194, 139] on div at bounding box center [143, 176] width 188 height 116
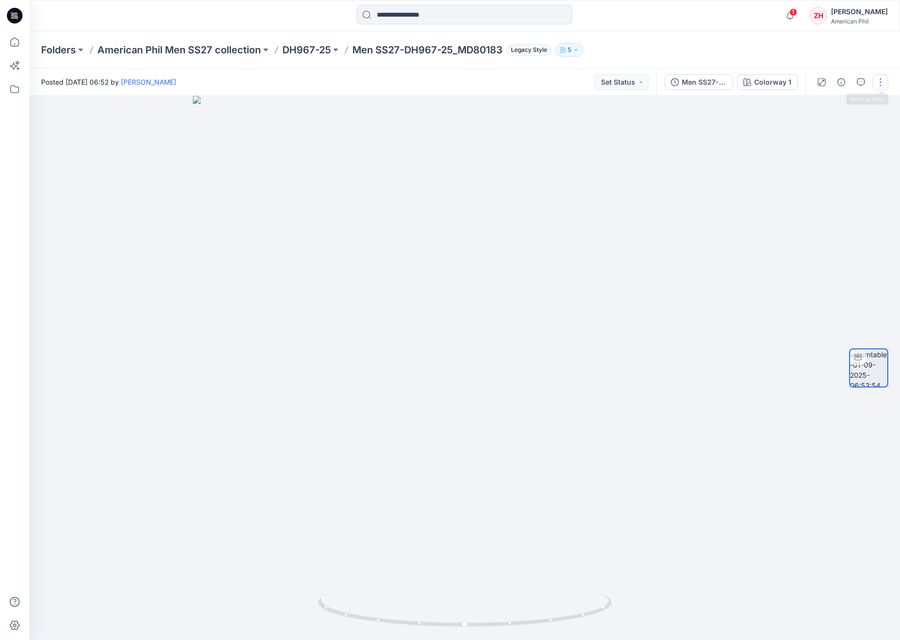
click at [879, 86] on button "button" at bounding box center [880, 82] width 16 height 16
click at [871, 105] on button "Edit" at bounding box center [839, 105] width 90 height 18
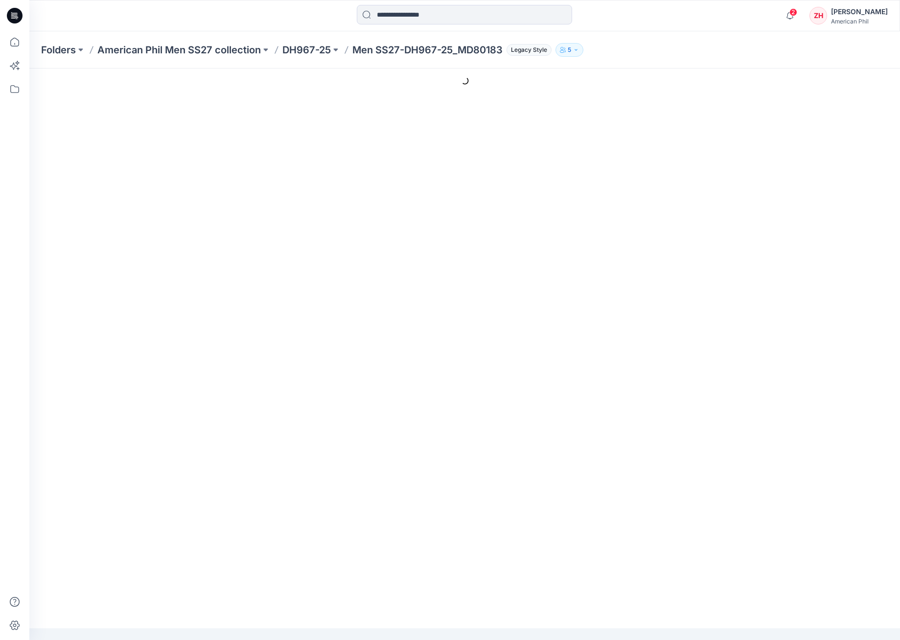
type input "**********"
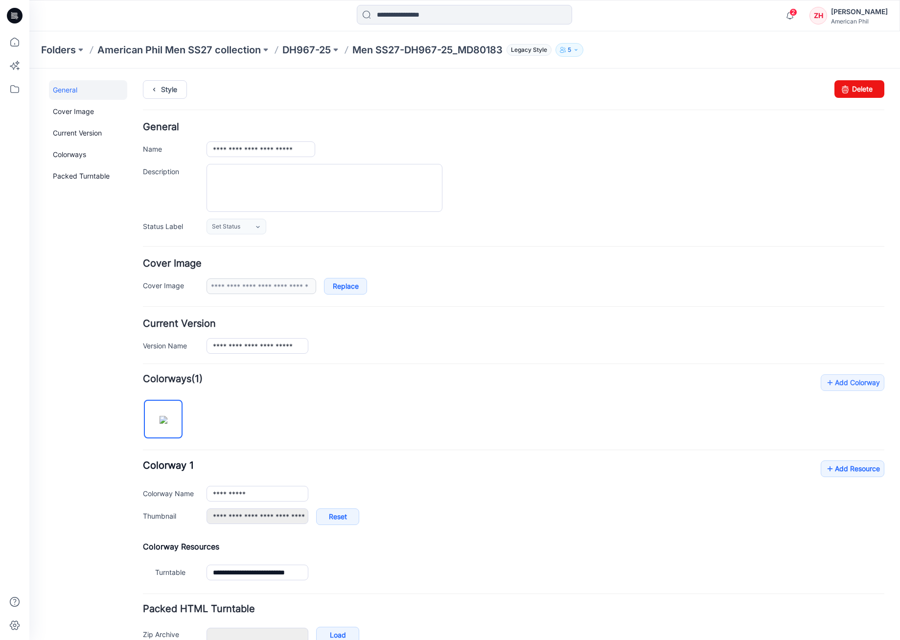
scroll to position [56, 0]
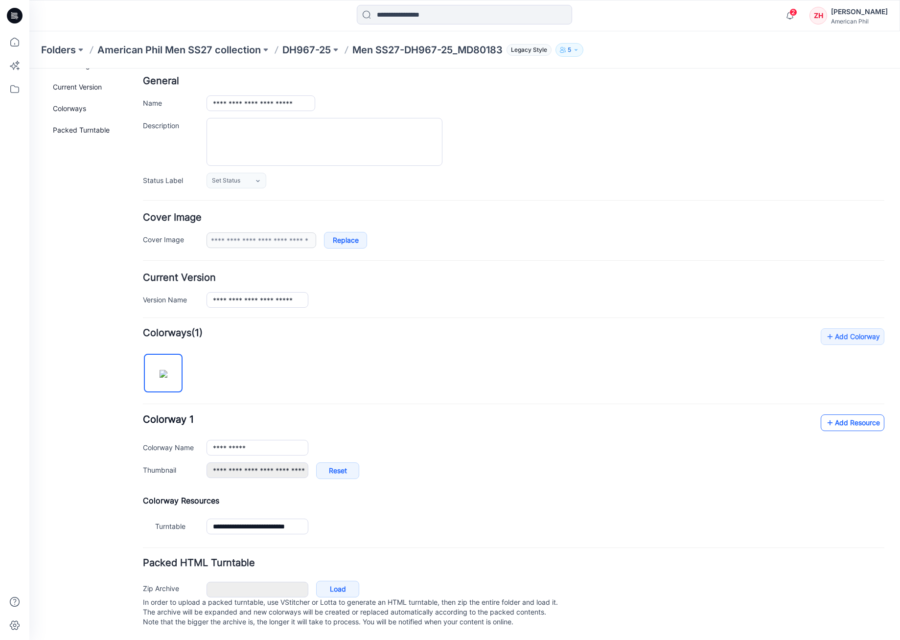
click at [825, 415] on icon at bounding box center [830, 423] width 10 height 16
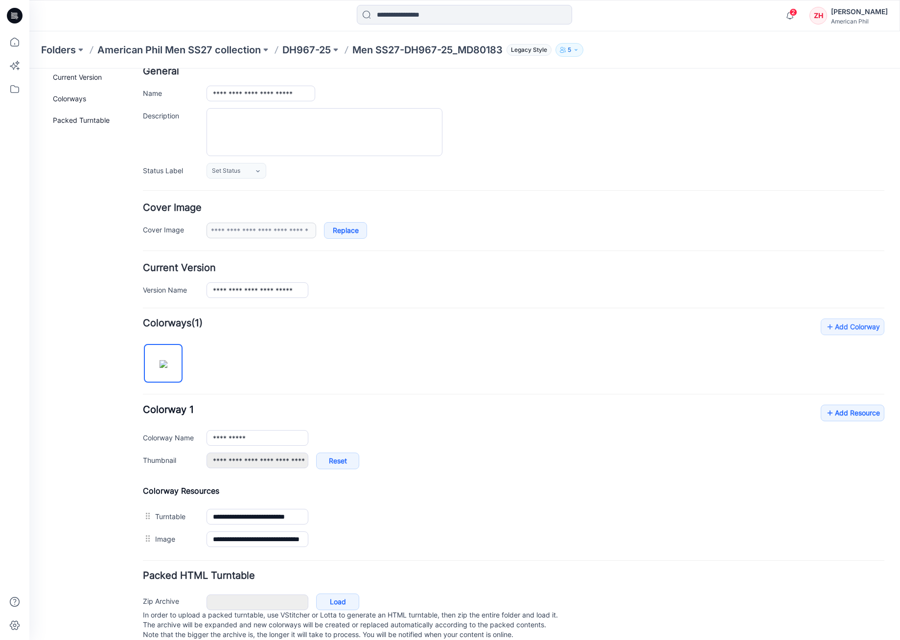
scroll to position [0, 0]
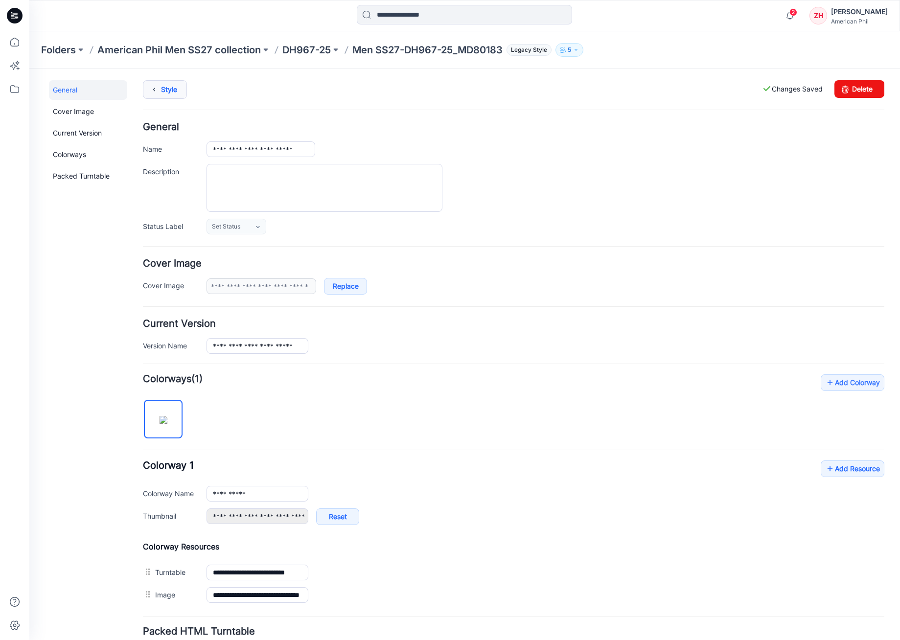
click at [178, 91] on link "Style" at bounding box center [165, 89] width 44 height 19
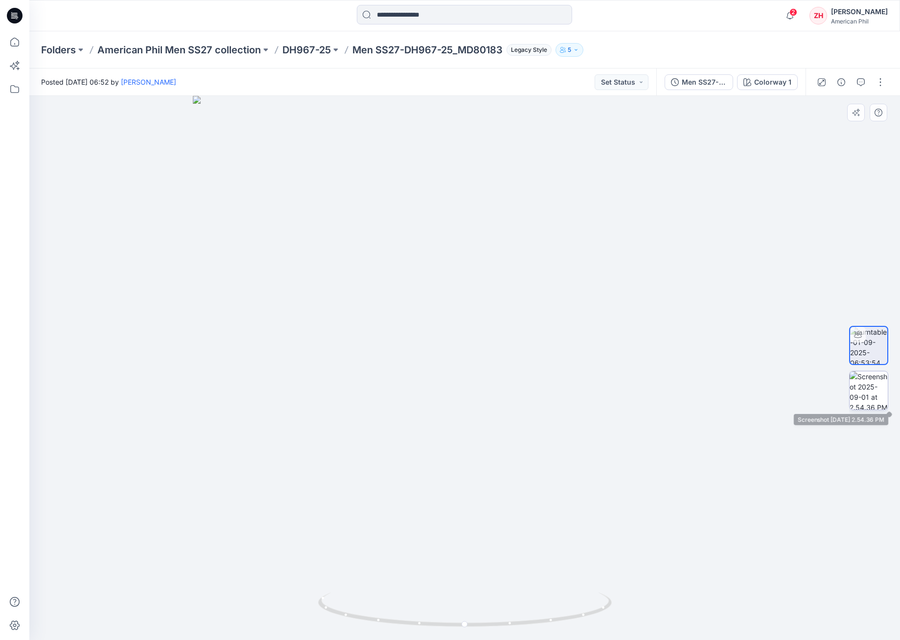
click at [868, 397] on img at bounding box center [868, 390] width 38 height 38
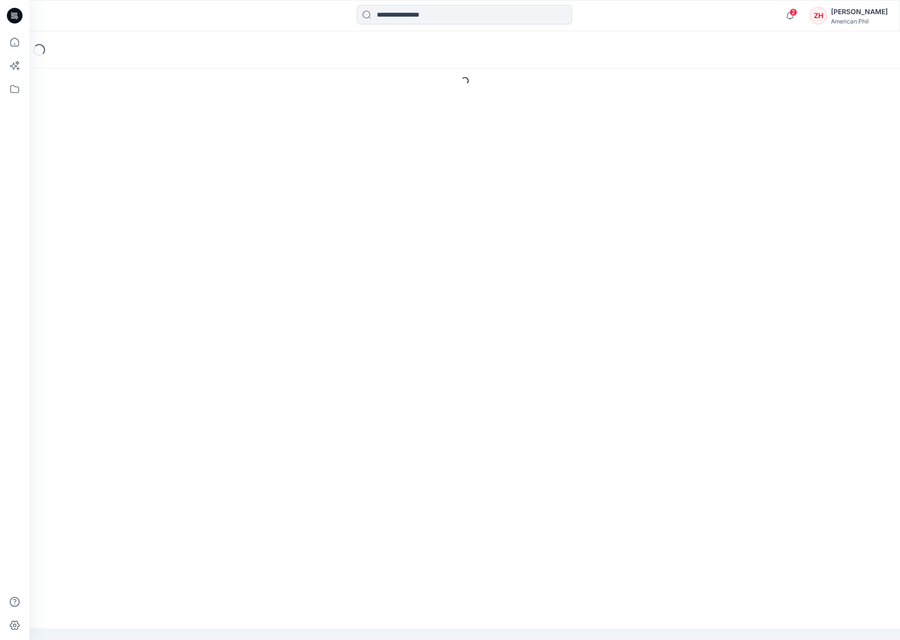
type input "**********"
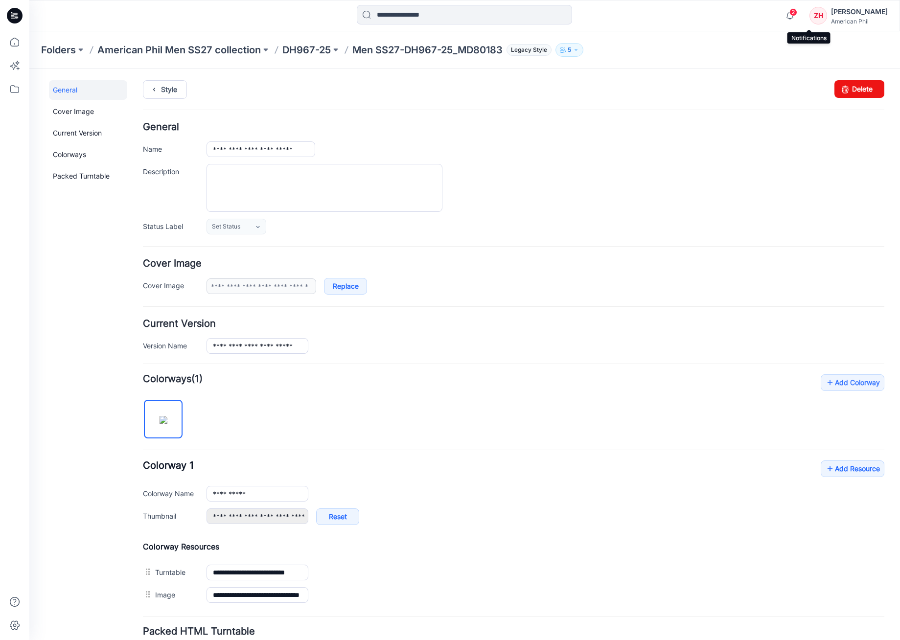
click at [797, 14] on span "2" at bounding box center [793, 12] width 8 height 8
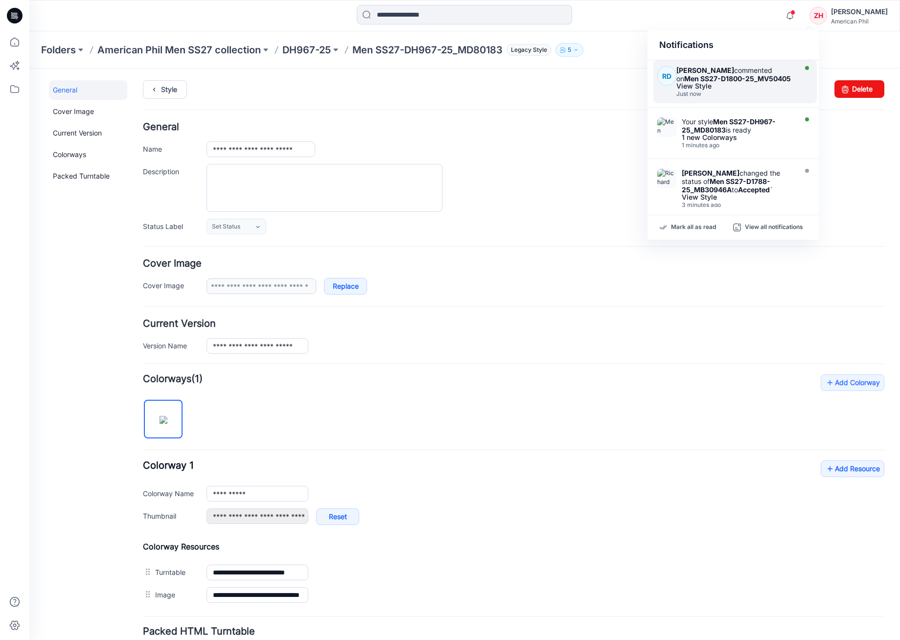
click at [764, 89] on div "View Style" at bounding box center [734, 86] width 117 height 7
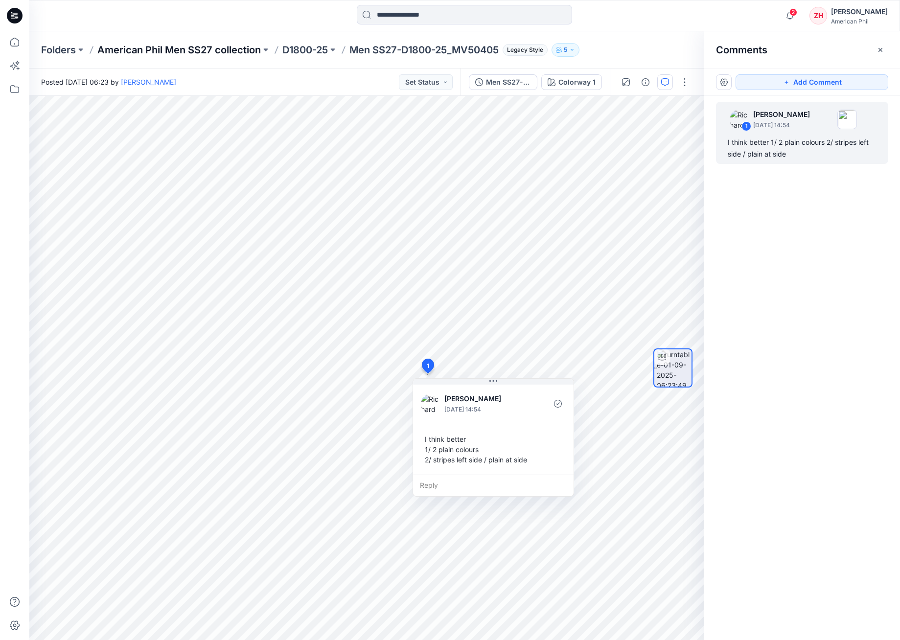
click at [226, 52] on p "American Phil Men SS27 collection" at bounding box center [178, 50] width 163 height 14
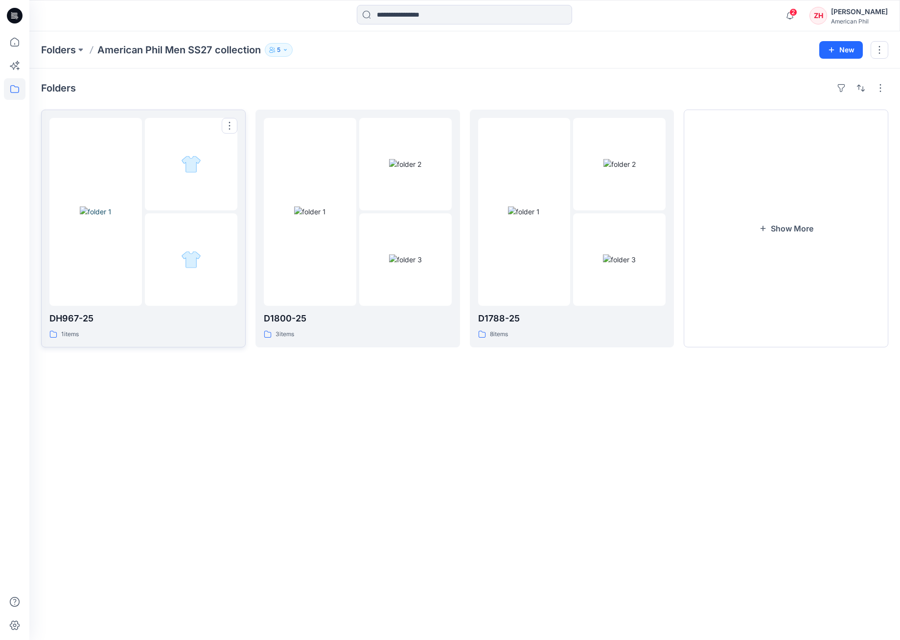
click at [112, 206] on img at bounding box center [96, 211] width 32 height 10
click at [113, 133] on div at bounding box center [95, 212] width 92 height 188
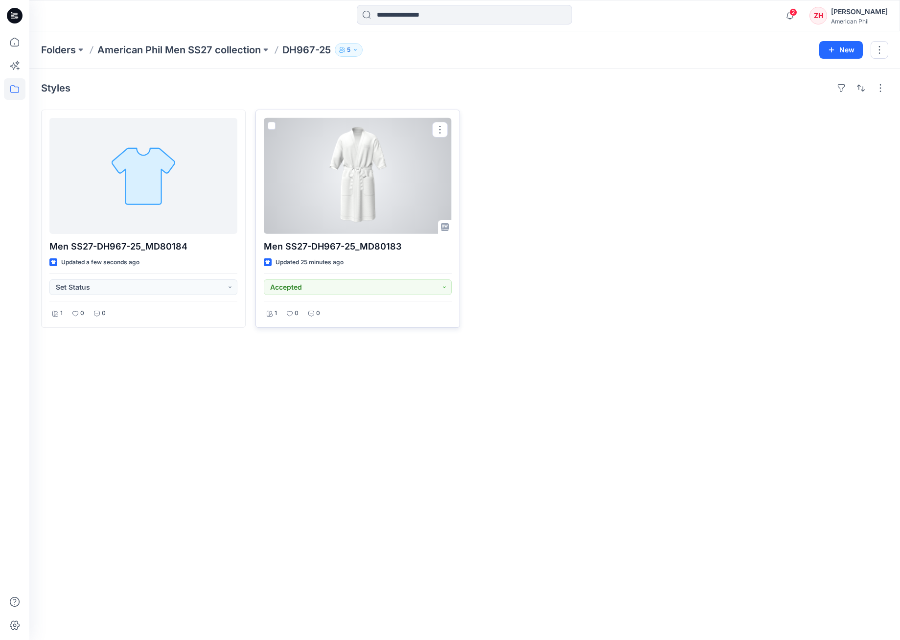
click at [346, 171] on div at bounding box center [358, 176] width 188 height 116
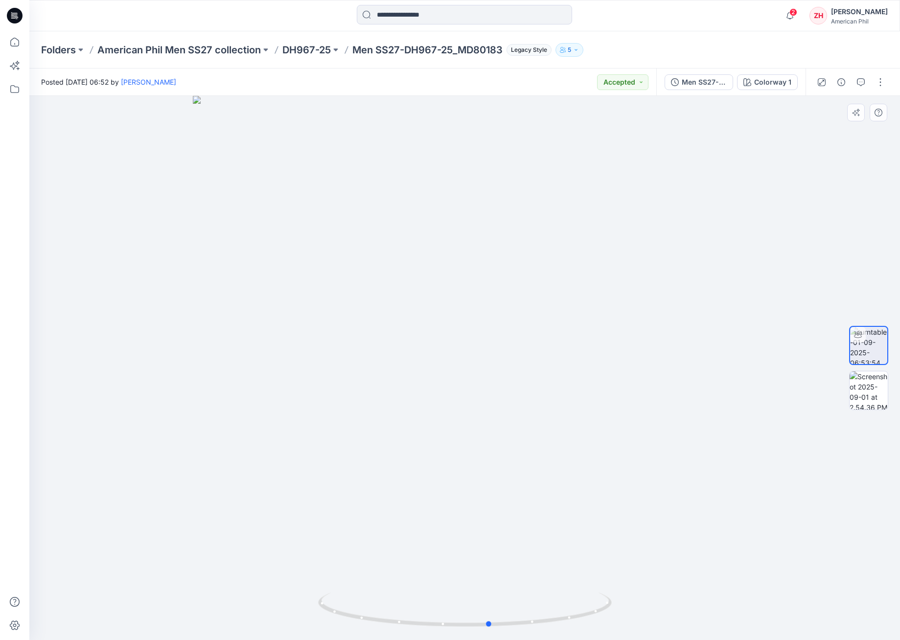
drag, startPoint x: 620, startPoint y: 324, endPoint x: 351, endPoint y: 294, distance: 270.3
click at [351, 294] on div at bounding box center [464, 368] width 870 height 544
click at [870, 390] on img at bounding box center [868, 390] width 38 height 38
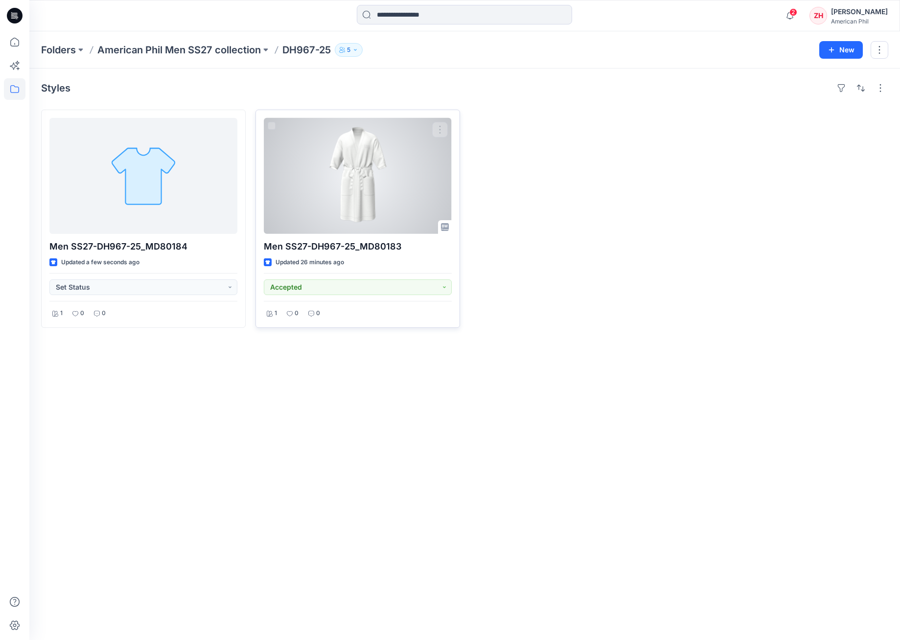
click at [400, 177] on div at bounding box center [358, 176] width 188 height 116
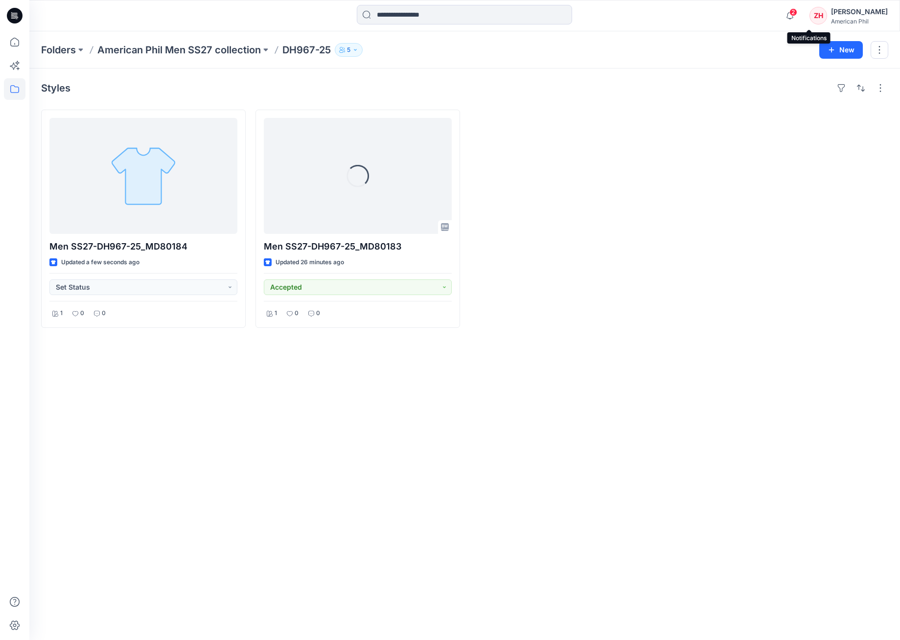
click at [797, 15] on span "2" at bounding box center [793, 12] width 8 height 8
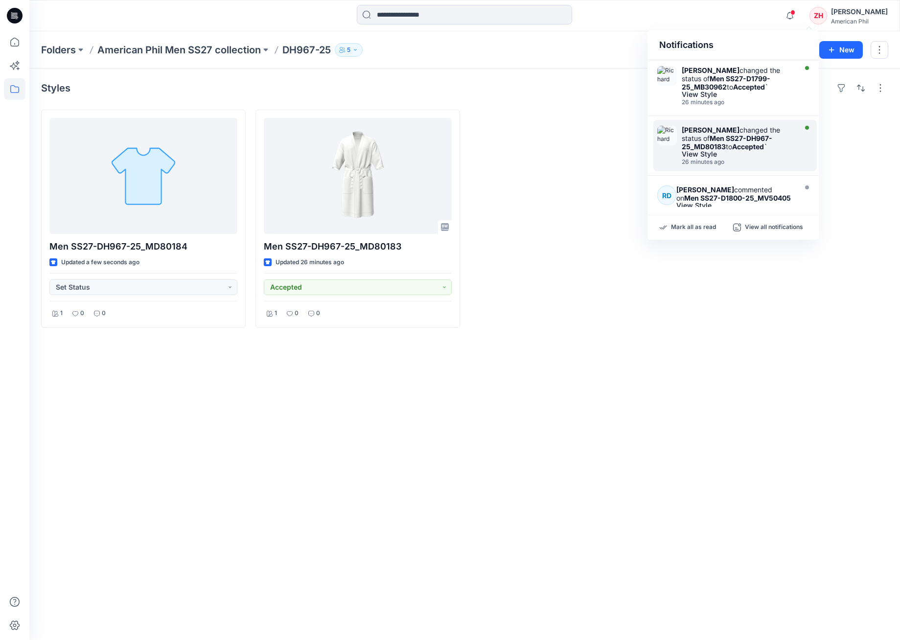
click at [749, 143] on strong "Accepted" at bounding box center [748, 146] width 32 height 8
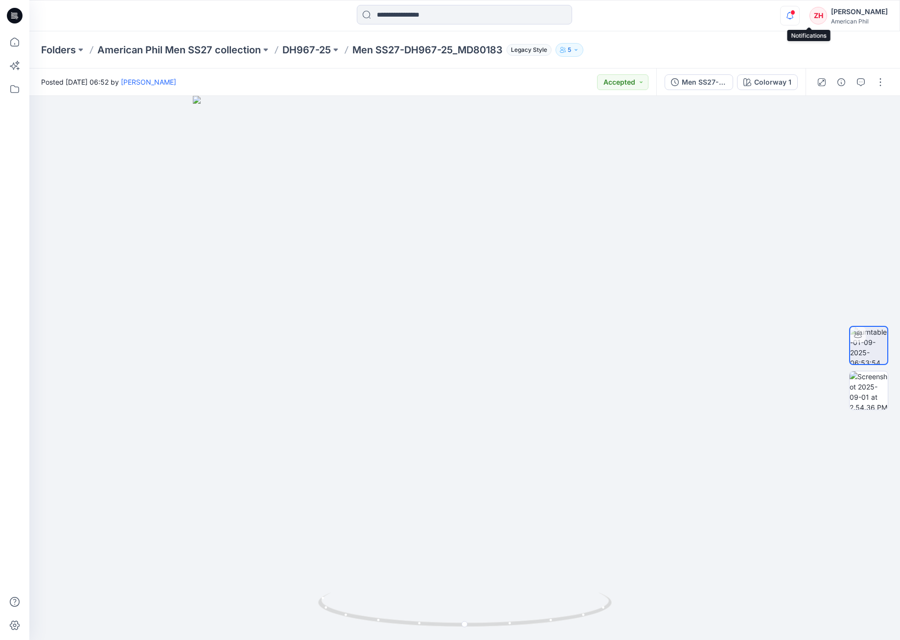
click at [799, 9] on icon "button" at bounding box center [789, 16] width 19 height 20
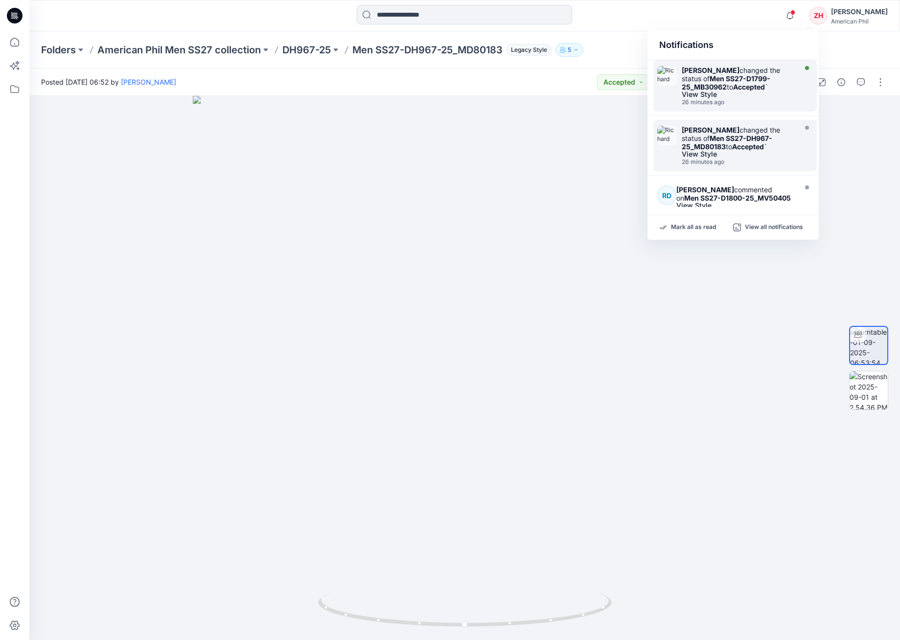
click at [755, 95] on div "View Style" at bounding box center [737, 94] width 113 height 7
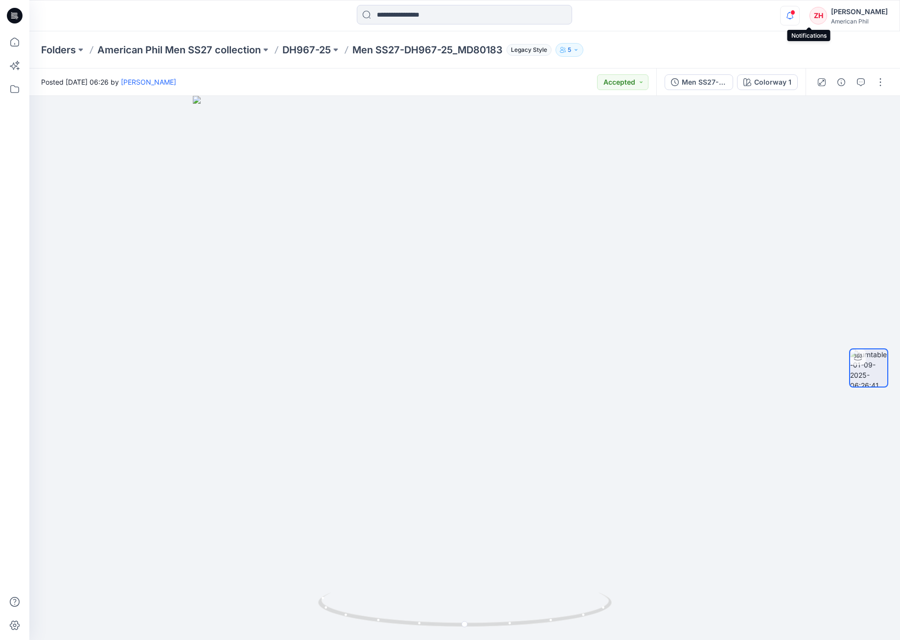
click at [793, 18] on icon "button" at bounding box center [789, 15] width 7 height 6
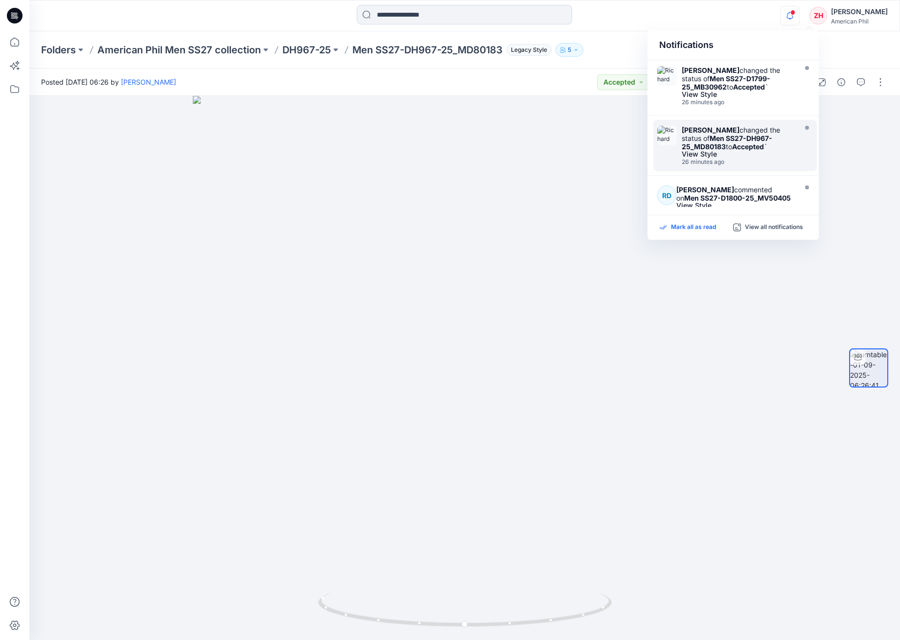
click at [697, 225] on p "Mark all as read" at bounding box center [693, 227] width 45 height 9
click at [225, 47] on p "American Phil Men SS27 collection" at bounding box center [178, 50] width 163 height 14
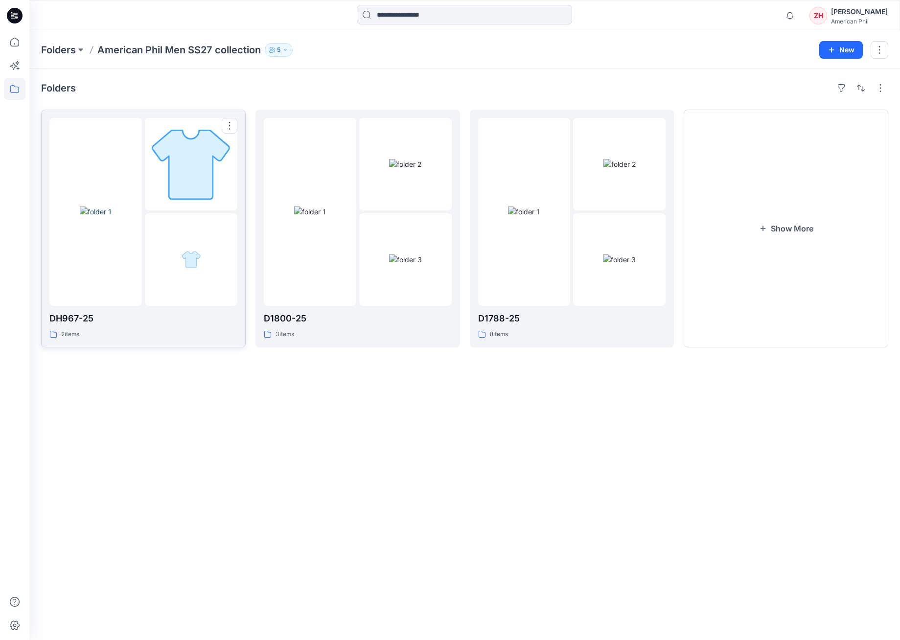
click at [187, 135] on img at bounding box center [190, 163] width 85 height 85
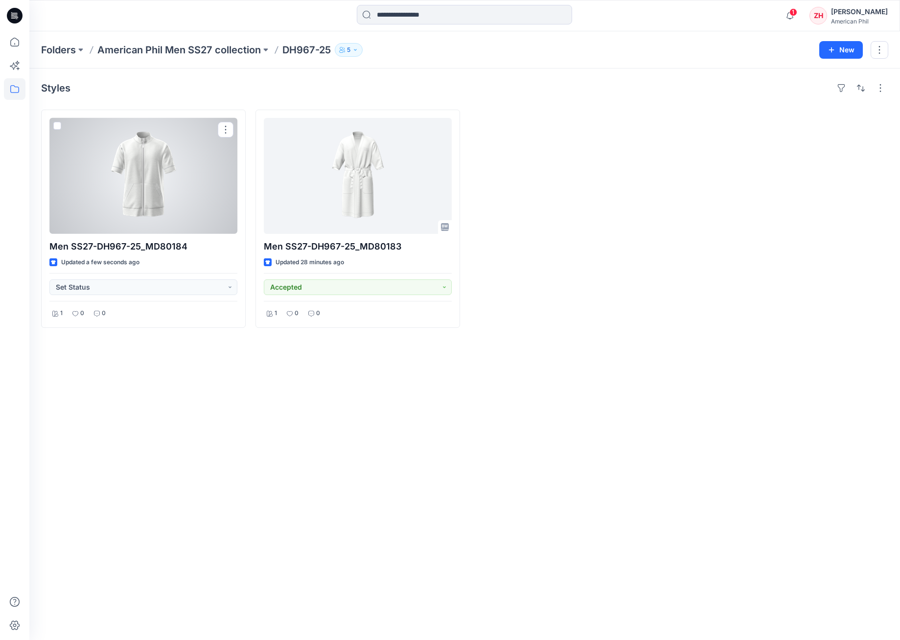
click at [229, 182] on div at bounding box center [143, 176] width 188 height 116
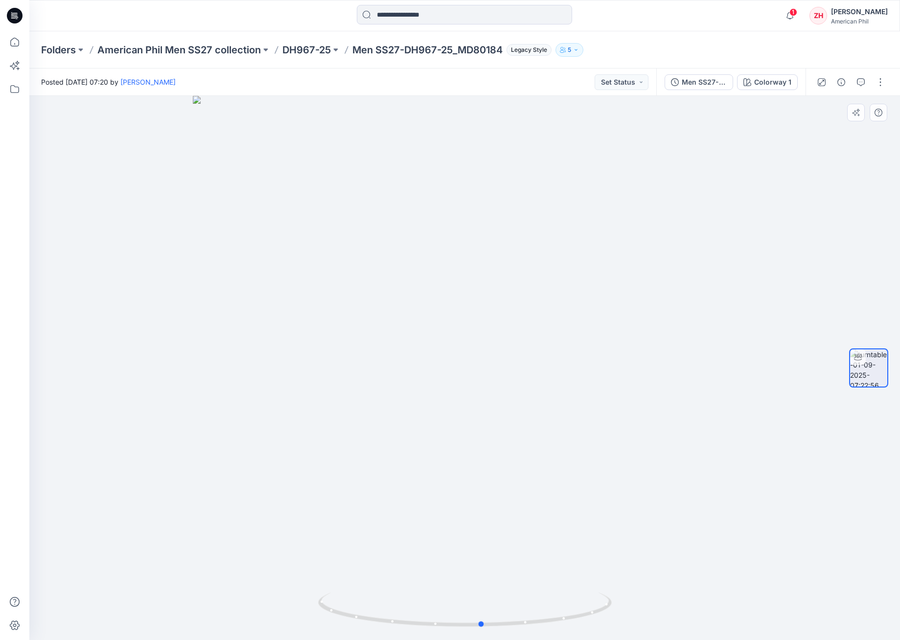
drag, startPoint x: 613, startPoint y: 382, endPoint x: 339, endPoint y: 342, distance: 276.3
click at [337, 344] on div at bounding box center [464, 368] width 870 height 544
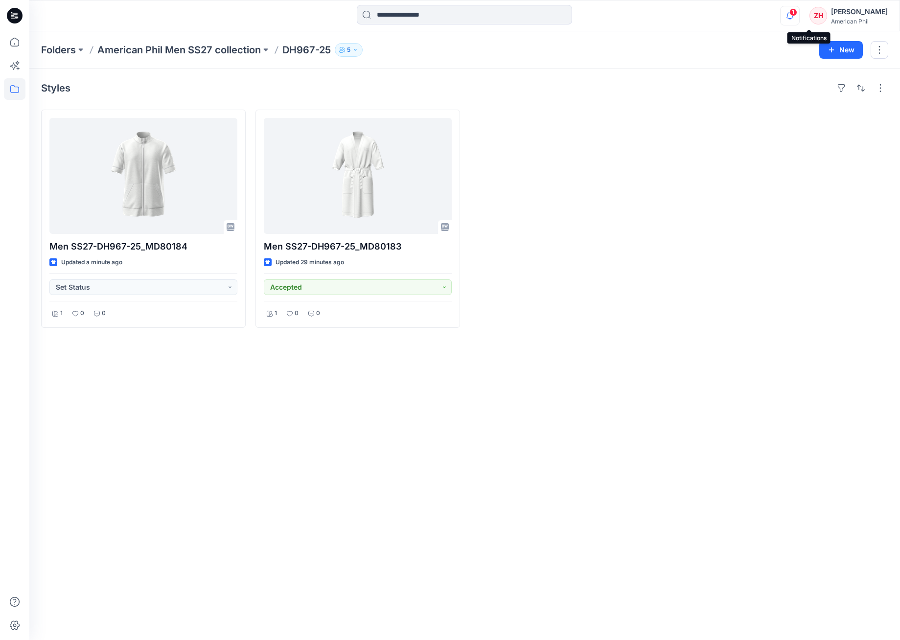
click at [799, 12] on icon "button" at bounding box center [789, 16] width 19 height 20
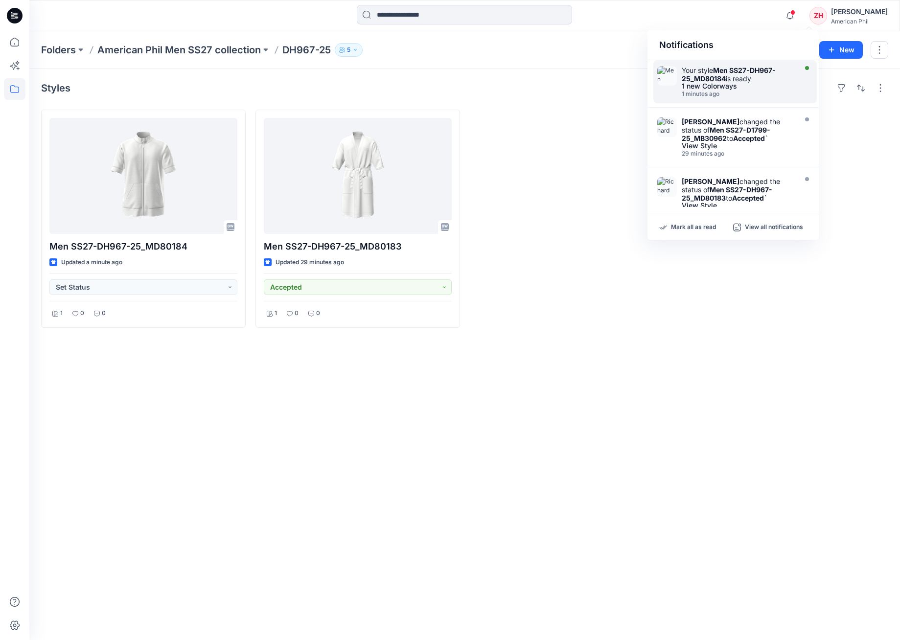
click at [768, 76] on div "Your style Men SS27-DH967-25_MD80184 is ready" at bounding box center [737, 74] width 113 height 17
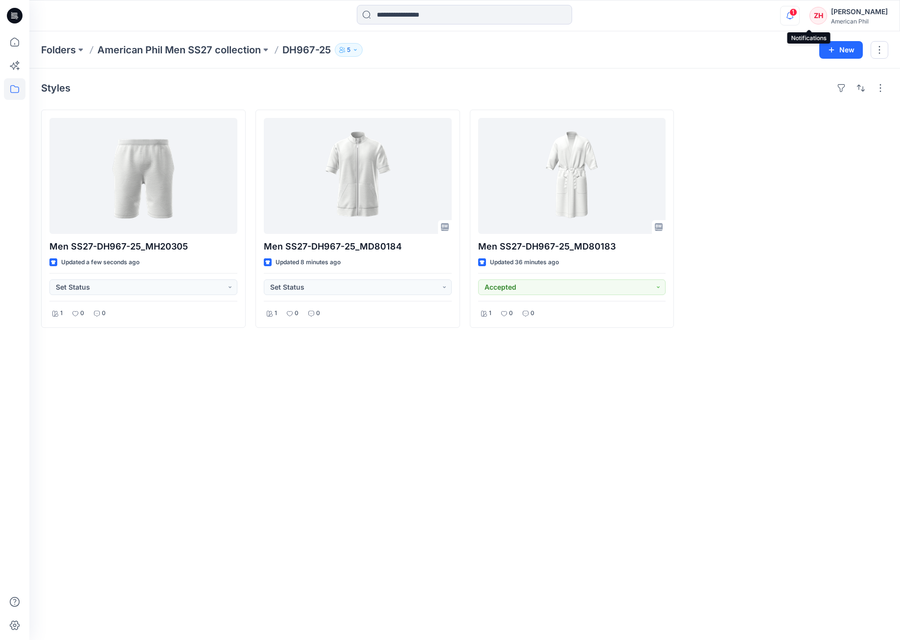
click at [799, 8] on icon "button" at bounding box center [789, 16] width 19 height 20
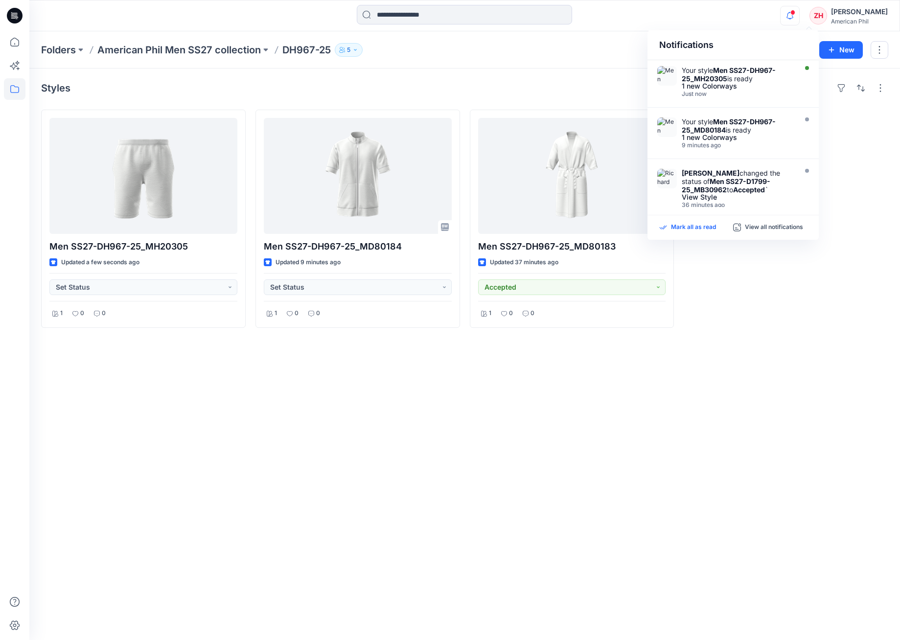
click at [697, 228] on p "Mark all as read" at bounding box center [693, 227] width 45 height 9
click at [740, 32] on div "Notifications" at bounding box center [732, 45] width 171 height 30
